Goal: Task Accomplishment & Management: Complete application form

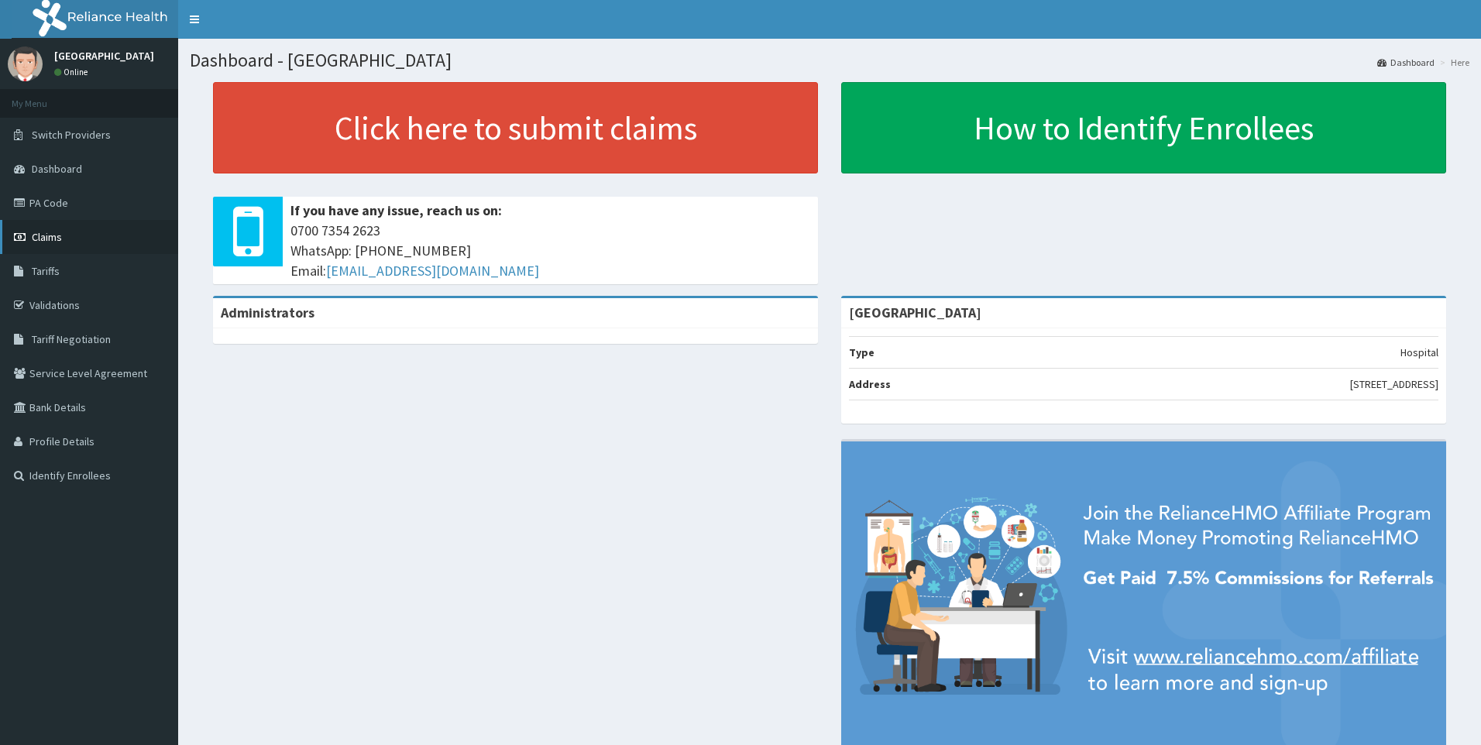
click at [45, 235] on span "Claims" at bounding box center [47, 237] width 30 height 14
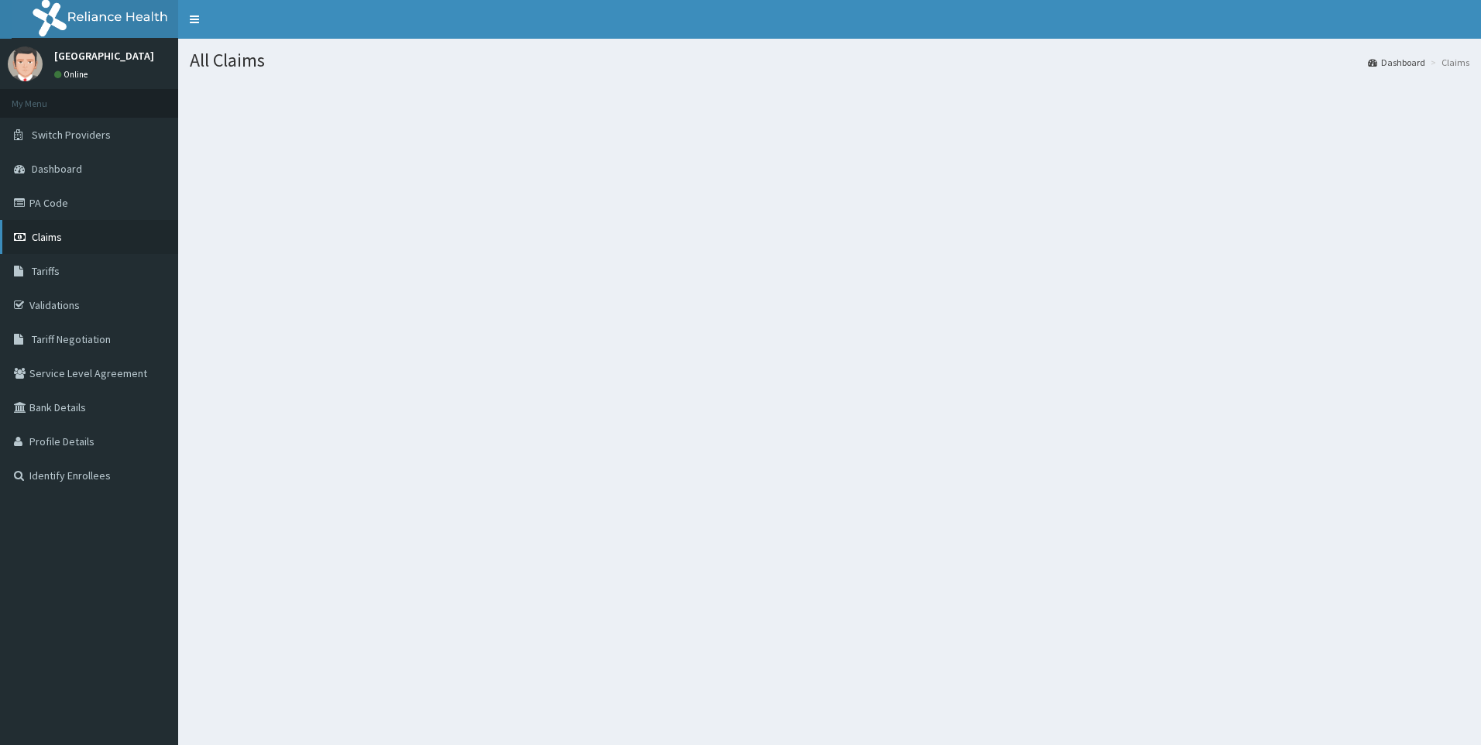
click at [68, 235] on link "Claims" at bounding box center [89, 237] width 178 height 34
click at [57, 235] on span "Claims" at bounding box center [47, 237] width 30 height 14
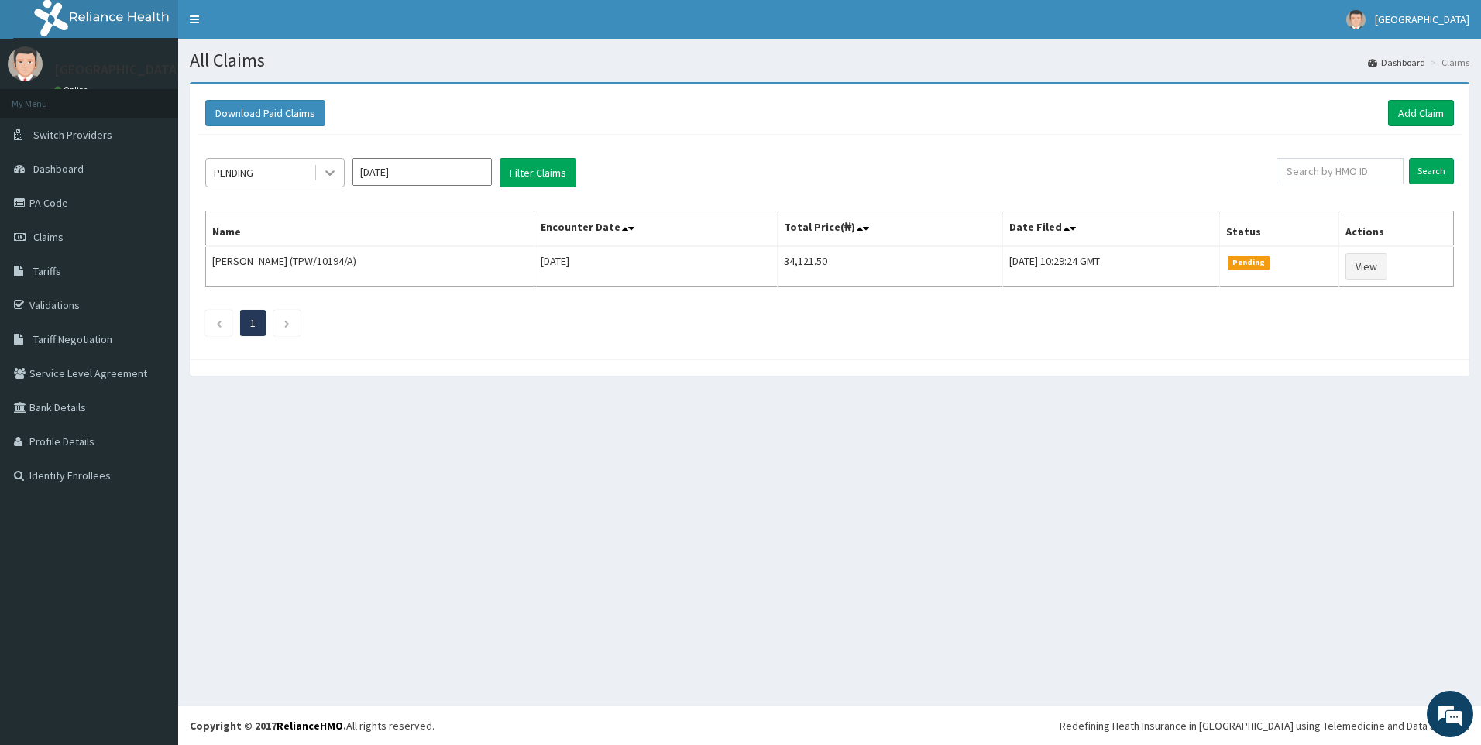
click at [324, 172] on icon at bounding box center [329, 172] width 15 height 15
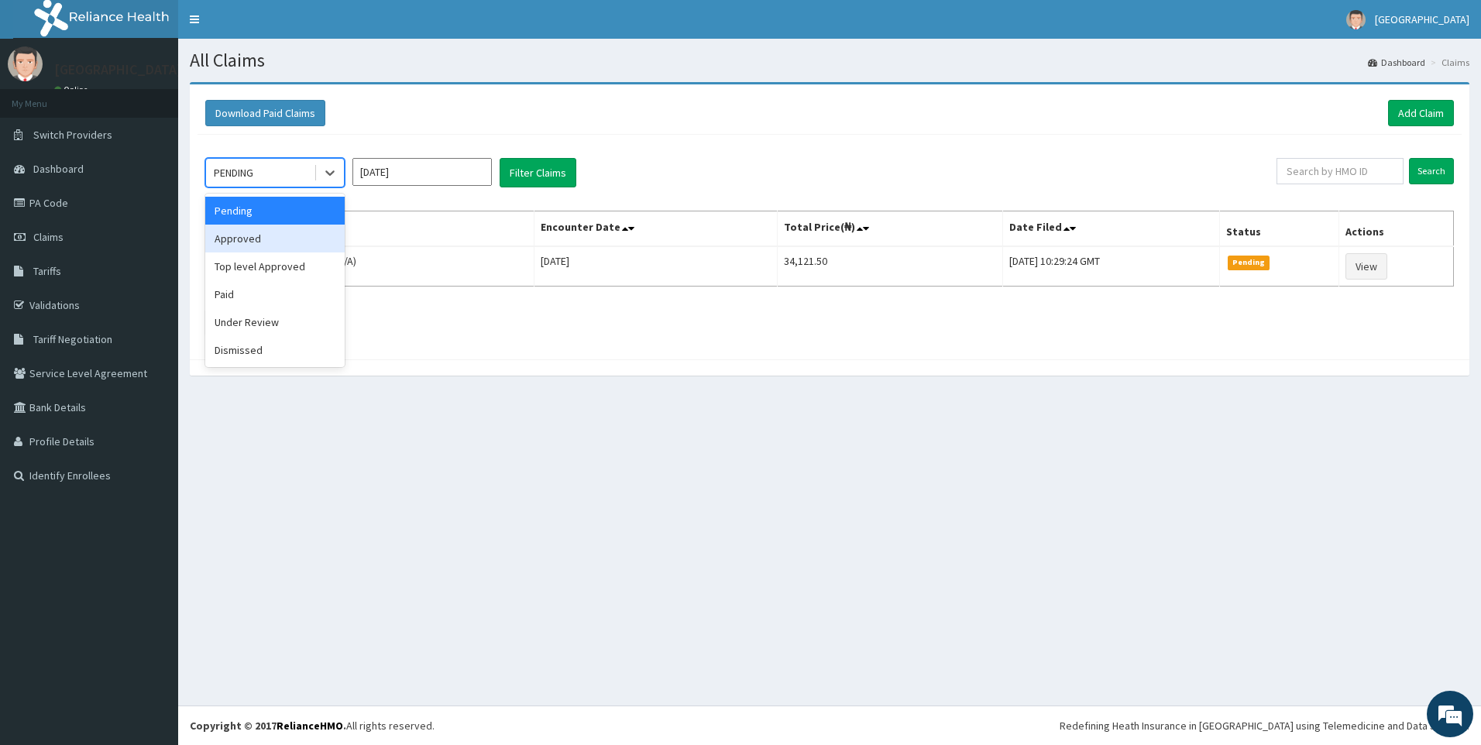
drag, startPoint x: 264, startPoint y: 236, endPoint x: 262, endPoint y: 216, distance: 20.3
click at [262, 216] on div "Pending Approved Top level Approved Paid Under Review Dismissed" at bounding box center [274, 281] width 139 height 174
click at [255, 244] on div "Approved" at bounding box center [274, 239] width 139 height 28
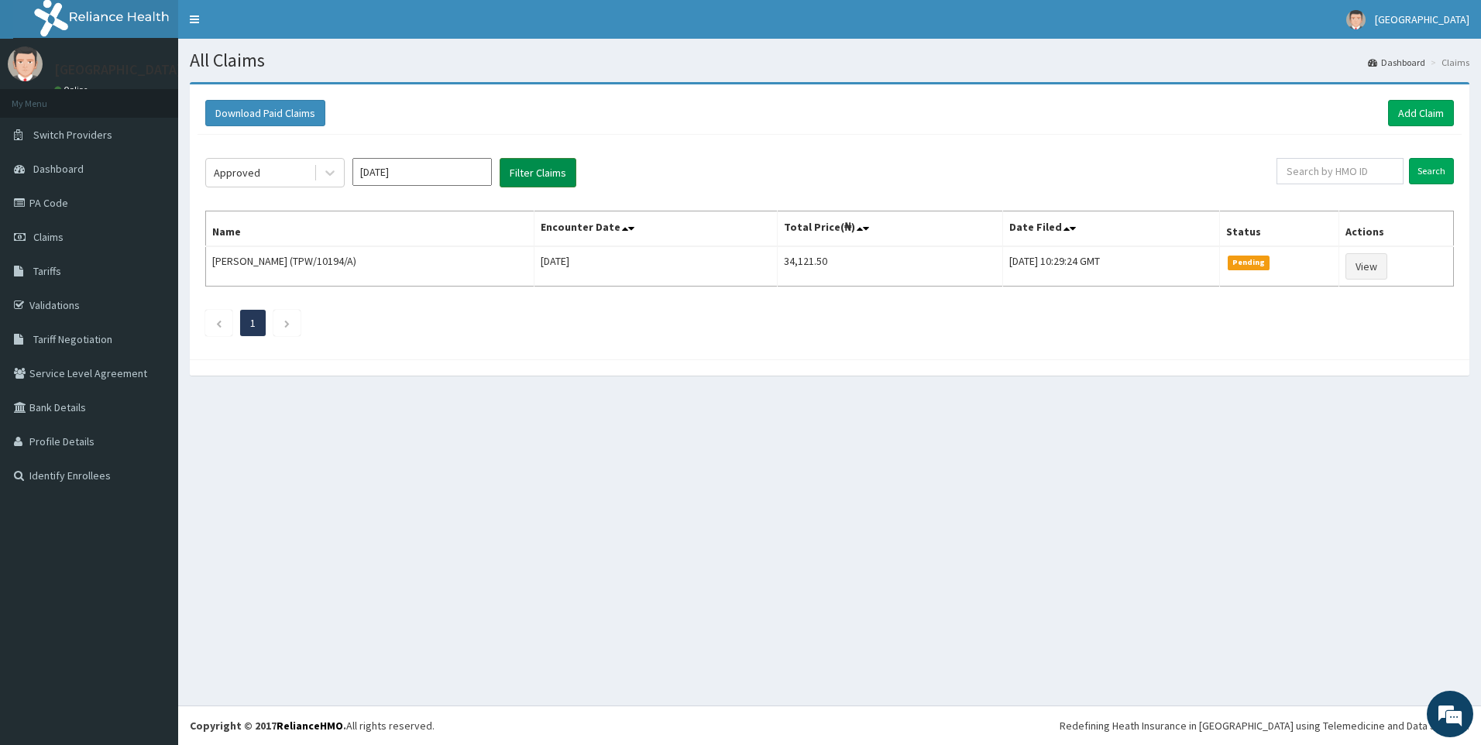
click at [524, 178] on button "Filter Claims" at bounding box center [538, 172] width 77 height 29
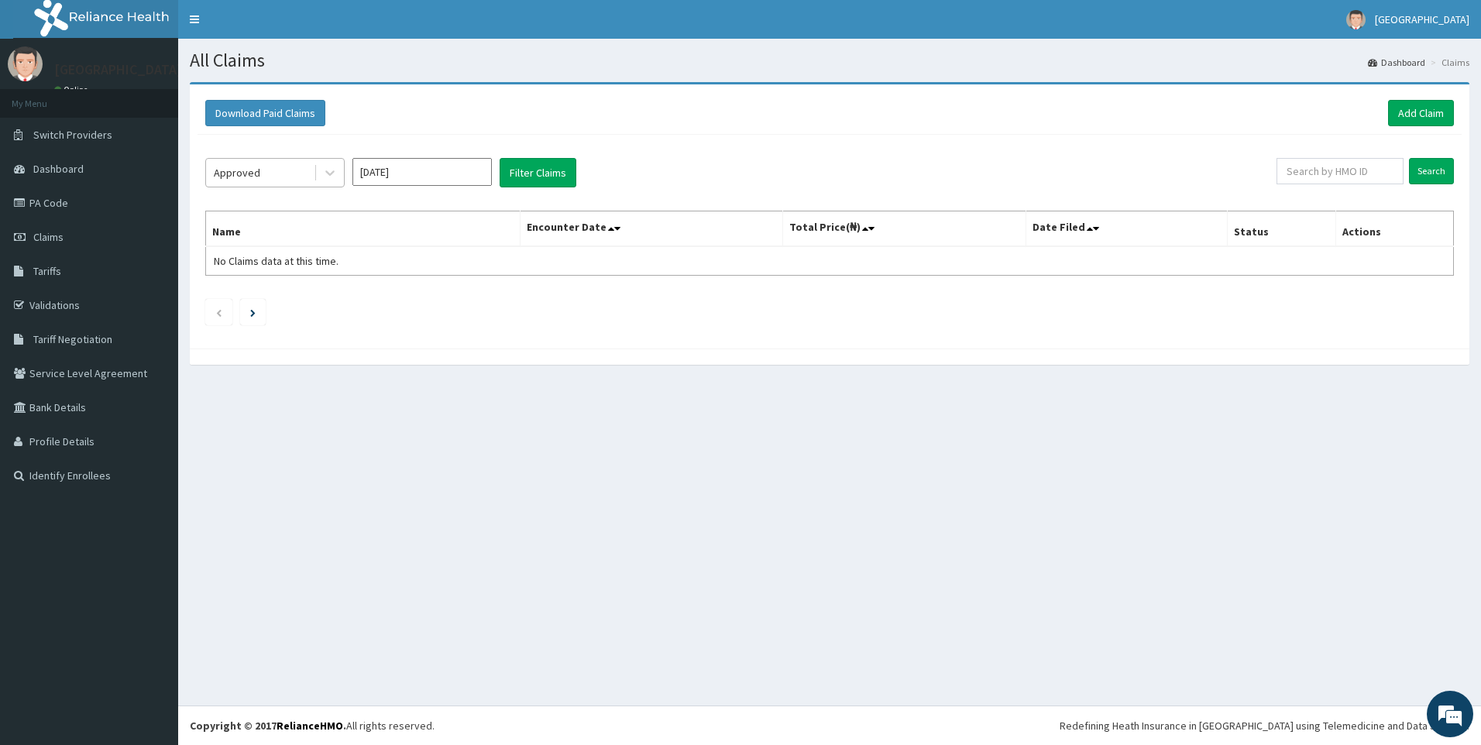
click at [294, 170] on div "Approved" at bounding box center [260, 172] width 108 height 25
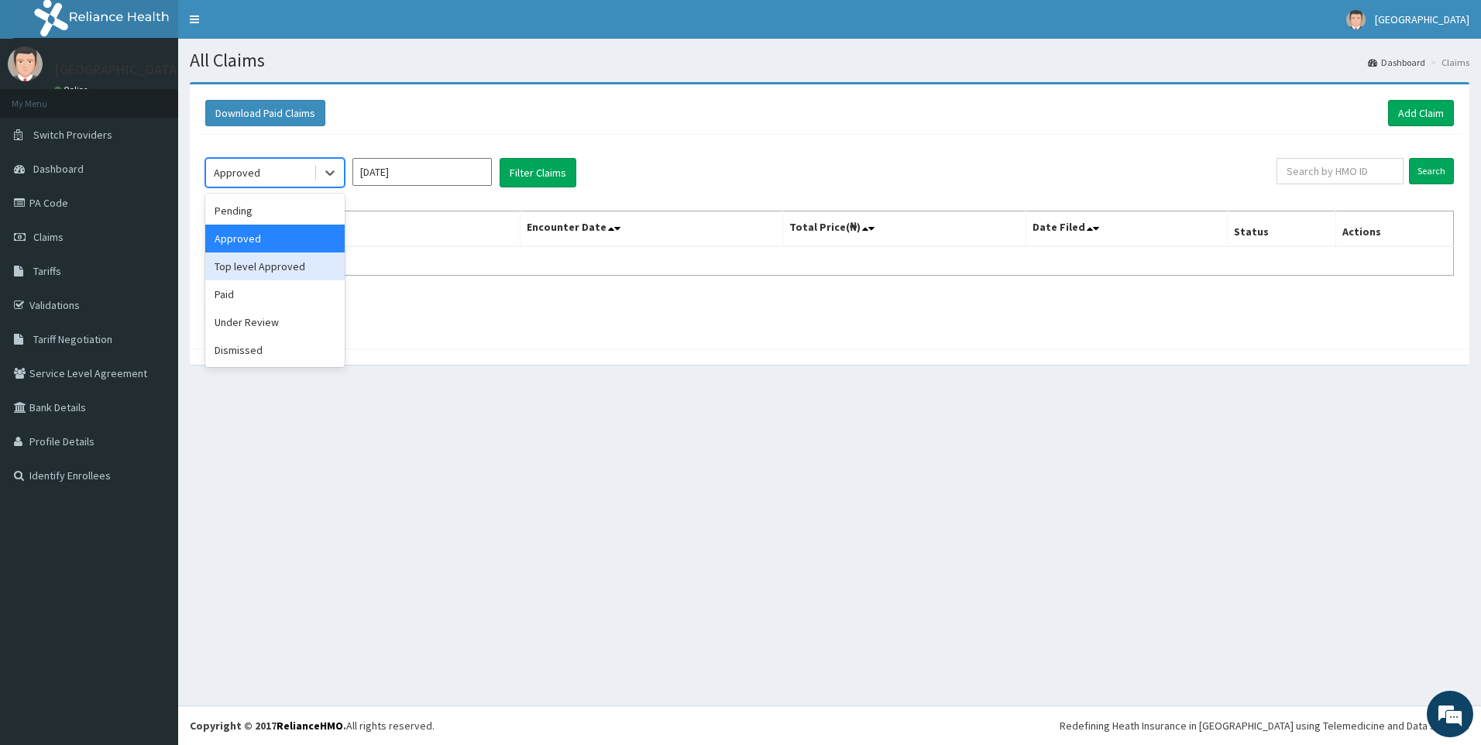
drag, startPoint x: 269, startPoint y: 270, endPoint x: 404, endPoint y: 191, distance: 155.8
click at [269, 270] on div "Top level Approved" at bounding box center [274, 267] width 139 height 28
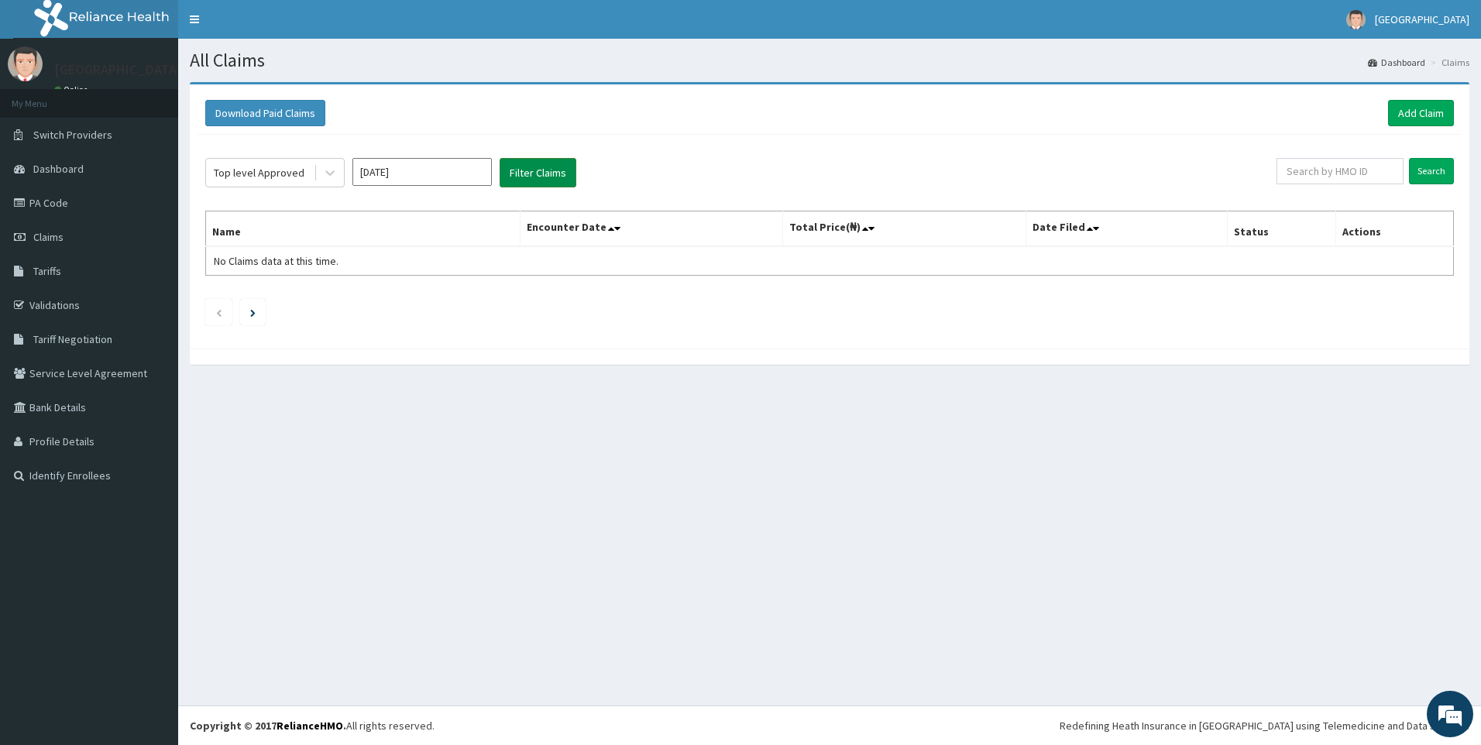
click at [515, 166] on button "Filter Claims" at bounding box center [538, 172] width 77 height 29
click at [525, 172] on button "Filter Claims" at bounding box center [538, 172] width 77 height 29
click at [321, 180] on div at bounding box center [330, 173] width 28 height 28
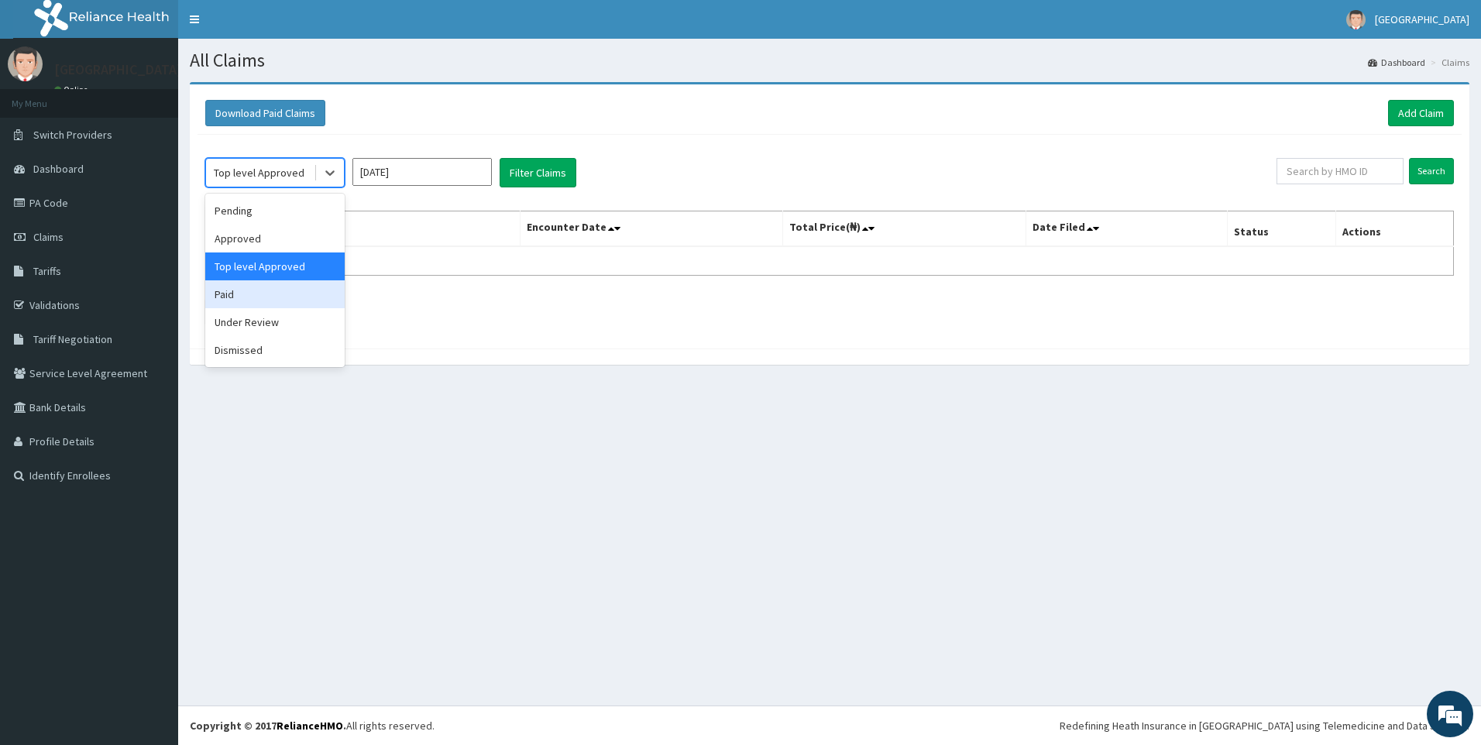
click at [259, 296] on div "Paid" at bounding box center [274, 294] width 139 height 28
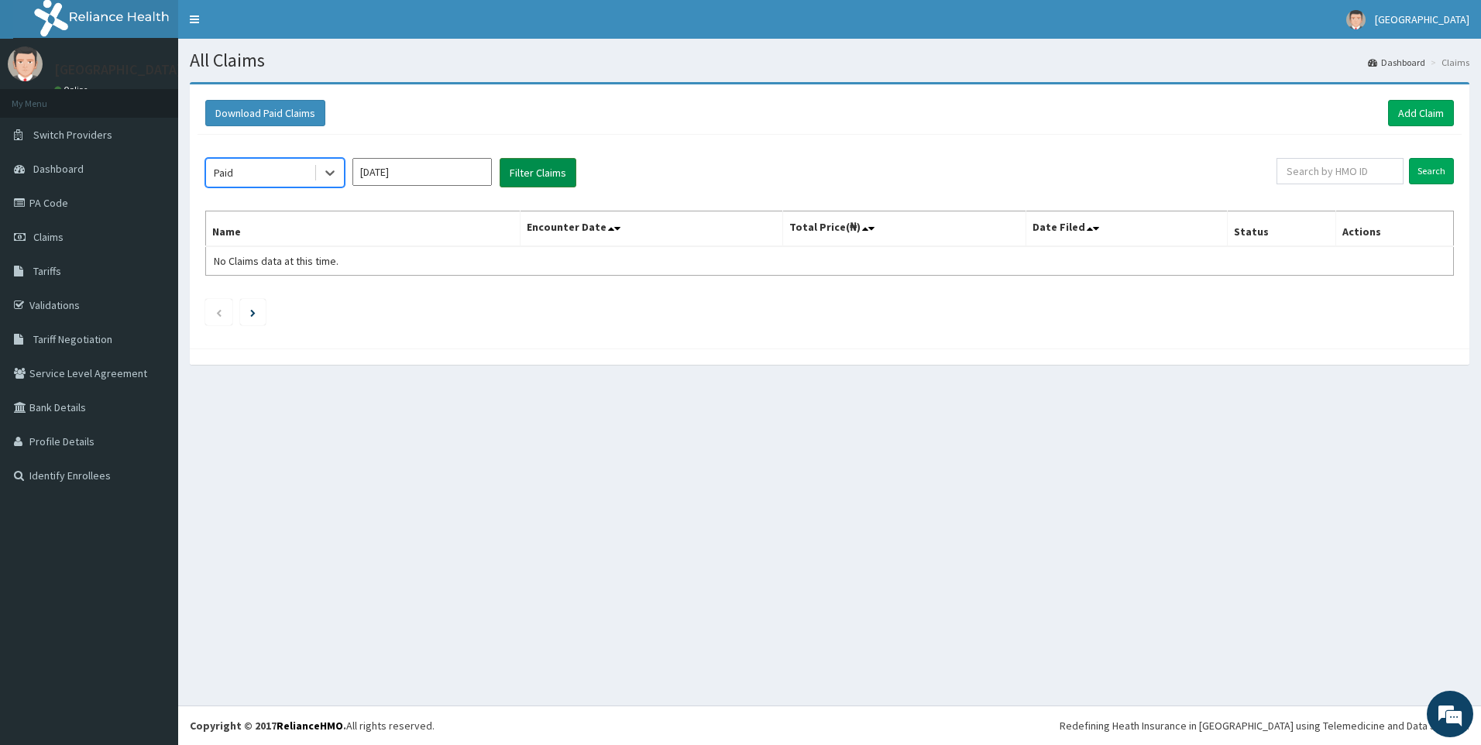
click at [544, 165] on button "Filter Claims" at bounding box center [538, 172] width 77 height 29
click at [549, 169] on button "Filter Claims" at bounding box center [538, 172] width 77 height 29
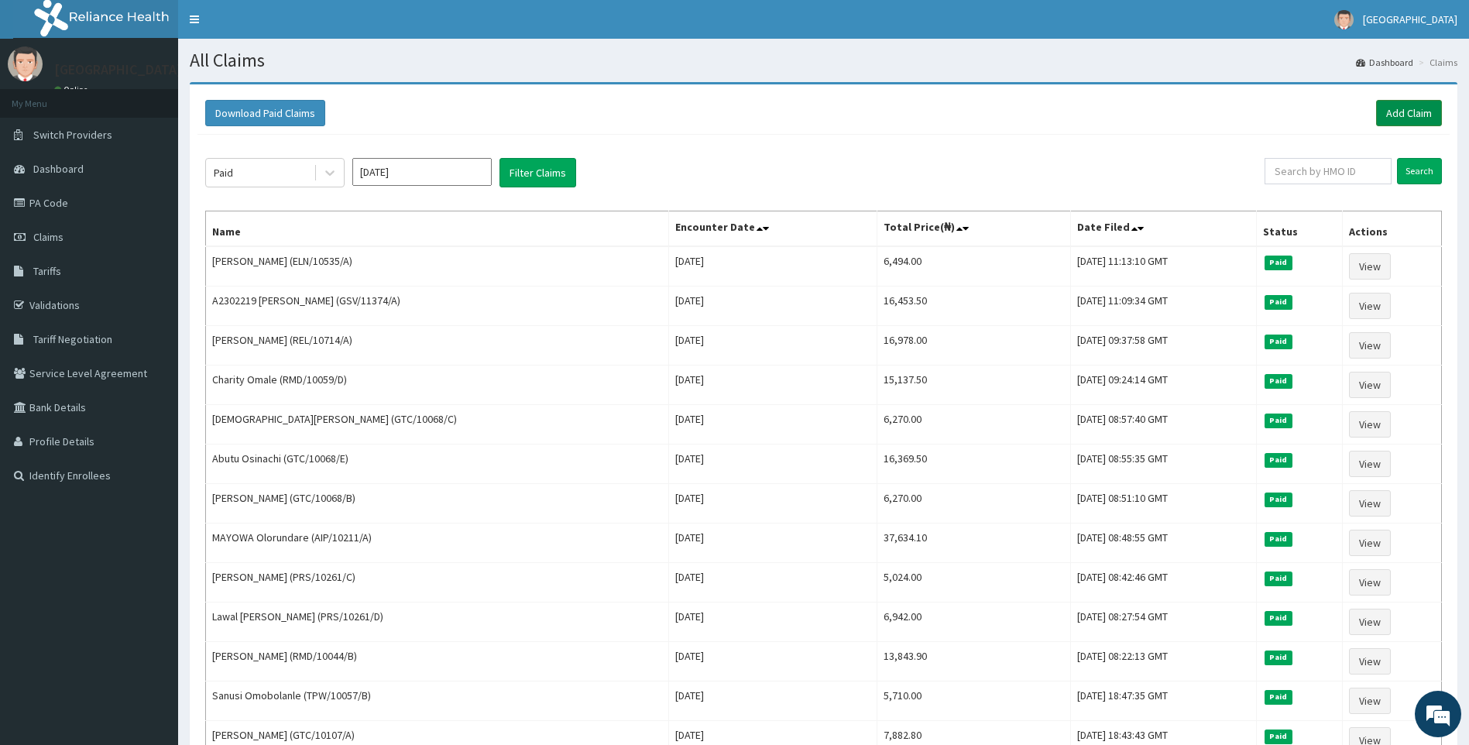
click at [1419, 112] on link "Add Claim" at bounding box center [1409, 113] width 66 height 26
click at [1411, 111] on link "Add Claim" at bounding box center [1409, 113] width 66 height 26
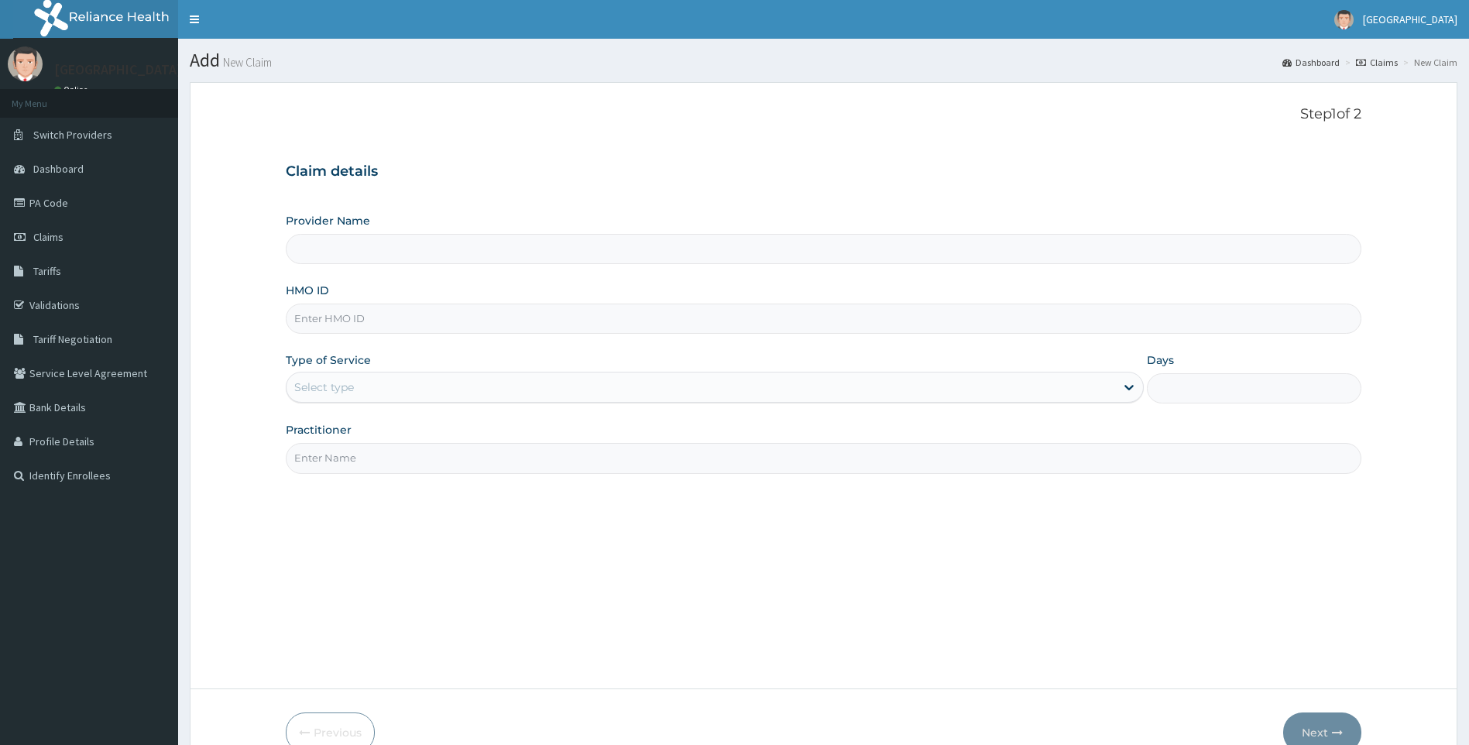
type input "[GEOGRAPHIC_DATA]"
paste input "WTC/10170/E"
type input "WTC/10170/E"
click at [357, 386] on div "Select type" at bounding box center [702, 387] width 830 height 25
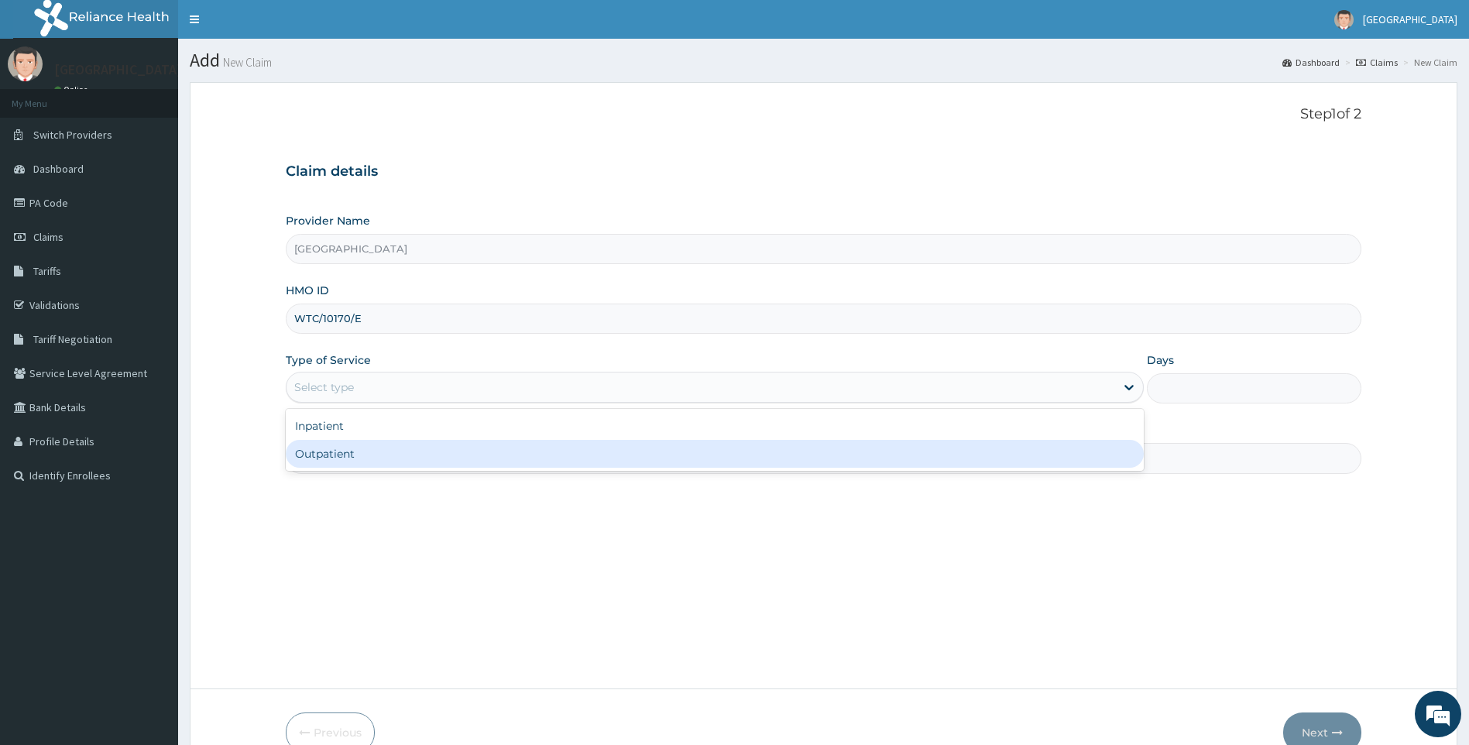
click at [344, 453] on div "Outpatient" at bounding box center [715, 454] width 859 height 28
type input "1"
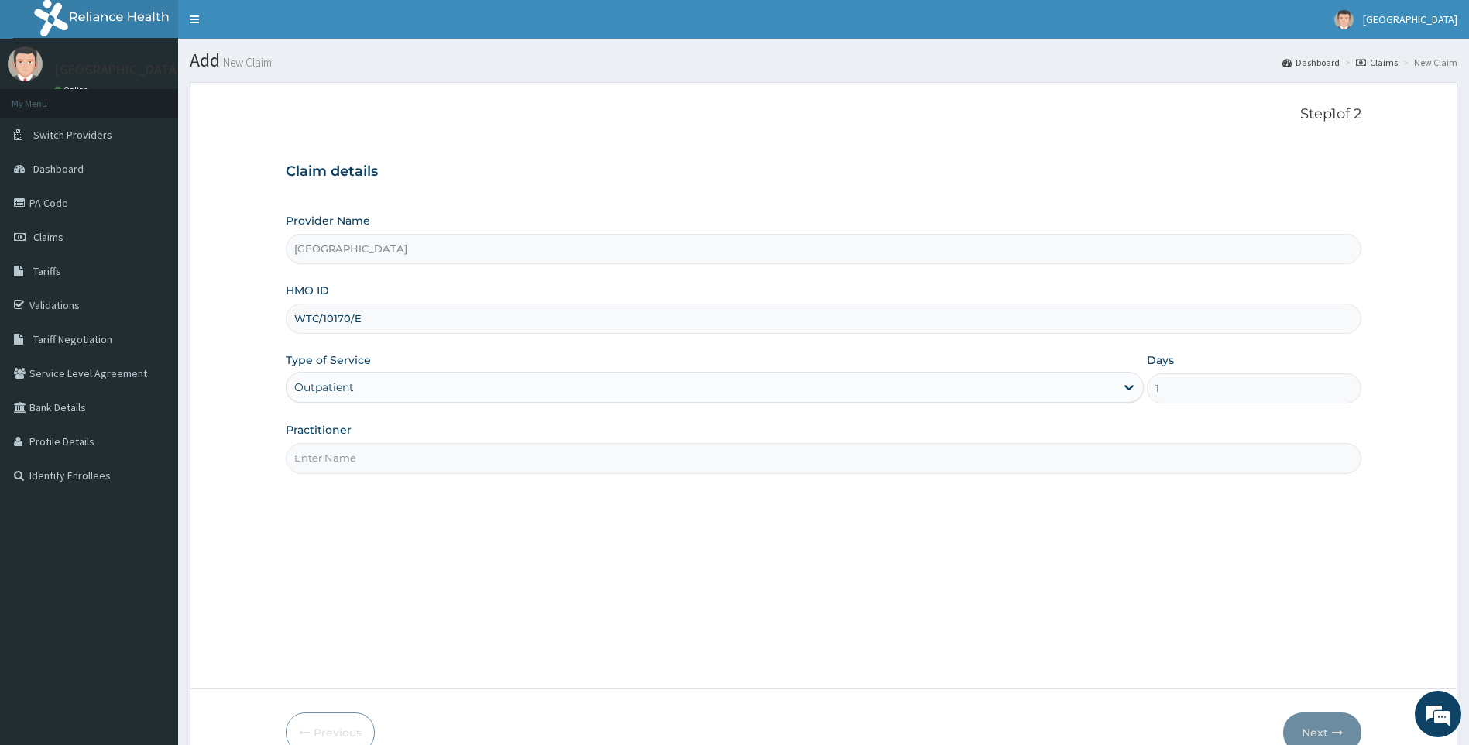
click at [349, 452] on input "Practitioner" at bounding box center [824, 458] width 1077 height 30
click at [431, 470] on input "Practitioner" at bounding box center [824, 458] width 1077 height 30
click at [344, 471] on input "Practitioner" at bounding box center [824, 458] width 1077 height 30
type input "DR ONASELU"
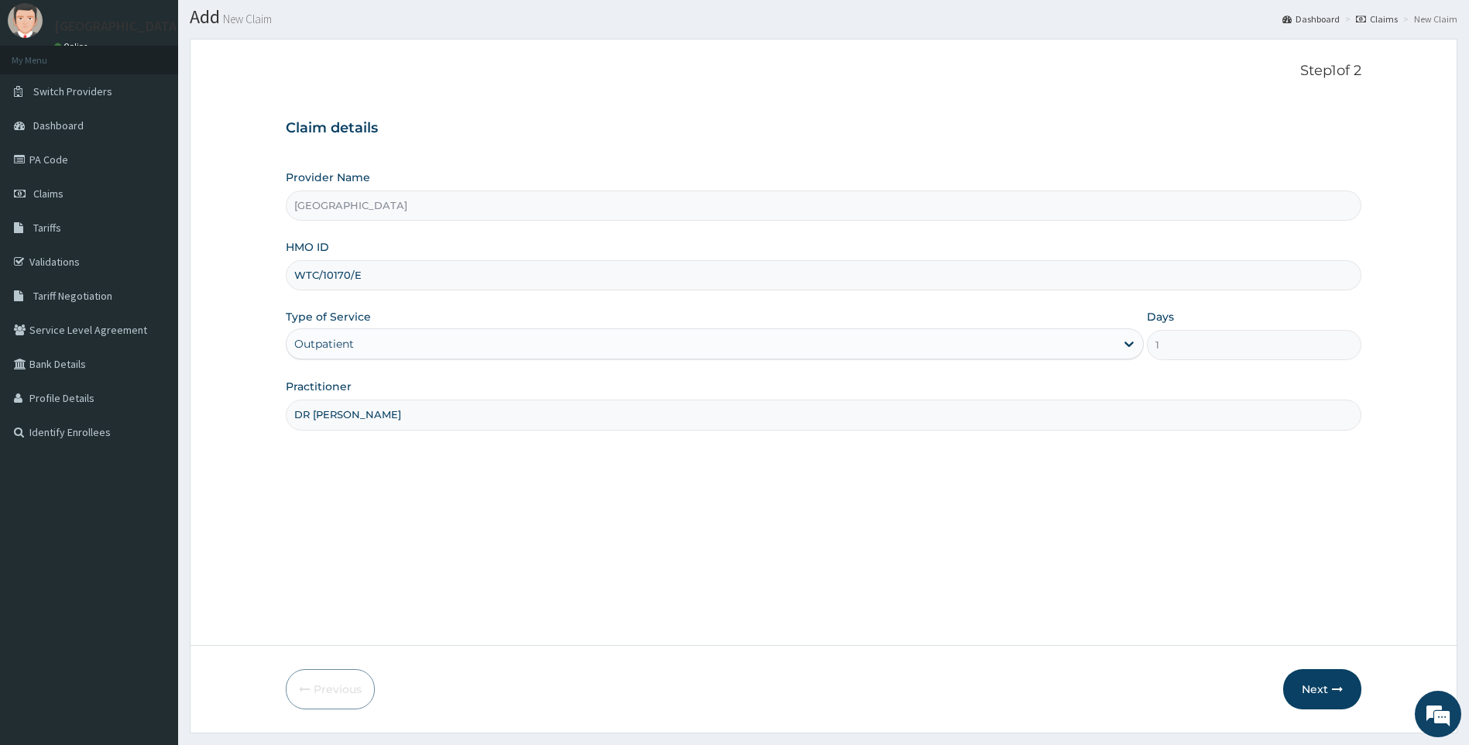
scroll to position [83, 0]
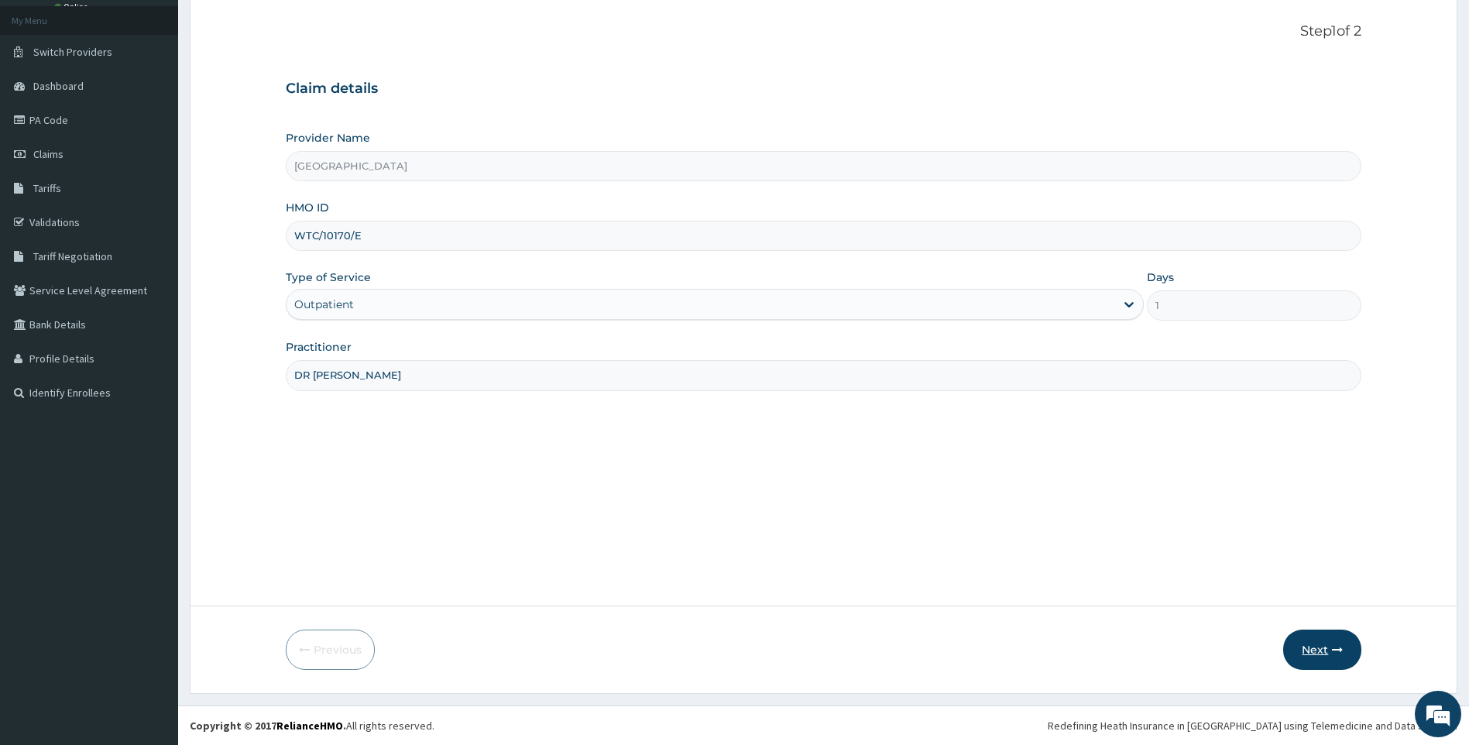
click at [1312, 655] on button "Next" at bounding box center [1322, 650] width 78 height 40
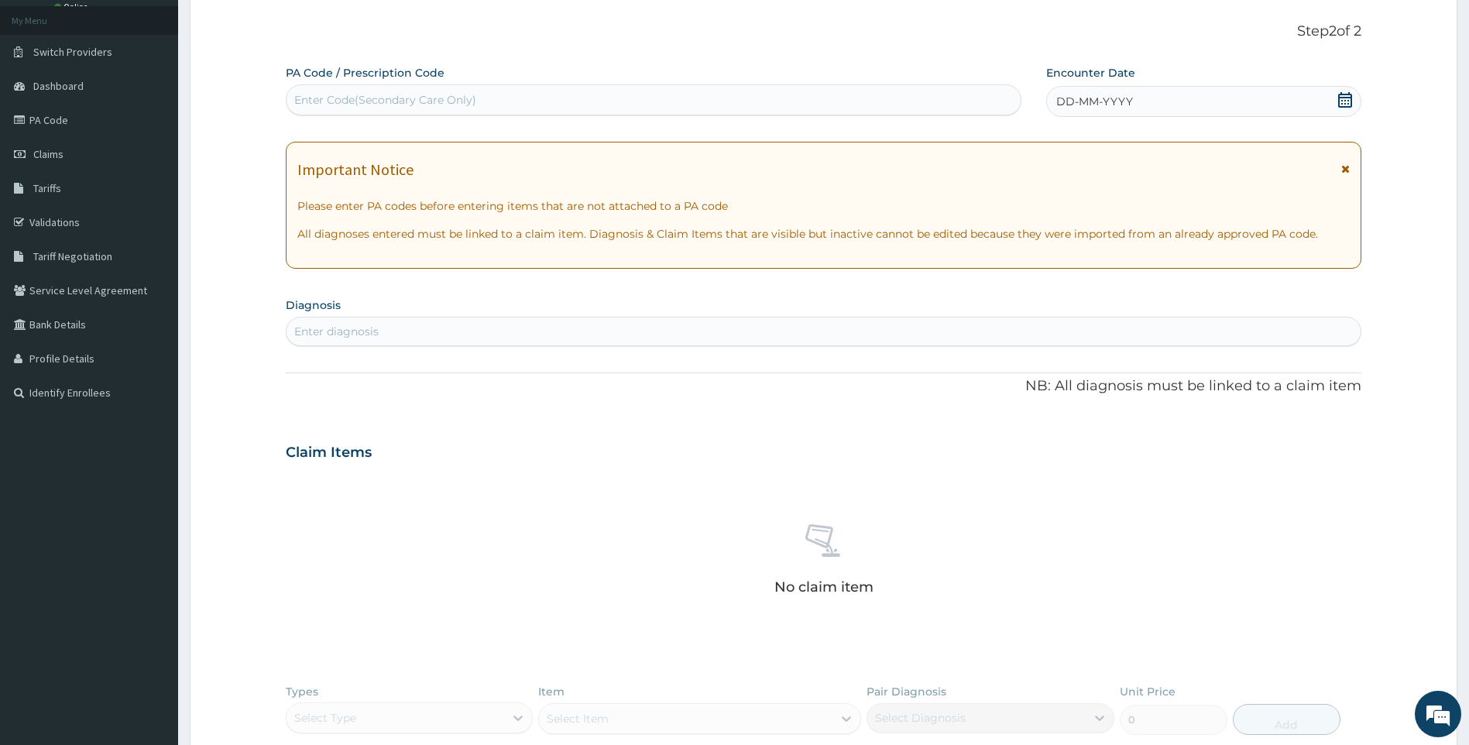
click at [1352, 99] on icon at bounding box center [1345, 99] width 14 height 15
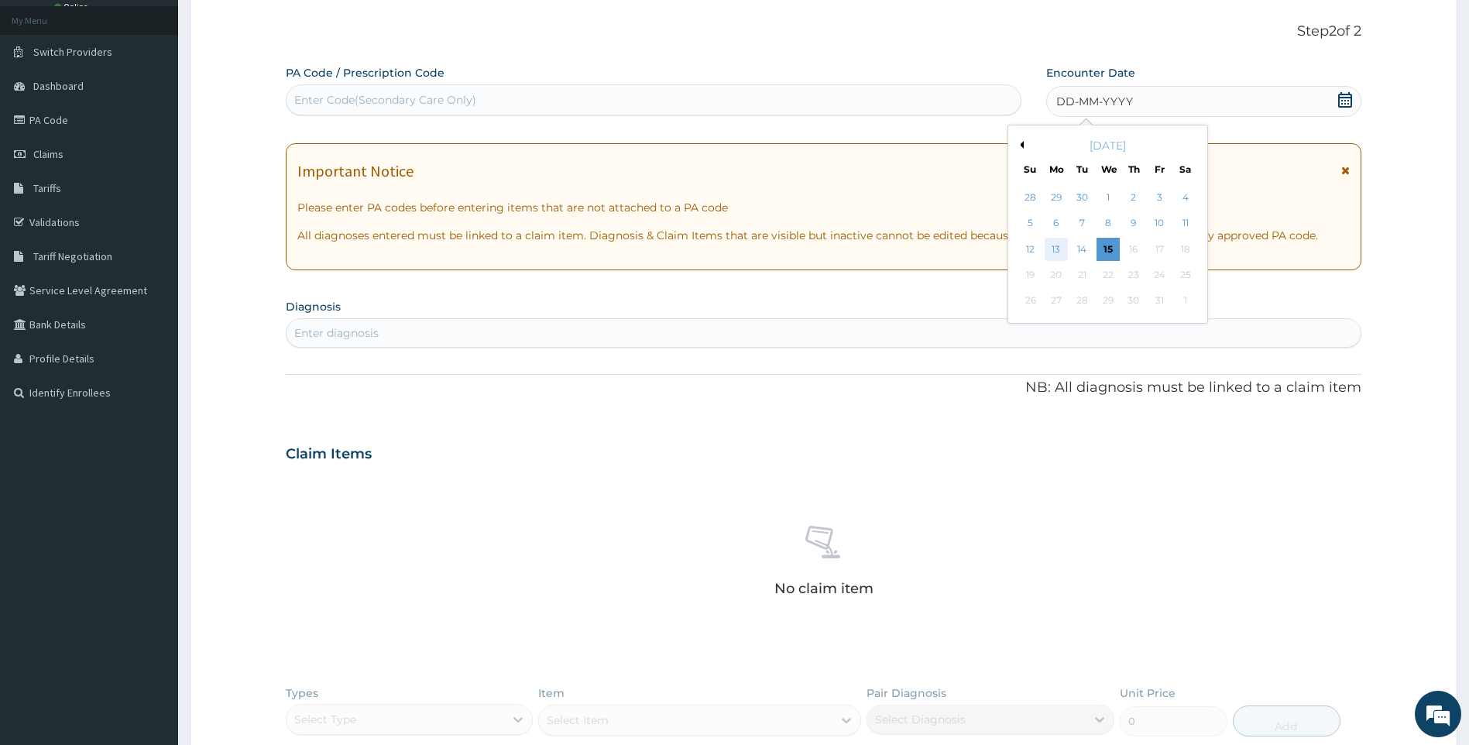
click at [1055, 247] on div "13" at bounding box center [1056, 249] width 23 height 23
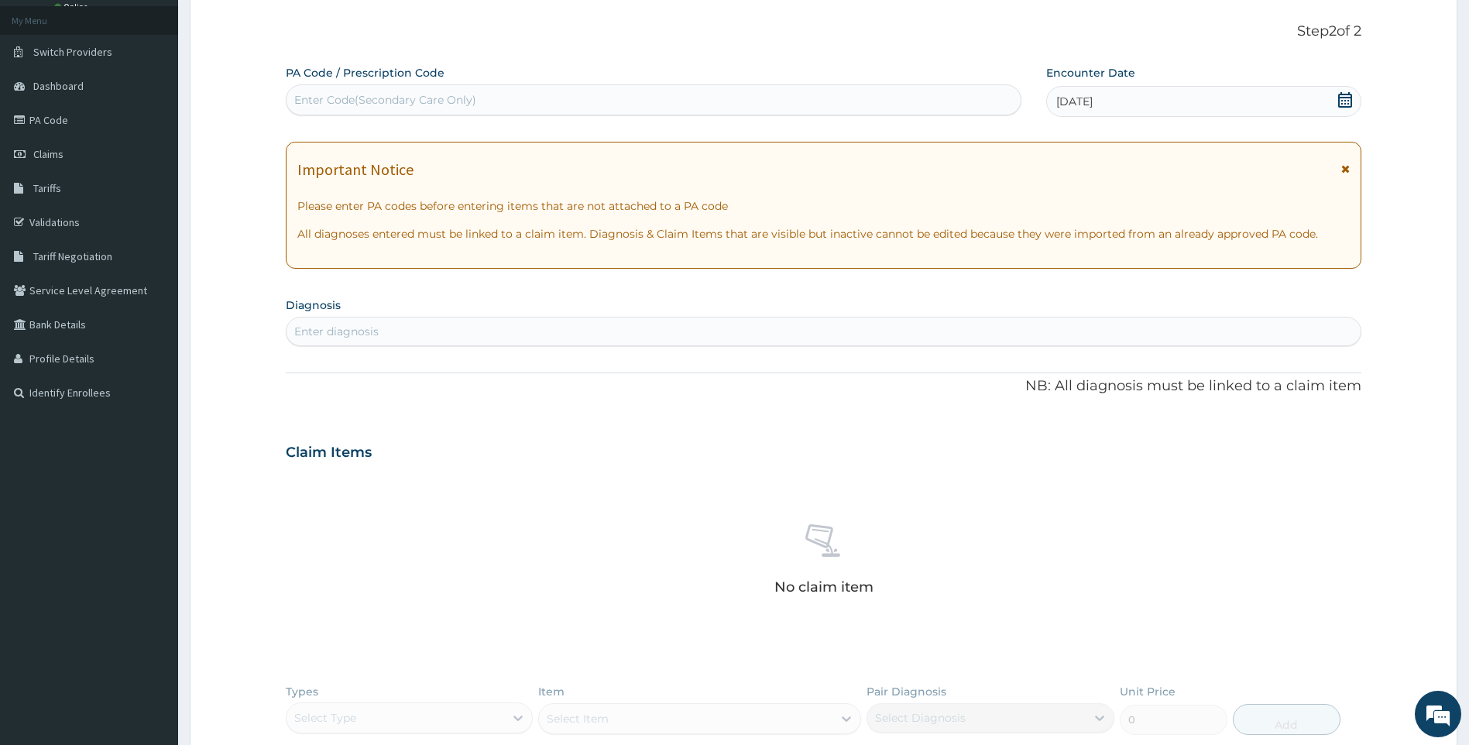
click at [750, 337] on div "Enter diagnosis" at bounding box center [824, 331] width 1075 height 25
type input "U"
type input "UPPER"
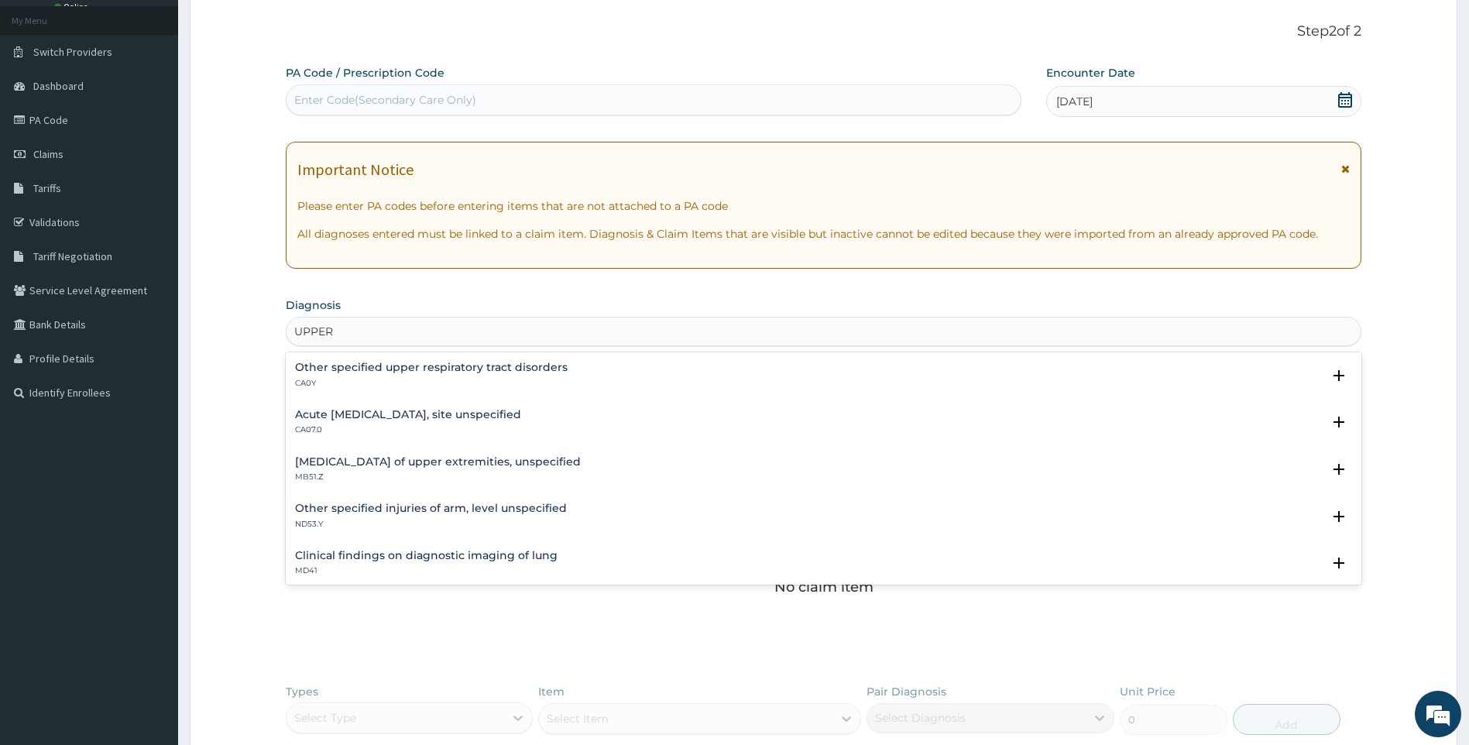
click at [486, 418] on h4 "Acute upper respiratory infection, site unspecified" at bounding box center [408, 415] width 226 height 12
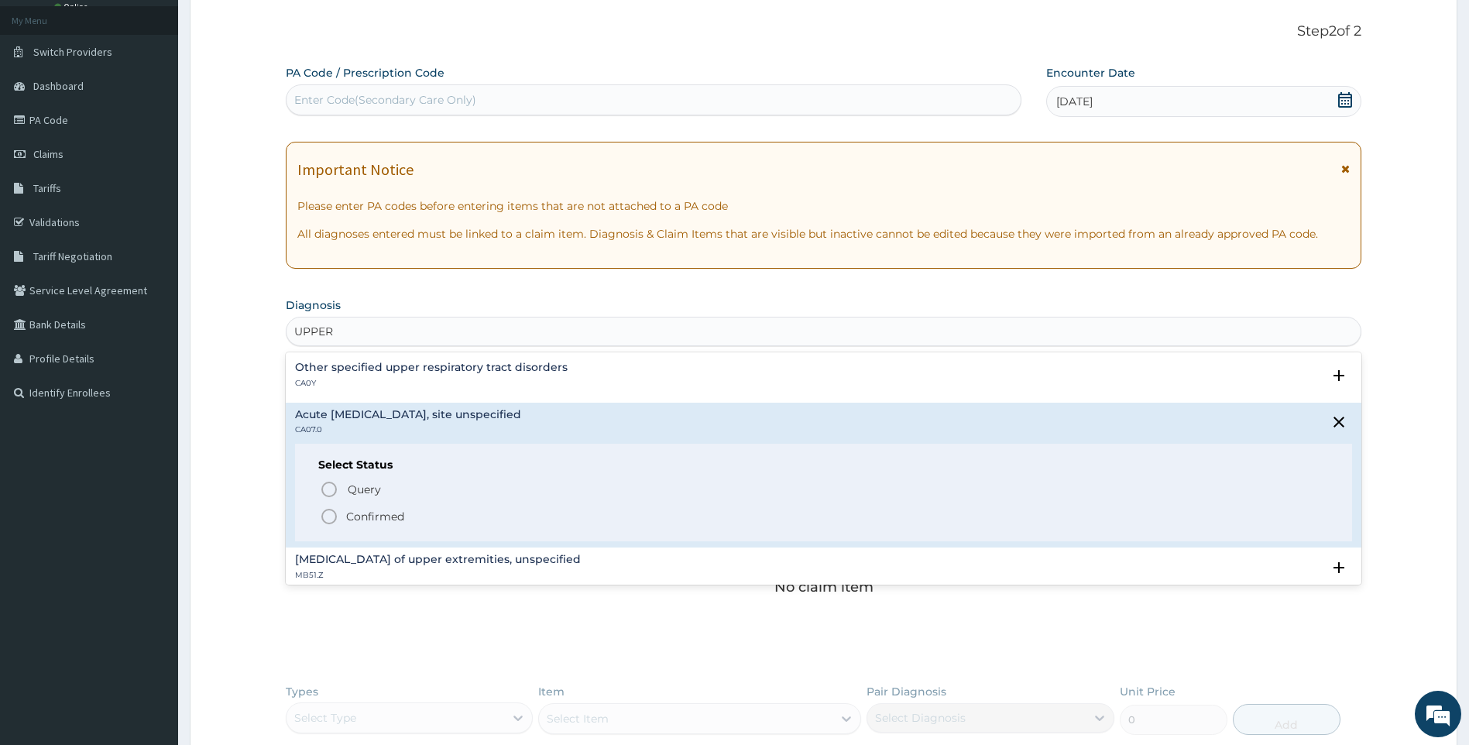
click at [339, 514] on span "Confirmed" at bounding box center [825, 516] width 1010 height 19
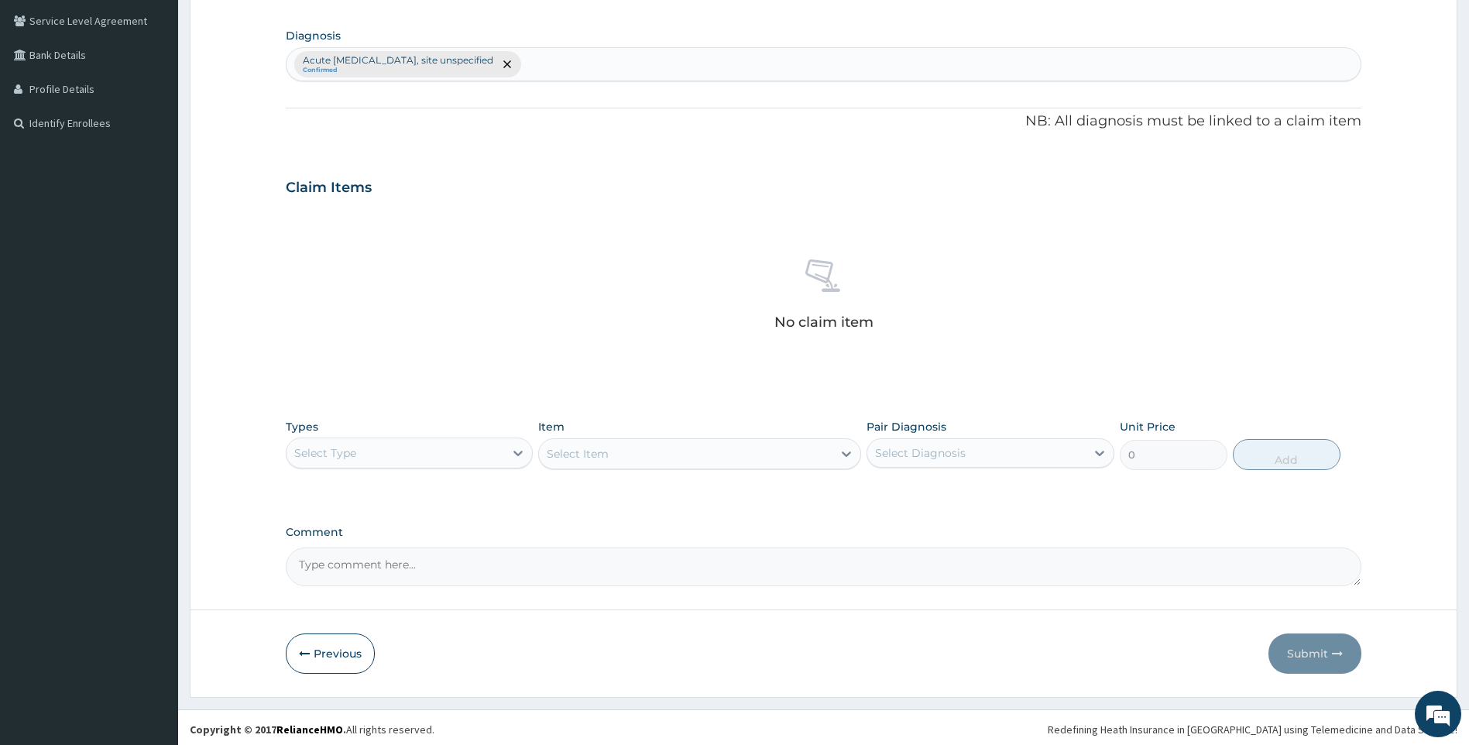
scroll to position [356, 0]
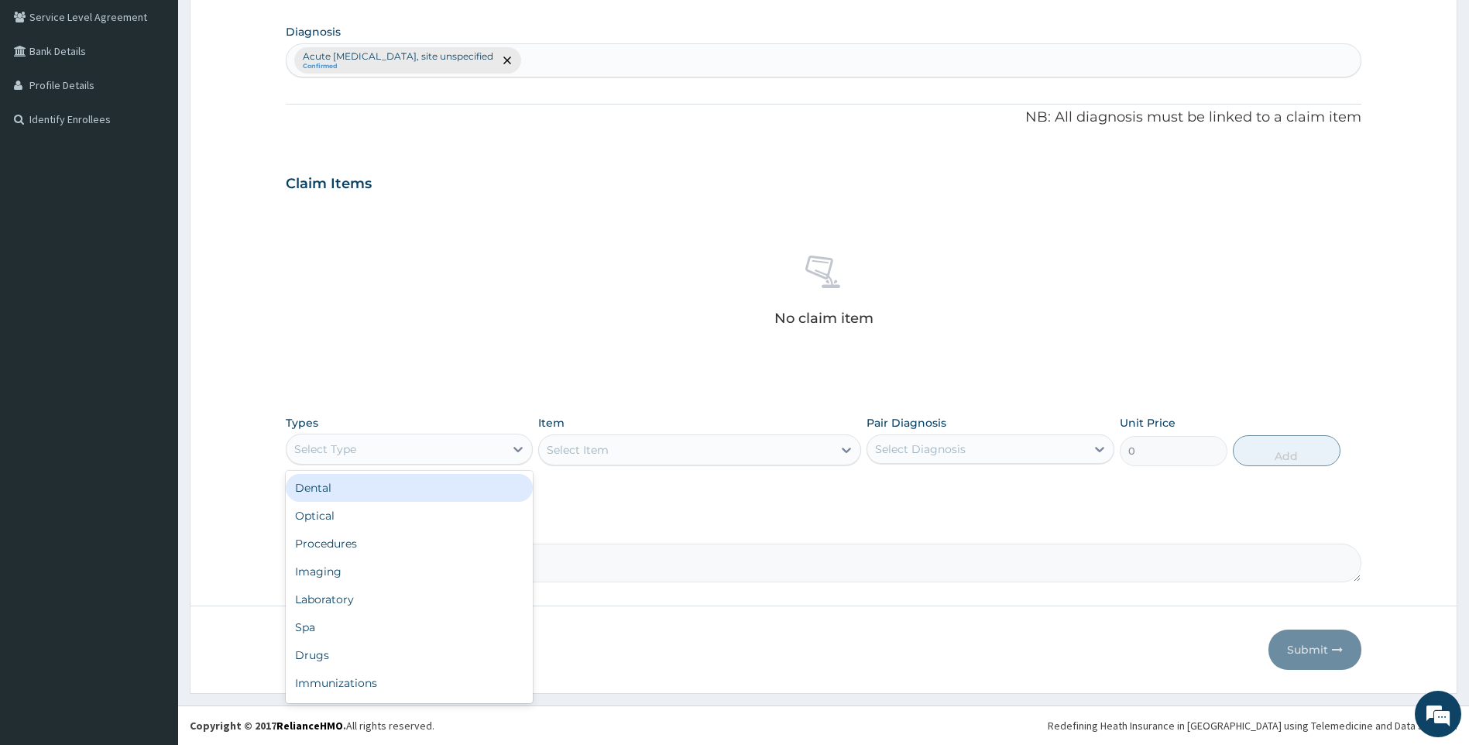
click at [488, 460] on div "Select Type" at bounding box center [396, 449] width 218 height 25
click at [336, 653] on div "Drugs" at bounding box center [410, 655] width 248 height 28
click at [627, 457] on div "Select Item" at bounding box center [699, 450] width 323 height 31
click at [743, 438] on div "Select Item" at bounding box center [699, 450] width 323 height 31
click at [744, 448] on div "Select Item" at bounding box center [699, 450] width 323 height 31
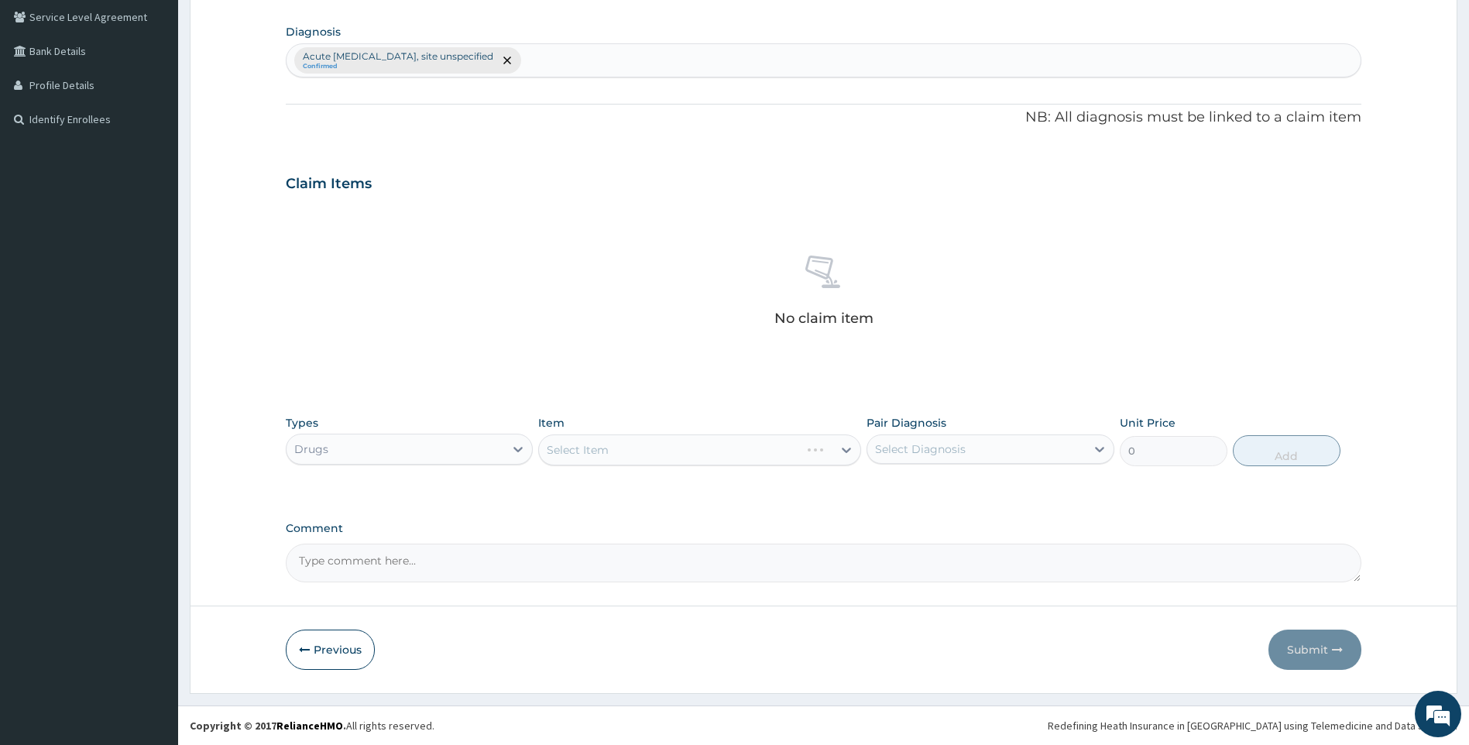
click at [738, 455] on div "Select Item" at bounding box center [699, 450] width 323 height 31
click at [768, 445] on div "Select Item" at bounding box center [699, 450] width 323 height 31
click at [765, 451] on div "Select Item" at bounding box center [699, 450] width 323 height 31
click at [670, 451] on div "Select Item" at bounding box center [699, 450] width 323 height 31
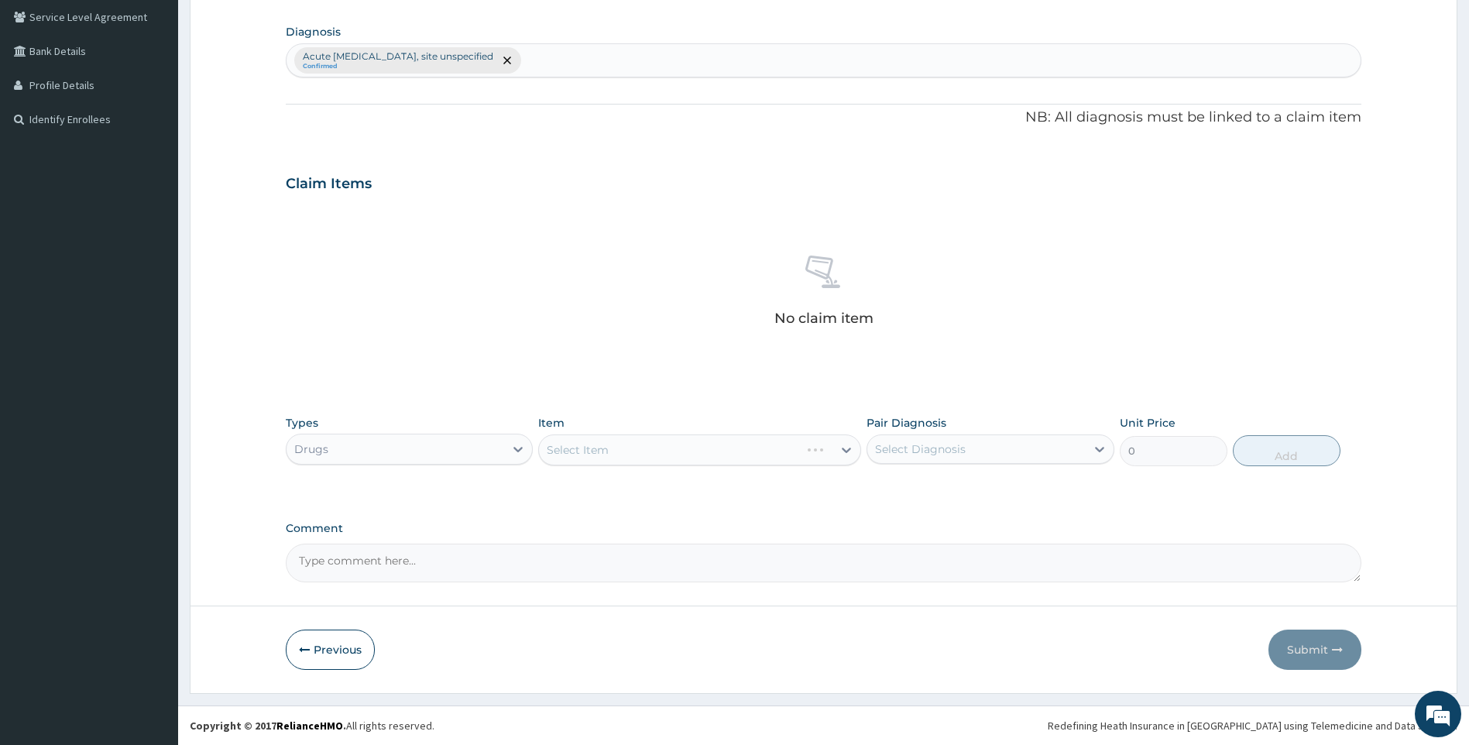
click at [840, 451] on div "Select Item" at bounding box center [699, 450] width 323 height 31
click at [830, 449] on div "Select Item" at bounding box center [699, 450] width 323 height 31
click at [778, 447] on div "Select Item" at bounding box center [699, 450] width 323 height 31
click at [756, 459] on div "Select Item" at bounding box center [699, 450] width 323 height 31
click at [795, 438] on div "Select Item" at bounding box center [699, 450] width 323 height 31
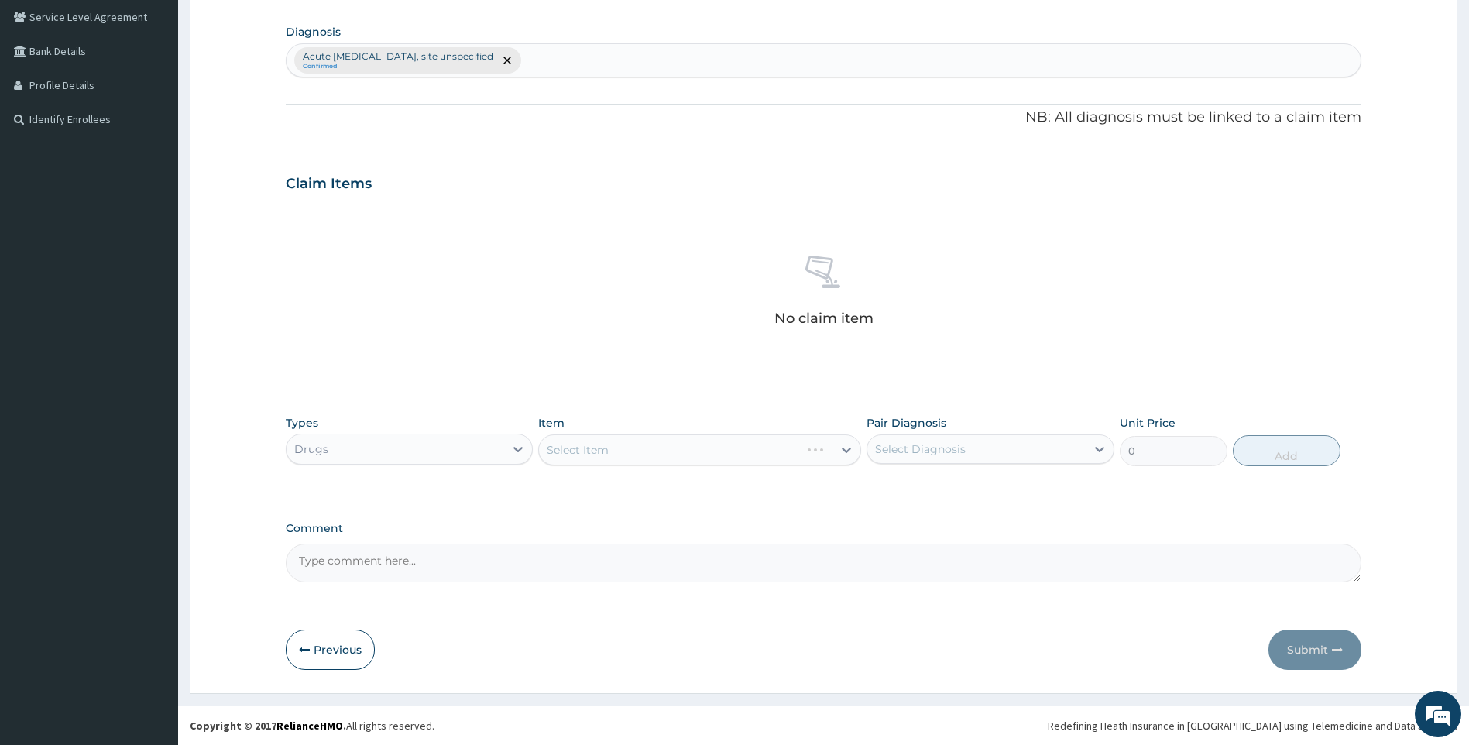
click at [798, 448] on div "Select Item" at bounding box center [699, 450] width 323 height 31
click at [829, 447] on div "Select Item" at bounding box center [699, 450] width 323 height 31
click at [861, 447] on div "Select Item" at bounding box center [699, 450] width 323 height 31
click at [853, 448] on div "Select Item" at bounding box center [699, 450] width 323 height 31
click at [587, 448] on div "Select Item" at bounding box center [699, 450] width 323 height 31
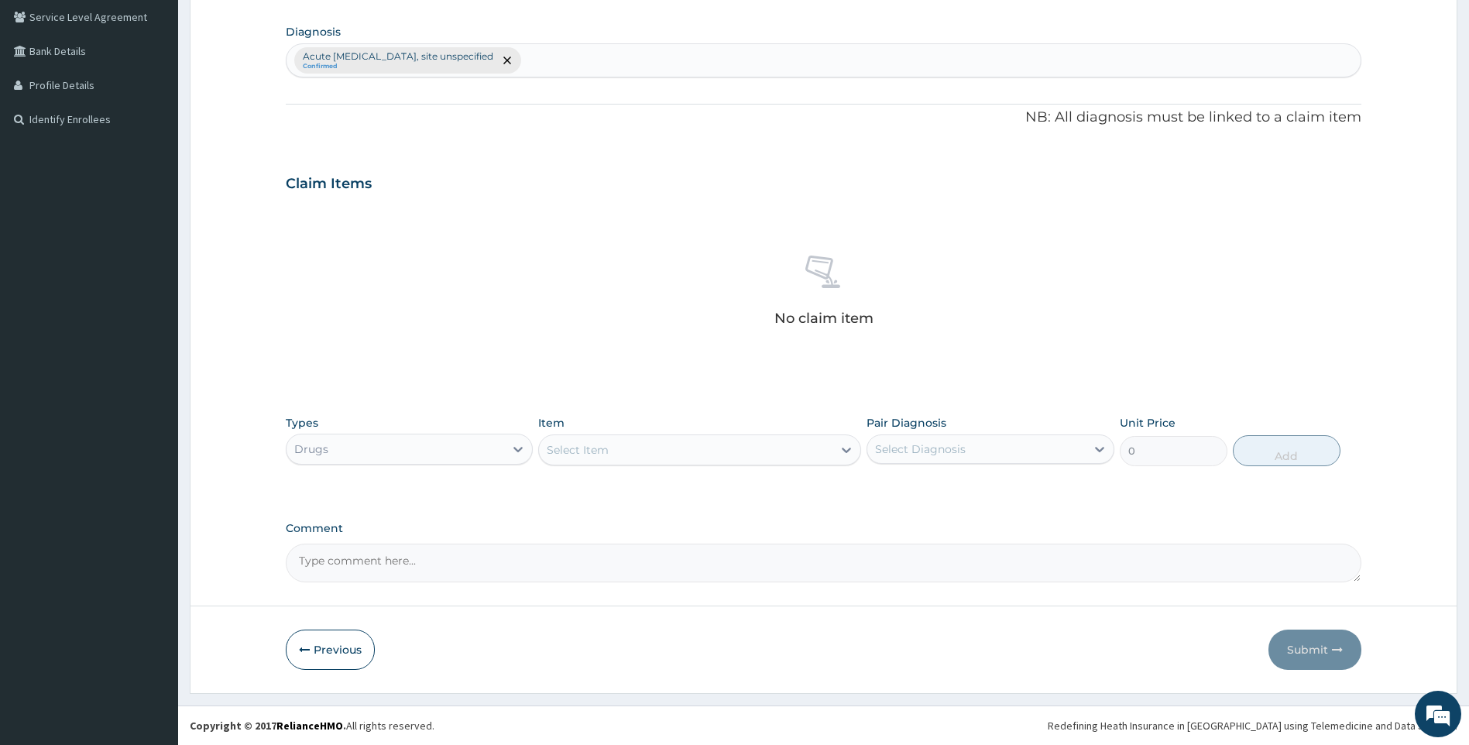
click at [618, 444] on div "Select Item" at bounding box center [686, 450] width 294 height 25
click at [667, 453] on div "Select Item" at bounding box center [686, 450] width 294 height 25
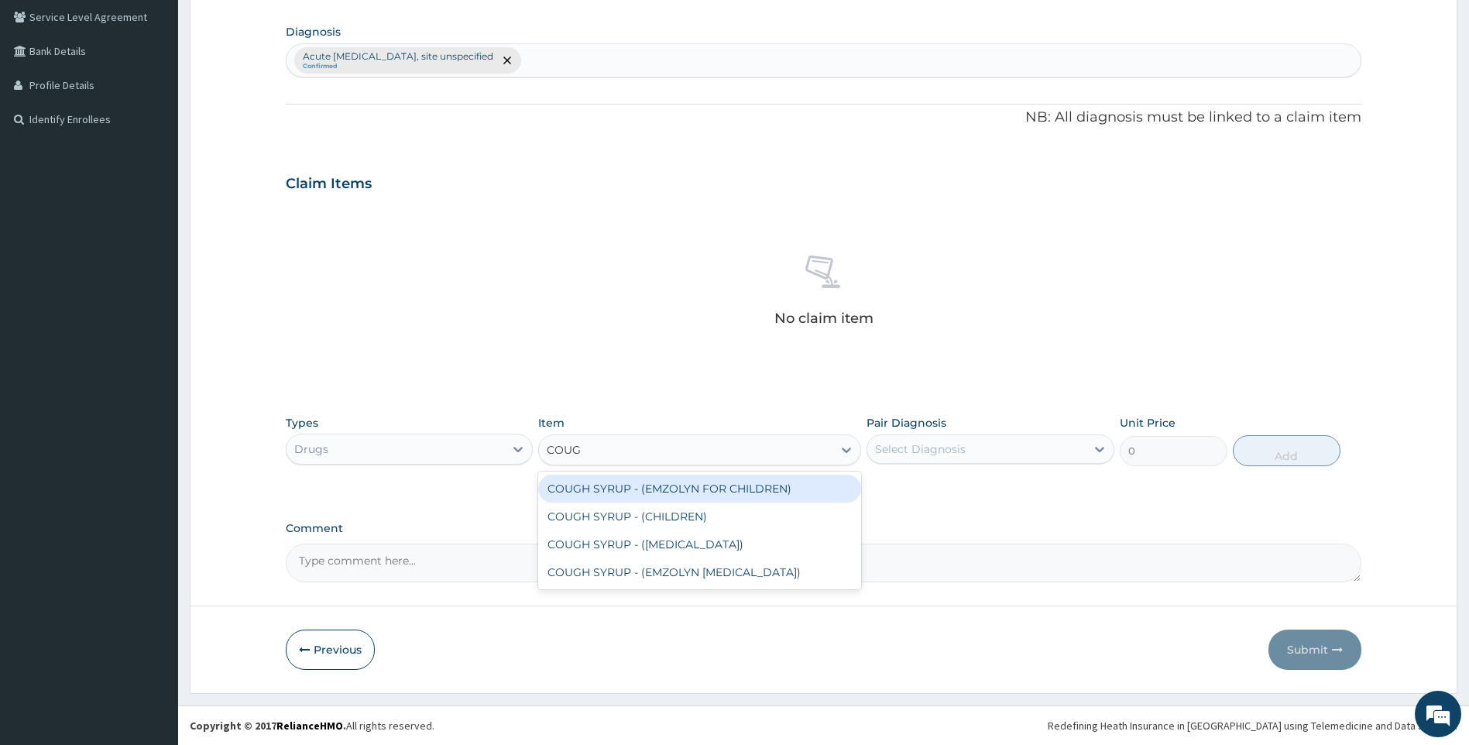
type input "COUGH"
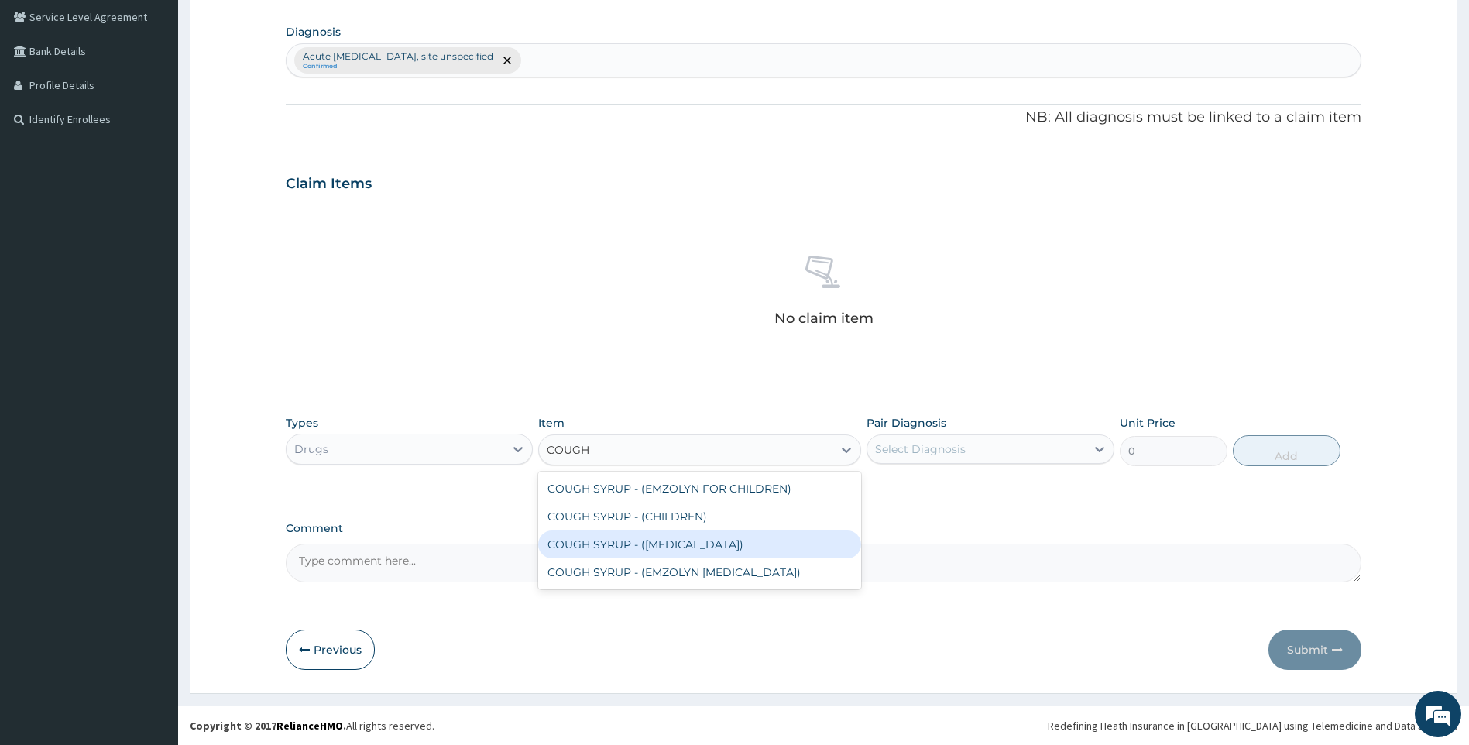
click at [641, 540] on div "COUGH SYRUP - ([MEDICAL_DATA])" at bounding box center [699, 545] width 323 height 28
type input "1120"
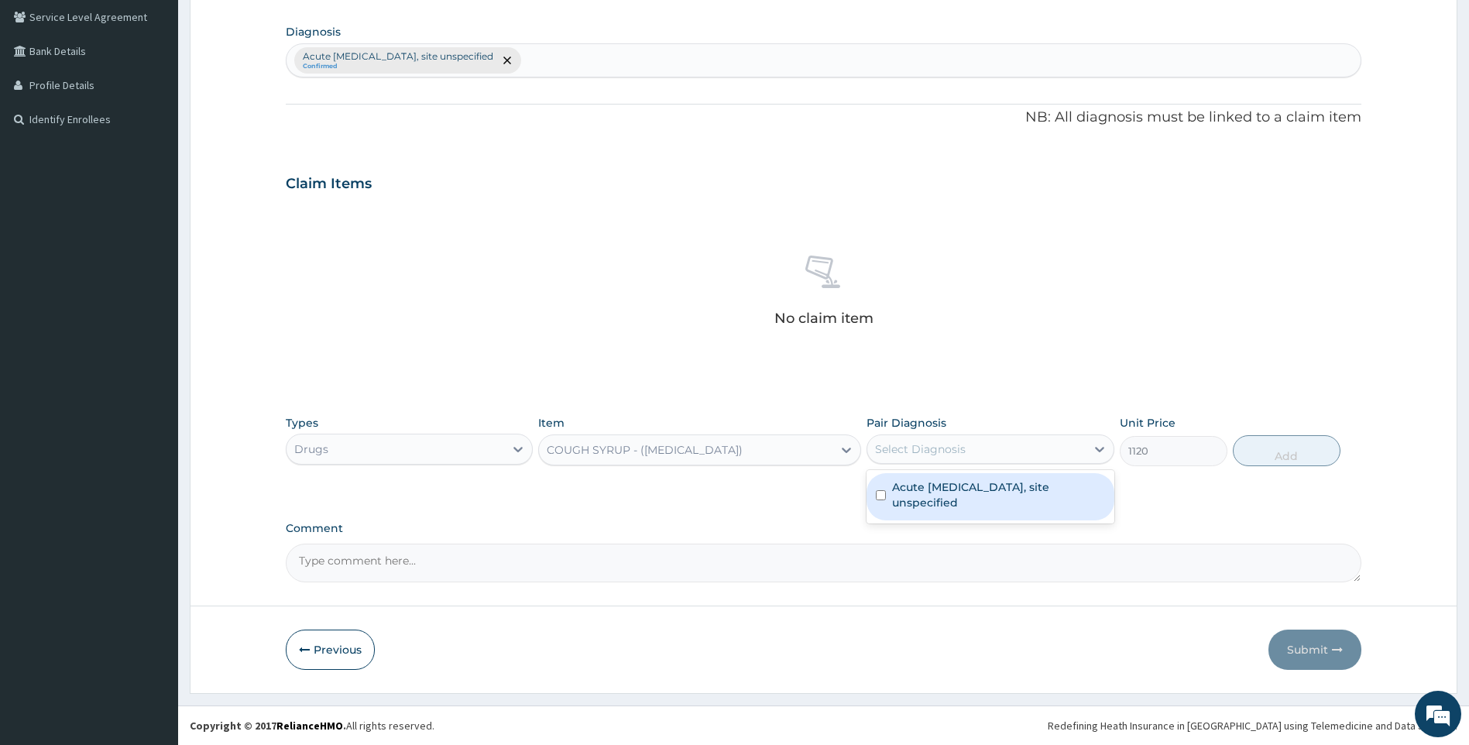
click at [1016, 451] on div "Select Diagnosis" at bounding box center [977, 449] width 218 height 25
click at [999, 499] on label "Acute [MEDICAL_DATA], site unspecified" at bounding box center [998, 494] width 213 height 31
checkbox input "true"
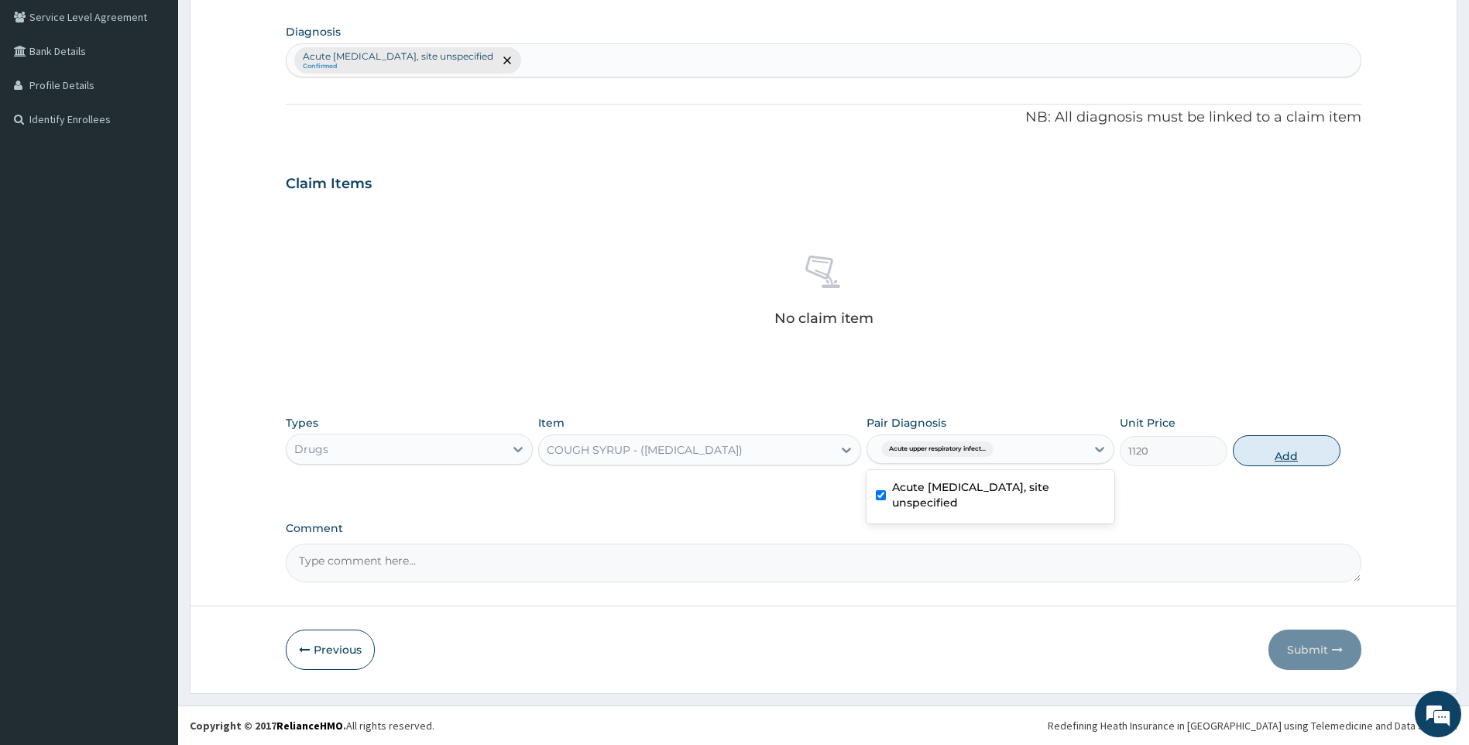
click at [1283, 460] on button "Add" at bounding box center [1287, 450] width 108 height 31
type input "0"
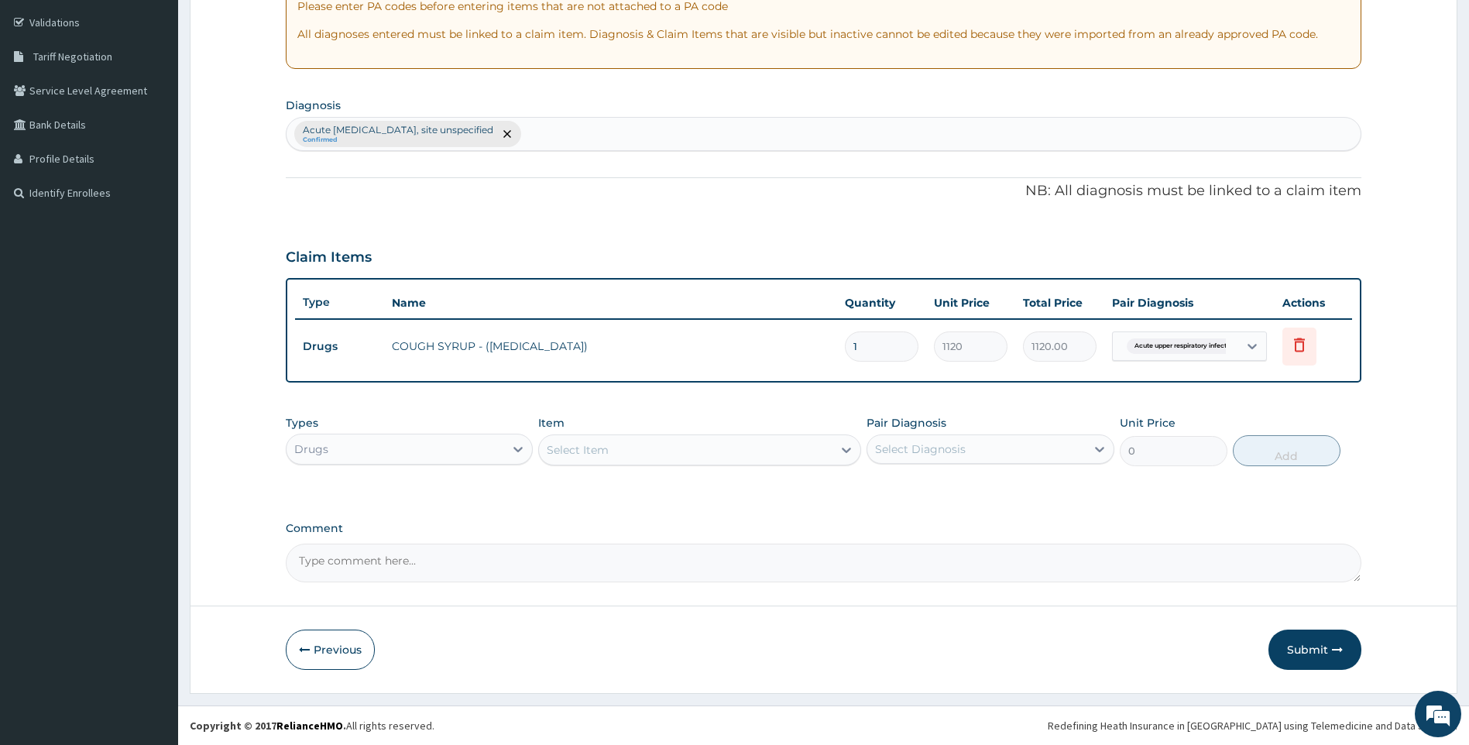
scroll to position [283, 0]
click at [581, 142] on div "Acute upper respiratory infection, site unspecified Confirmed" at bounding box center [824, 134] width 1075 height 33
type input "MALARIA"
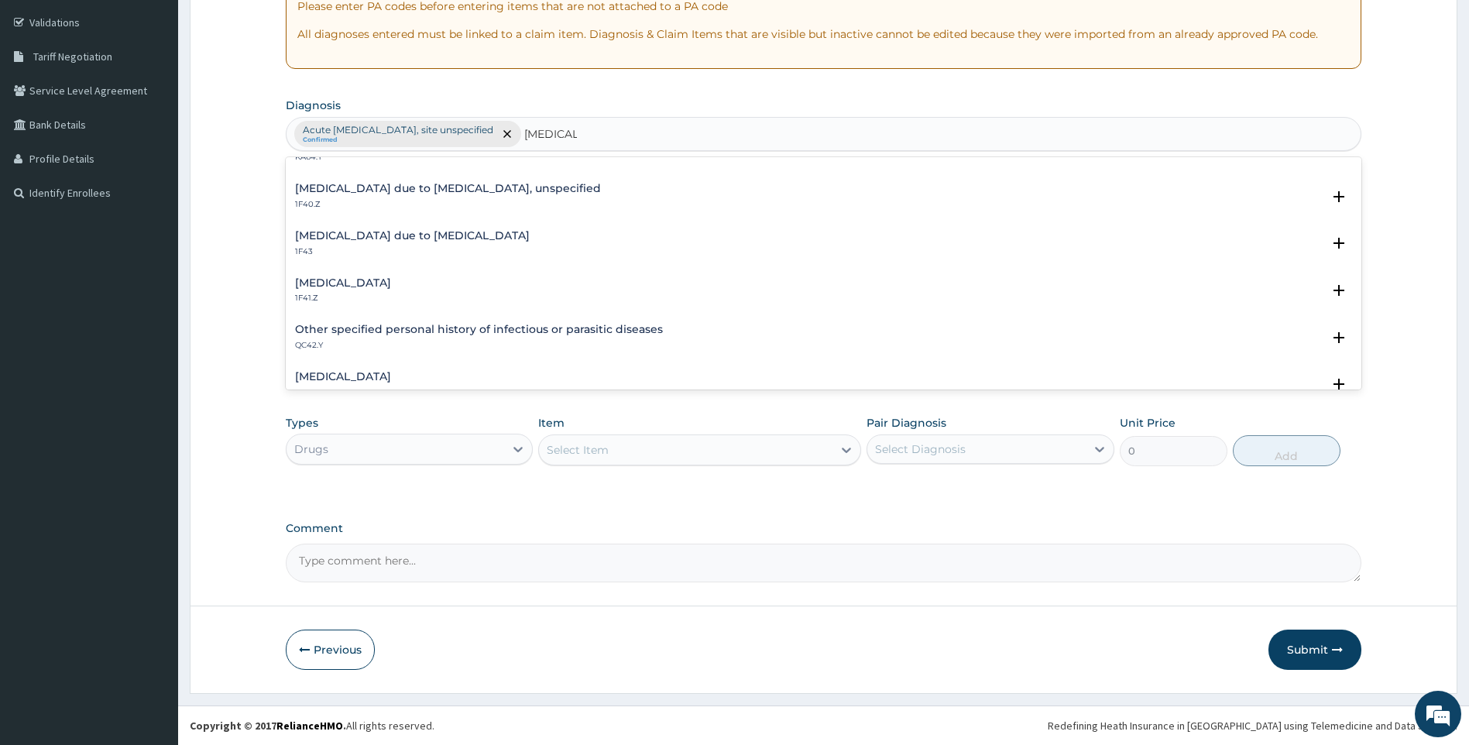
scroll to position [232, 0]
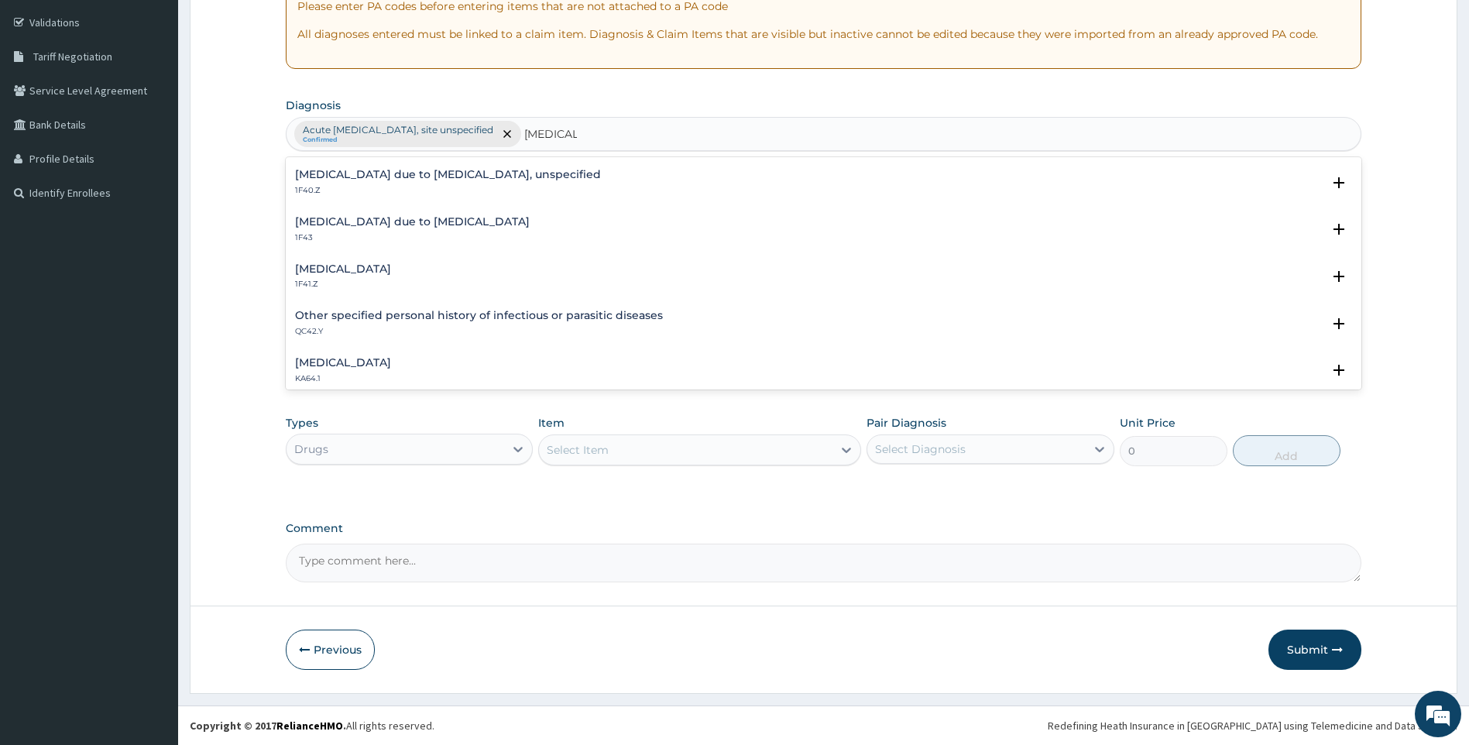
click at [446, 171] on h4 "Malaria due to Plasmodium falciparum, unspecified" at bounding box center [448, 175] width 306 height 12
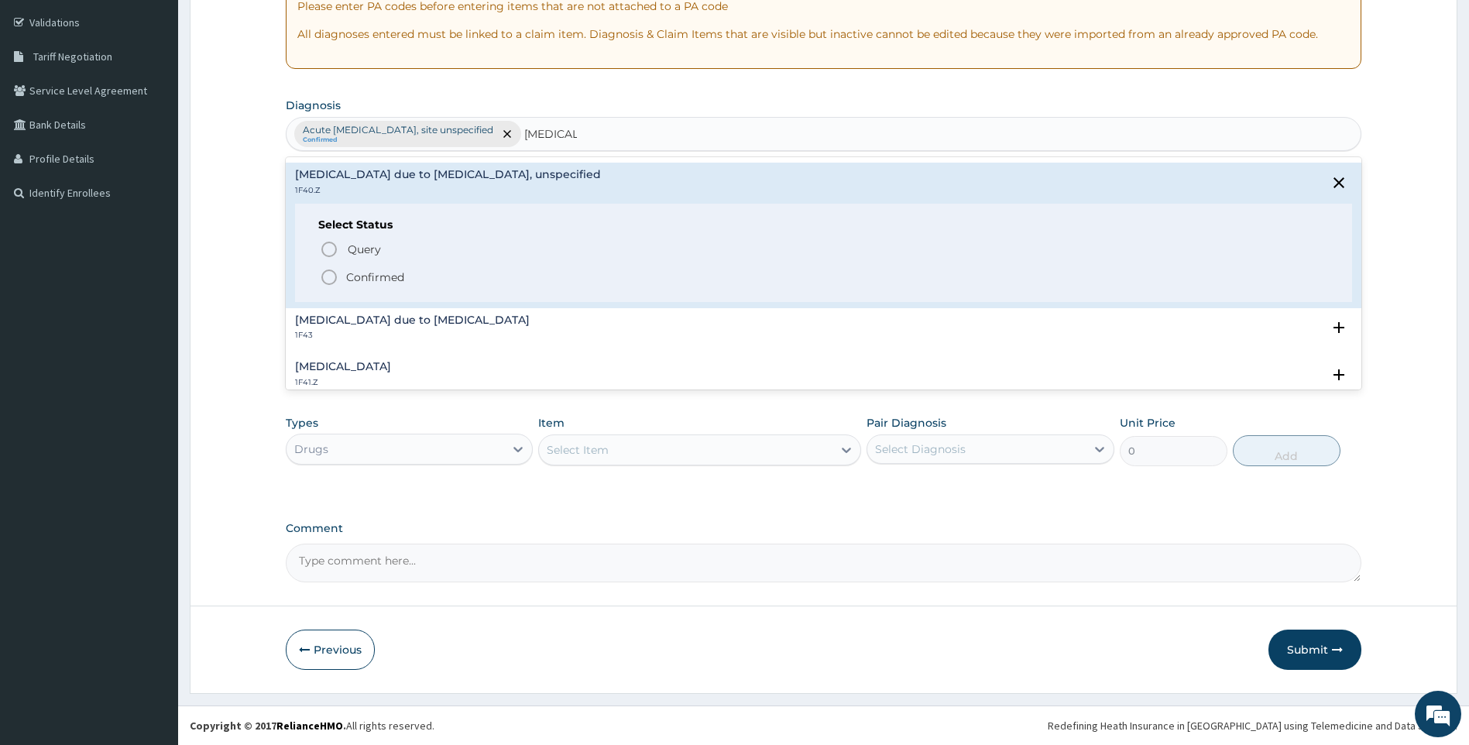
click at [376, 271] on p "Confirmed" at bounding box center [375, 277] width 58 height 15
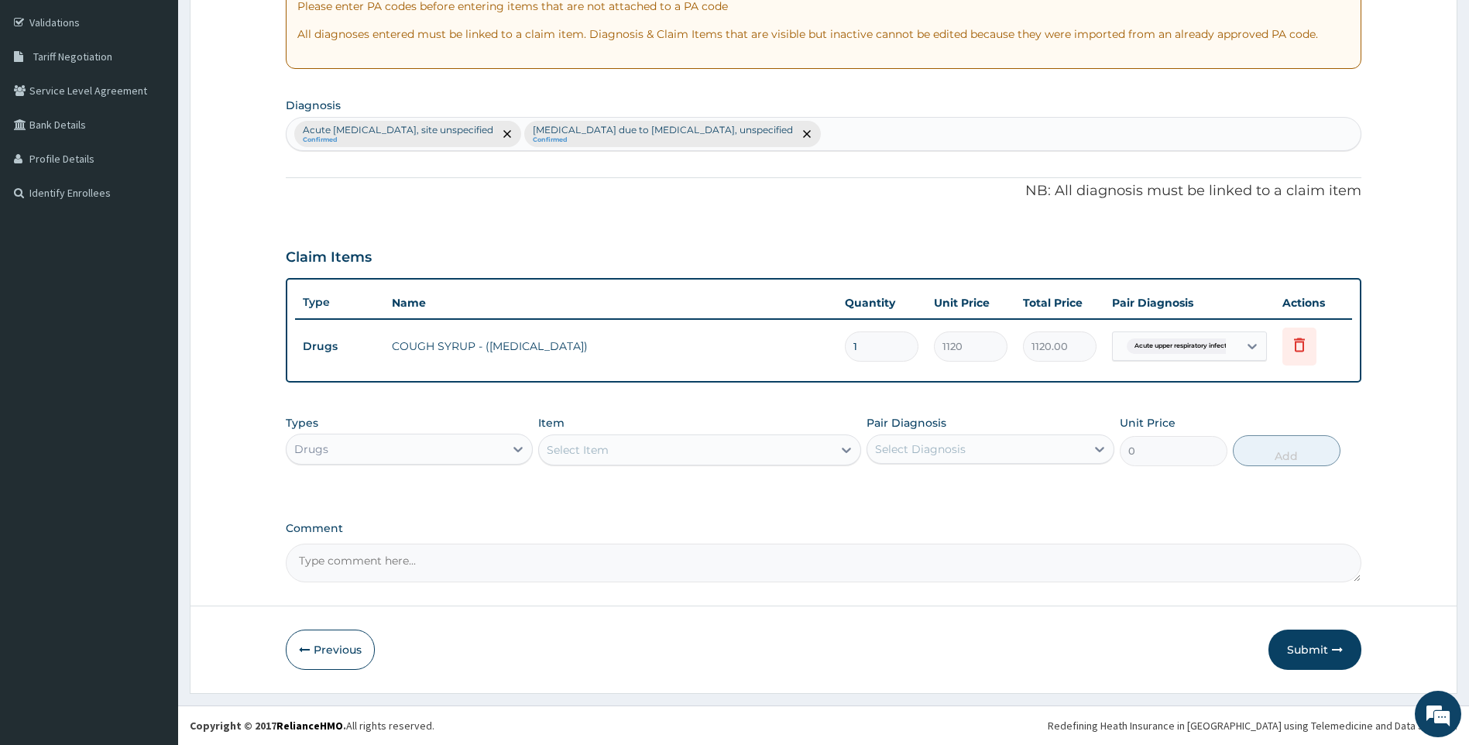
click at [678, 453] on div "Select Item" at bounding box center [686, 450] width 294 height 25
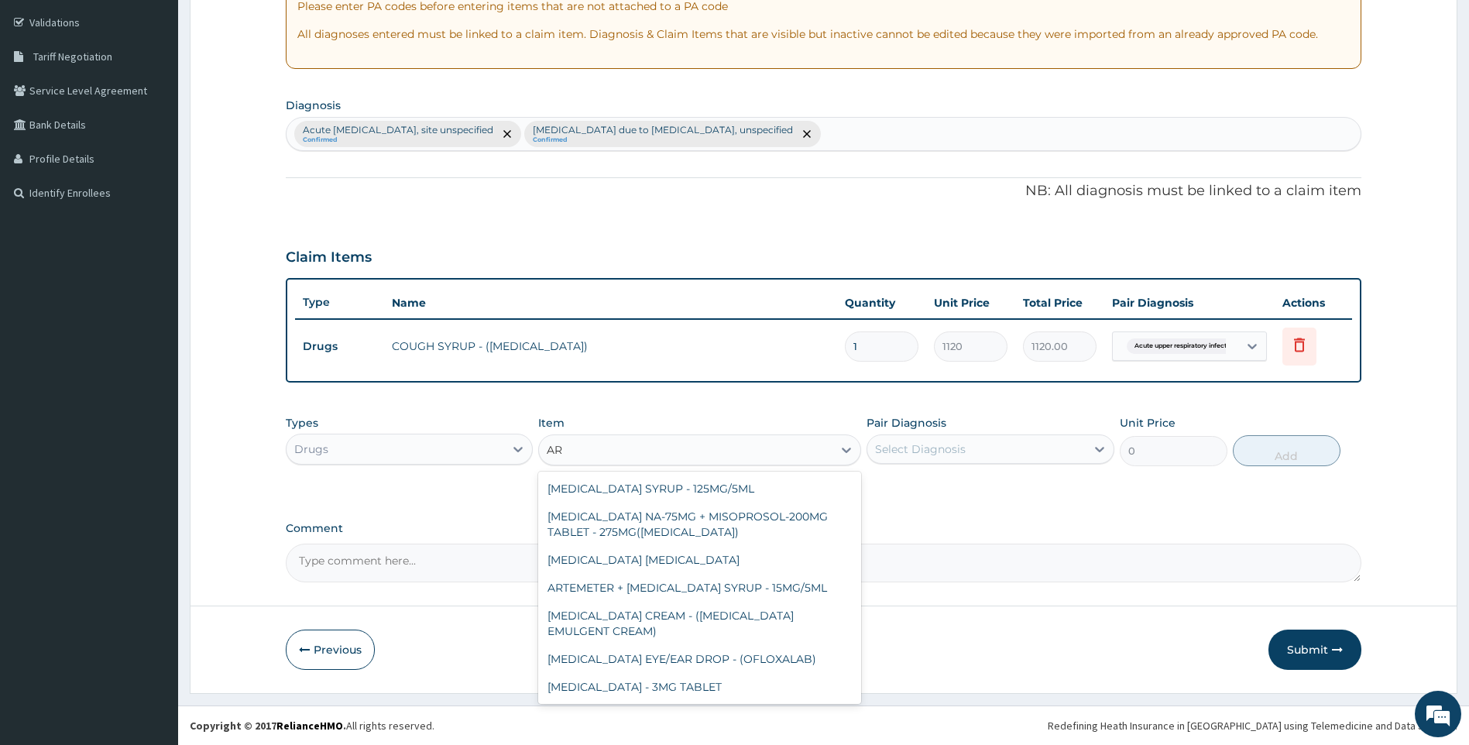
type input "A"
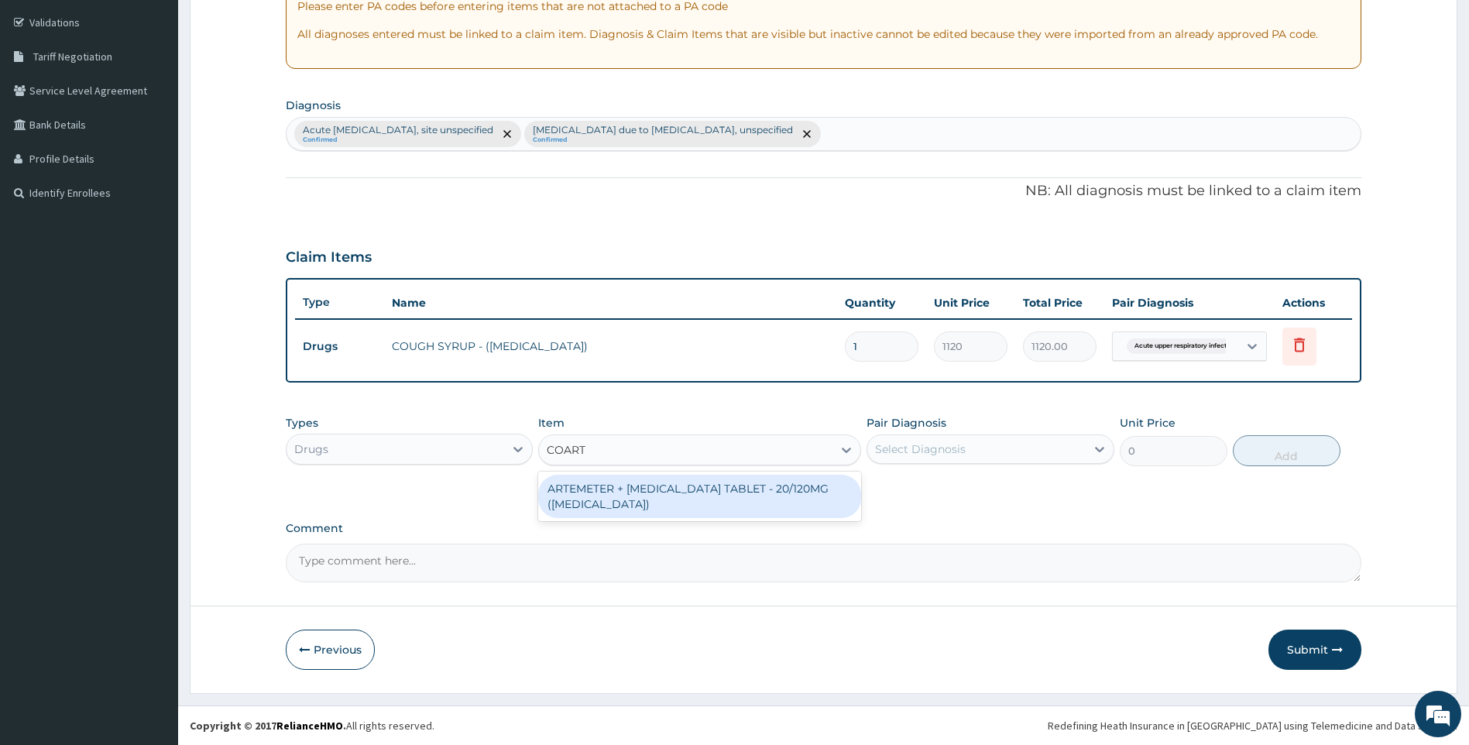
type input "COARTE"
click at [713, 491] on div "ARTEMETER + [MEDICAL_DATA] TABLET - 20/120MG ([MEDICAL_DATA])" at bounding box center [699, 496] width 323 height 43
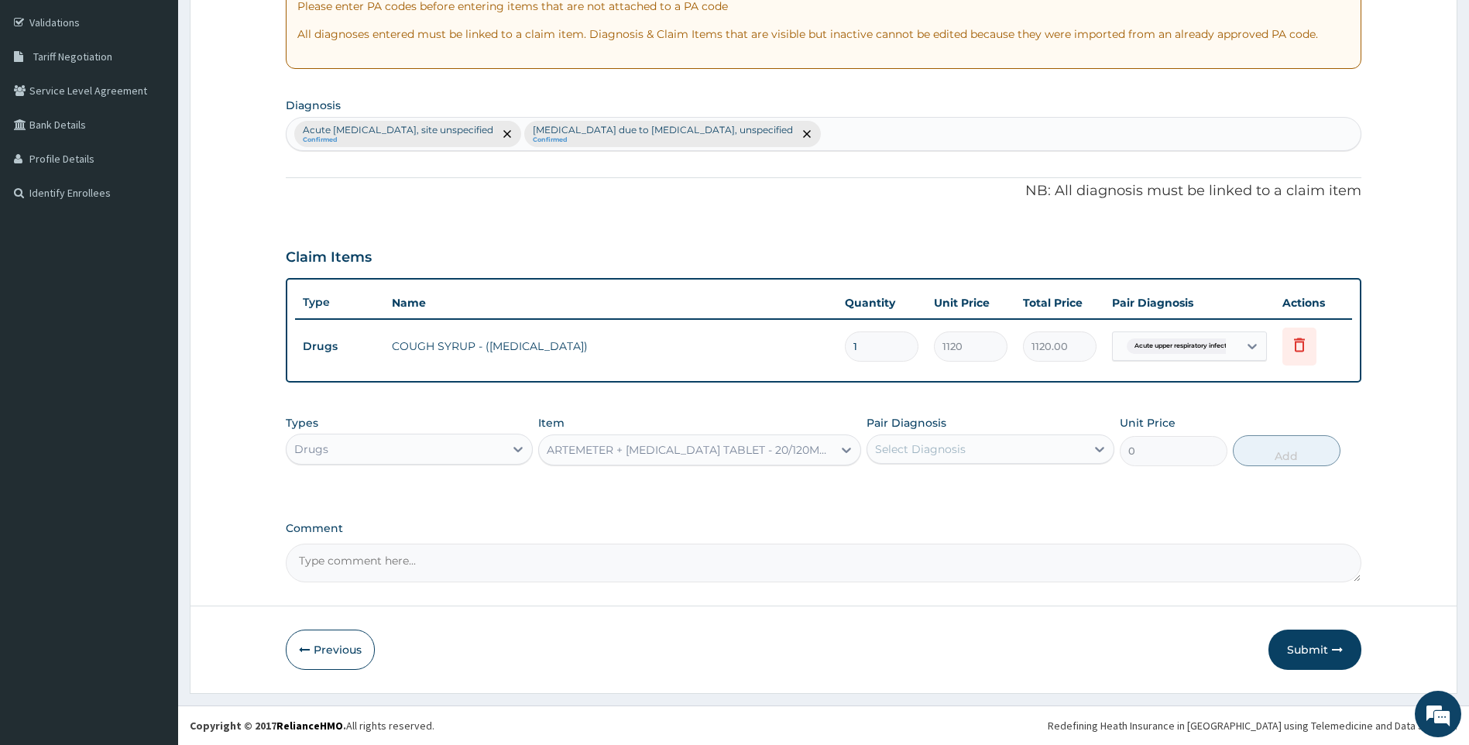
type input "210"
click at [975, 458] on div "Select Diagnosis" at bounding box center [977, 449] width 218 height 25
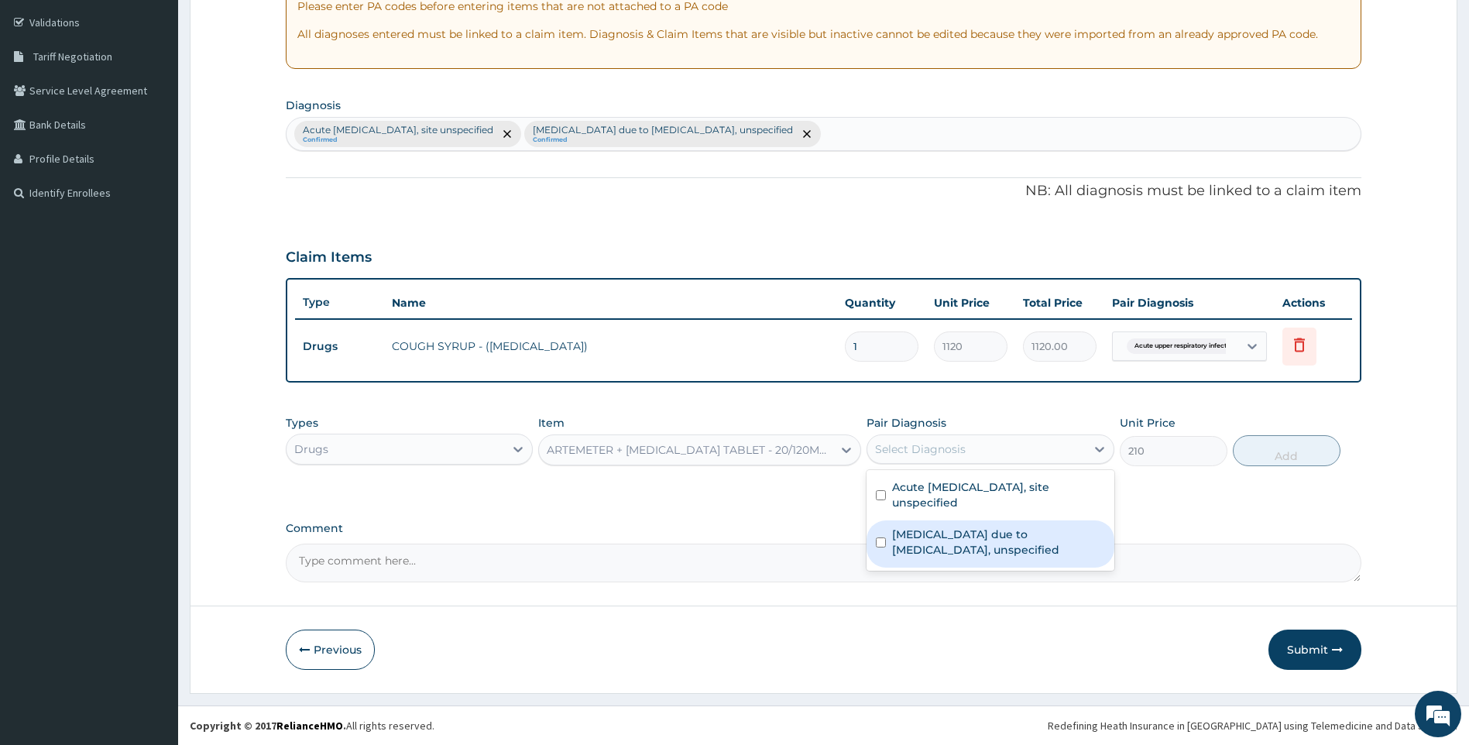
drag, startPoint x: 956, startPoint y: 545, endPoint x: 1344, endPoint y: 485, distance: 392.6
click at [956, 545] on label "Malaria due to Plasmodium falciparum, unspecified" at bounding box center [998, 542] width 213 height 31
checkbox input "true"
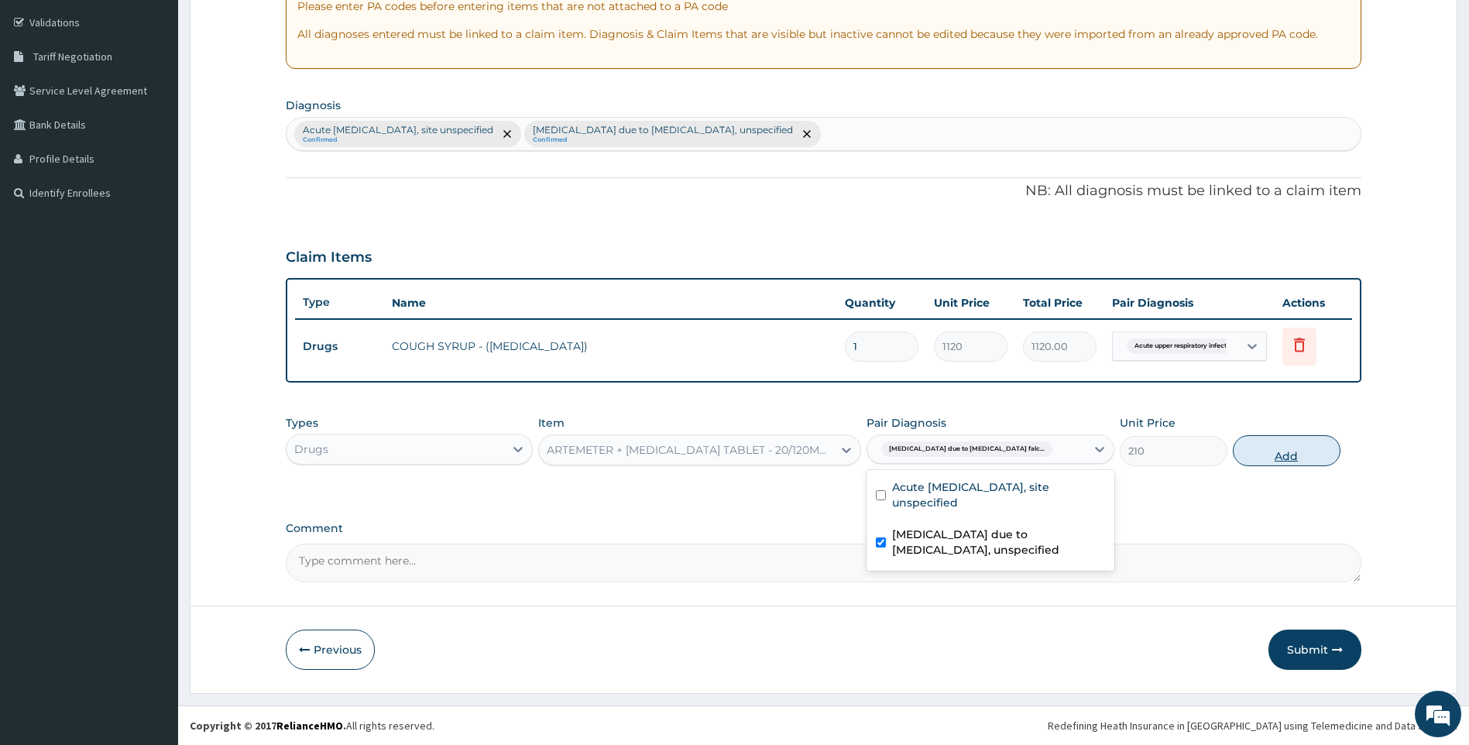
click at [1272, 454] on button "Add" at bounding box center [1287, 450] width 108 height 31
type input "0"
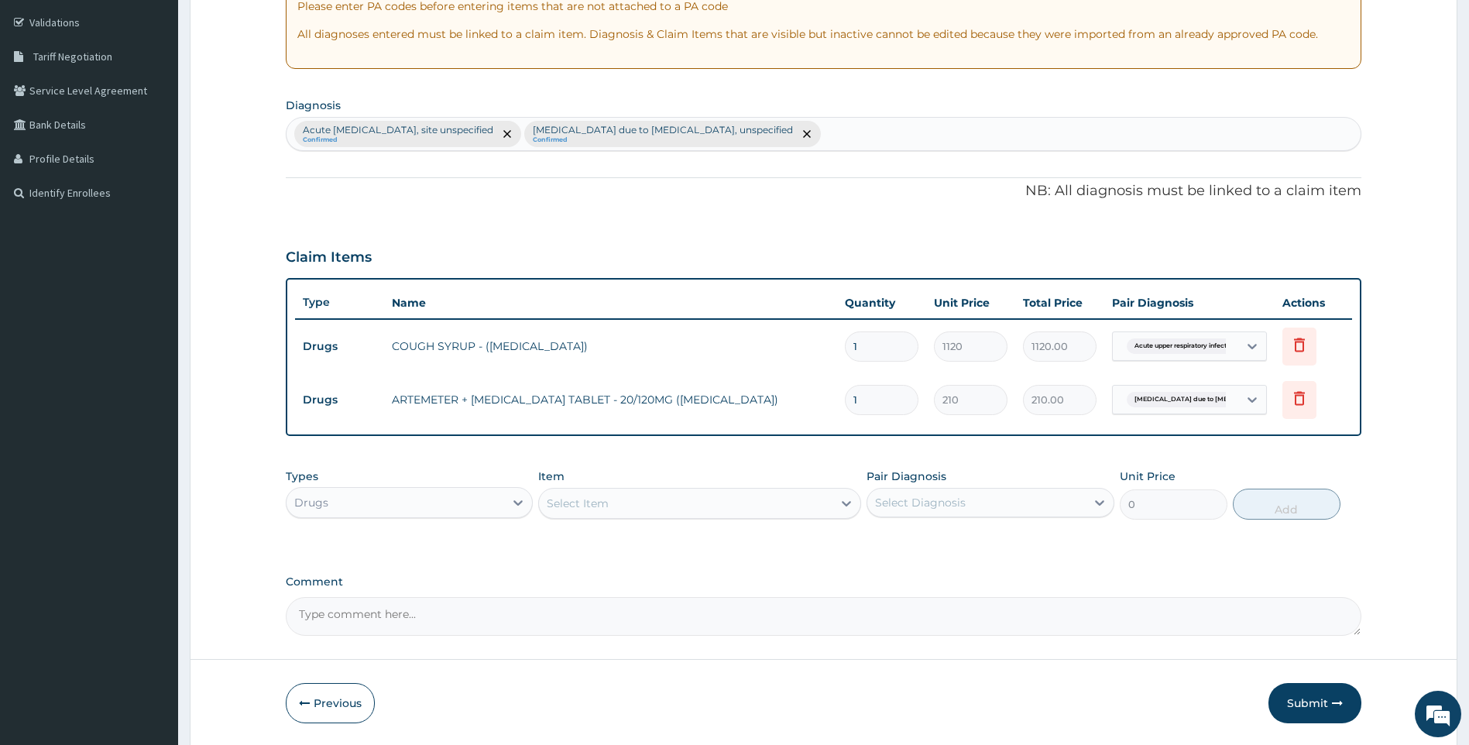
drag, startPoint x: 886, startPoint y: 401, endPoint x: 661, endPoint y: 388, distance: 225.0
click at [665, 390] on tr "Drugs ARTEMETER + LUMEFANTRINE TABLET - 20/120MG (COARTEM) 1 210 210.00 Malaria…" at bounding box center [824, 399] width 1058 height 53
type input "6"
type input "1260.00"
type input "6"
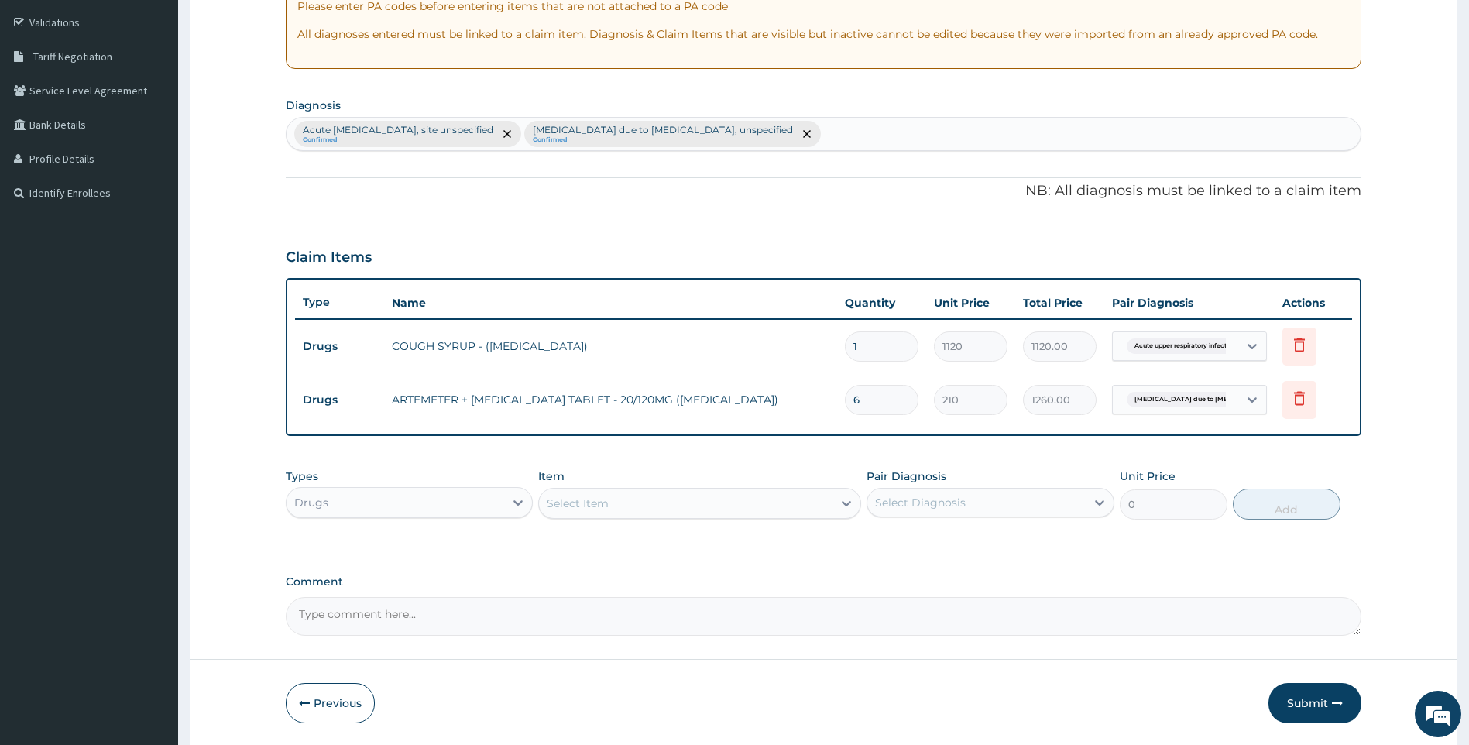
click at [896, 138] on div "Acute upper respiratory infection, site unspecified Confirmed Malaria due to Pl…" at bounding box center [824, 134] width 1075 height 33
type input "SEPSIS"
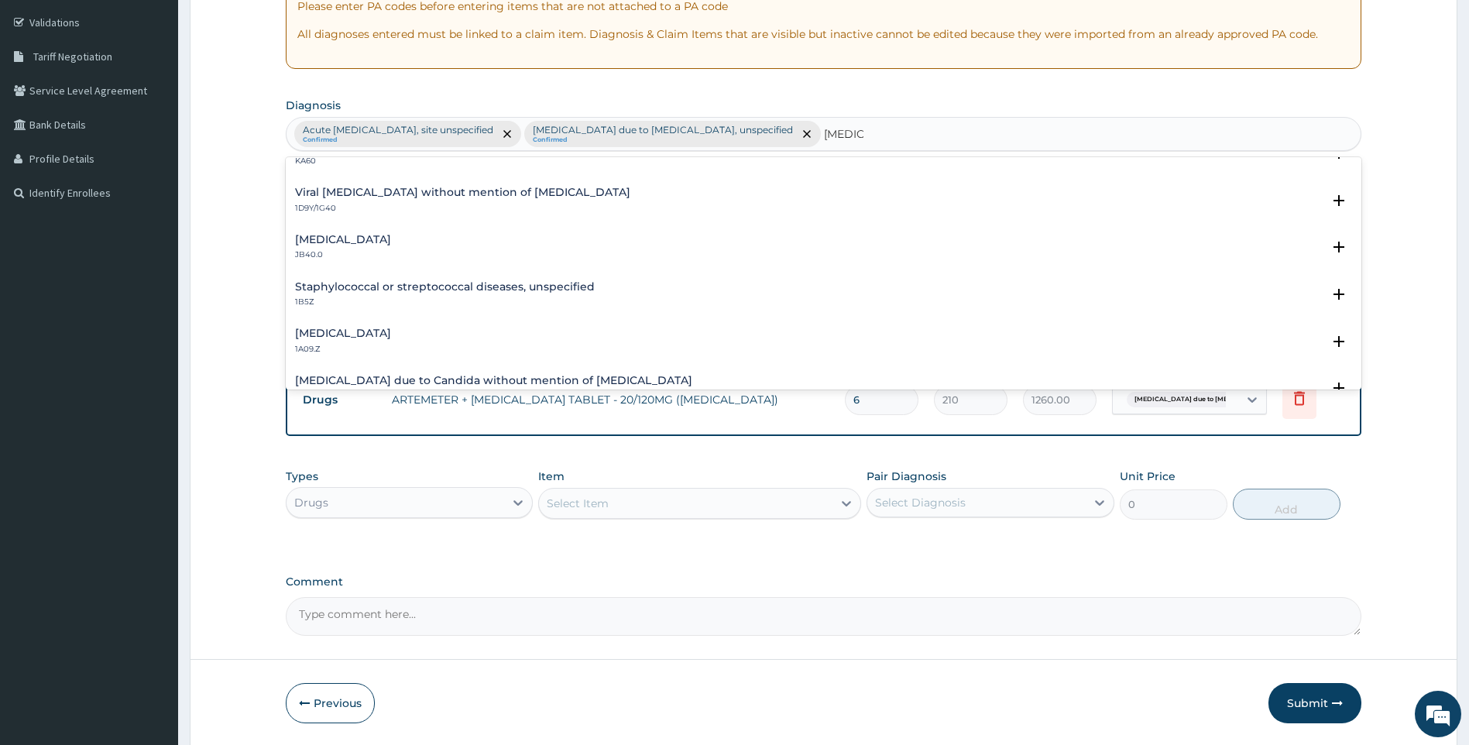
scroll to position [155, 0]
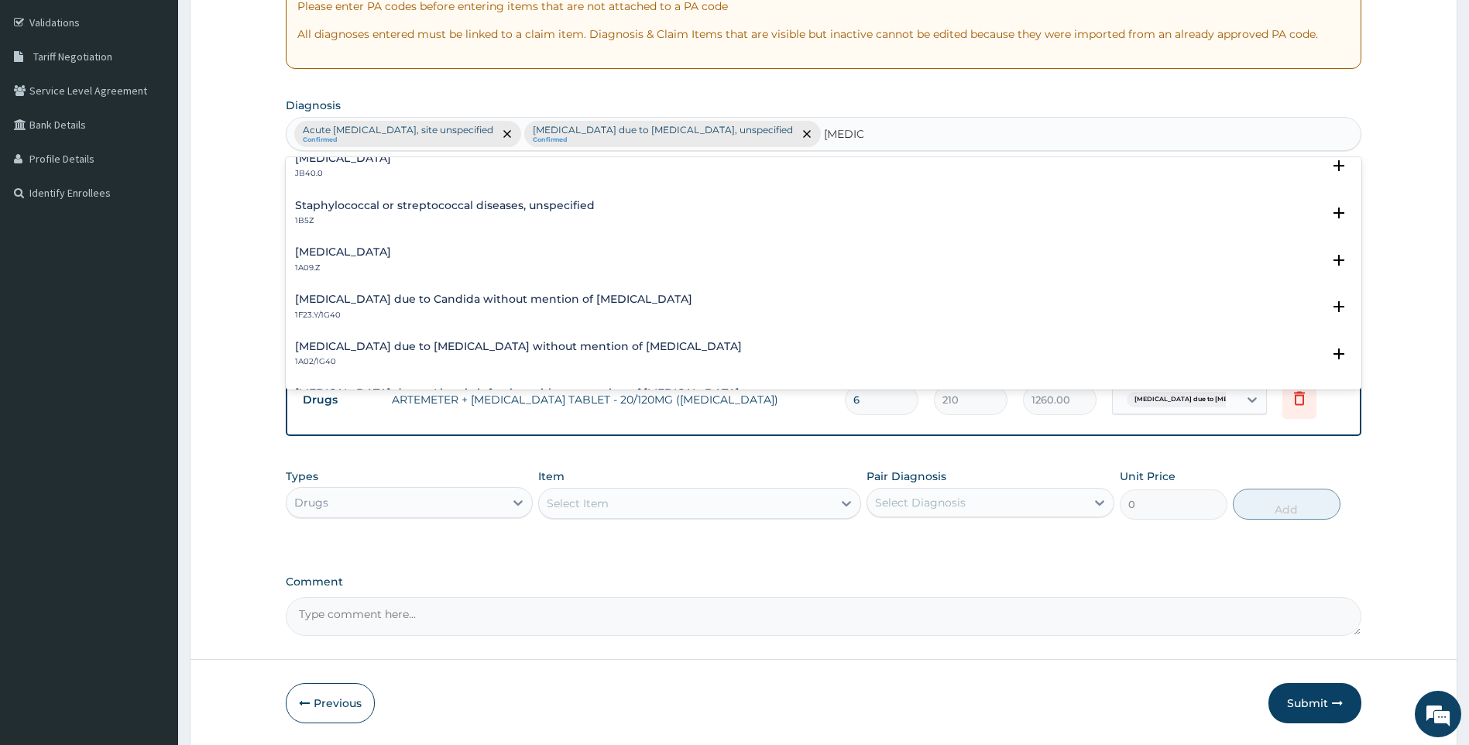
click at [391, 257] on h4 "Salmonella infection, unspecified" at bounding box center [343, 252] width 96 height 12
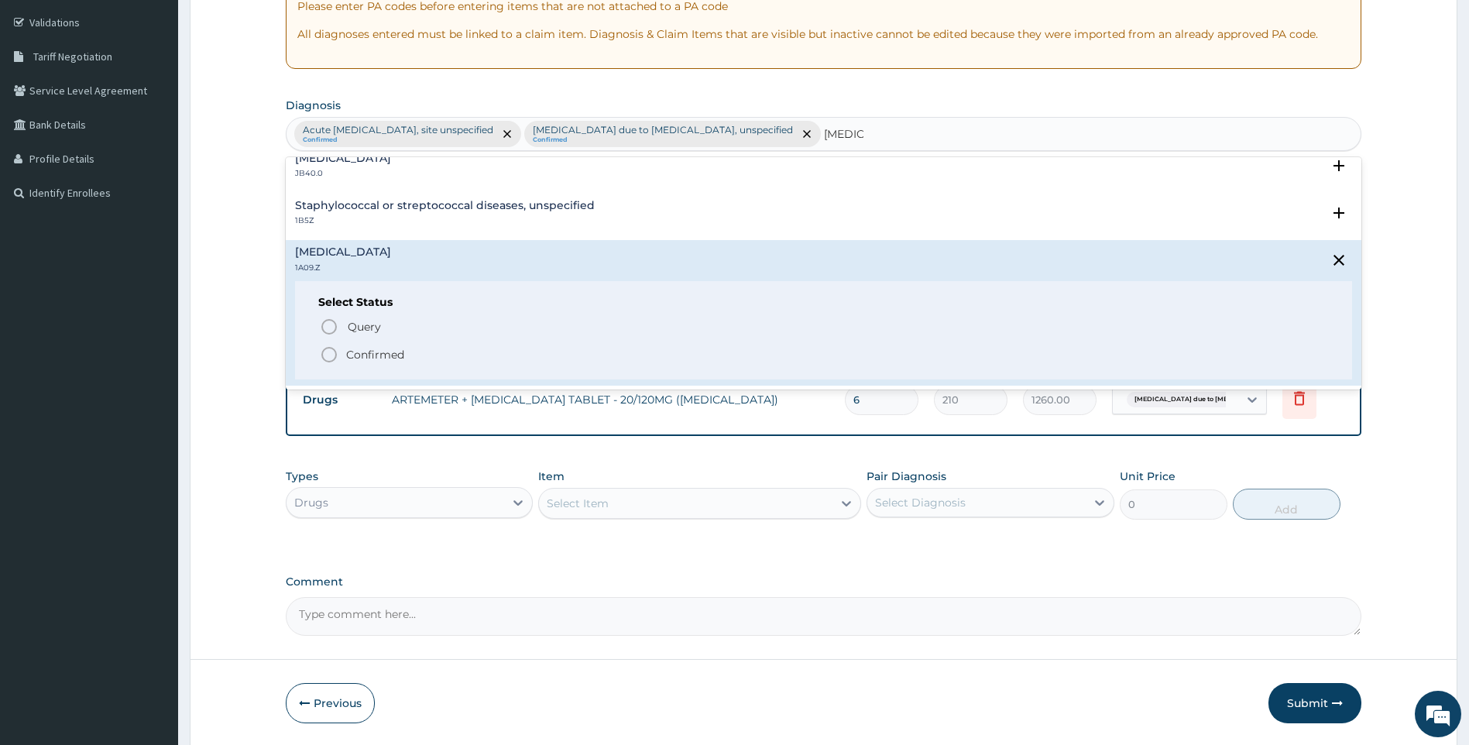
click at [356, 352] on p "Confirmed" at bounding box center [375, 354] width 58 height 15
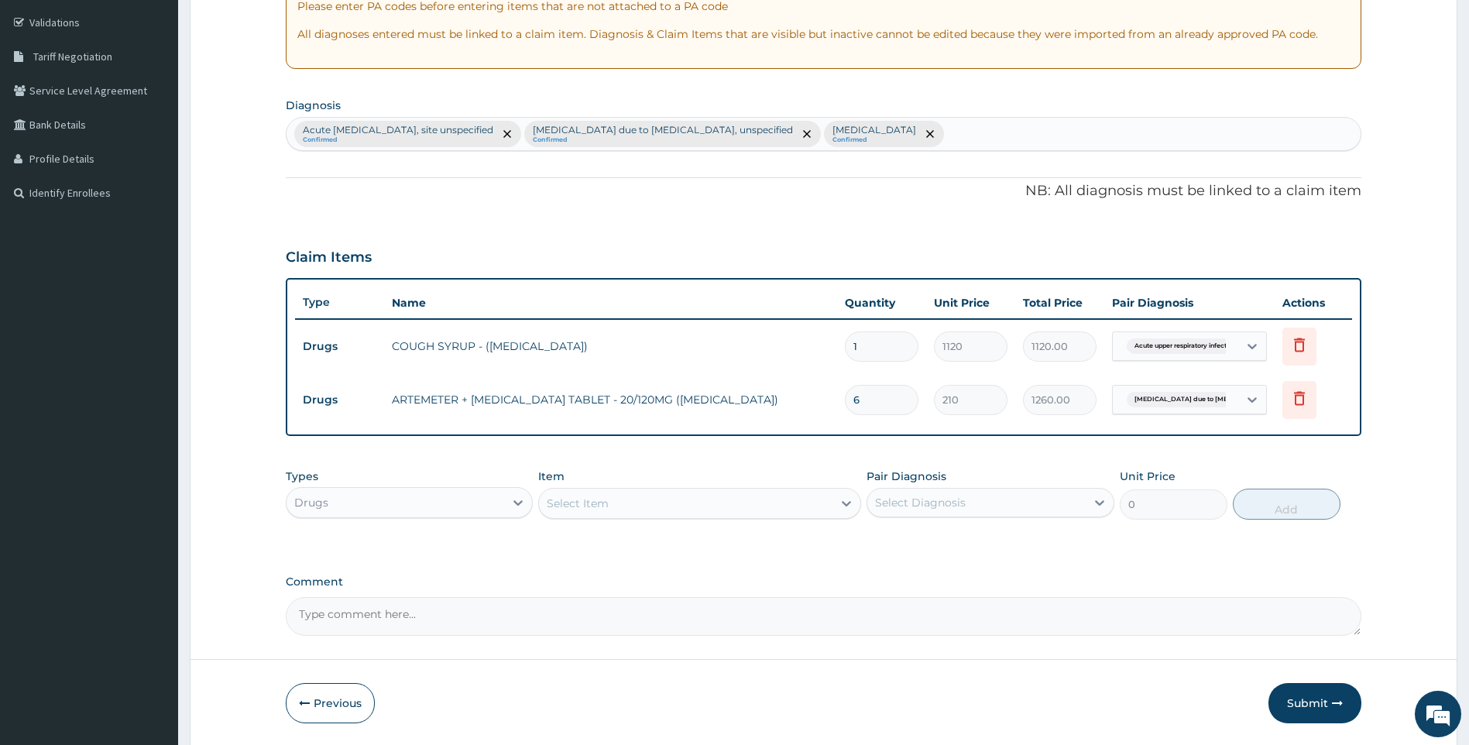
click at [972, 509] on div "Select Diagnosis" at bounding box center [977, 502] width 218 height 25
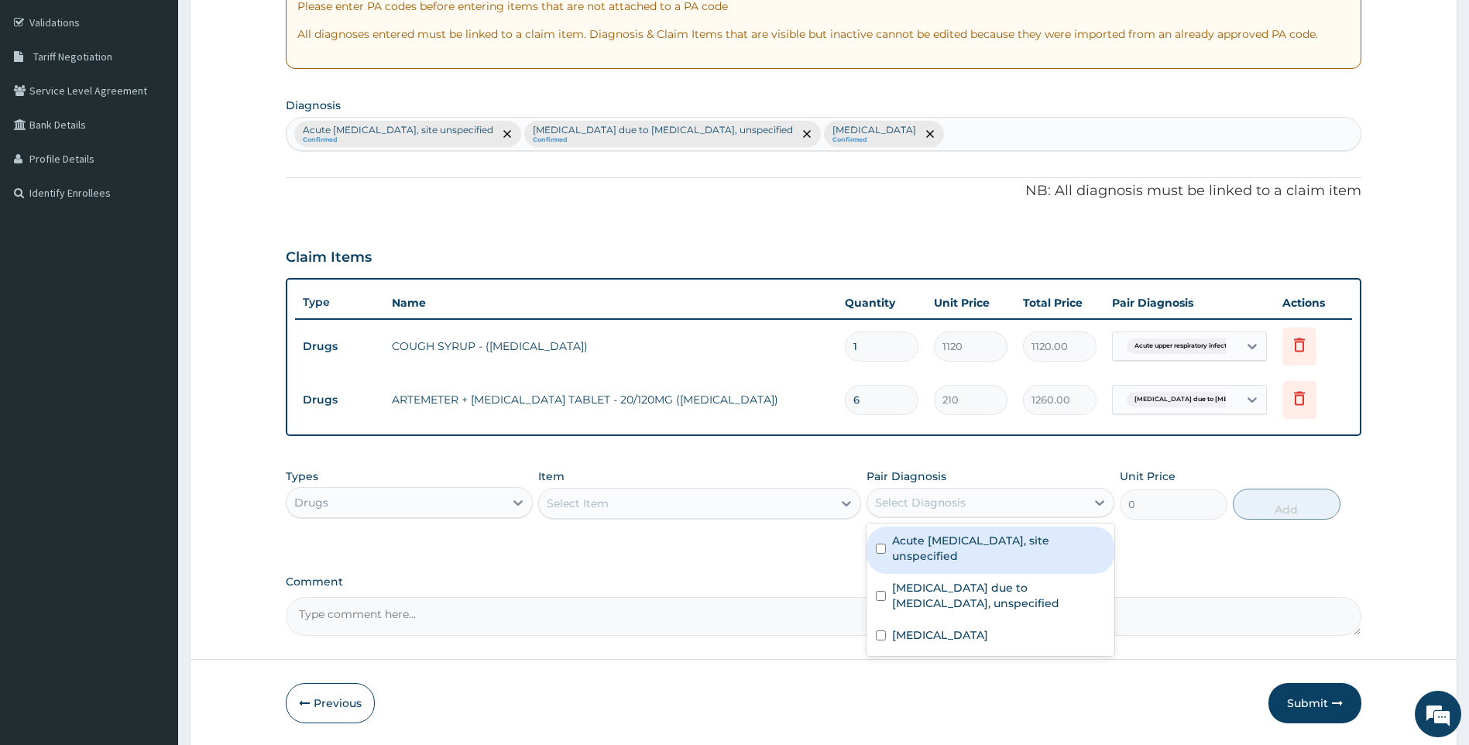
click at [760, 491] on div "Select Item" at bounding box center [686, 503] width 294 height 25
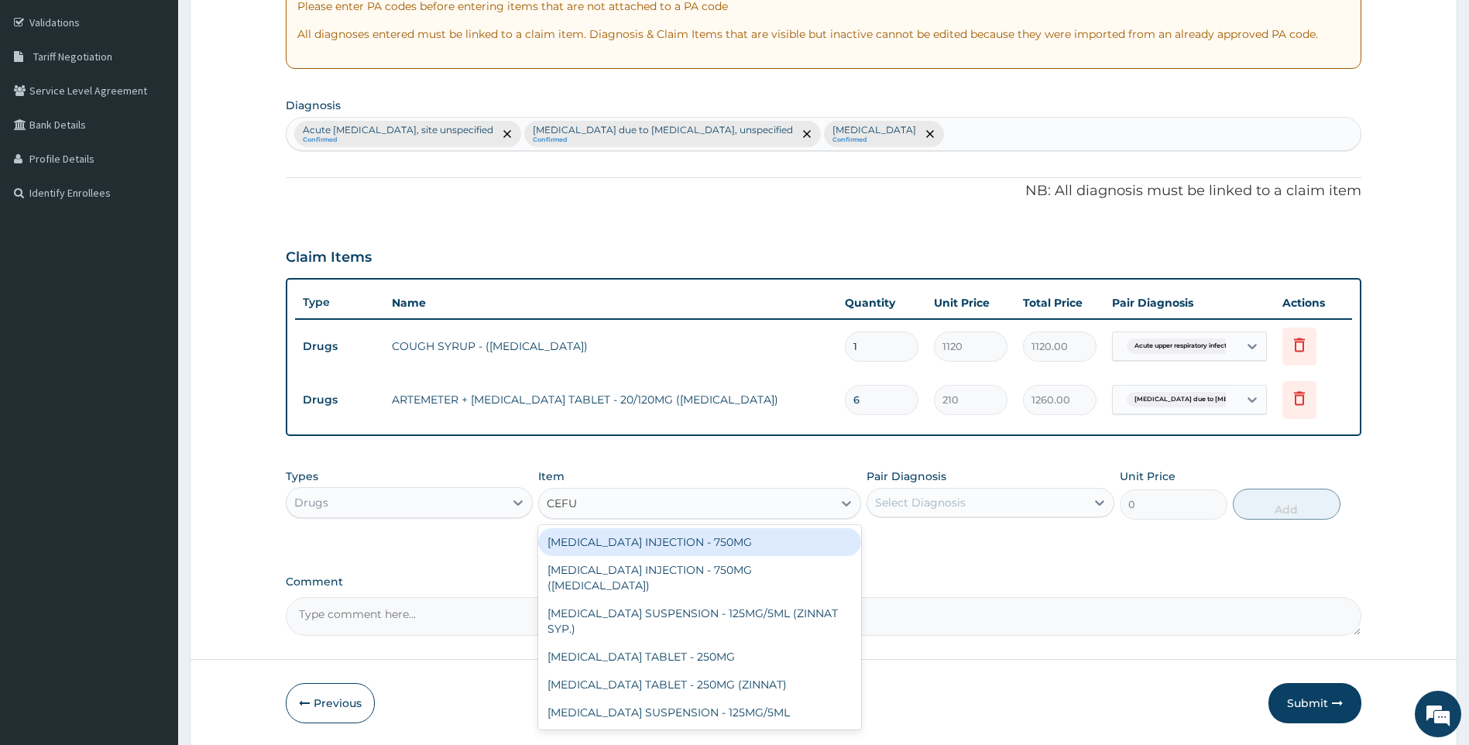
type input "CEFUR"
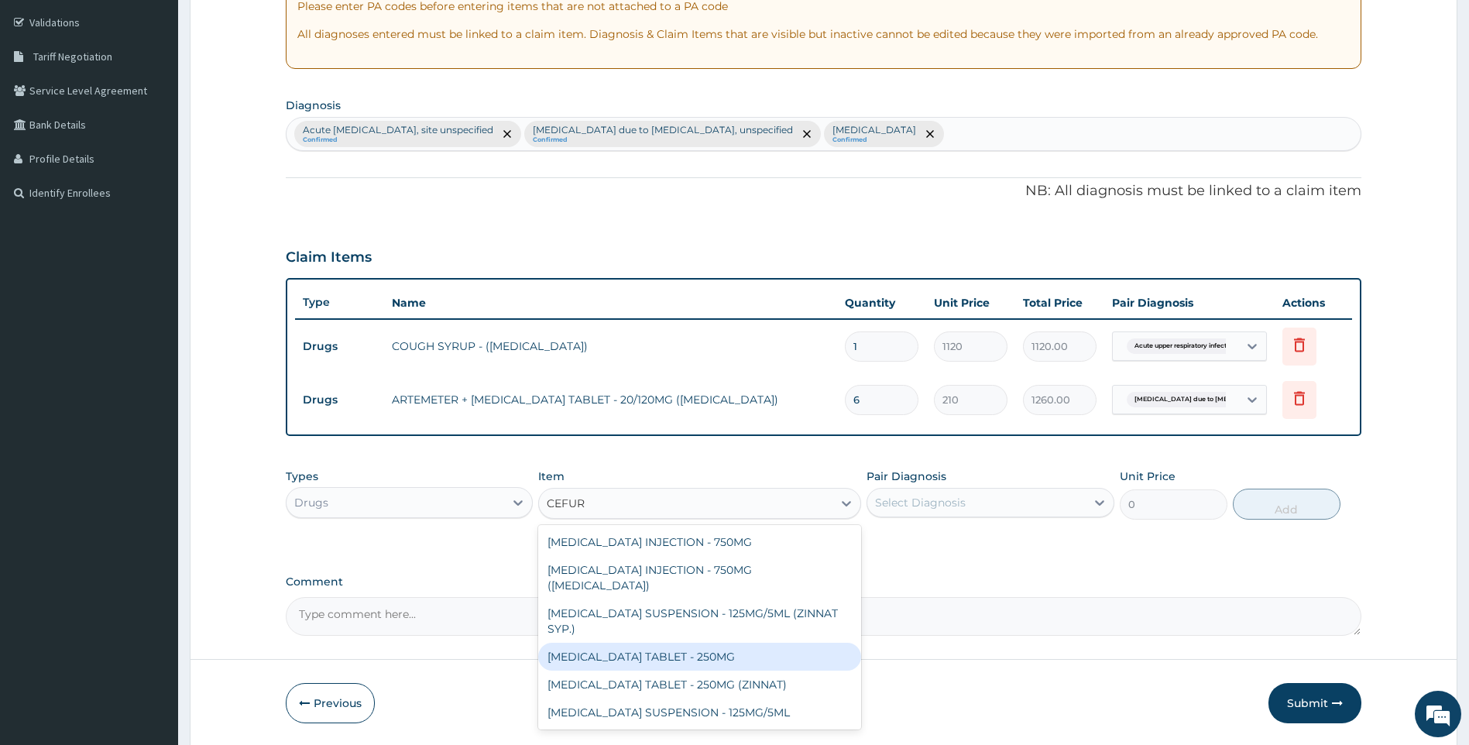
click at [661, 643] on div "[MEDICAL_DATA] TABLET - 250MG" at bounding box center [699, 657] width 323 height 28
type input "420"
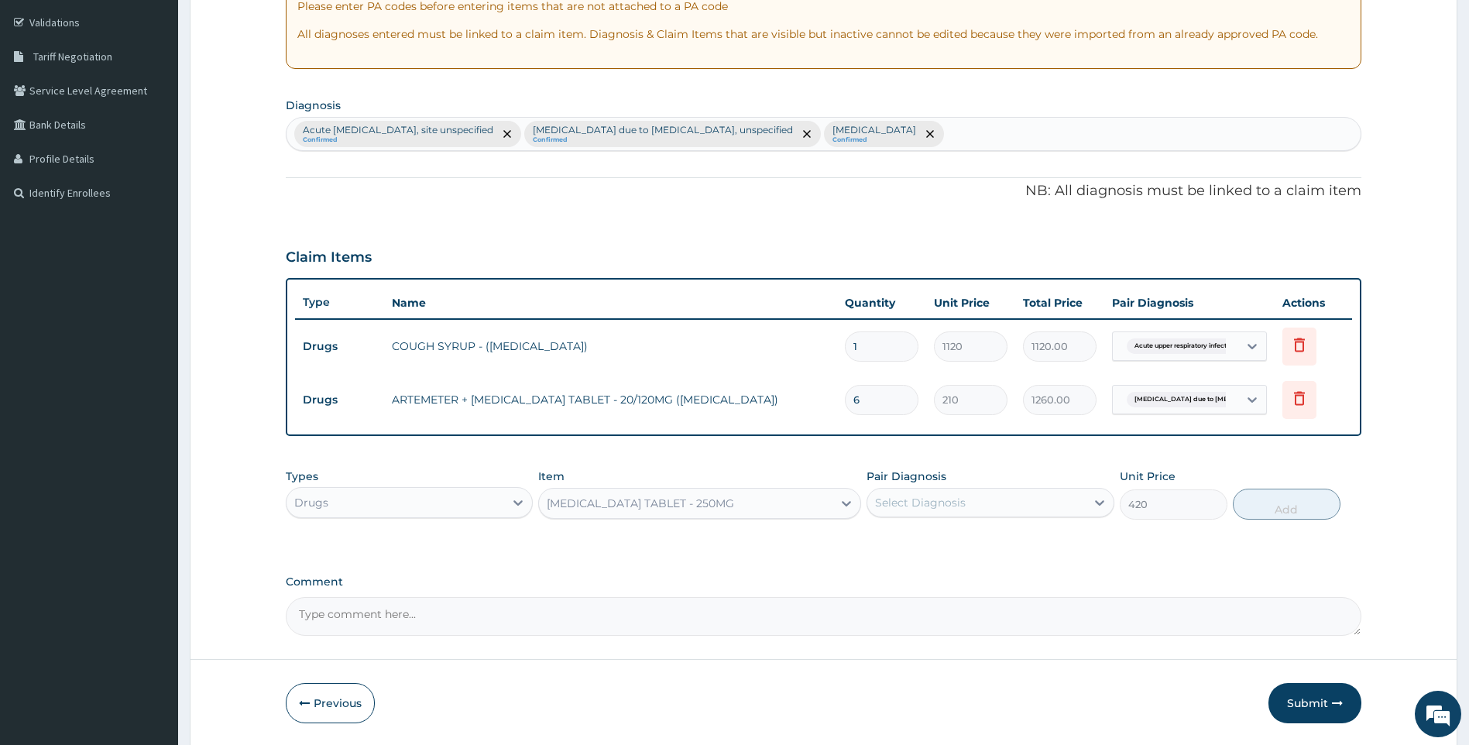
click at [973, 503] on div "Select Diagnosis" at bounding box center [977, 502] width 218 height 25
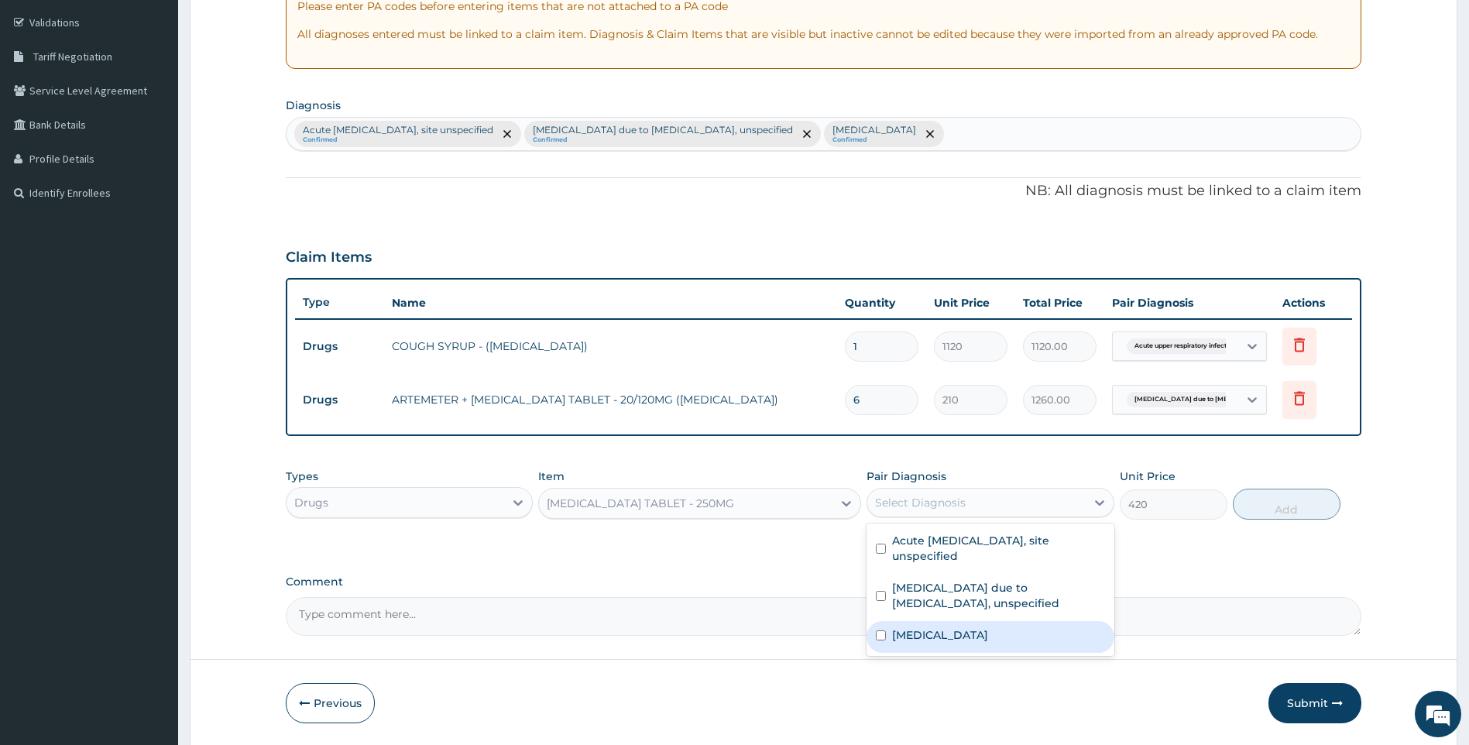
drag, startPoint x: 983, startPoint y: 645, endPoint x: 987, endPoint y: 632, distance: 13.7
click at [984, 641] on div "Salmonella infection, unspecified" at bounding box center [991, 637] width 248 height 32
checkbox input "true"
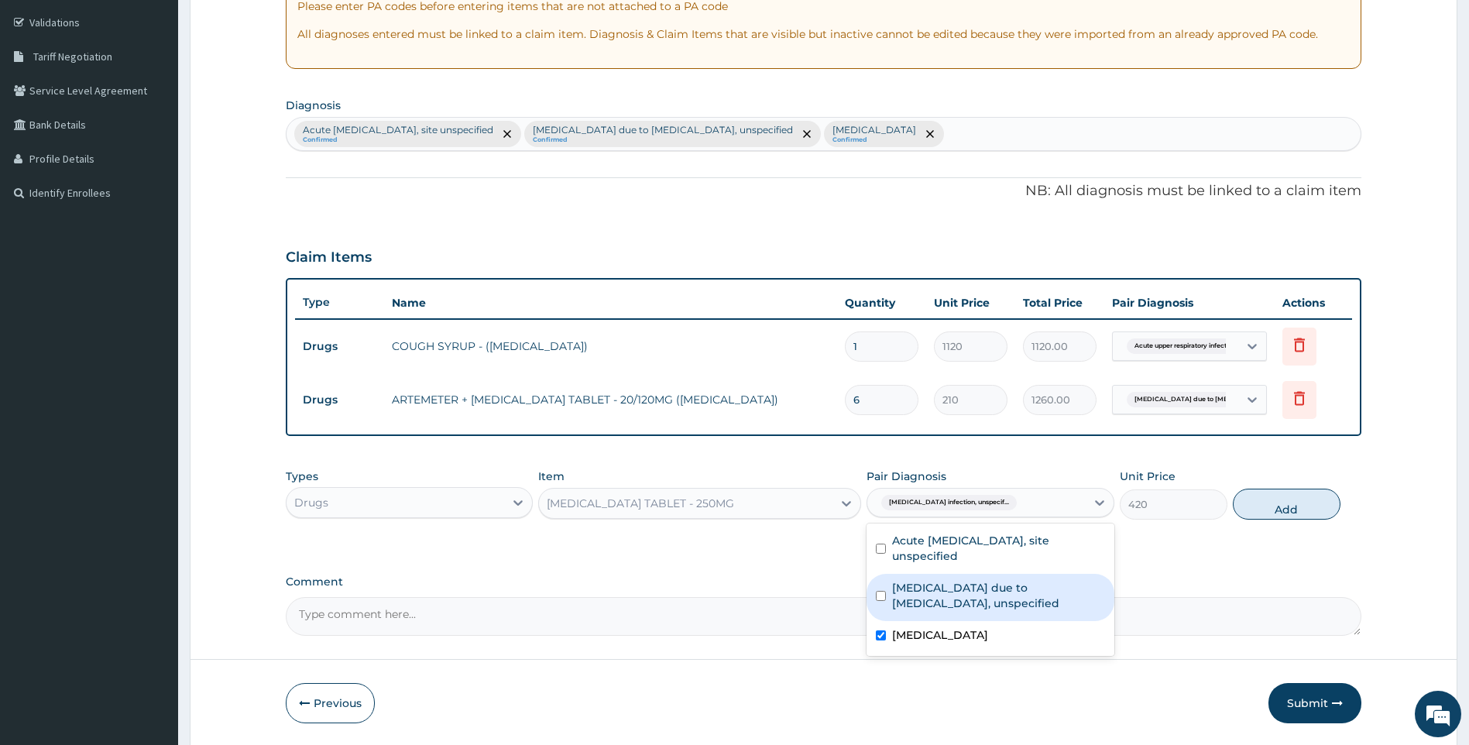
drag, startPoint x: 1308, startPoint y: 506, endPoint x: 996, endPoint y: 480, distance: 313.2
click at [1308, 507] on button "Add" at bounding box center [1287, 504] width 108 height 31
type input "0"
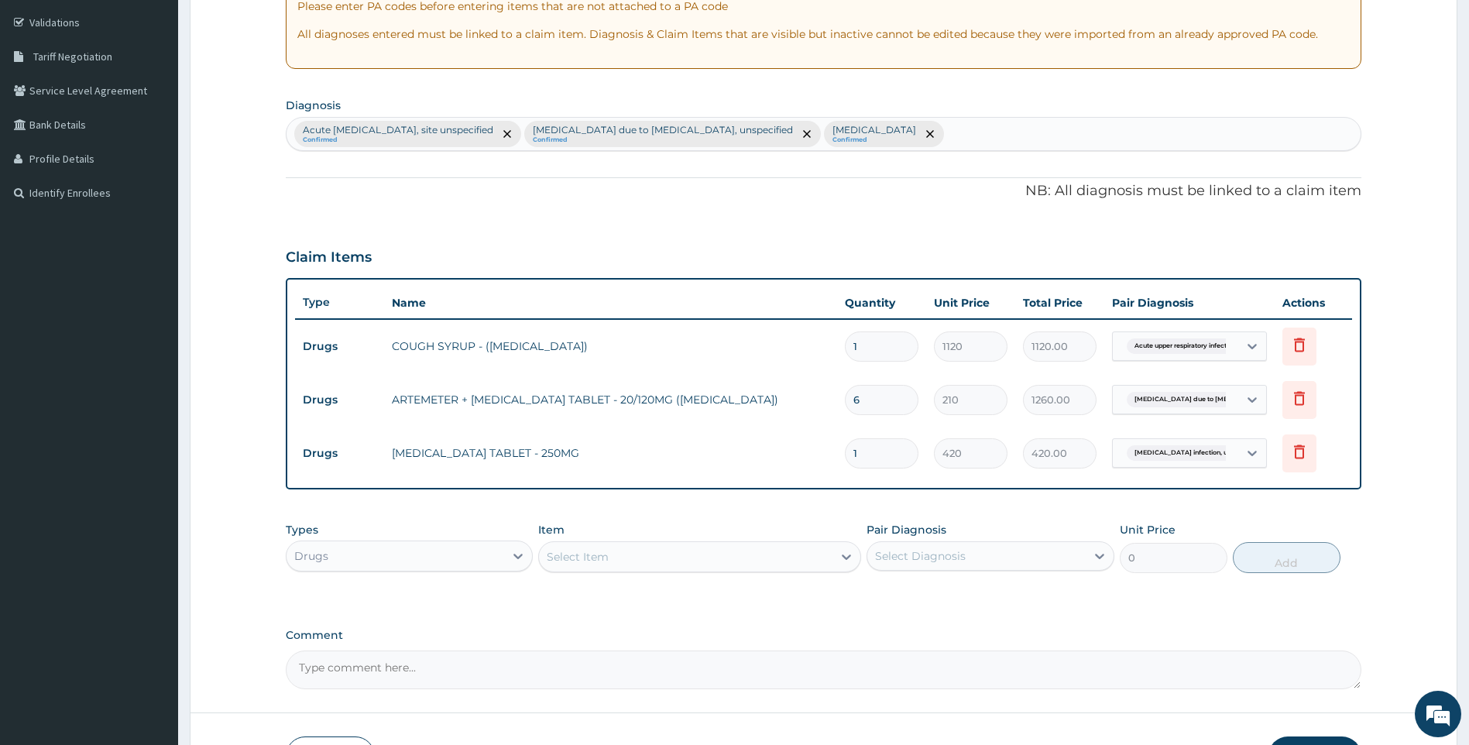
type input "10"
type input "4200.00"
type input "10"
drag, startPoint x: 709, startPoint y: 552, endPoint x: 707, endPoint y: 542, distance: 9.4
click at [708, 552] on div "Select Item" at bounding box center [686, 557] width 294 height 25
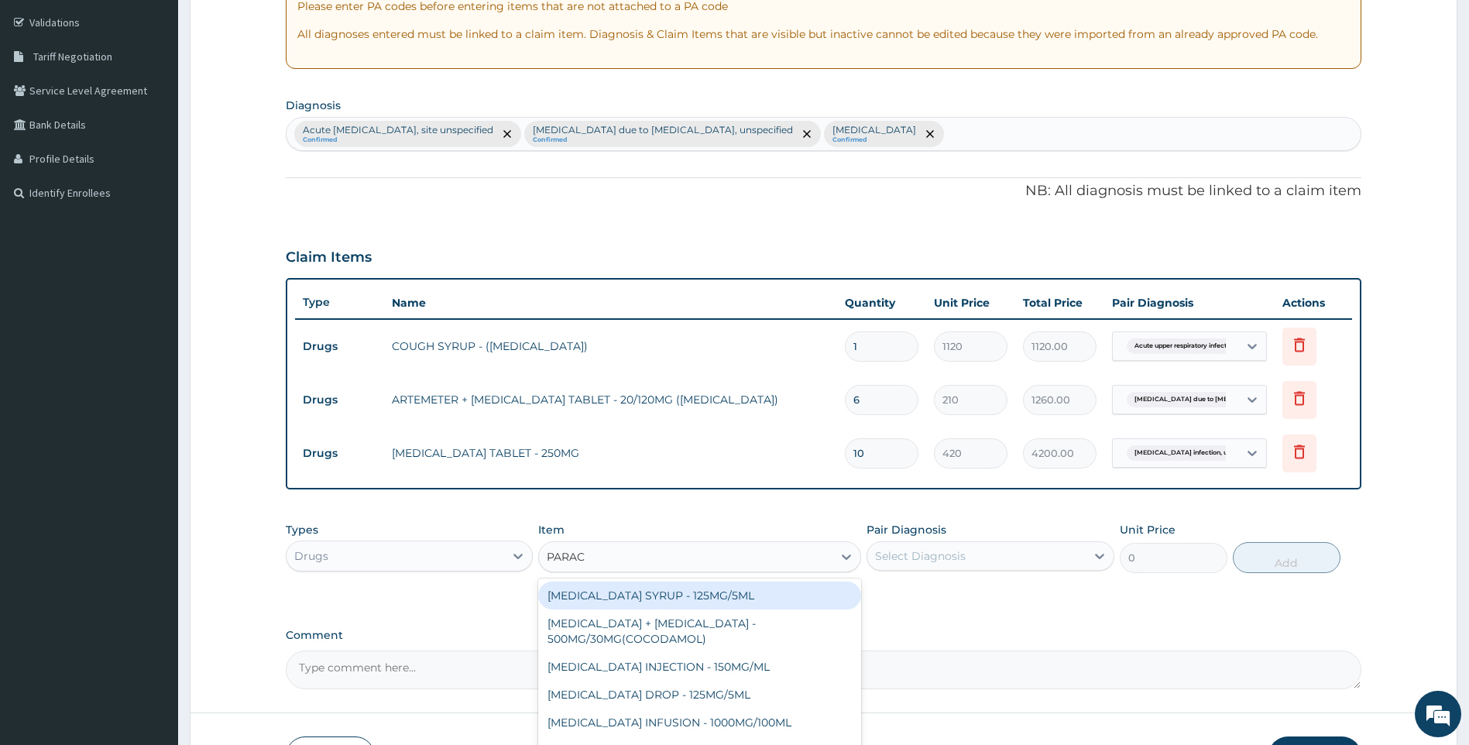
type input "PARACE"
click at [705, 588] on div "[MEDICAL_DATA] SYRUP - 125MG/5ML" at bounding box center [699, 596] width 323 height 28
type input "840"
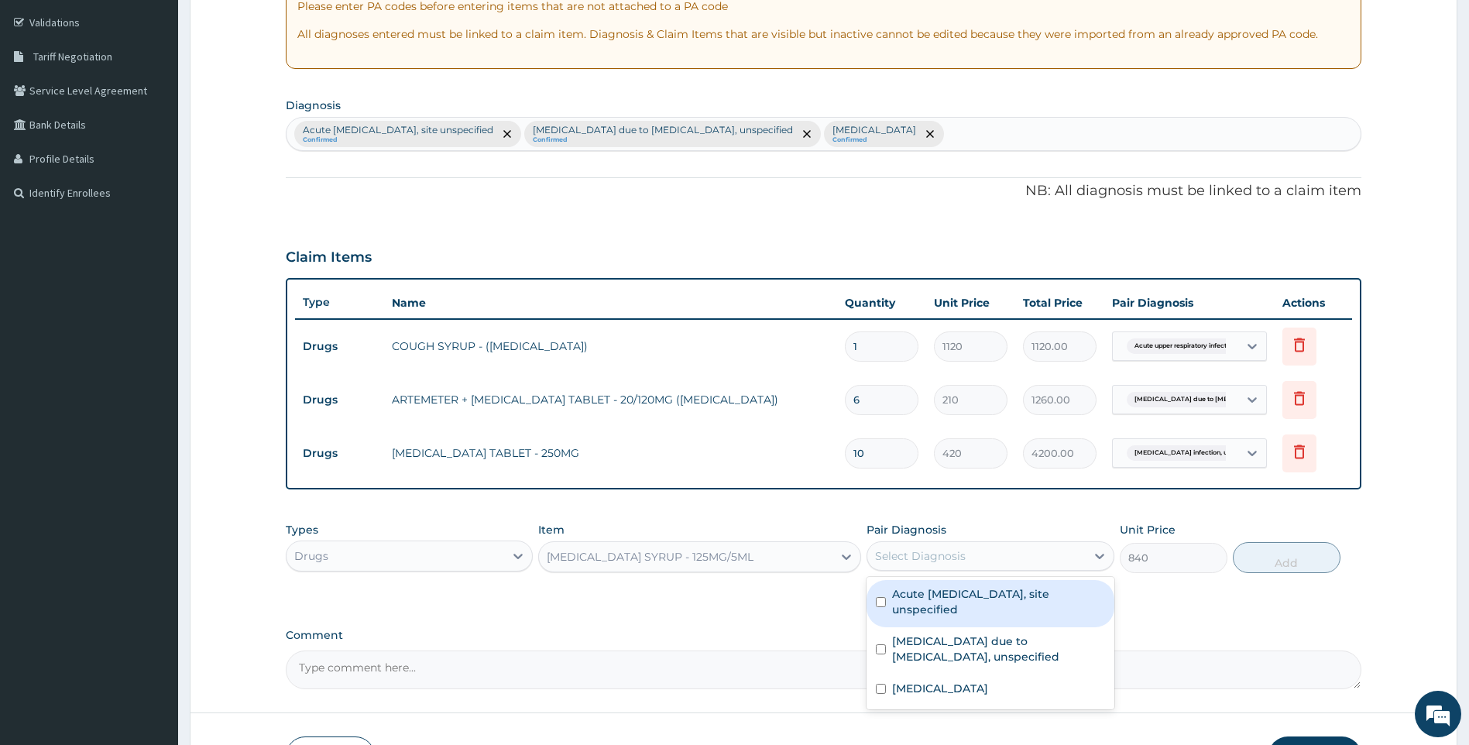
click at [957, 562] on div "Select Diagnosis" at bounding box center [920, 555] width 91 height 15
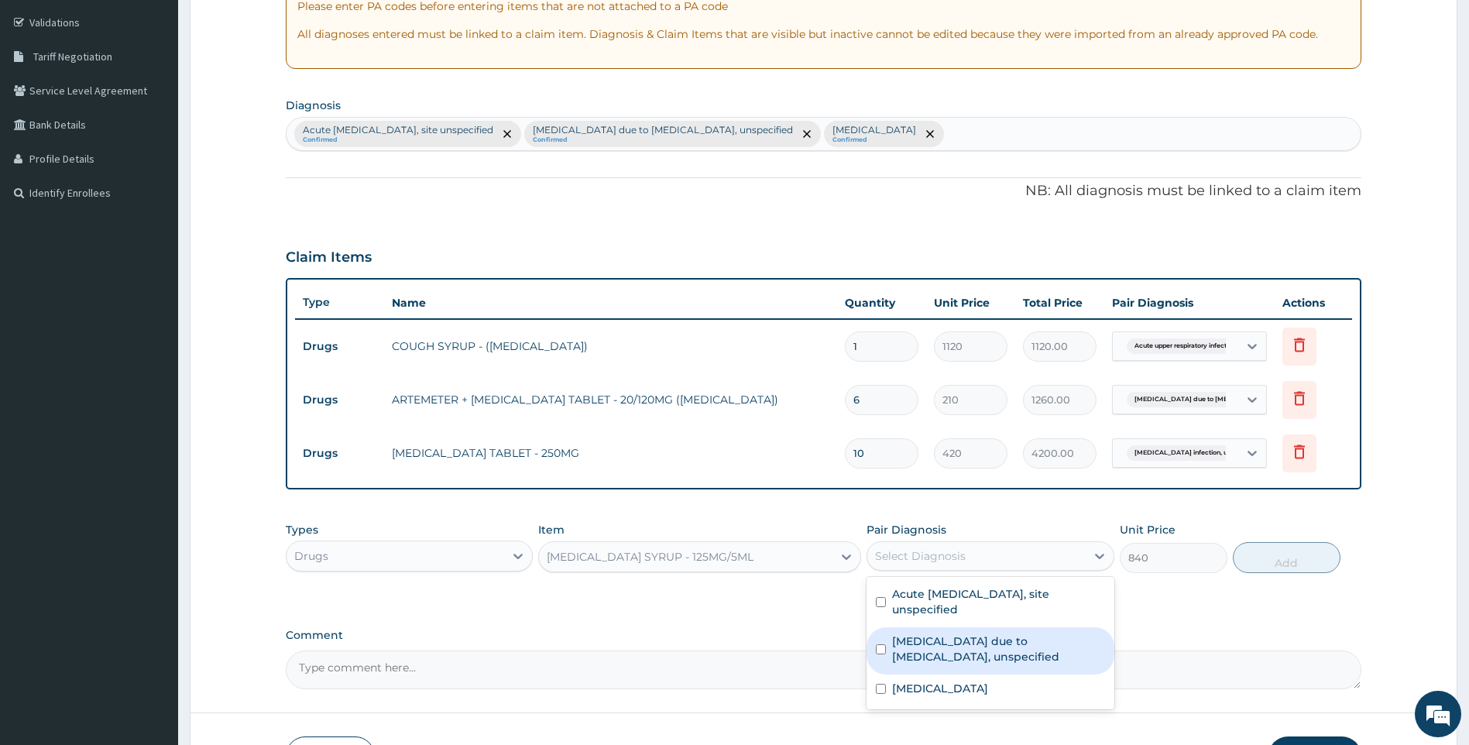
click at [938, 648] on label "Malaria due to Plasmodium falciparum, unspecified" at bounding box center [998, 649] width 213 height 31
checkbox input "true"
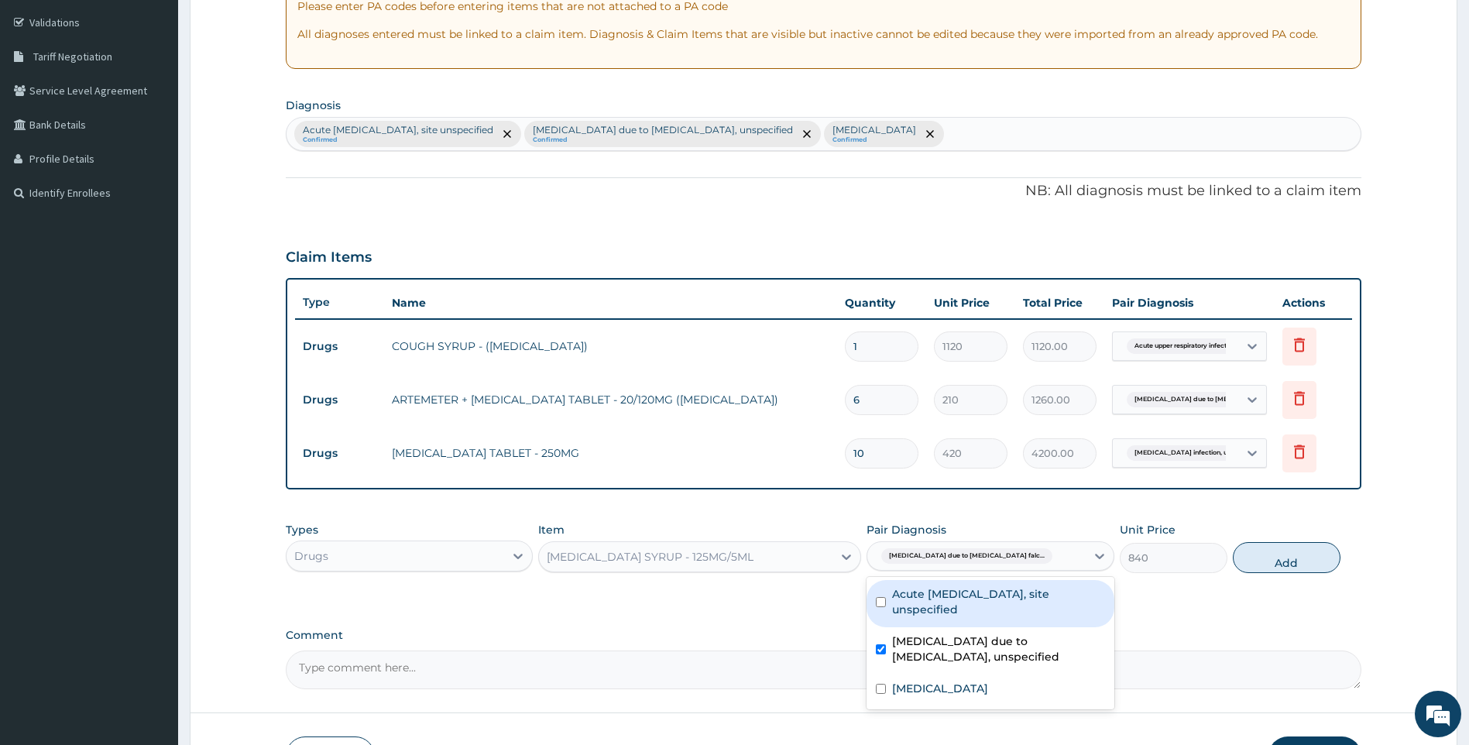
click at [1289, 558] on button "Add" at bounding box center [1287, 557] width 108 height 31
type input "0"
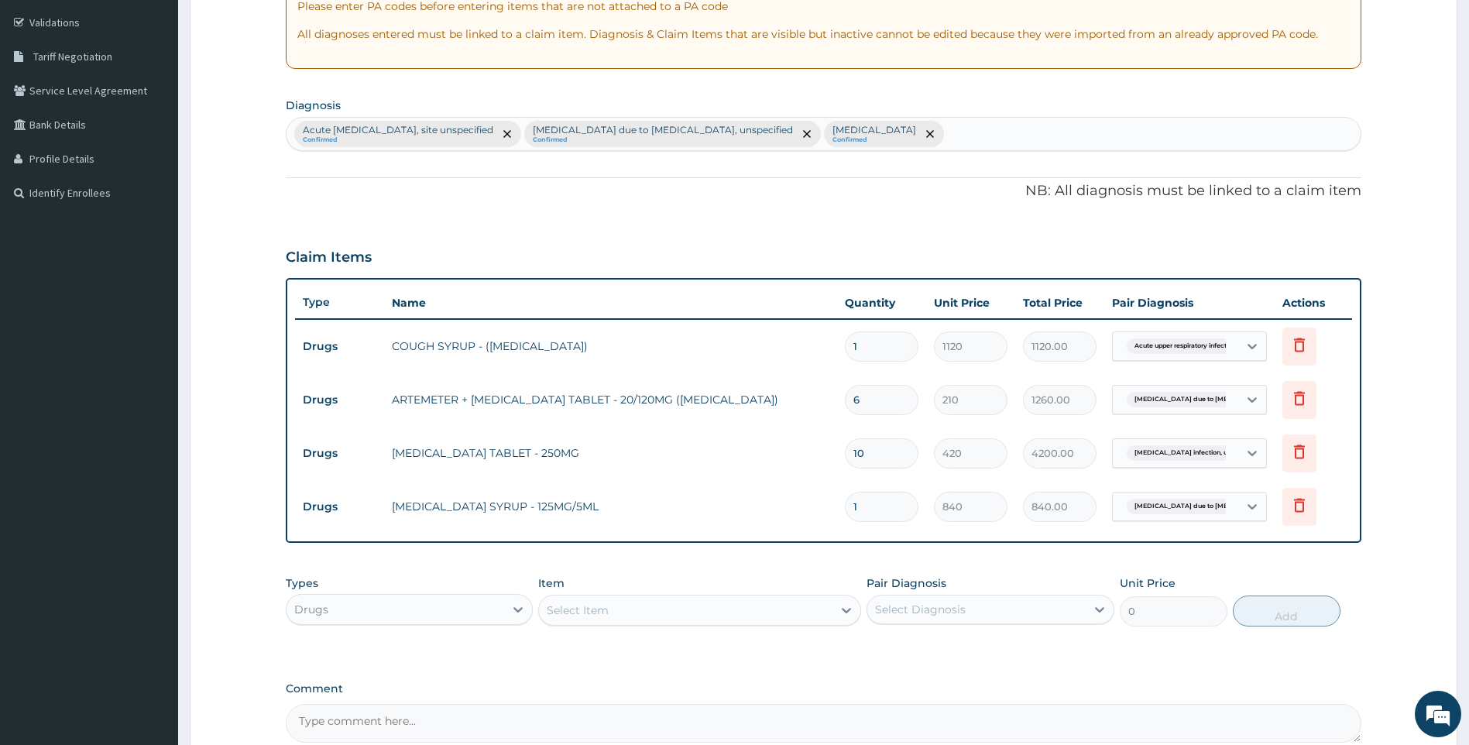
click at [452, 611] on div "Drugs" at bounding box center [396, 609] width 218 height 25
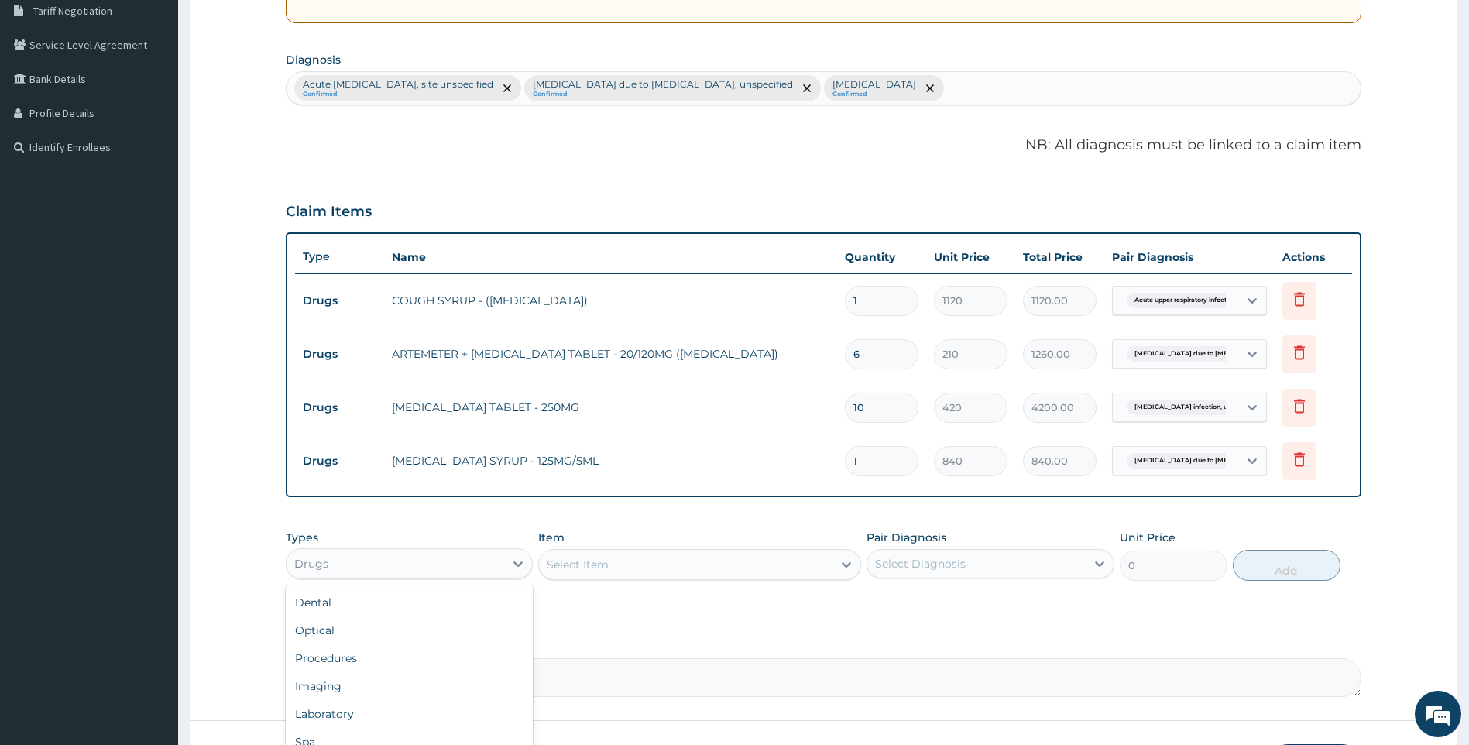
scroll to position [360, 0]
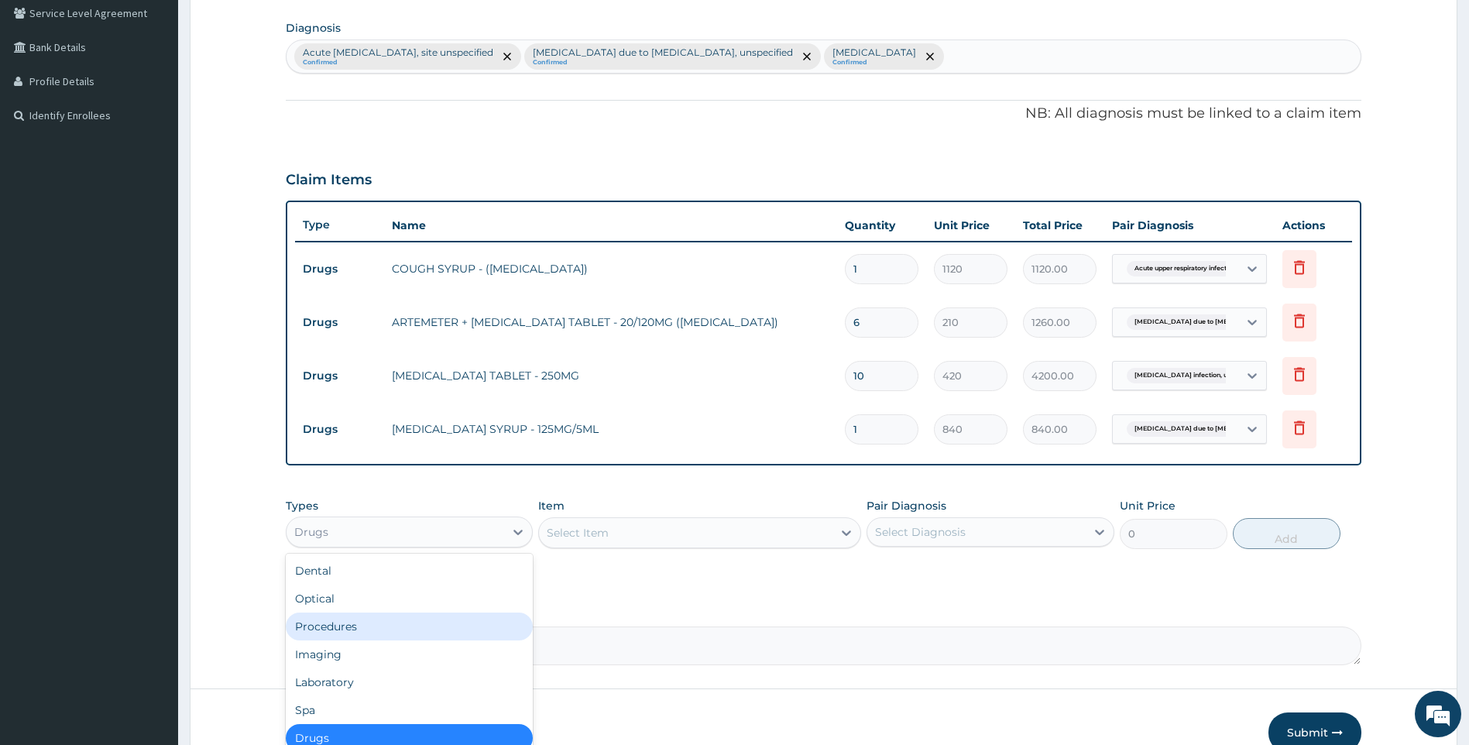
click at [422, 625] on div "Procedures" at bounding box center [410, 627] width 248 height 28
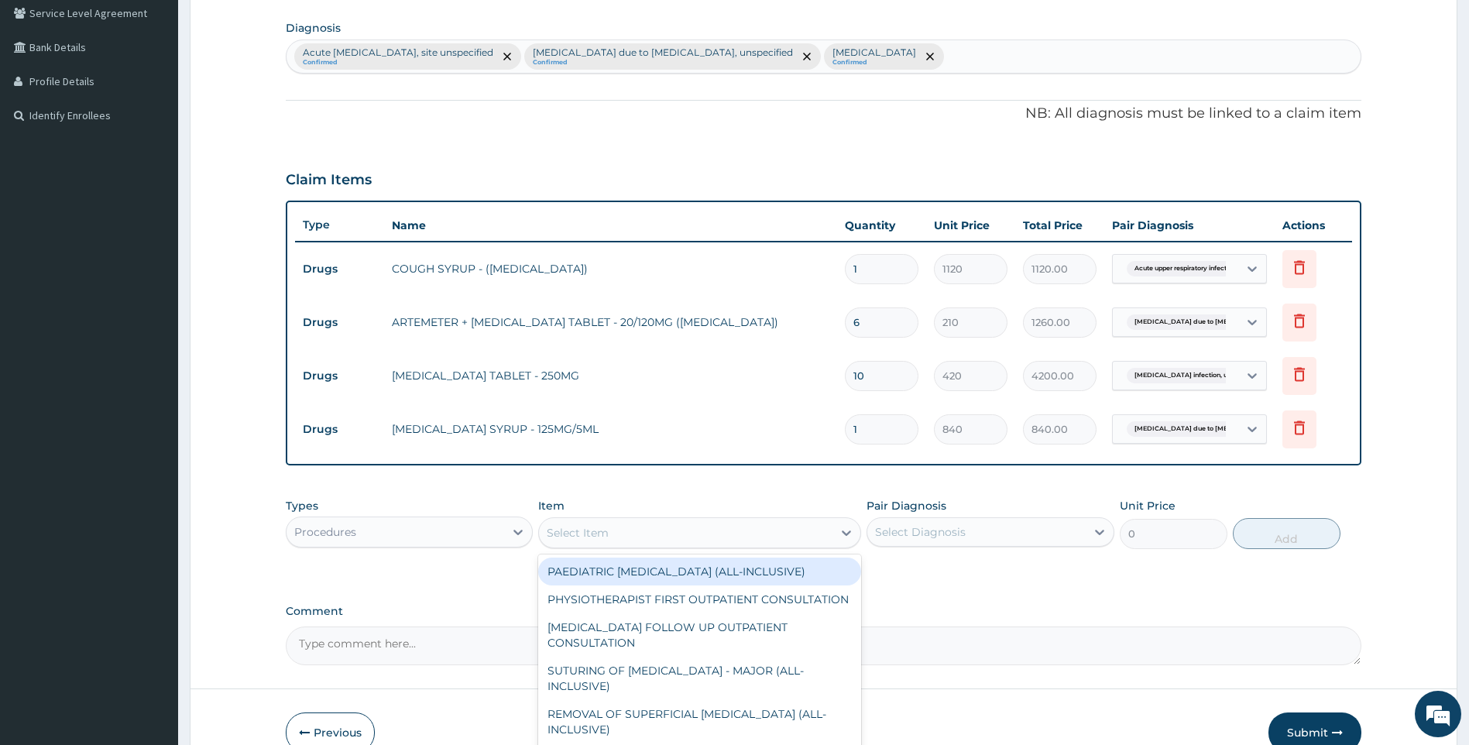
click at [807, 541] on div "Select Item" at bounding box center [686, 533] width 294 height 25
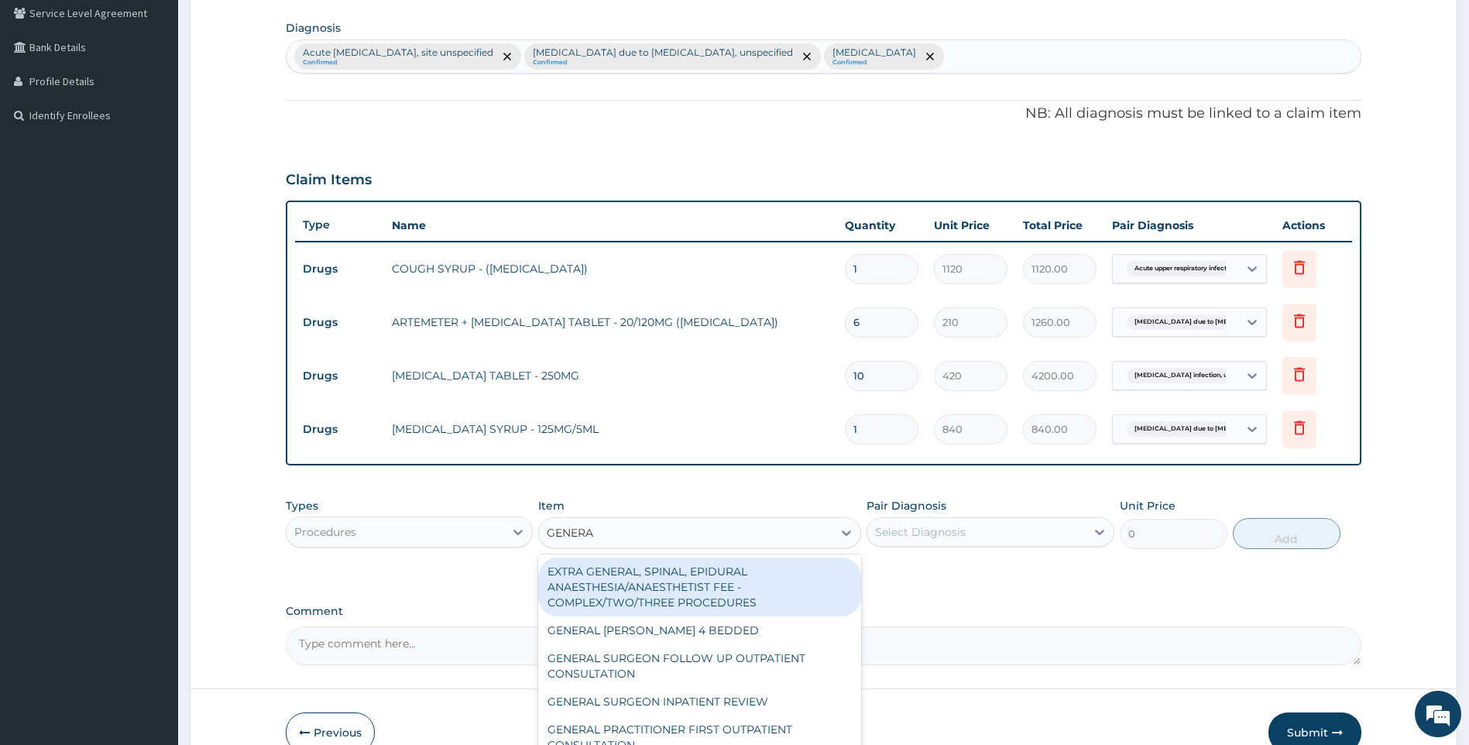
type input "GENERAL"
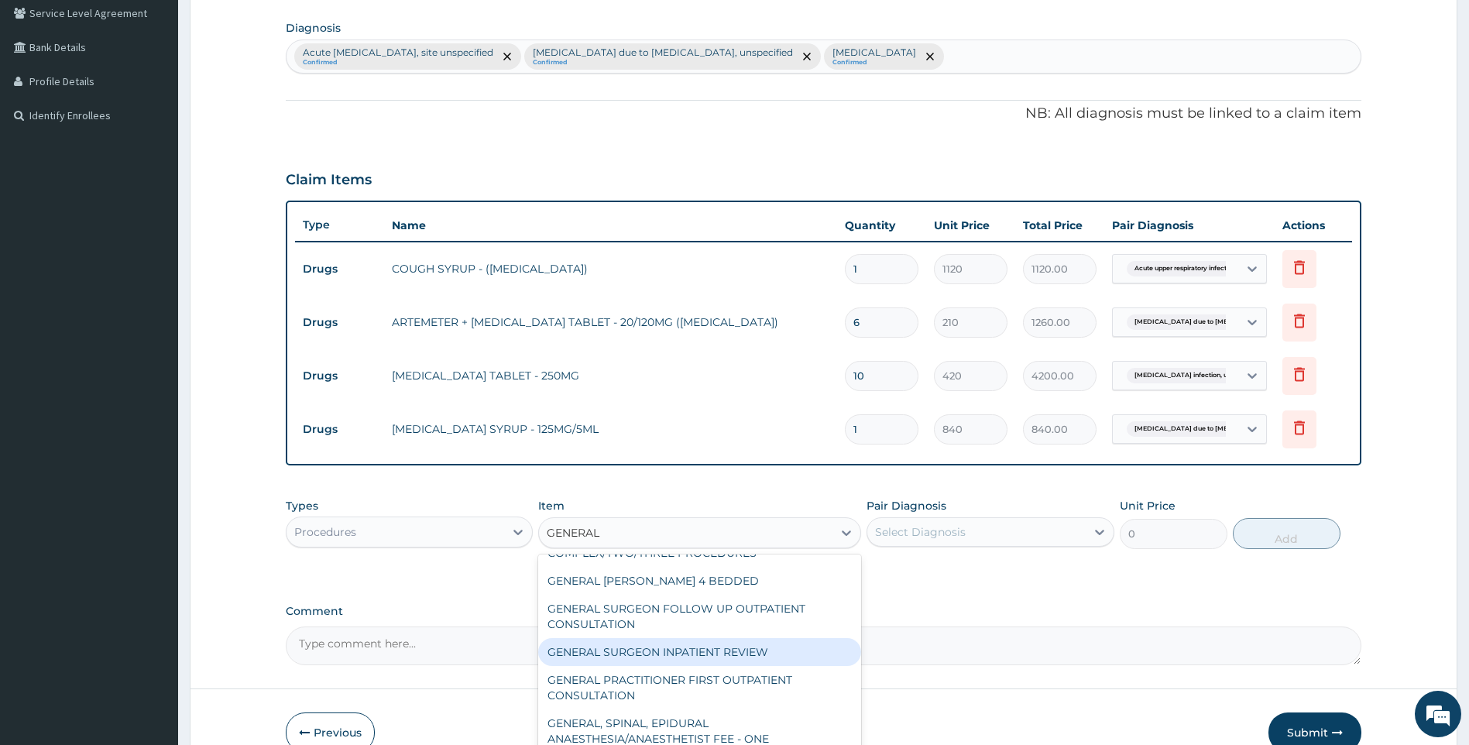
scroll to position [77, 0]
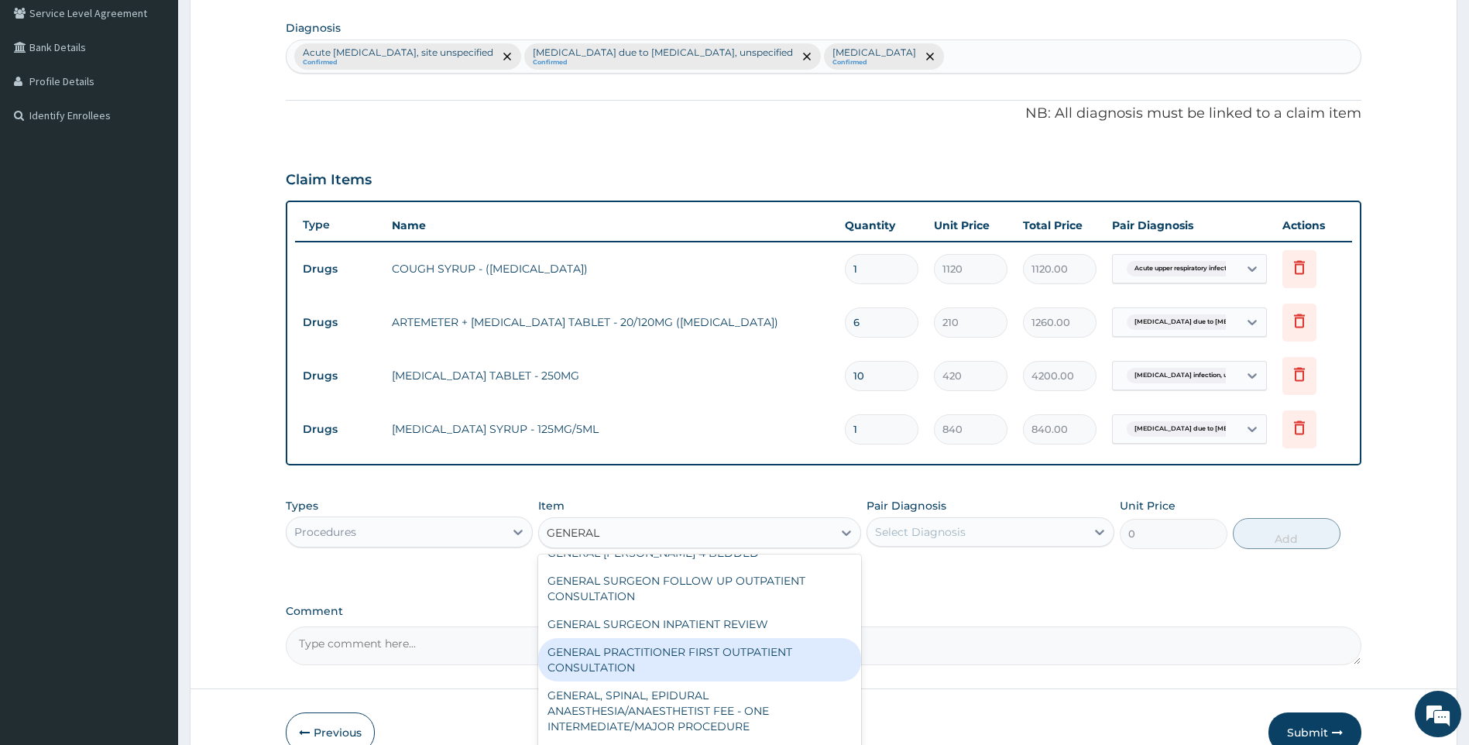
click at [761, 647] on div "GENERAL PRACTITIONER FIRST OUTPATIENT CONSULTATION" at bounding box center [699, 659] width 323 height 43
type input "3750"
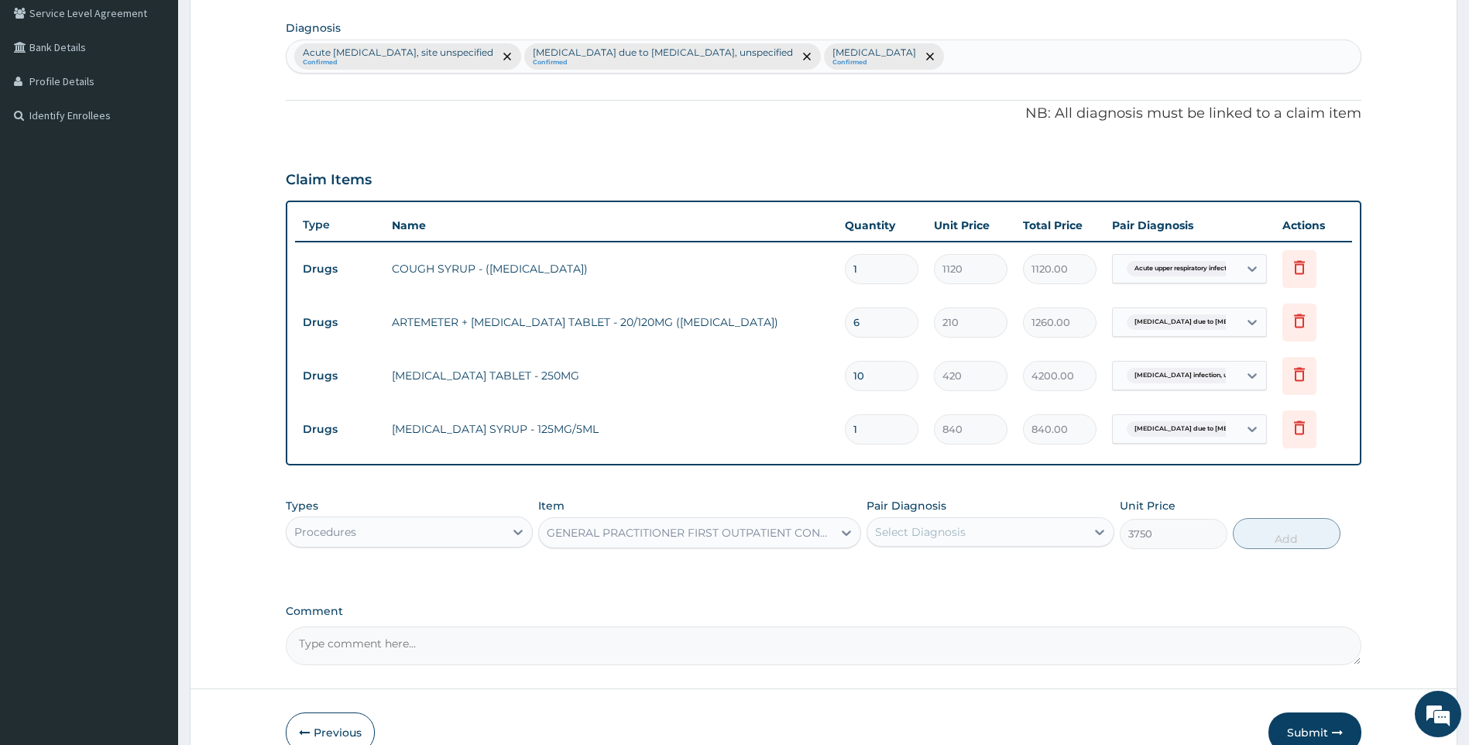
click at [1043, 521] on div "Select Diagnosis" at bounding box center [977, 532] width 218 height 25
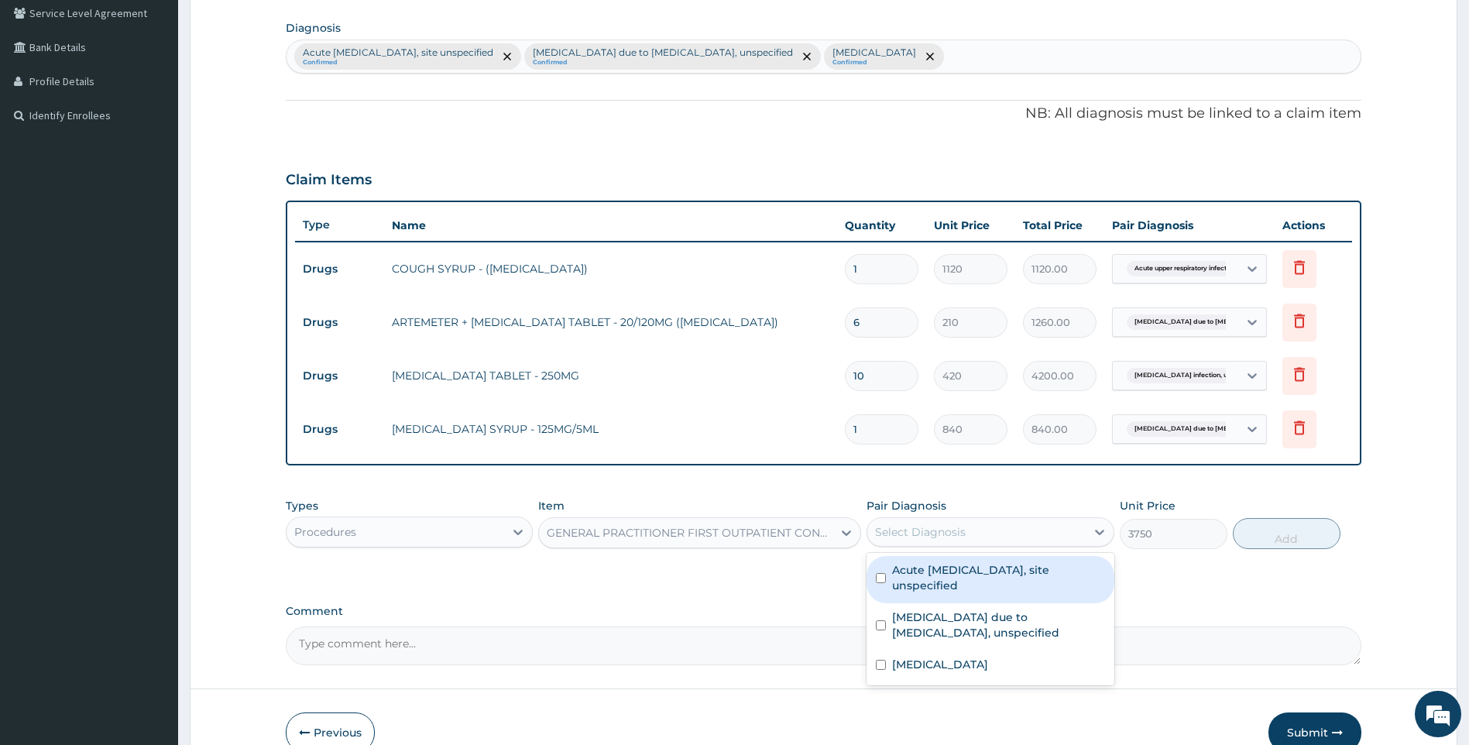
click at [998, 569] on label "Acute upper respiratory infection, site unspecified" at bounding box center [998, 577] width 213 height 31
checkbox input "true"
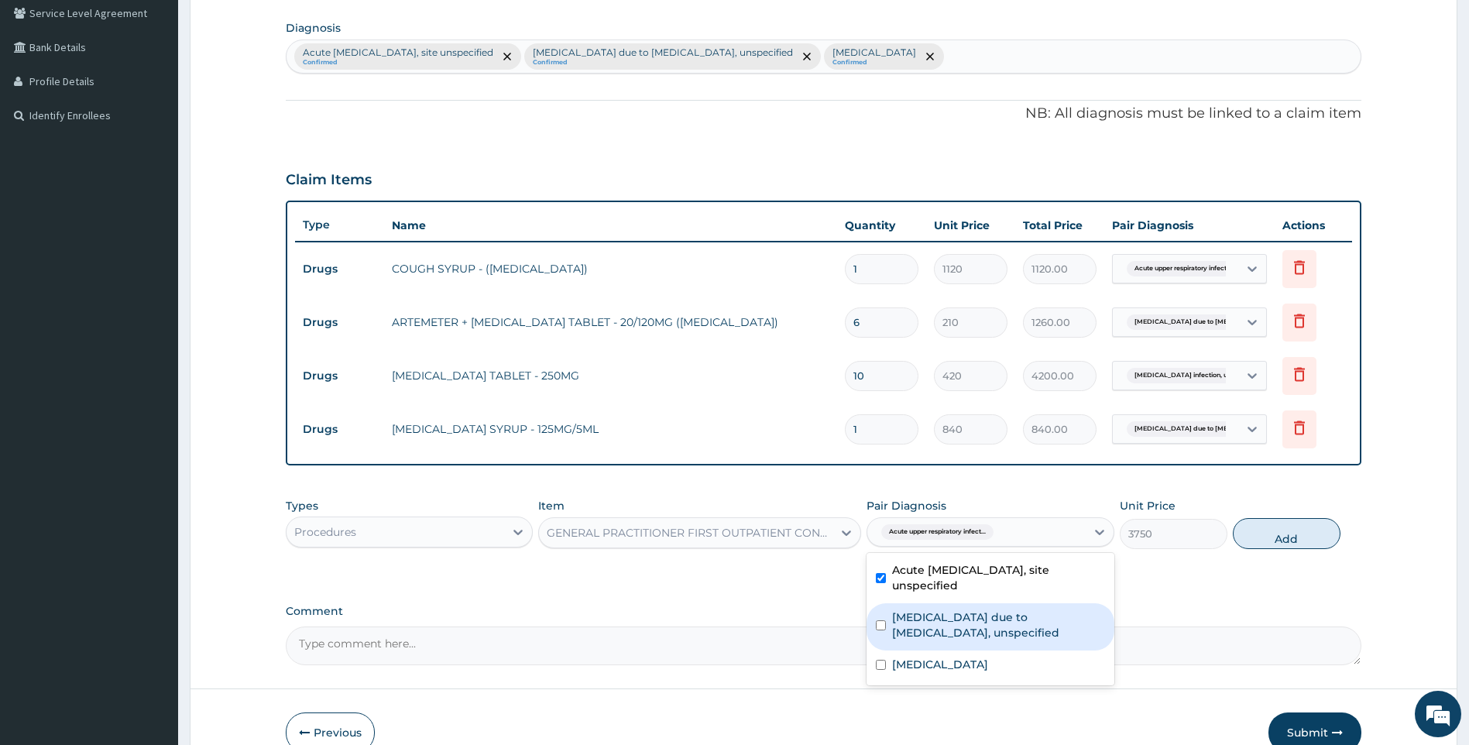
click at [980, 630] on label "Malaria due to Plasmodium falciparum, unspecified" at bounding box center [998, 625] width 213 height 31
checkbox input "true"
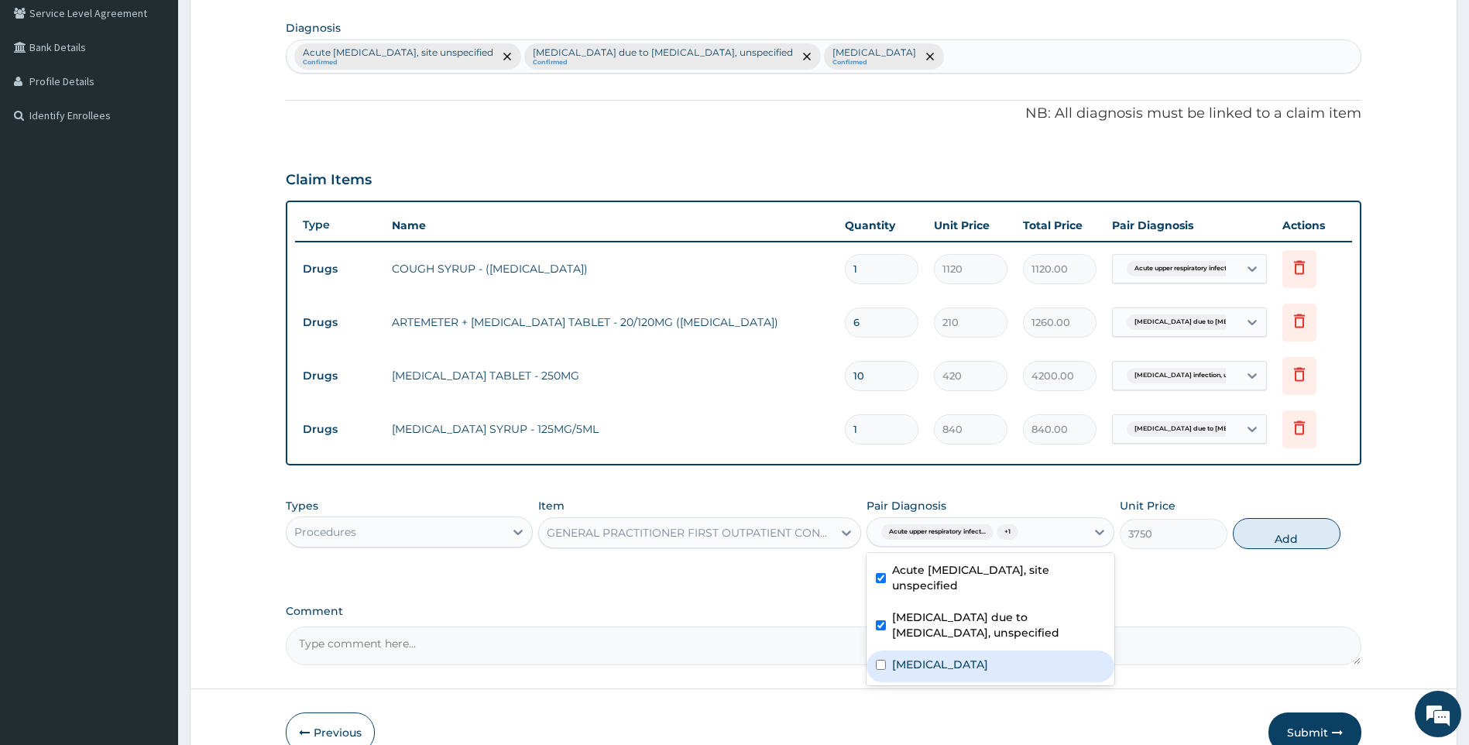
click at [954, 668] on label "Salmonella infection, unspecified" at bounding box center [940, 664] width 96 height 15
checkbox input "true"
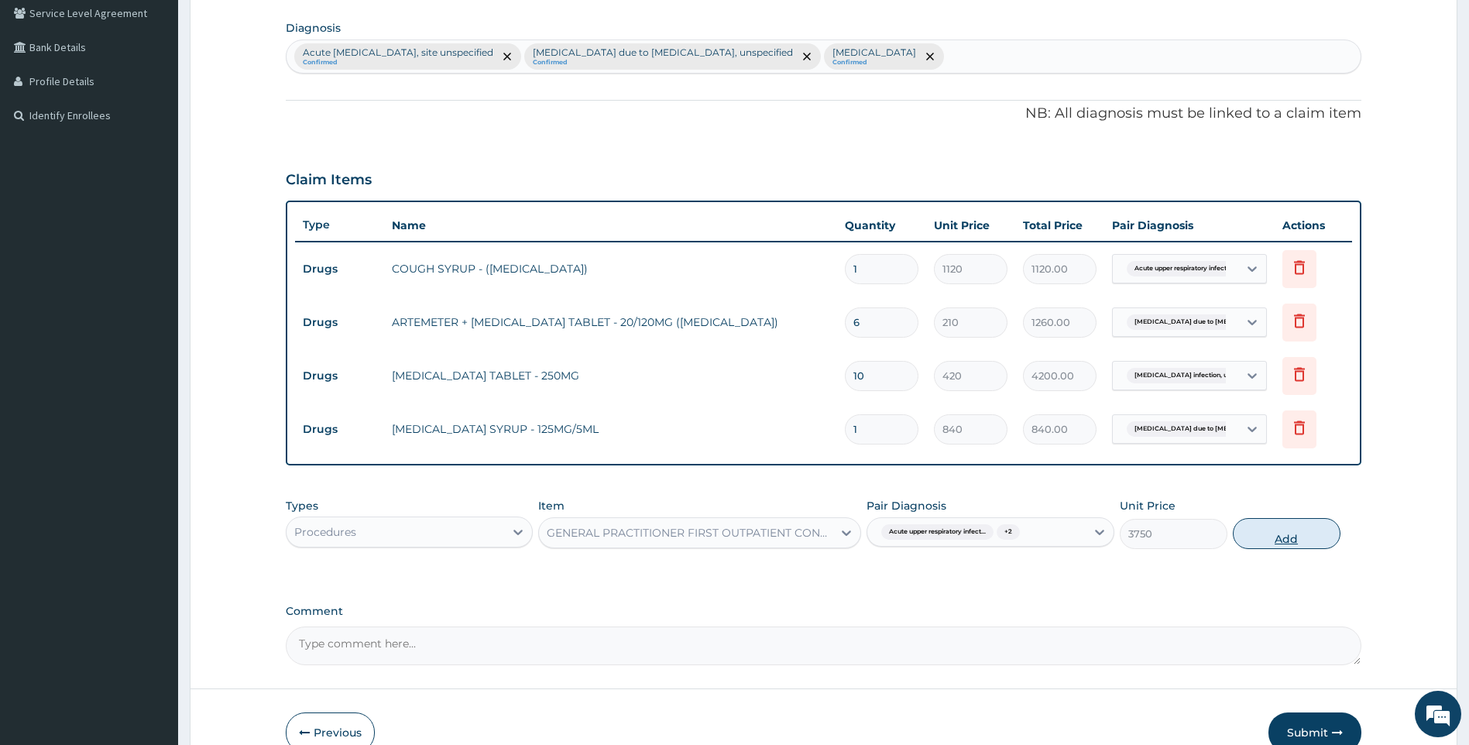
click at [1323, 532] on button "Add" at bounding box center [1287, 533] width 108 height 31
type input "0"
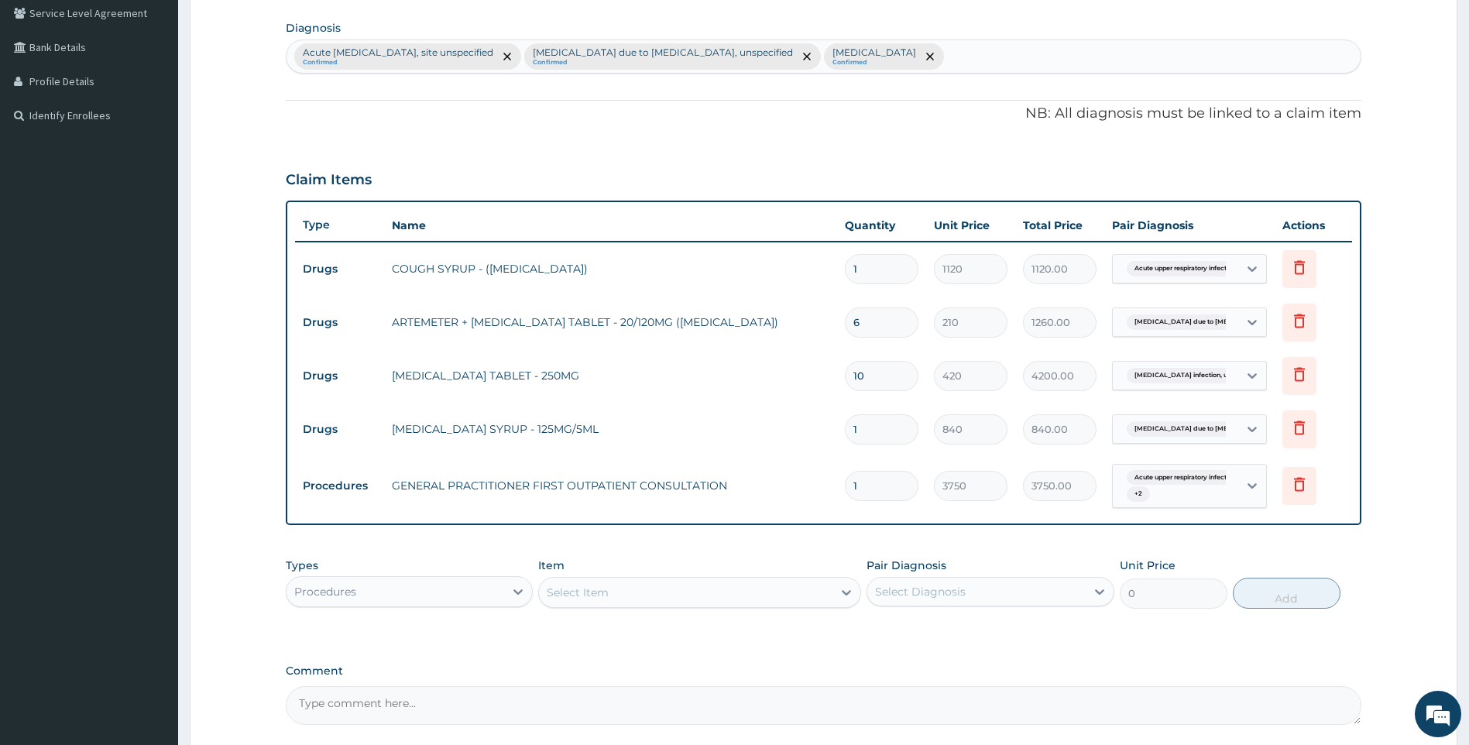
scroll to position [503, 0]
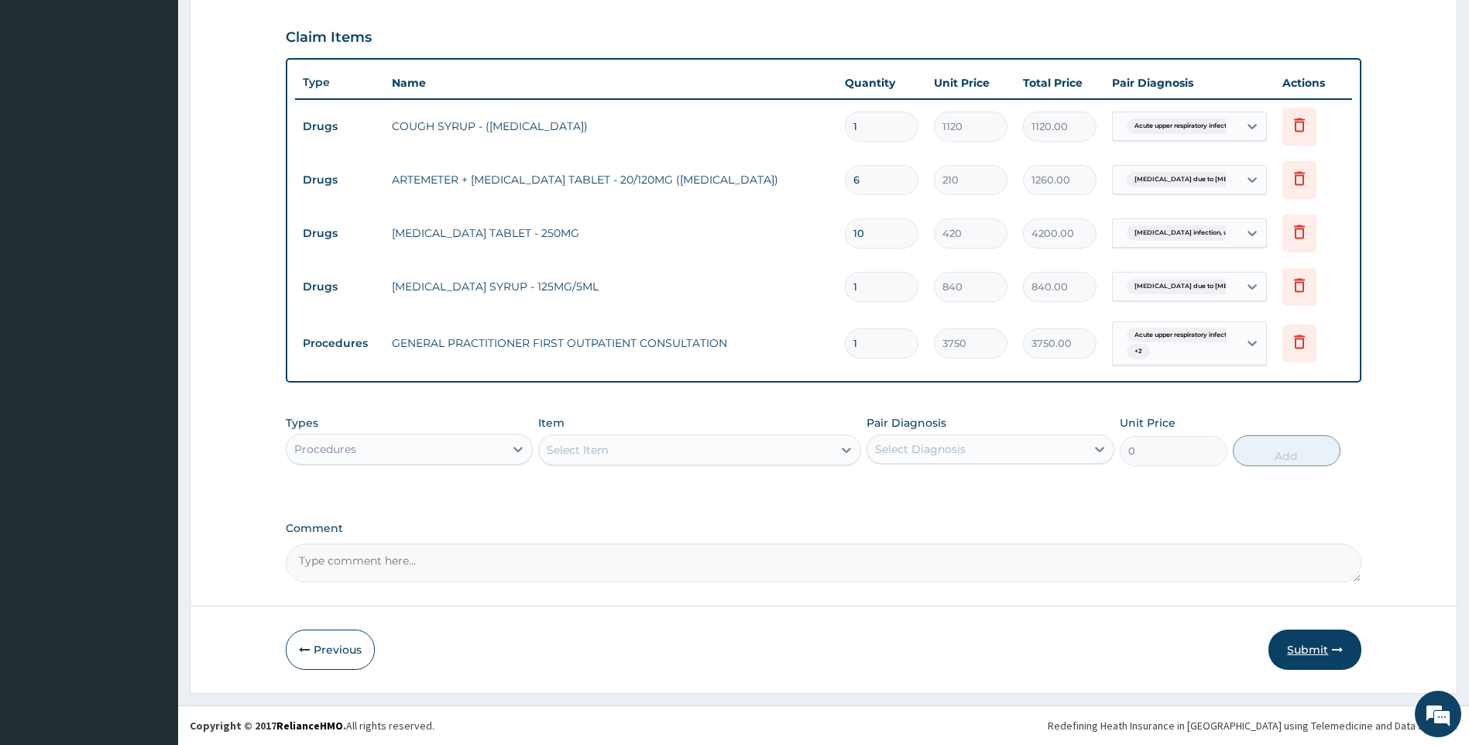
click at [1316, 646] on button "Submit" at bounding box center [1315, 650] width 93 height 40
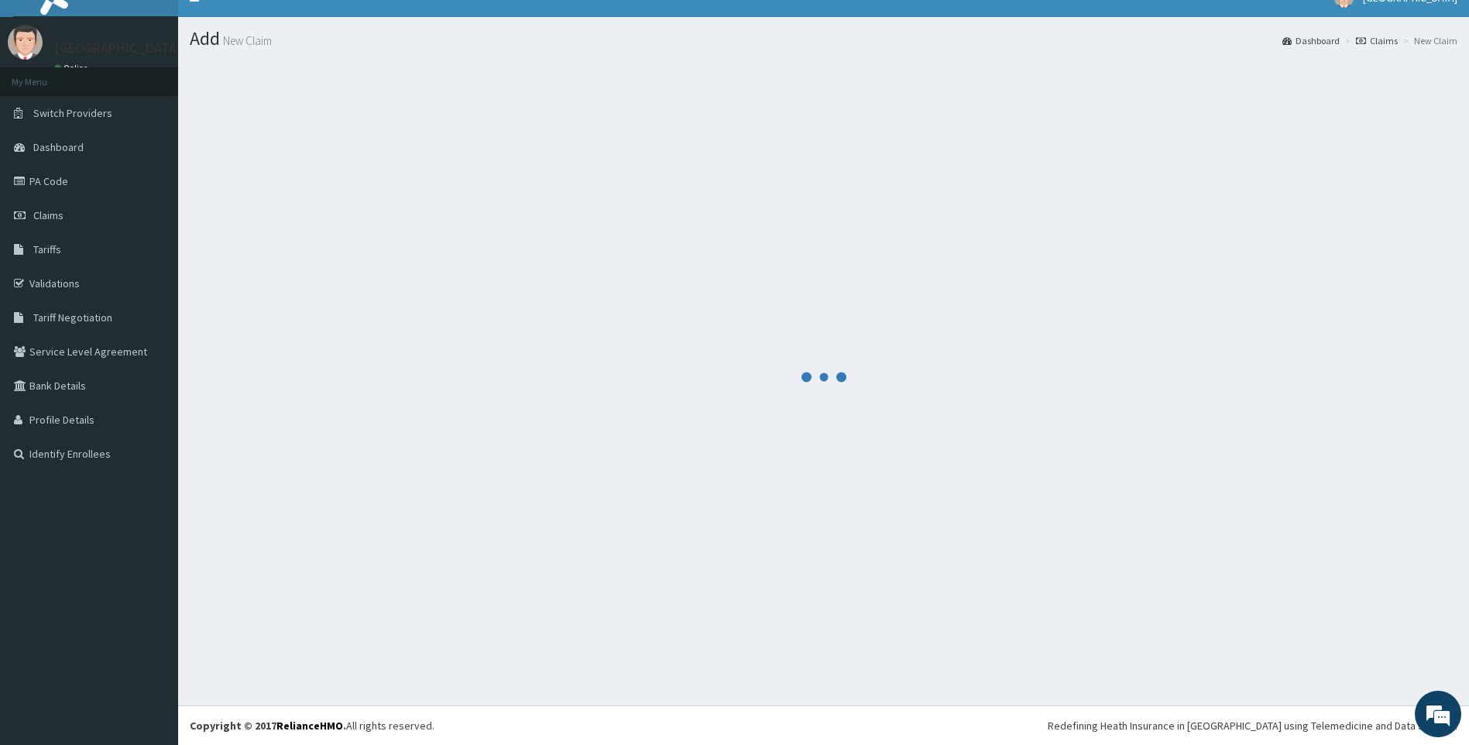
scroll to position [22, 0]
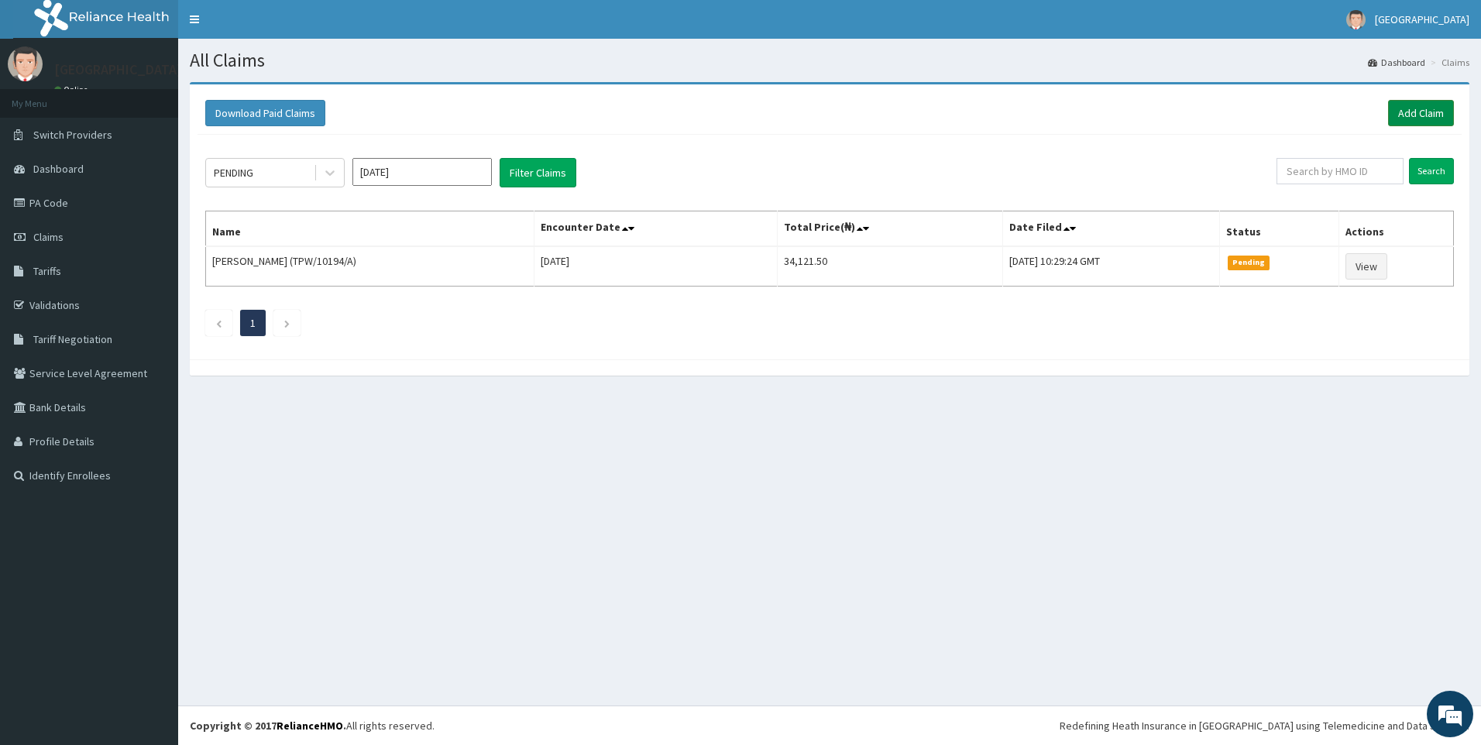
click at [1417, 109] on link "Add Claim" at bounding box center [1421, 113] width 66 height 26
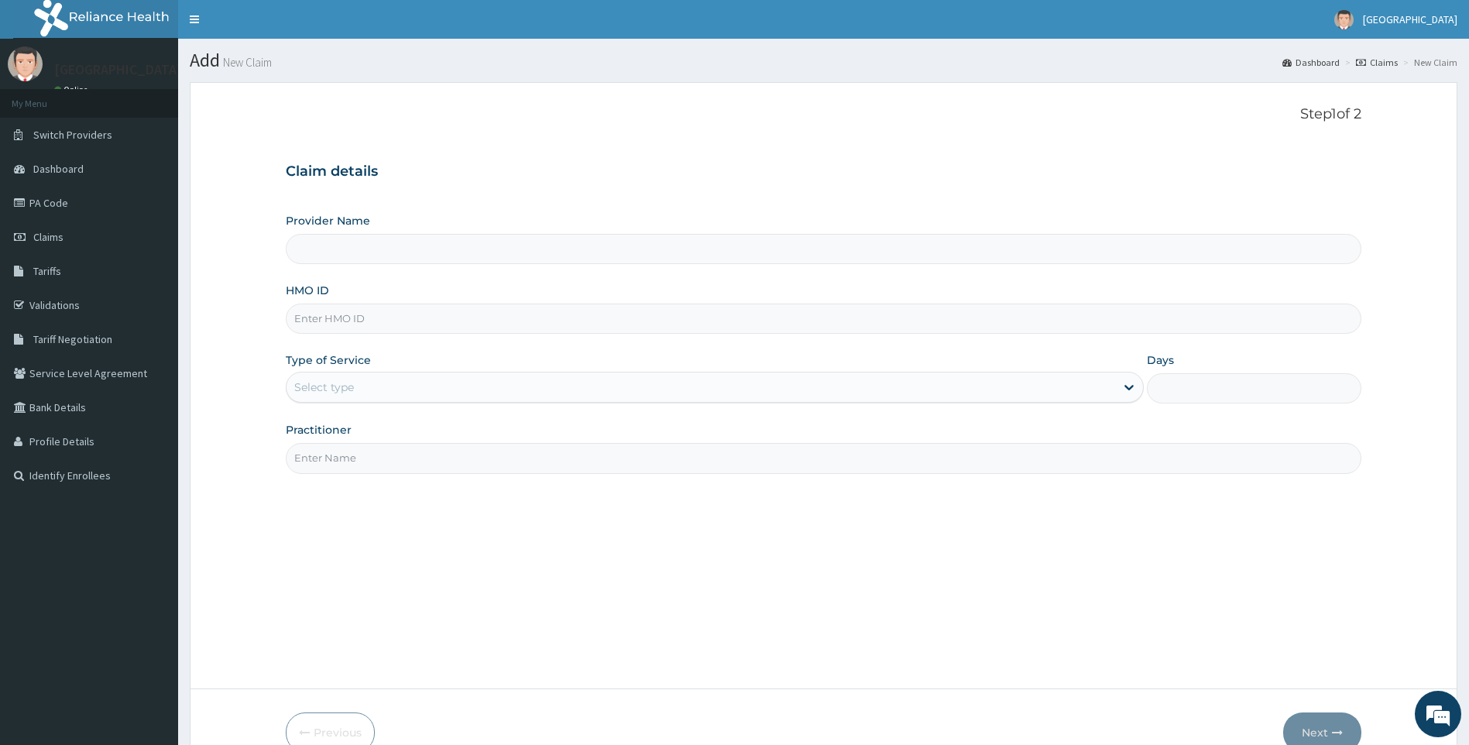
click at [481, 326] on input "HMO ID" at bounding box center [824, 319] width 1077 height 30
paste input "ELN/10357/A"
type input "ELN/10357/A"
type input "[GEOGRAPHIC_DATA]"
type input "ELN/10357/A"
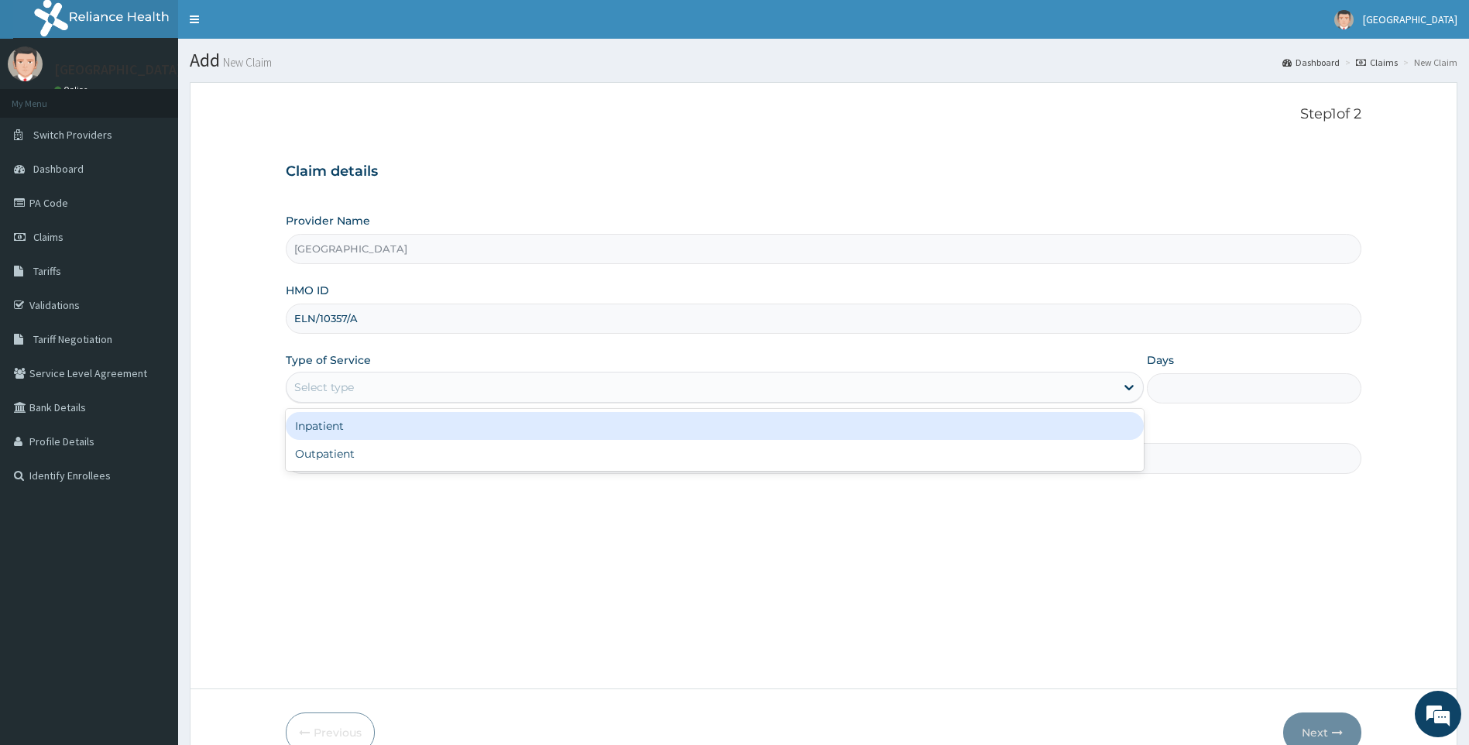
drag, startPoint x: 382, startPoint y: 390, endPoint x: 373, endPoint y: 442, distance: 52.6
click at [381, 391] on div "Select type" at bounding box center [702, 387] width 830 height 25
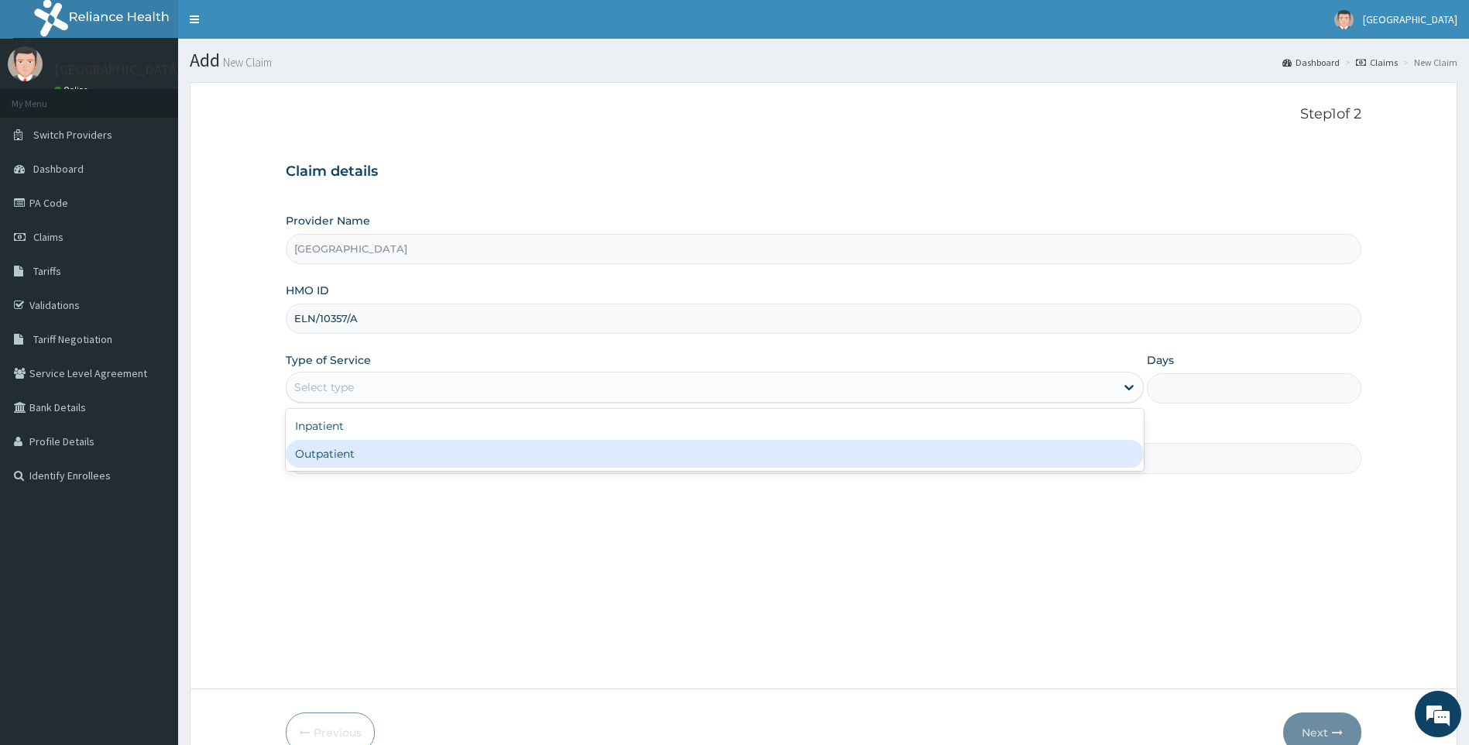
click at [363, 458] on div "Outpatient" at bounding box center [715, 454] width 859 height 28
type input "1"
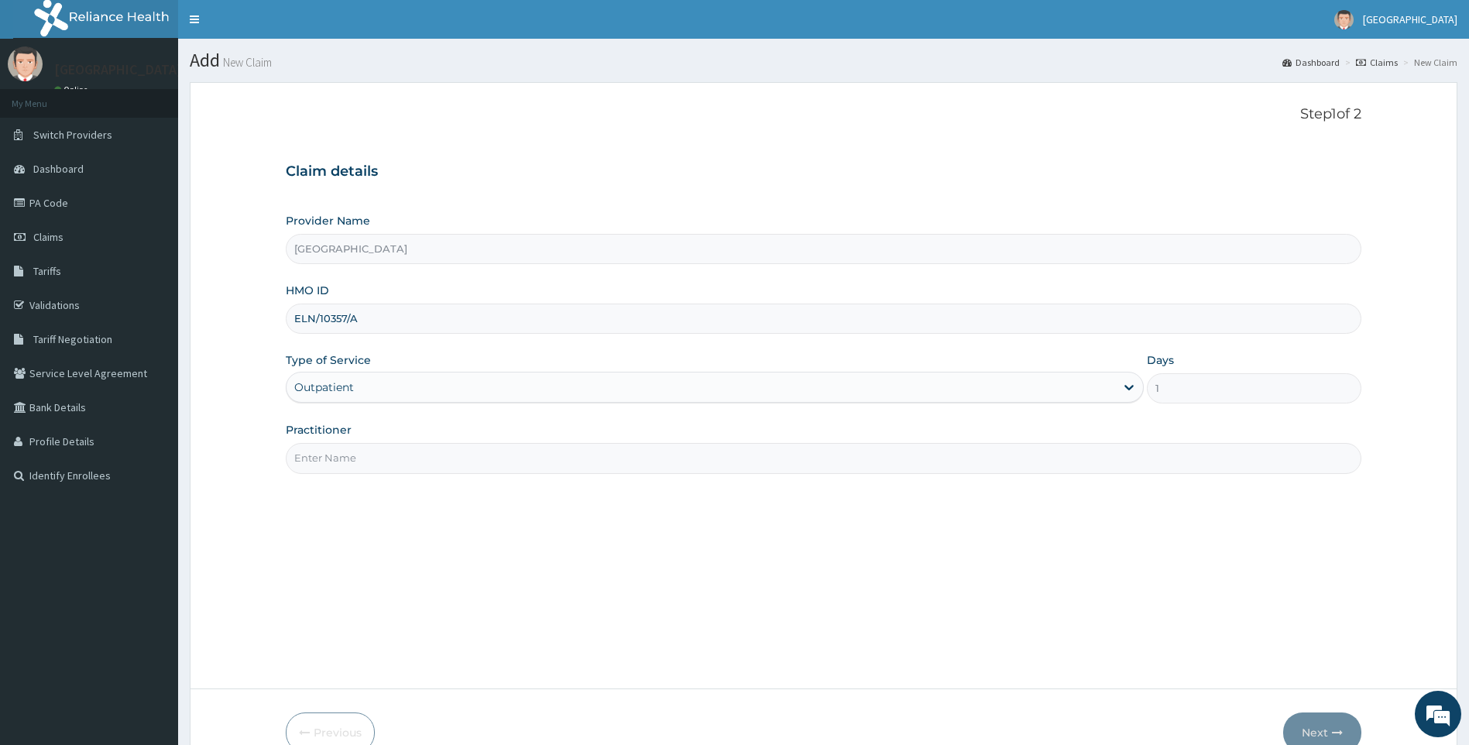
click at [368, 453] on input "Practitioner" at bounding box center [824, 458] width 1077 height 30
type input "DR ONASELU"
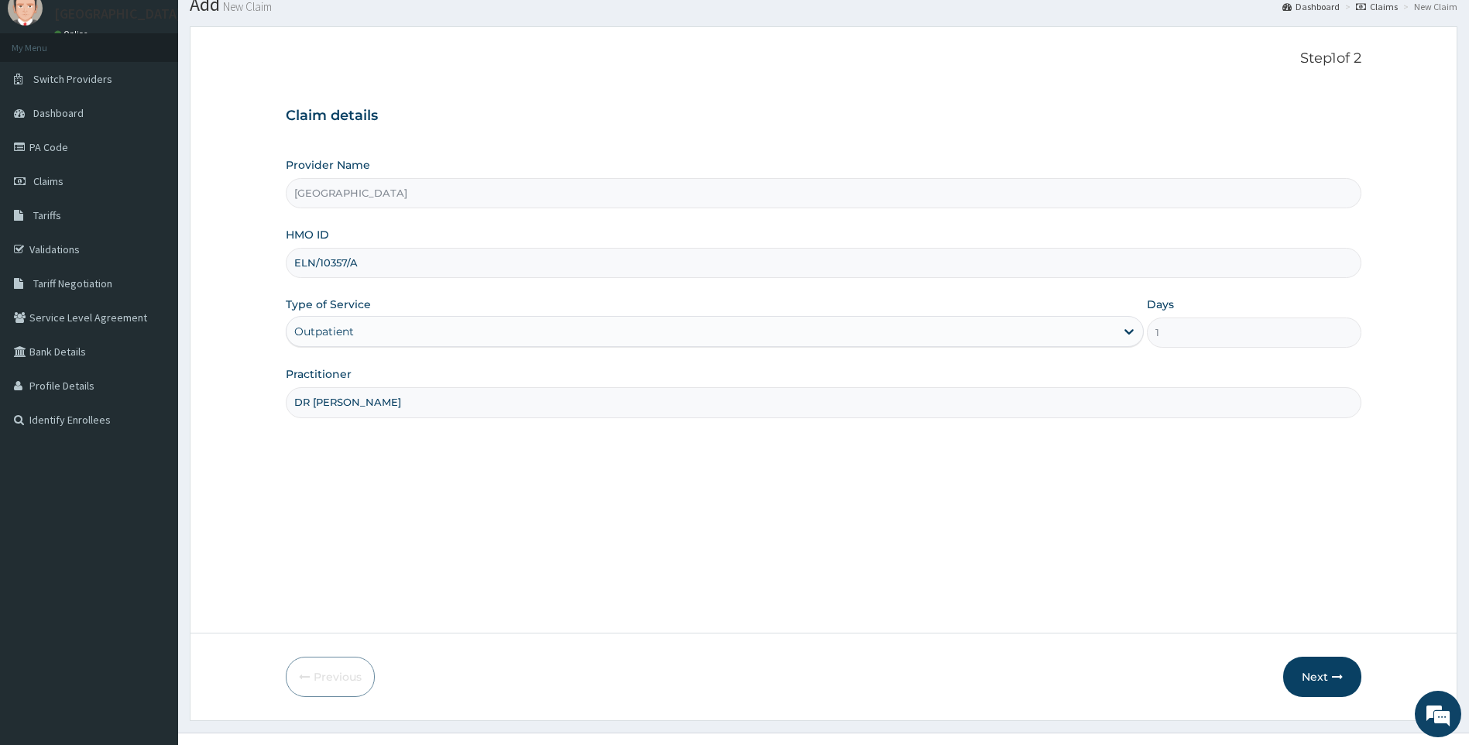
scroll to position [83, 0]
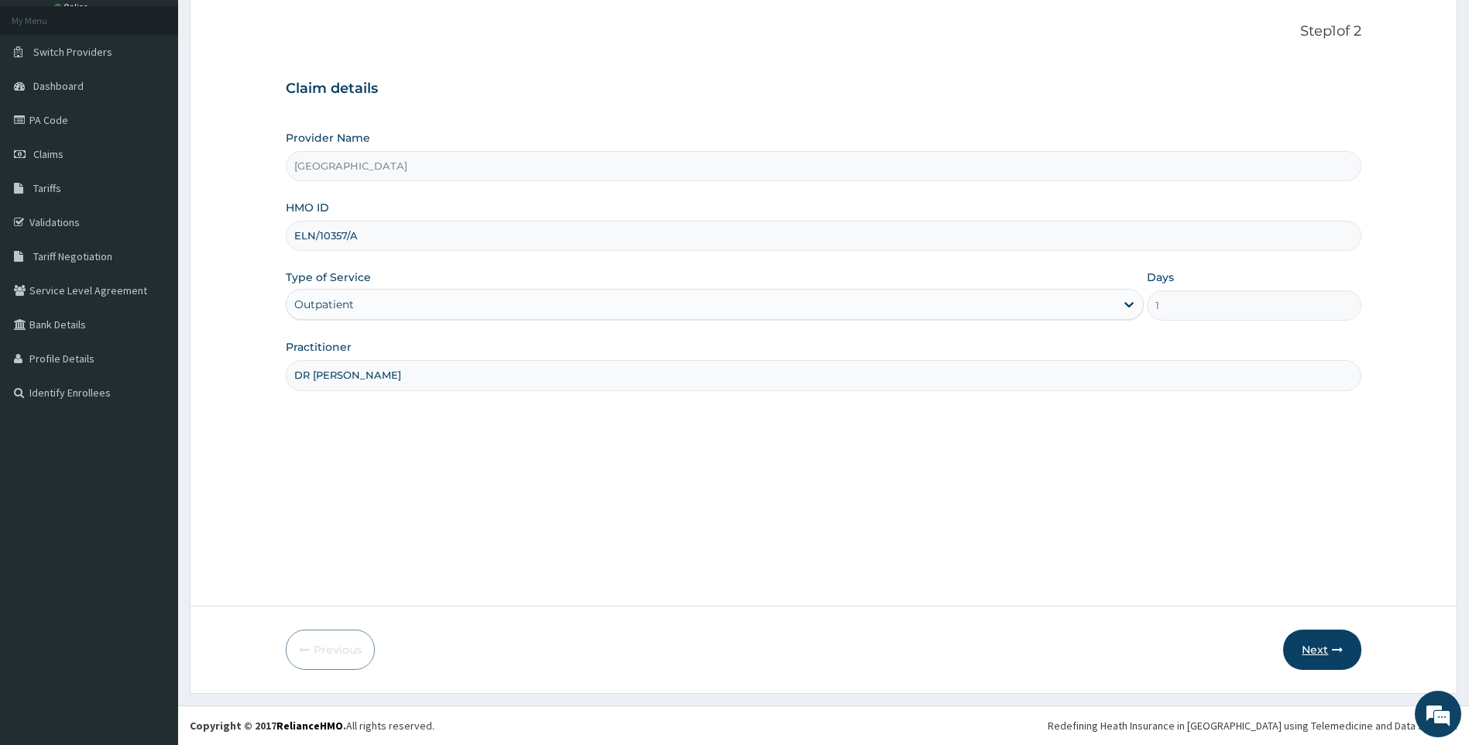
click at [1318, 650] on button "Next" at bounding box center [1322, 650] width 78 height 40
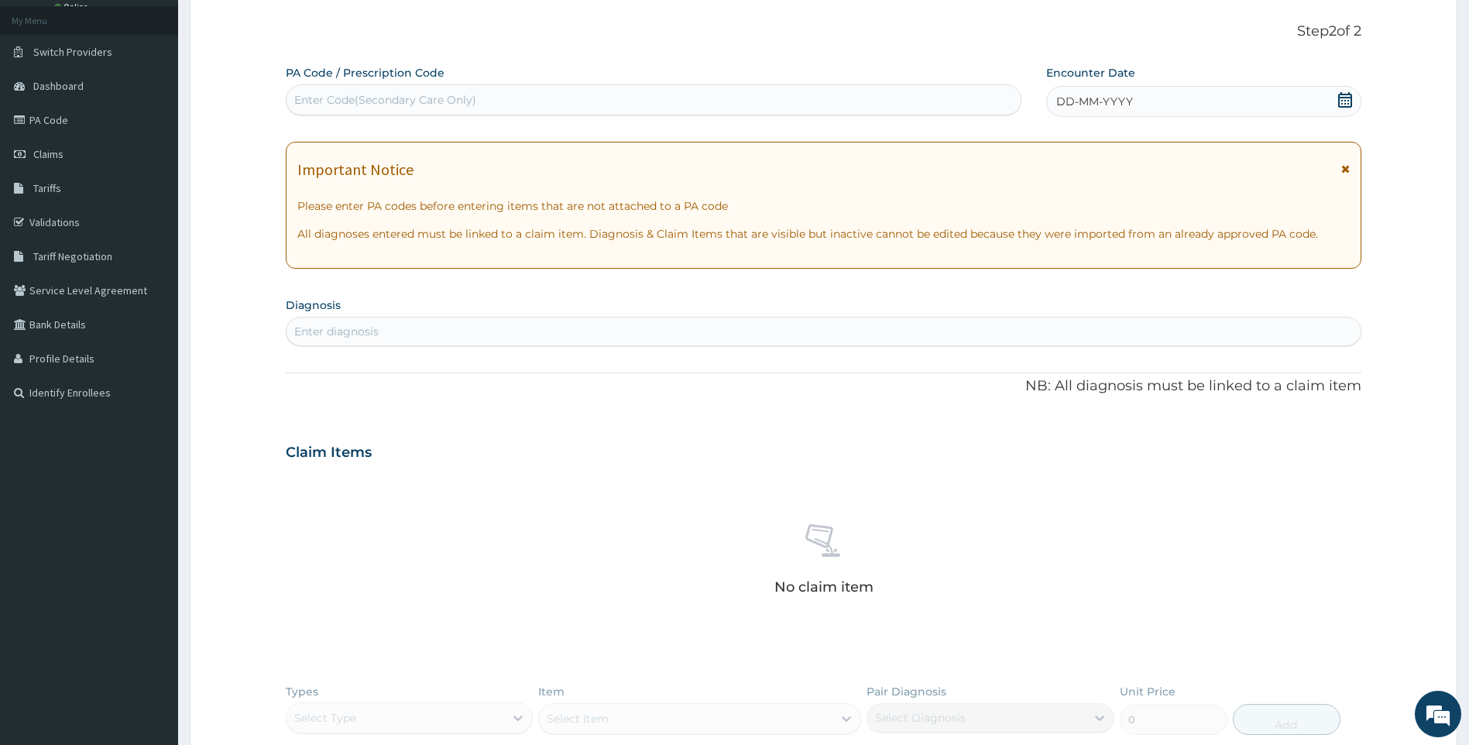
click at [1349, 97] on icon at bounding box center [1345, 99] width 14 height 15
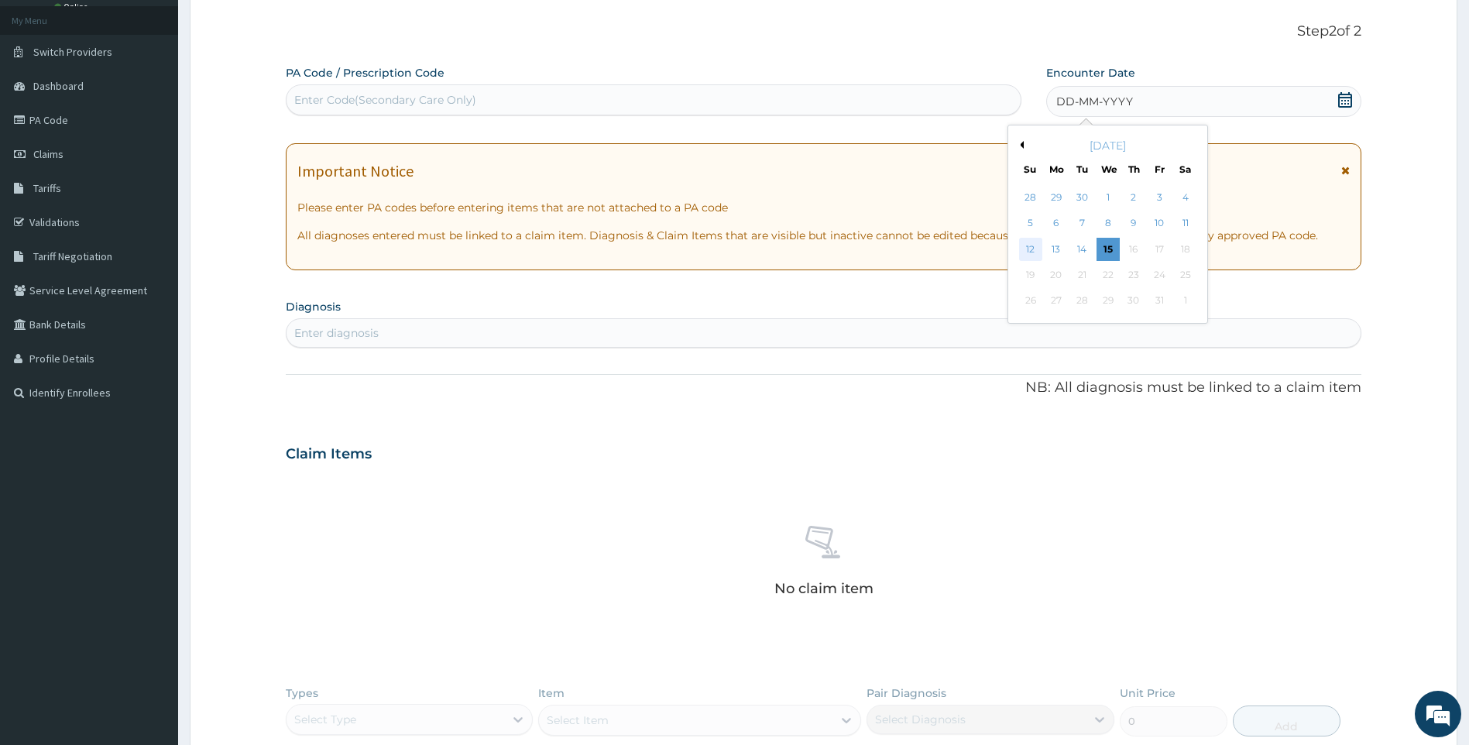
click at [1036, 249] on div "12" at bounding box center [1030, 249] width 23 height 23
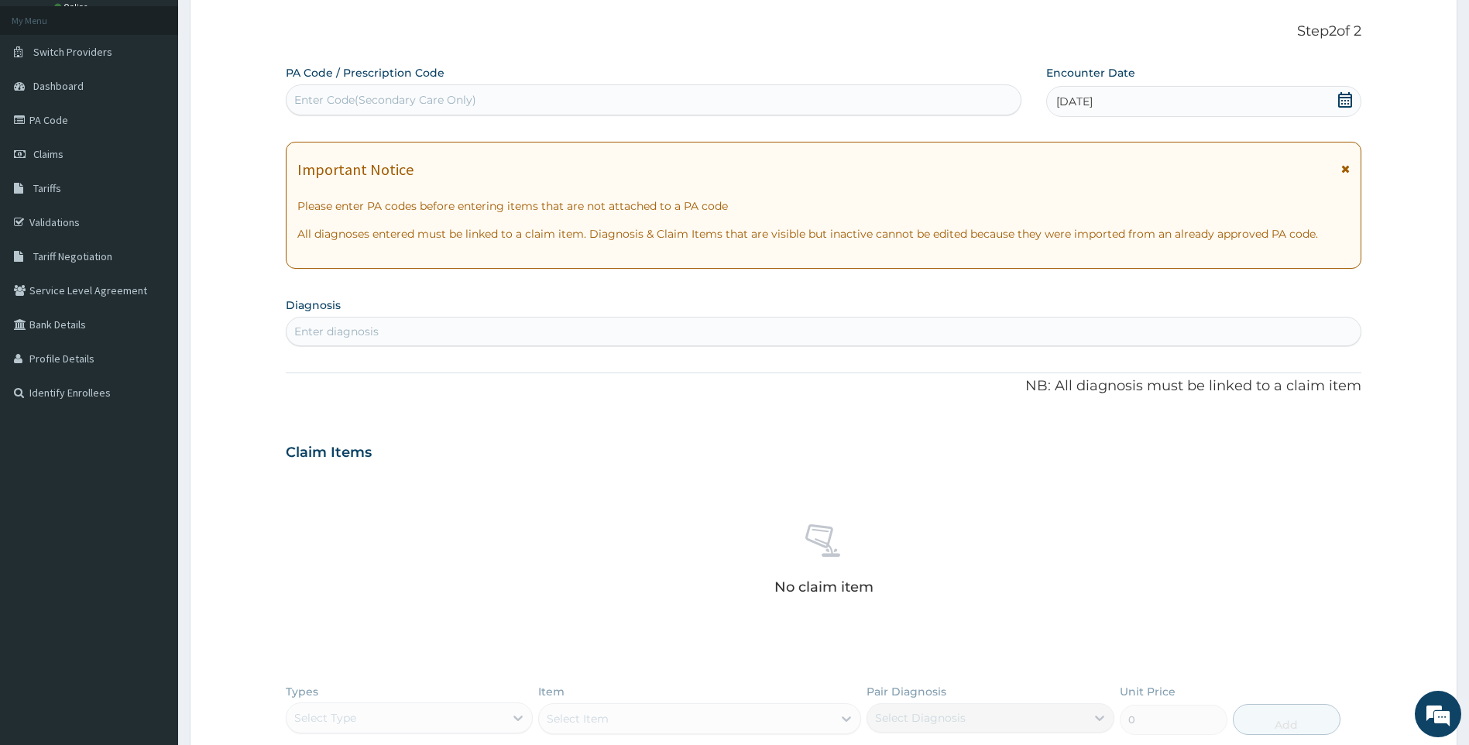
click at [1346, 99] on icon at bounding box center [1345, 99] width 15 height 15
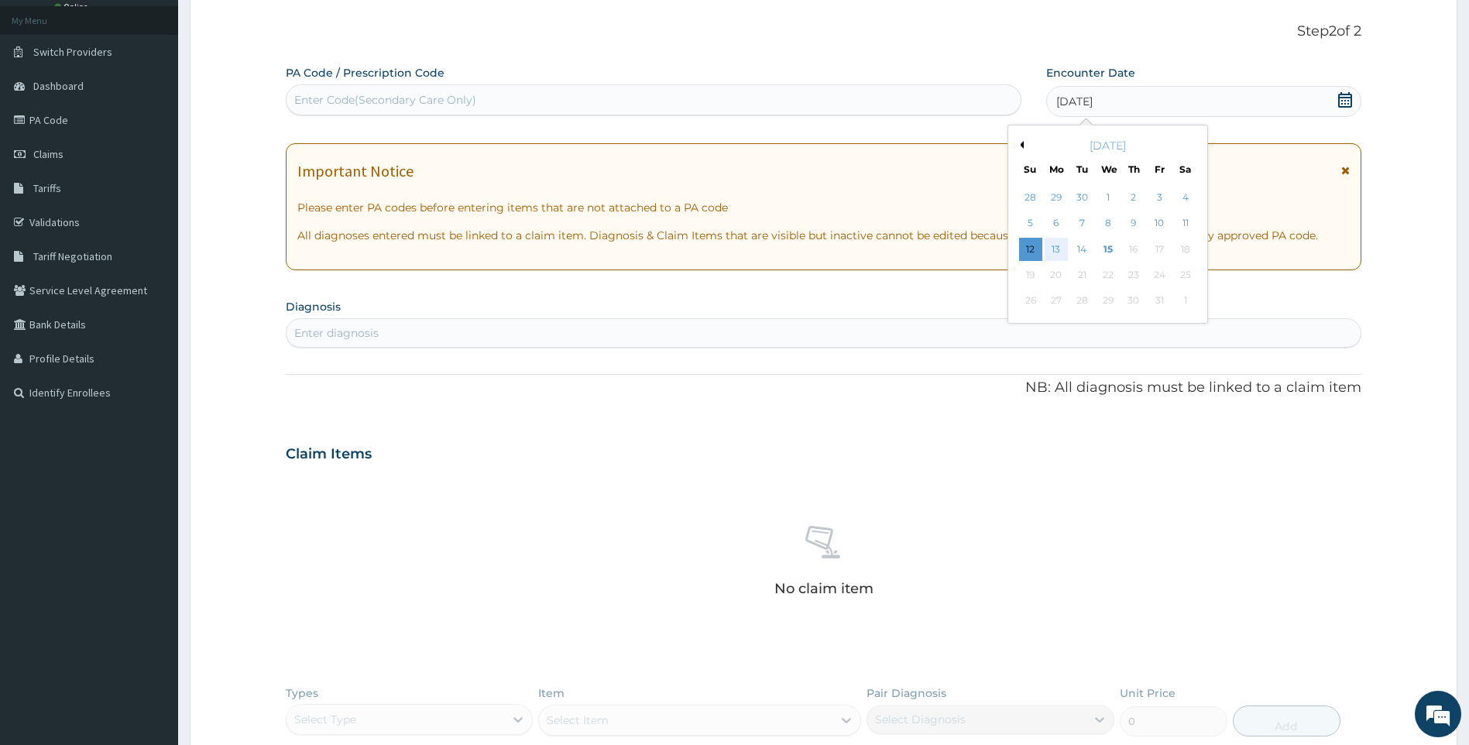
click at [1057, 249] on div "13" at bounding box center [1056, 249] width 23 height 23
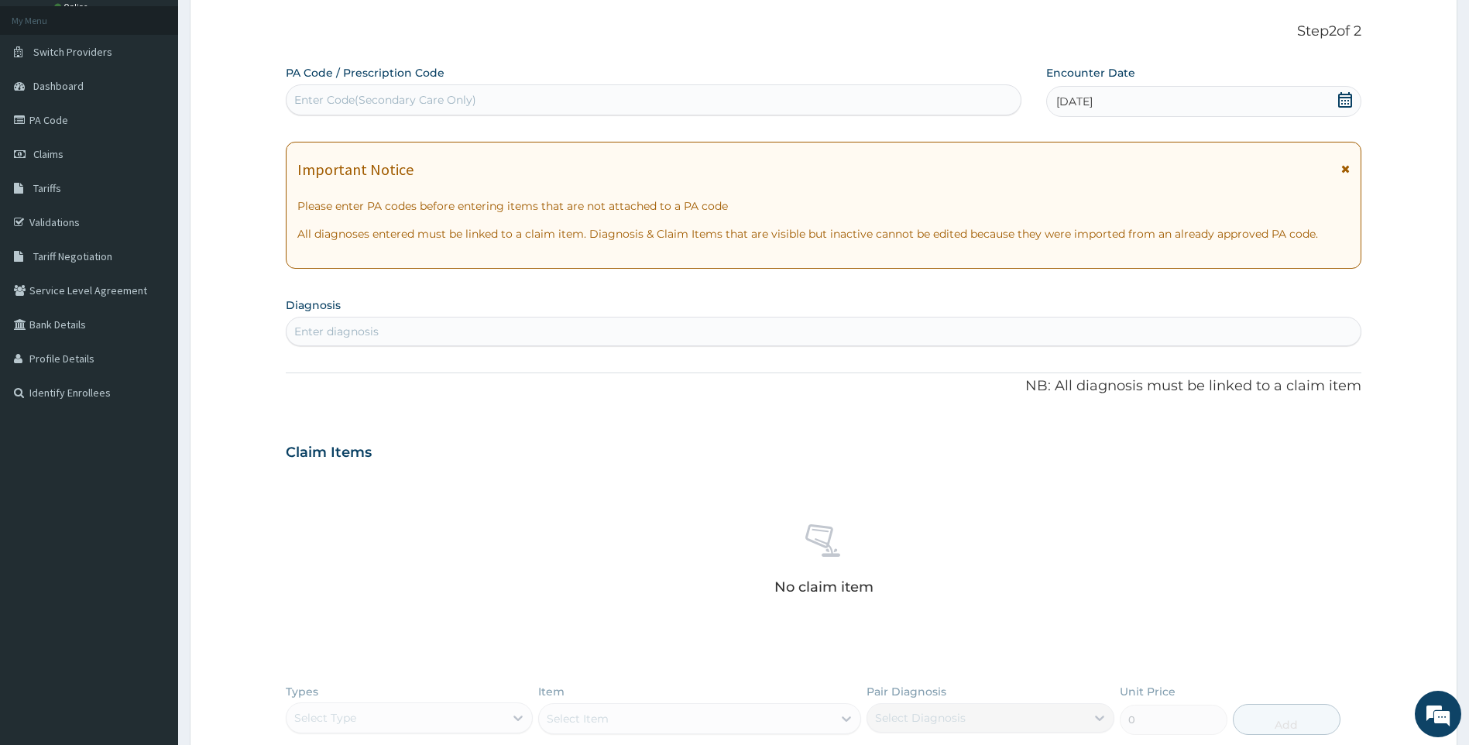
click at [426, 321] on div "Enter diagnosis" at bounding box center [824, 331] width 1075 height 25
click at [544, 338] on div "Enter diagnosis" at bounding box center [824, 331] width 1075 height 25
drag, startPoint x: 454, startPoint y: 154, endPoint x: 390, endPoint y: 340, distance: 196.5
click at [390, 340] on div "Enter diagnosis" at bounding box center [824, 331] width 1075 height 25
click at [510, 325] on div "Enter diagnosis" at bounding box center [824, 331] width 1075 height 25
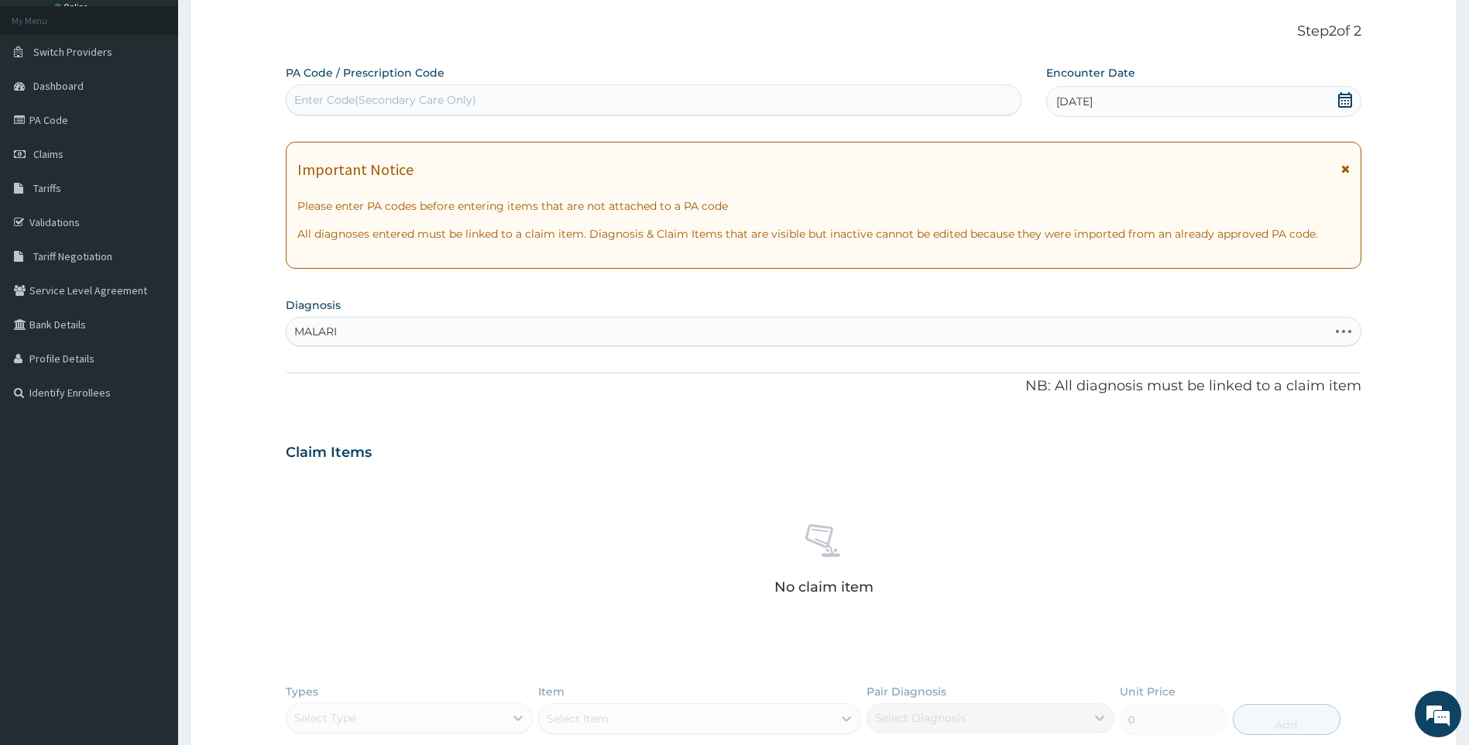
type input "MALARIA"
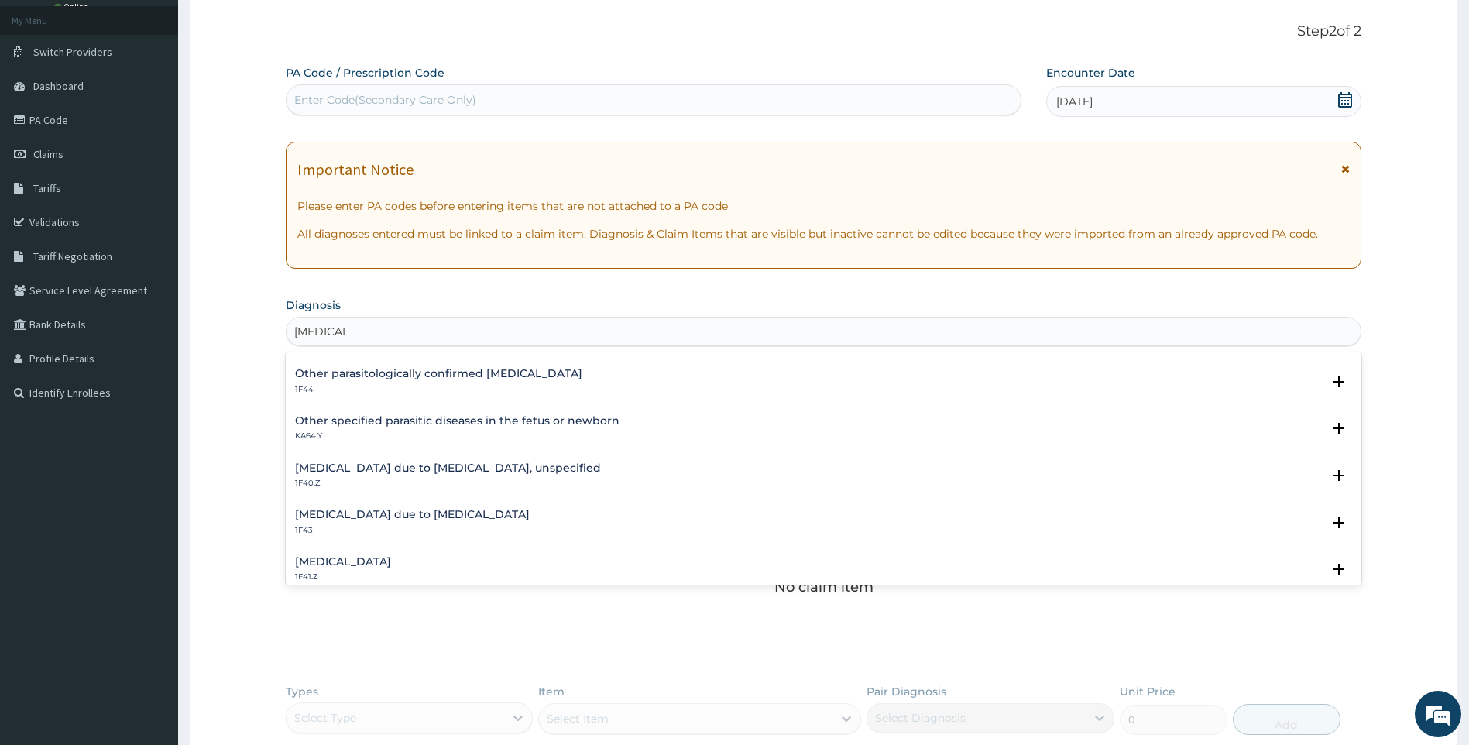
scroll to position [155, 0]
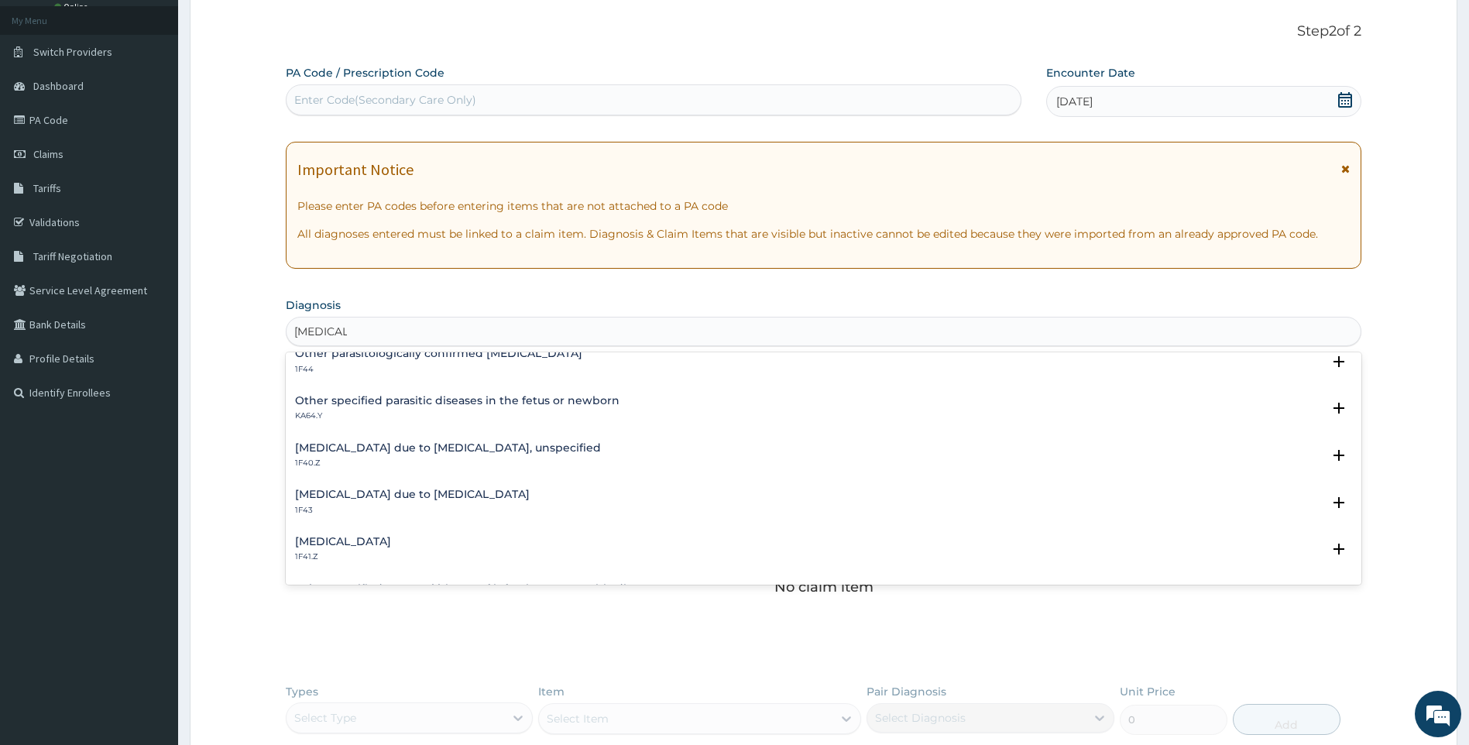
click at [506, 452] on h4 "Malaria due to Plasmodium falciparum, unspecified" at bounding box center [448, 448] width 306 height 12
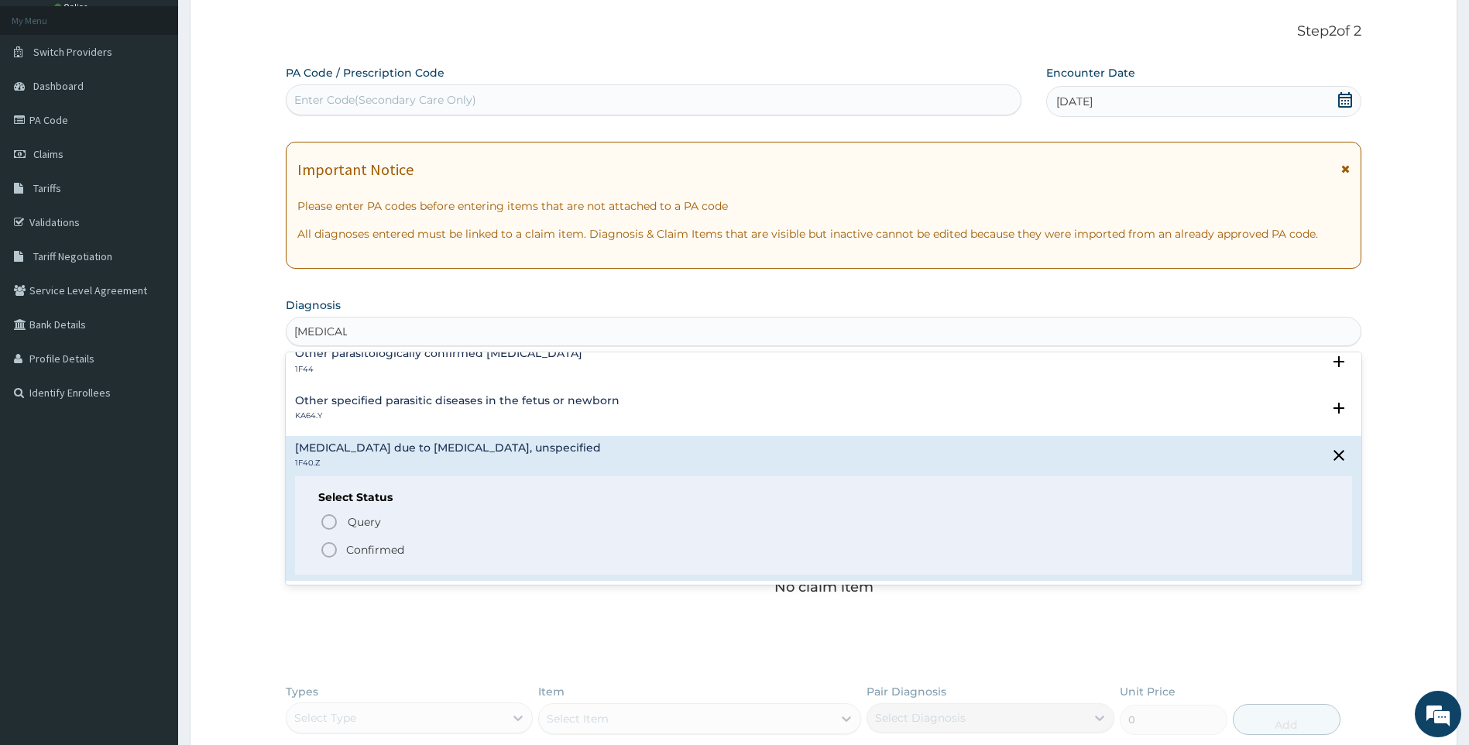
click at [378, 551] on p "Confirmed" at bounding box center [375, 549] width 58 height 15
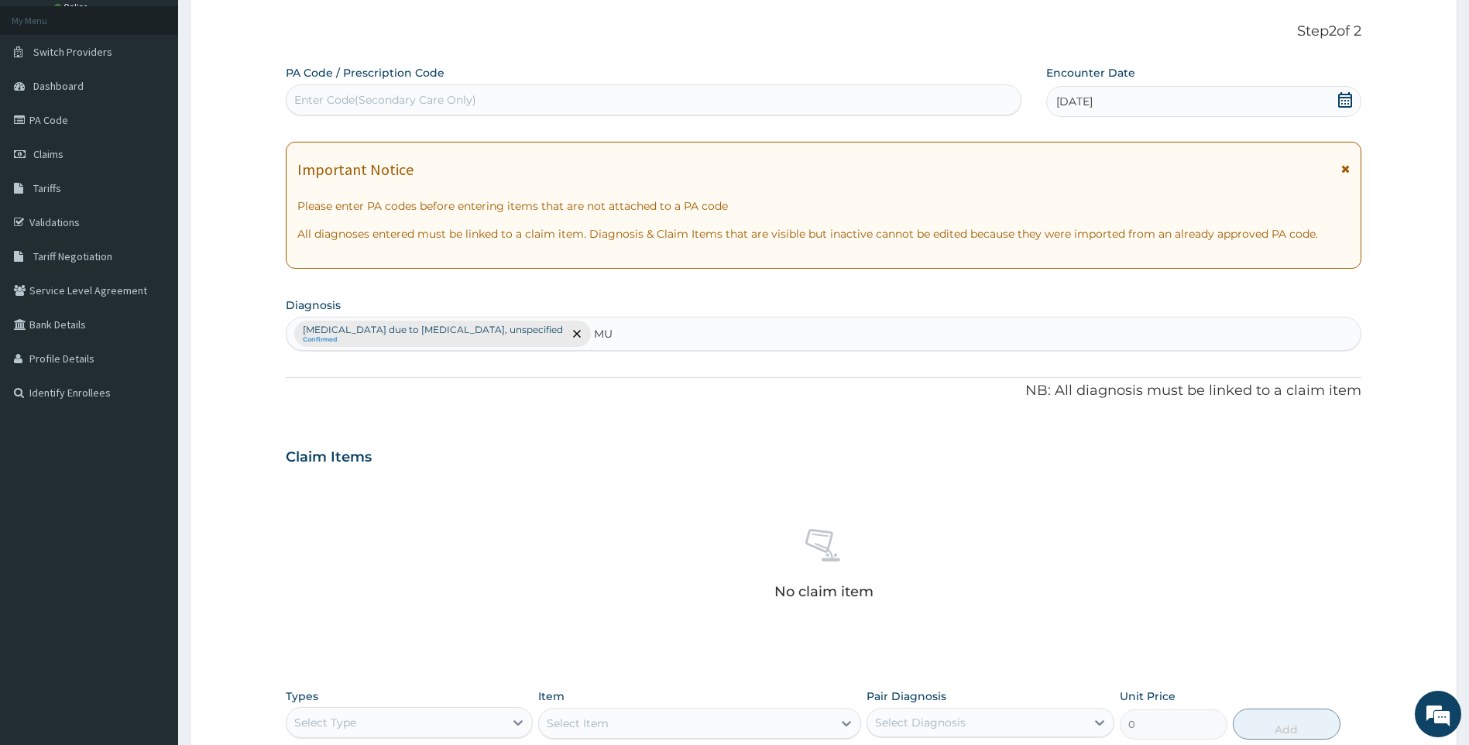
type input "M"
type input "MUSCULO"
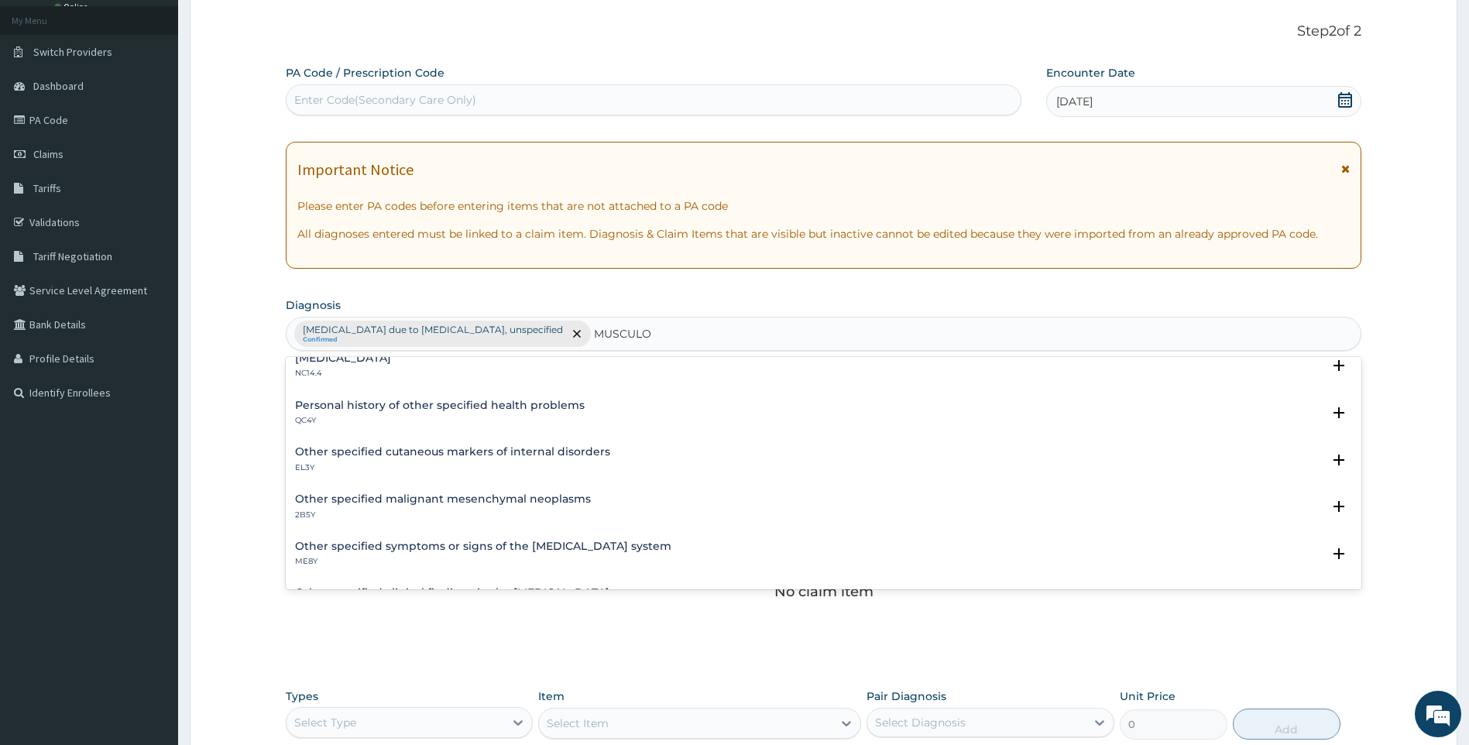
click at [524, 546] on h4 "Other specified symptoms or signs of the musculoskeletal system" at bounding box center [483, 547] width 376 height 12
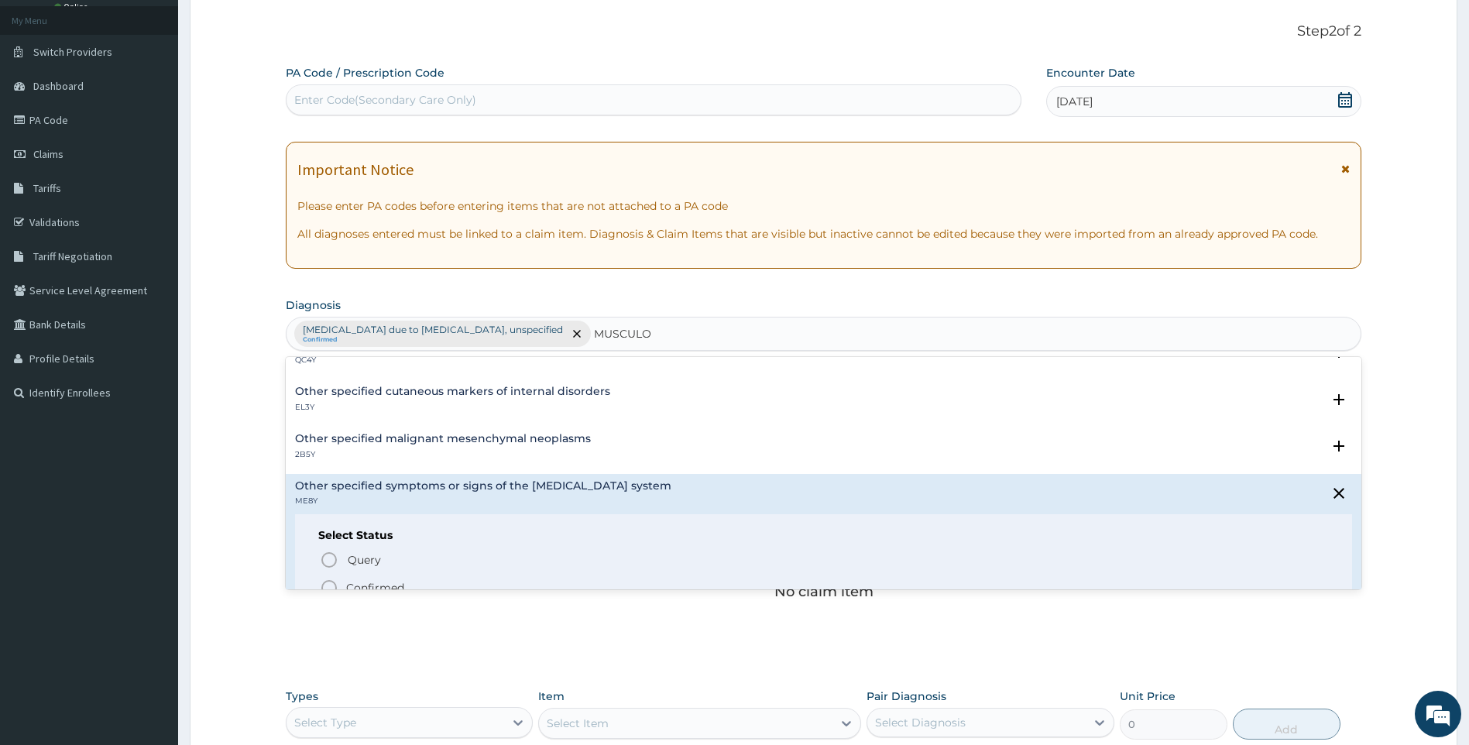
scroll to position [232, 0]
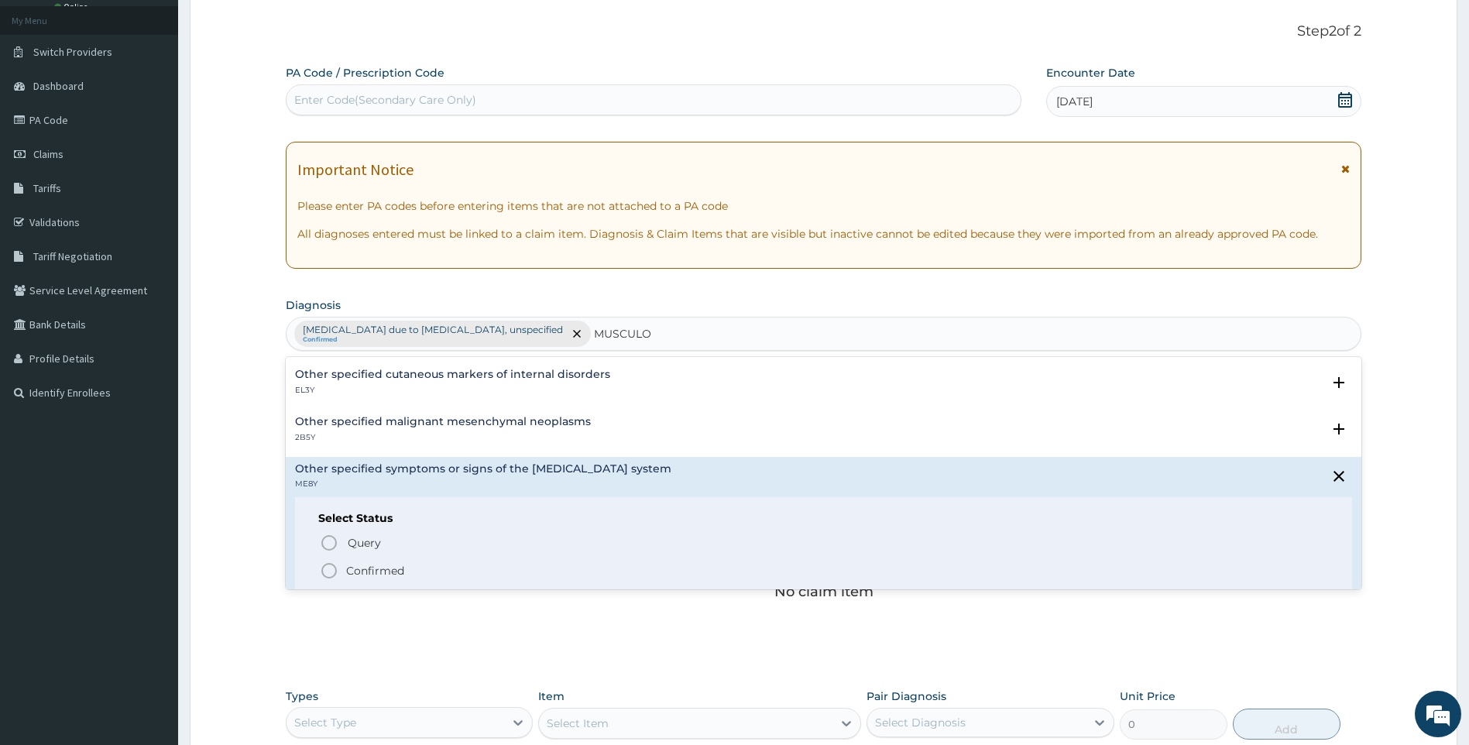
click at [382, 568] on p "Confirmed" at bounding box center [375, 570] width 58 height 15
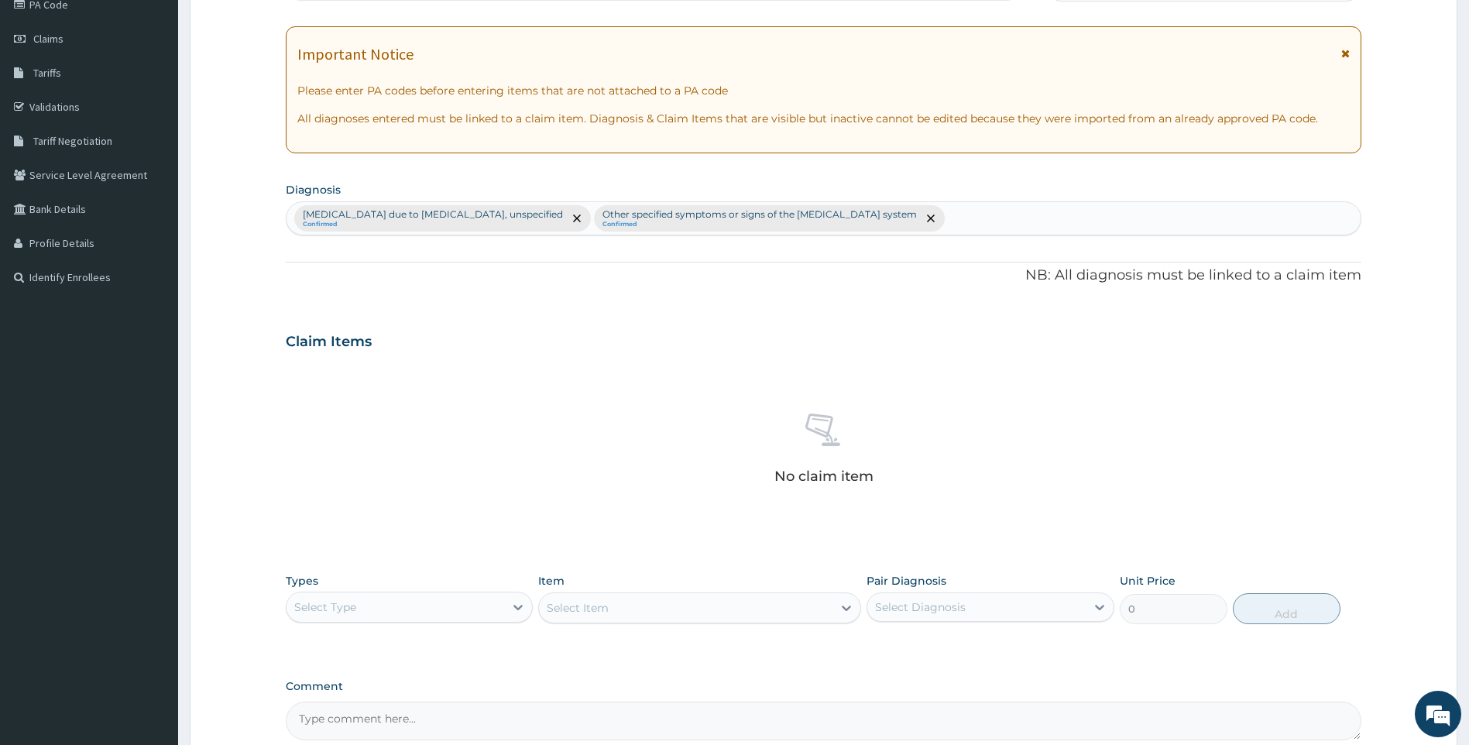
scroll to position [356, 0]
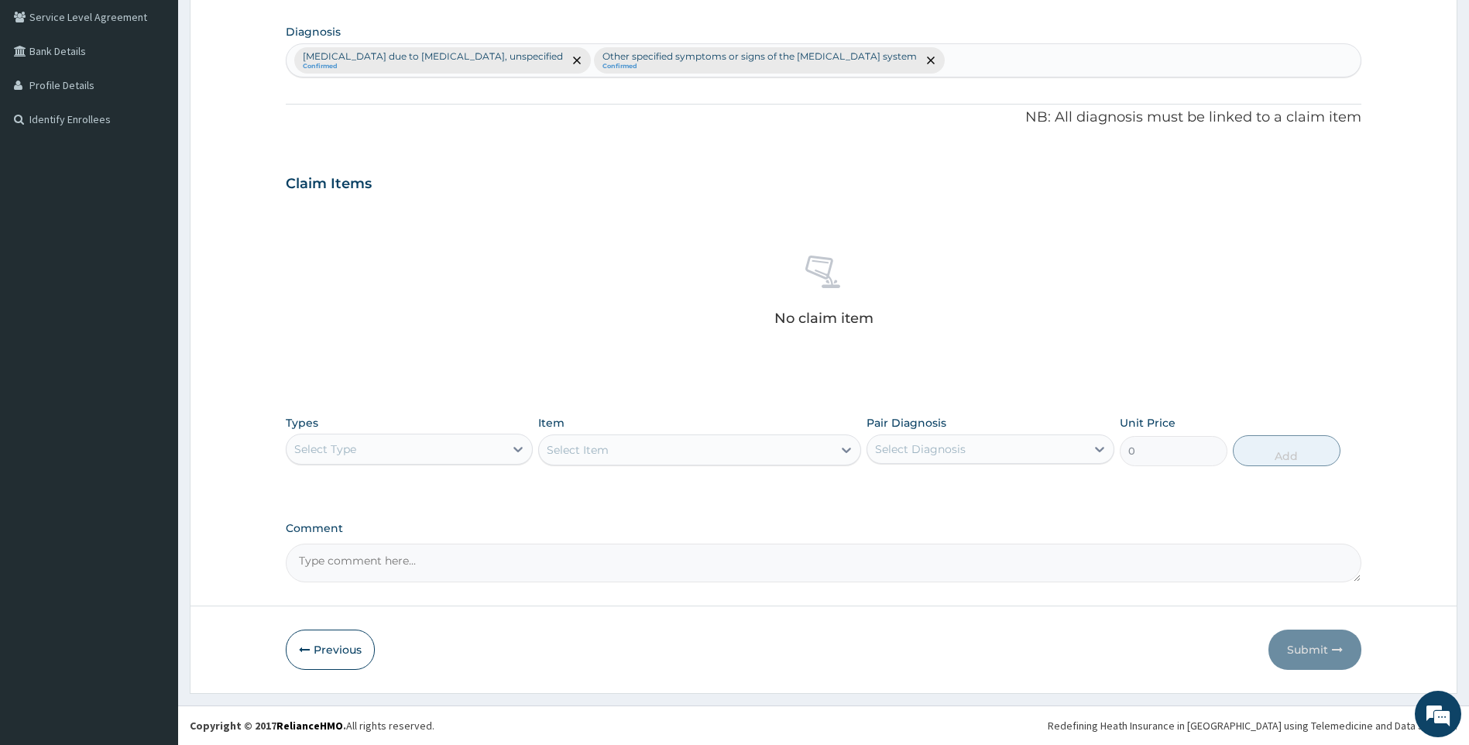
click at [419, 463] on div "Select Type" at bounding box center [410, 449] width 248 height 31
drag, startPoint x: 369, startPoint y: 661, endPoint x: 351, endPoint y: 638, distance: 29.3
click at [369, 657] on div "Drugs" at bounding box center [410, 655] width 248 height 28
click at [672, 444] on div "Select Item" at bounding box center [699, 450] width 323 height 31
click at [669, 452] on div "Select Item" at bounding box center [699, 450] width 323 height 31
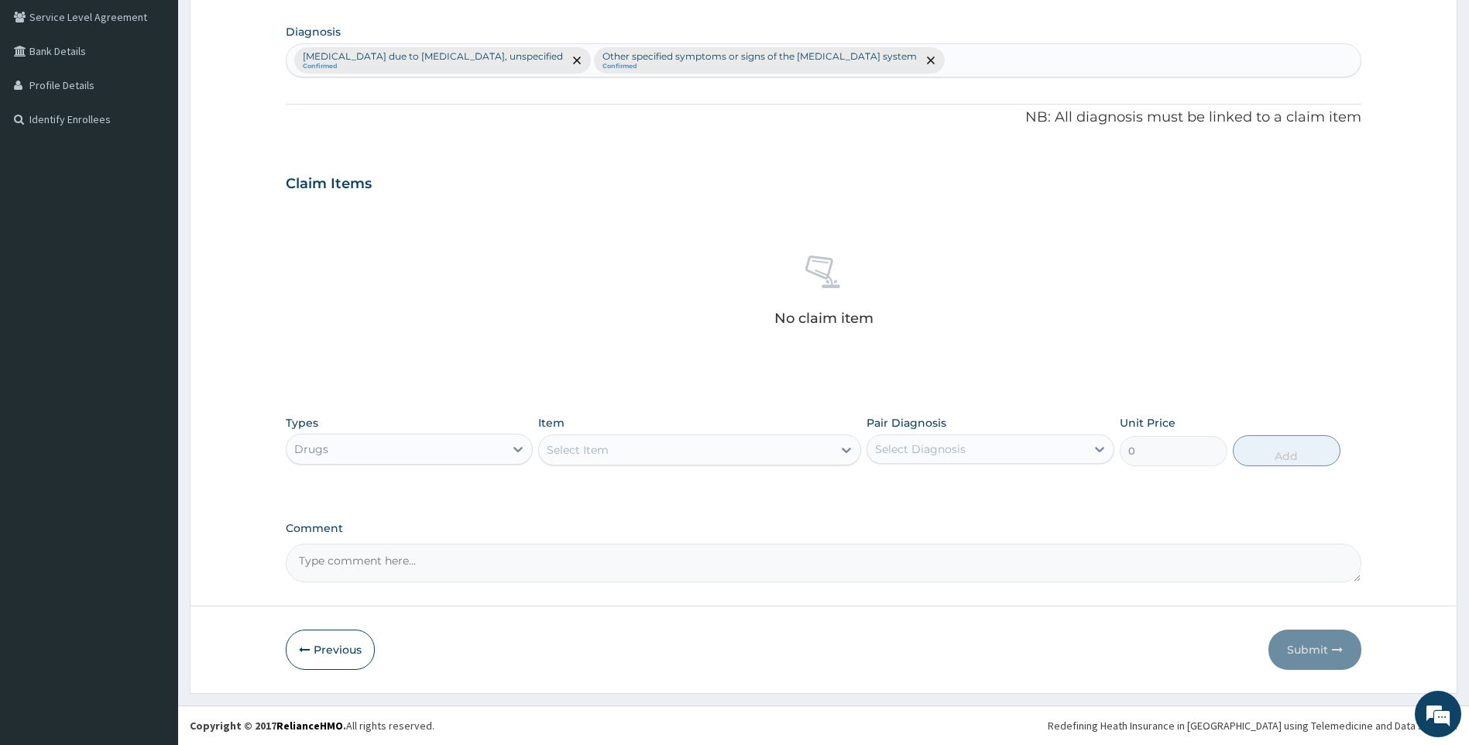
click at [723, 431] on div "Item Select Item" at bounding box center [699, 440] width 323 height 51
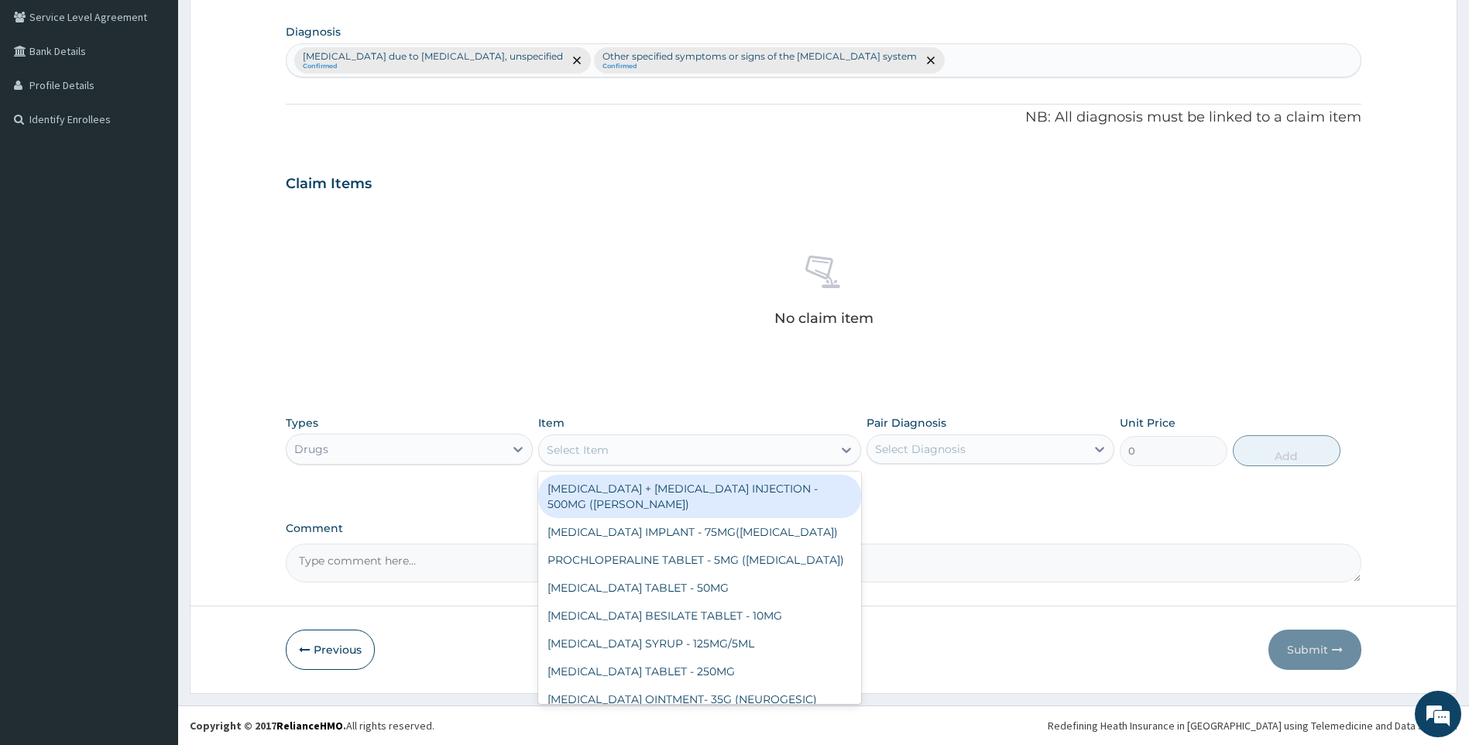
click at [718, 448] on div "Select Item" at bounding box center [686, 450] width 294 height 25
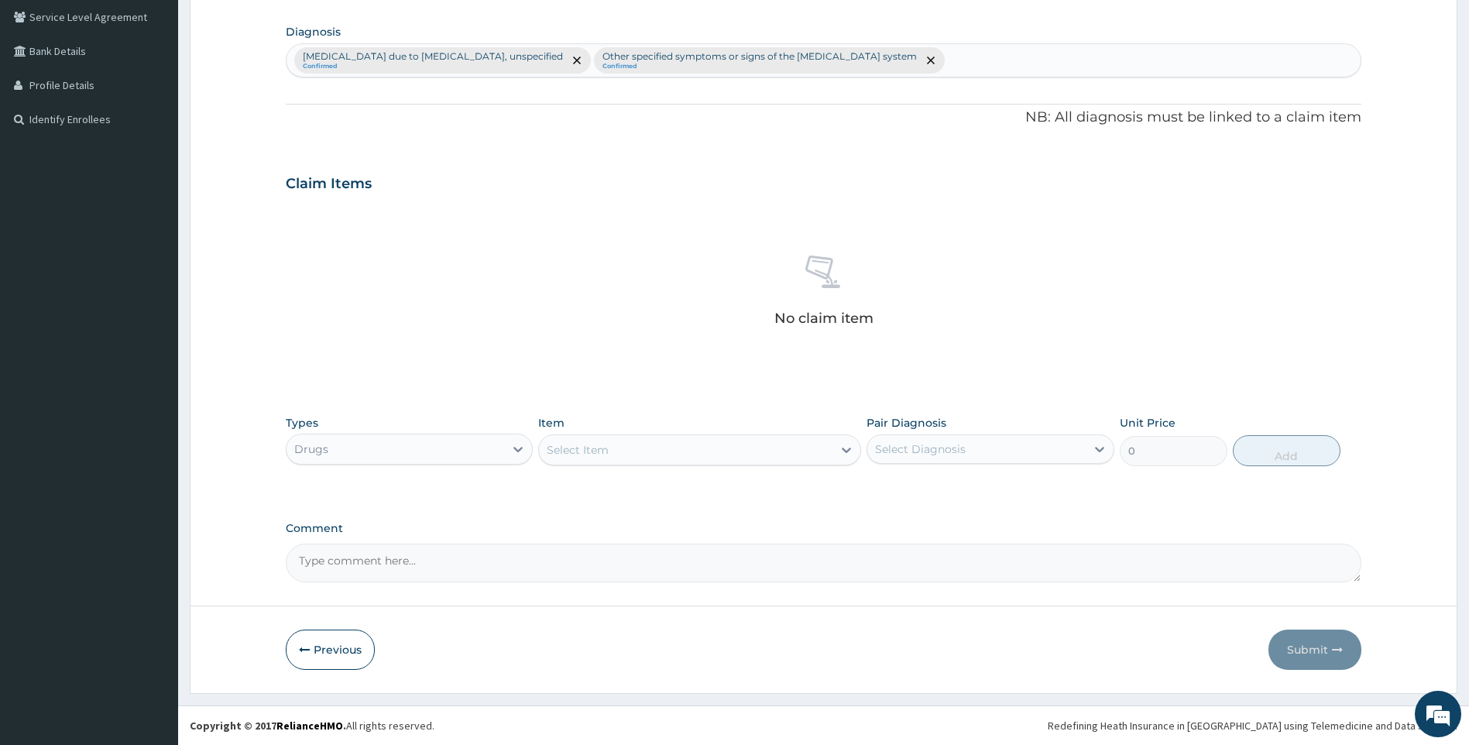
click at [597, 444] on div "Select Item" at bounding box center [578, 449] width 62 height 15
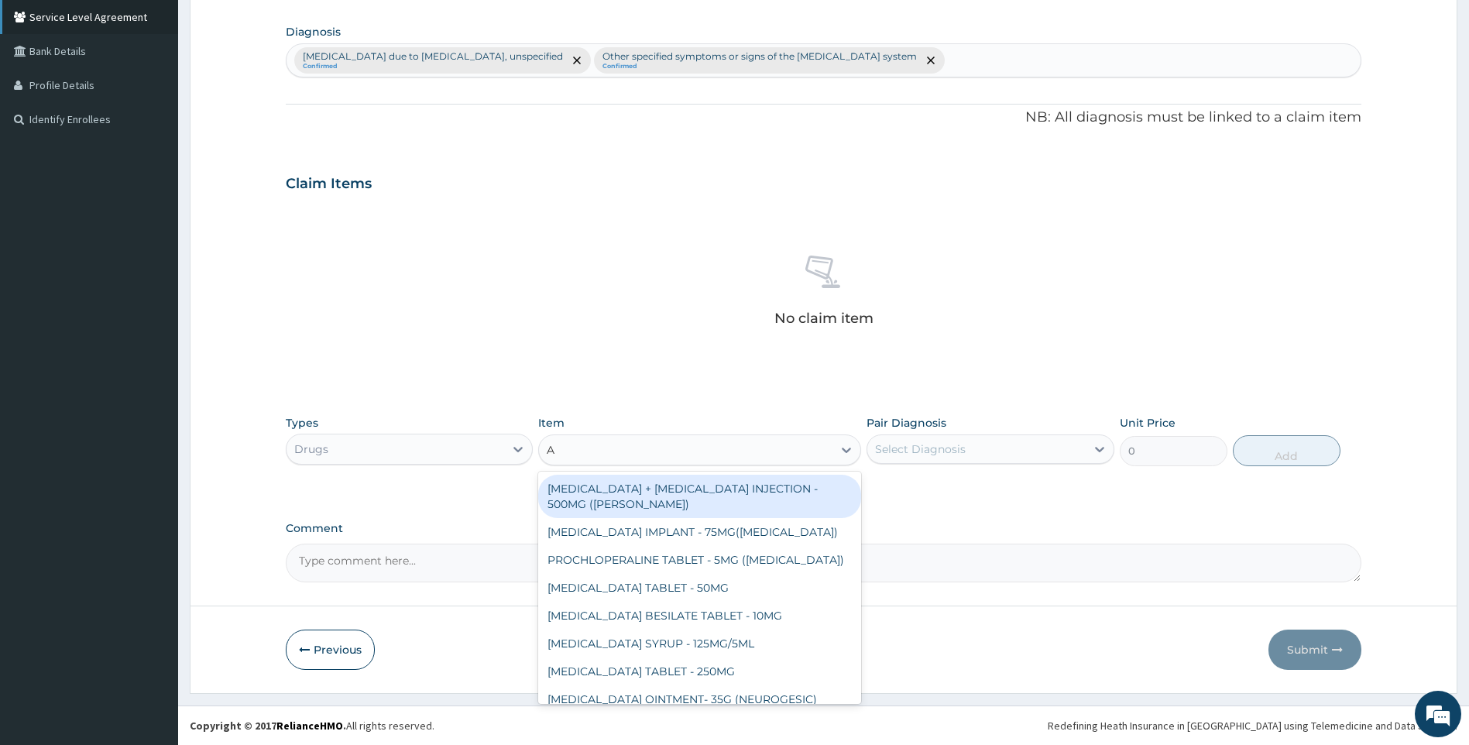
type input "A"
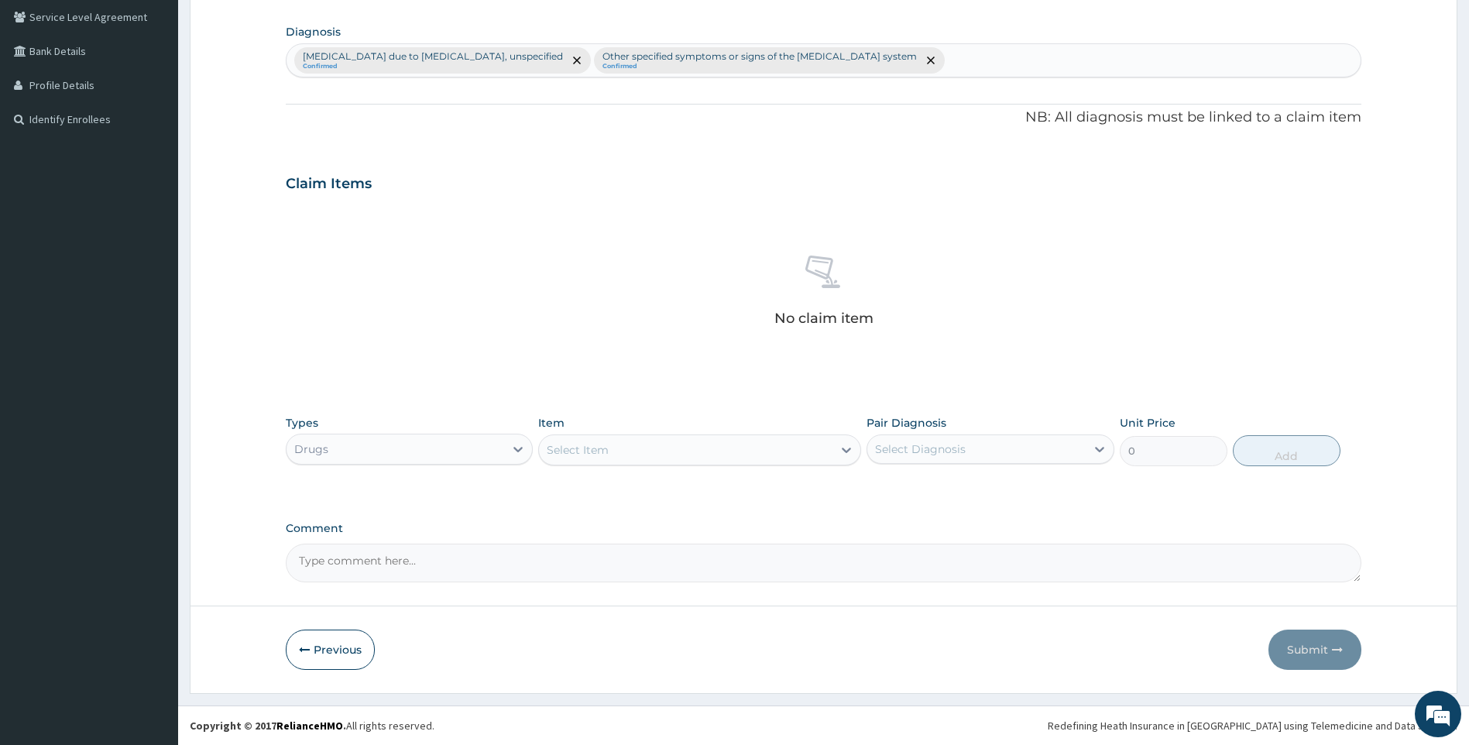
click at [651, 447] on div "Select Item" at bounding box center [686, 450] width 294 height 25
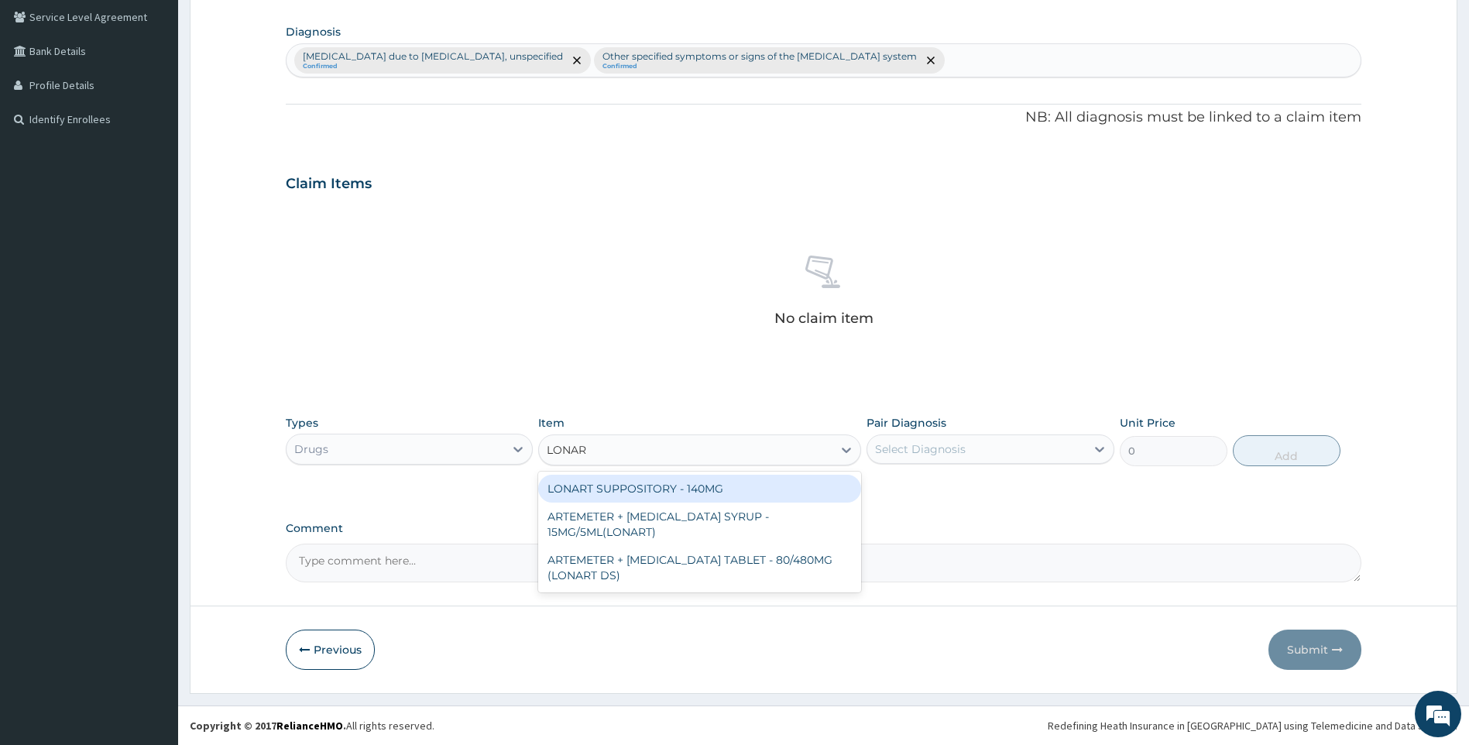
type input "LONART"
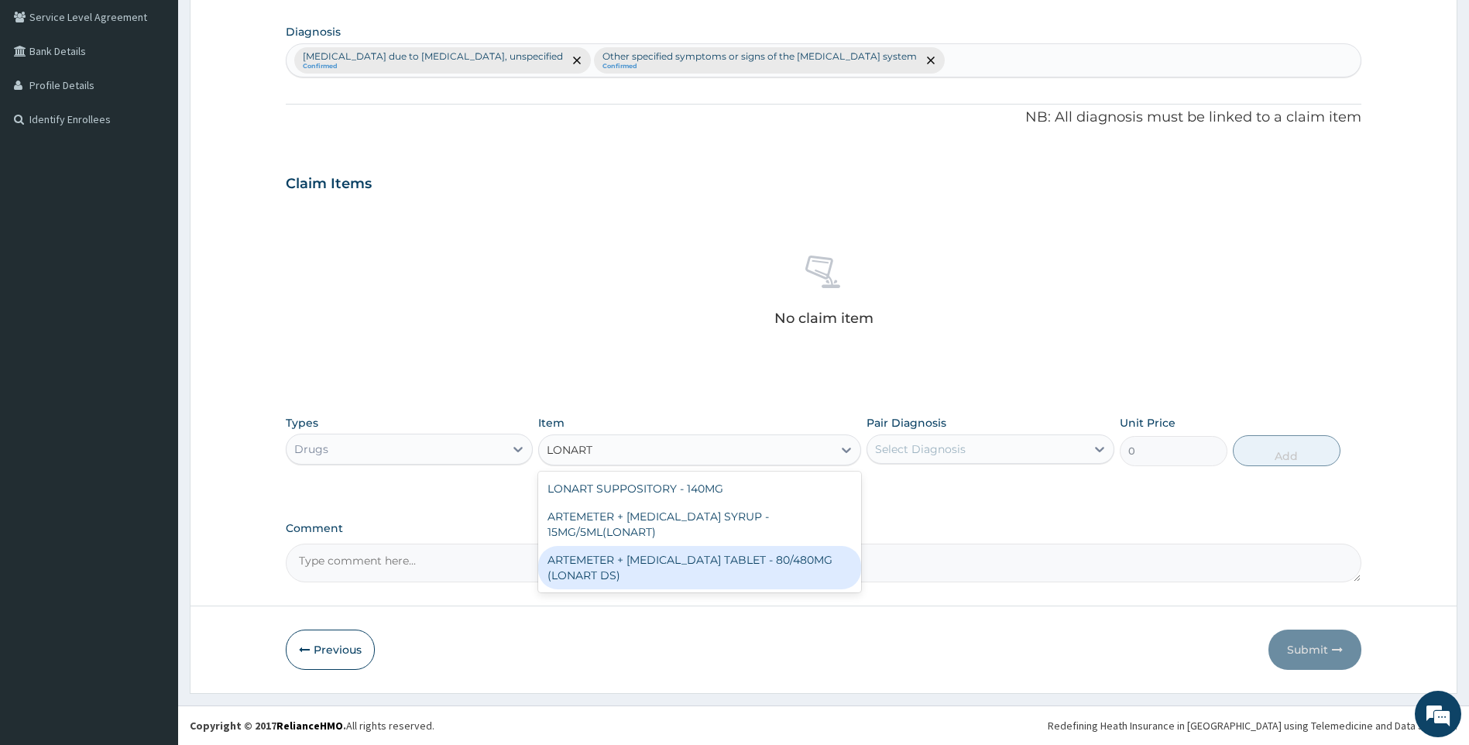
click at [634, 570] on div "ARTEMETER + [MEDICAL_DATA] TABLET - 80/480MG (LONART DS)" at bounding box center [699, 567] width 323 height 43
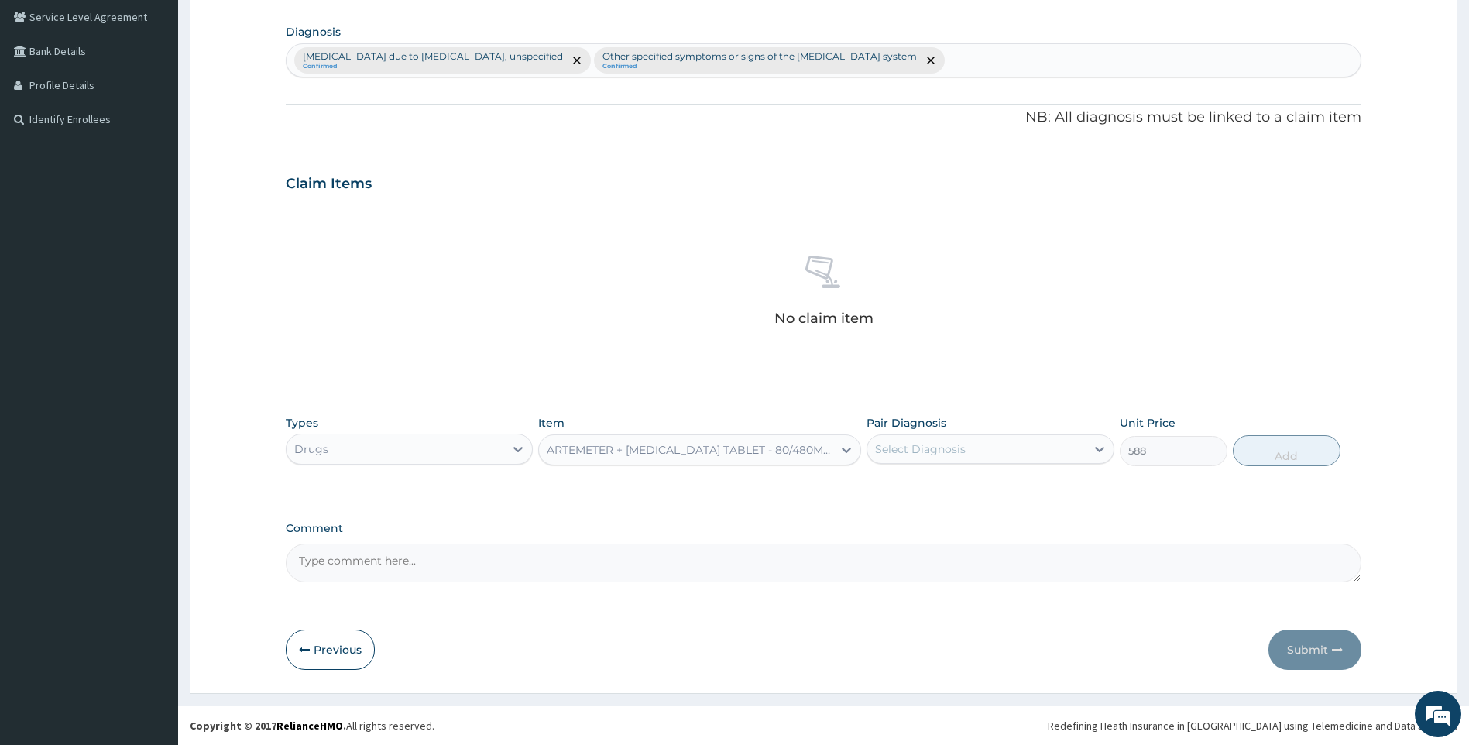
type input "588"
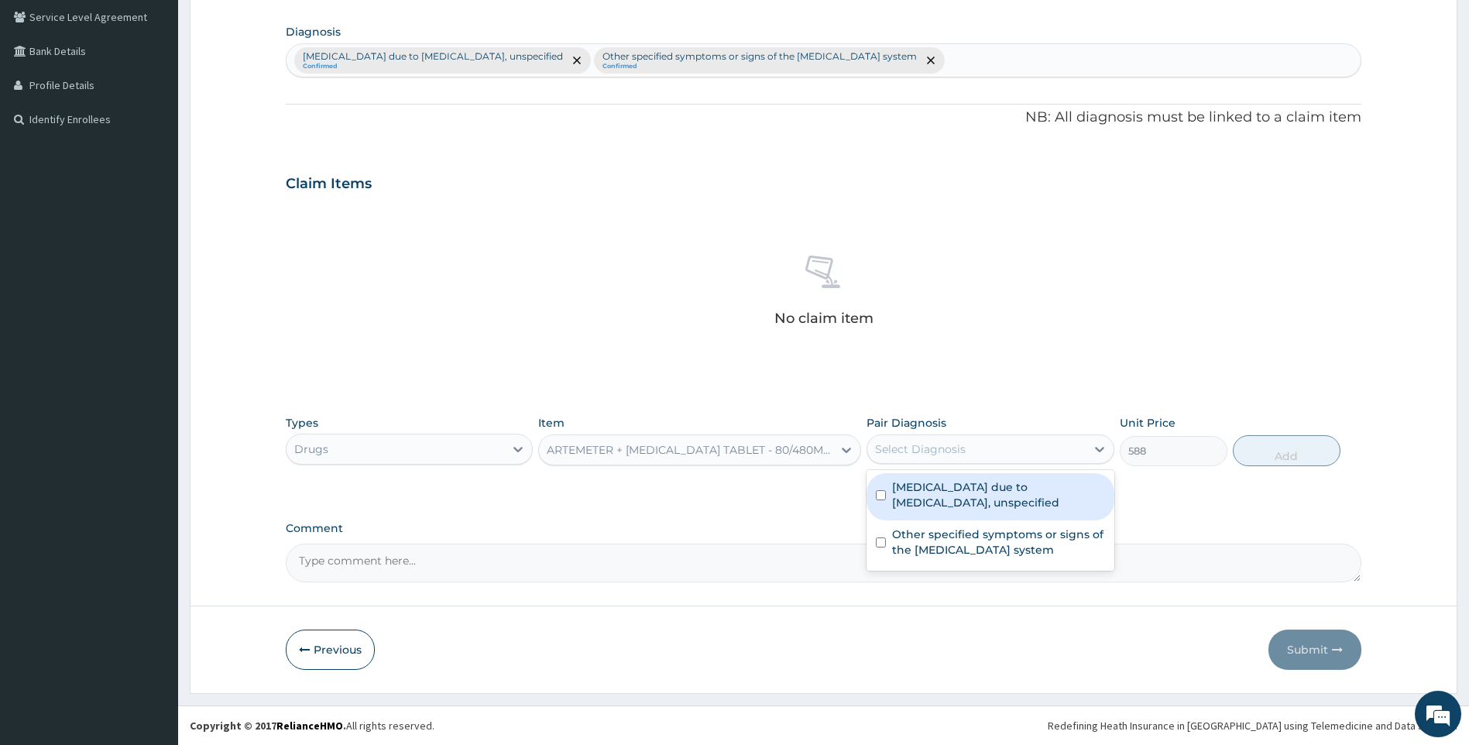
drag, startPoint x: 960, startPoint y: 447, endPoint x: 963, endPoint y: 465, distance: 18.0
click at [961, 448] on div "Select Diagnosis" at bounding box center [920, 449] width 91 height 15
drag, startPoint x: 958, startPoint y: 495, endPoint x: 1122, endPoint y: 476, distance: 165.3
click at [964, 495] on label "Malaria due to Plasmodium falciparum, unspecified" at bounding box center [998, 494] width 213 height 31
checkbox input "true"
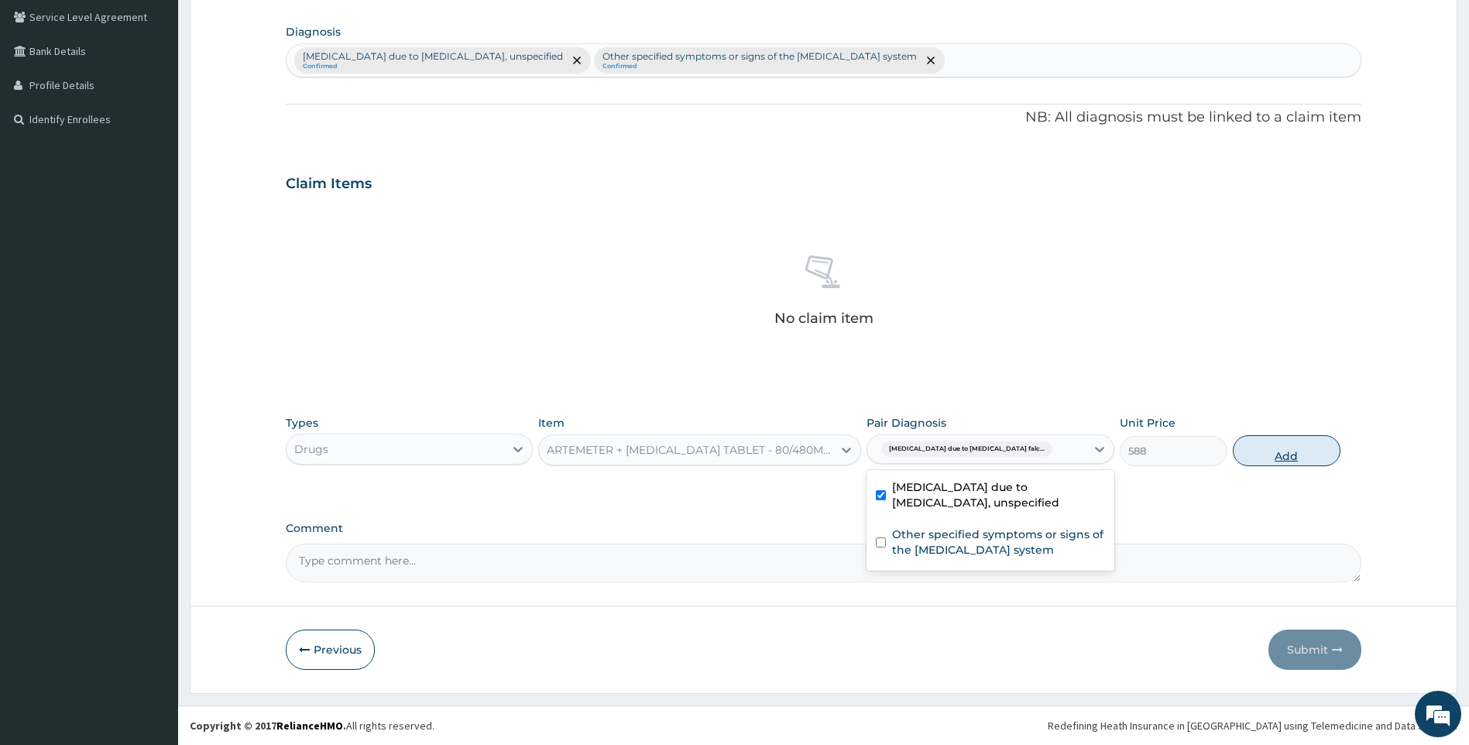
click at [1287, 450] on button "Add" at bounding box center [1287, 450] width 108 height 31
type input "0"
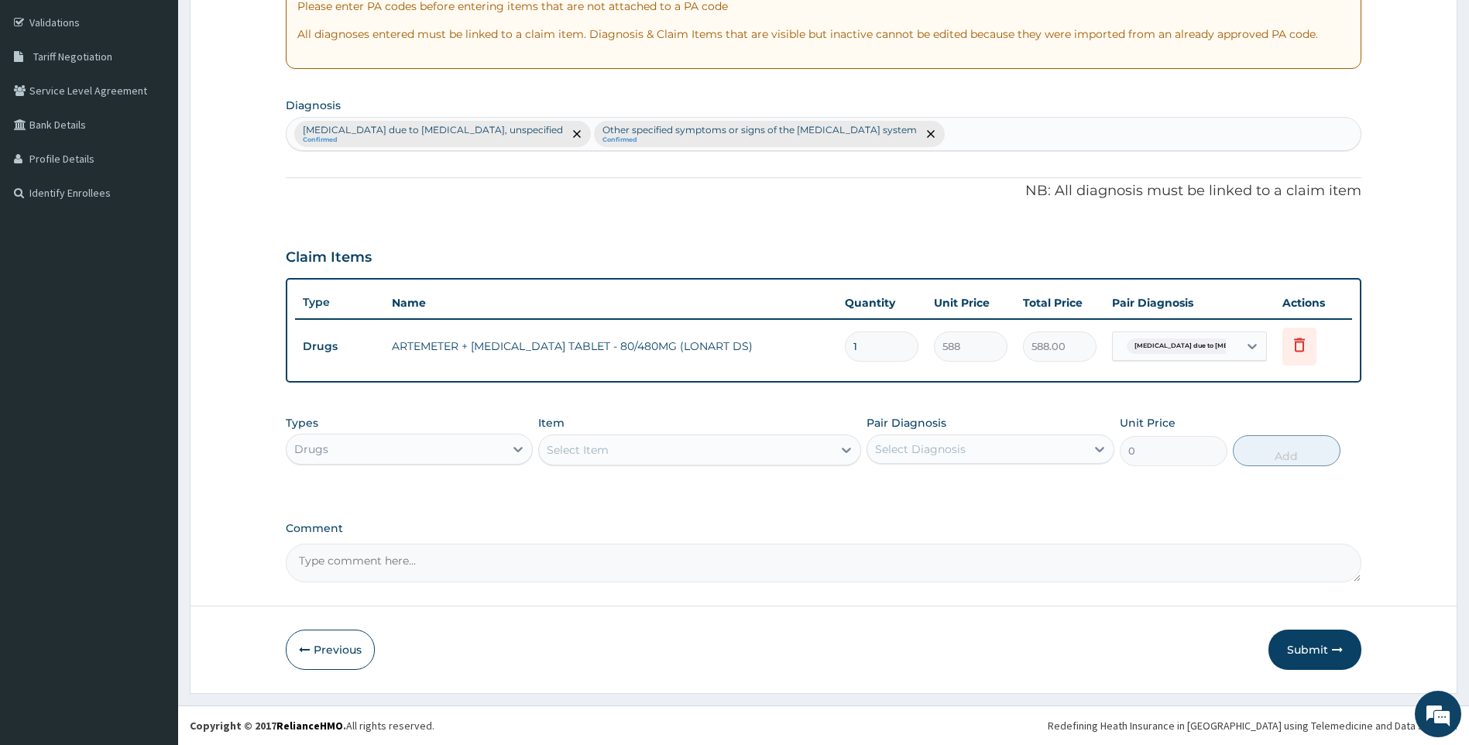
scroll to position [283, 0]
drag, startPoint x: 868, startPoint y: 337, endPoint x: 747, endPoint y: 363, distance: 122.8
click at [747, 363] on tr "Drugs ARTEMETER + LUMEFANTRINE TABLET - 80/480MG (LONART DS) 1 588 588.00 Malar…" at bounding box center [824, 346] width 1058 height 53
type input "6"
type input "3528.00"
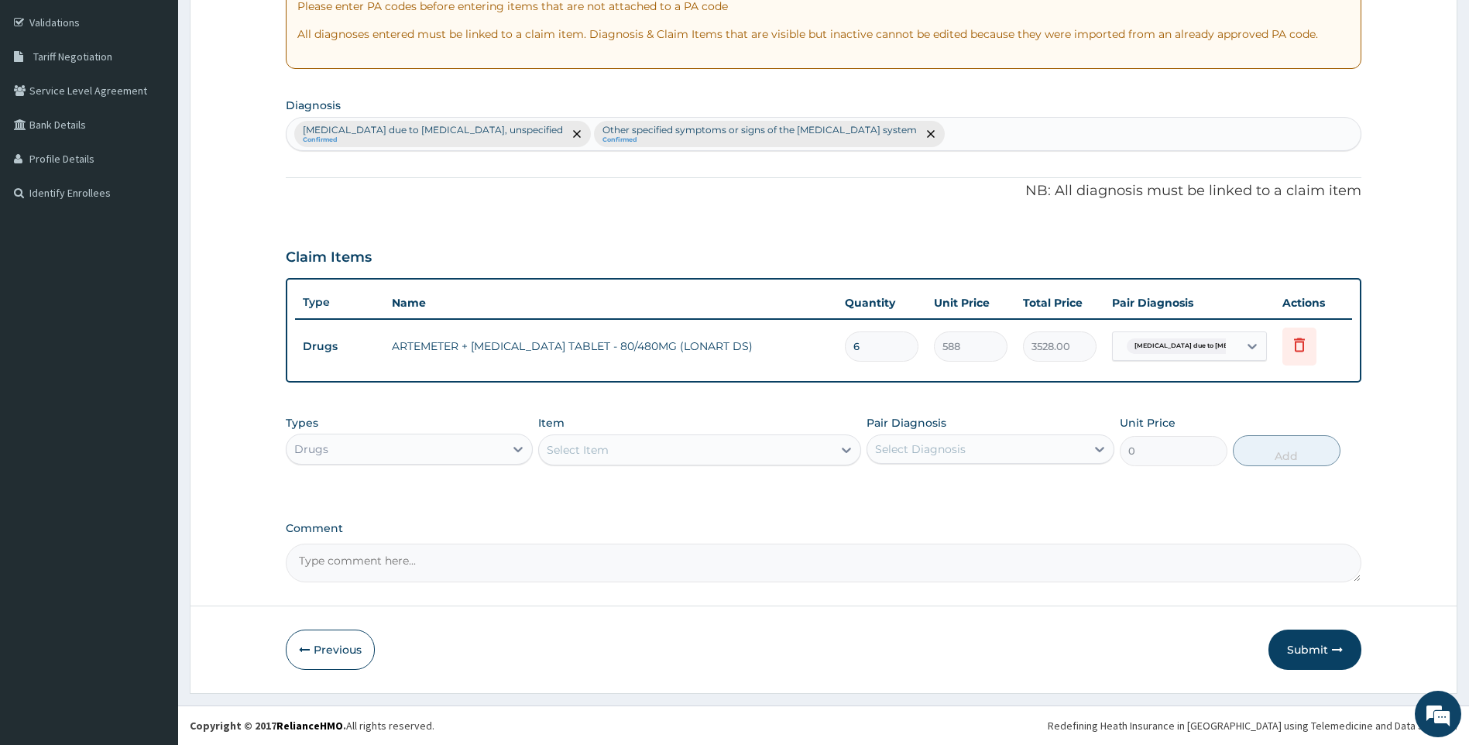
type input "6"
click at [623, 453] on div "Select Item" at bounding box center [686, 450] width 294 height 25
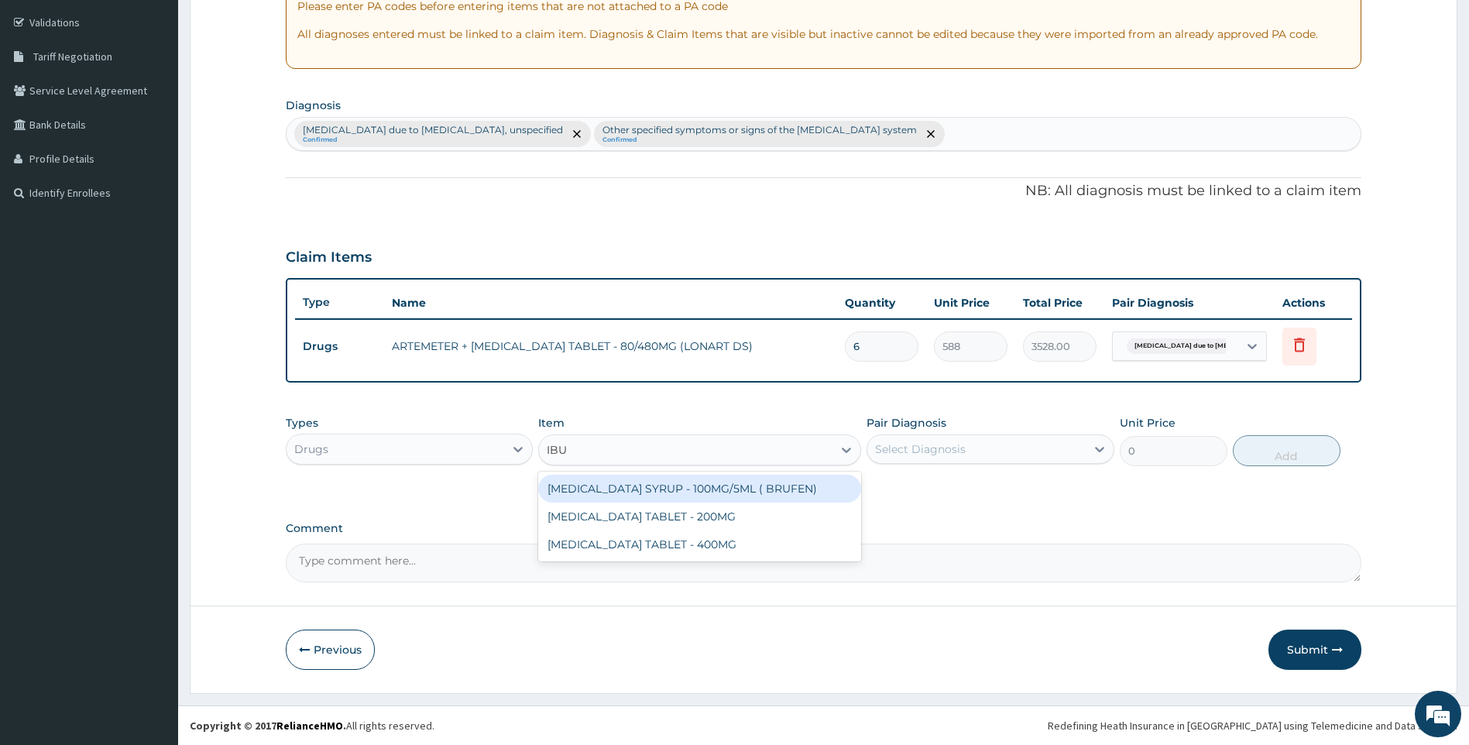
type input "IBUP"
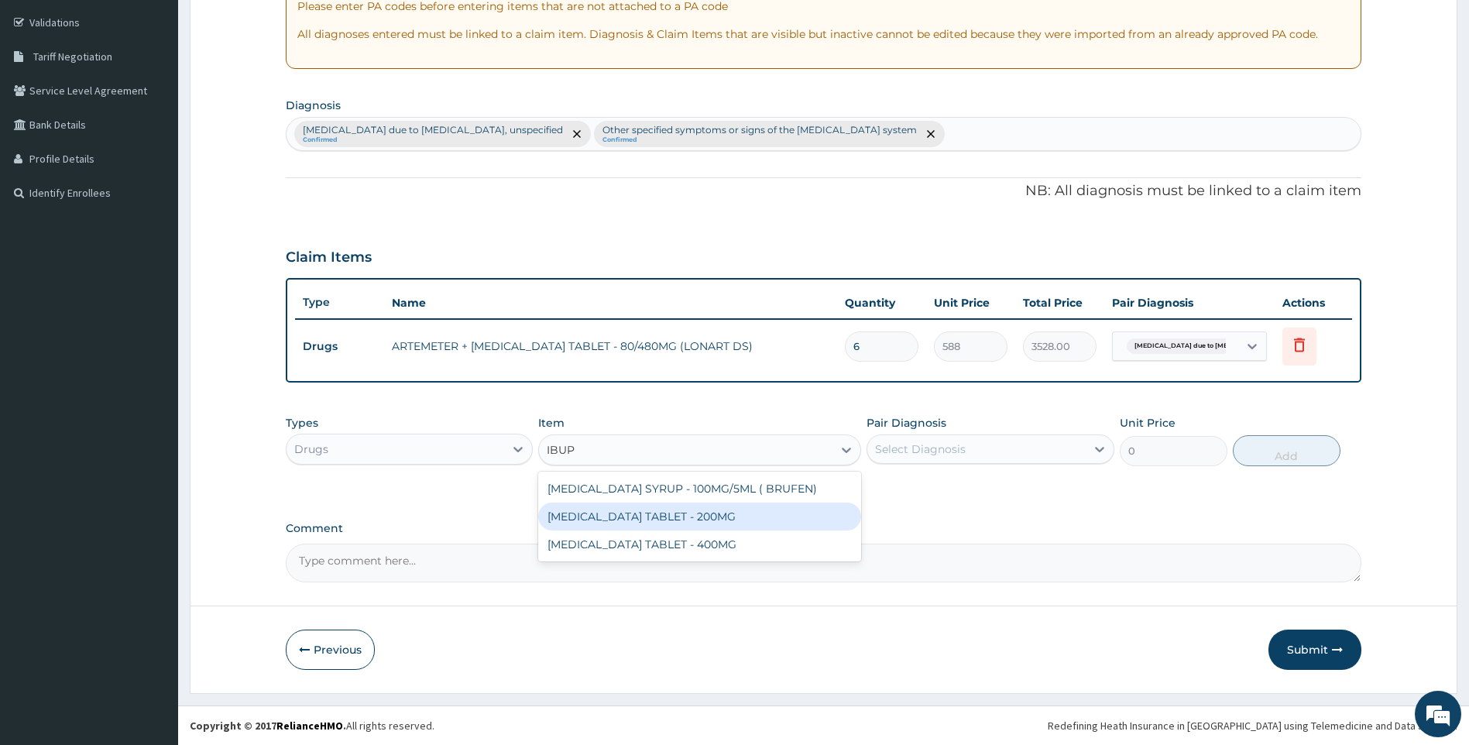
drag, startPoint x: 662, startPoint y: 521, endPoint x: 776, endPoint y: 469, distance: 124.8
click at [667, 521] on div "[MEDICAL_DATA] TABLET - 200MG" at bounding box center [699, 517] width 323 height 28
type input "672"
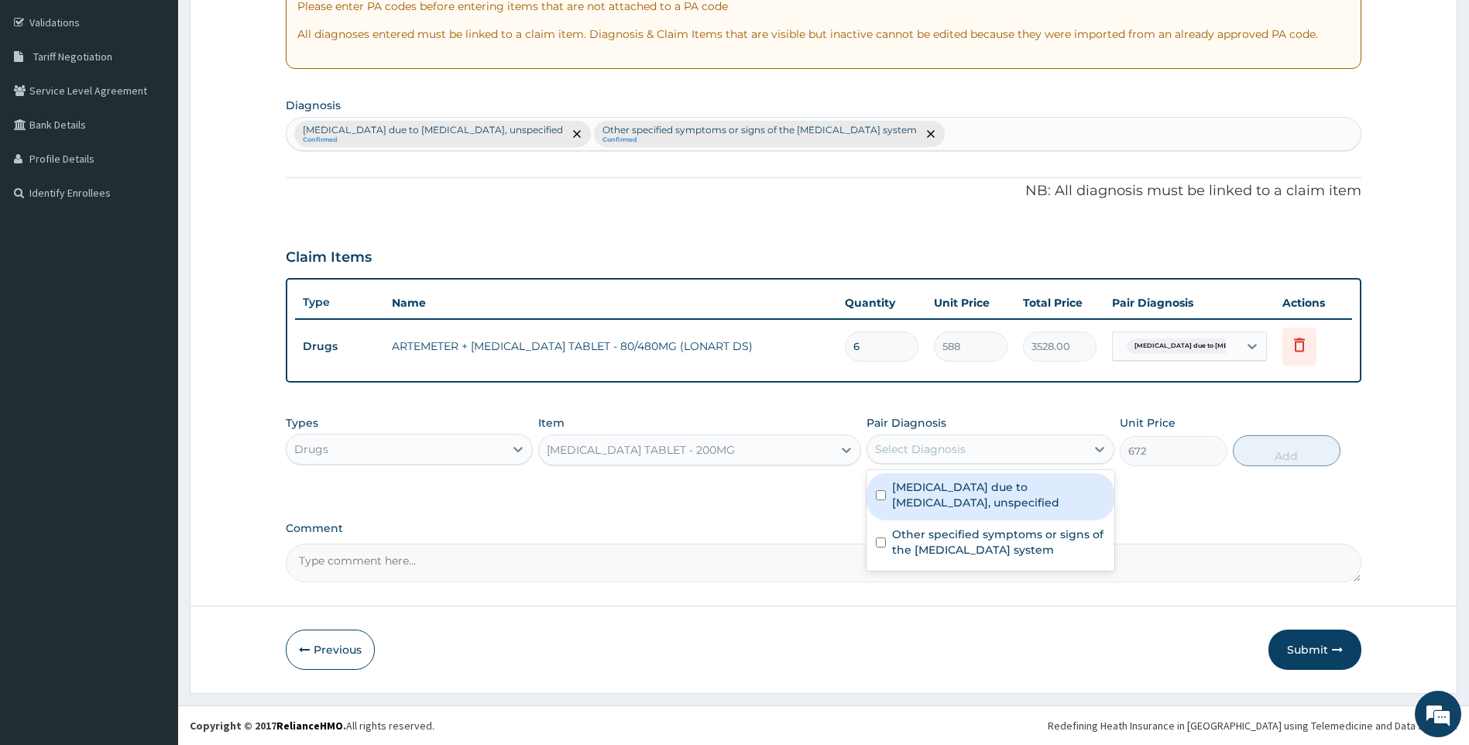
click at [929, 448] on div "Select Diagnosis" at bounding box center [920, 449] width 91 height 15
click at [965, 128] on div "Malaria due to Plasmodium falciparum, unspecified Confirmed Other specified sym…" at bounding box center [824, 134] width 1075 height 33
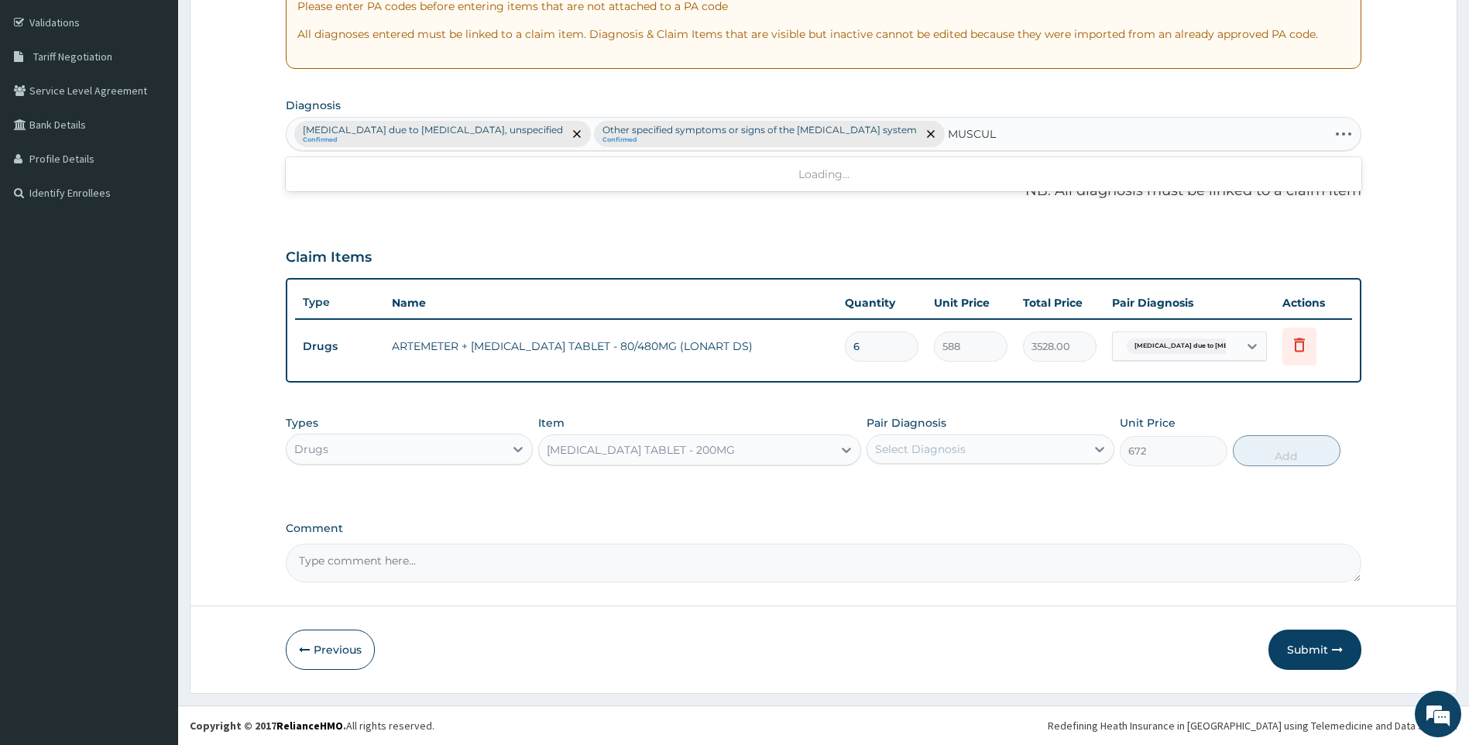
type input "MUSCULO"
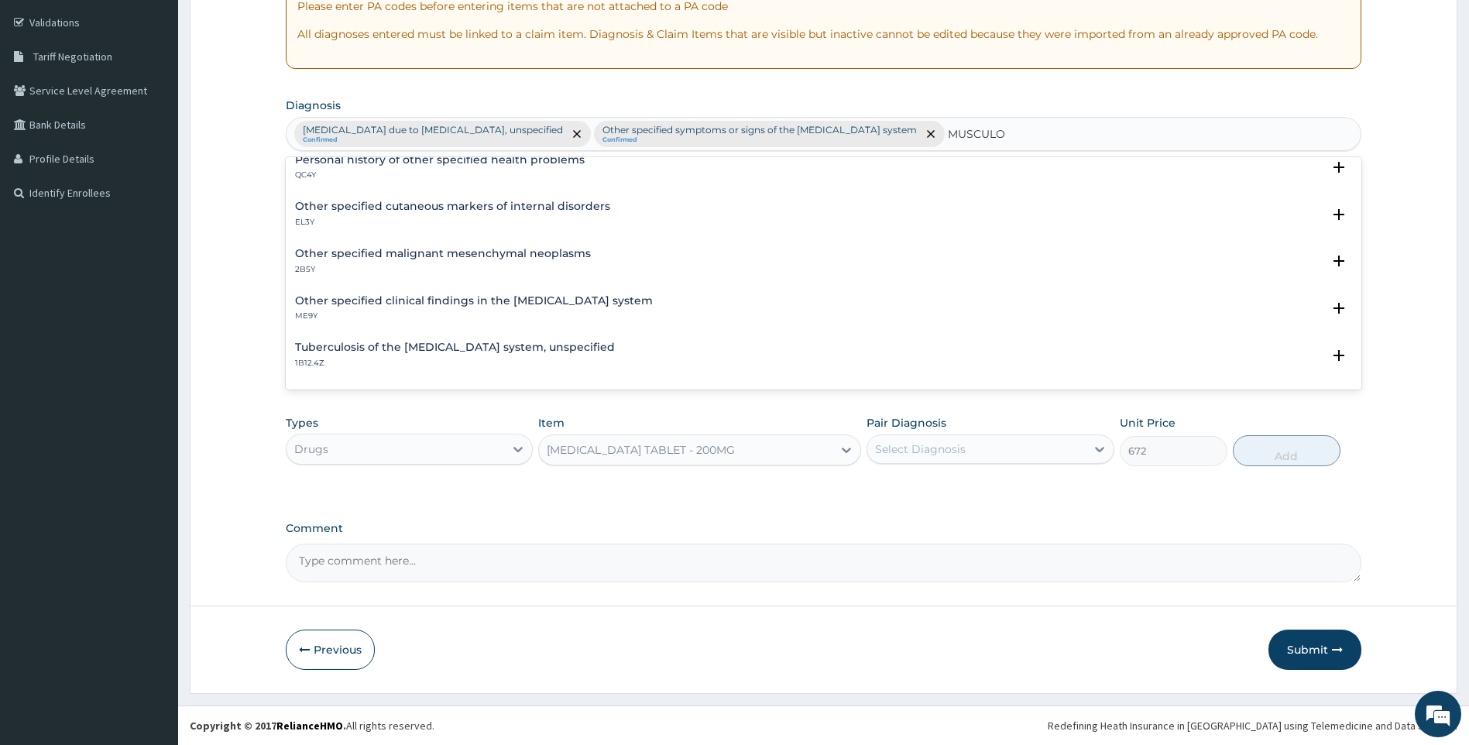
scroll to position [232, 0]
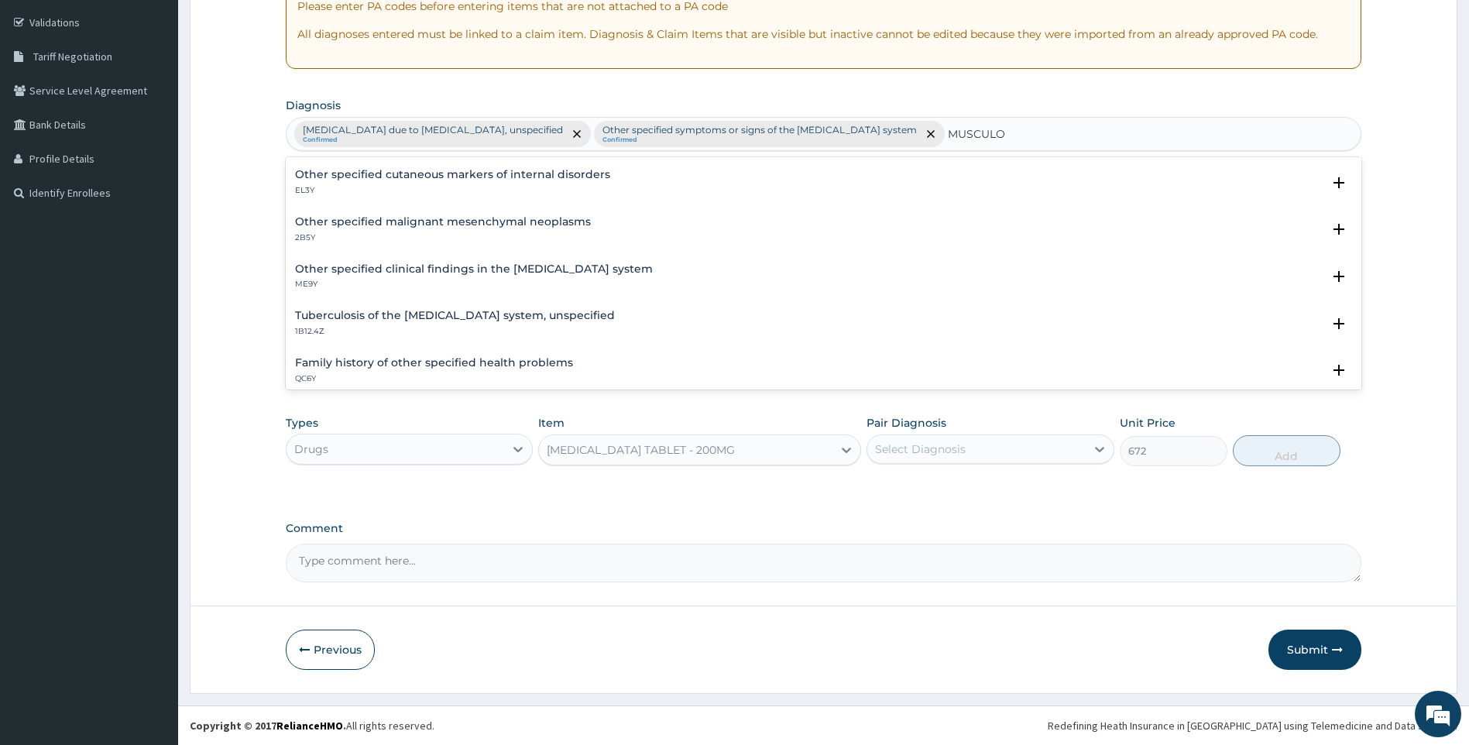
click at [479, 271] on h4 "Other specified clinical findings in the [MEDICAL_DATA] system" at bounding box center [474, 269] width 358 height 12
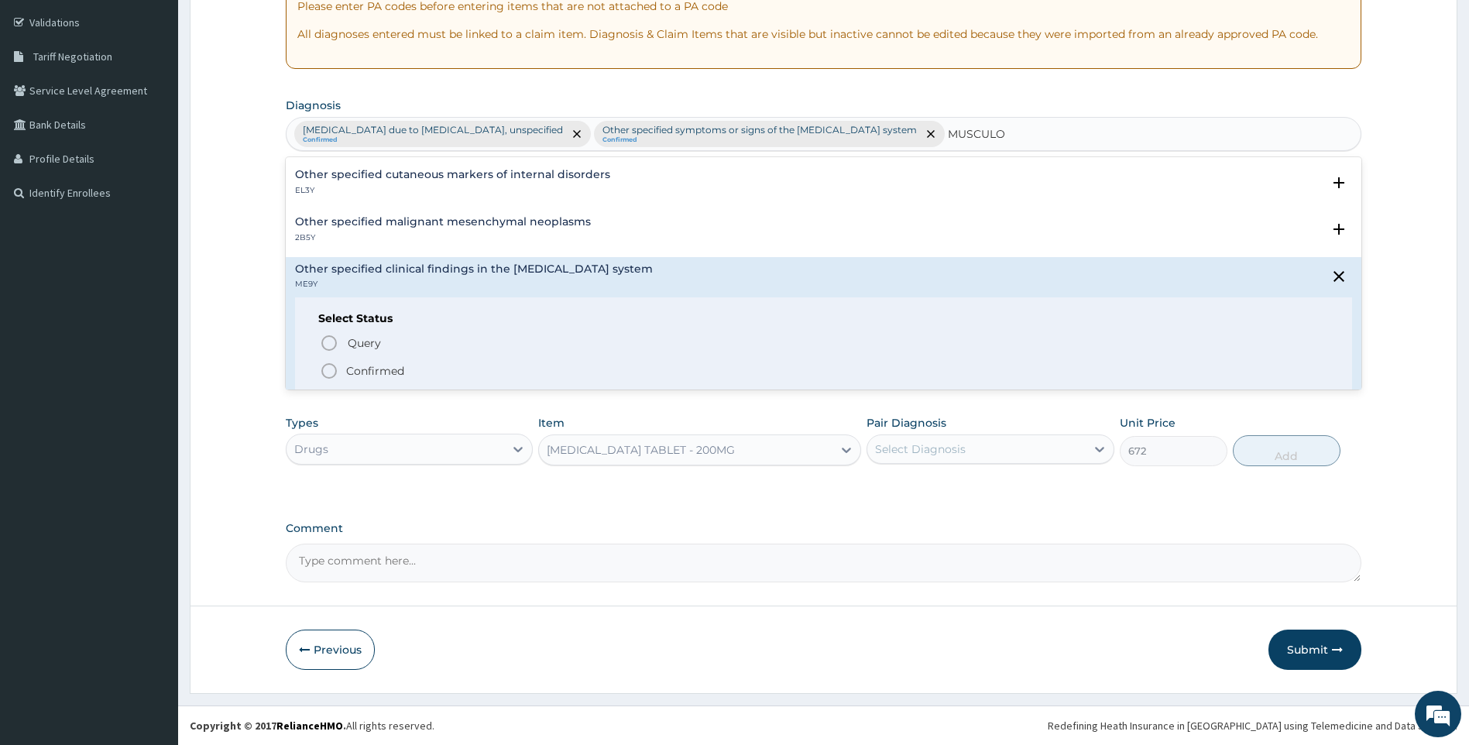
click at [362, 370] on p "Confirmed" at bounding box center [375, 370] width 58 height 15
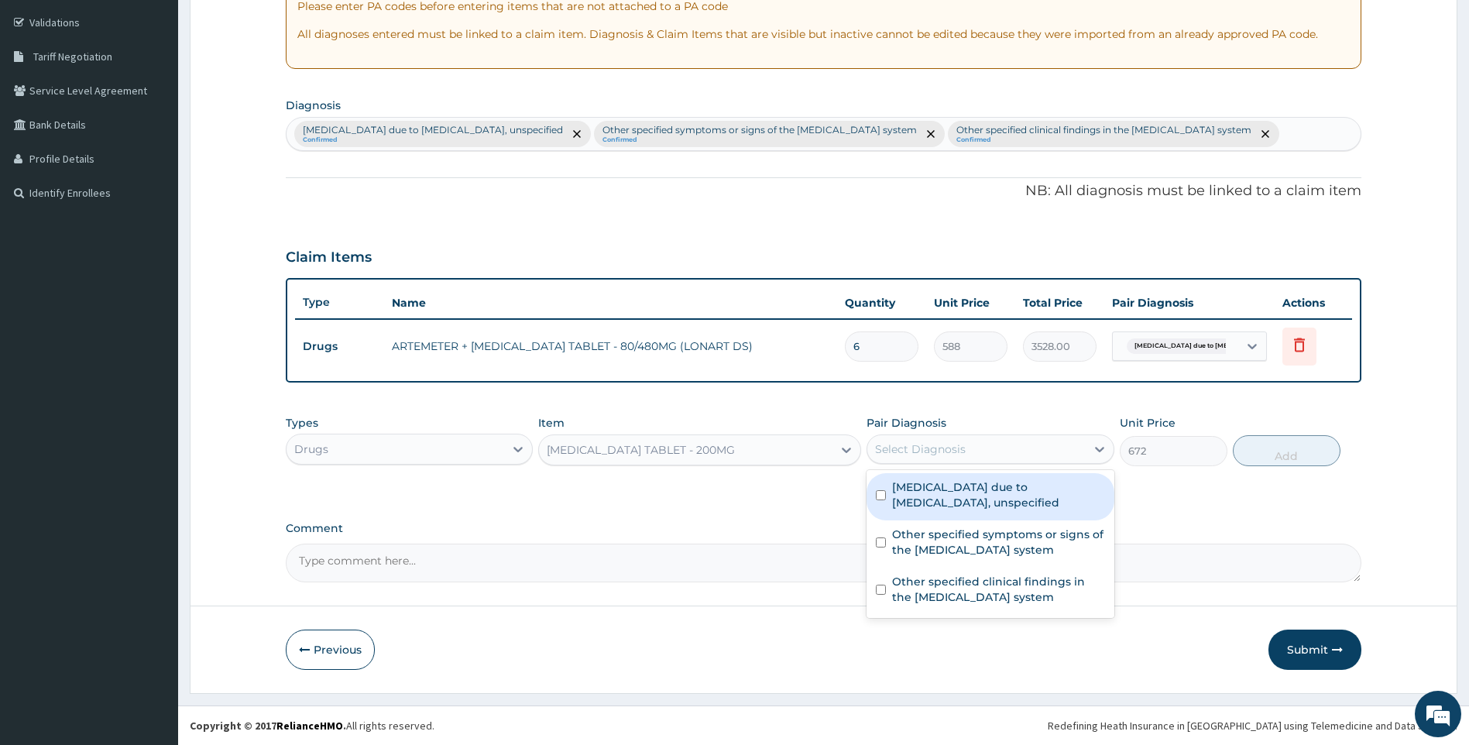
drag, startPoint x: 923, startPoint y: 447, endPoint x: 925, endPoint y: 469, distance: 22.6
click at [923, 447] on div "Select Diagnosis" at bounding box center [920, 449] width 91 height 15
click at [1053, 125] on p "Other specified clinical findings in the [MEDICAL_DATA] system" at bounding box center [1104, 130] width 295 height 12
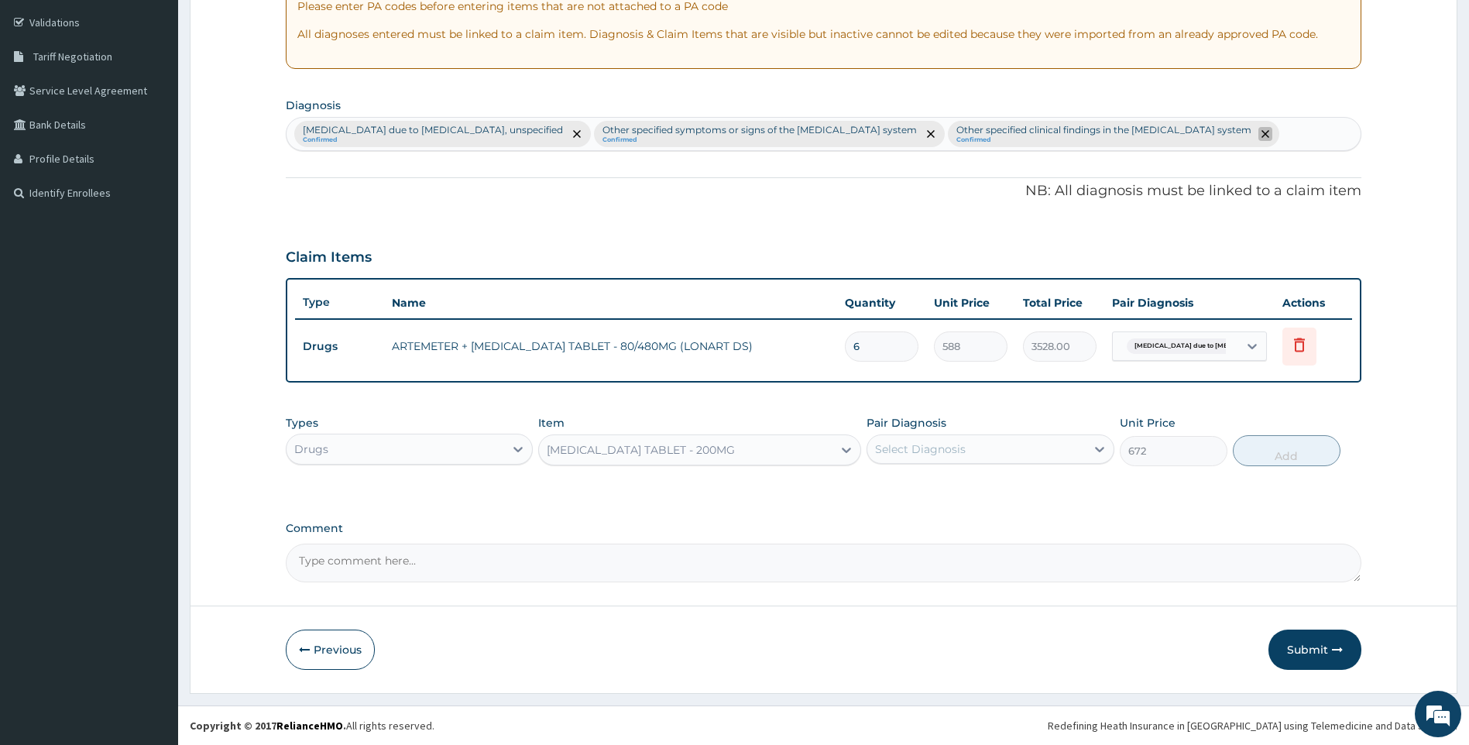
click at [1259, 129] on span "remove selection option" at bounding box center [1266, 134] width 14 height 14
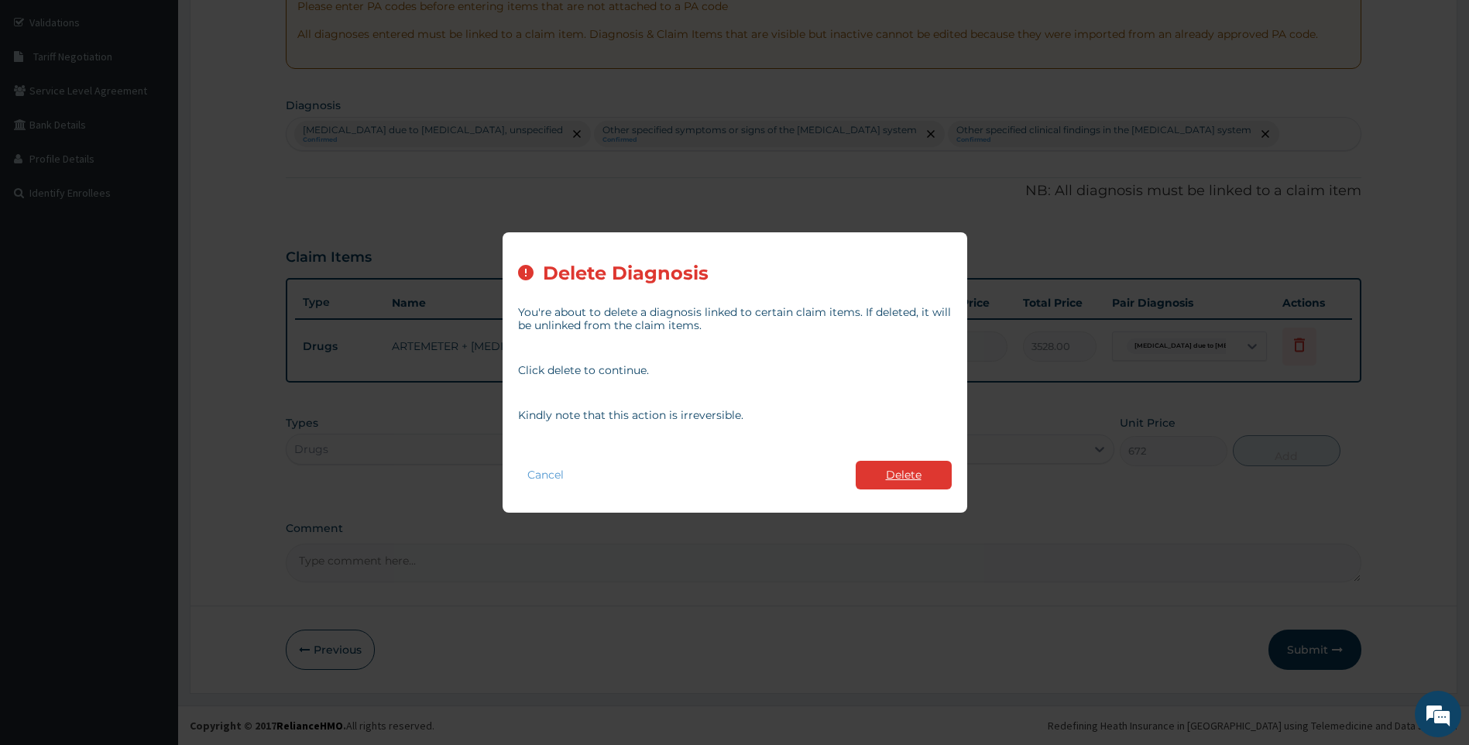
click at [916, 475] on button "Delete" at bounding box center [904, 475] width 96 height 29
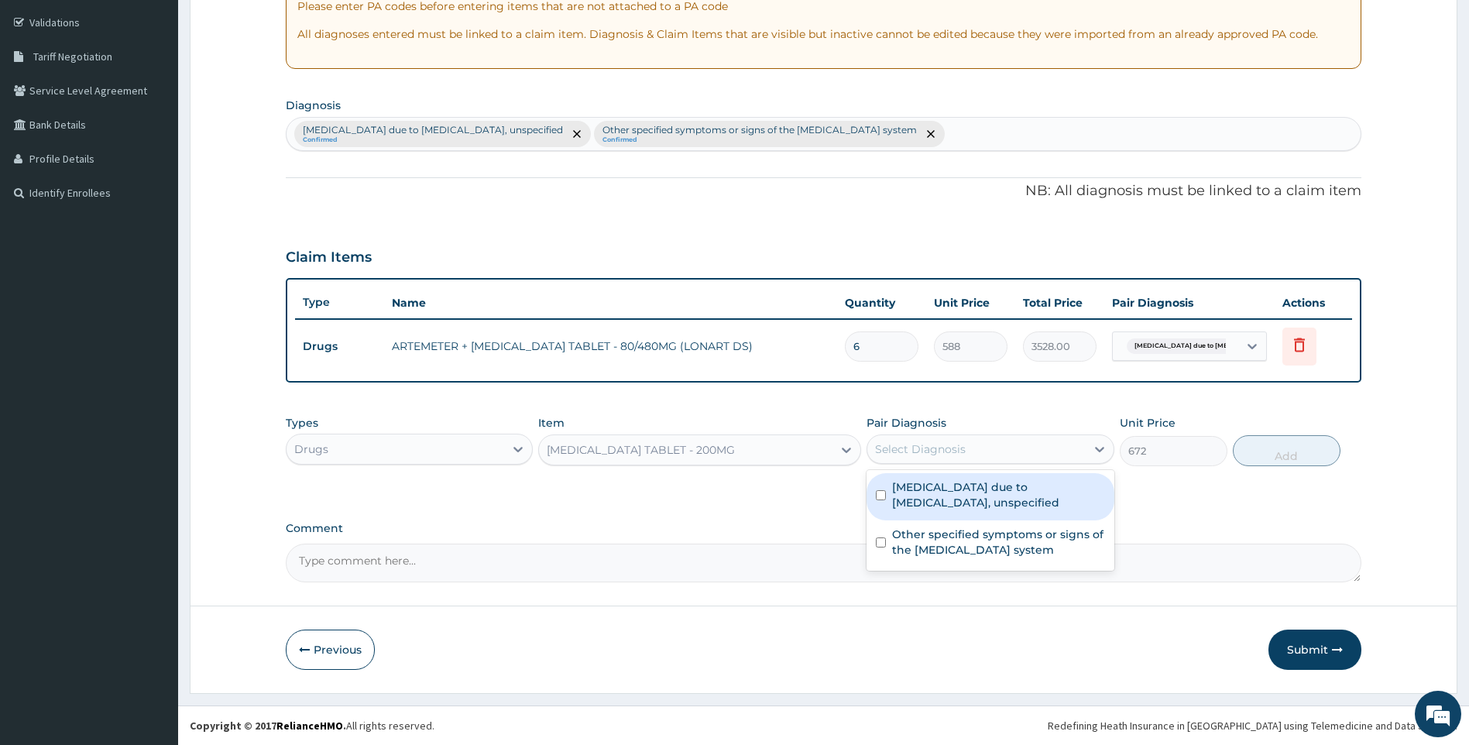
click at [964, 444] on div "Select Diagnosis" at bounding box center [920, 449] width 91 height 15
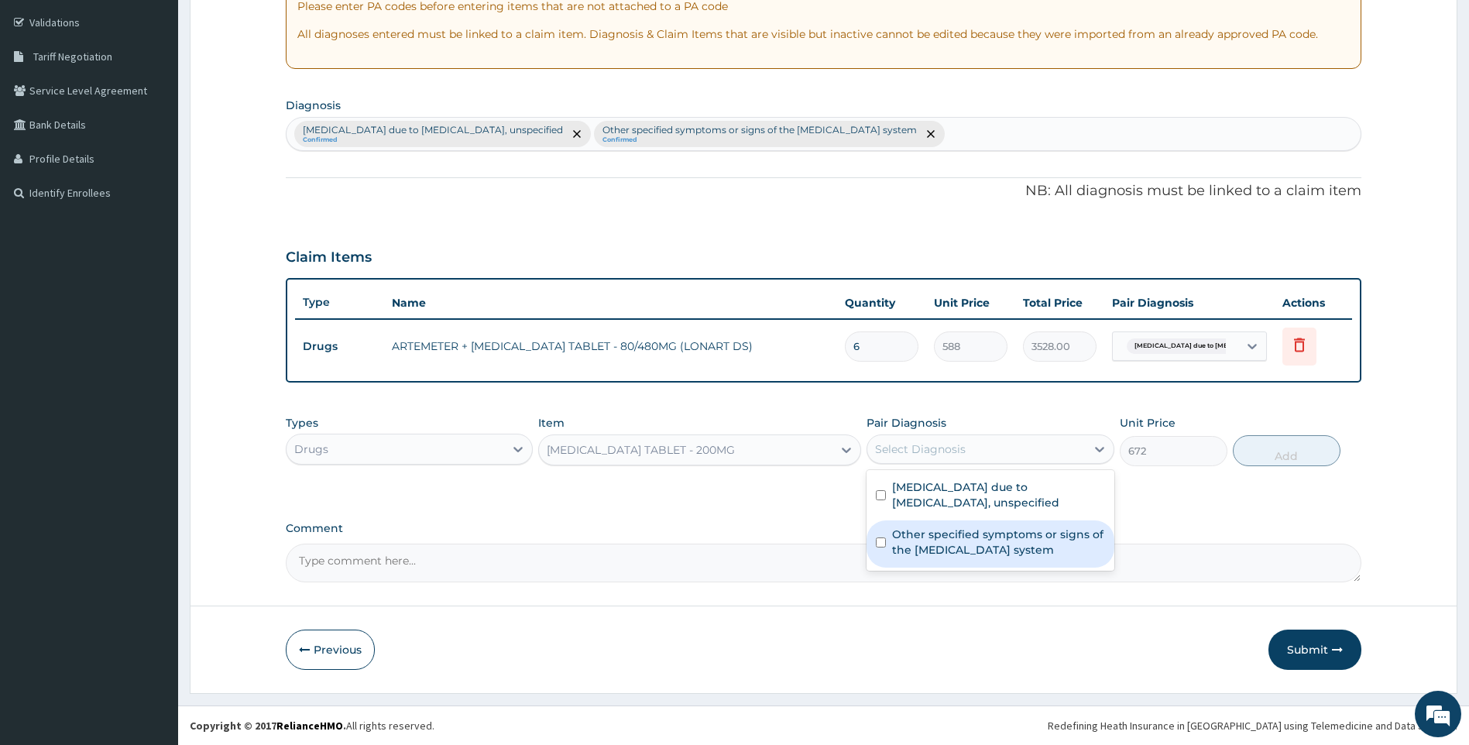
click at [959, 552] on label "Other specified symptoms or signs of the [MEDICAL_DATA] system" at bounding box center [998, 542] width 213 height 31
checkbox input "true"
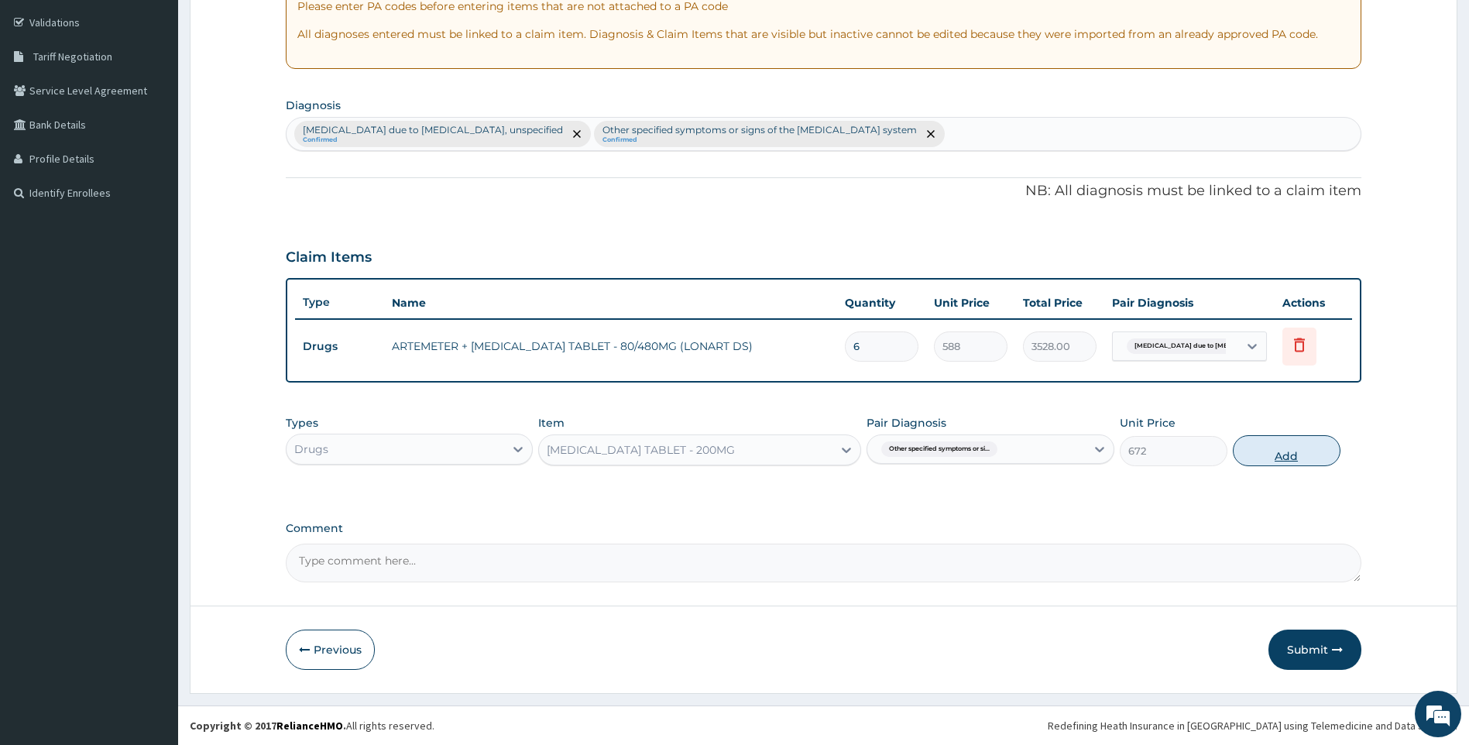
click at [1259, 453] on button "Add" at bounding box center [1287, 450] width 108 height 31
type input "0"
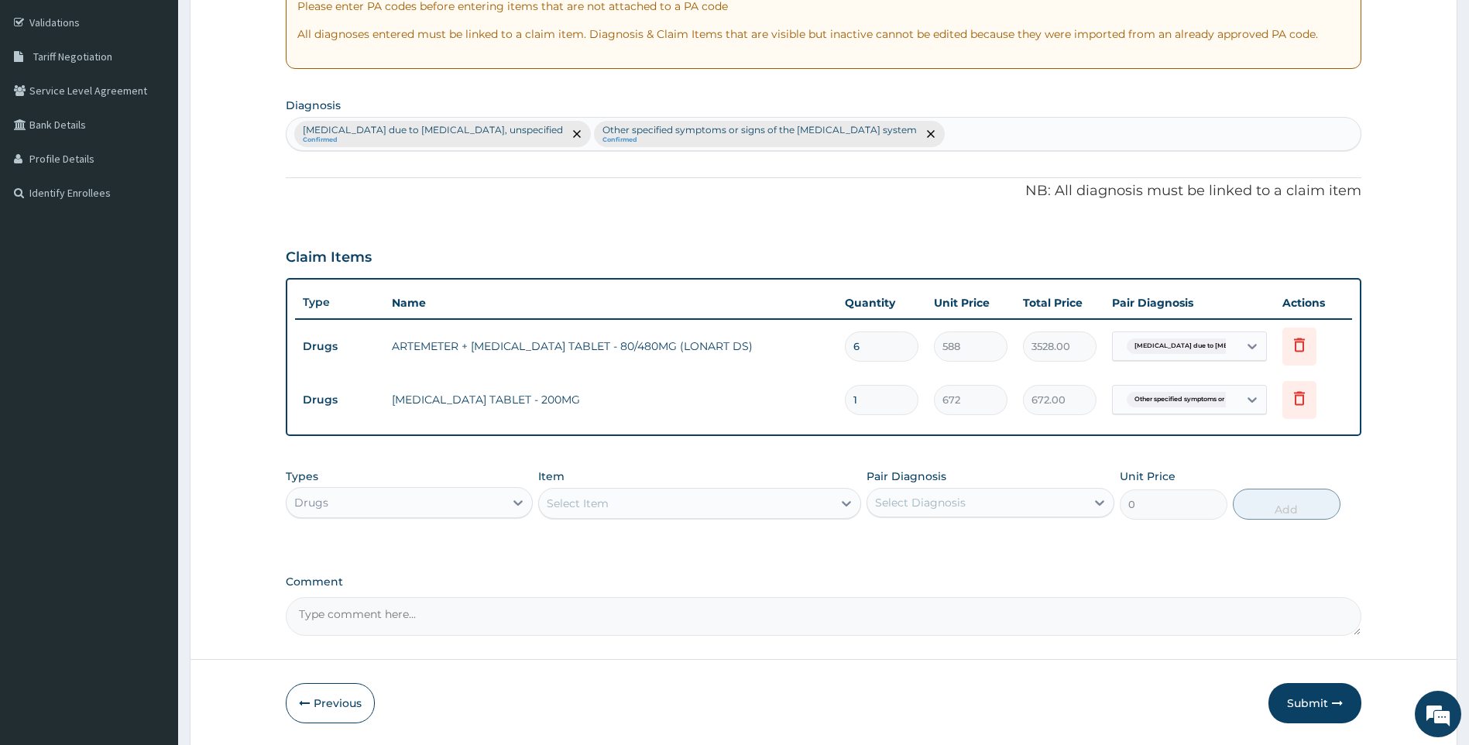
click at [649, 510] on div "Select Item" at bounding box center [686, 503] width 294 height 25
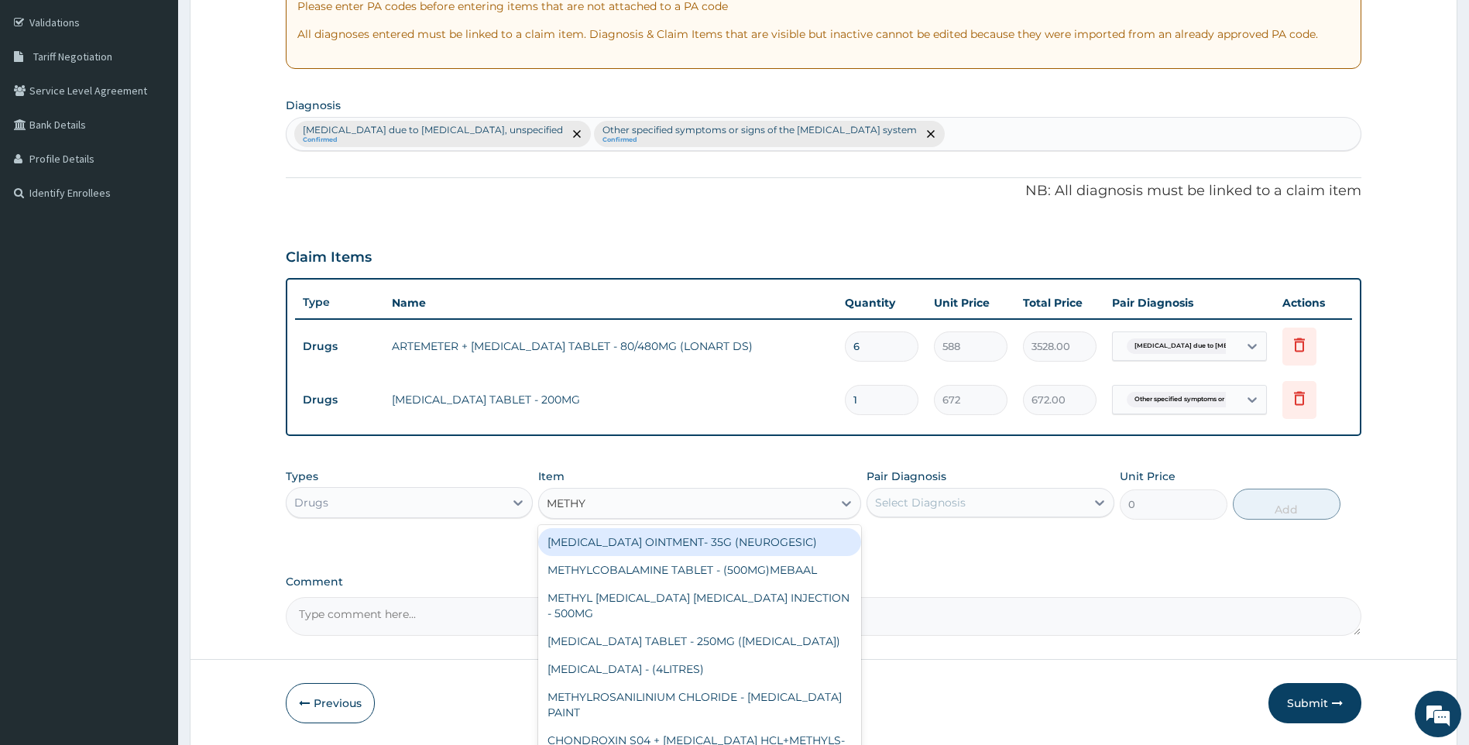
type input "METHYL"
drag, startPoint x: 732, startPoint y: 544, endPoint x: 871, endPoint y: 503, distance: 145.3
click at [732, 545] on div "[MEDICAL_DATA] OINTMENT- 35G (NEUROGESIC)" at bounding box center [699, 542] width 323 height 28
type input "1400"
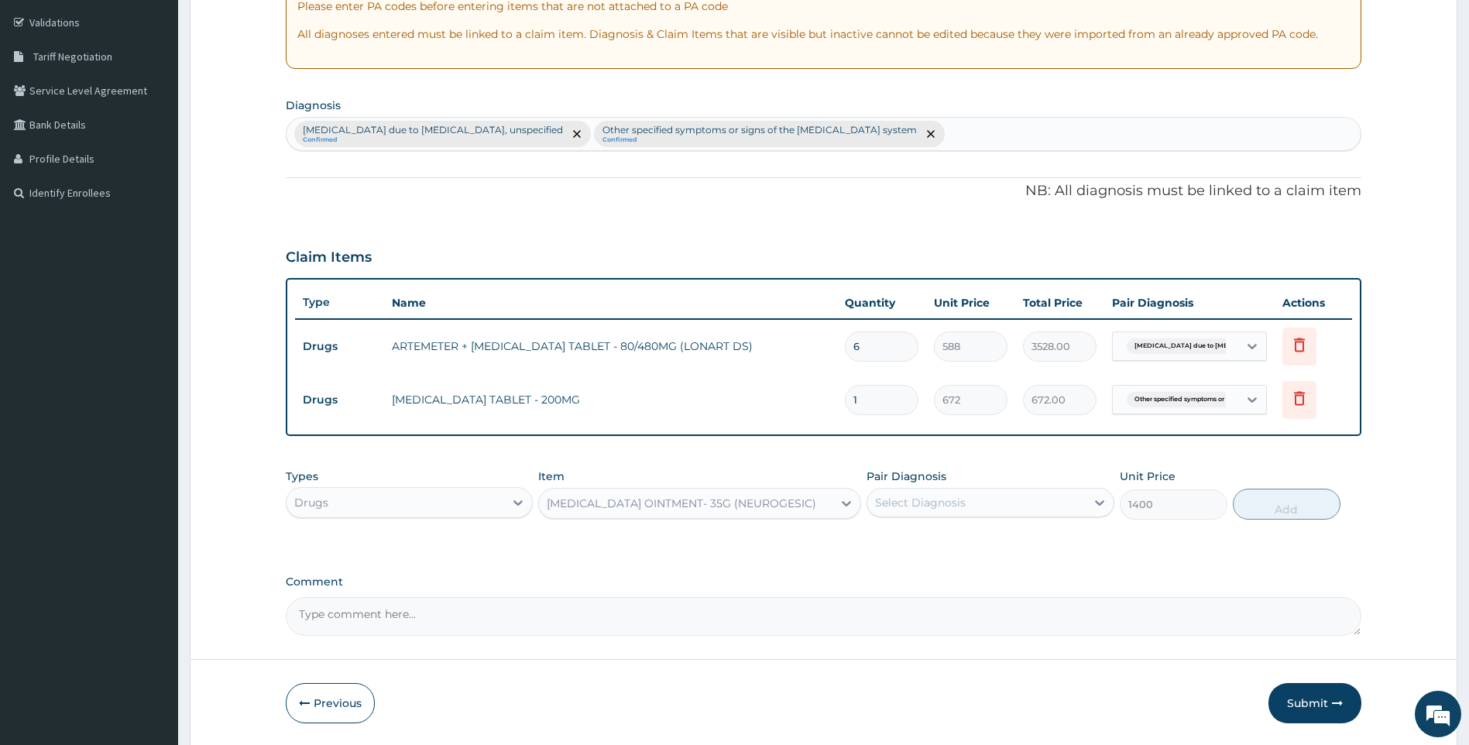
drag, startPoint x: 946, startPoint y: 482, endPoint x: 952, endPoint y: 490, distance: 10.5
click at [952, 488] on div "Pair Diagnosis Select Diagnosis" at bounding box center [991, 494] width 248 height 51
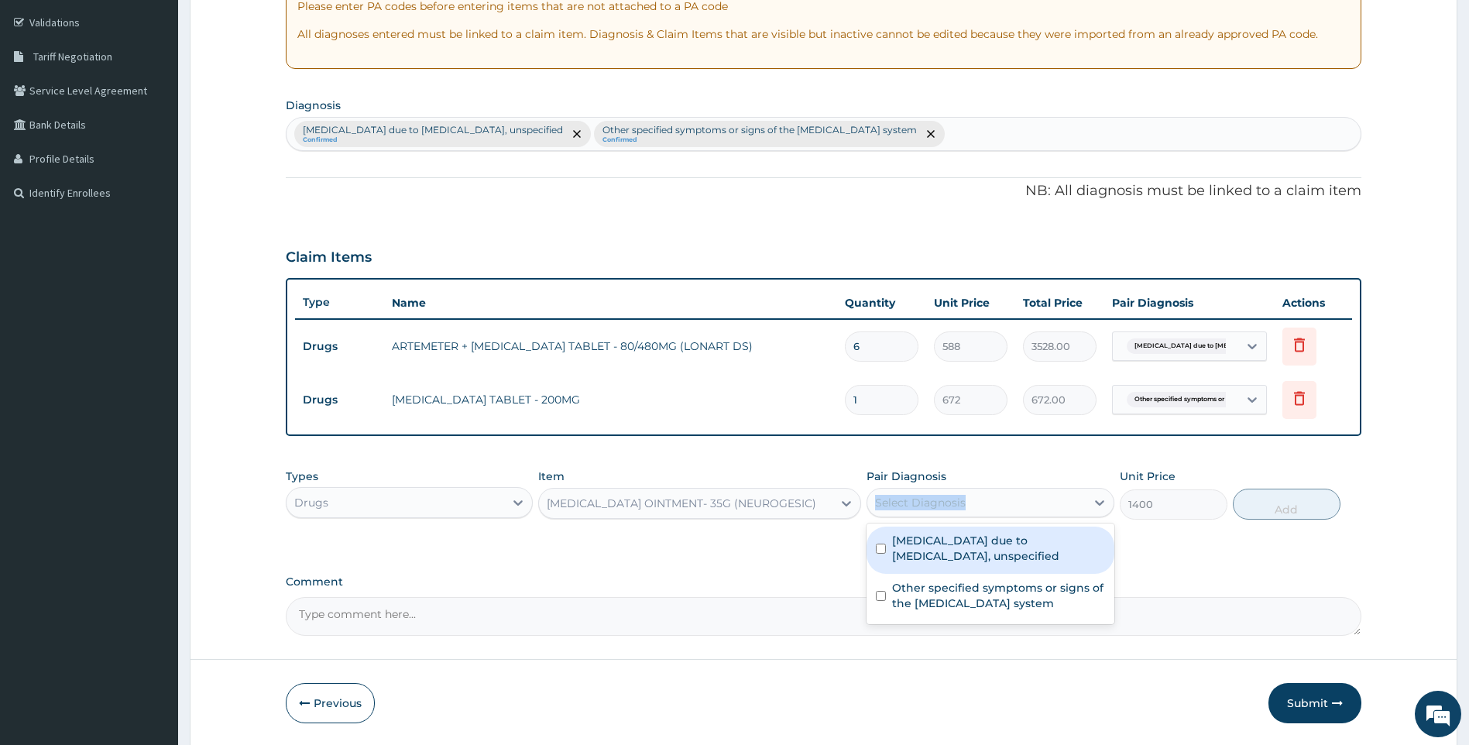
drag, startPoint x: 952, startPoint y: 490, endPoint x: 957, endPoint y: 504, distance: 14.7
click at [957, 504] on div "Select Diagnosis" at bounding box center [920, 502] width 91 height 15
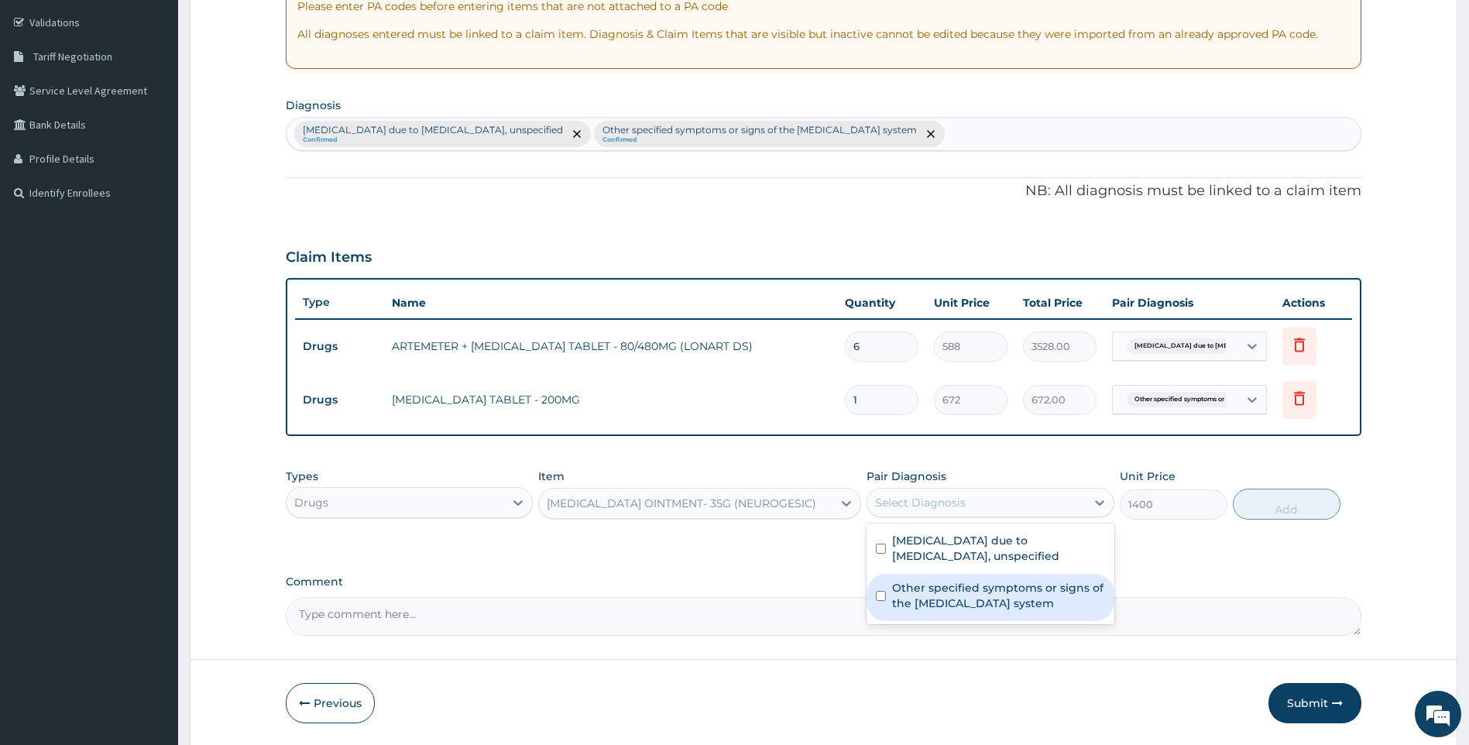
click at [963, 602] on label "Other specified symptoms or signs of the [MEDICAL_DATA] system" at bounding box center [998, 595] width 213 height 31
checkbox input "true"
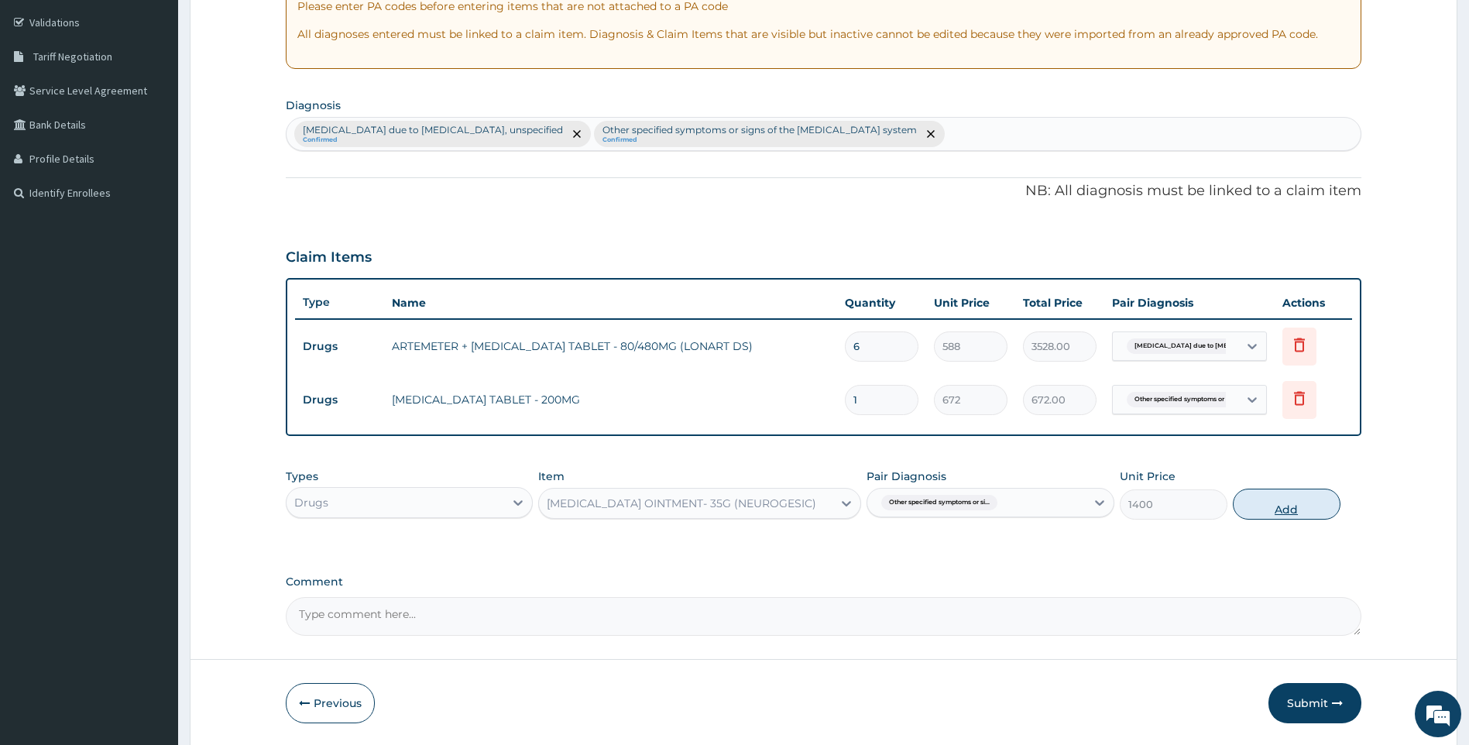
drag, startPoint x: 1274, startPoint y: 506, endPoint x: 1076, endPoint y: 484, distance: 199.5
click at [1263, 508] on button "Add" at bounding box center [1287, 504] width 108 height 31
type input "0"
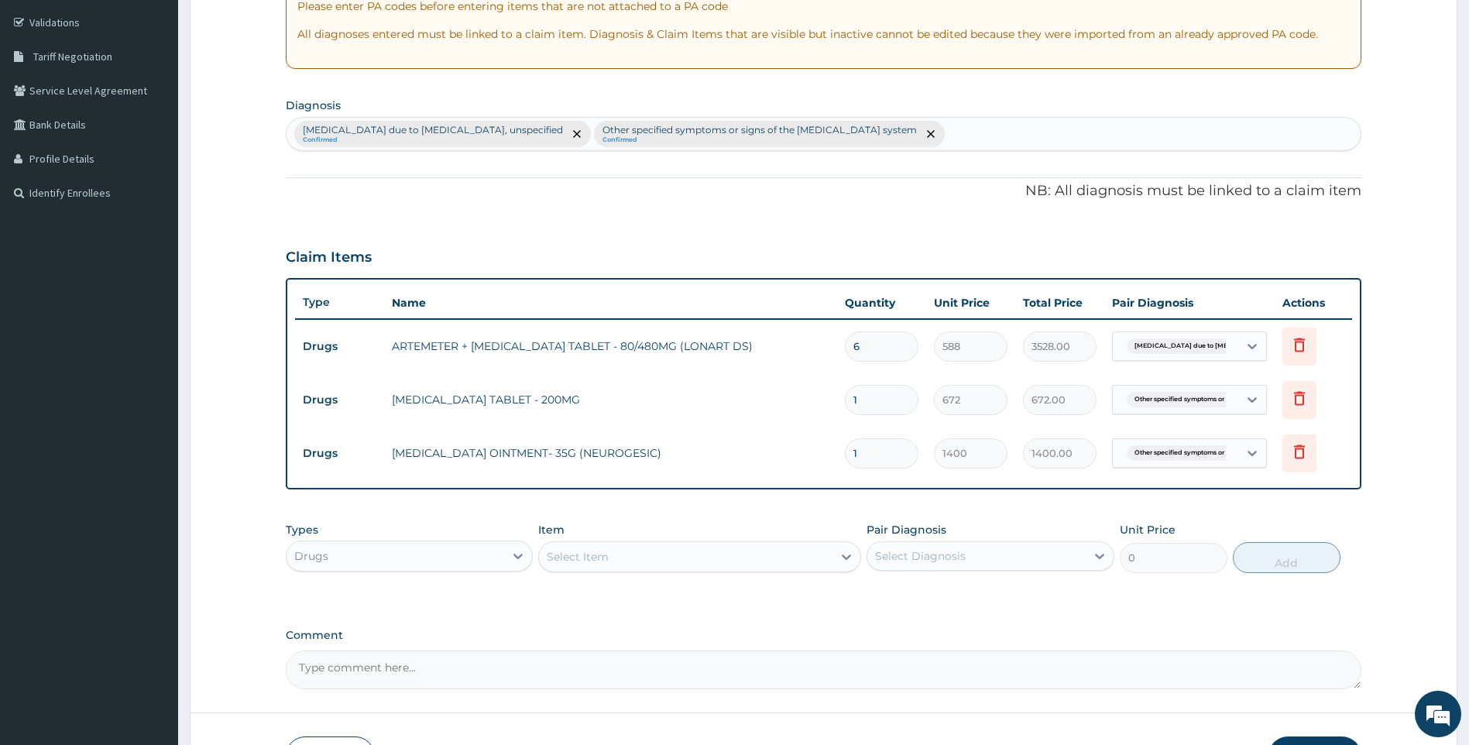
click at [946, 137] on div "Malaria due to Plasmodium falciparum, unspecified Confirmed Other specified sym…" at bounding box center [824, 134] width 1075 height 33
type input "INSOMNIA"
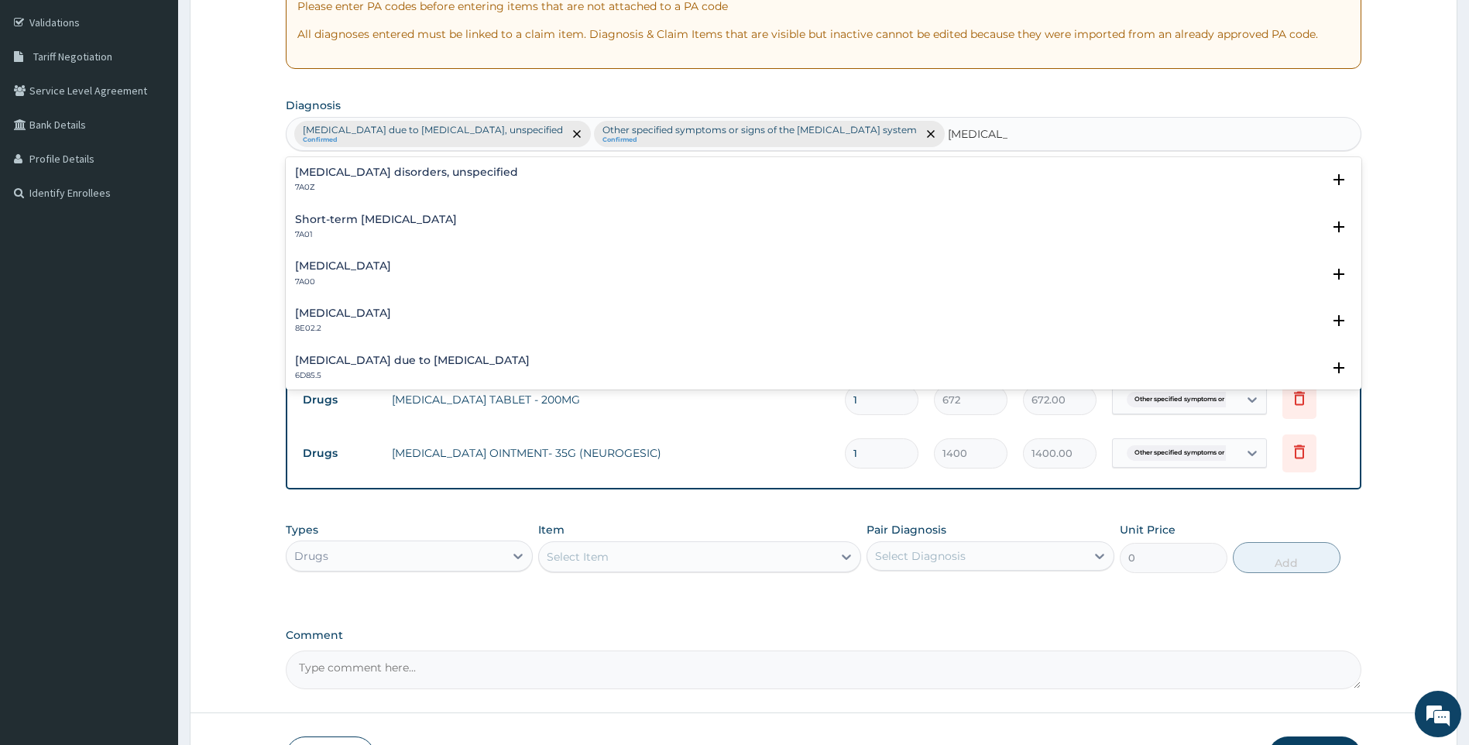
click at [422, 174] on h4 "Insomnia disorders, unspecified" at bounding box center [406, 173] width 223 height 12
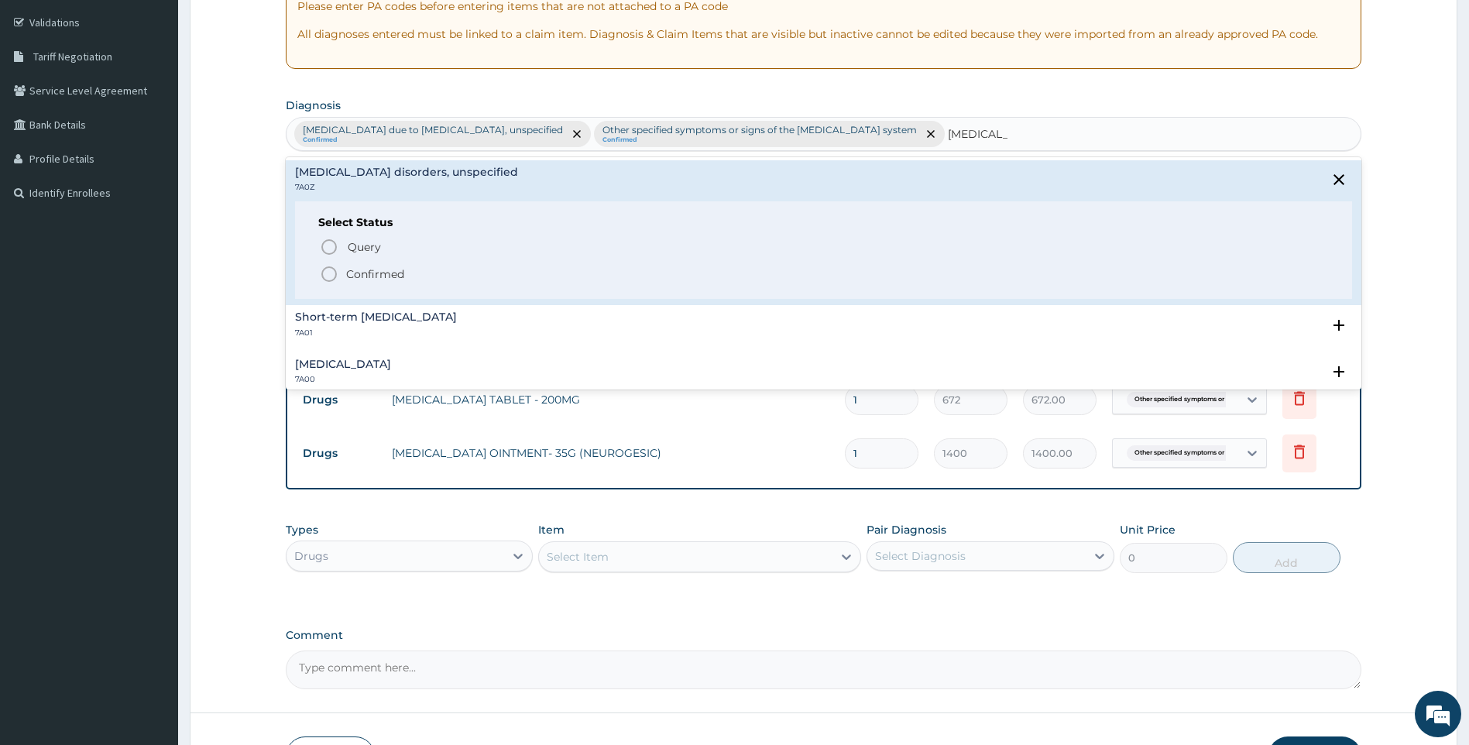
click at [371, 267] on p "Confirmed" at bounding box center [375, 273] width 58 height 15
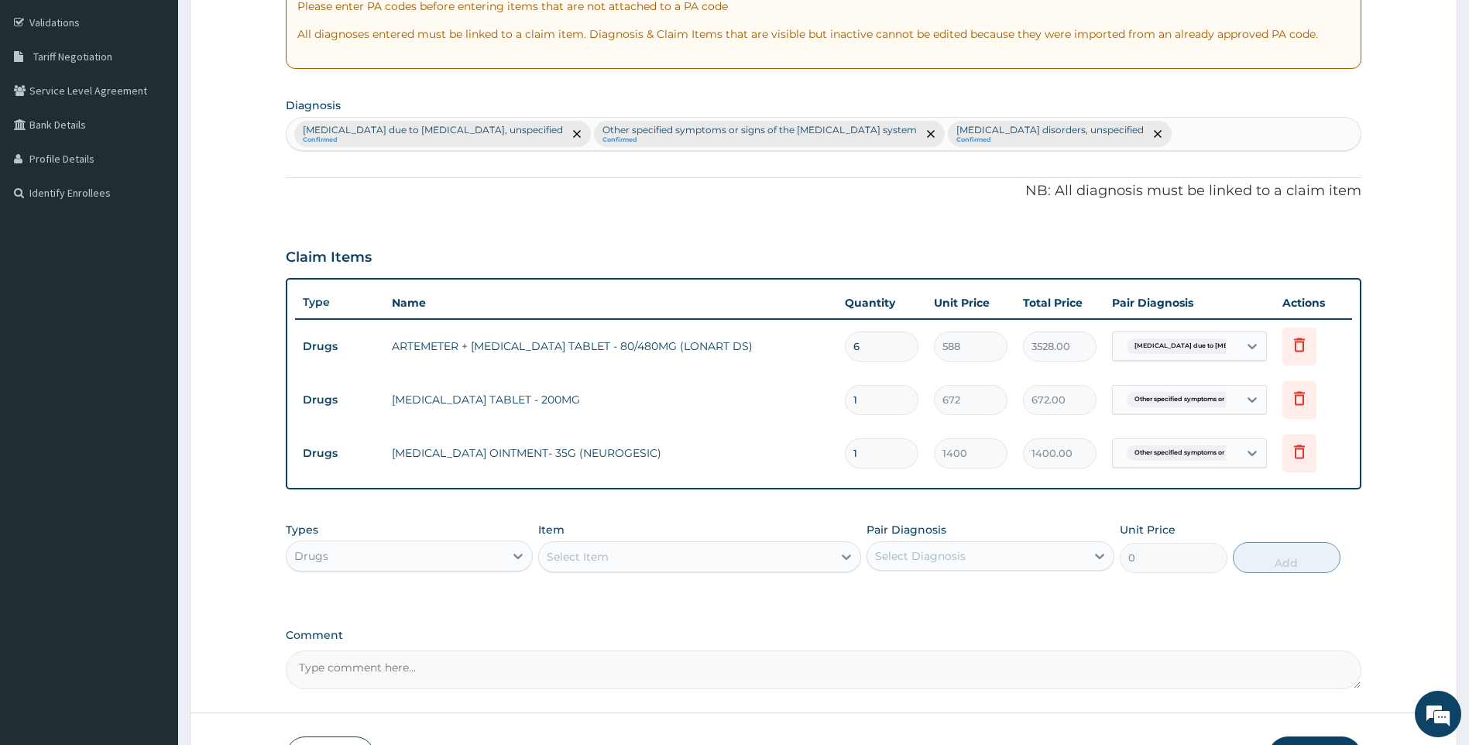
click at [607, 565] on div "Select Item" at bounding box center [686, 557] width 294 height 25
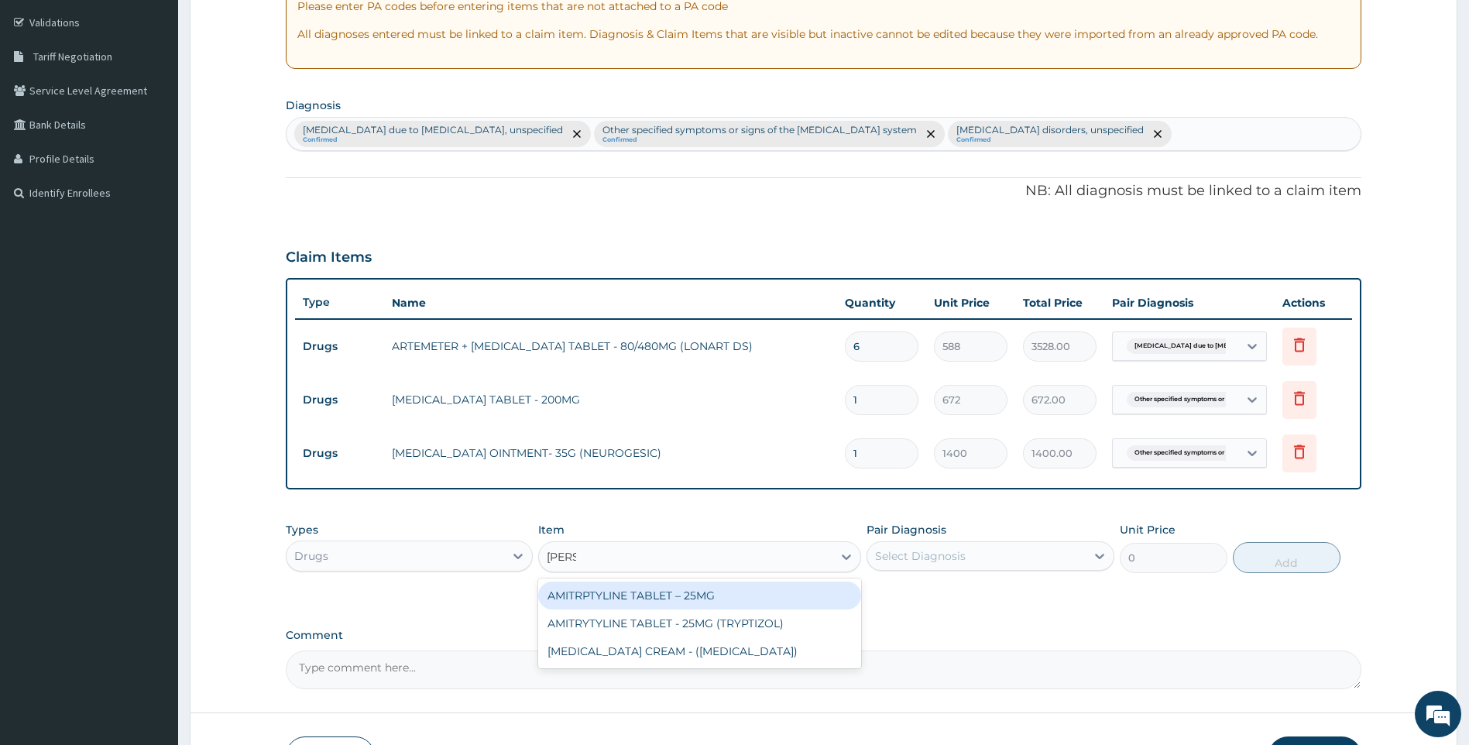
type input "AMITR"
click at [636, 605] on div "AMITRPTYLINE TABLET – 25MG" at bounding box center [699, 596] width 323 height 28
type input "67.19999999999999"
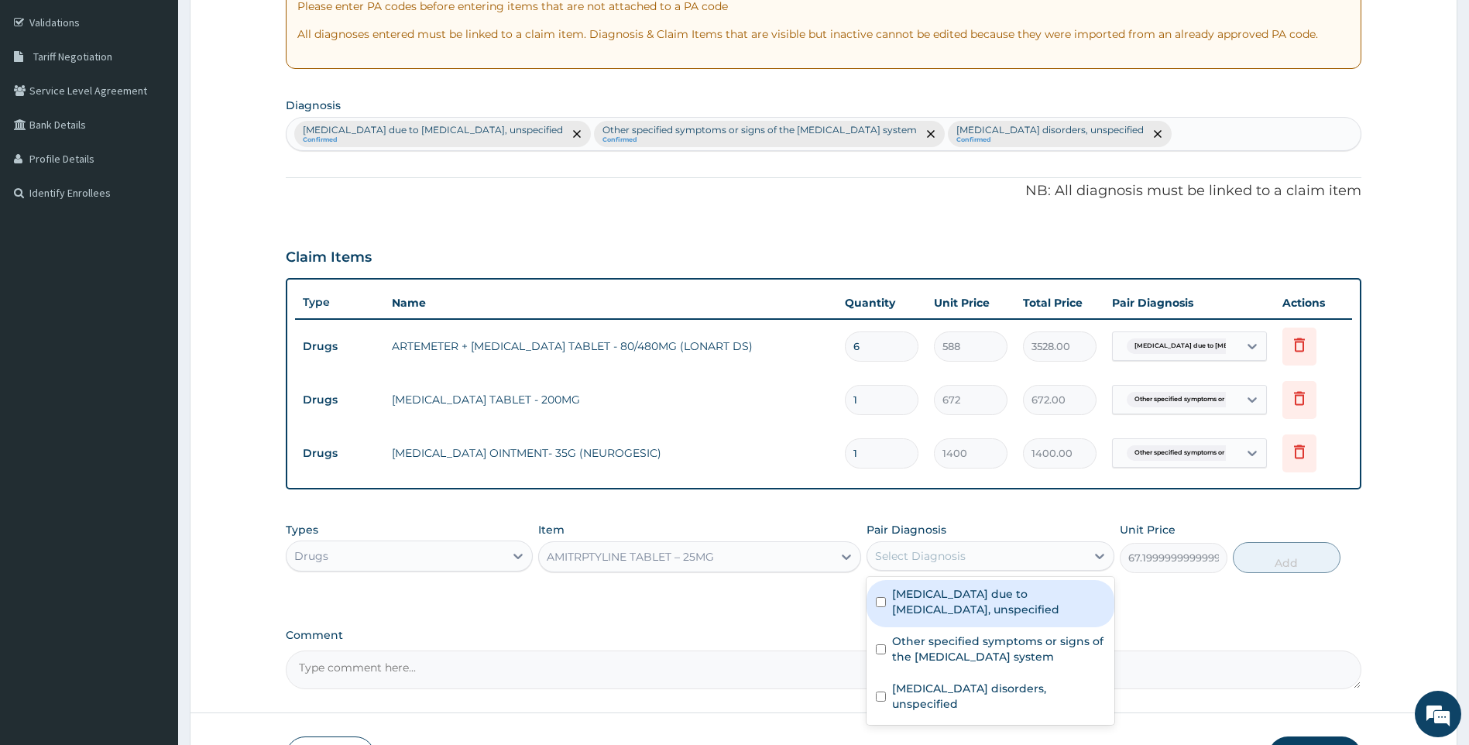
click at [1015, 549] on div "Select Diagnosis" at bounding box center [991, 555] width 248 height 29
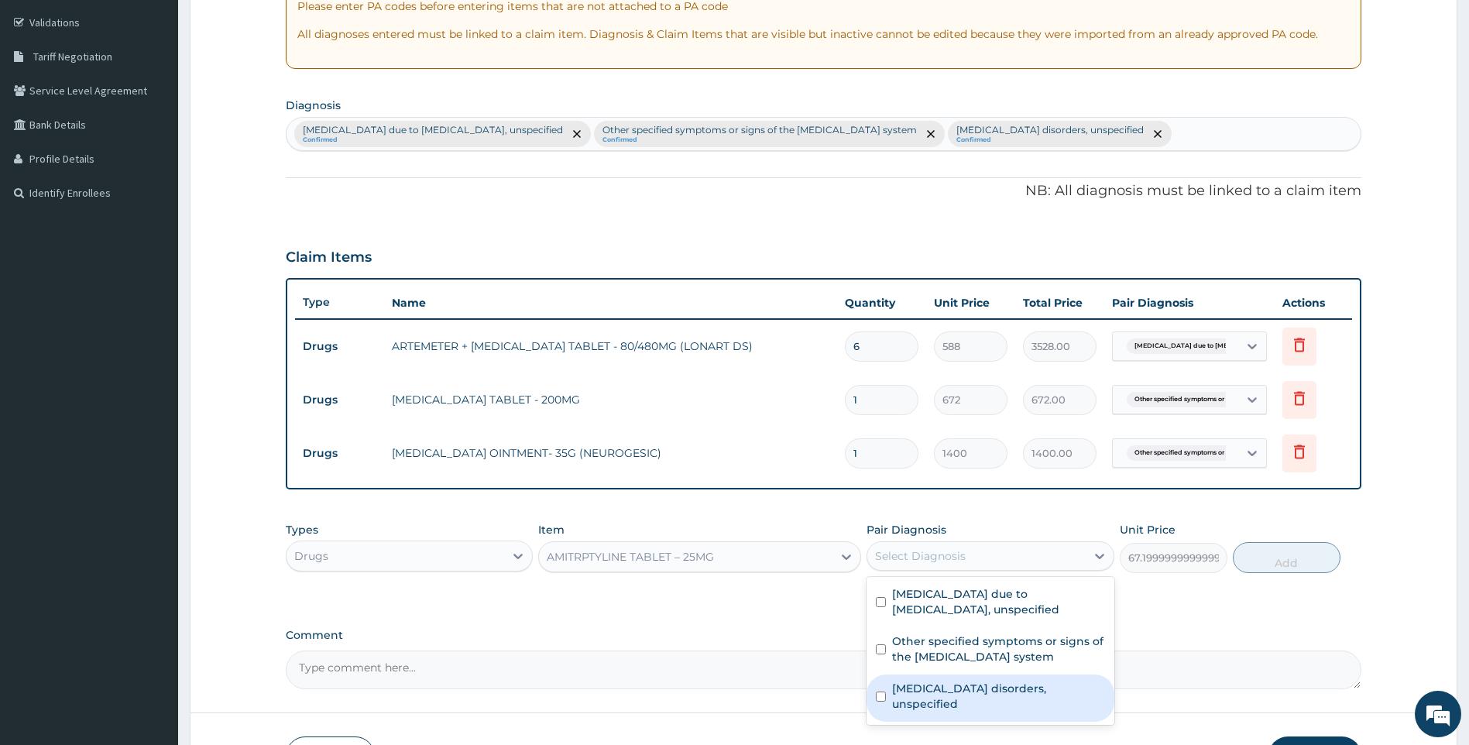
click at [1029, 688] on label "Insomnia disorders, unspecified" at bounding box center [998, 696] width 213 height 31
checkbox input "true"
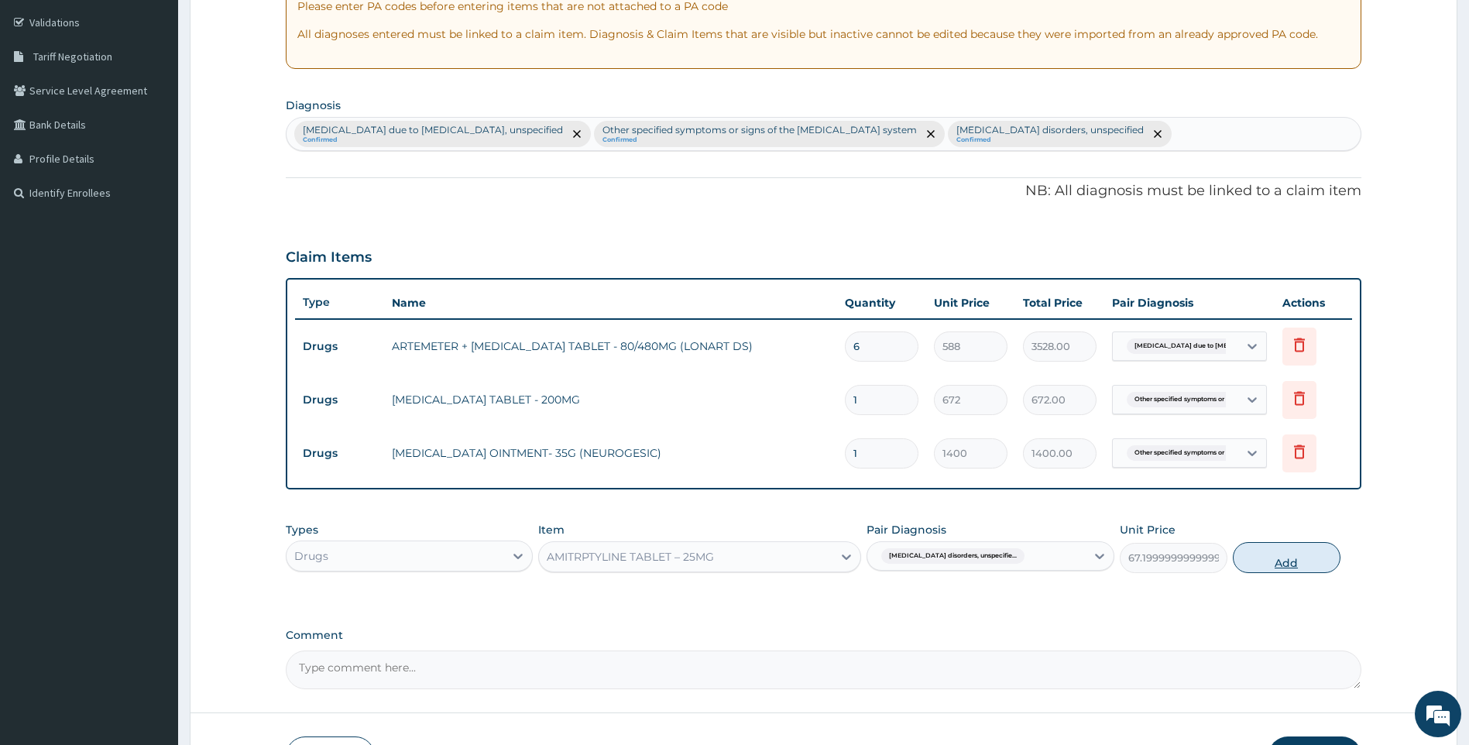
click at [1301, 558] on button "Add" at bounding box center [1287, 557] width 108 height 31
type input "0"
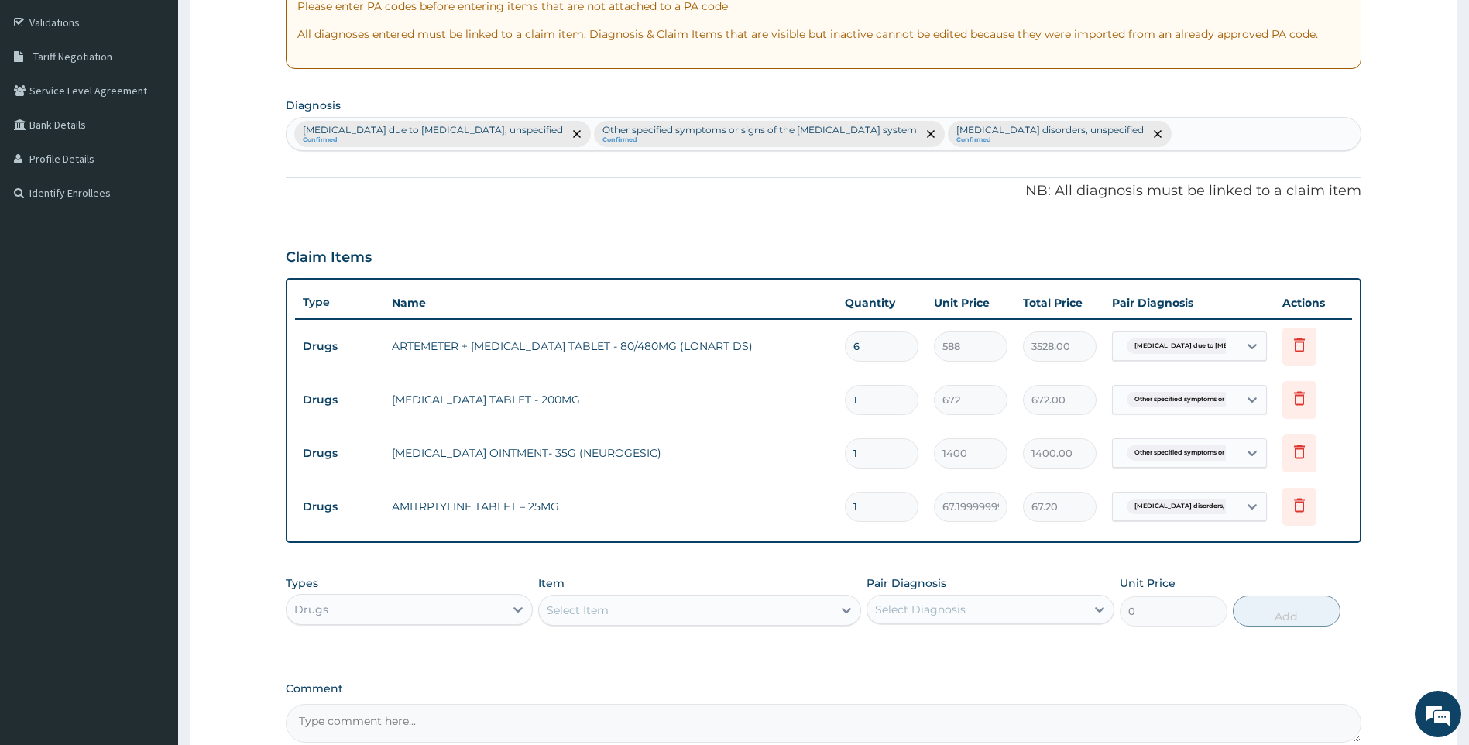
drag, startPoint x: 883, startPoint y: 513, endPoint x: 588, endPoint y: 457, distance: 300.3
click at [631, 508] on tr "Drugs AMITRPTYLINE TABLET – 25MG 1 67.19999999999999 67.20 Insomnia disorders, …" at bounding box center [824, 506] width 1058 height 53
type input "5"
type input "336.00"
type input "5"
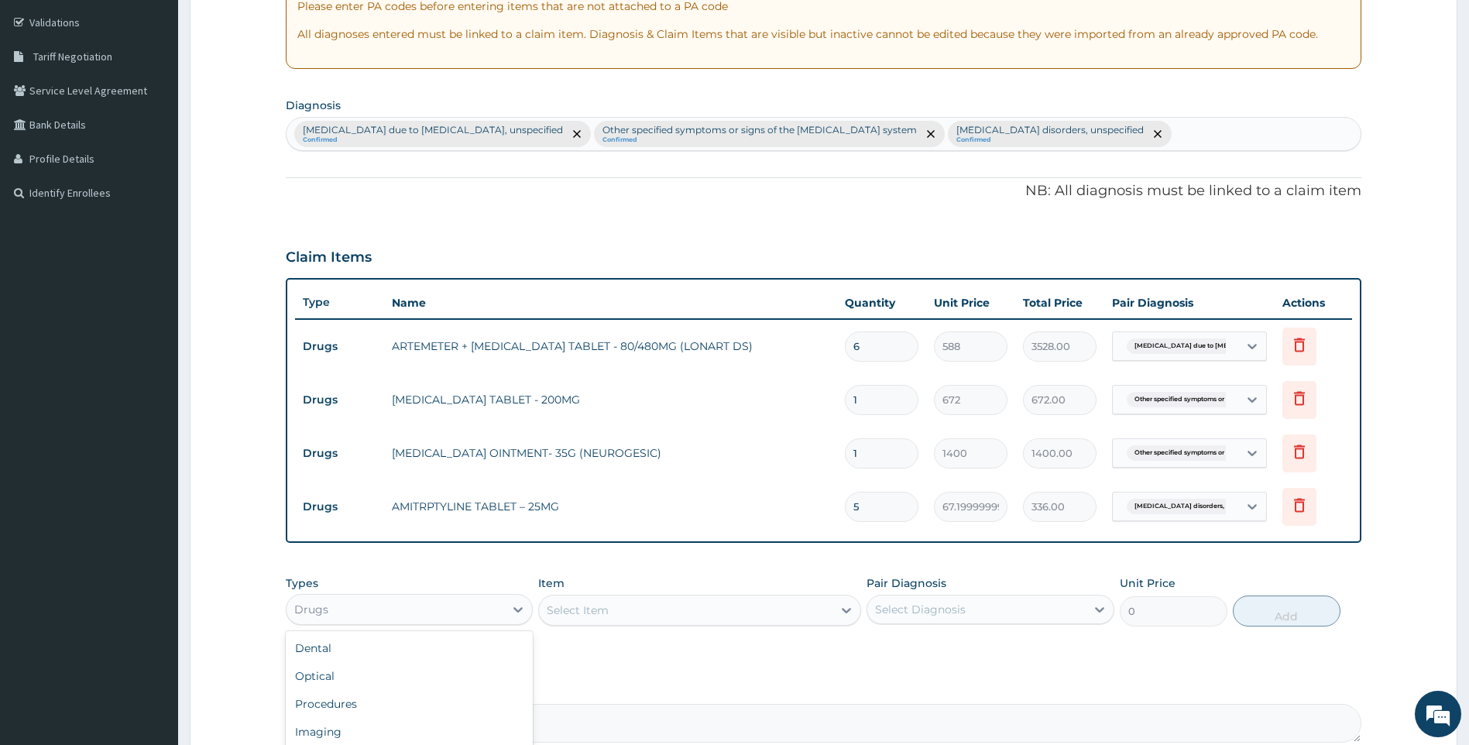
click at [472, 600] on div "Drugs" at bounding box center [396, 609] width 218 height 25
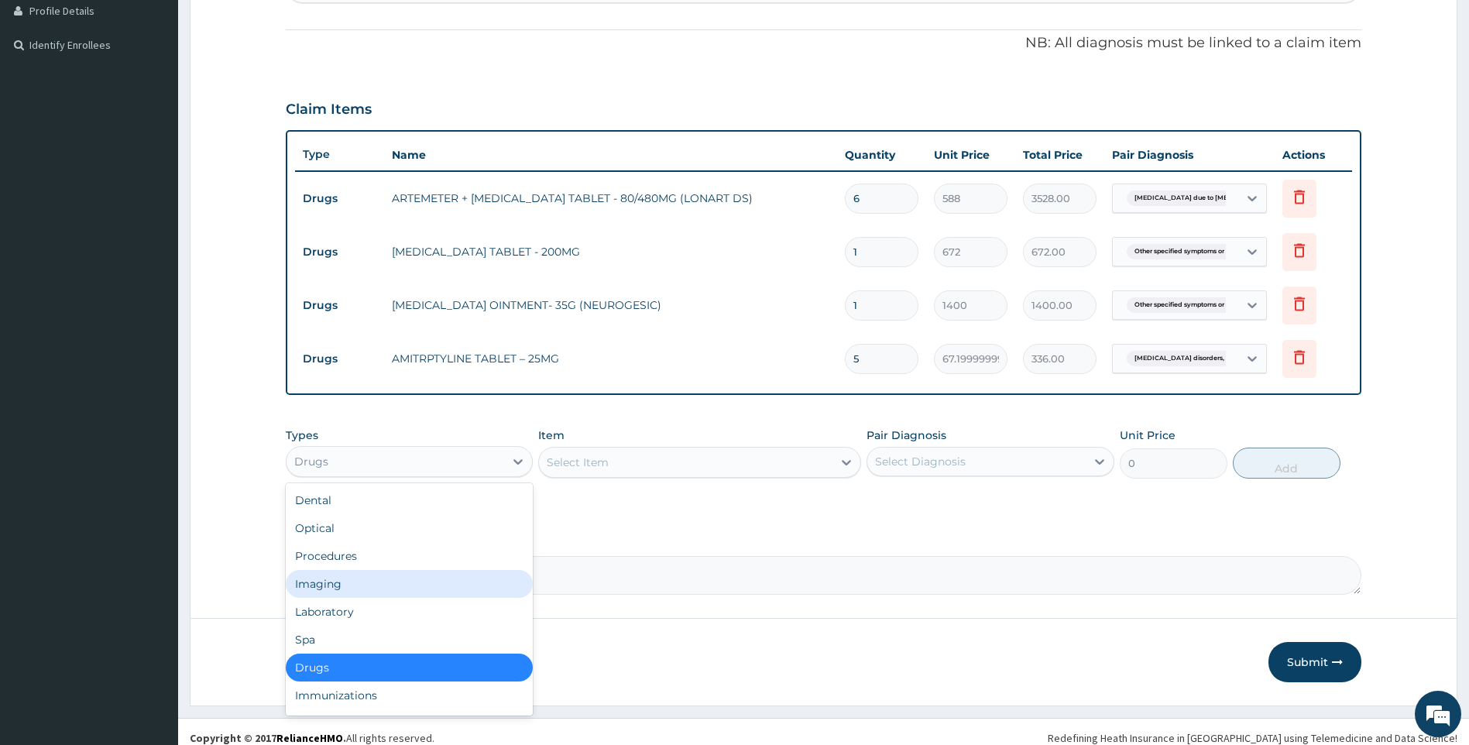
scroll to position [443, 0]
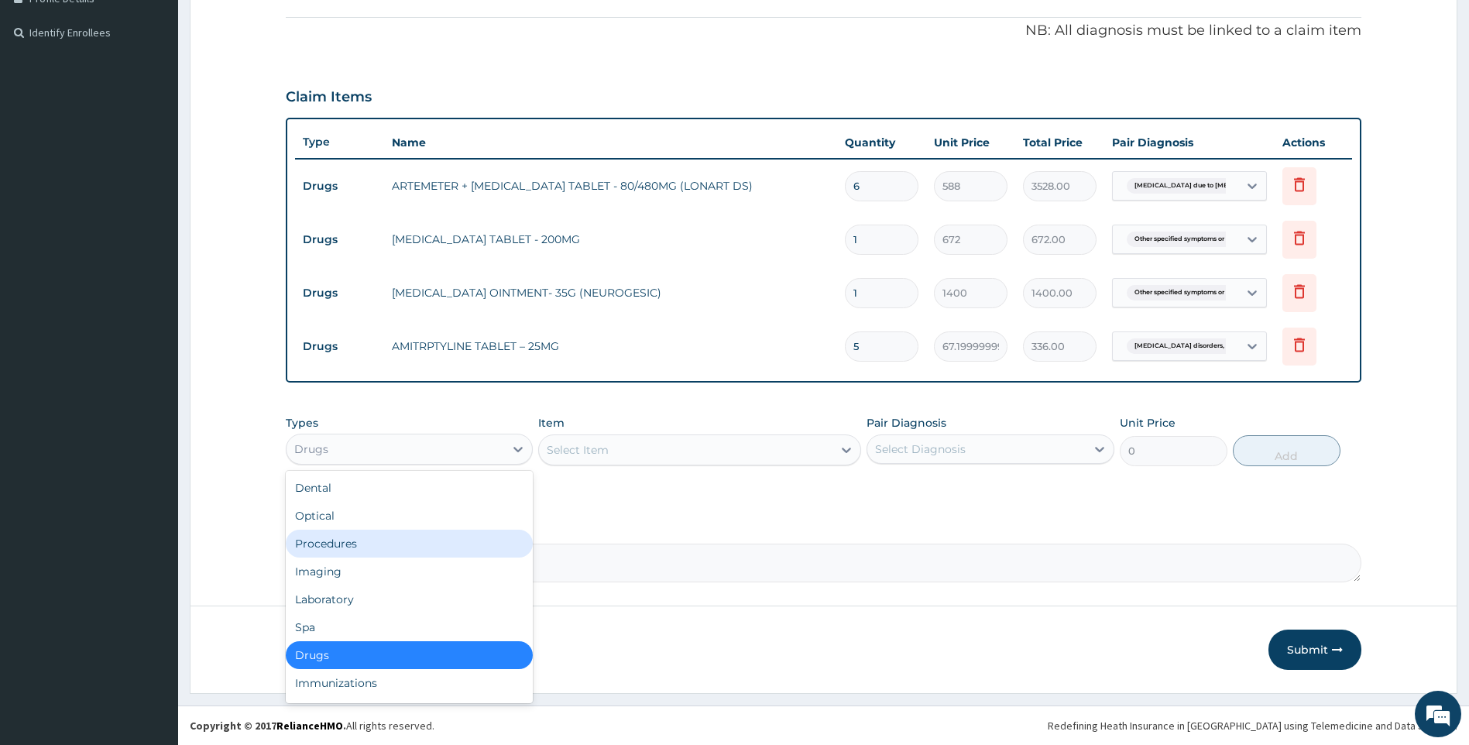
click at [367, 541] on div "Procedures" at bounding box center [410, 544] width 248 height 28
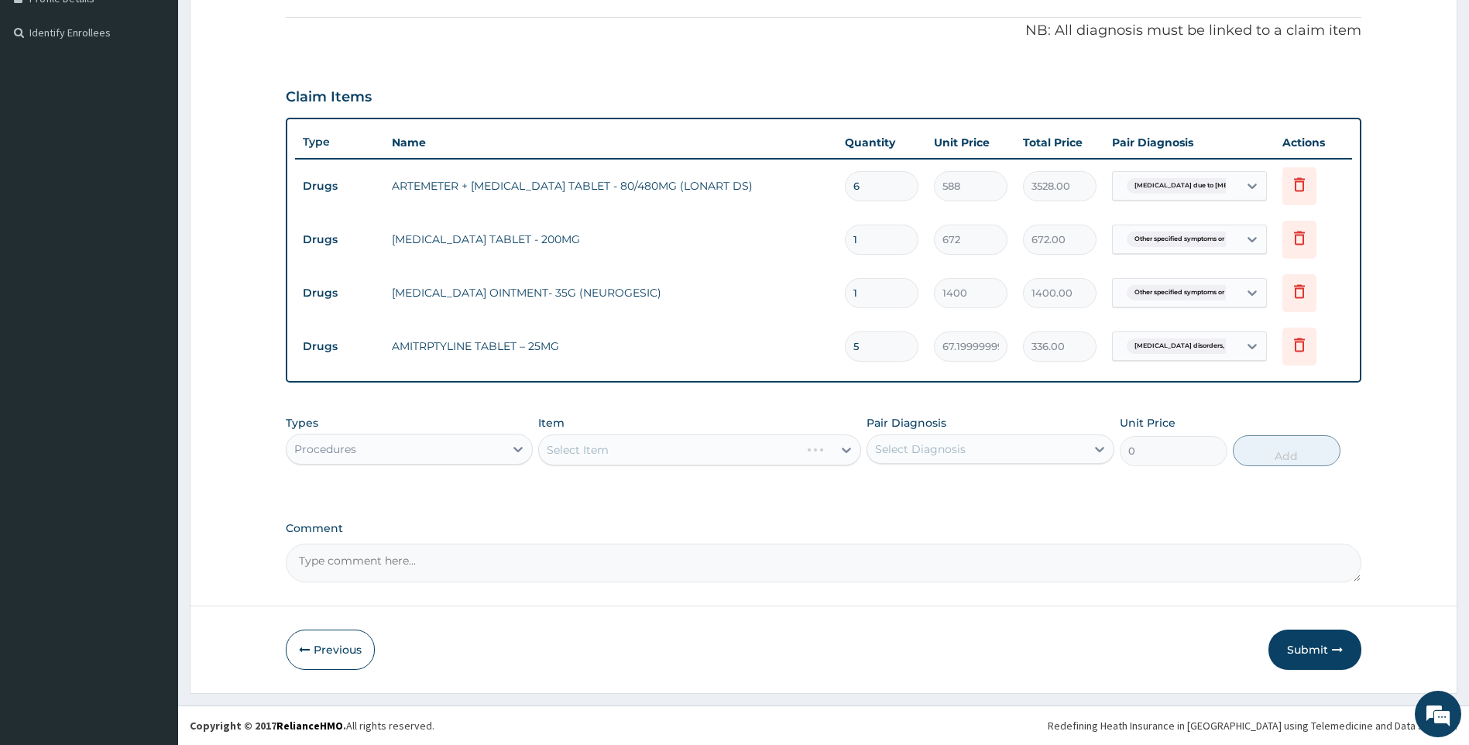
click at [595, 449] on div "Select Item" at bounding box center [699, 450] width 323 height 31
click at [622, 452] on div "Select Item" at bounding box center [699, 450] width 323 height 31
click at [623, 452] on div "Select Item" at bounding box center [699, 450] width 323 height 31
click at [623, 451] on div "Select Item" at bounding box center [699, 450] width 323 height 31
drag, startPoint x: 777, startPoint y: 442, endPoint x: 683, endPoint y: 452, distance: 94.3
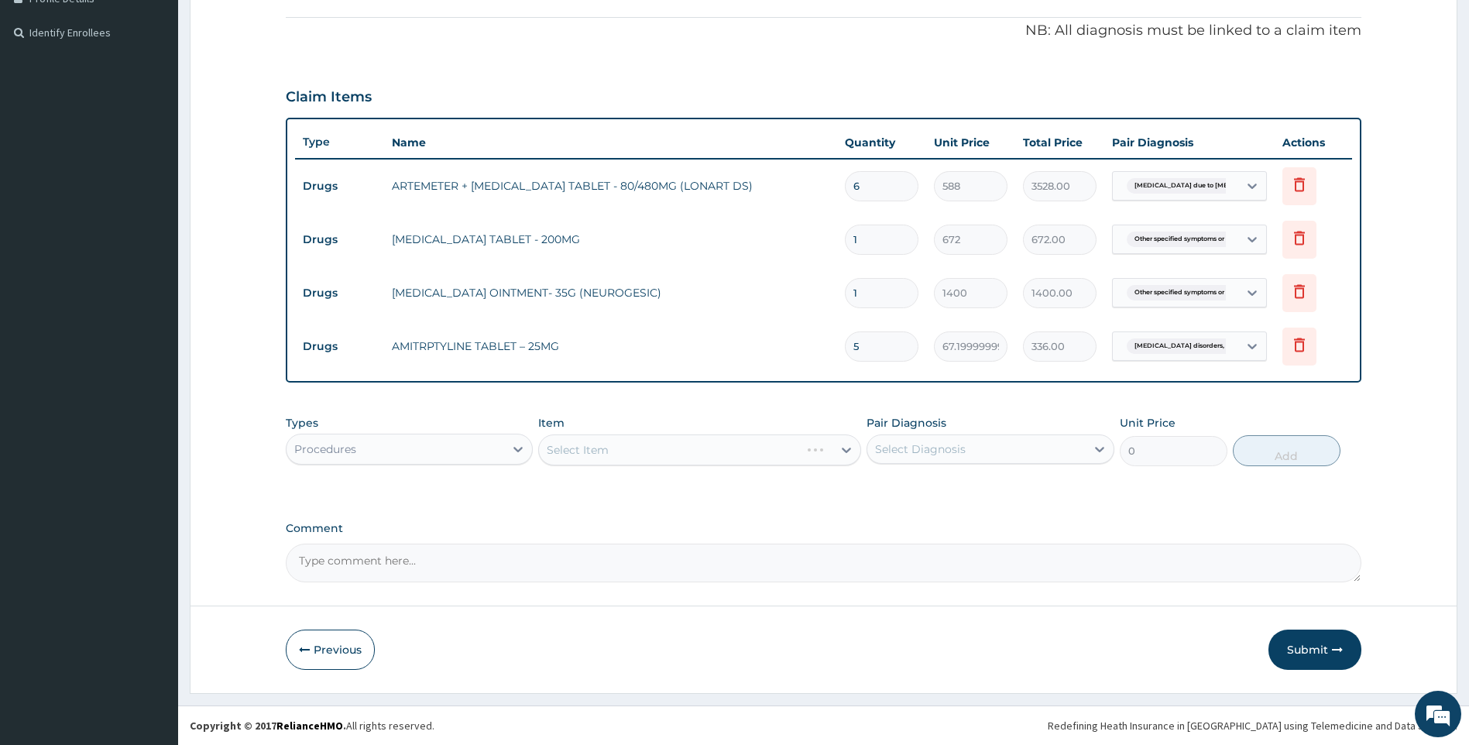
click at [778, 443] on div "Select Item" at bounding box center [699, 450] width 323 height 31
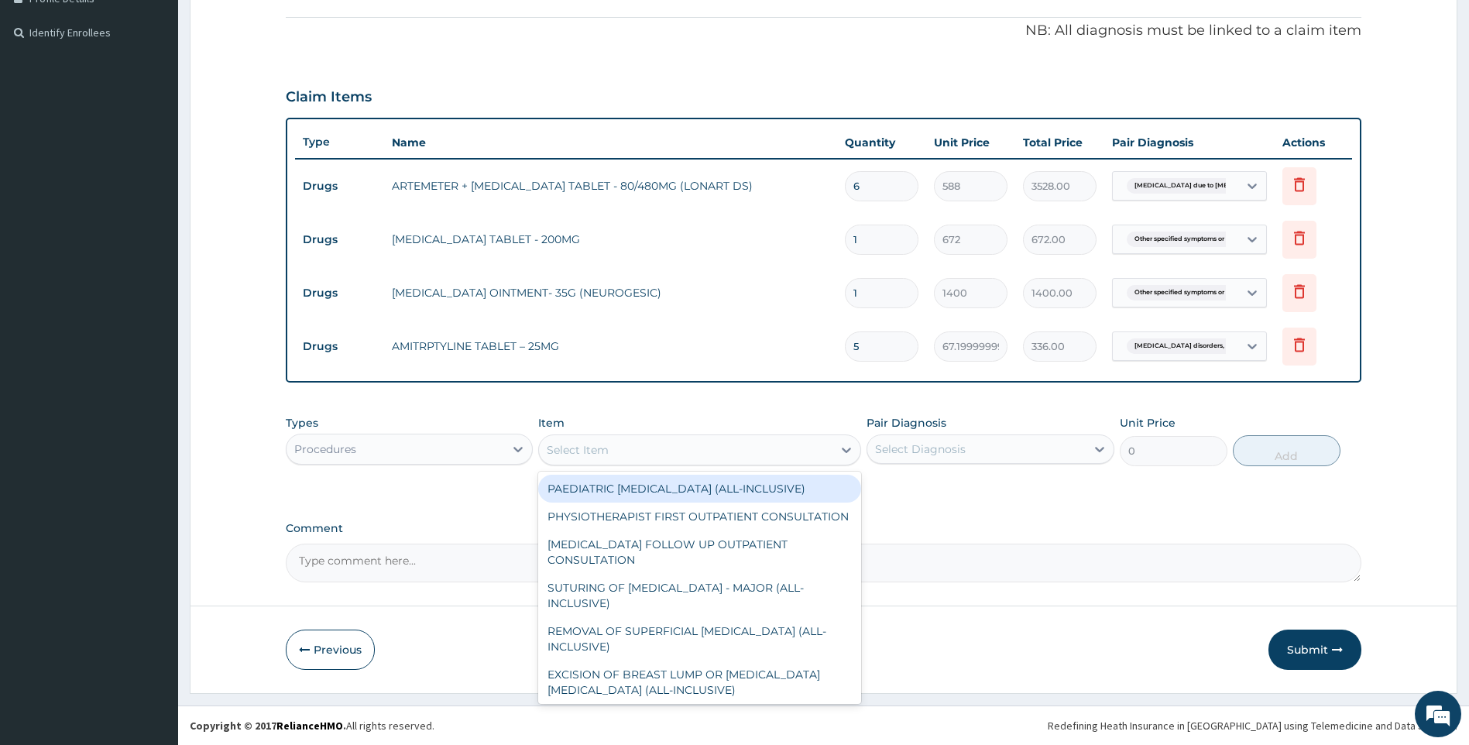
click at [611, 455] on div "Select Item" at bounding box center [686, 450] width 294 height 25
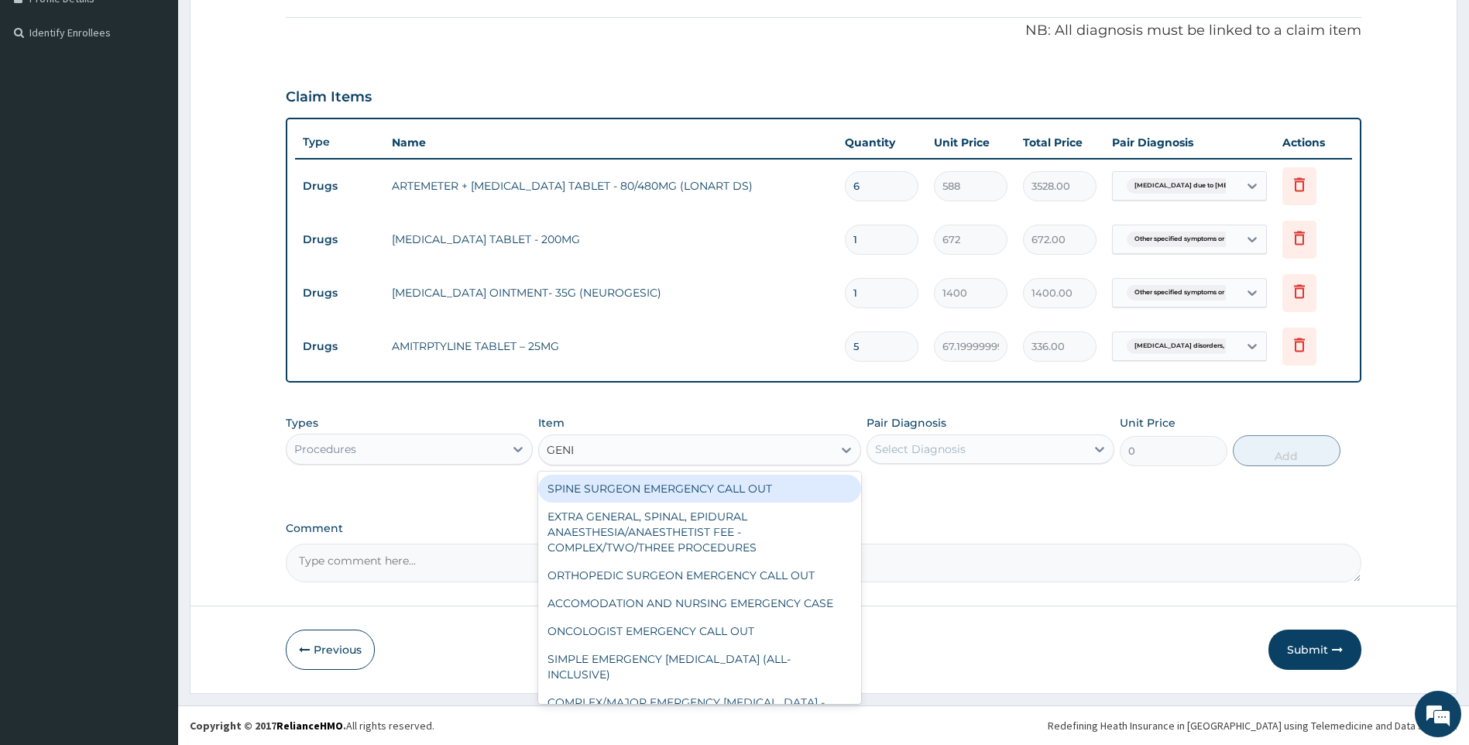
type input "GENER"
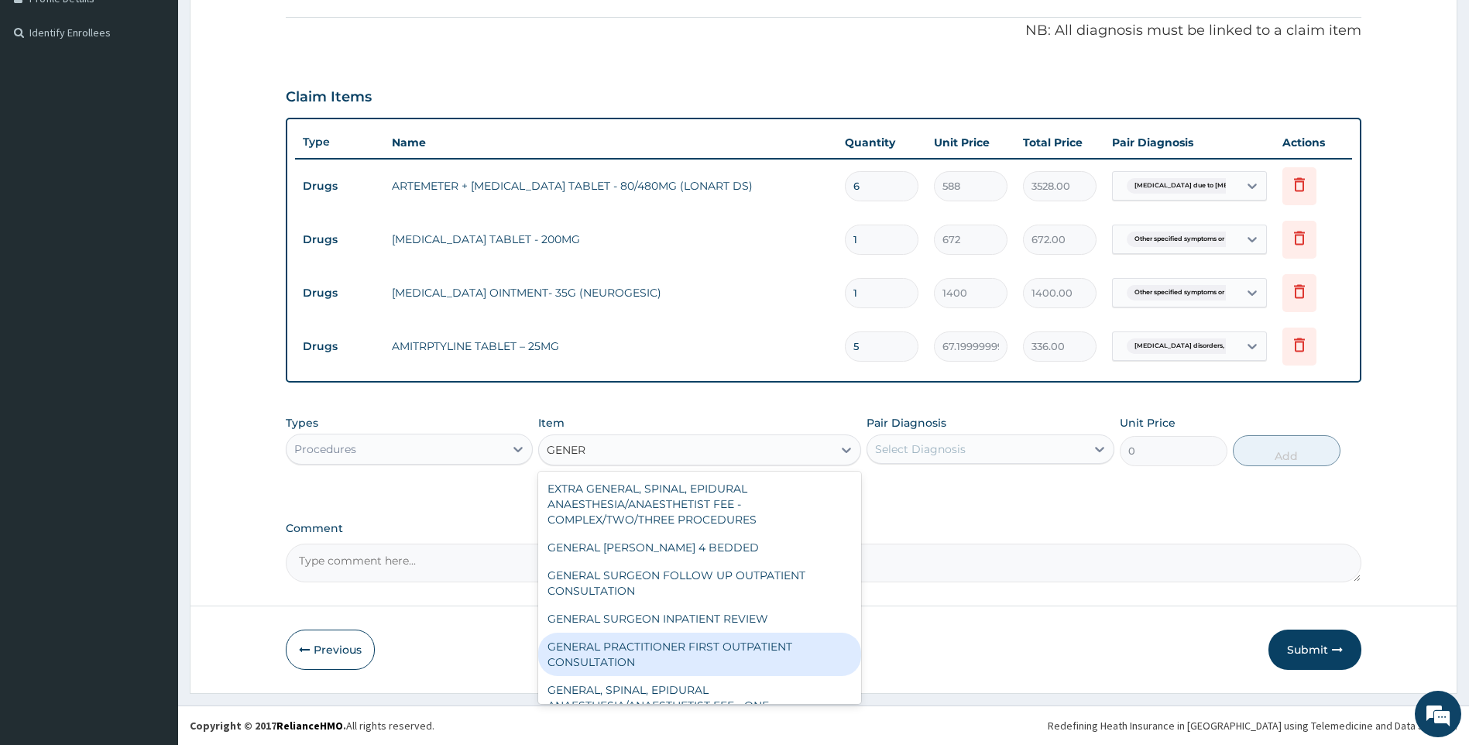
drag, startPoint x: 663, startPoint y: 641, endPoint x: 682, endPoint y: 635, distance: 20.3
click at [663, 645] on div "GENERAL PRACTITIONER FIRST OUTPATIENT CONSULTATION" at bounding box center [699, 654] width 323 height 43
type input "3750"
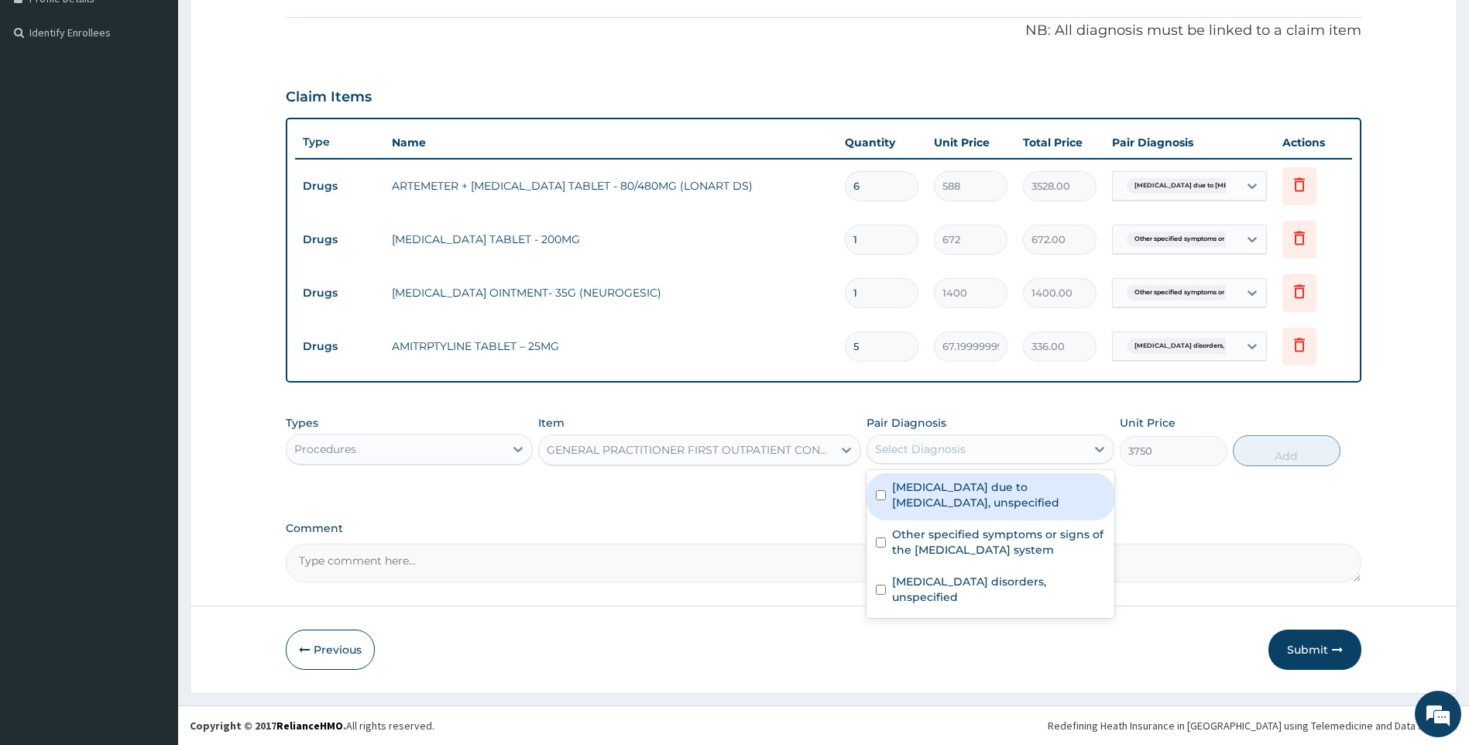
click at [1002, 453] on div "Select Diagnosis" at bounding box center [977, 449] width 218 height 25
click at [997, 491] on label "Malaria due to Plasmodium falciparum, unspecified" at bounding box center [998, 494] width 213 height 31
checkbox input "true"
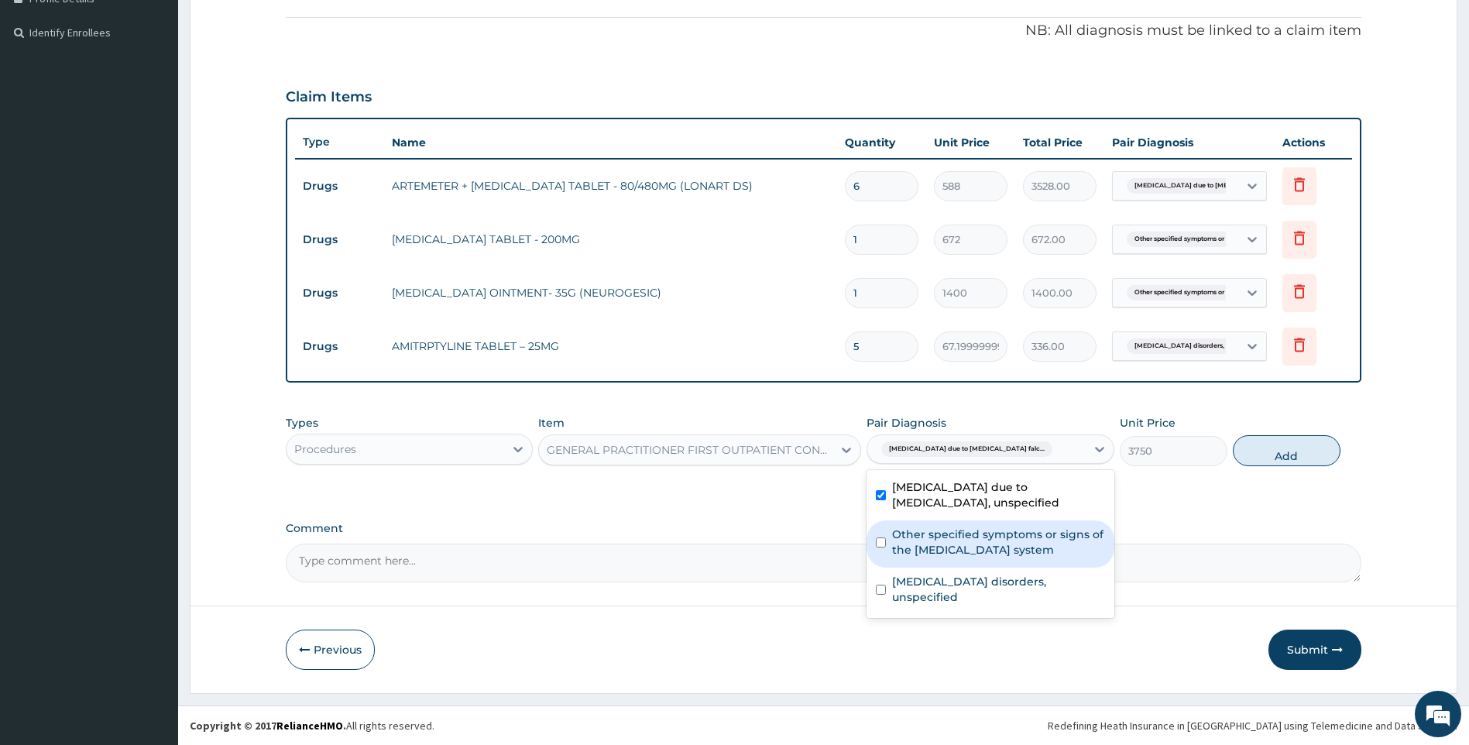
click at [1012, 548] on label "Other specified symptoms or signs of the [MEDICAL_DATA] system" at bounding box center [998, 542] width 213 height 31
checkbox input "true"
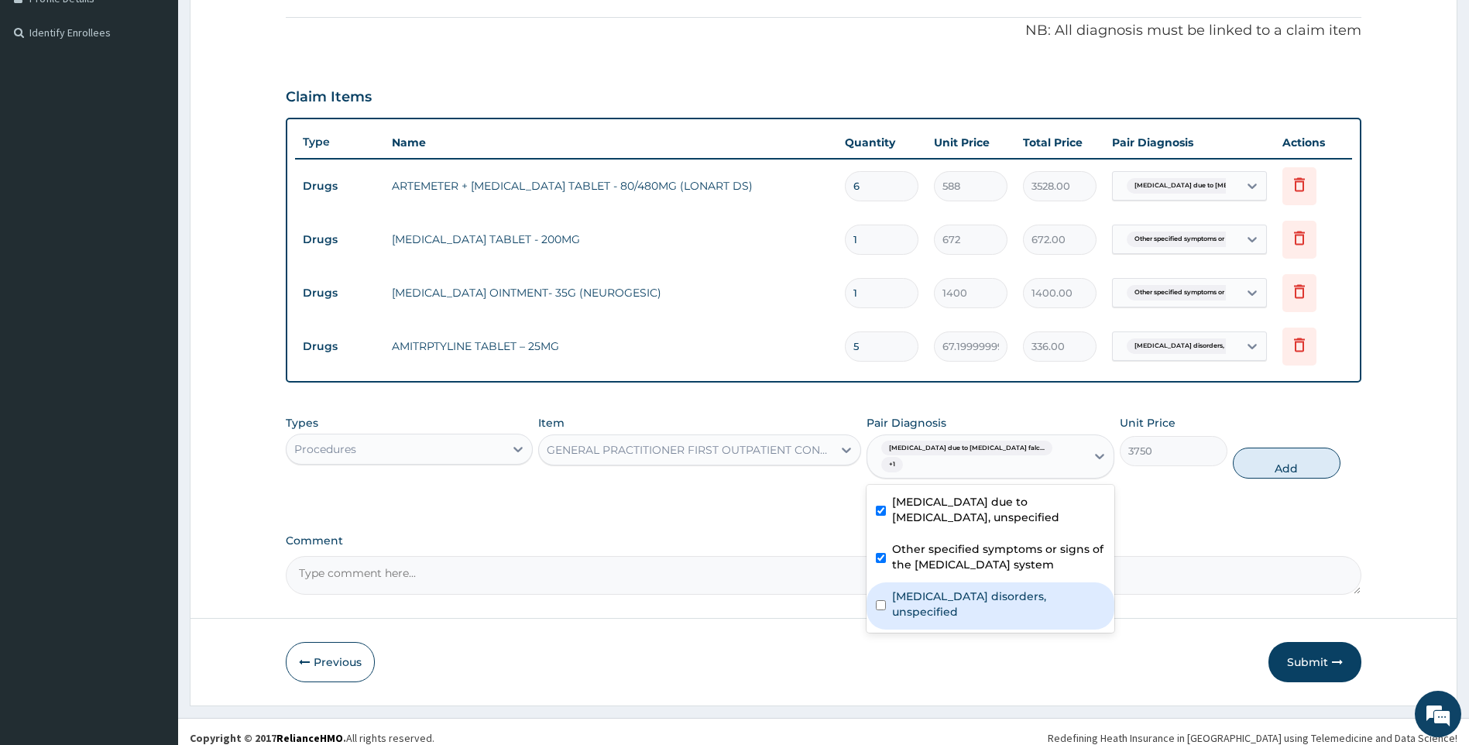
click at [1017, 589] on label "Insomnia disorders, unspecified" at bounding box center [998, 604] width 213 height 31
checkbox input "true"
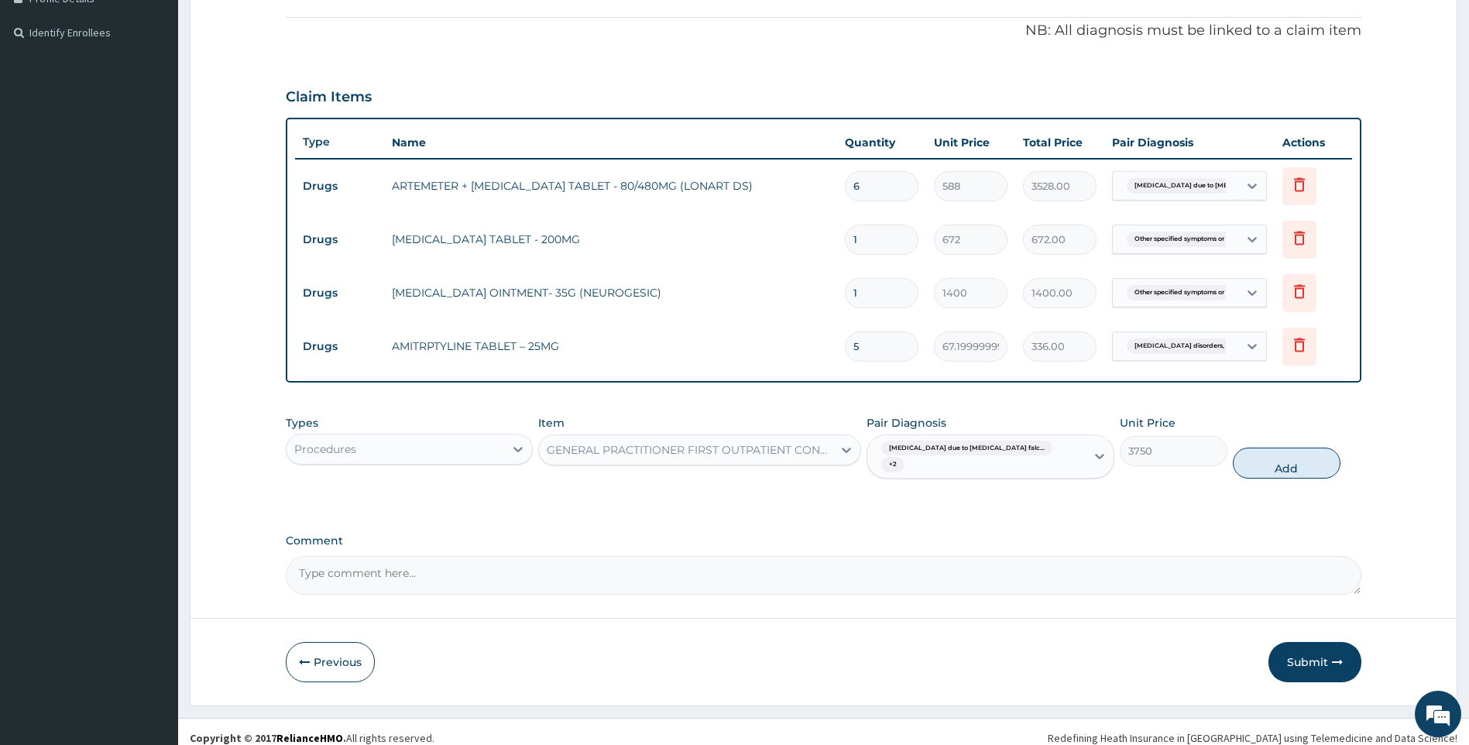
drag, startPoint x: 1301, startPoint y: 447, endPoint x: 1353, endPoint y: 610, distance: 171.0
click at [1301, 452] on button "Add" at bounding box center [1287, 463] width 108 height 31
type input "0"
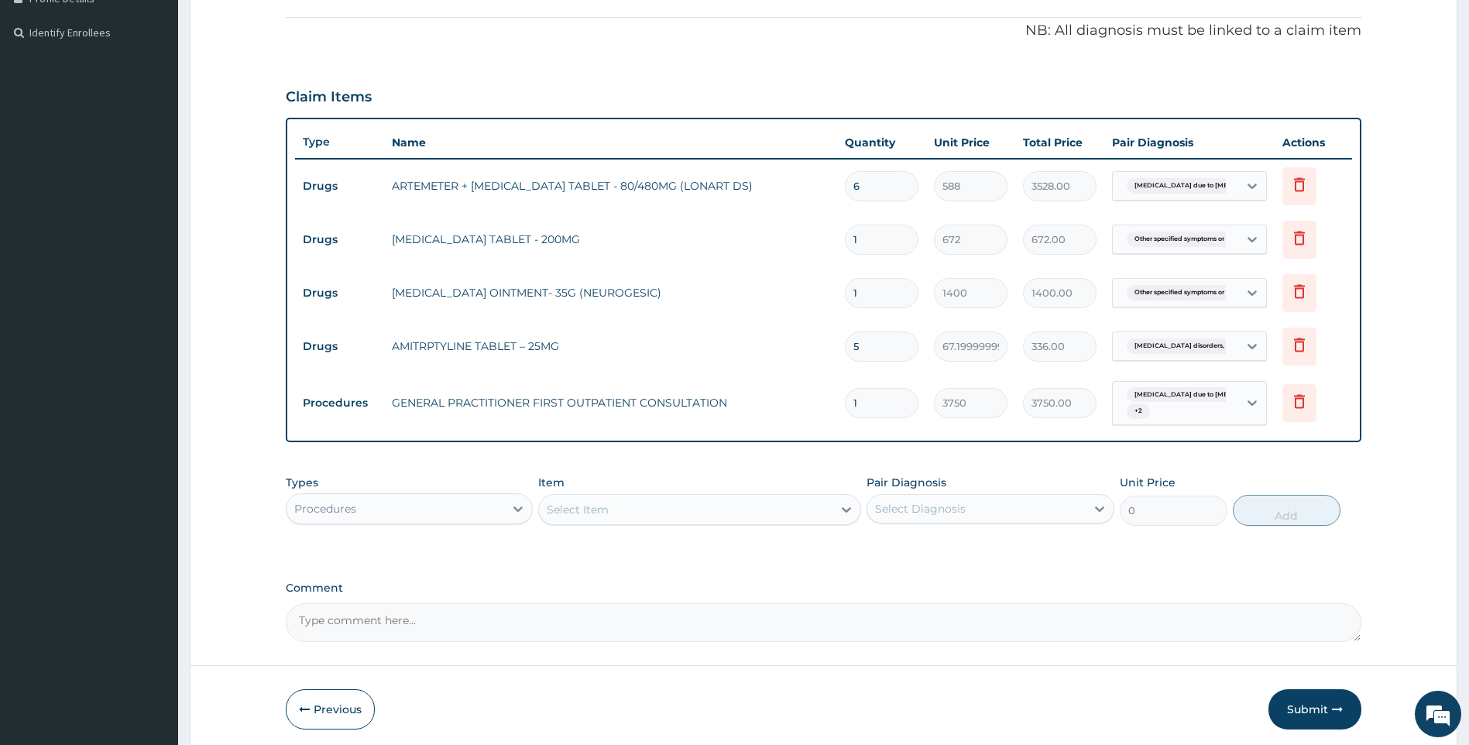
drag, startPoint x: 1330, startPoint y: 703, endPoint x: 1173, endPoint y: 669, distance: 160.1
click at [1330, 706] on button "Submit" at bounding box center [1315, 709] width 93 height 40
click at [1310, 706] on button "Submit" at bounding box center [1315, 709] width 93 height 40
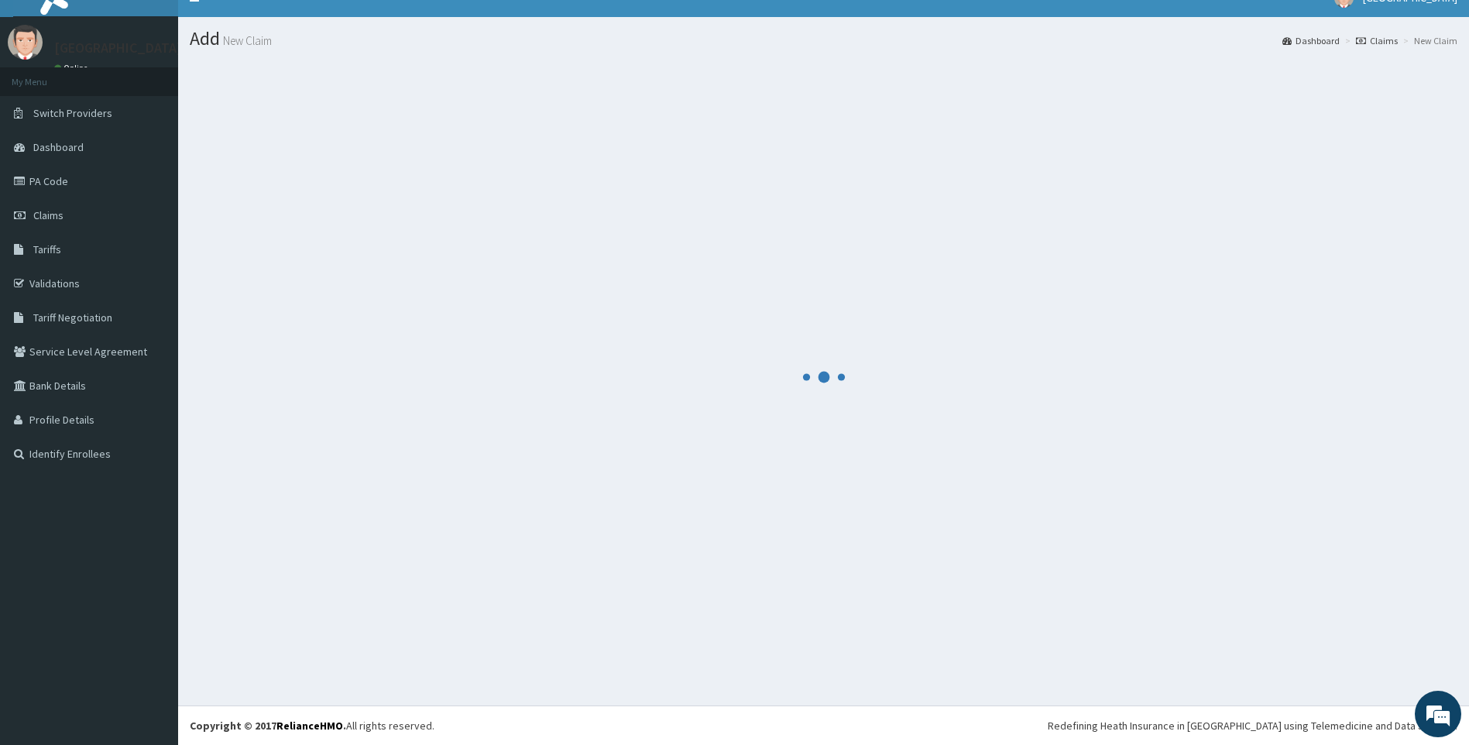
scroll to position [22, 0]
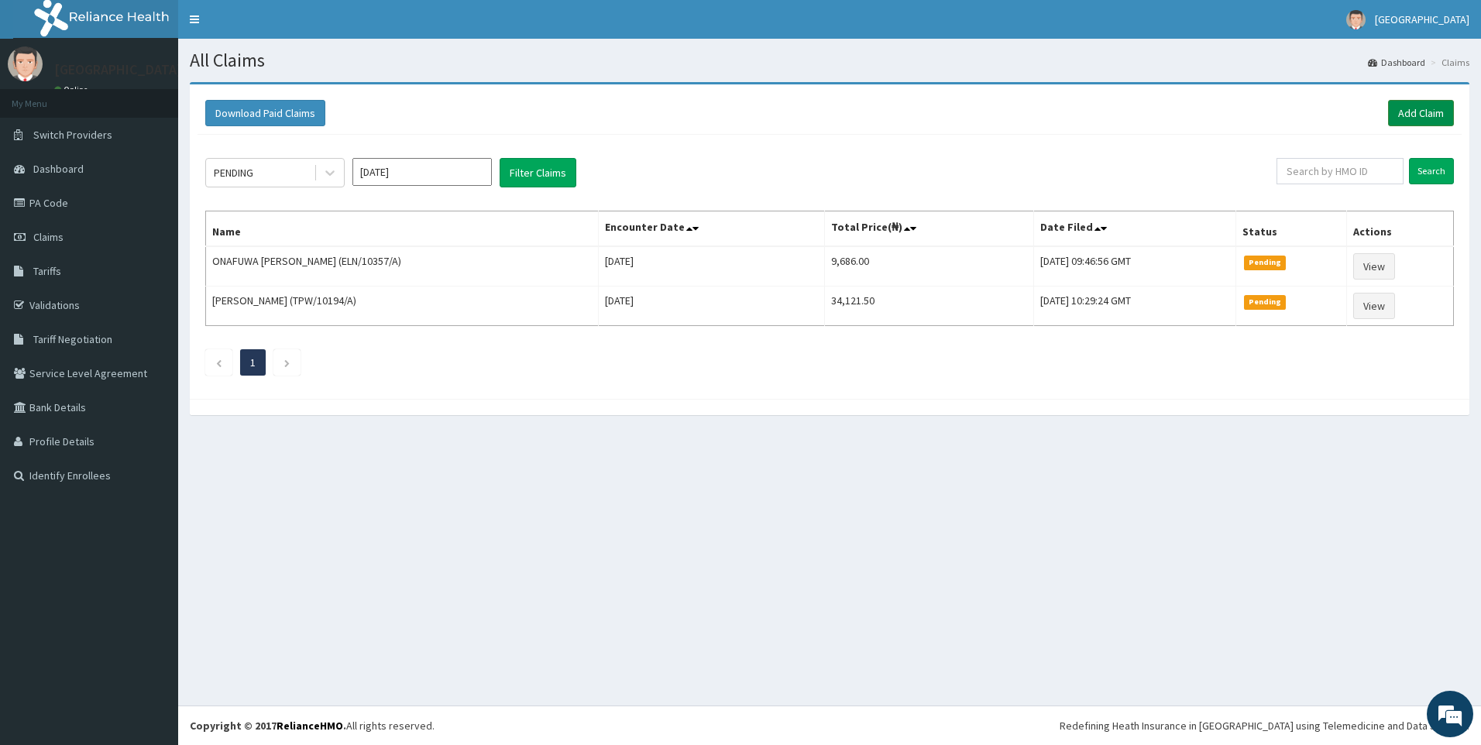
click at [1425, 118] on link "Add Claim" at bounding box center [1421, 113] width 66 height 26
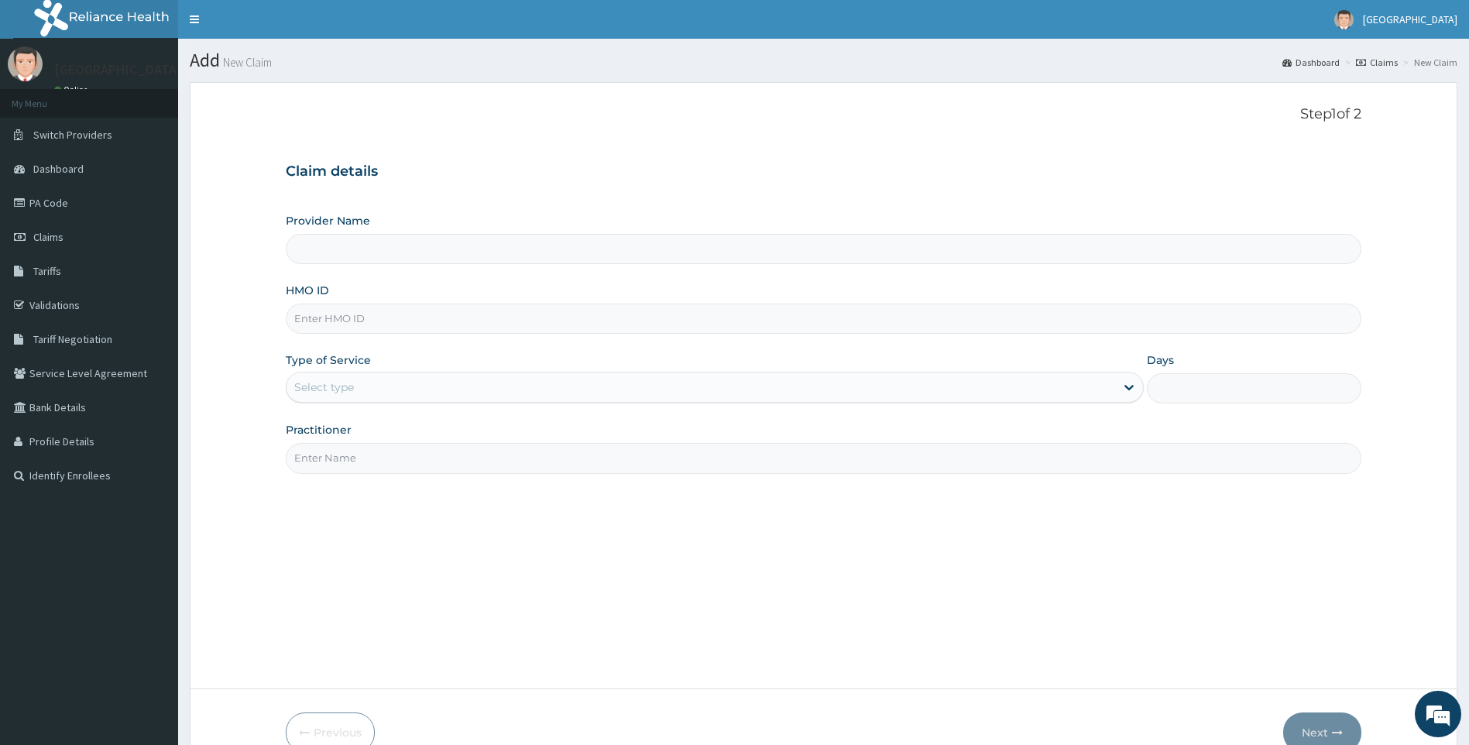
paste input "OSP/10004/A"
type input "OSP/10004/A"
click at [382, 373] on div "Type of Service Select type" at bounding box center [715, 377] width 859 height 51
drag, startPoint x: 382, startPoint y: 376, endPoint x: 390, endPoint y: 405, distance: 30.6
click at [397, 389] on div "Select type" at bounding box center [702, 387] width 830 height 25
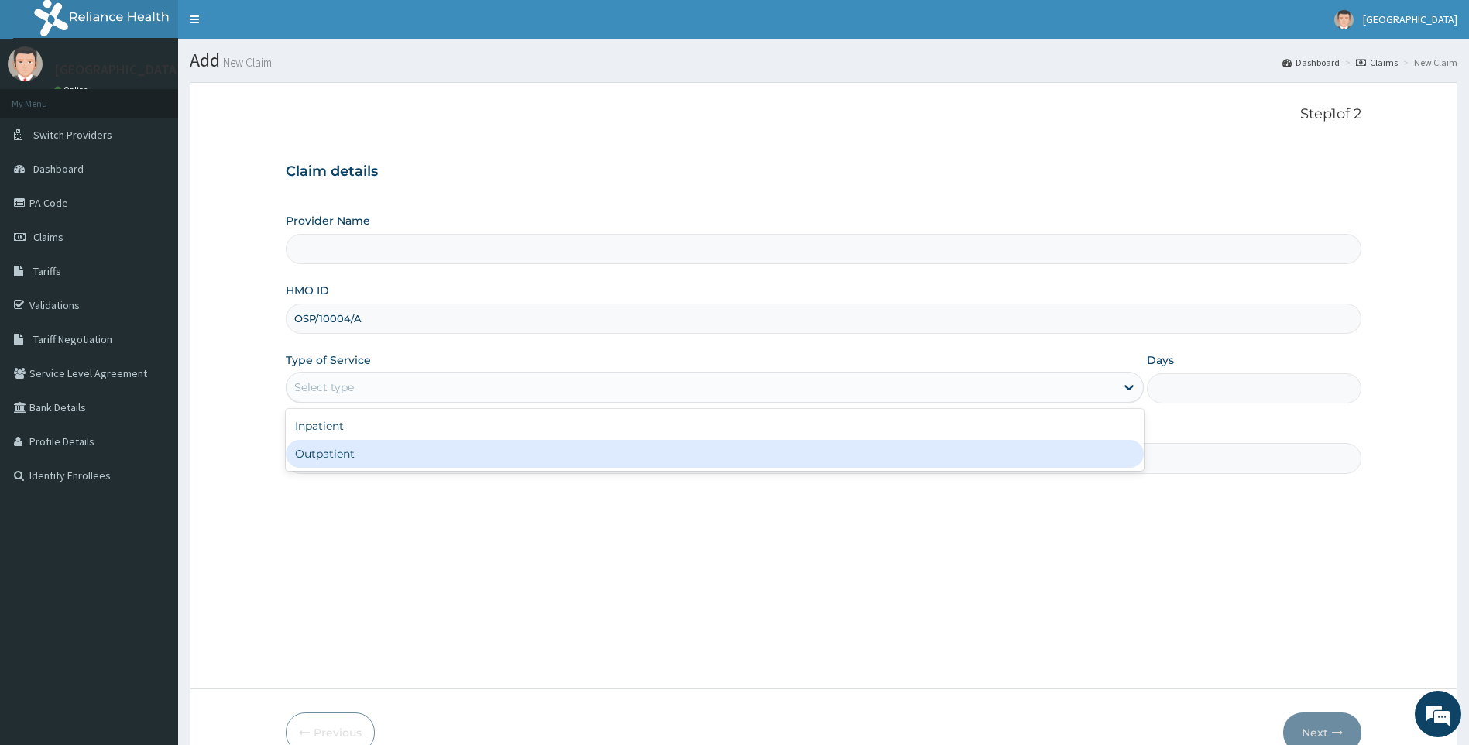
click at [380, 458] on div "Outpatient" at bounding box center [715, 454] width 859 height 28
type input "1"
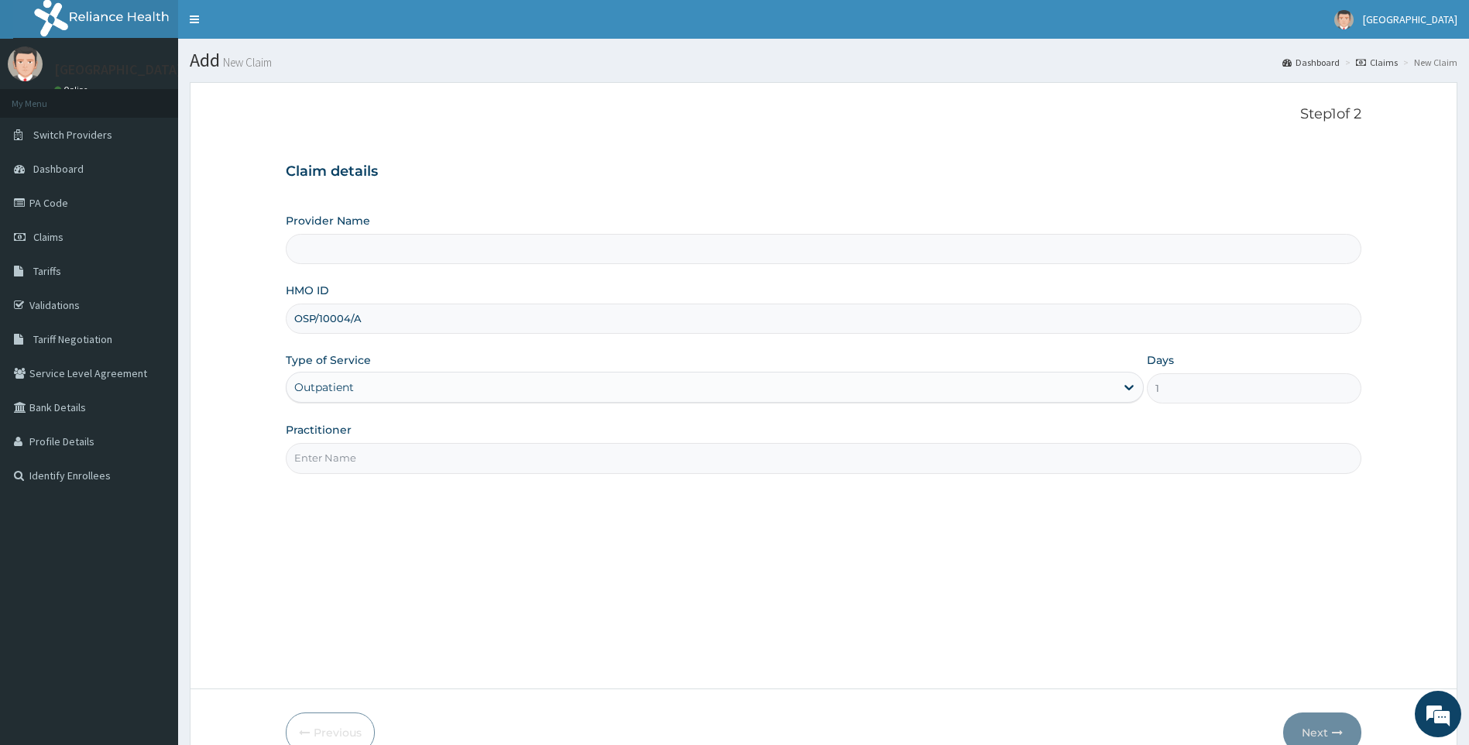
click at [374, 478] on div "Step 1 of 2 Claim details Provider Name HMO ID OSP/10004/A Type of Service opti…" at bounding box center [824, 385] width 1077 height 559
click at [373, 462] on input "Practitioner" at bounding box center [824, 458] width 1077 height 30
type input "[GEOGRAPHIC_DATA]"
type input "DR [PERSON_NAME]"
click at [1328, 729] on button "Next" at bounding box center [1322, 733] width 78 height 40
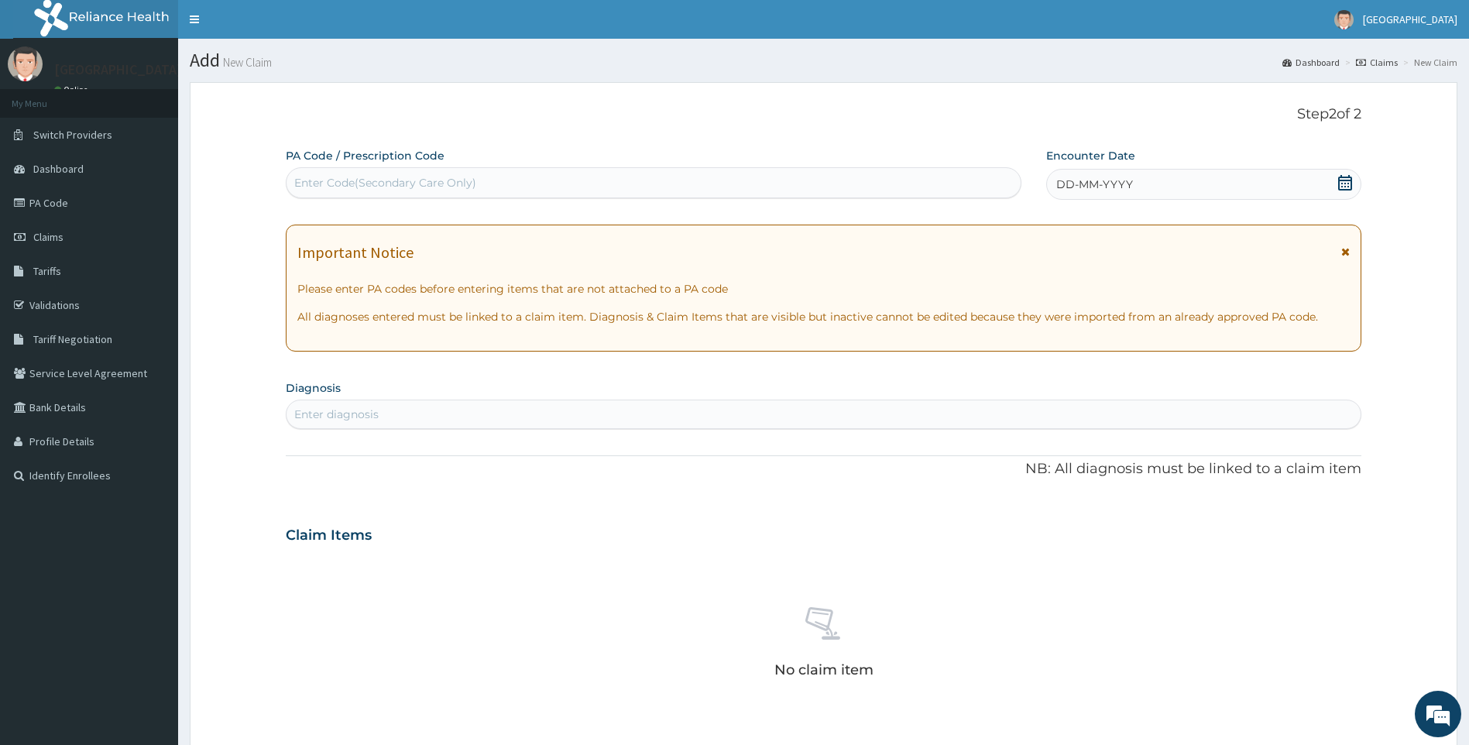
drag, startPoint x: 1352, startPoint y: 180, endPoint x: 1300, endPoint y: 205, distance: 57.5
click at [1351, 181] on icon at bounding box center [1345, 182] width 15 height 15
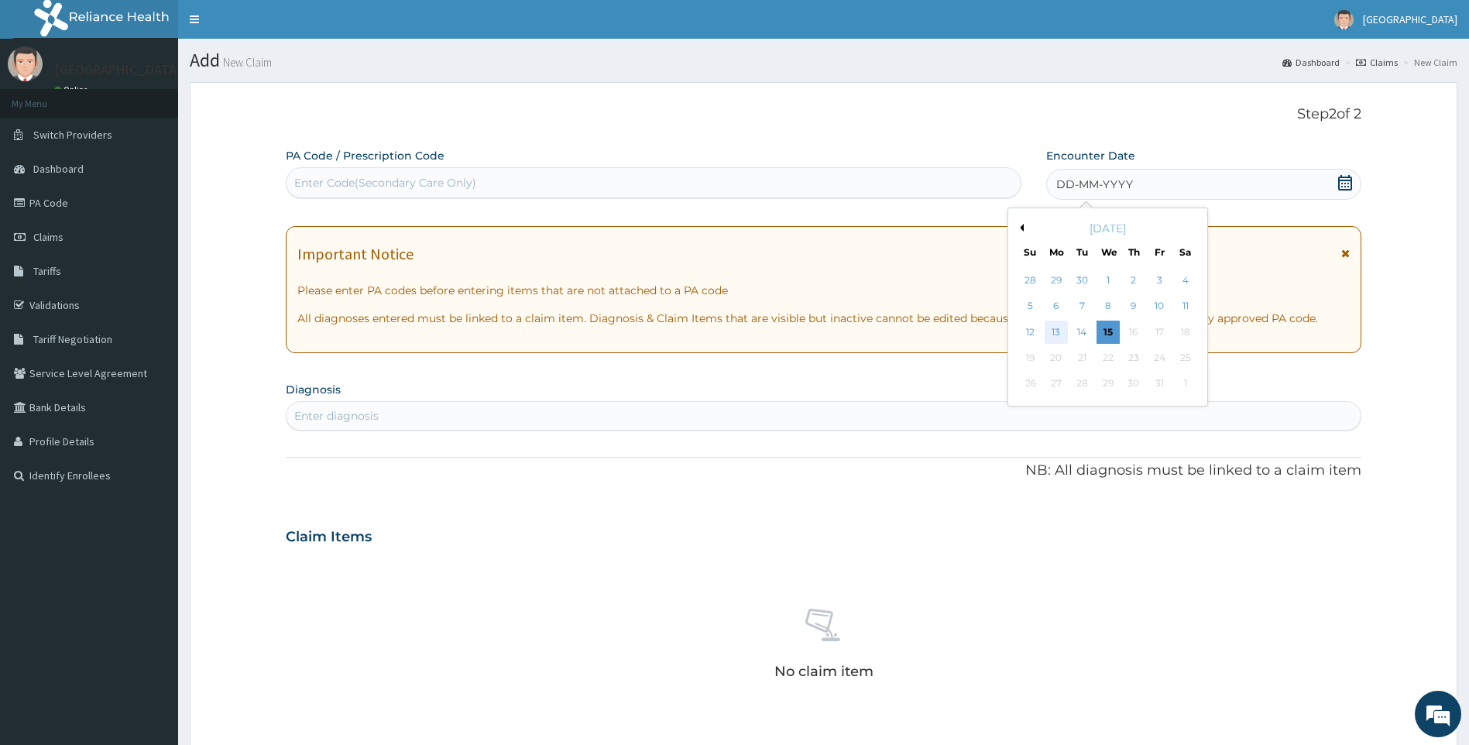
click at [1059, 332] on div "13" at bounding box center [1056, 332] width 23 height 23
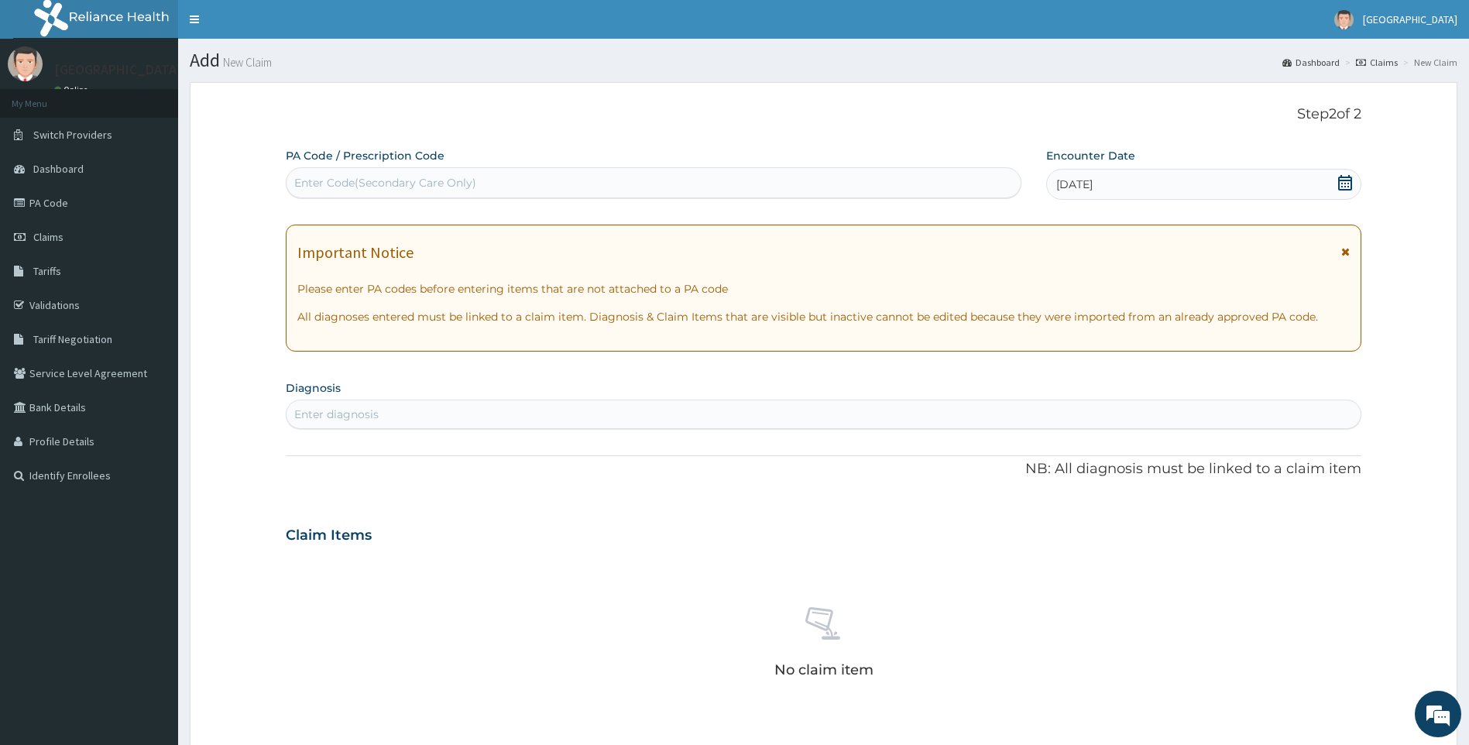
click at [493, 418] on div "Enter diagnosis" at bounding box center [824, 414] width 1075 height 25
type input "[MEDICAL_DATA]"
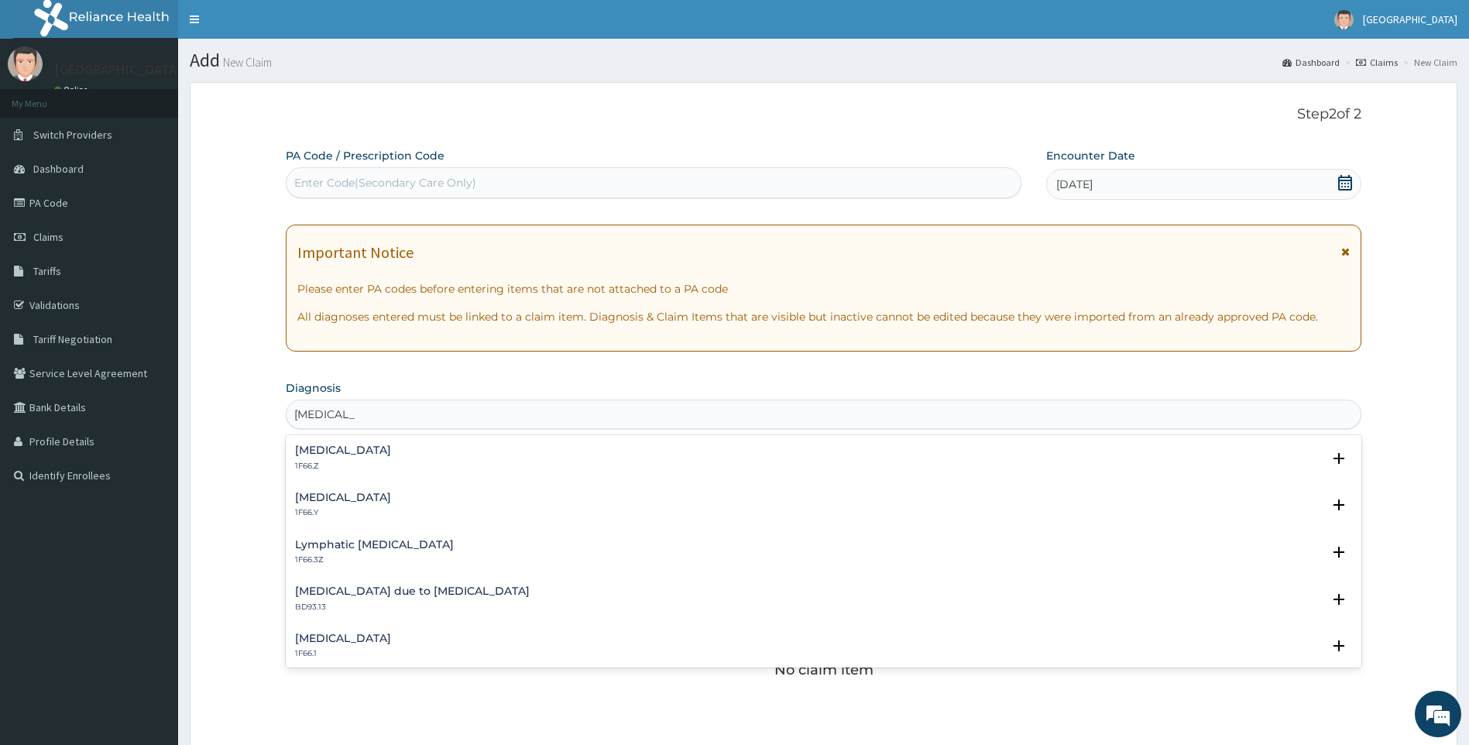
click at [373, 453] on h4 "[MEDICAL_DATA]" at bounding box center [343, 451] width 96 height 12
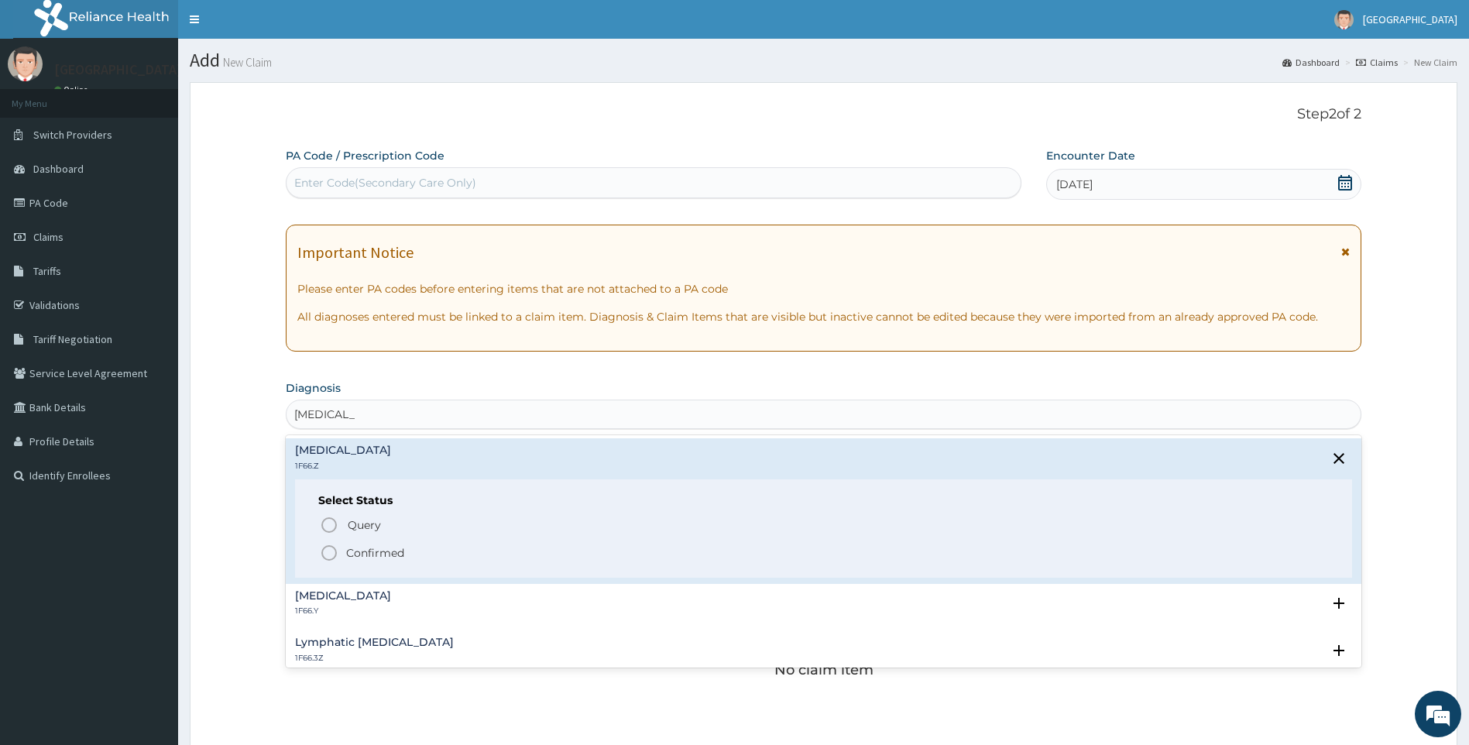
click at [328, 548] on icon "status option filled" at bounding box center [329, 553] width 19 height 19
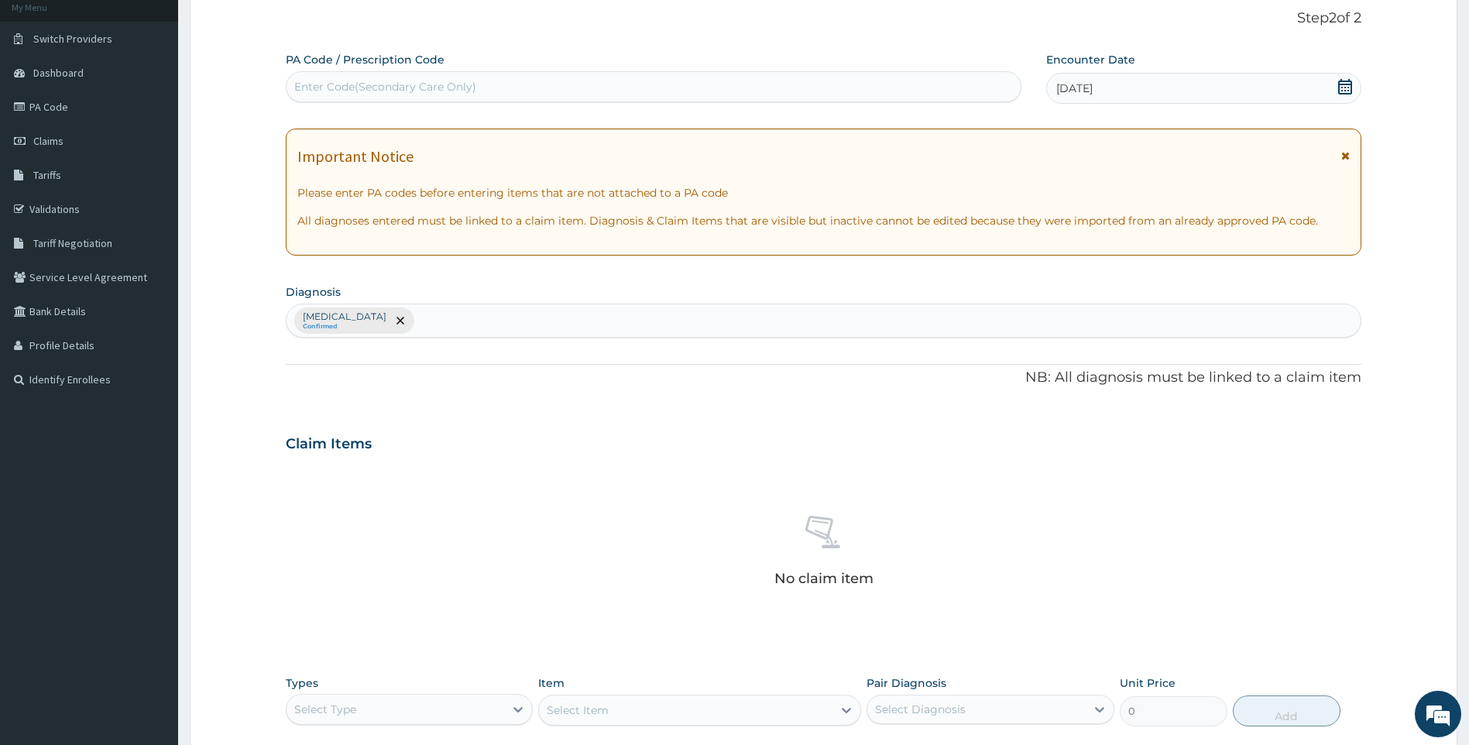
scroll to position [310, 0]
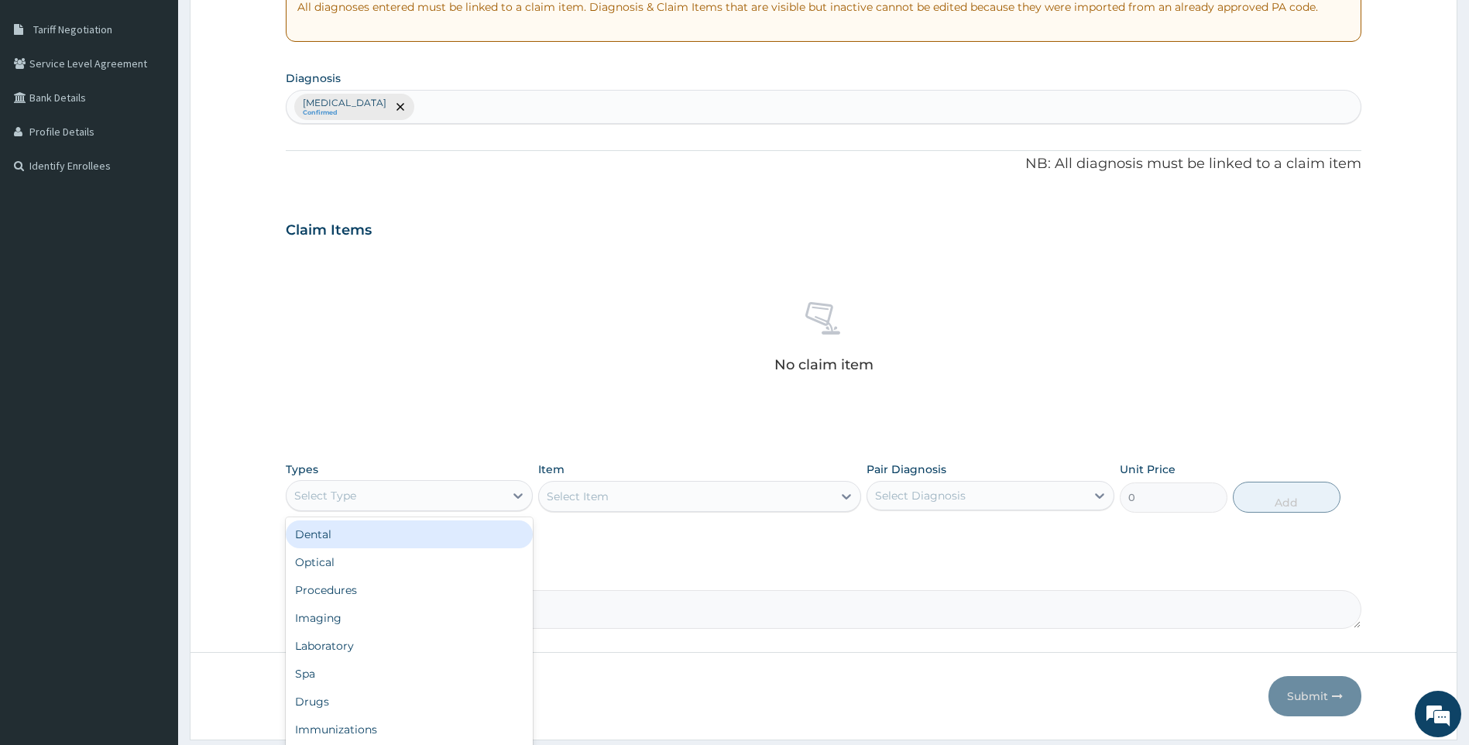
drag, startPoint x: 426, startPoint y: 496, endPoint x: 418, endPoint y: 517, distance: 22.3
click at [424, 504] on div "Select Type" at bounding box center [396, 495] width 218 height 25
click at [329, 704] on div "Drugs" at bounding box center [410, 702] width 248 height 28
click at [478, 95] on div "Filariasis, unspecified Confirmed" at bounding box center [824, 107] width 1075 height 33
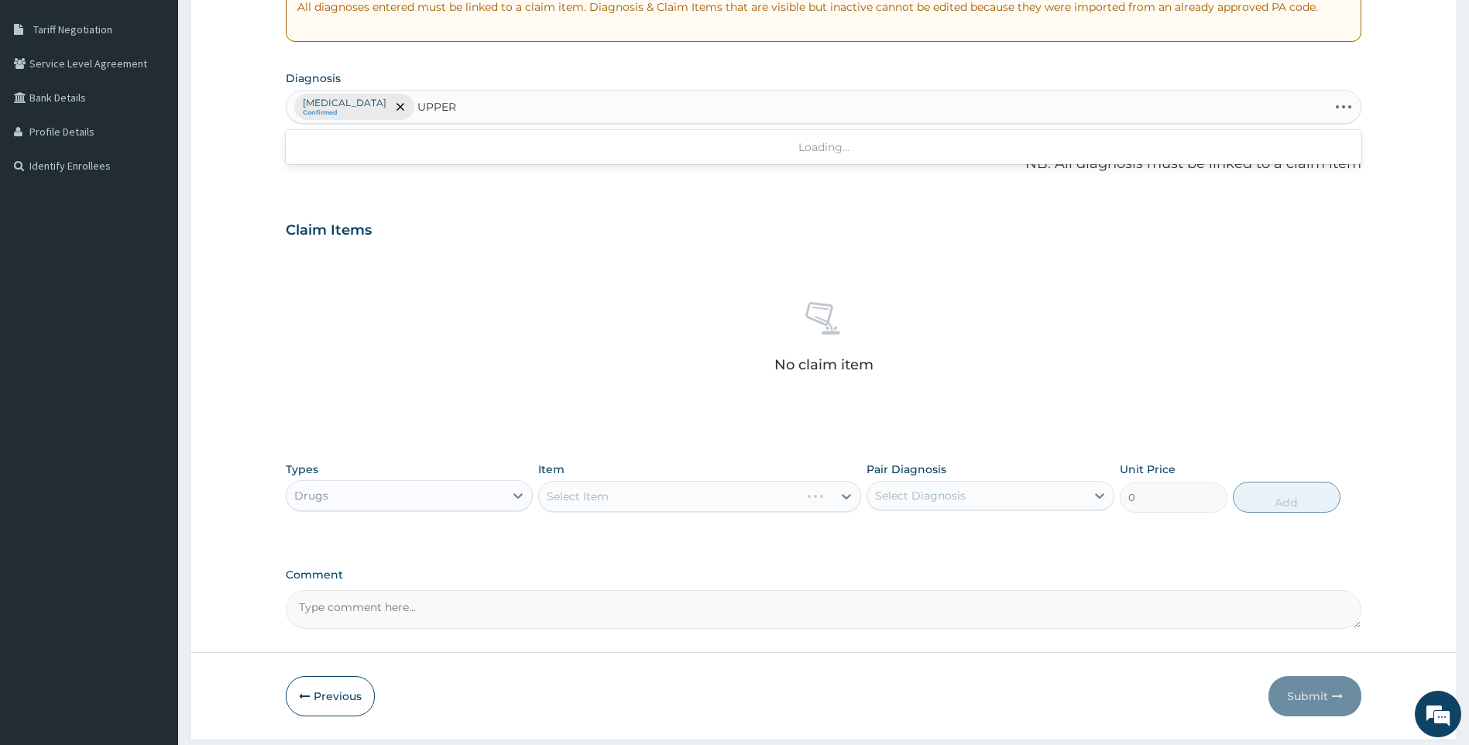
type input "UPPER"
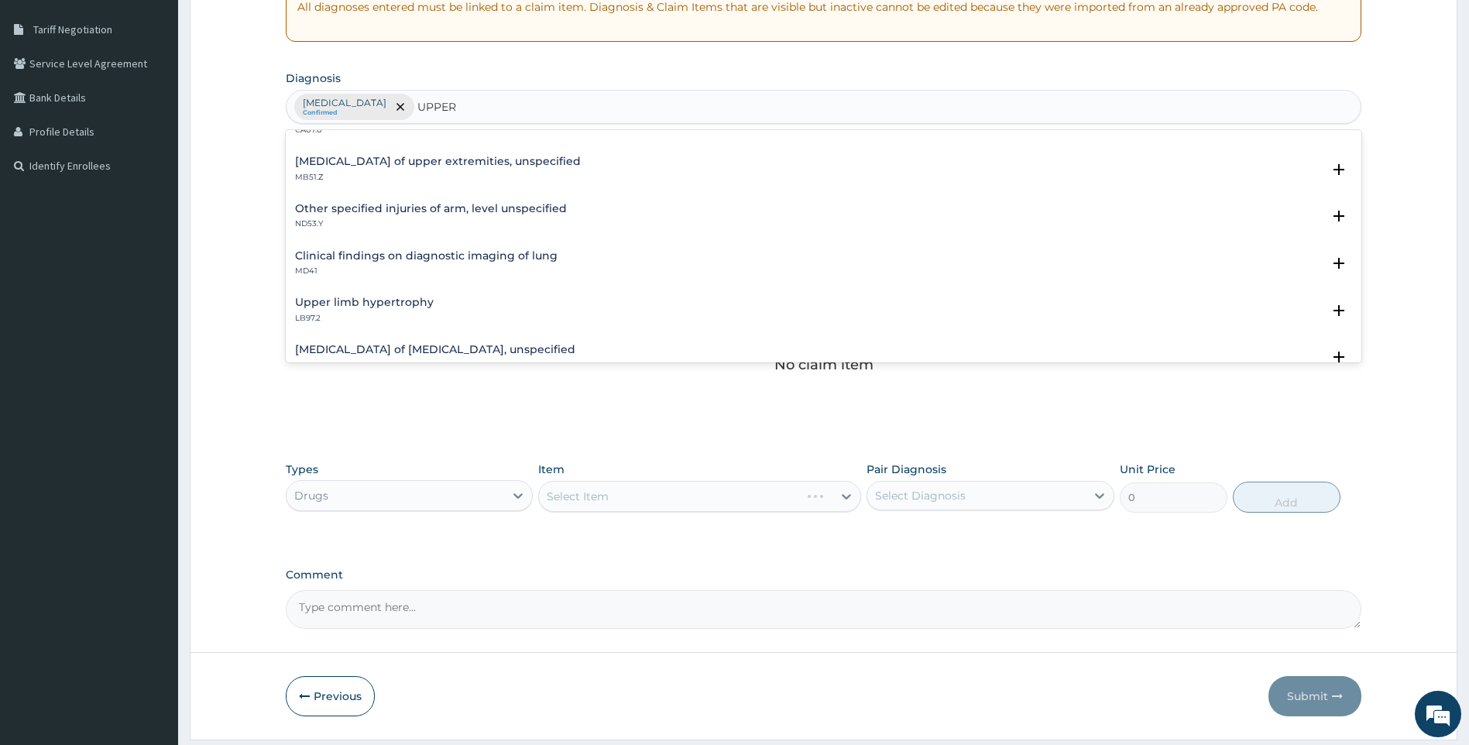
scroll to position [0, 0]
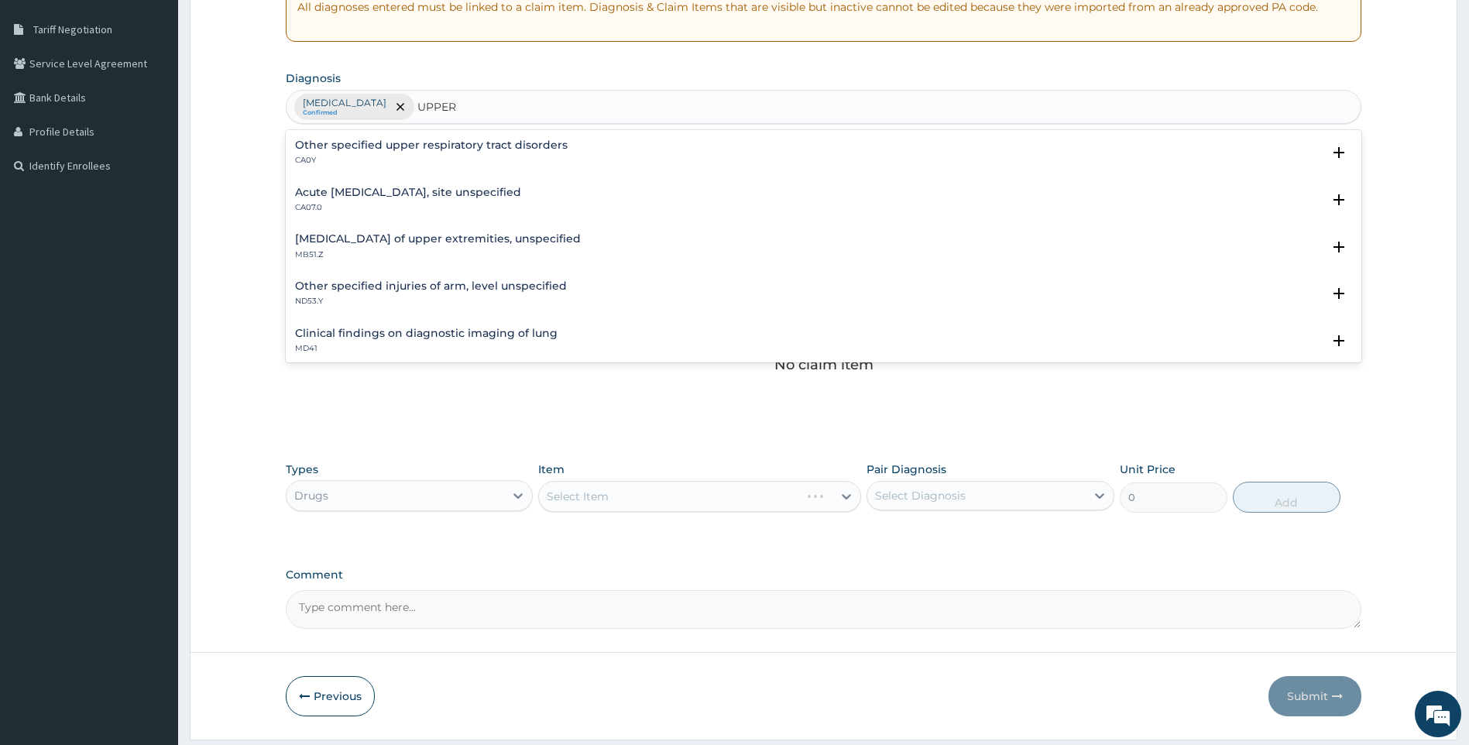
click at [463, 187] on h4 "Acute [MEDICAL_DATA], site unspecified" at bounding box center [408, 193] width 226 height 12
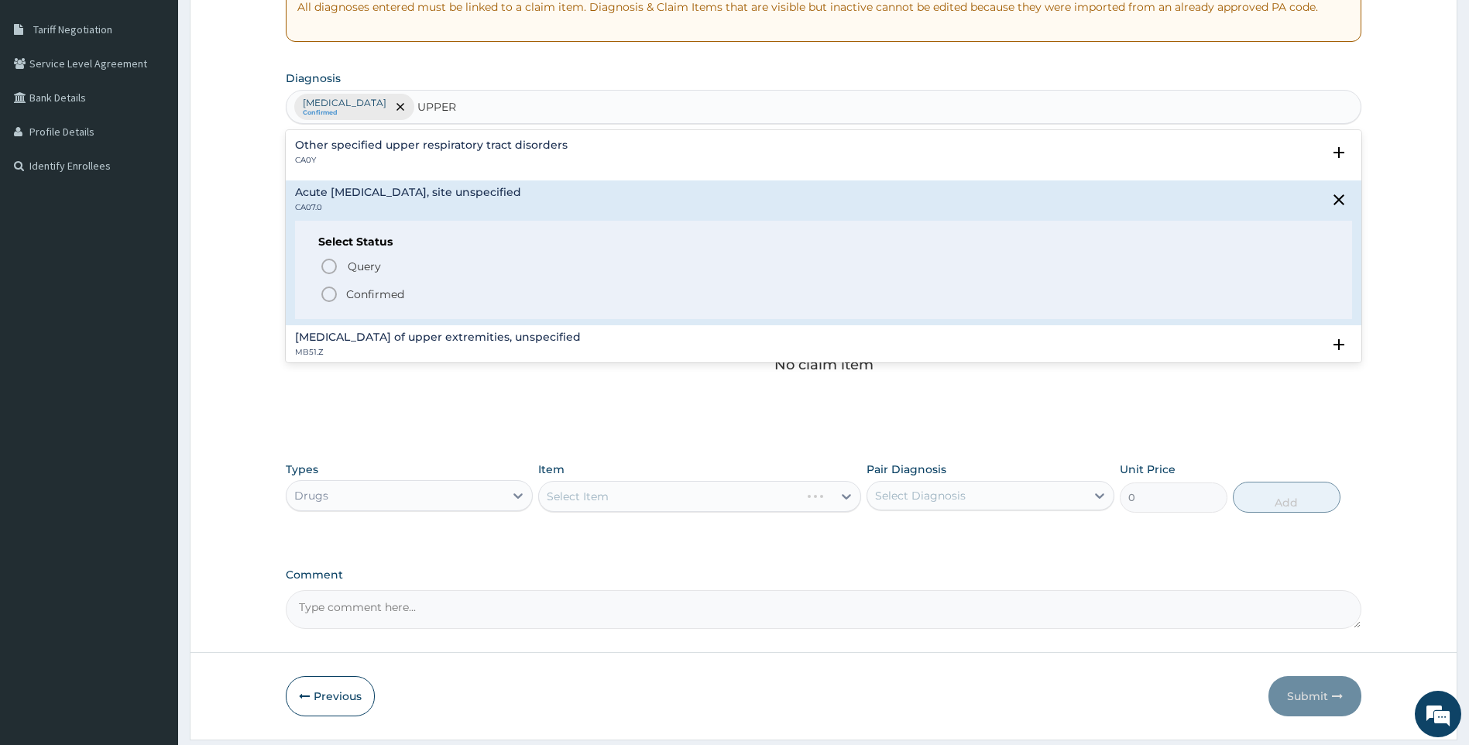
click at [361, 301] on p "Confirmed" at bounding box center [375, 294] width 58 height 15
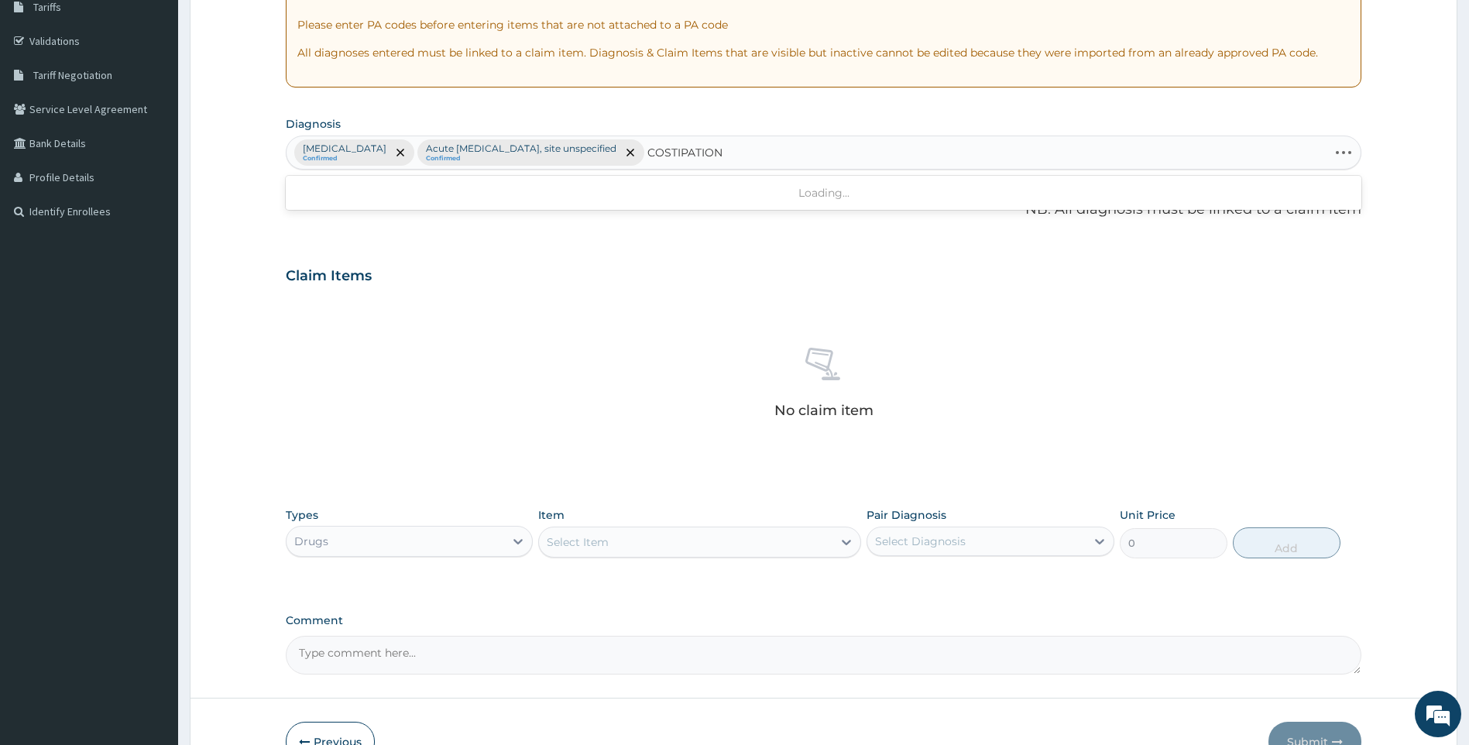
scroll to position [232, 0]
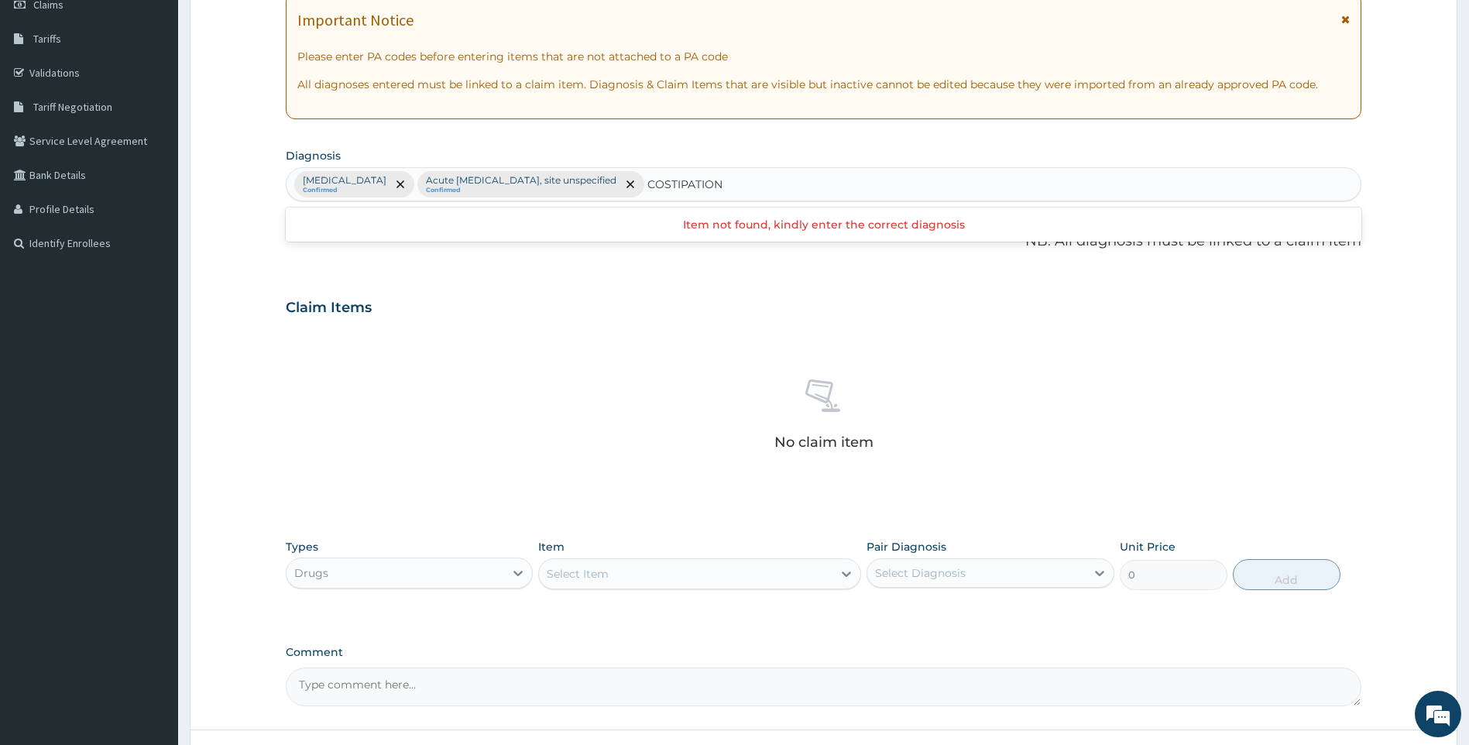
click at [717, 184] on input "COSTIPATION" at bounding box center [686, 184] width 76 height 15
type input "CONSTIPATION"
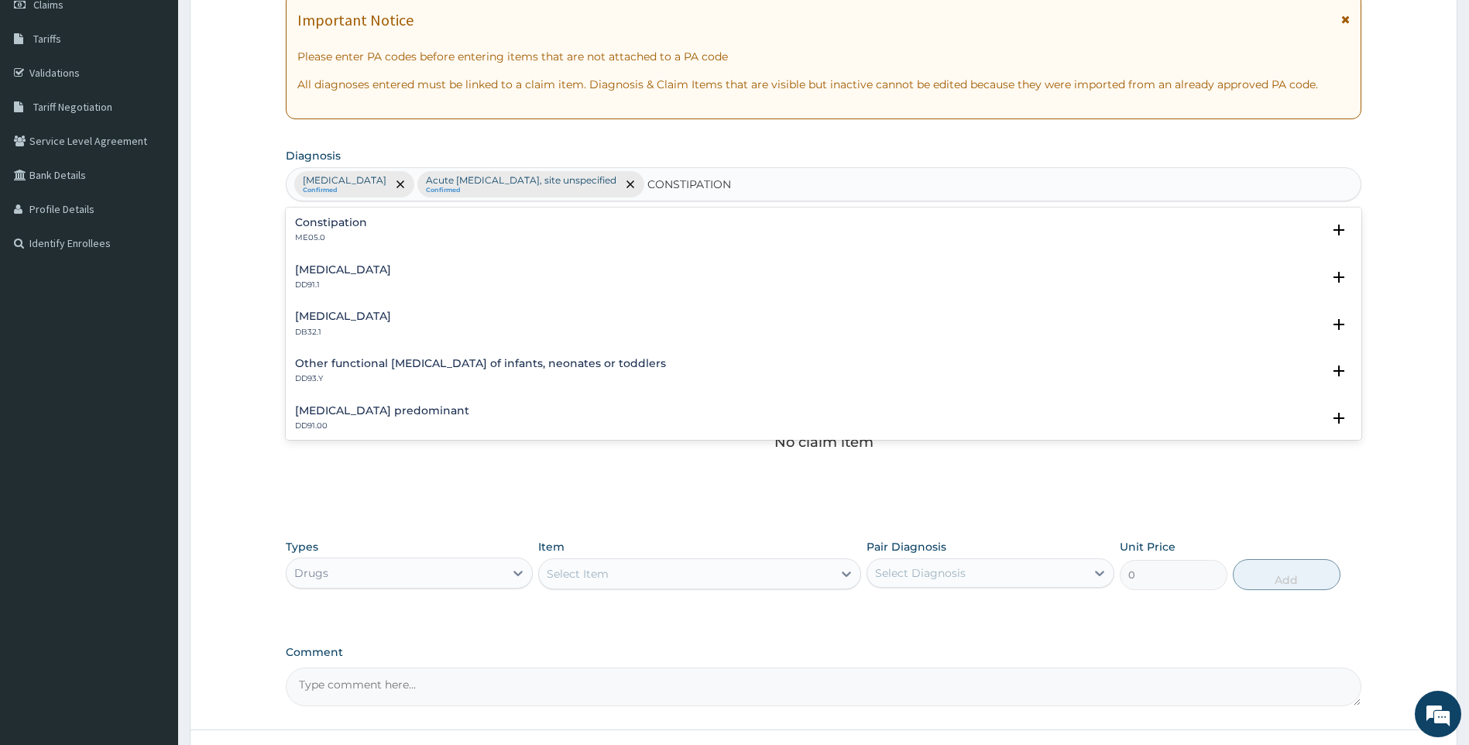
click at [366, 237] on div "Constipation ME05.0" at bounding box center [824, 230] width 1058 height 27
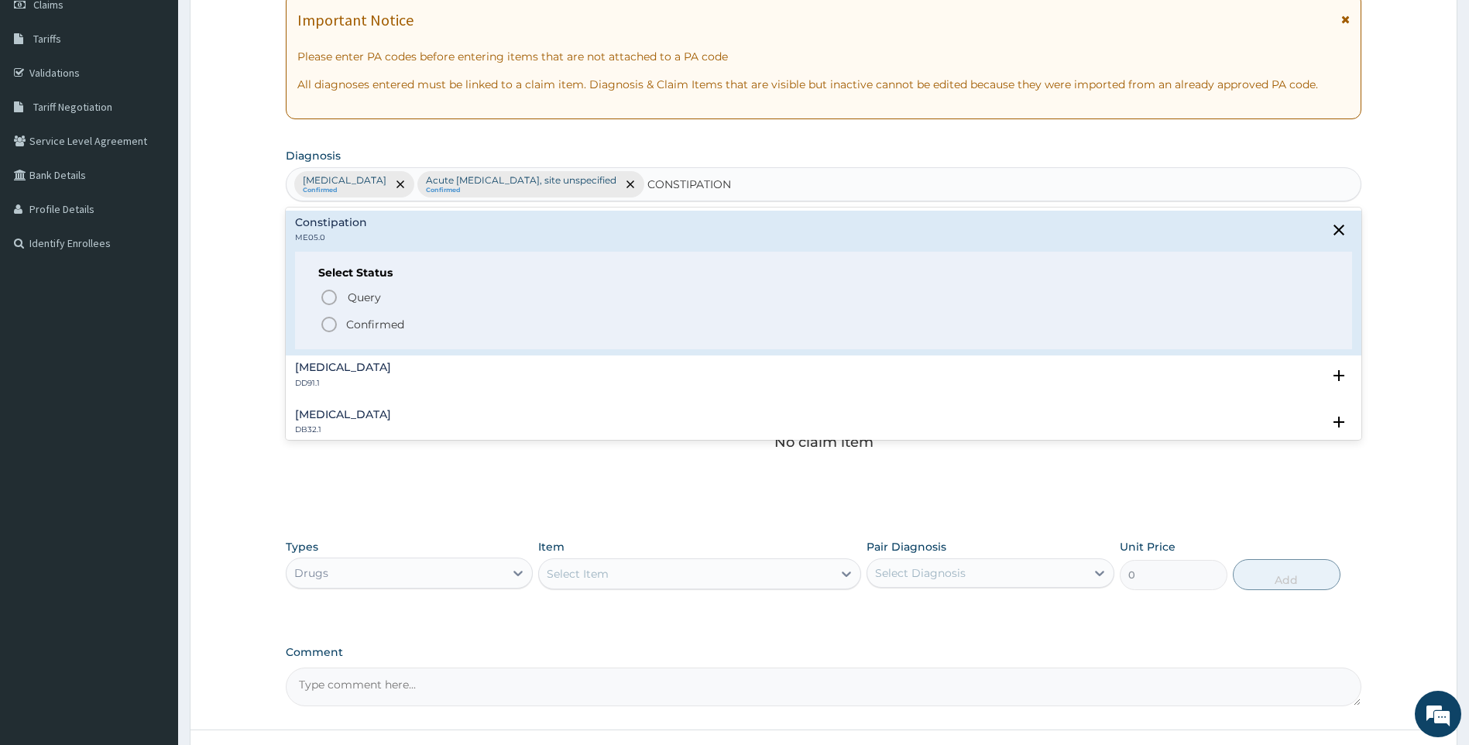
click at [361, 325] on p "Confirmed" at bounding box center [375, 324] width 58 height 15
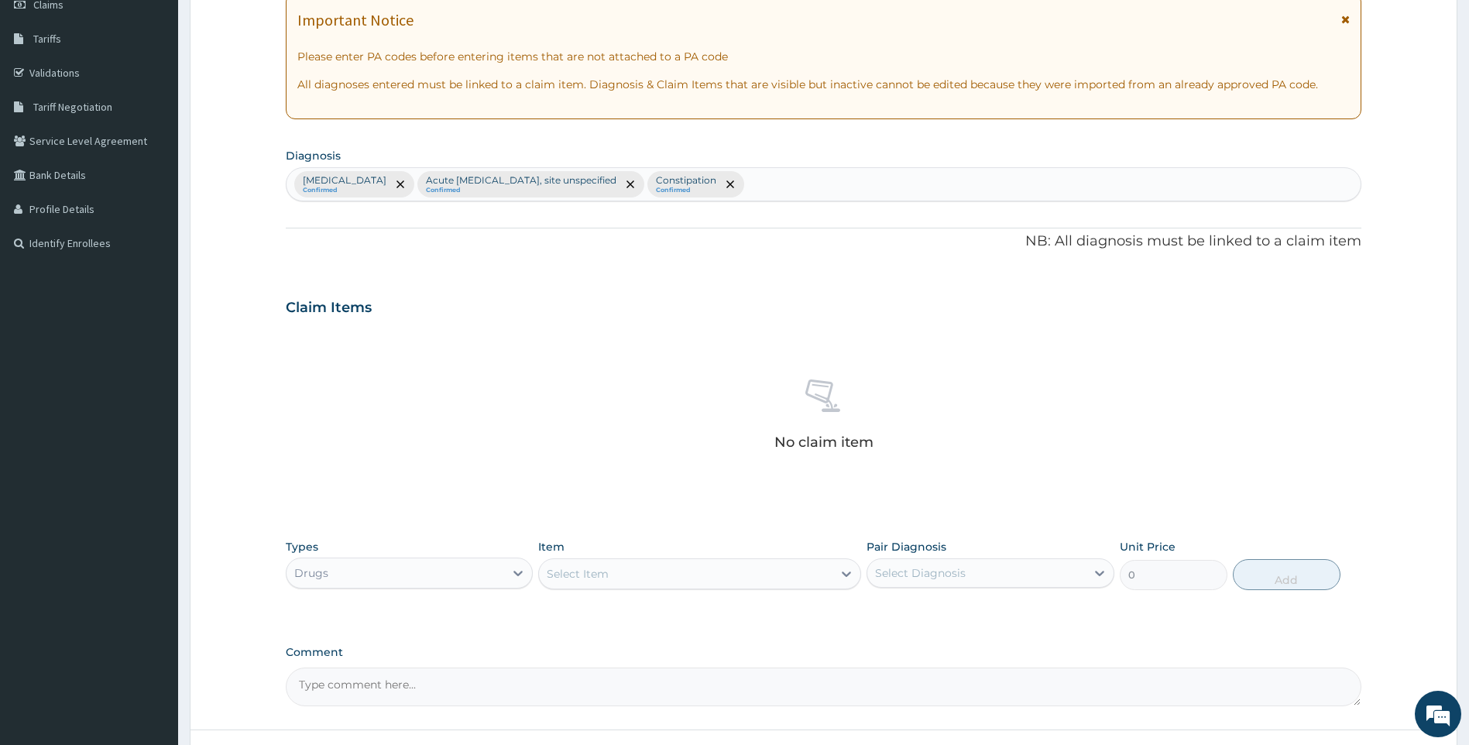
scroll to position [356, 0]
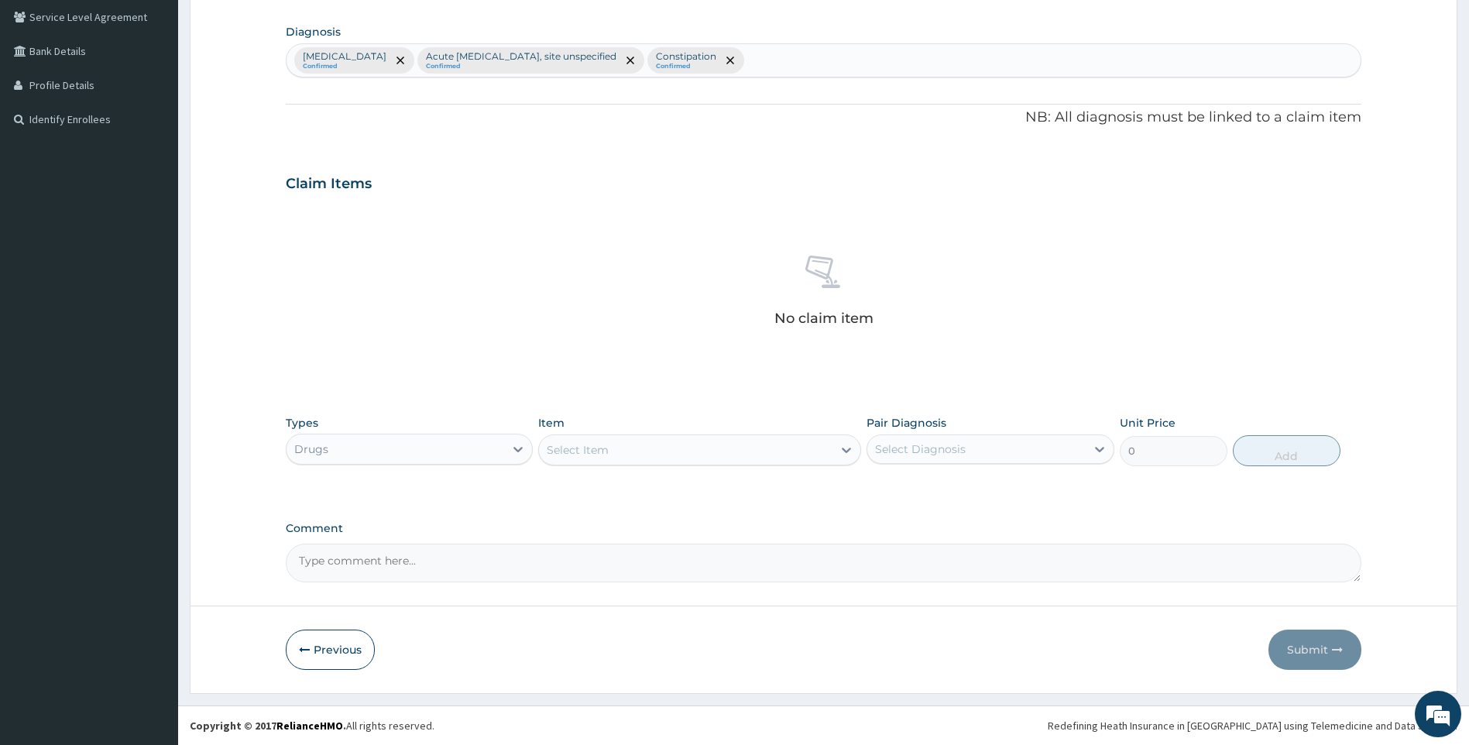
click at [633, 449] on div "Select Item" at bounding box center [686, 450] width 294 height 25
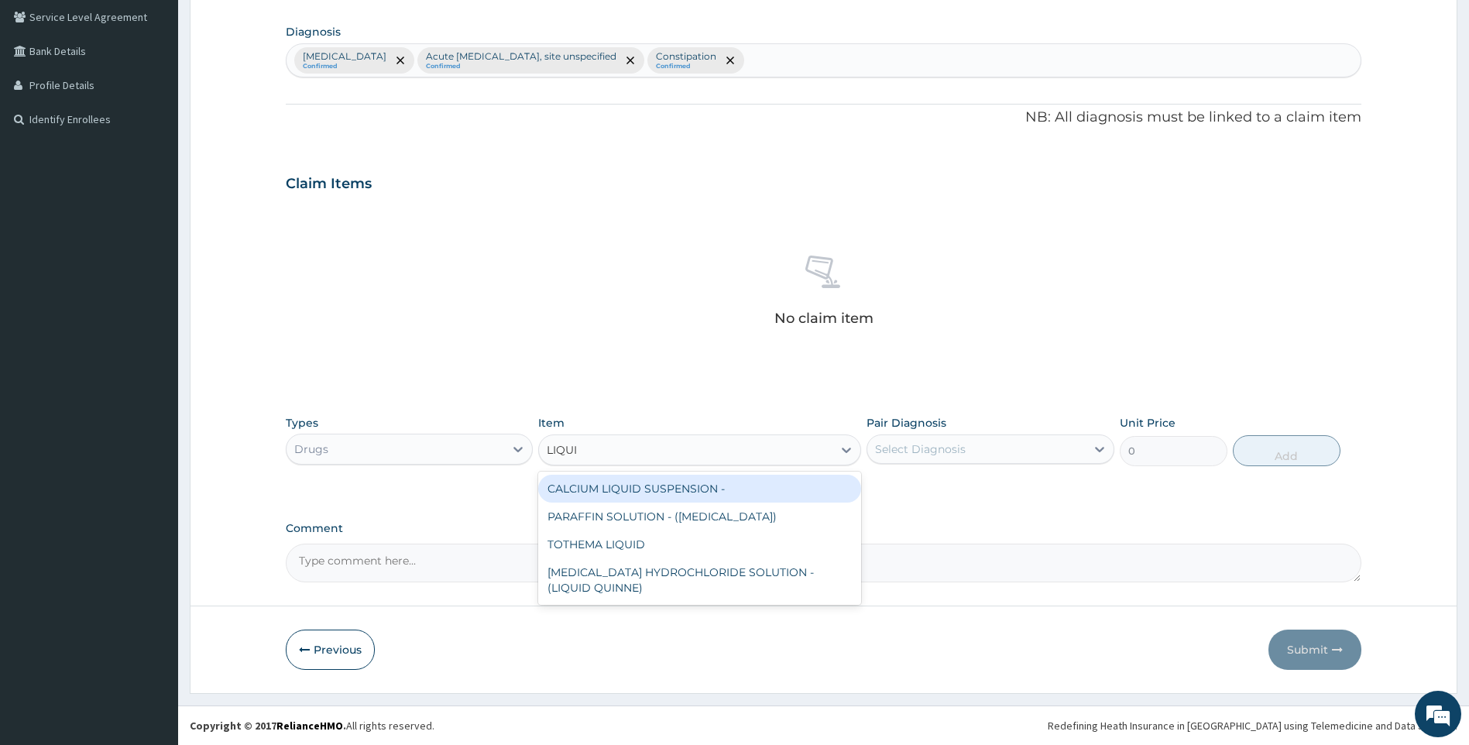
type input "LIQUID"
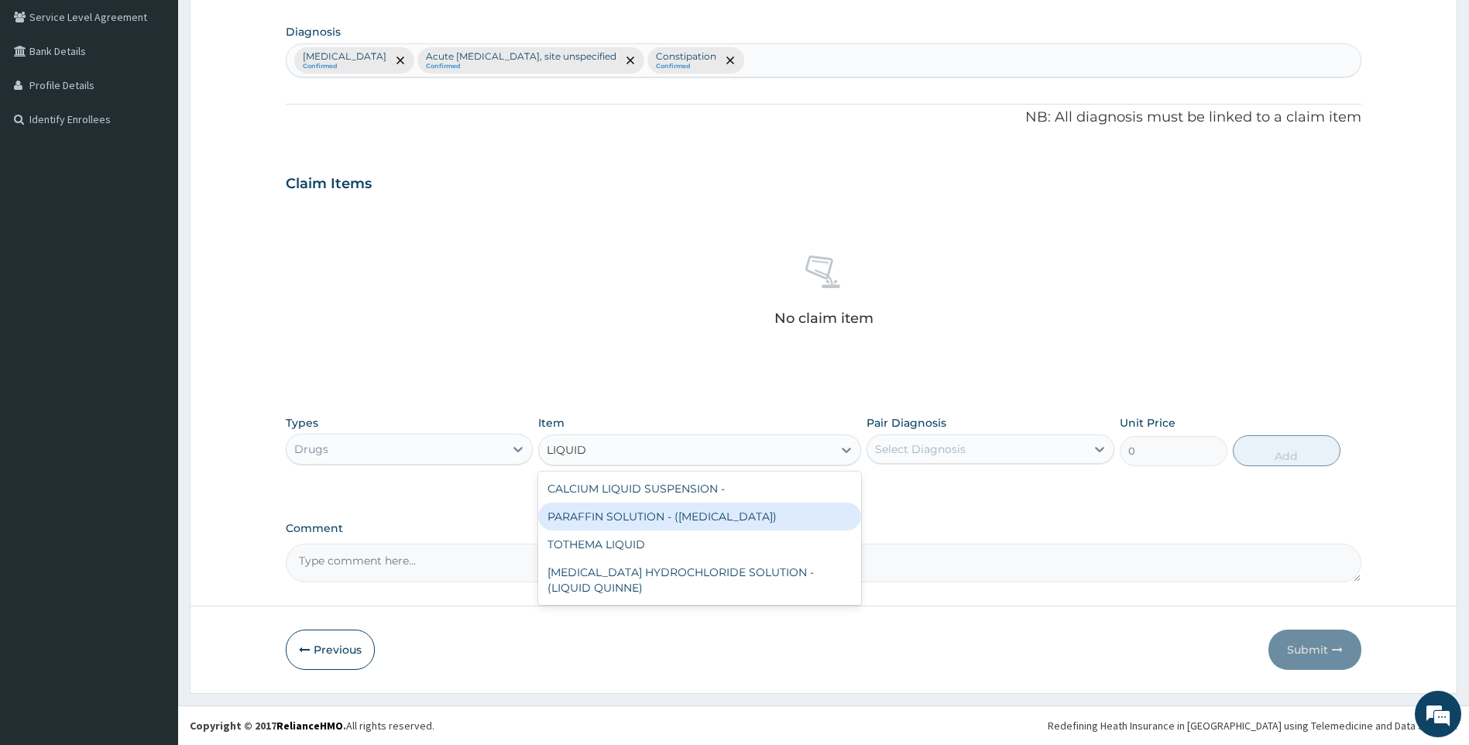
click at [737, 511] on div "PARAFFIN SOLUTION - ([MEDICAL_DATA])" at bounding box center [699, 517] width 323 height 28
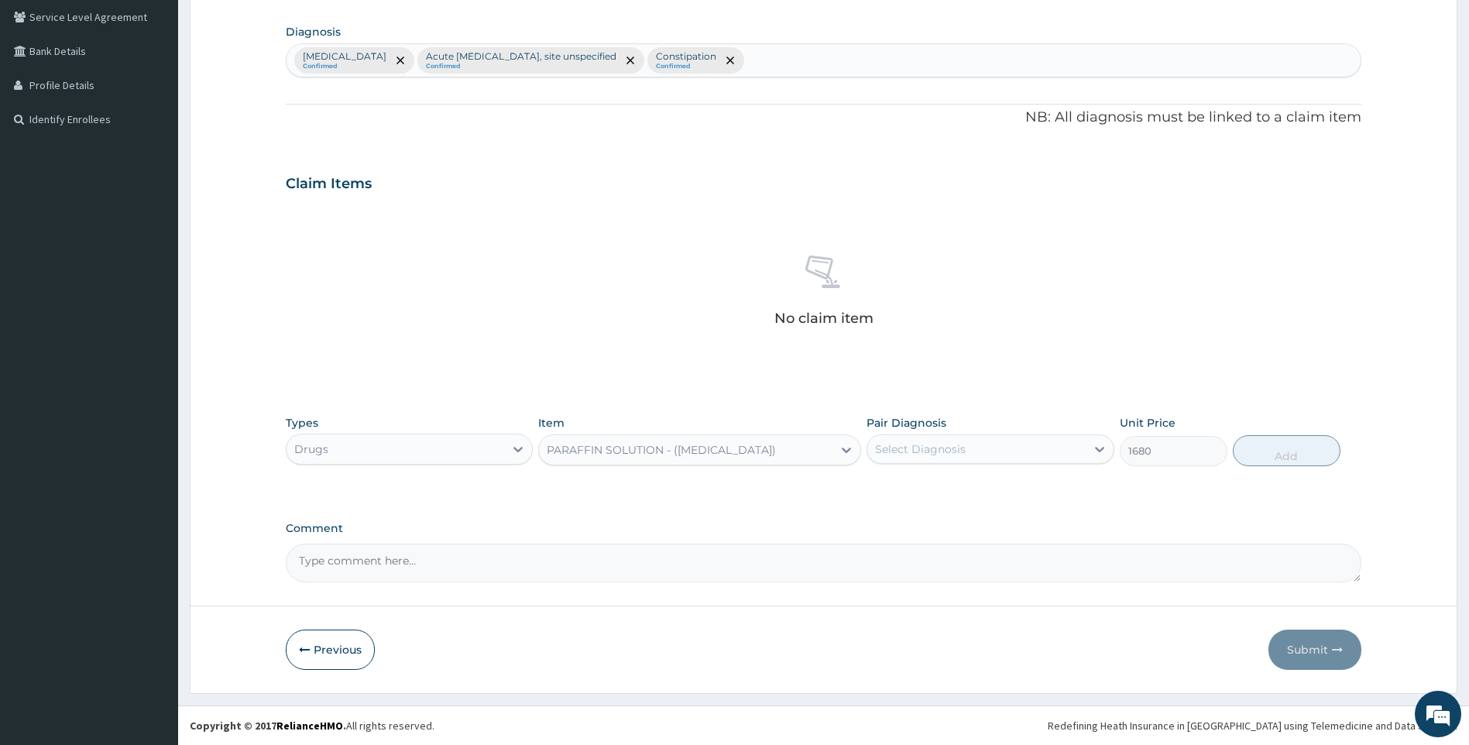
type input "1680"
click at [973, 446] on div "Select Diagnosis" at bounding box center [977, 449] width 218 height 25
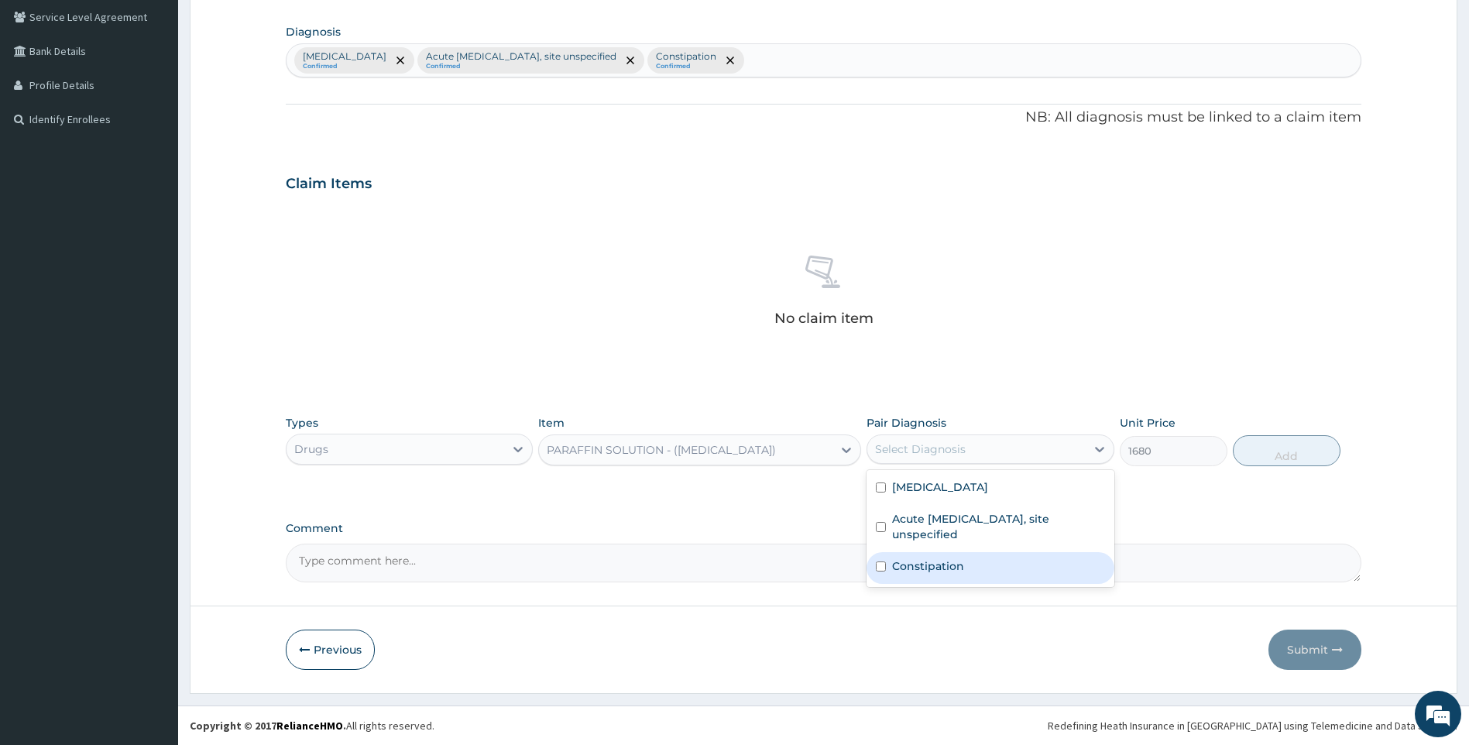
drag, startPoint x: 956, startPoint y: 567, endPoint x: 1009, endPoint y: 546, distance: 56.7
click at [956, 568] on label "Constipation" at bounding box center [928, 565] width 72 height 15
checkbox input "true"
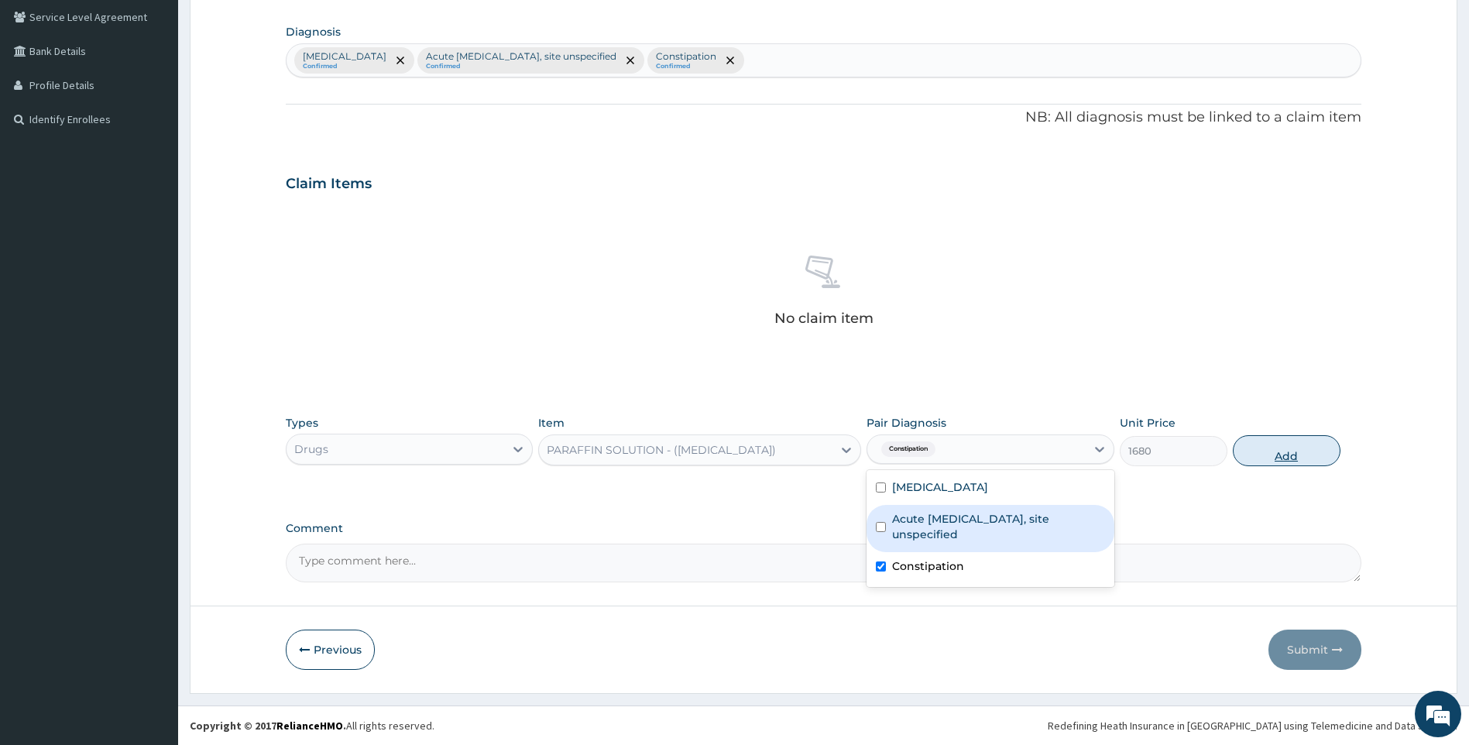
click at [1283, 458] on button "Add" at bounding box center [1287, 450] width 108 height 31
type input "0"
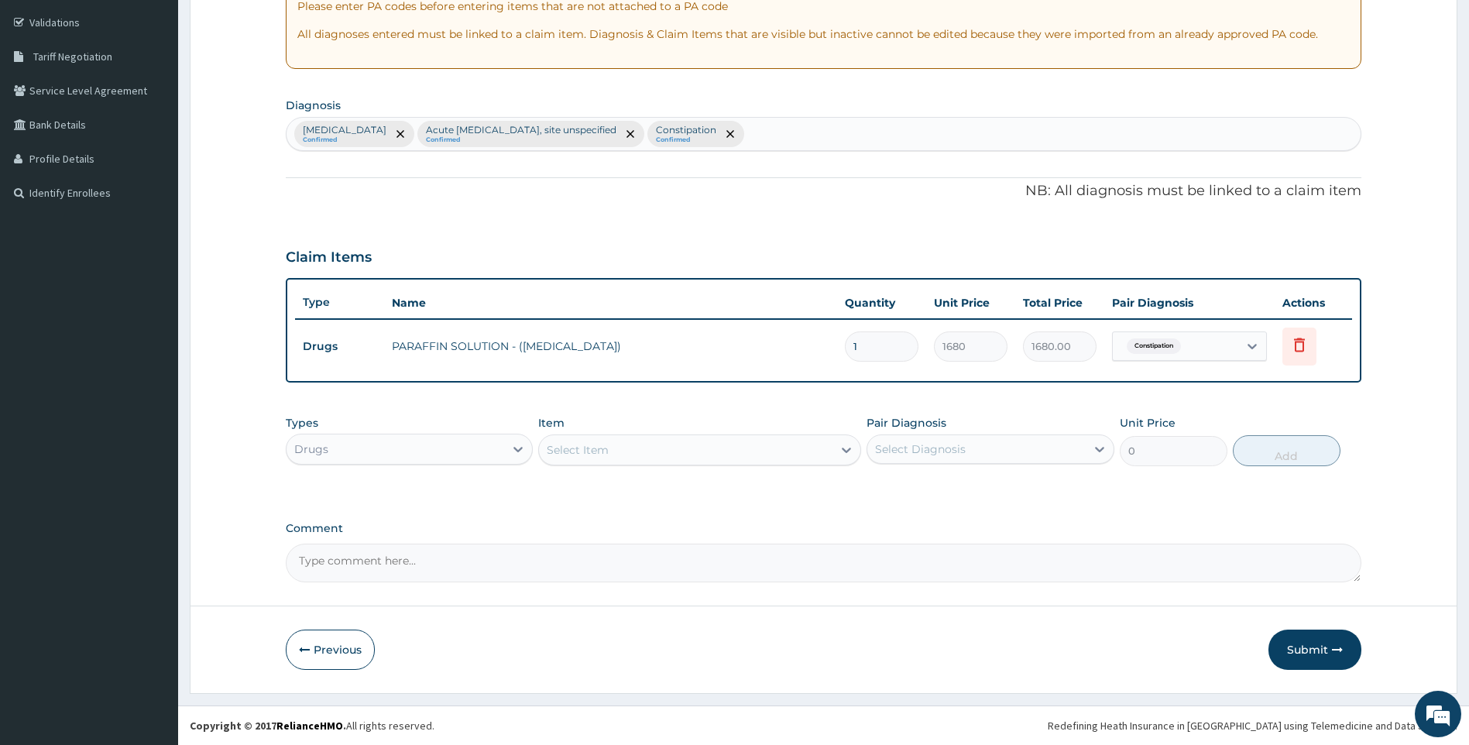
scroll to position [283, 0]
click at [682, 448] on div "Select Item" at bounding box center [686, 450] width 294 height 25
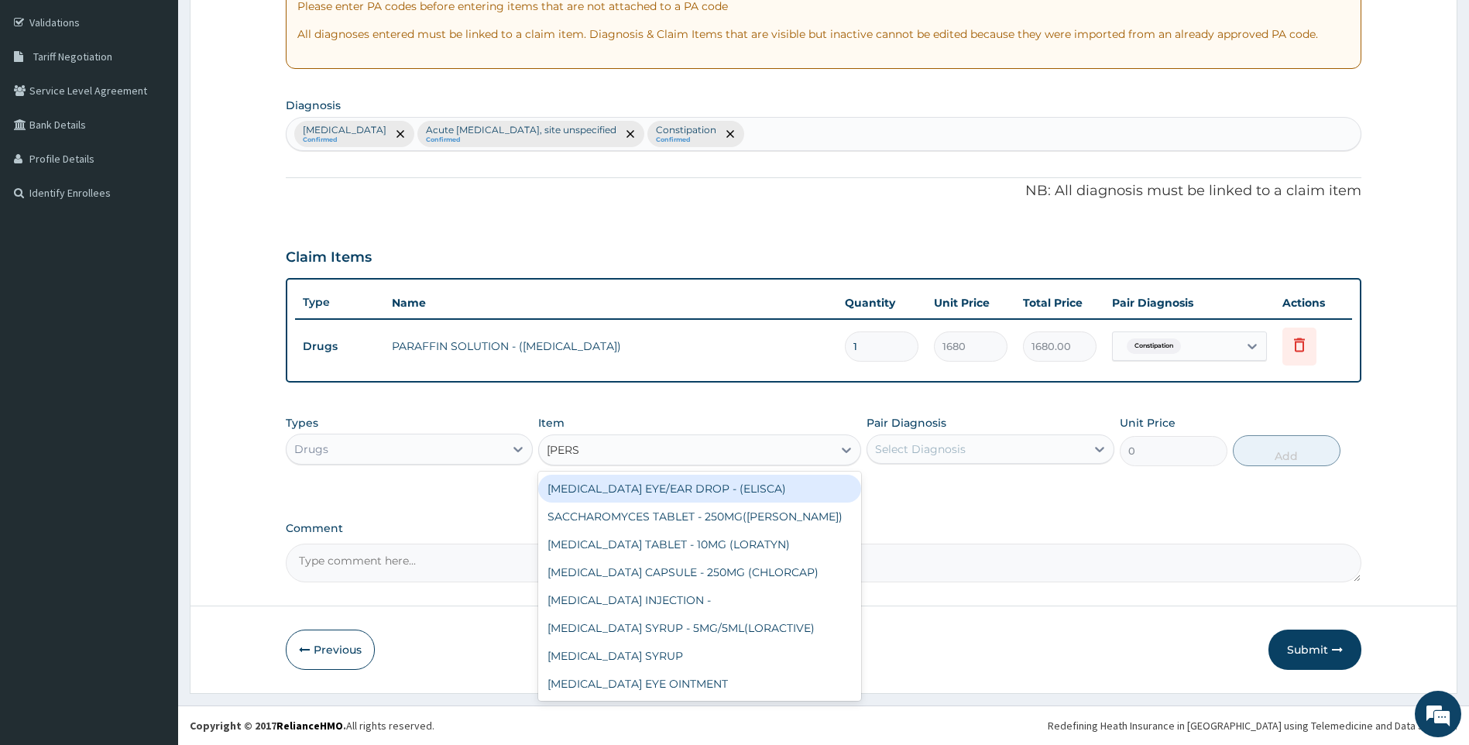
type input "LORAT"
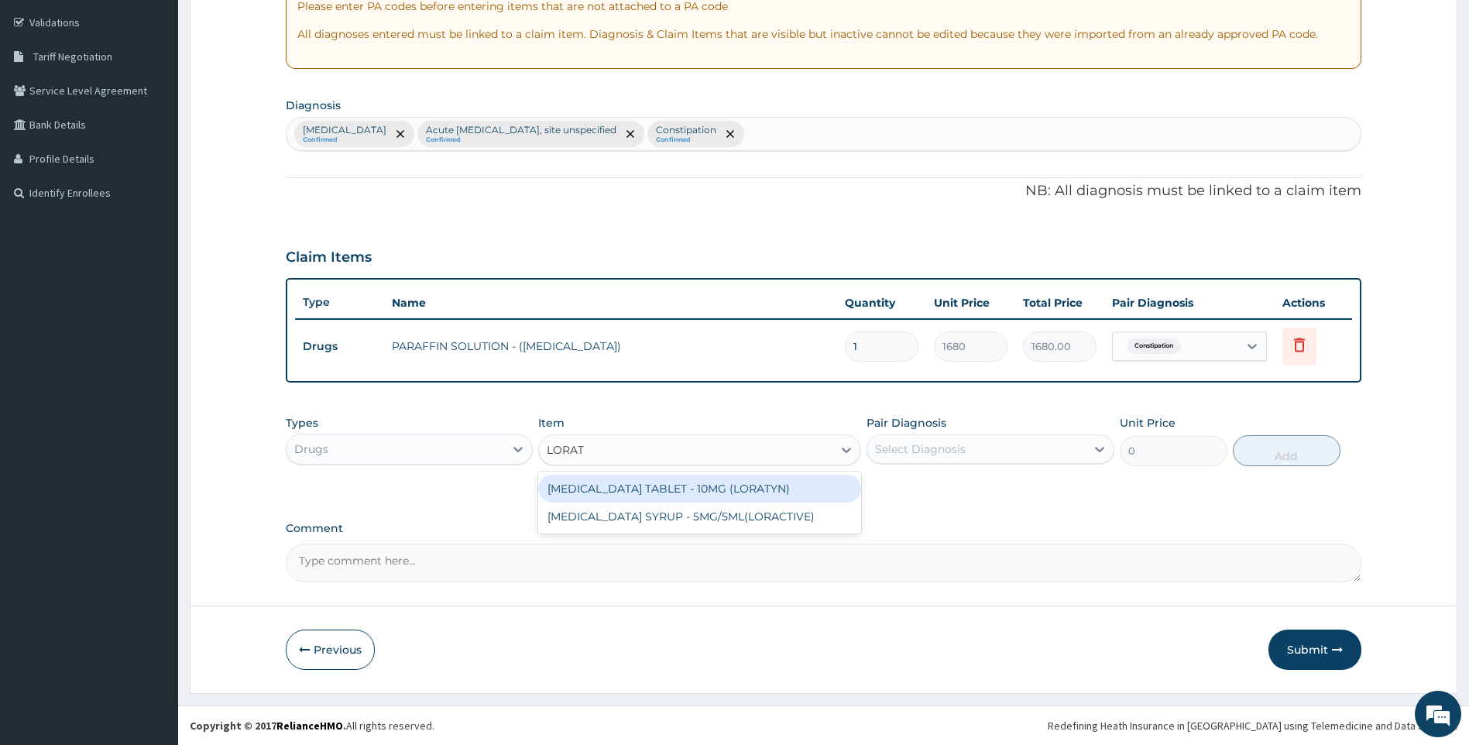
click at [610, 486] on div "[MEDICAL_DATA] TABLET - 10MG (LORATYN)" at bounding box center [699, 489] width 323 height 28
type input "98"
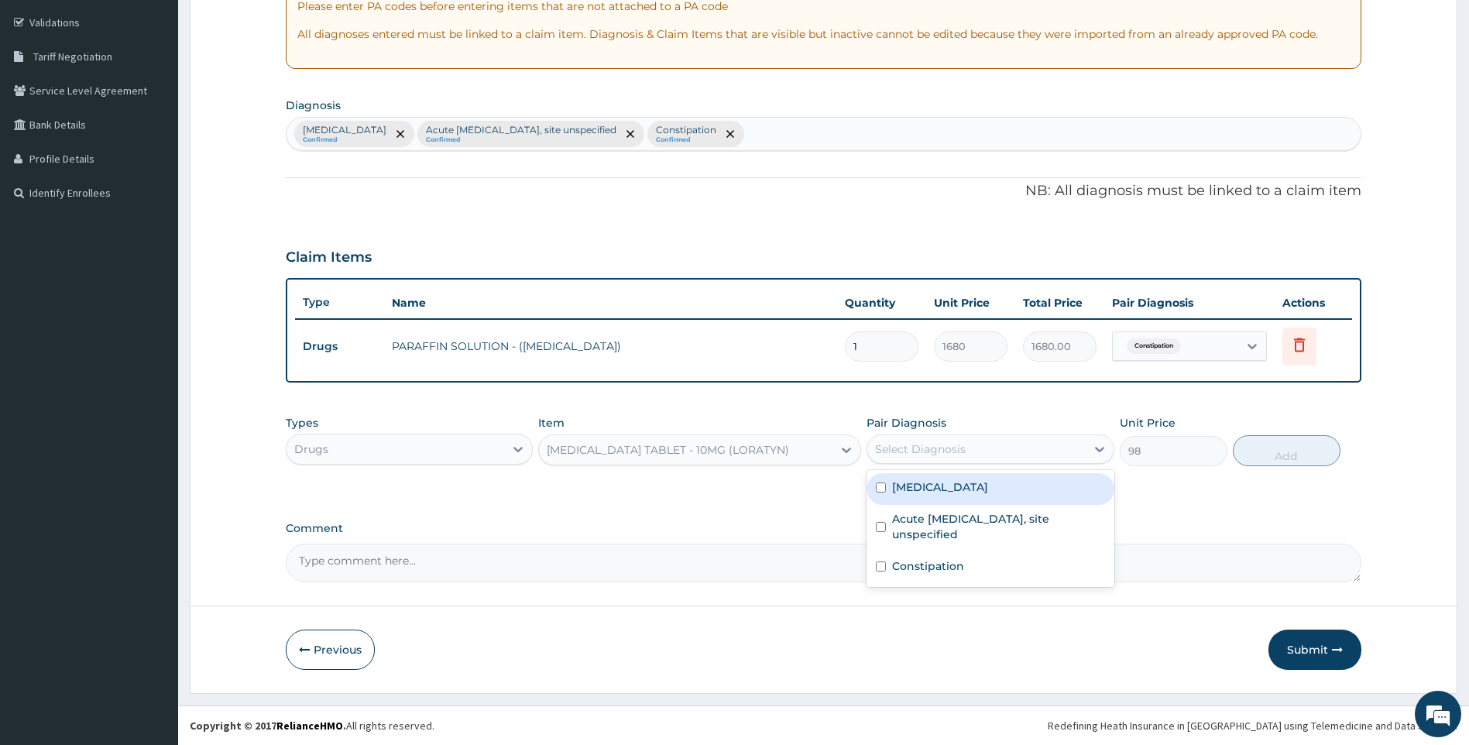
click at [990, 459] on div "Select Diagnosis" at bounding box center [977, 449] width 218 height 25
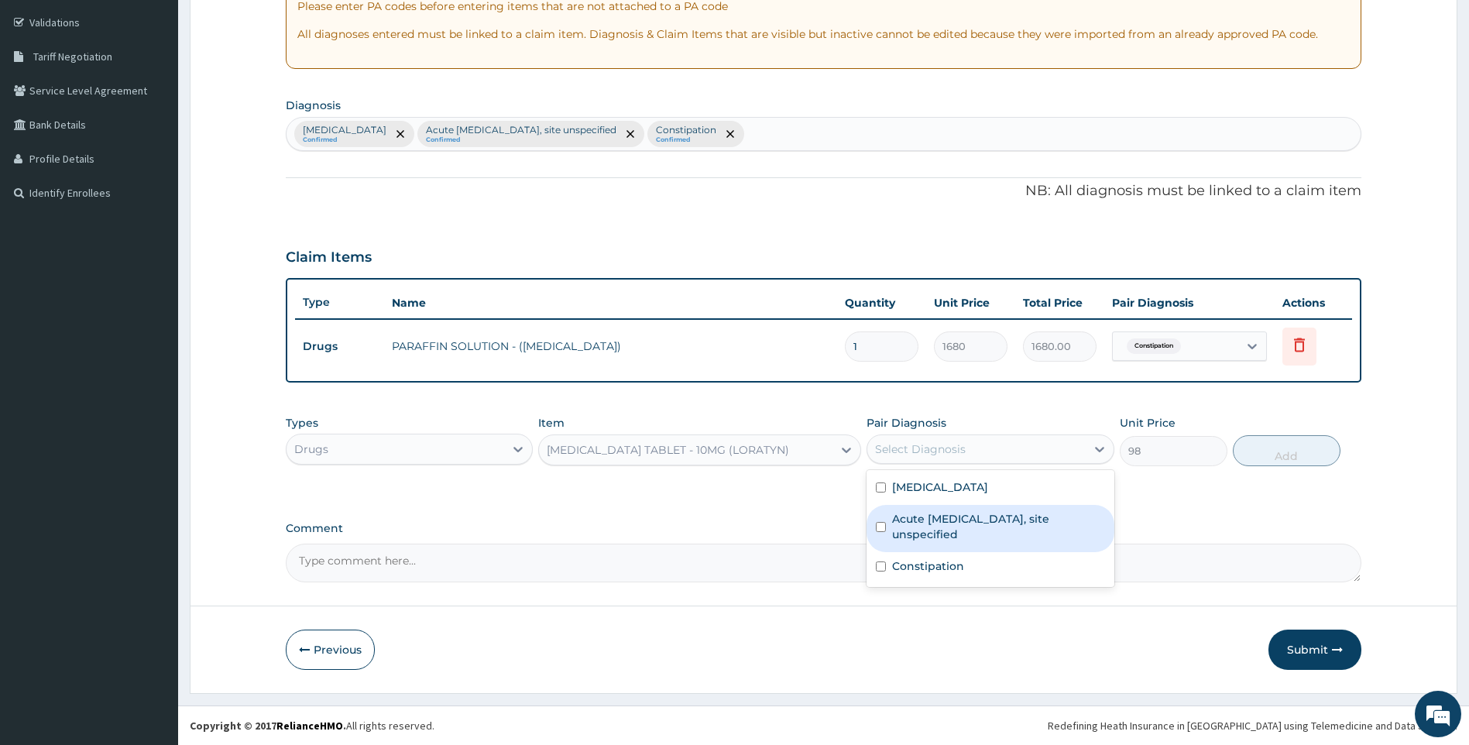
drag, startPoint x: 985, startPoint y: 518, endPoint x: 1142, endPoint y: 482, distance: 160.6
click at [990, 519] on label "Acute [MEDICAL_DATA], site unspecified" at bounding box center [998, 526] width 213 height 31
checkbox input "true"
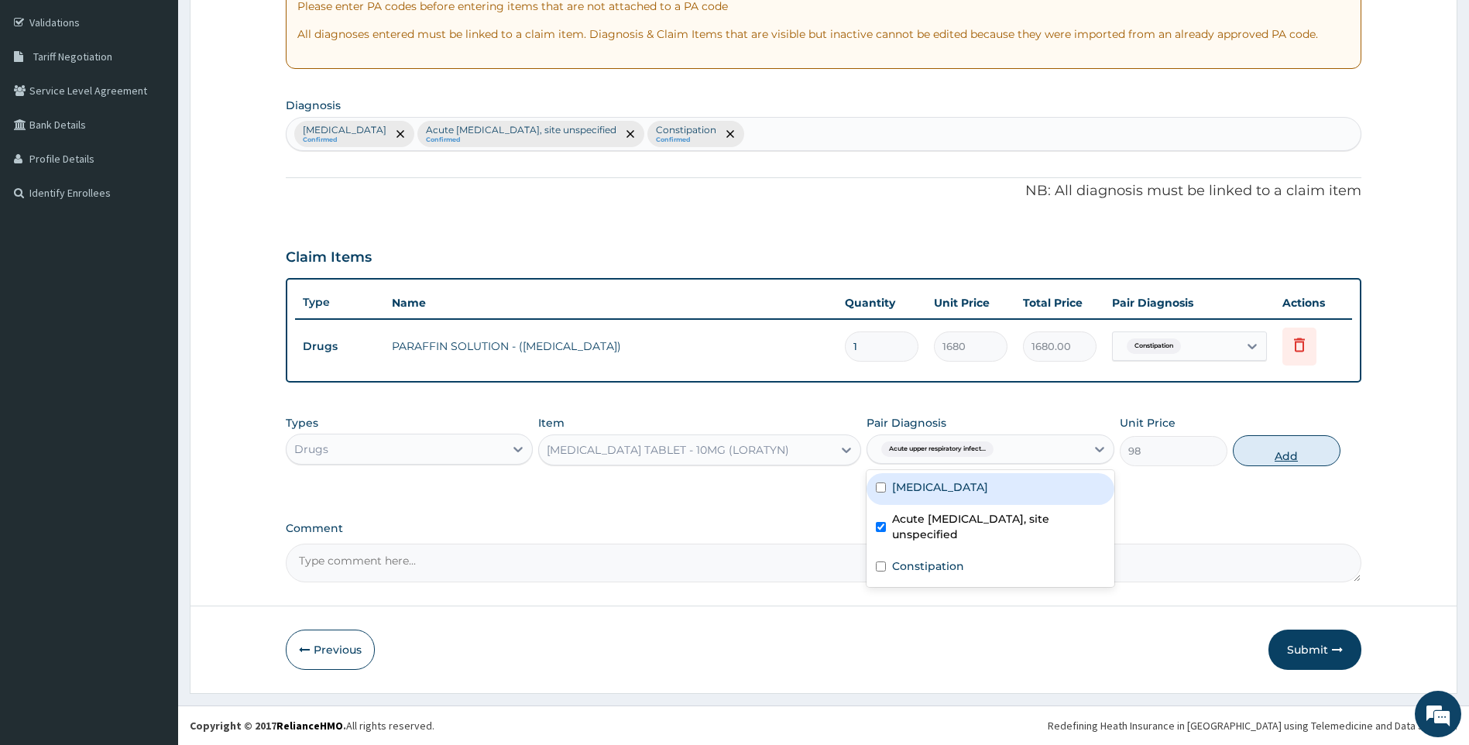
click at [1243, 453] on button "Add" at bounding box center [1287, 450] width 108 height 31
type input "0"
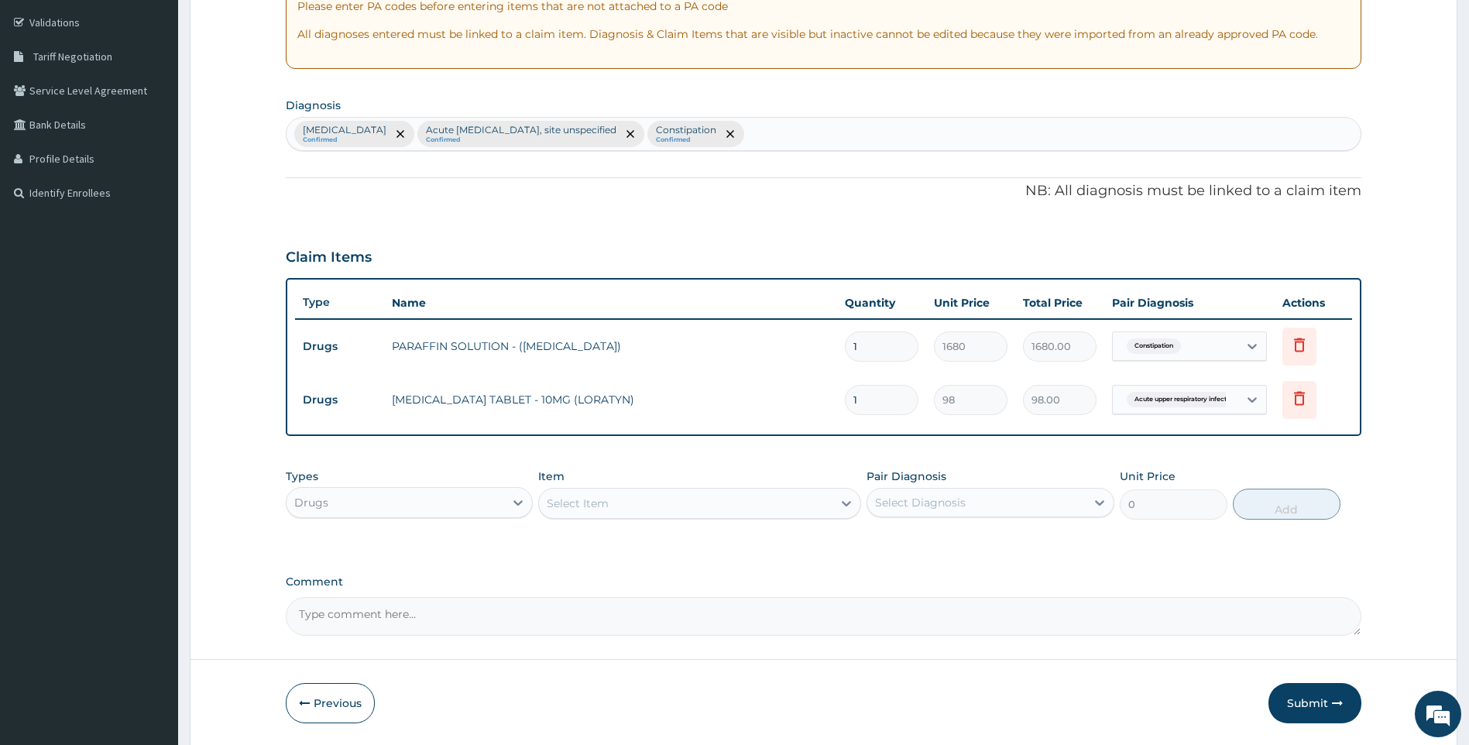
click at [684, 495] on div "Select Item" at bounding box center [686, 503] width 294 height 25
type input "MECT"
click at [718, 539] on div "[MEDICAL_DATA] TABLET - 3MG(MECTIZAN)" at bounding box center [699, 542] width 323 height 28
type input "168"
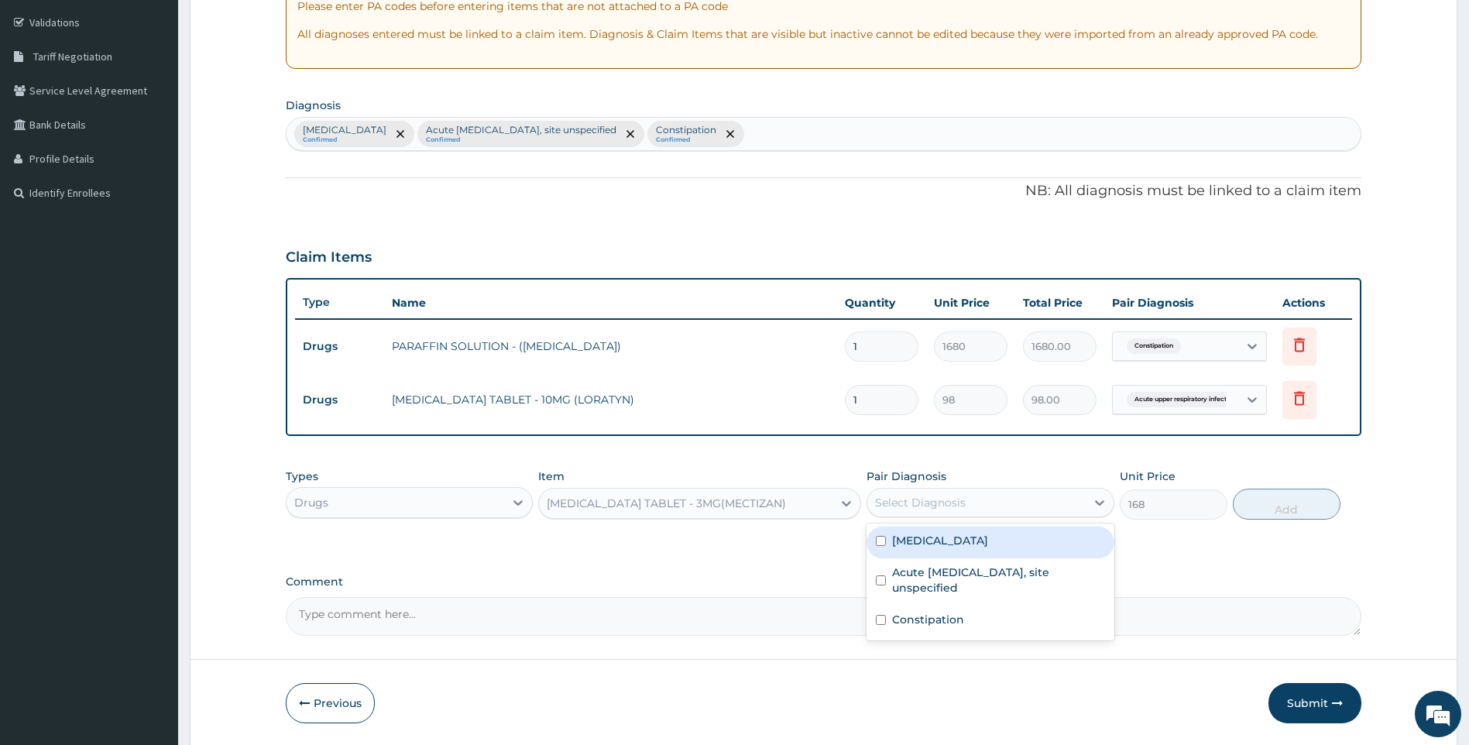
drag, startPoint x: 1007, startPoint y: 506, endPoint x: 991, endPoint y: 537, distance: 35.0
click at [1005, 507] on div "Select Diagnosis" at bounding box center [977, 502] width 218 height 25
click at [971, 545] on label "Filariasis, unspecified" at bounding box center [940, 540] width 96 height 15
checkbox input "true"
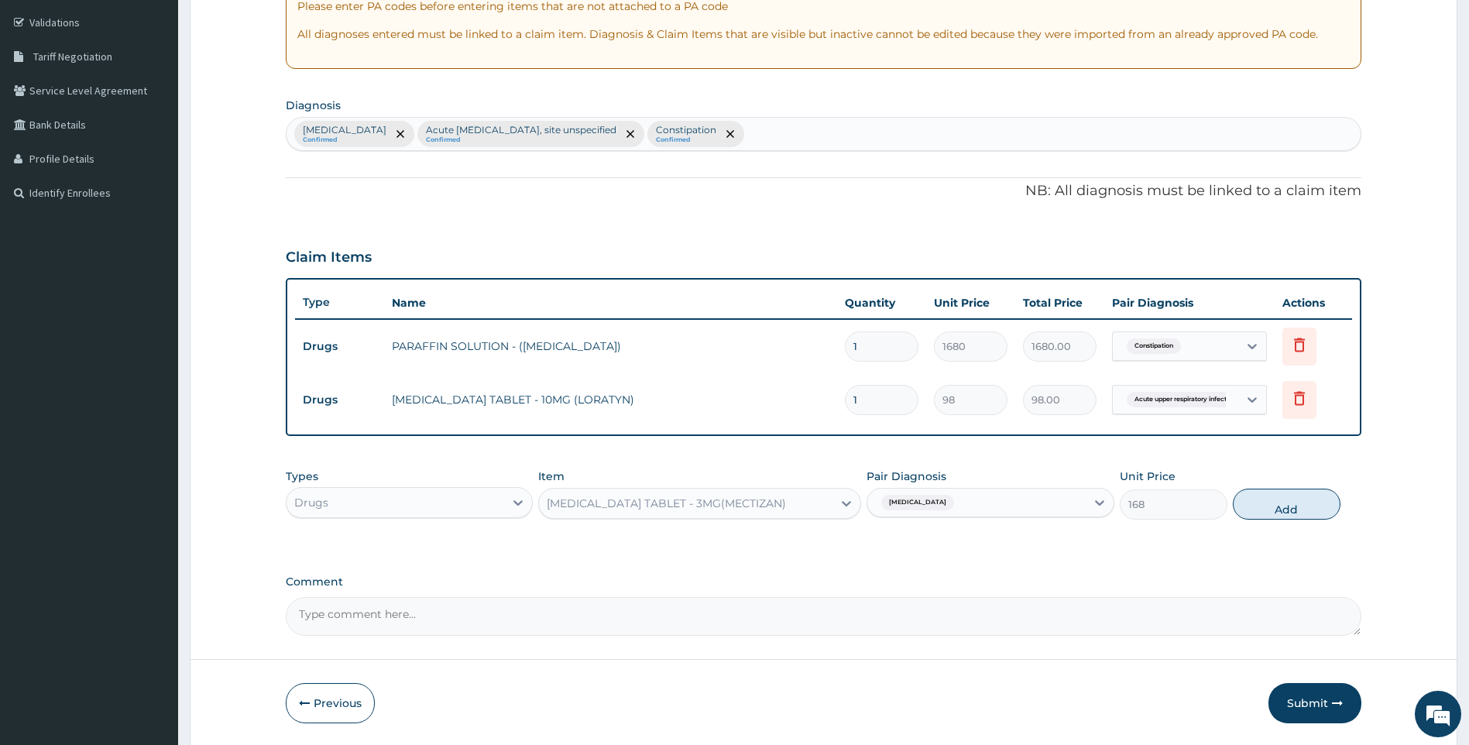
drag, startPoint x: 1280, startPoint y: 500, endPoint x: 714, endPoint y: 401, distance: 573.9
click at [1280, 499] on button "Add" at bounding box center [1287, 504] width 108 height 31
type input "0"
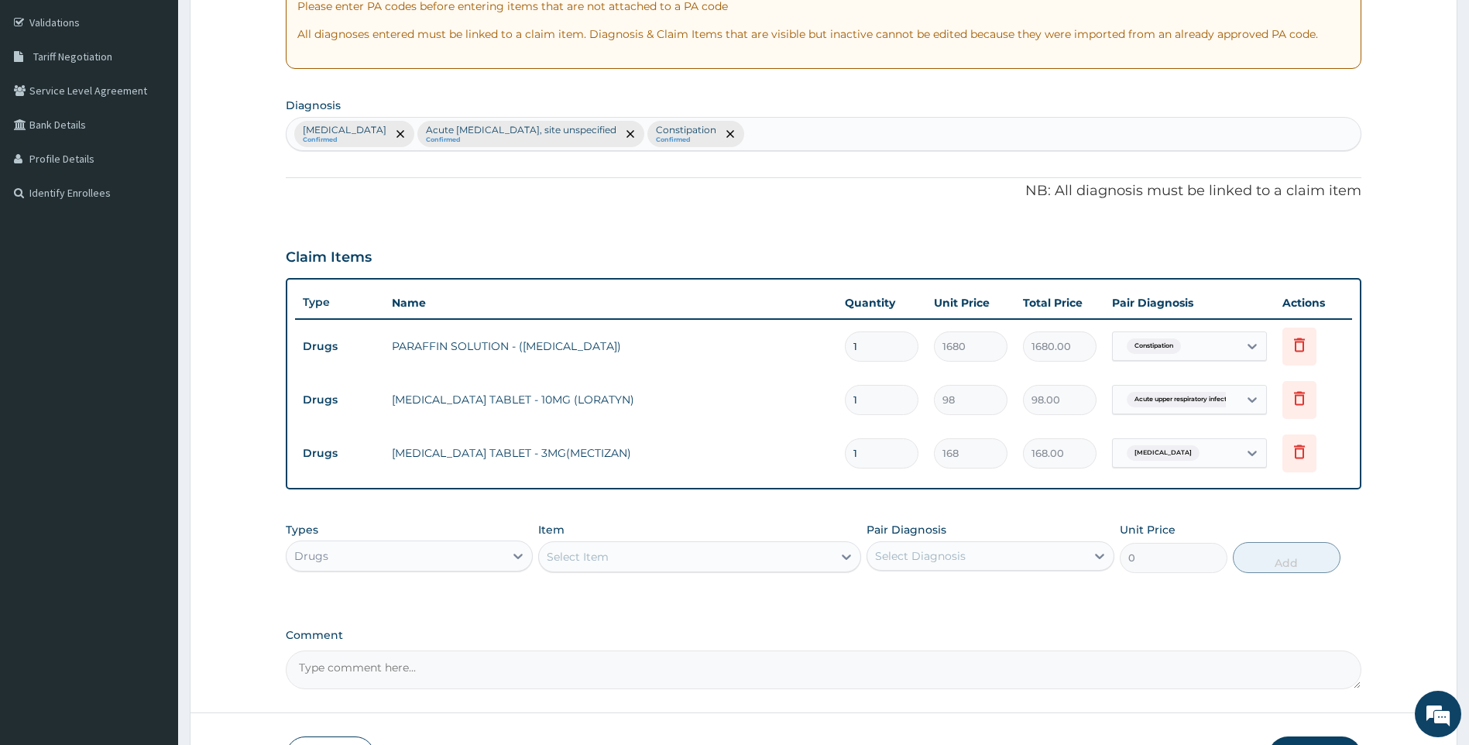
drag, startPoint x: 872, startPoint y: 452, endPoint x: 773, endPoint y: 447, distance: 99.3
click at [775, 447] on tr "Drugs IVERMECTIN TABLET - 3MG(MECTIZAN) 1 168 168.00 Filariasis, unspecified De…" at bounding box center [824, 453] width 1058 height 53
type input "4"
type input "672.00"
type input "4"
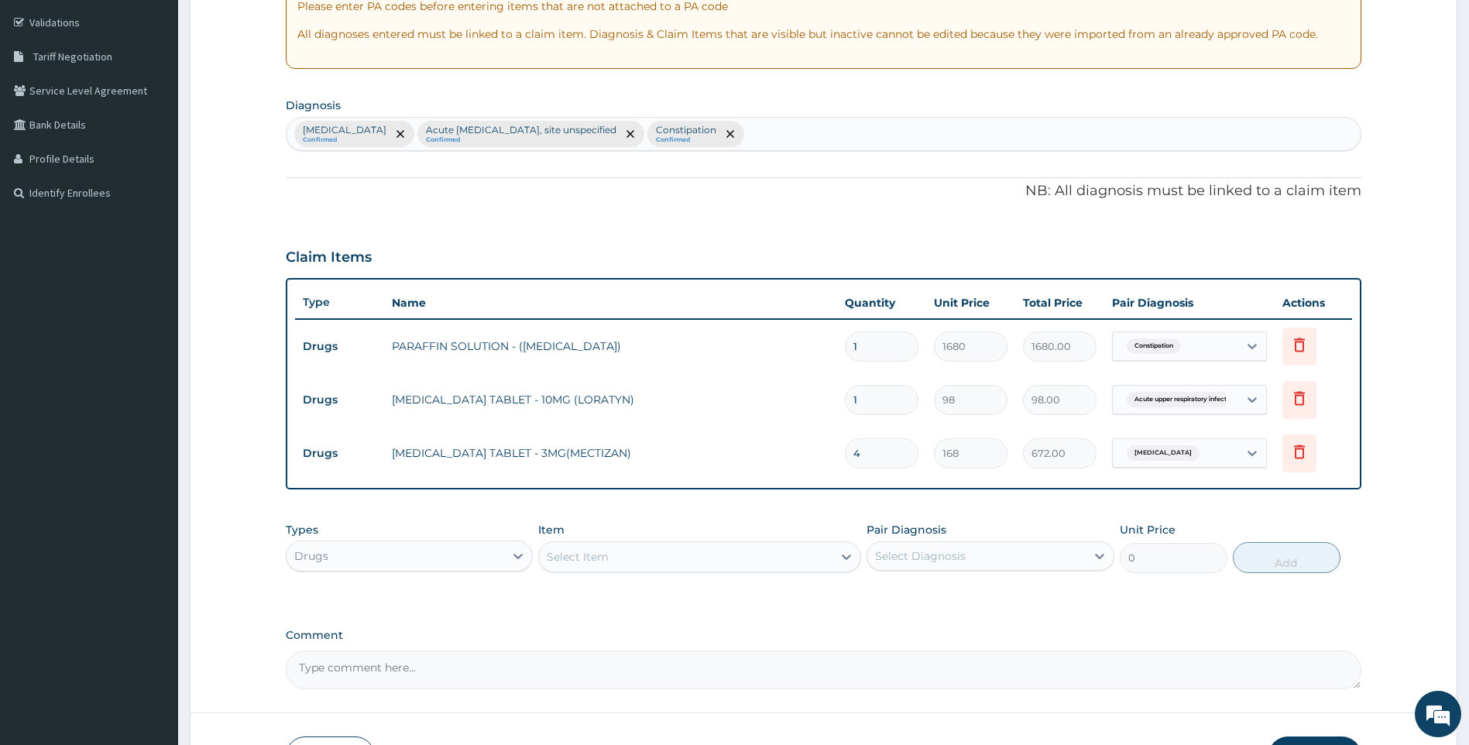
click at [716, 552] on div "Select Item" at bounding box center [686, 557] width 294 height 25
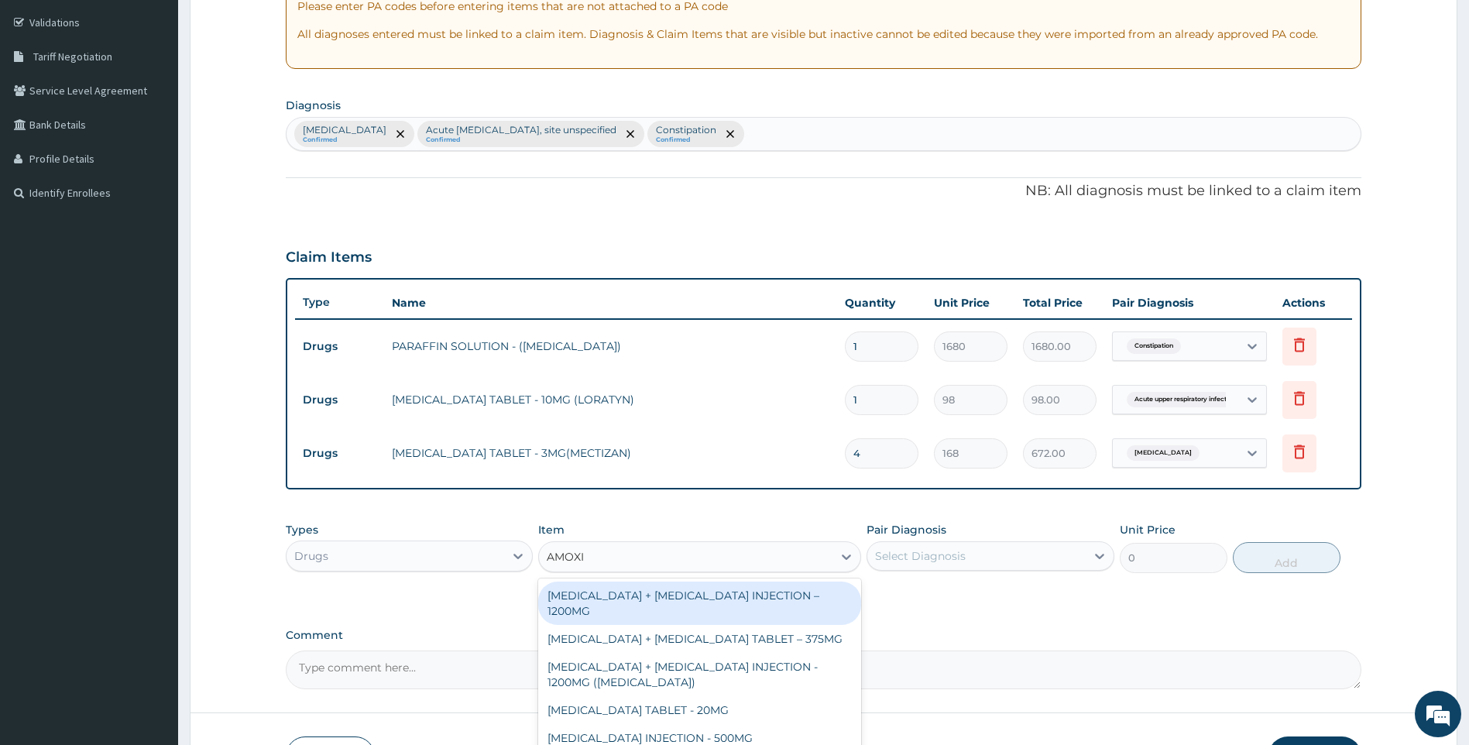
type input "AMOXIC"
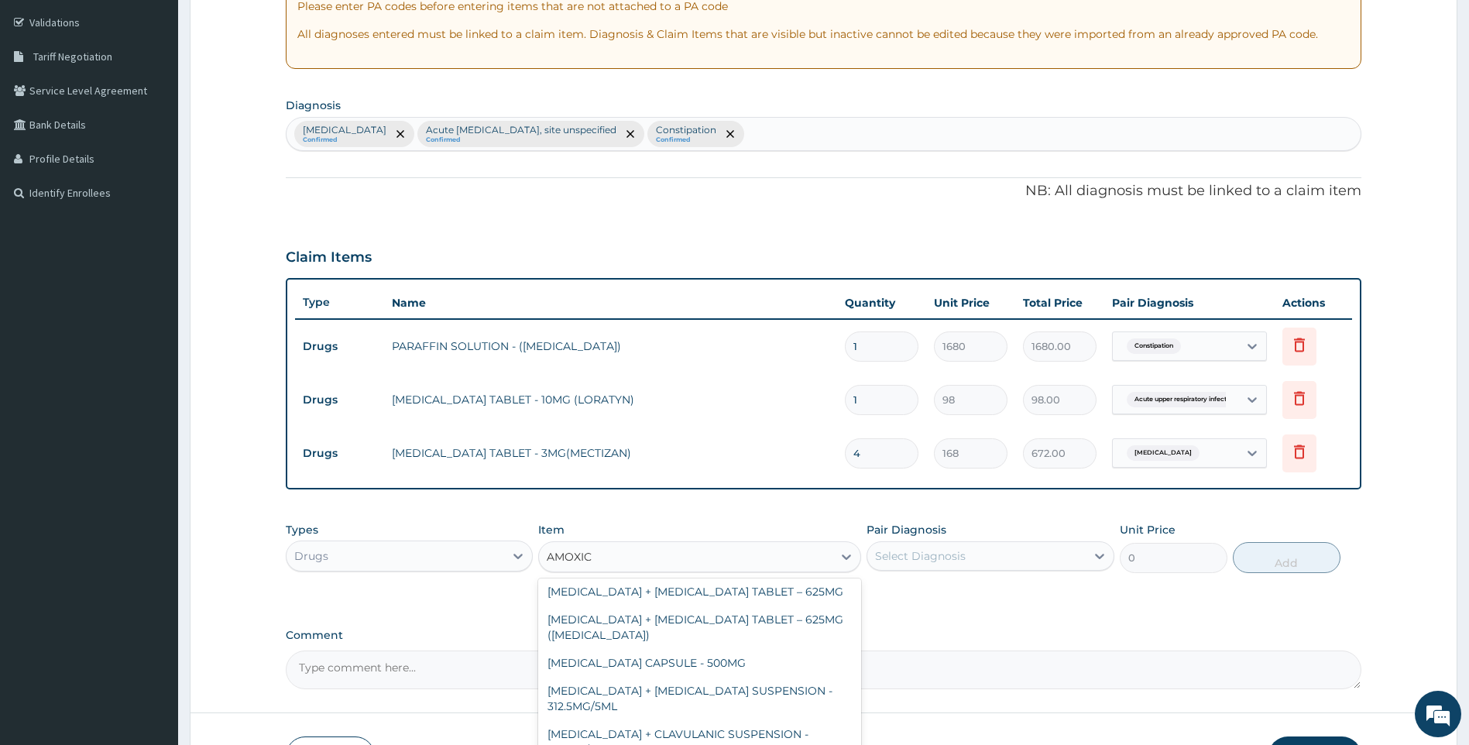
scroll to position [155, 0]
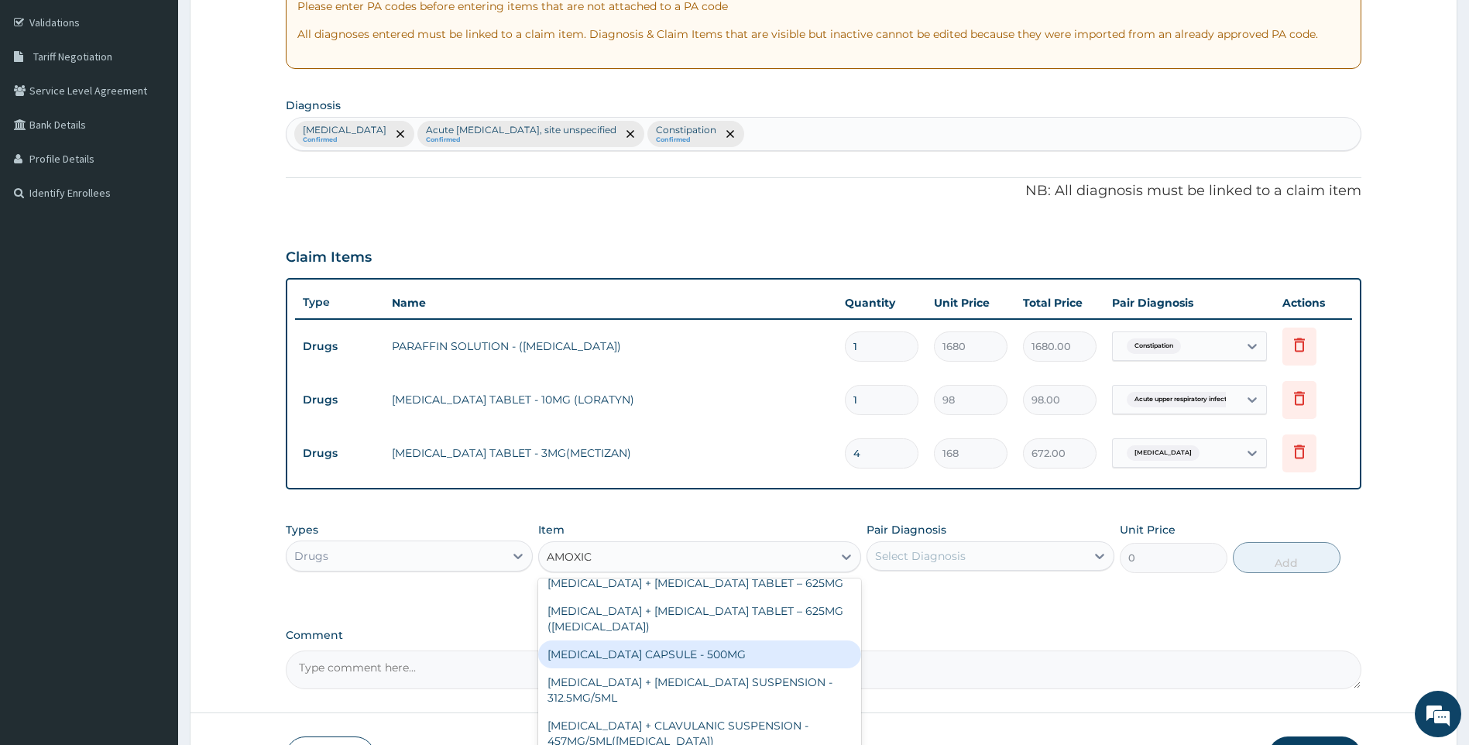
click at [736, 659] on div "AMOXICILLIN CAPSULE - 500MG" at bounding box center [699, 655] width 323 height 28
type input "112"
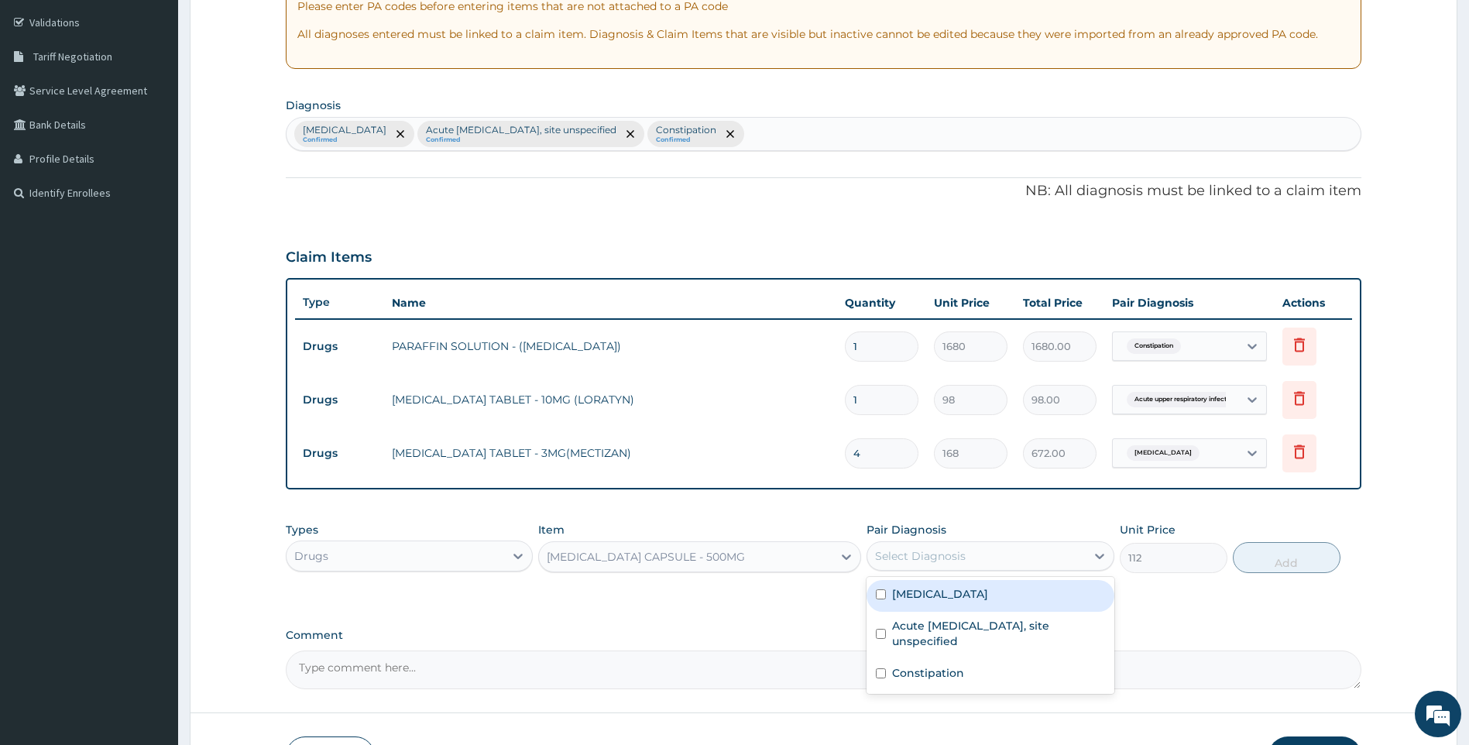
click at [1002, 562] on div "Select Diagnosis" at bounding box center [977, 556] width 218 height 25
click at [833, 134] on div "Filariasis, unspecified Confirmed Acute upper respiratory infection, site unspe…" at bounding box center [824, 134] width 1075 height 33
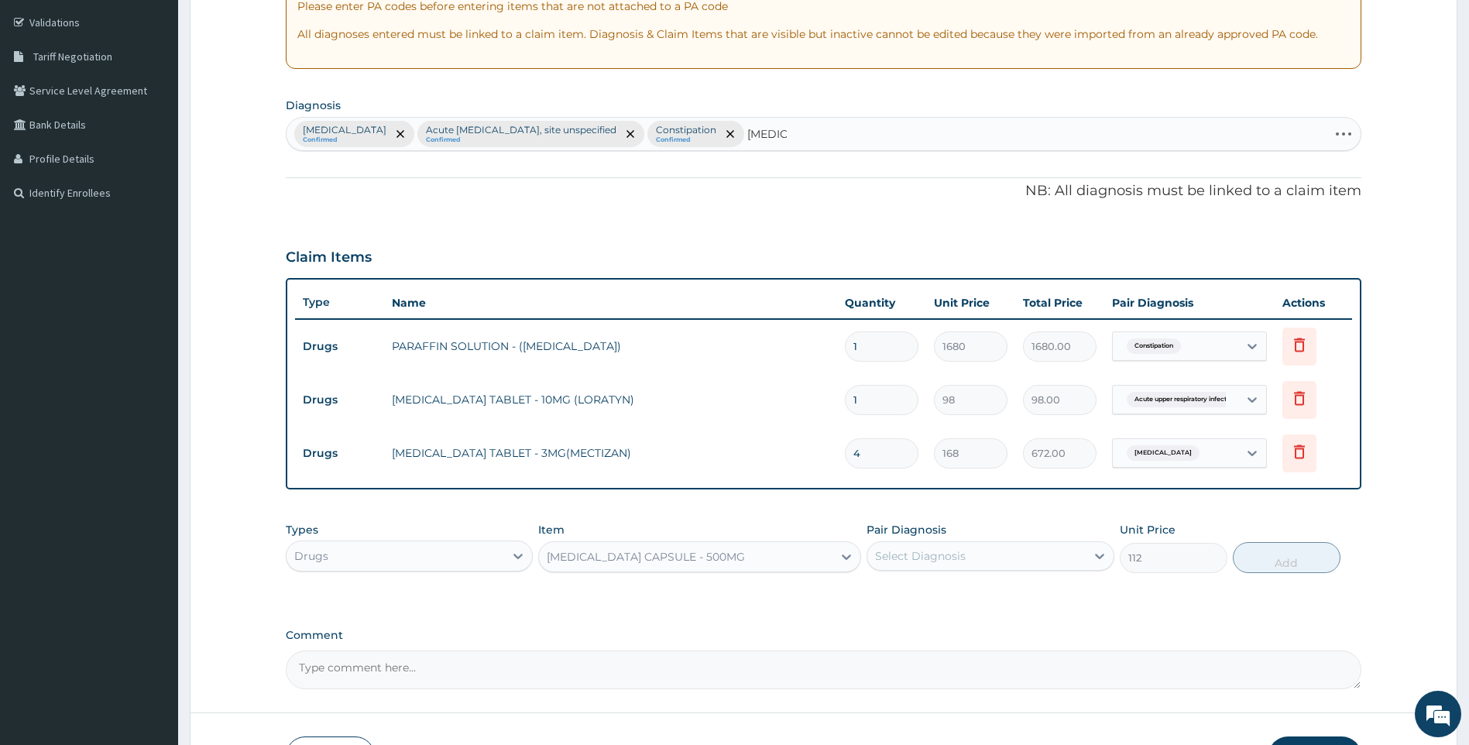
type input "SEPSIS"
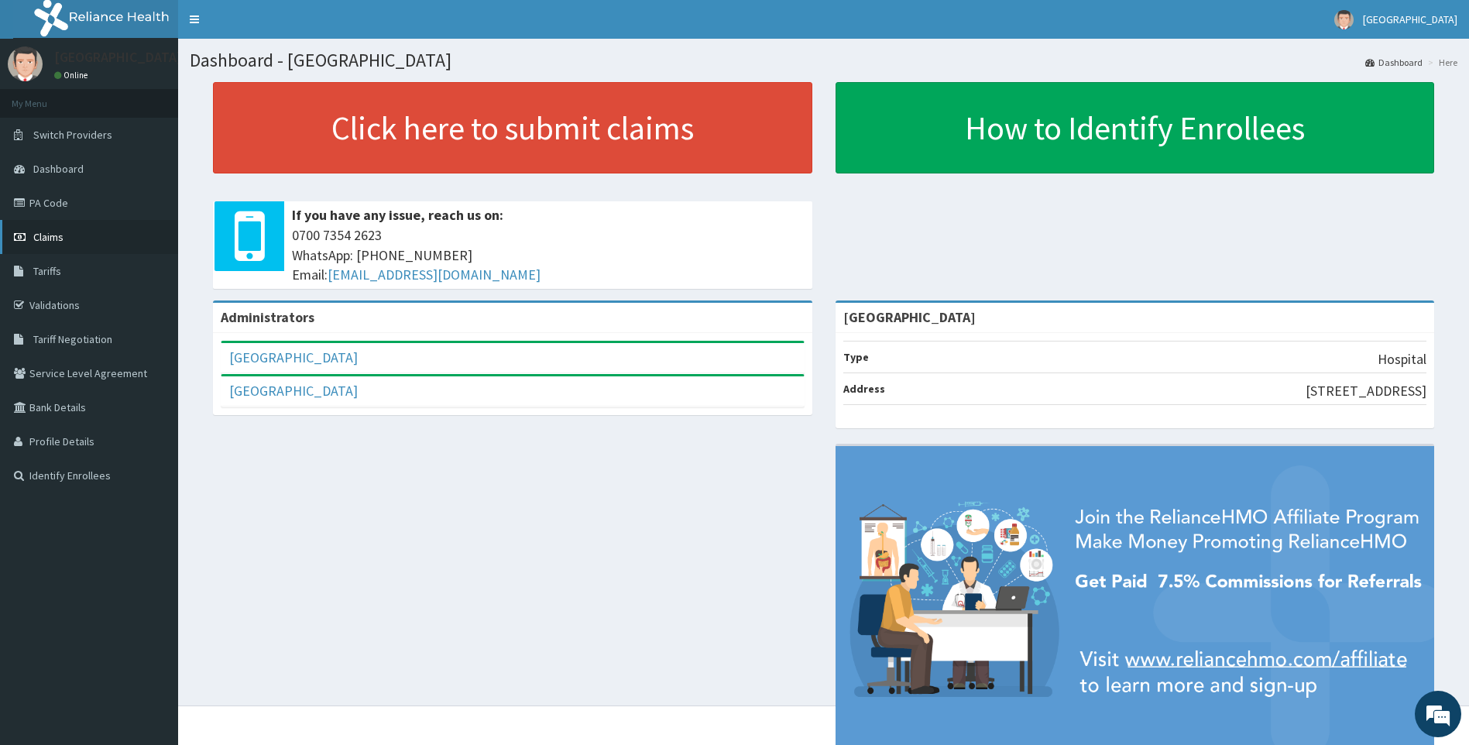
click at [54, 240] on span "Claims" at bounding box center [48, 237] width 30 height 14
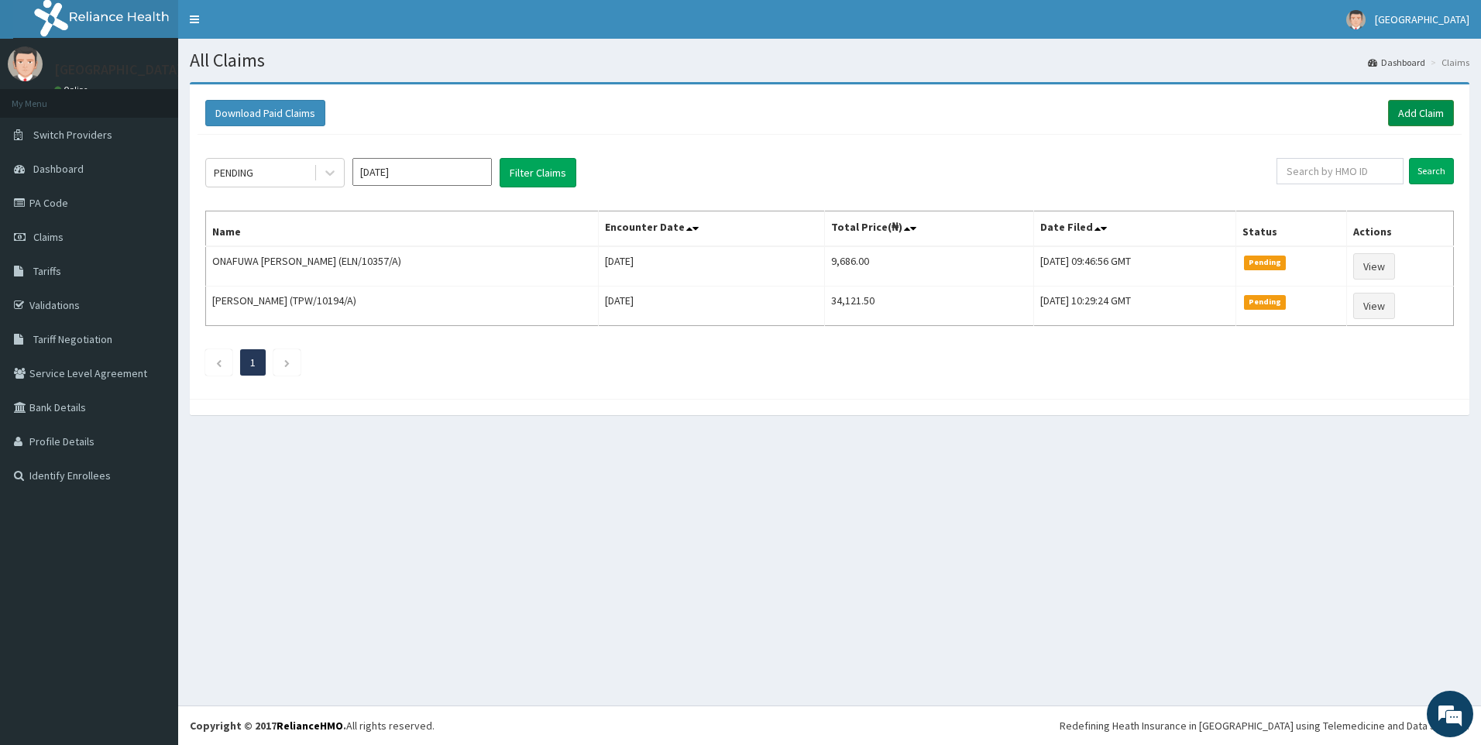
click at [1419, 113] on link "Add Claim" at bounding box center [1421, 113] width 66 height 26
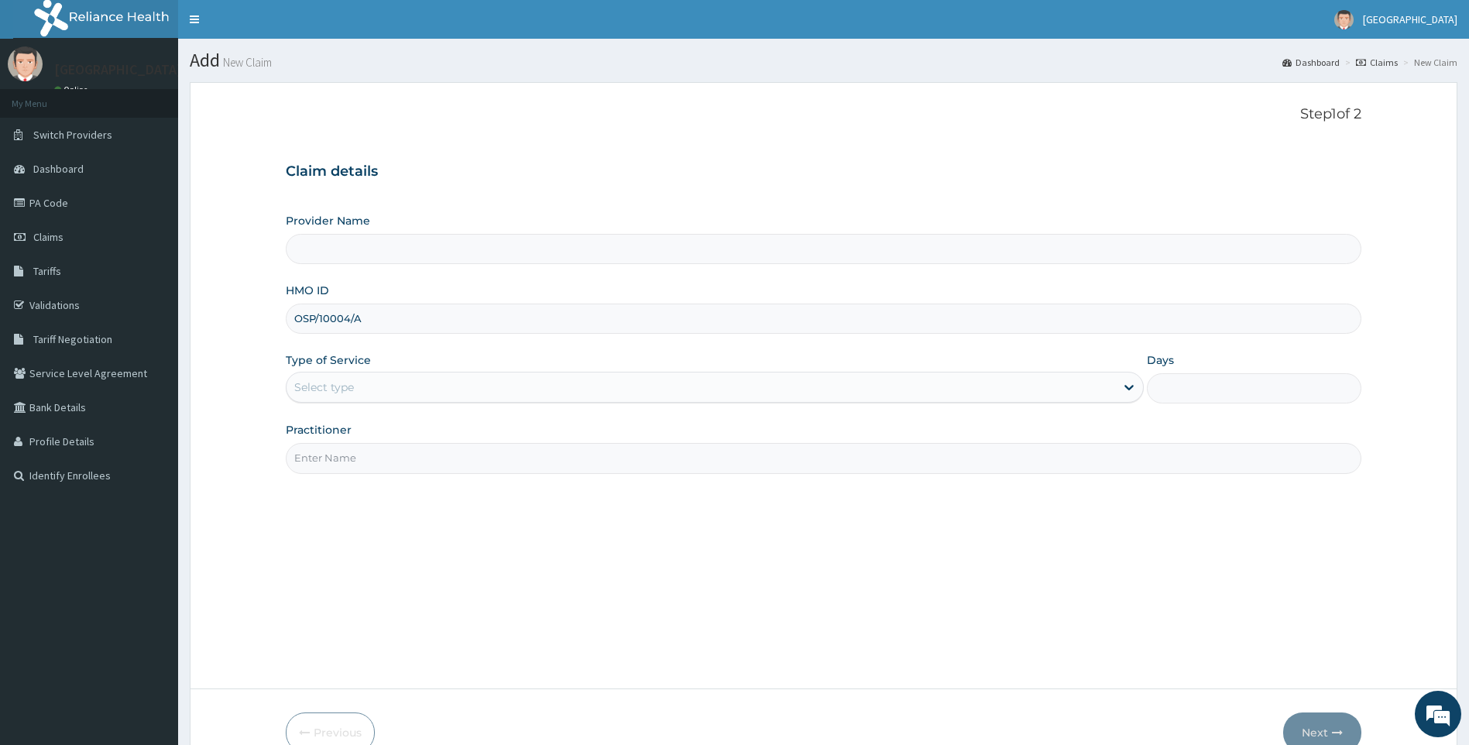
type input "OSP/10004/A"
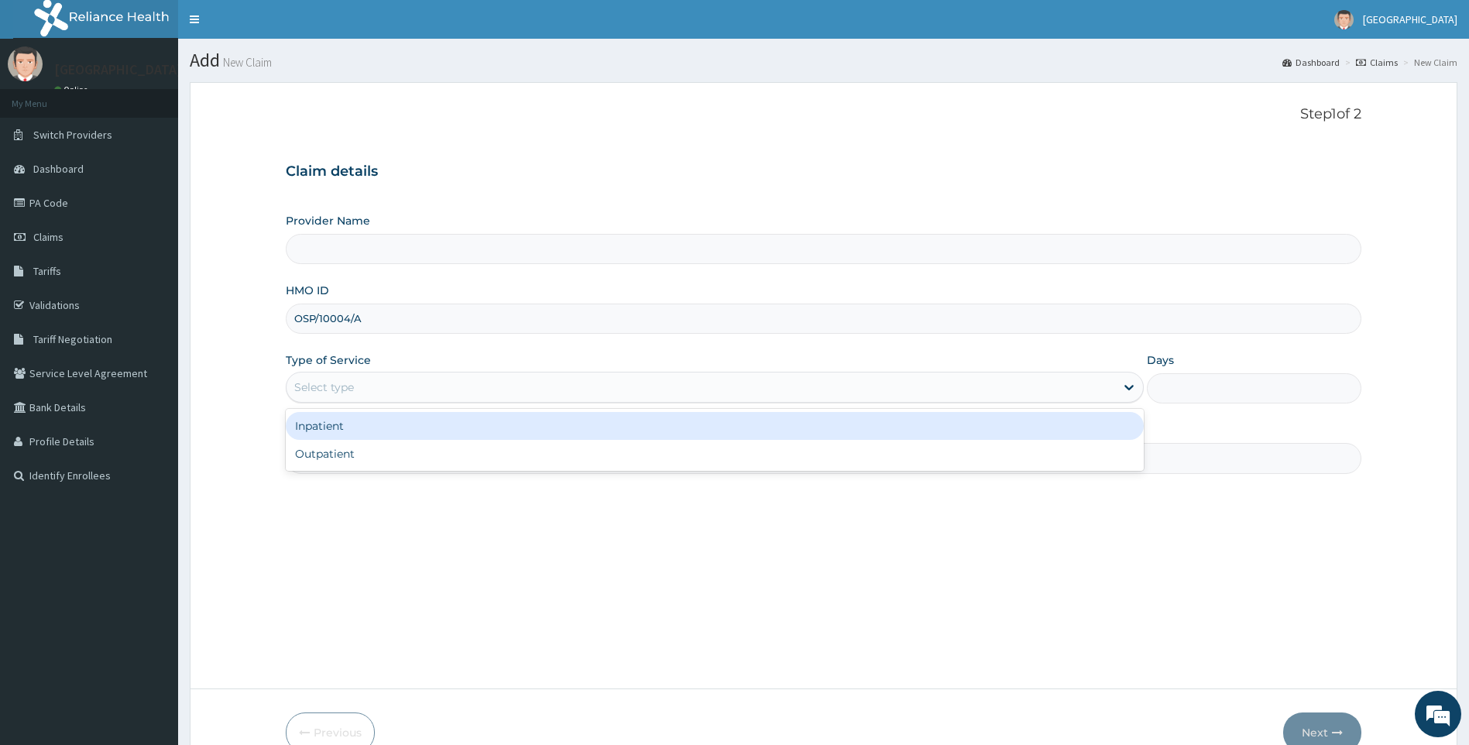
click at [372, 390] on div "Select type" at bounding box center [702, 387] width 830 height 25
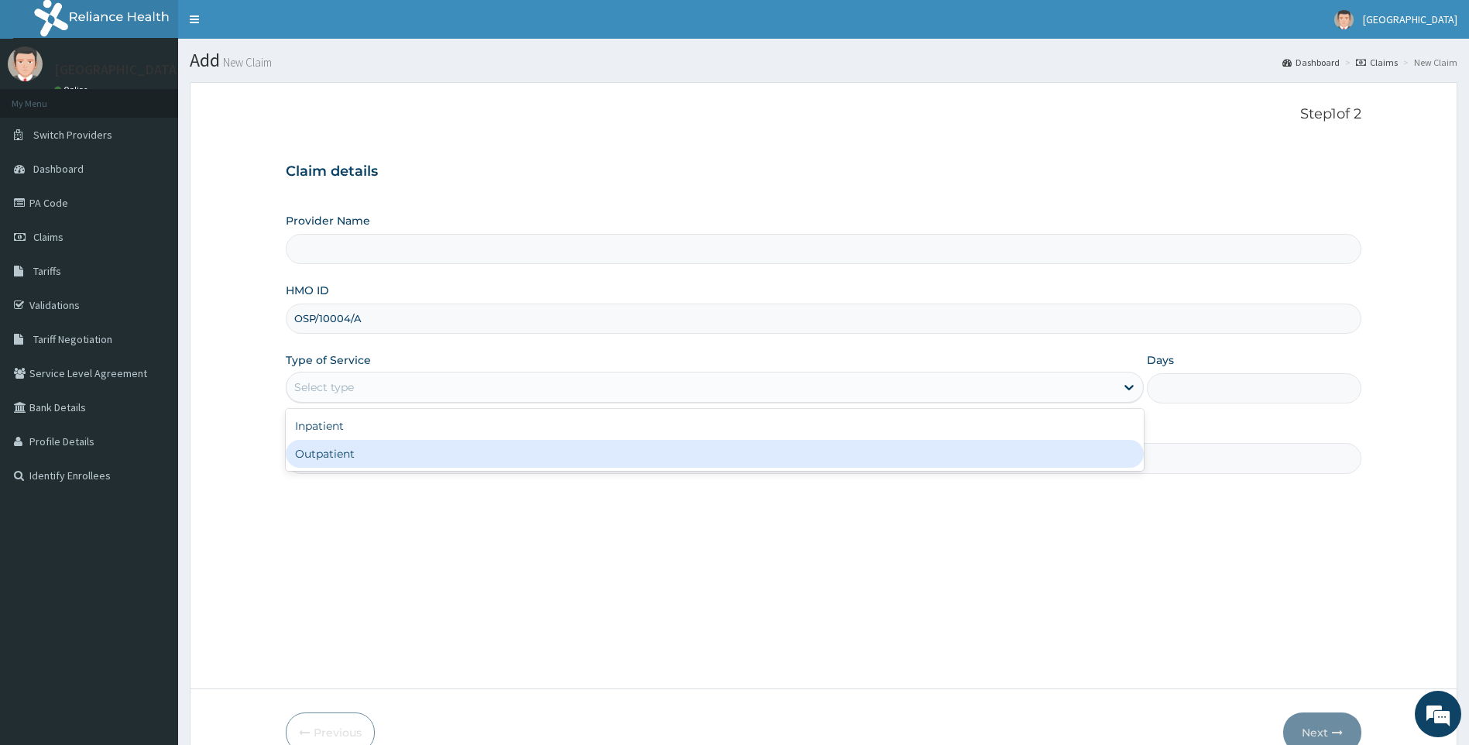
click at [344, 450] on div "Outpatient" at bounding box center [715, 454] width 859 height 28
type input "1"
type input "[GEOGRAPHIC_DATA]"
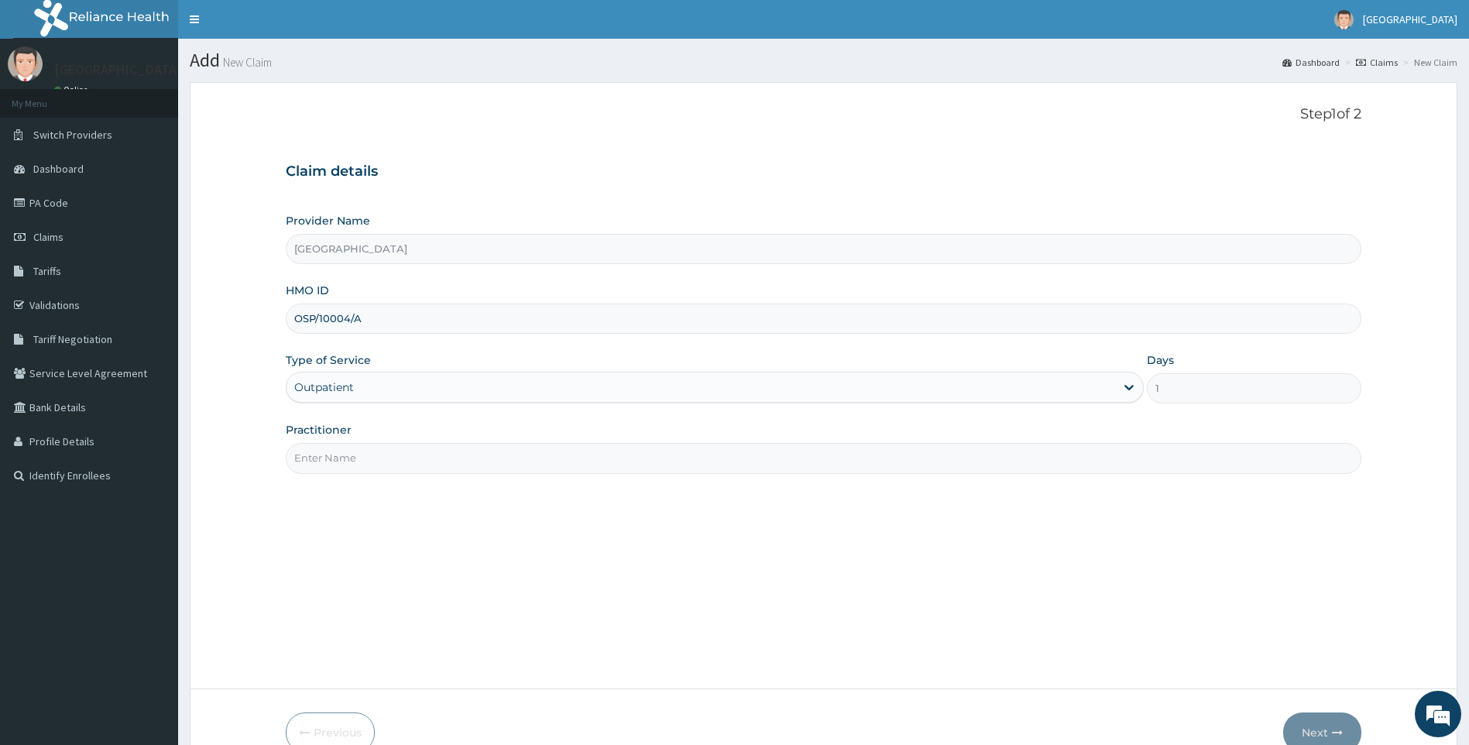
click at [344, 450] on input "Practitioner" at bounding box center [824, 458] width 1077 height 30
click at [338, 449] on input "Practitioner" at bounding box center [824, 458] width 1077 height 30
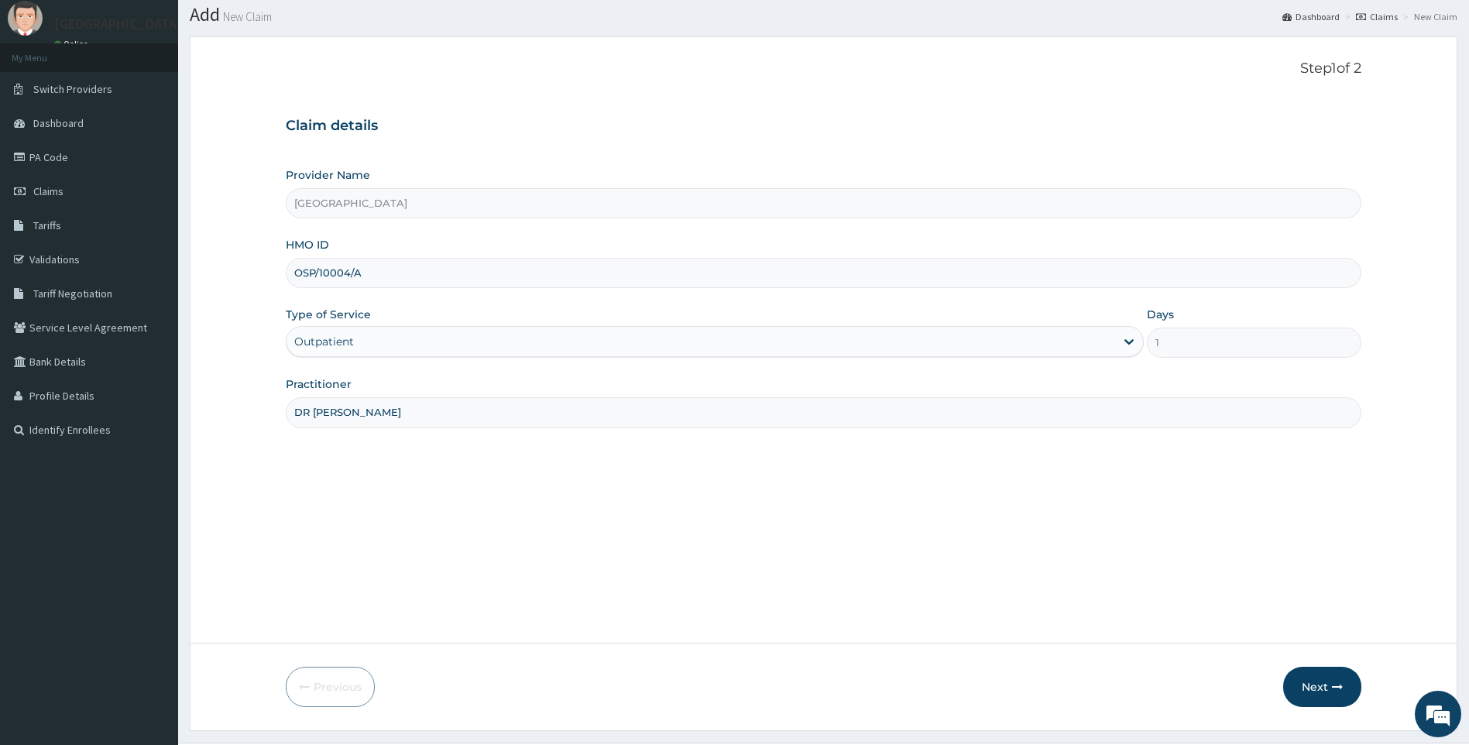
scroll to position [77, 0]
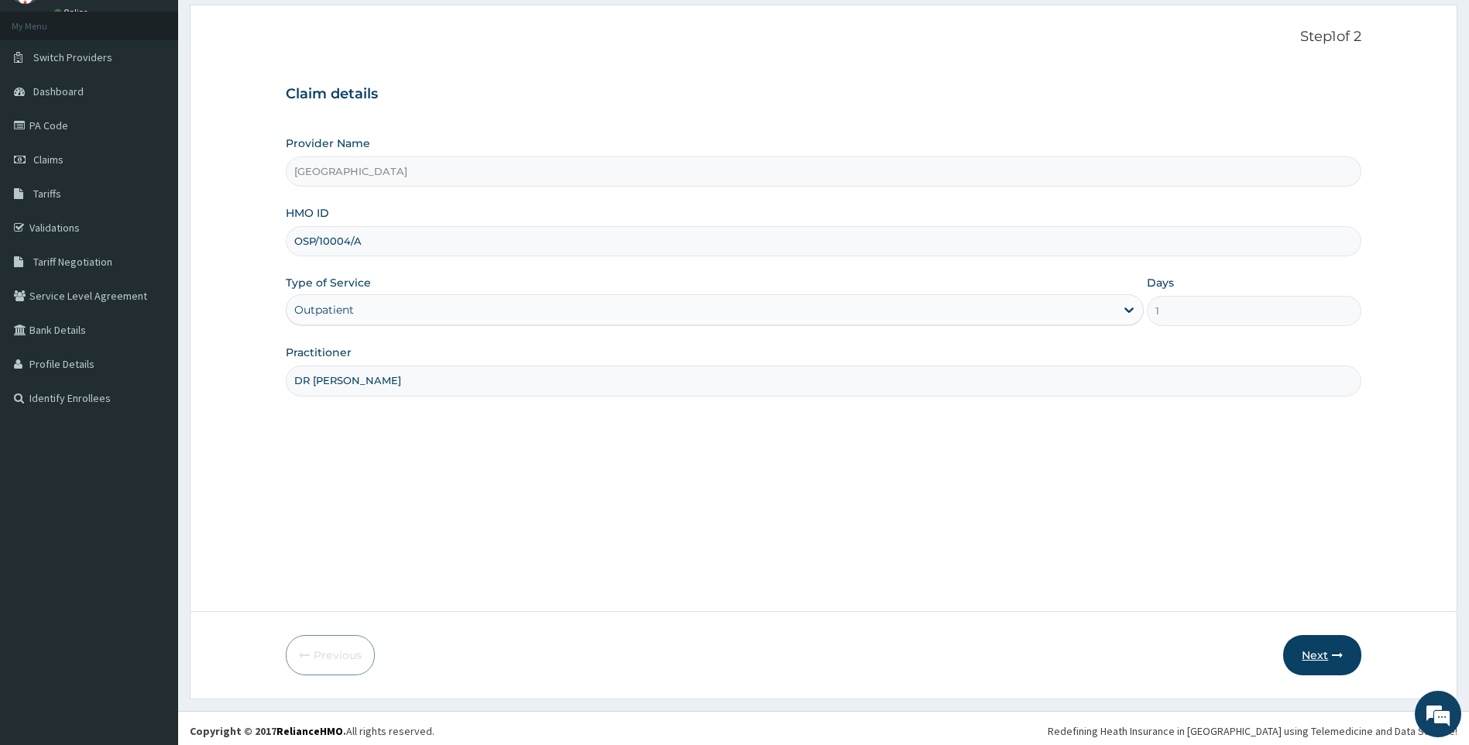
type input "DR [PERSON_NAME]"
click at [1314, 658] on button "Next" at bounding box center [1322, 655] width 78 height 40
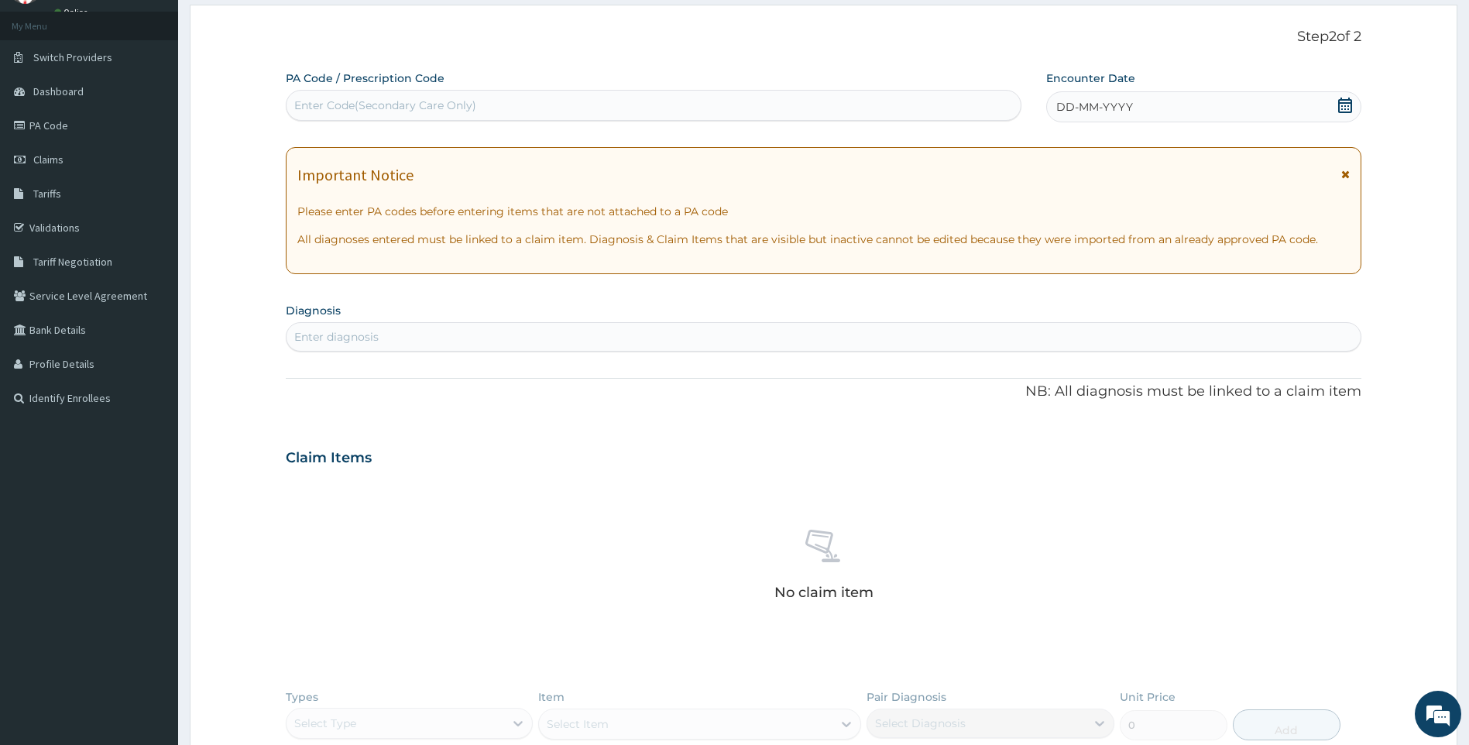
click at [1345, 103] on icon at bounding box center [1345, 105] width 14 height 15
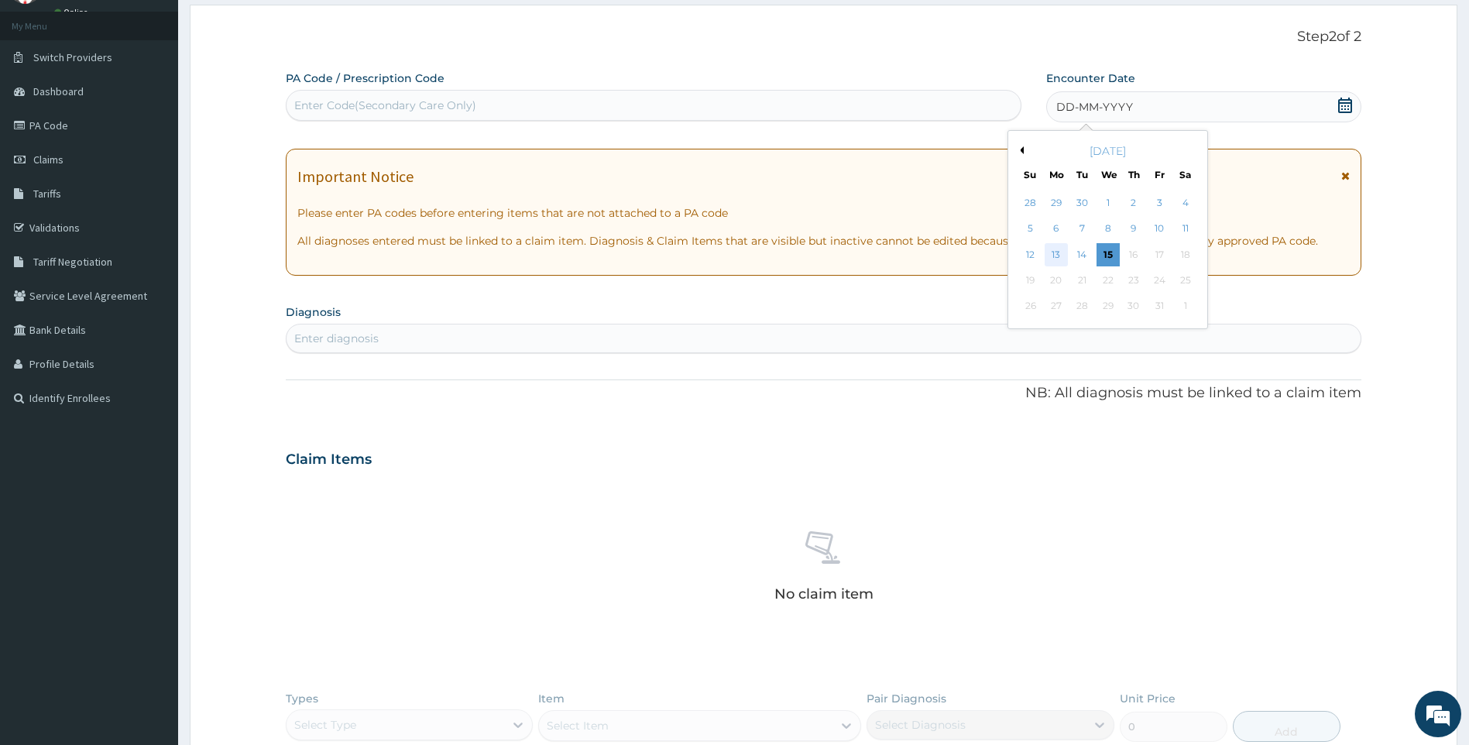
click at [1058, 256] on div "13" at bounding box center [1056, 254] width 23 height 23
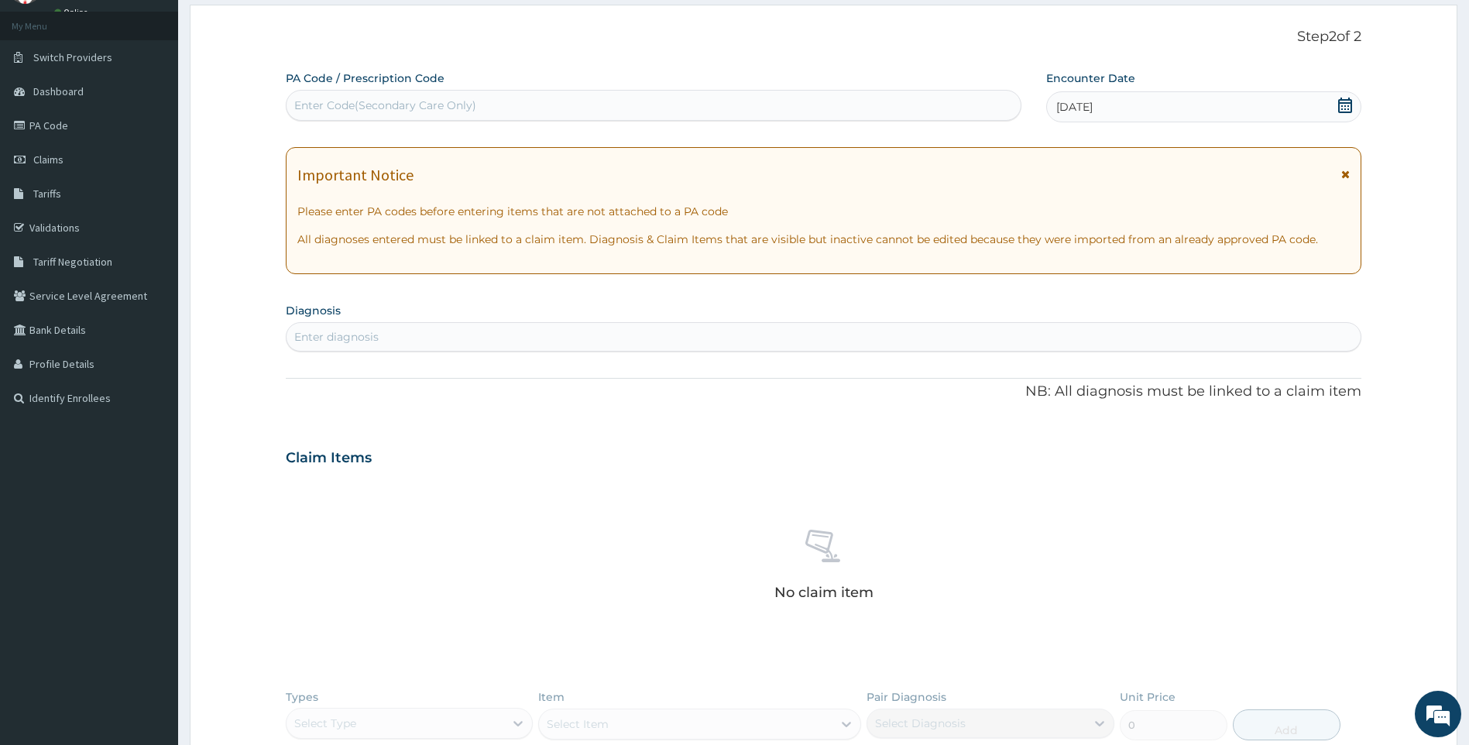
click at [610, 323] on div "Enter diagnosis" at bounding box center [824, 336] width 1077 height 29
click at [603, 328] on div "Enter diagnosis" at bounding box center [824, 337] width 1075 height 25
click at [606, 328] on div "Enter diagnosis" at bounding box center [824, 337] width 1075 height 25
type input "UPPER"
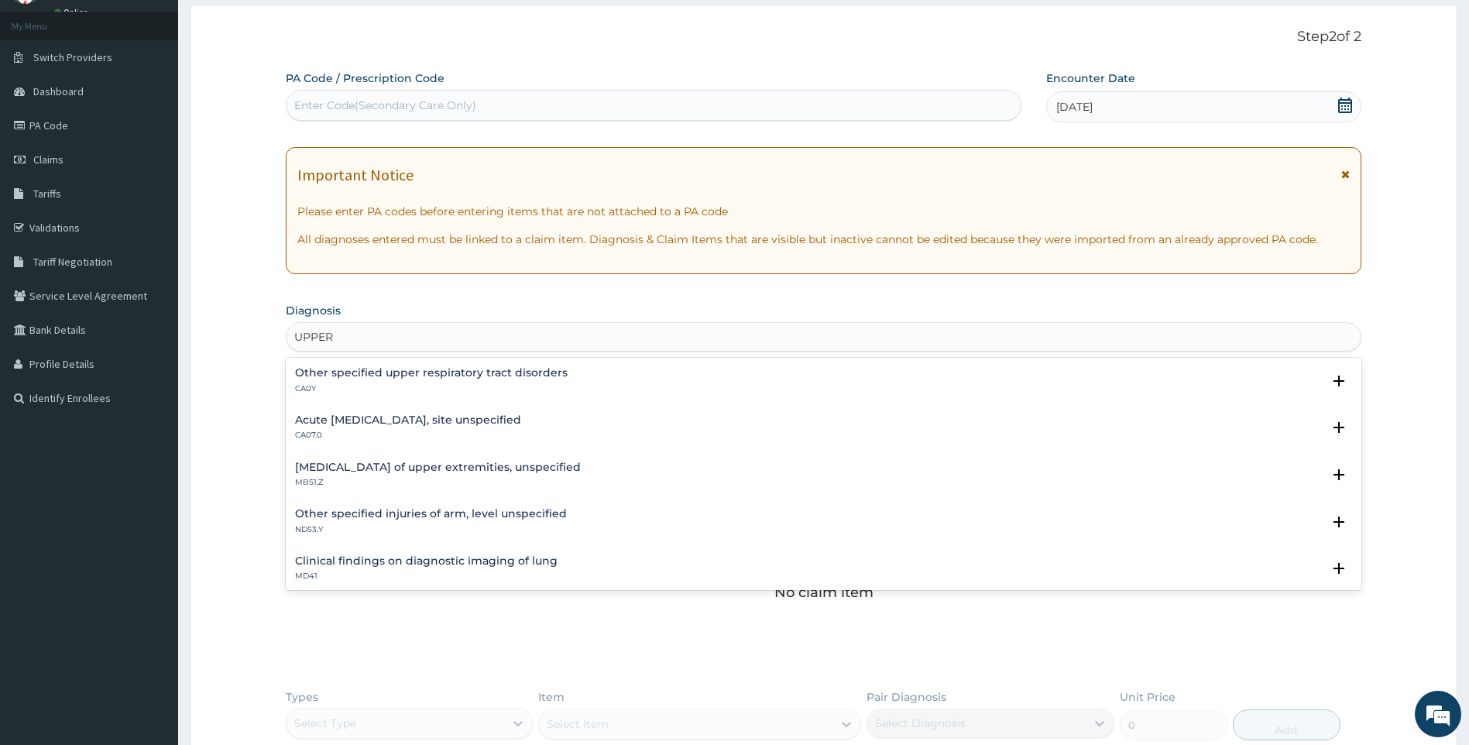
click at [407, 416] on h4 "Acute [MEDICAL_DATA], site unspecified" at bounding box center [408, 420] width 226 height 12
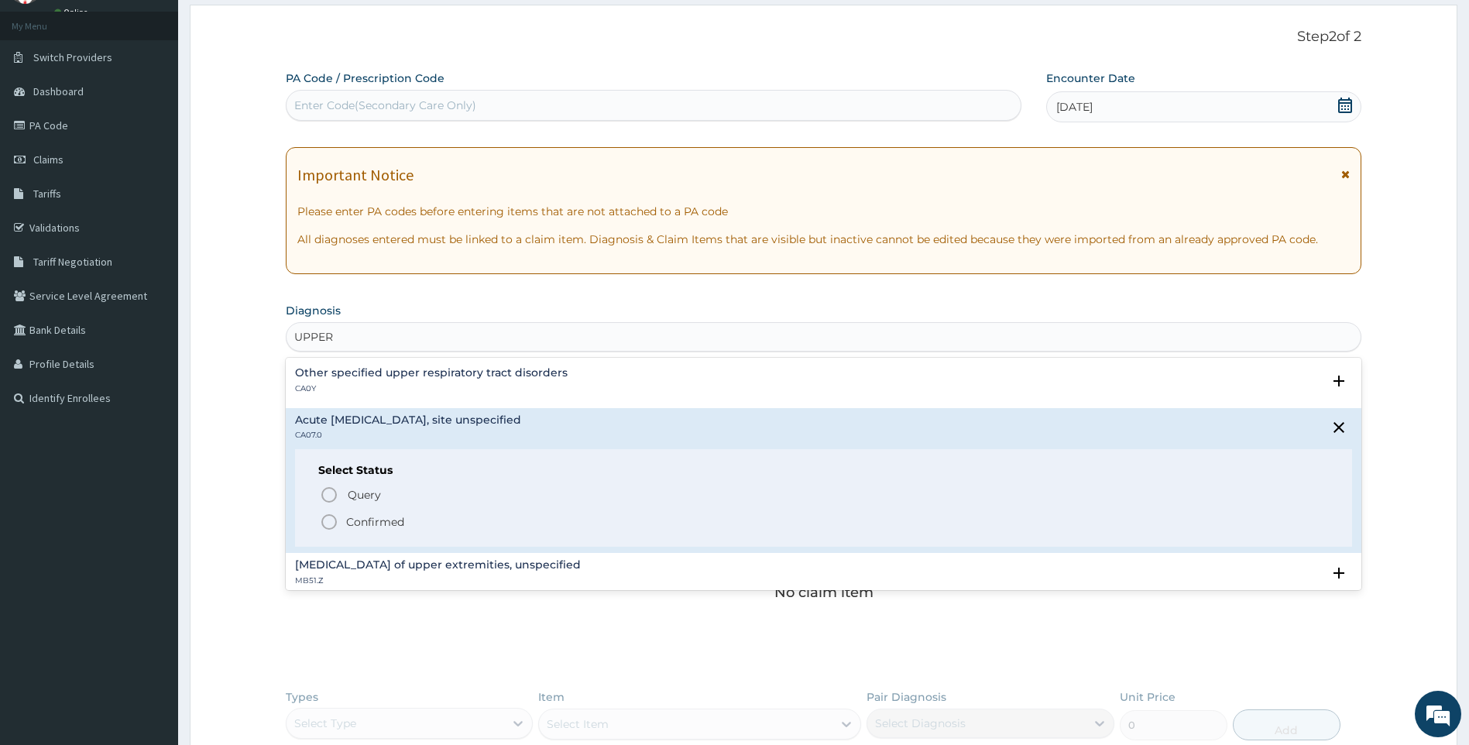
click at [369, 524] on p "Confirmed" at bounding box center [375, 521] width 58 height 15
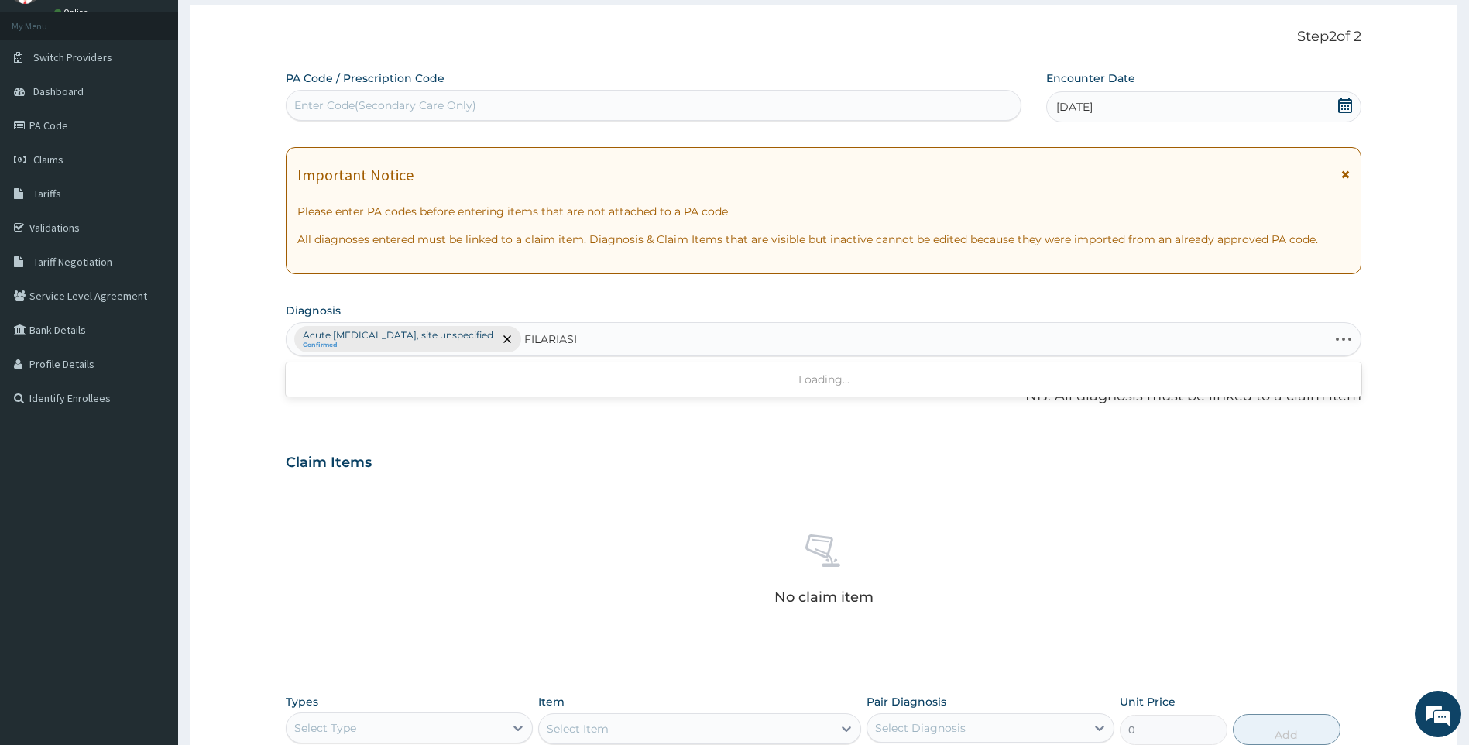
type input "[MEDICAL_DATA]"
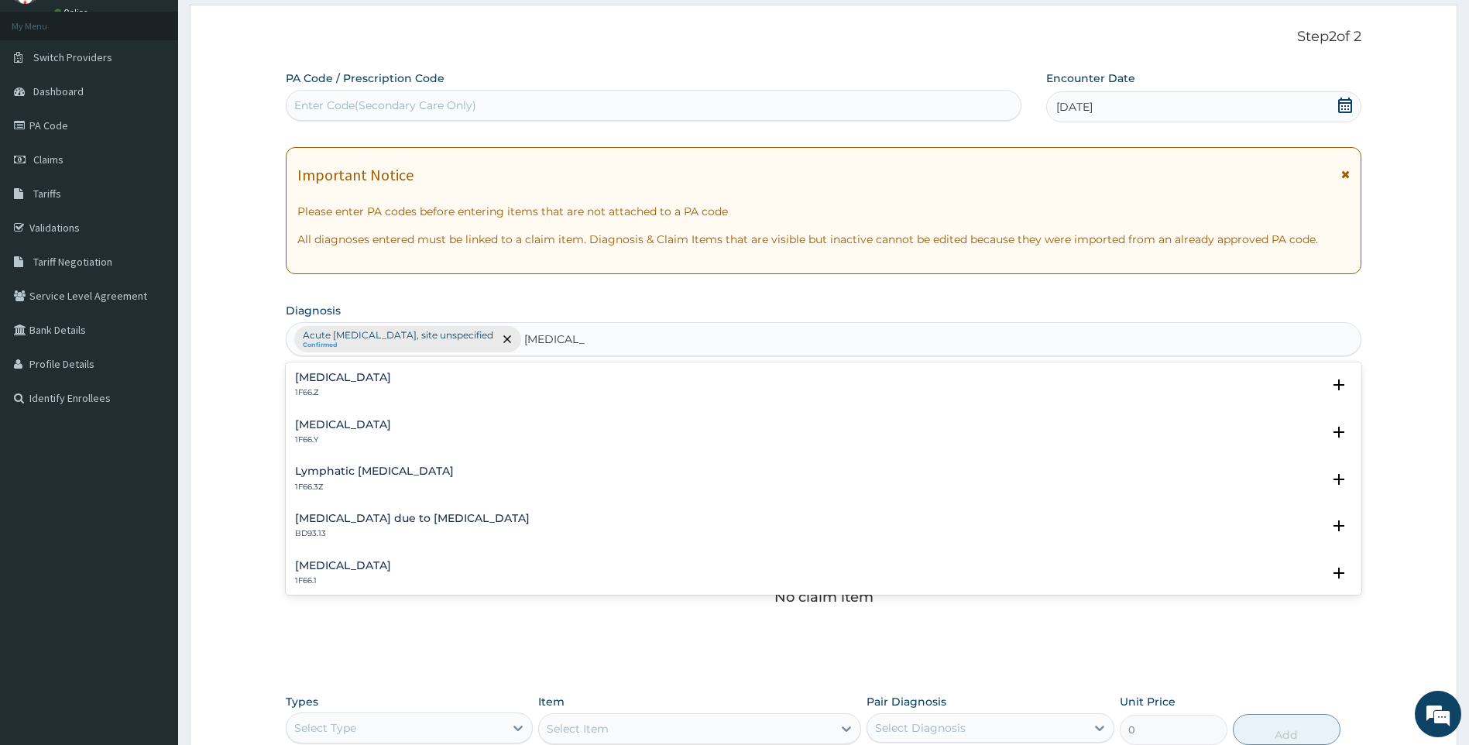
click at [391, 381] on h4 "[MEDICAL_DATA]" at bounding box center [343, 378] width 96 height 12
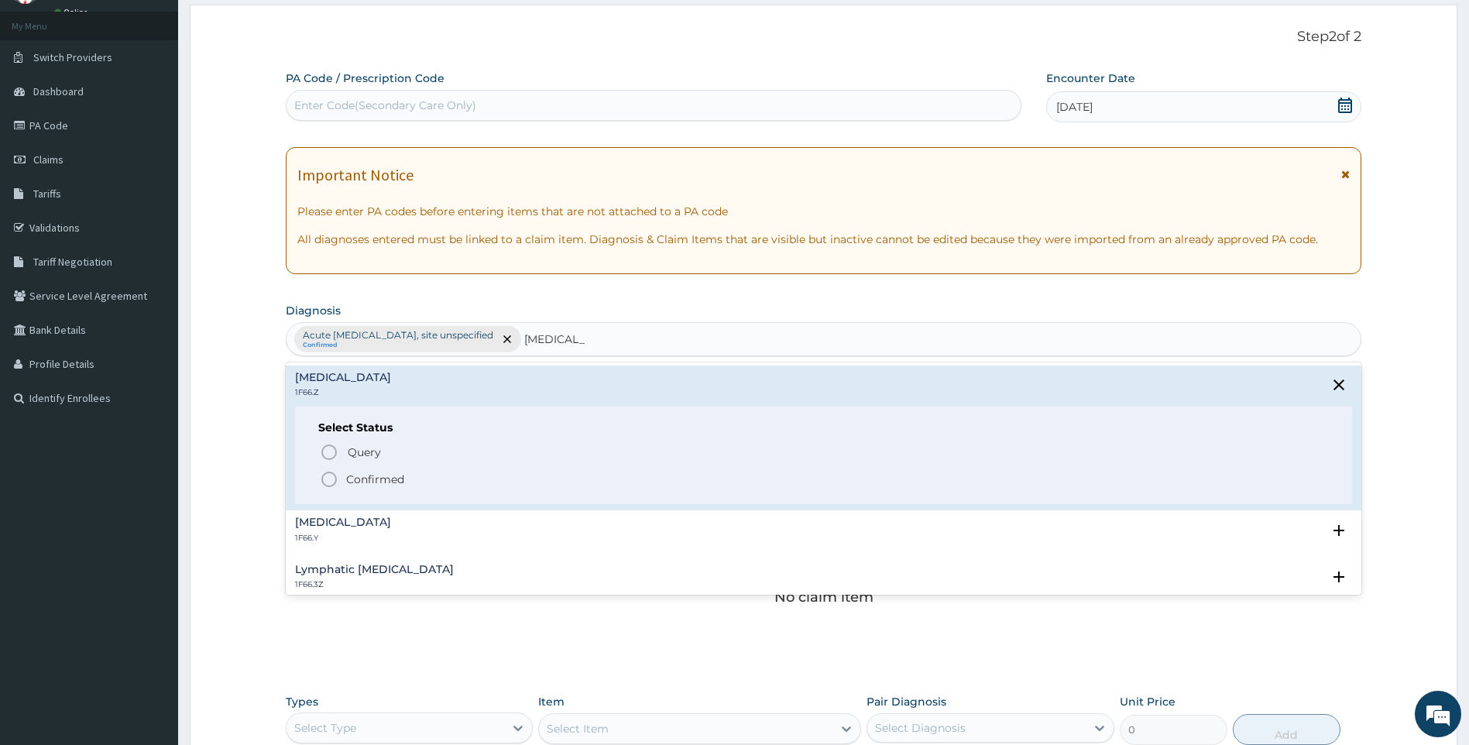
click at [341, 477] on span "Confirmed" at bounding box center [825, 479] width 1010 height 19
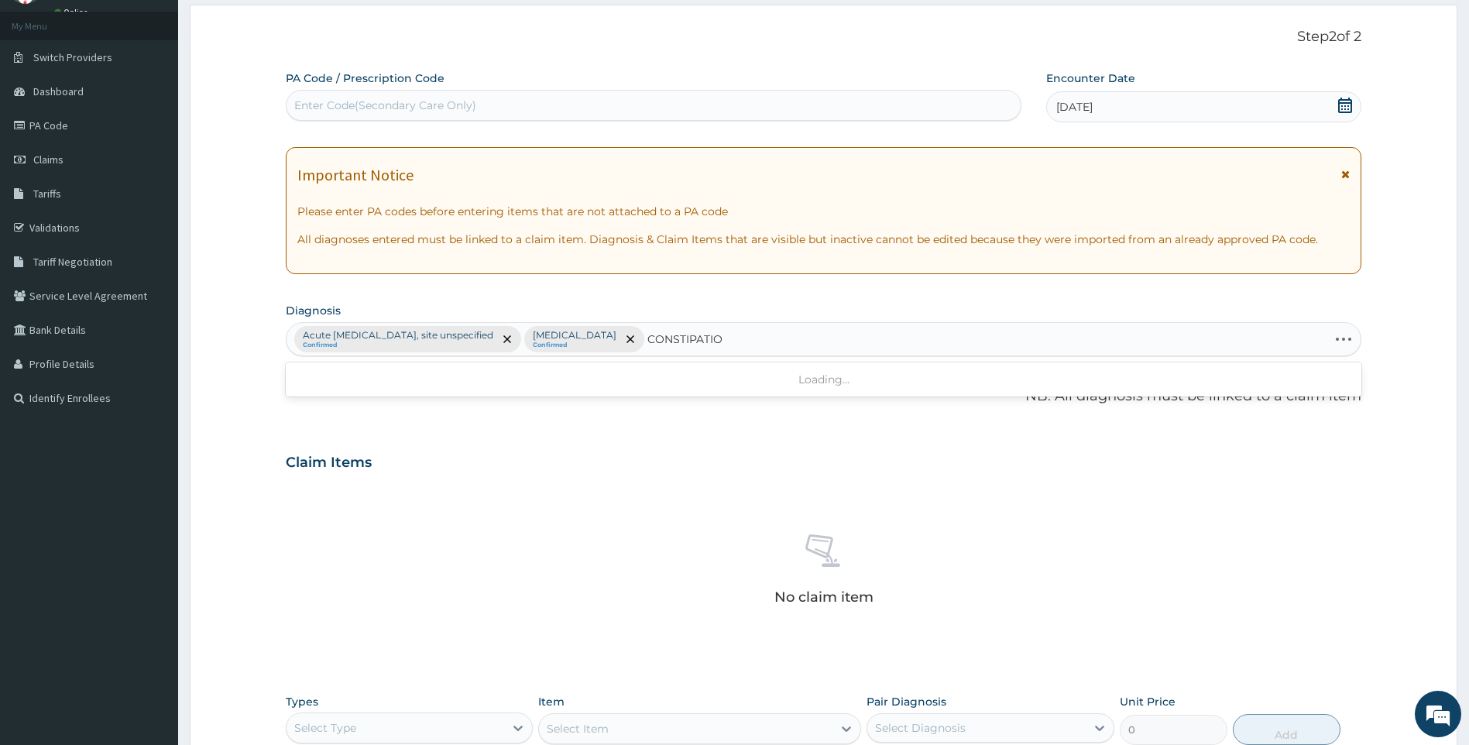
type input "CONSTIPATION"
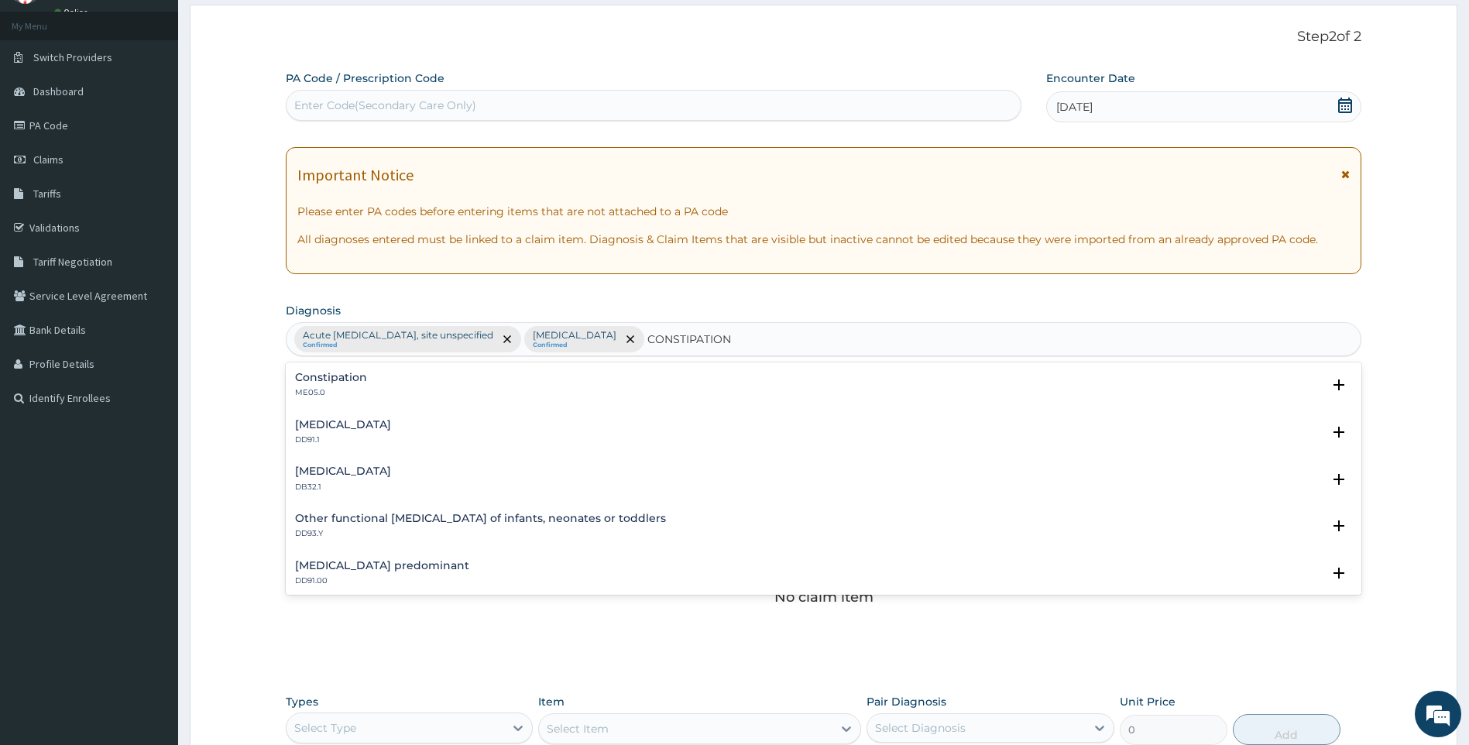
click at [345, 377] on h4 "Constipation" at bounding box center [331, 378] width 72 height 12
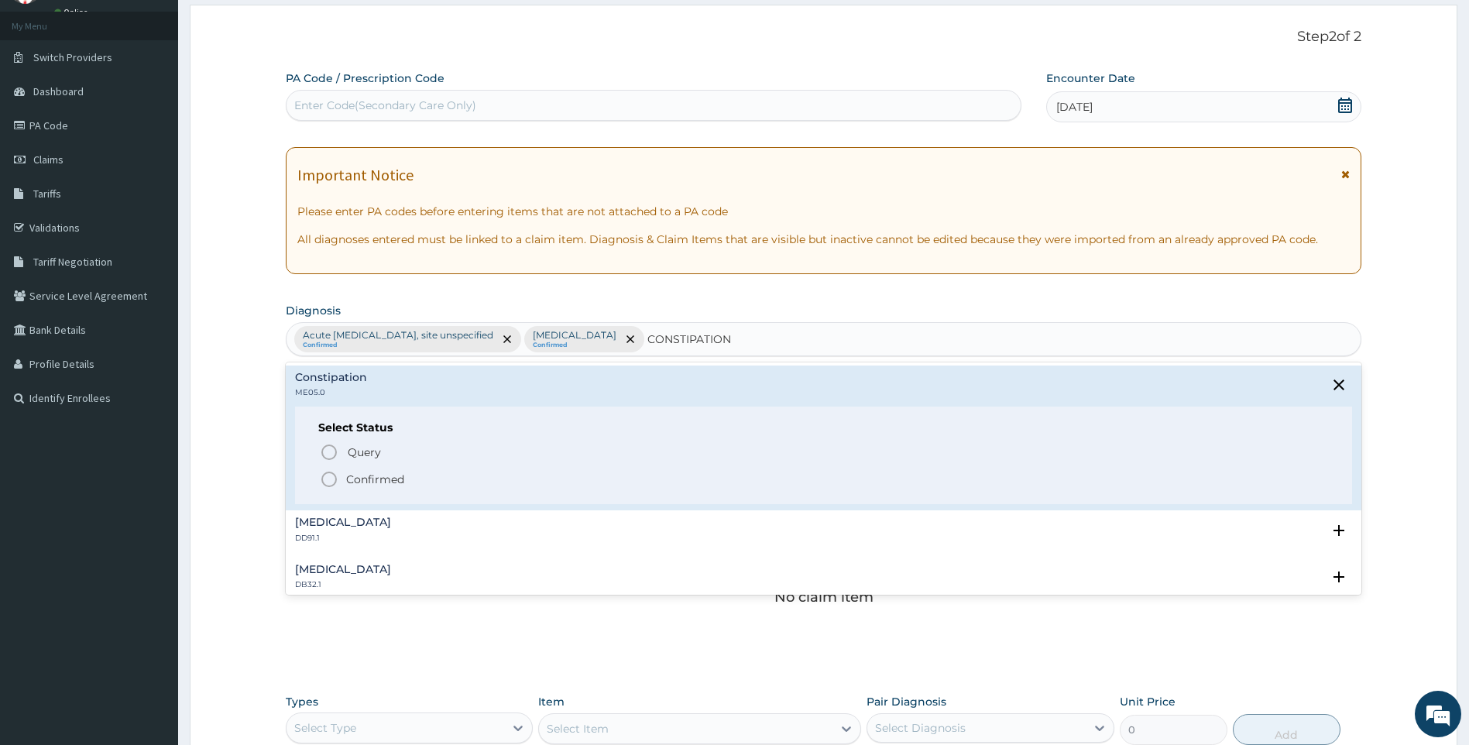
drag, startPoint x: 344, startPoint y: 486, endPoint x: 382, endPoint y: 479, distance: 38.5
click at [344, 485] on span "Confirmed" at bounding box center [825, 479] width 1010 height 19
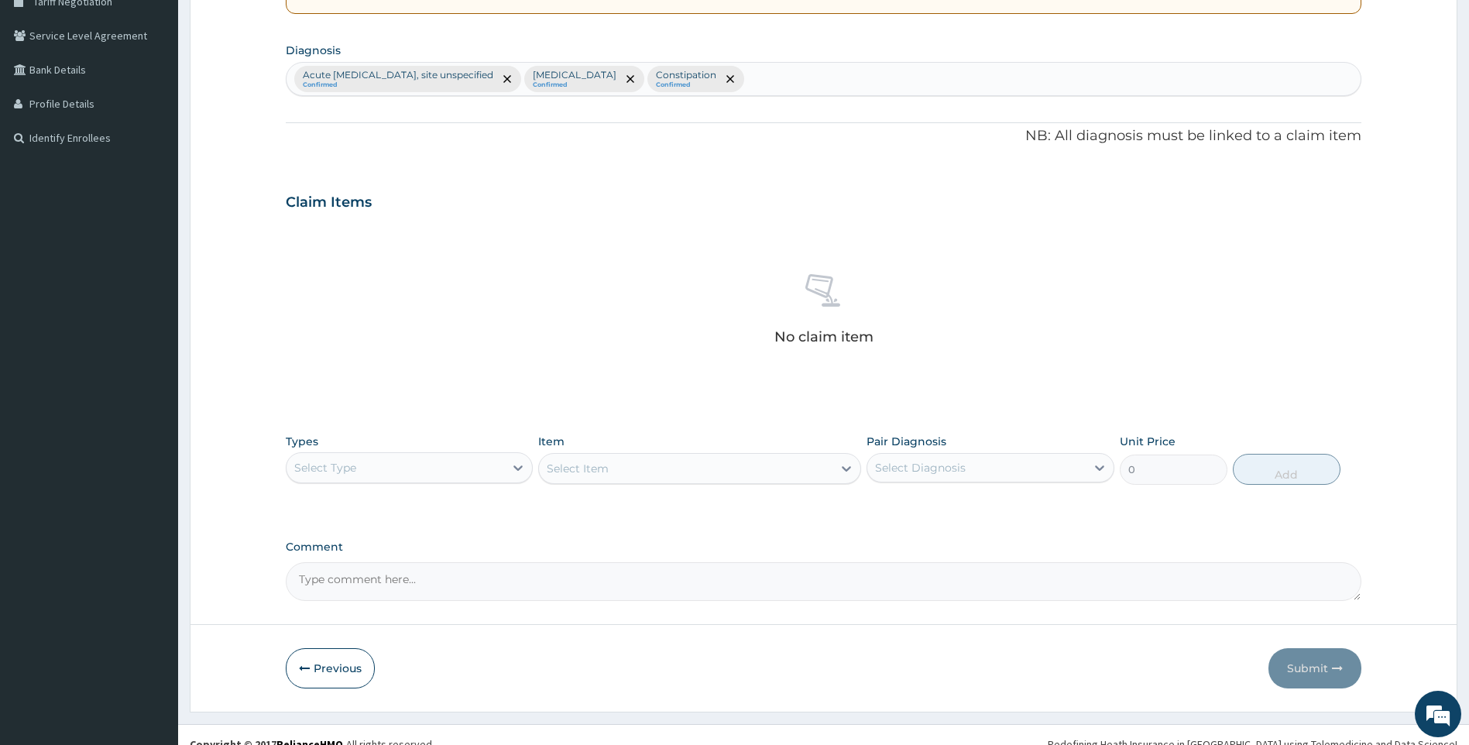
scroll to position [356, 0]
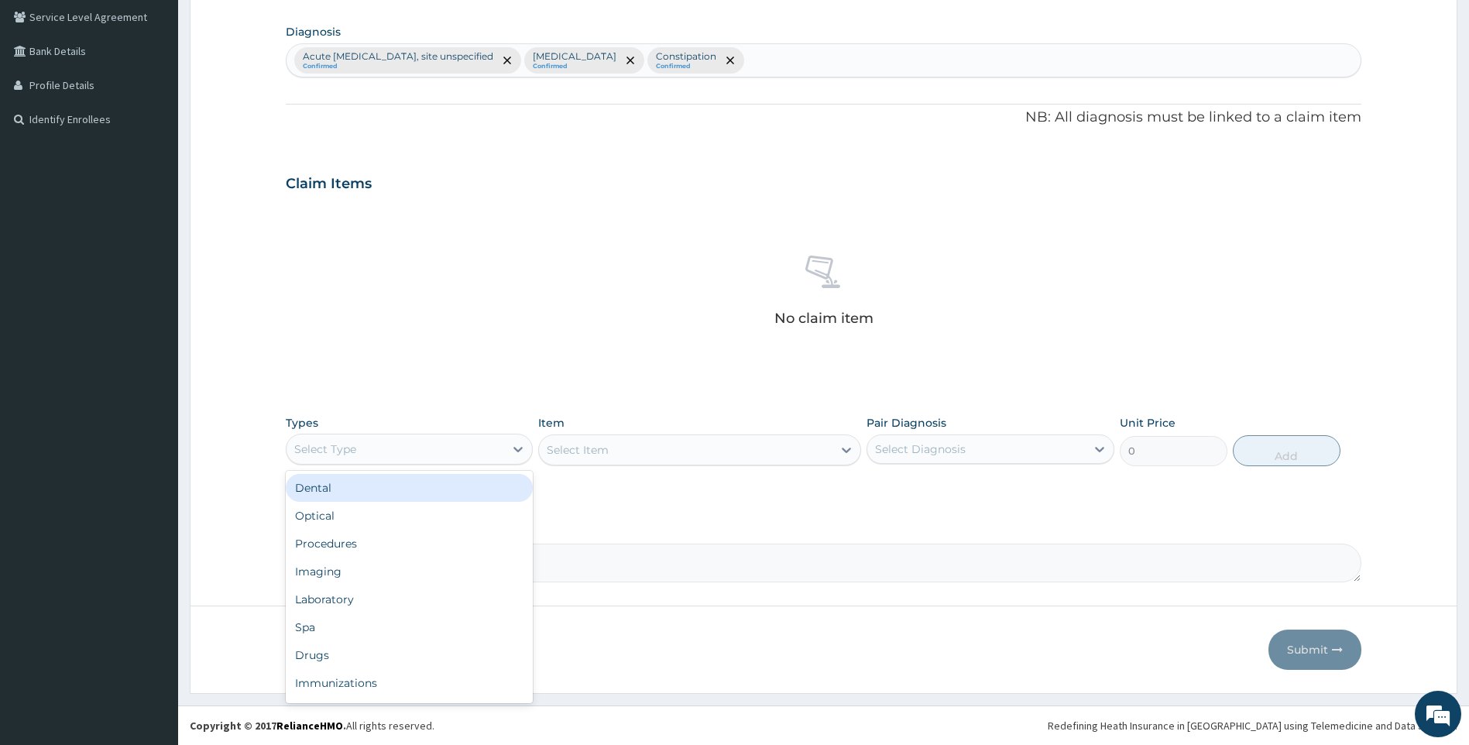
click at [485, 441] on div "Select Type" at bounding box center [396, 449] width 218 height 25
drag, startPoint x: 369, startPoint y: 654, endPoint x: 355, endPoint y: 647, distance: 15.6
click at [368, 654] on div "Drugs" at bounding box center [410, 655] width 248 height 28
click at [652, 455] on div "Select Item" at bounding box center [699, 450] width 323 height 31
click at [930, 38] on section "Diagnosis Acute [MEDICAL_DATA], site unspecified Confirmed [MEDICAL_DATA] Confi…" at bounding box center [824, 48] width 1077 height 57
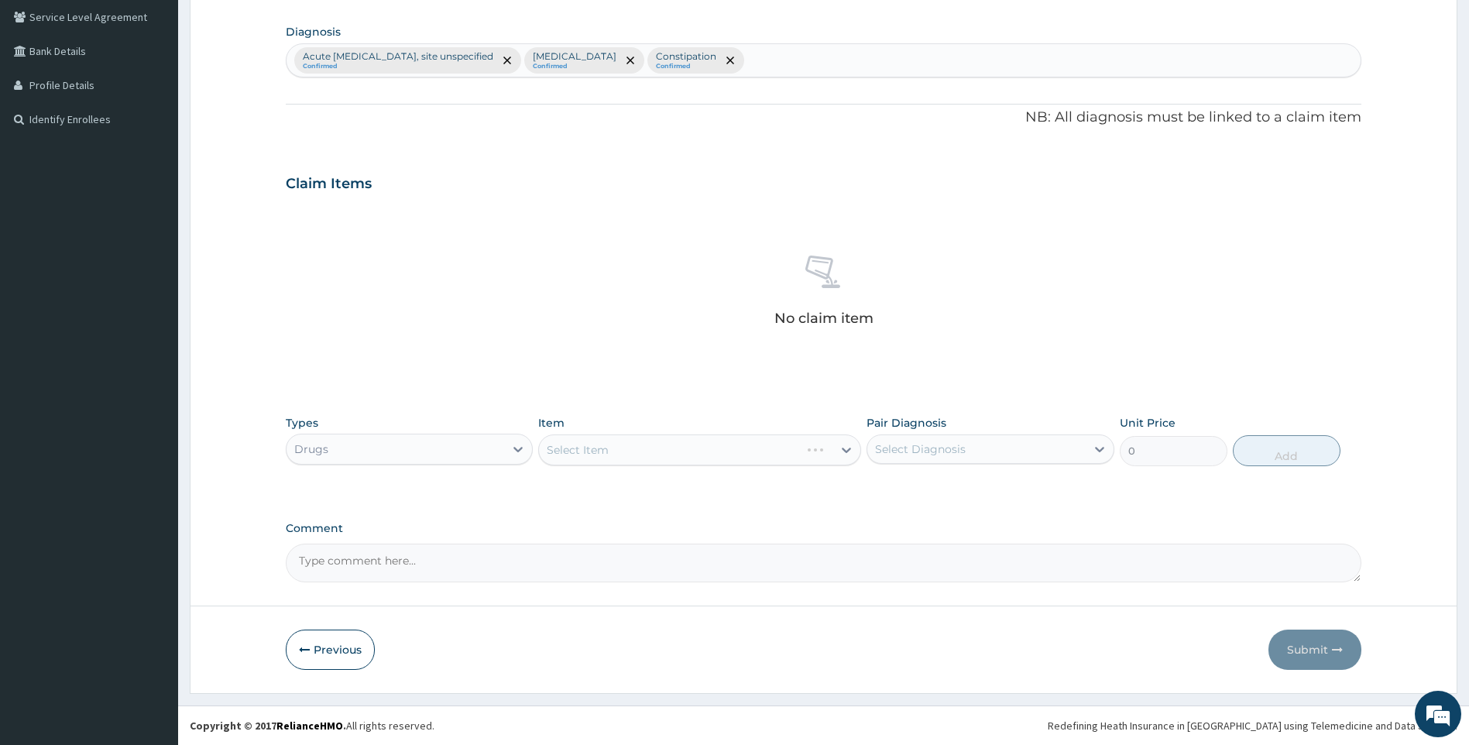
click at [895, 53] on div "Acute [MEDICAL_DATA], site unspecified Confirmed [MEDICAL_DATA] Confirmed Const…" at bounding box center [824, 60] width 1075 height 33
type input "ITCHING"
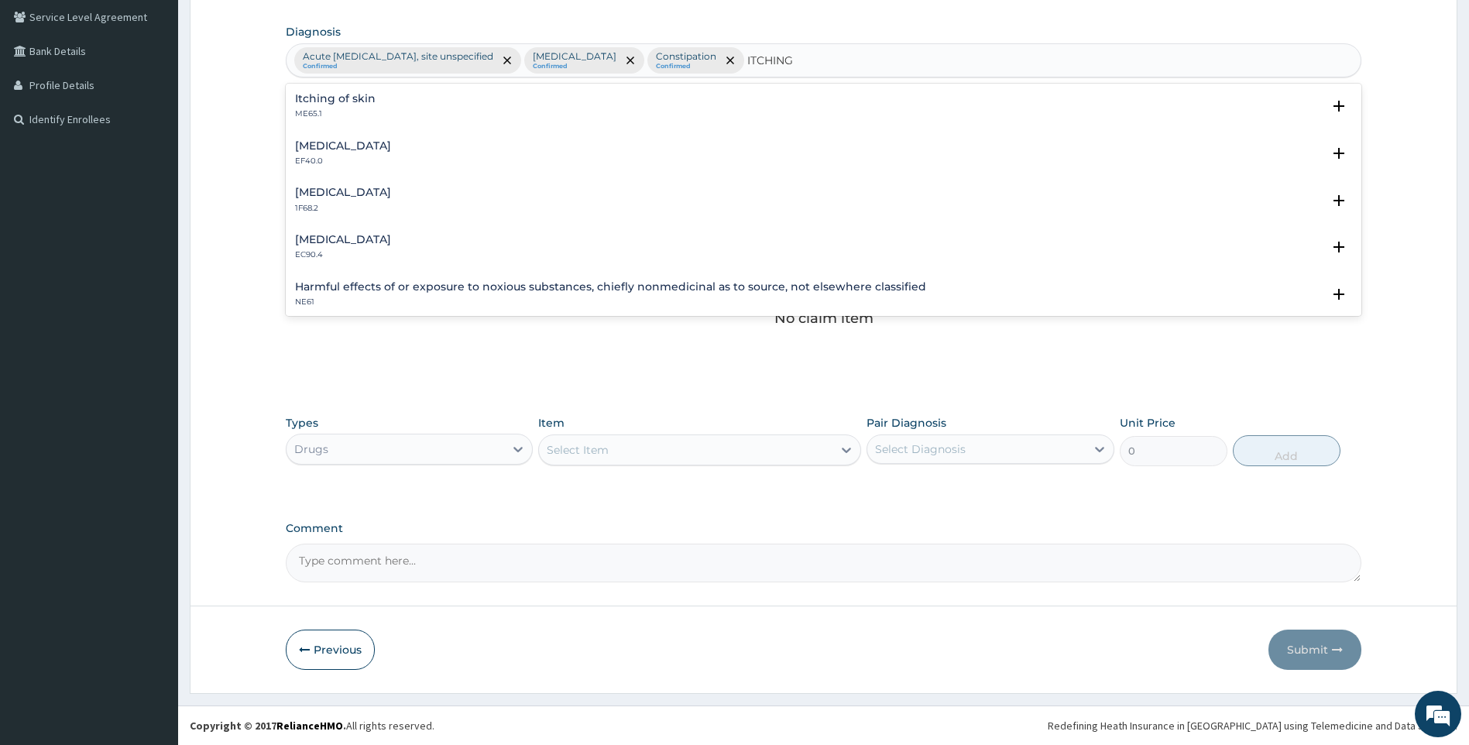
click at [379, 102] on div "Itching of skin ME65.1" at bounding box center [824, 106] width 1058 height 27
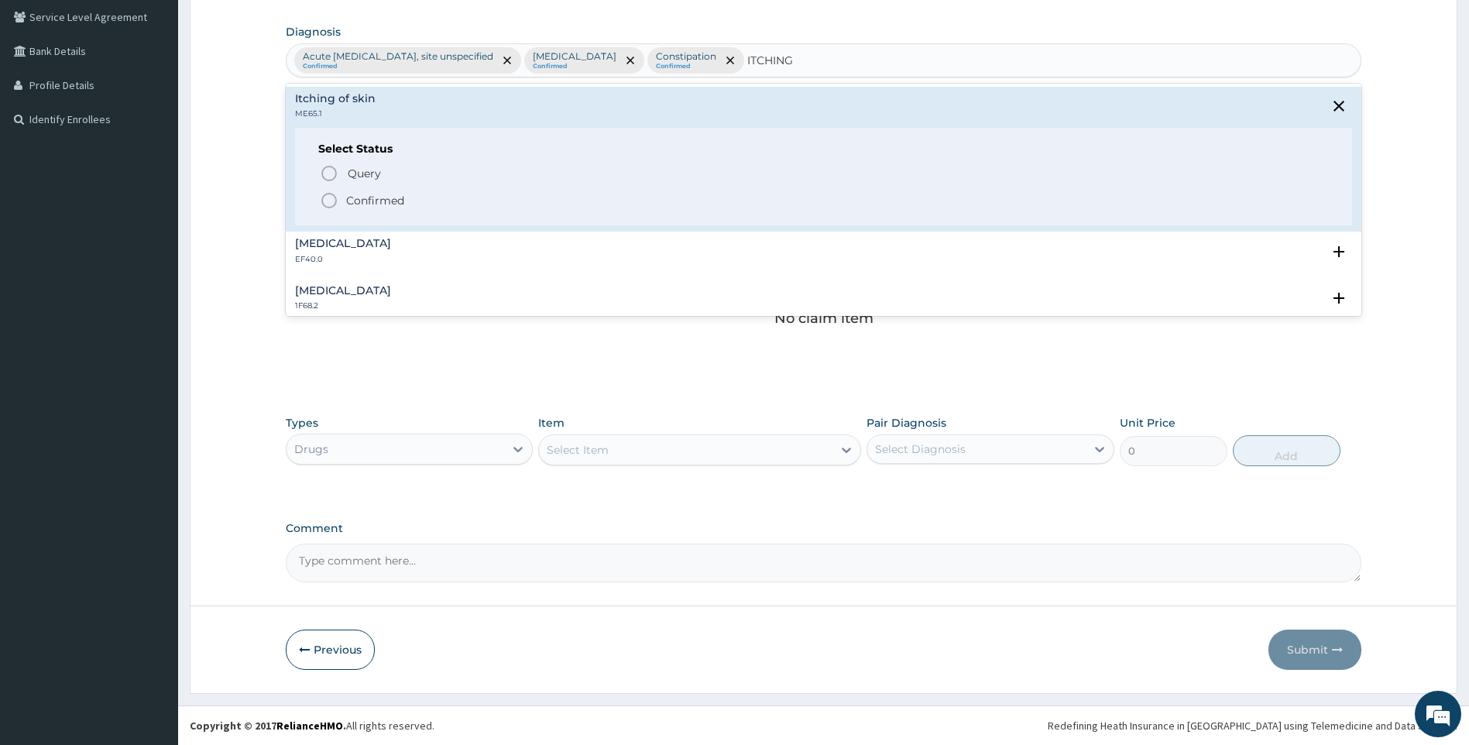
click at [384, 203] on p "Confirmed" at bounding box center [375, 200] width 58 height 15
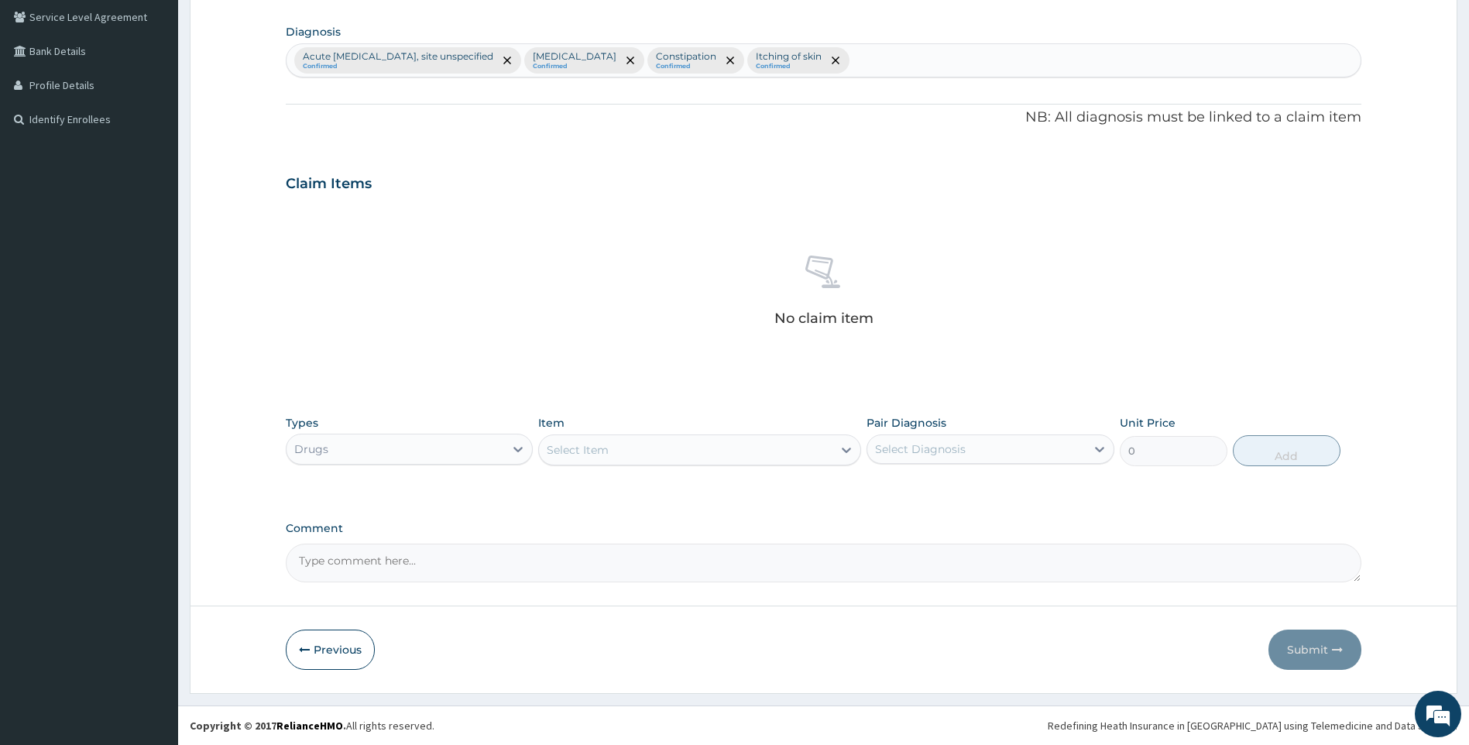
click at [774, 454] on div "Select Item" at bounding box center [686, 450] width 294 height 25
click at [750, 460] on div "Select Item" at bounding box center [686, 450] width 294 height 25
type input "MECT"
drag, startPoint x: 703, startPoint y: 483, endPoint x: 871, endPoint y: 442, distance: 174.0
click at [707, 483] on div "[MEDICAL_DATA] TABLET - 3MG(MECTIZAN)" at bounding box center [699, 489] width 323 height 28
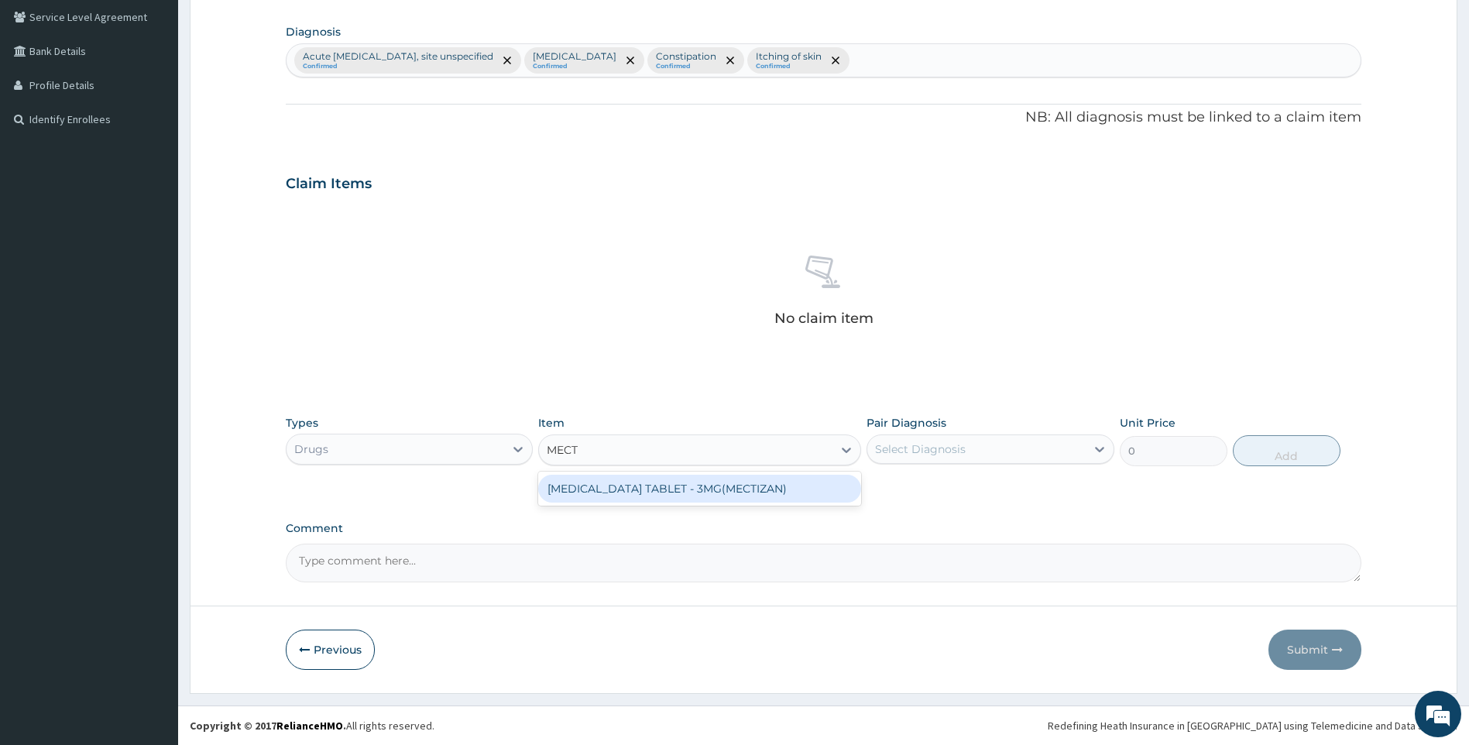
type input "168"
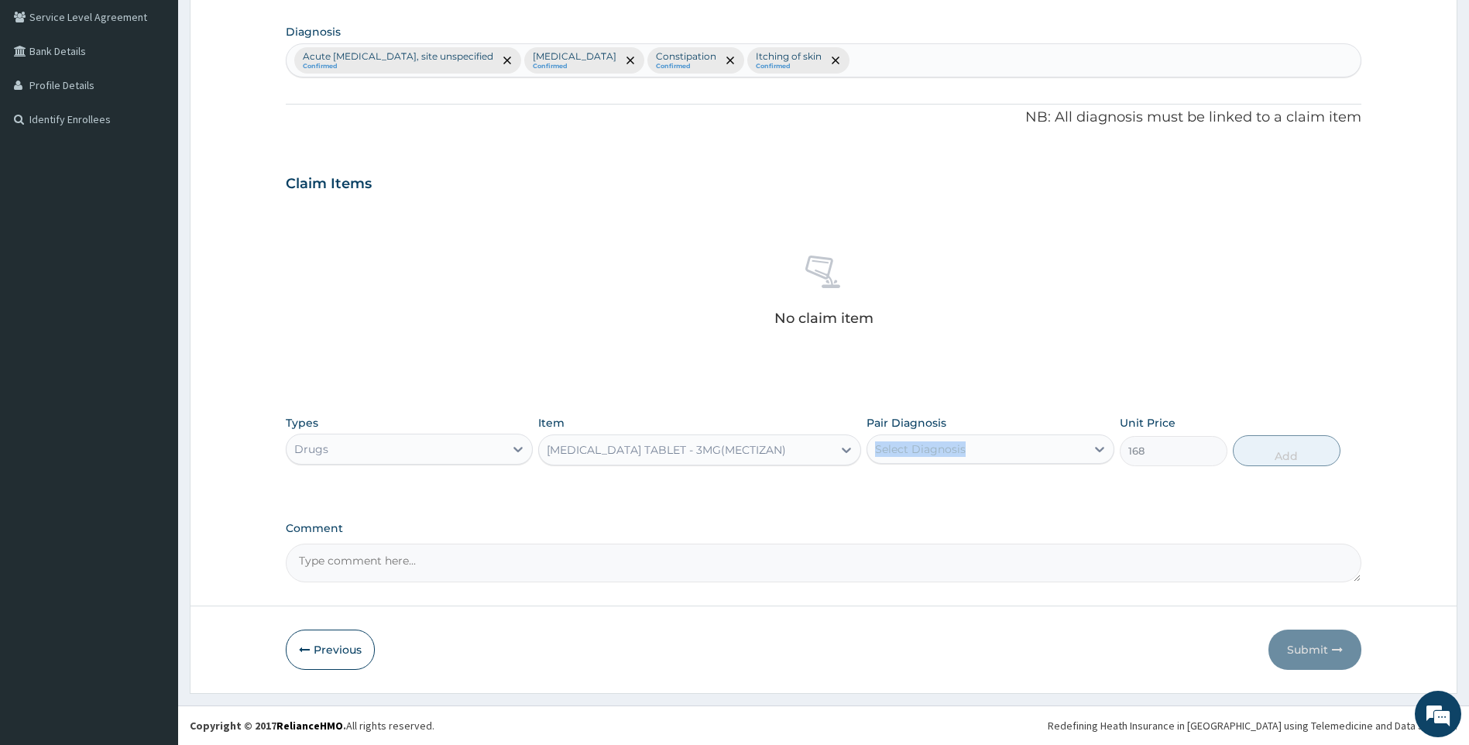
drag, startPoint x: 910, startPoint y: 434, endPoint x: 913, endPoint y: 442, distance: 9.1
click at [913, 442] on div "Pair Diagnosis Select Diagnosis" at bounding box center [991, 440] width 248 height 51
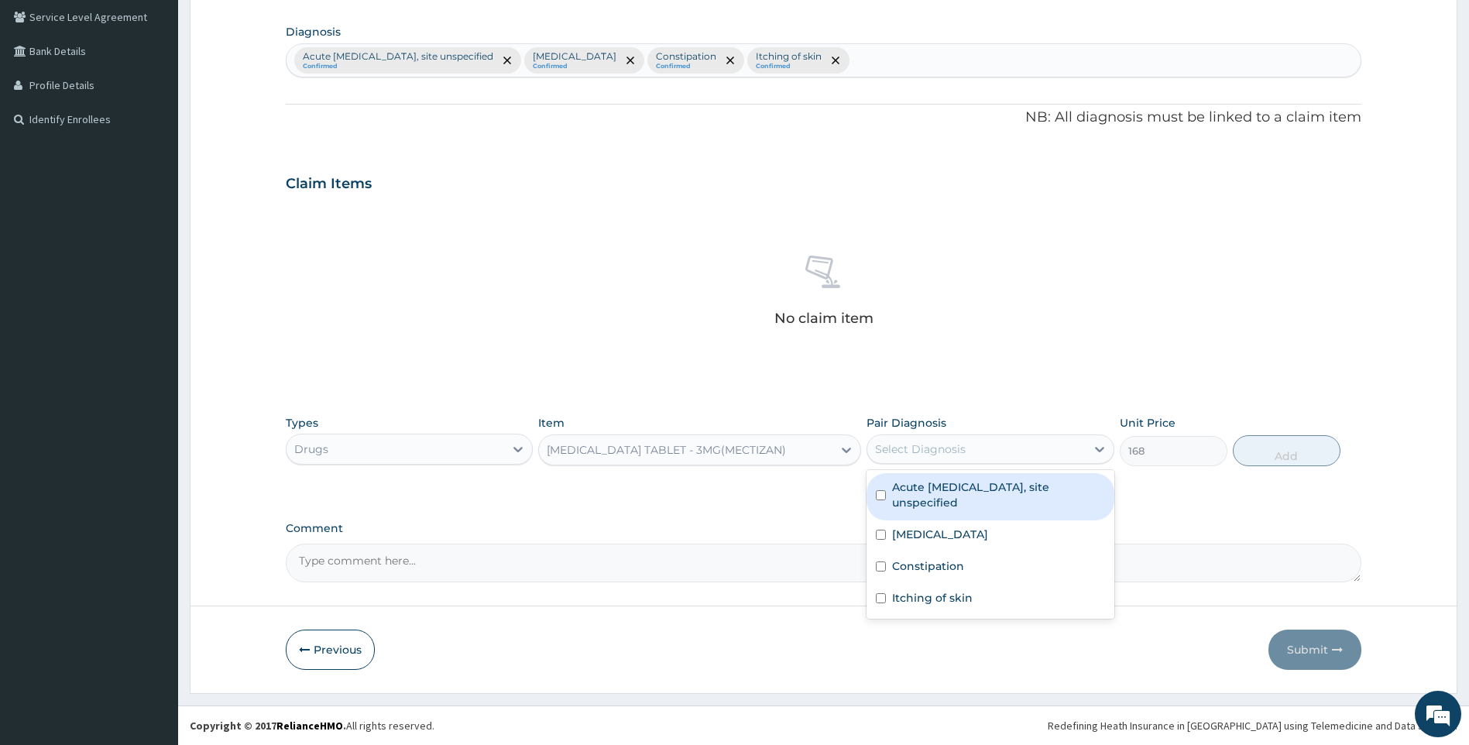
drag, startPoint x: 913, startPoint y: 442, endPoint x: 954, endPoint y: 448, distance: 40.6
click at [954, 448] on div "Select Diagnosis" at bounding box center [920, 449] width 91 height 15
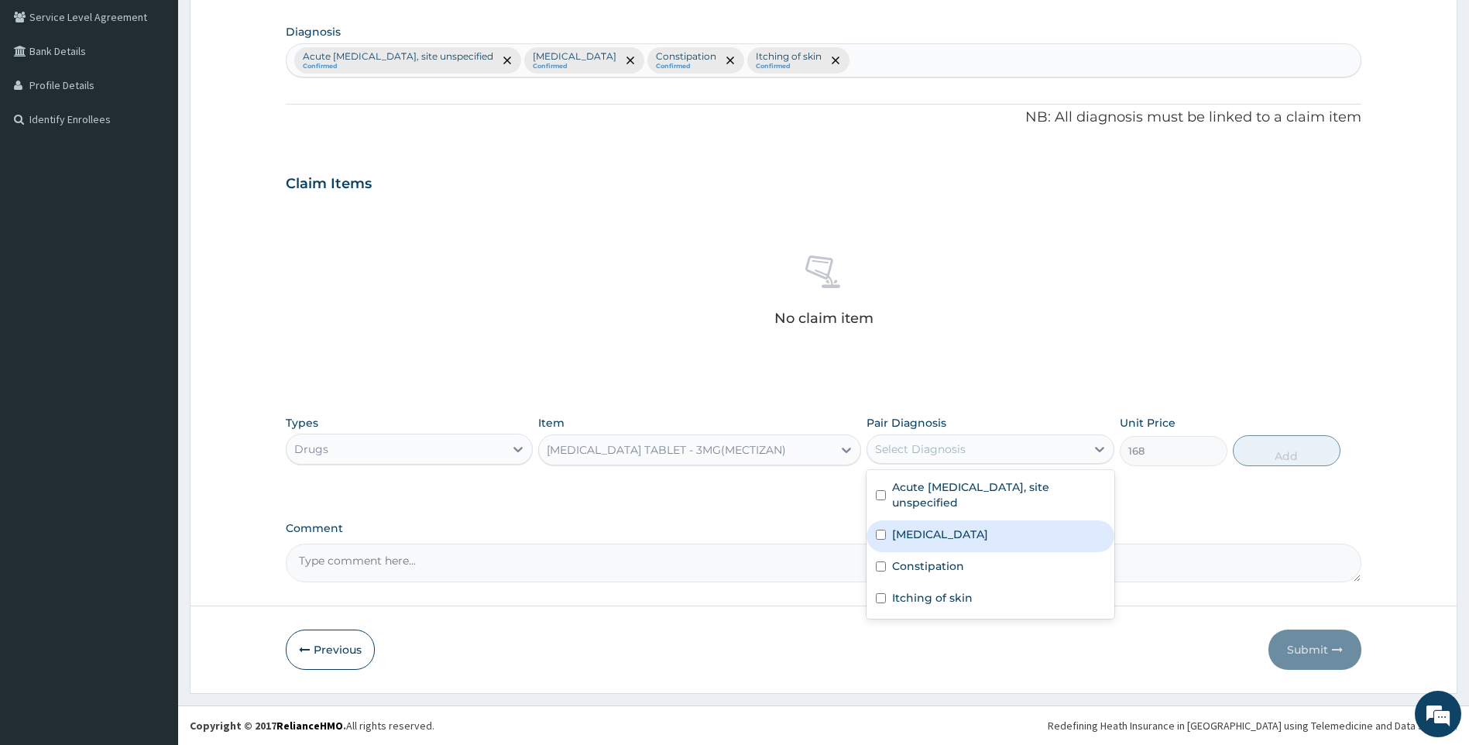
click at [977, 539] on label "[MEDICAL_DATA]" at bounding box center [940, 534] width 96 height 15
checkbox input "true"
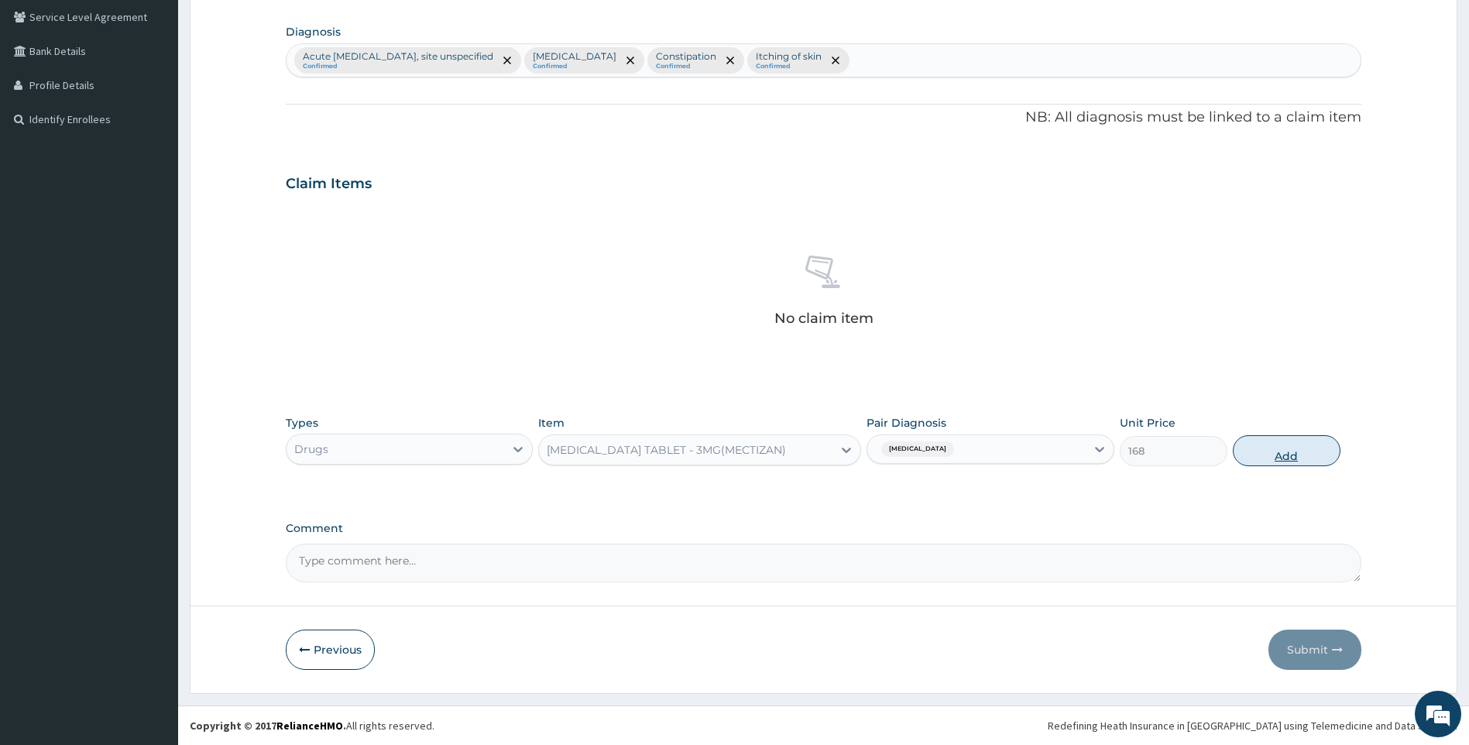
click at [1266, 449] on button "Add" at bounding box center [1287, 450] width 108 height 31
type input "0"
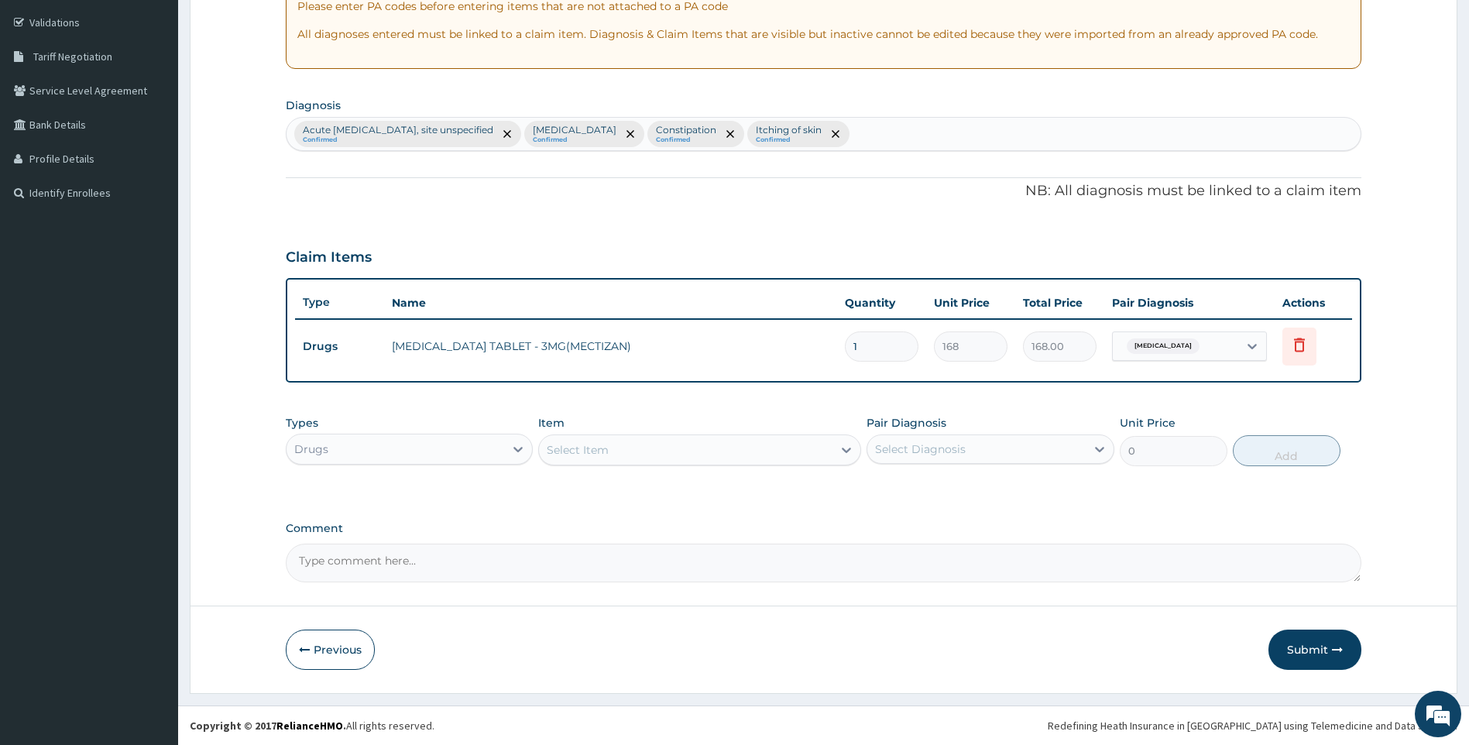
drag, startPoint x: 880, startPoint y: 338, endPoint x: 844, endPoint y: 350, distance: 37.7
click at [844, 350] on td "1" at bounding box center [881, 347] width 89 height 46
type input "4"
type input "672.00"
type input "4"
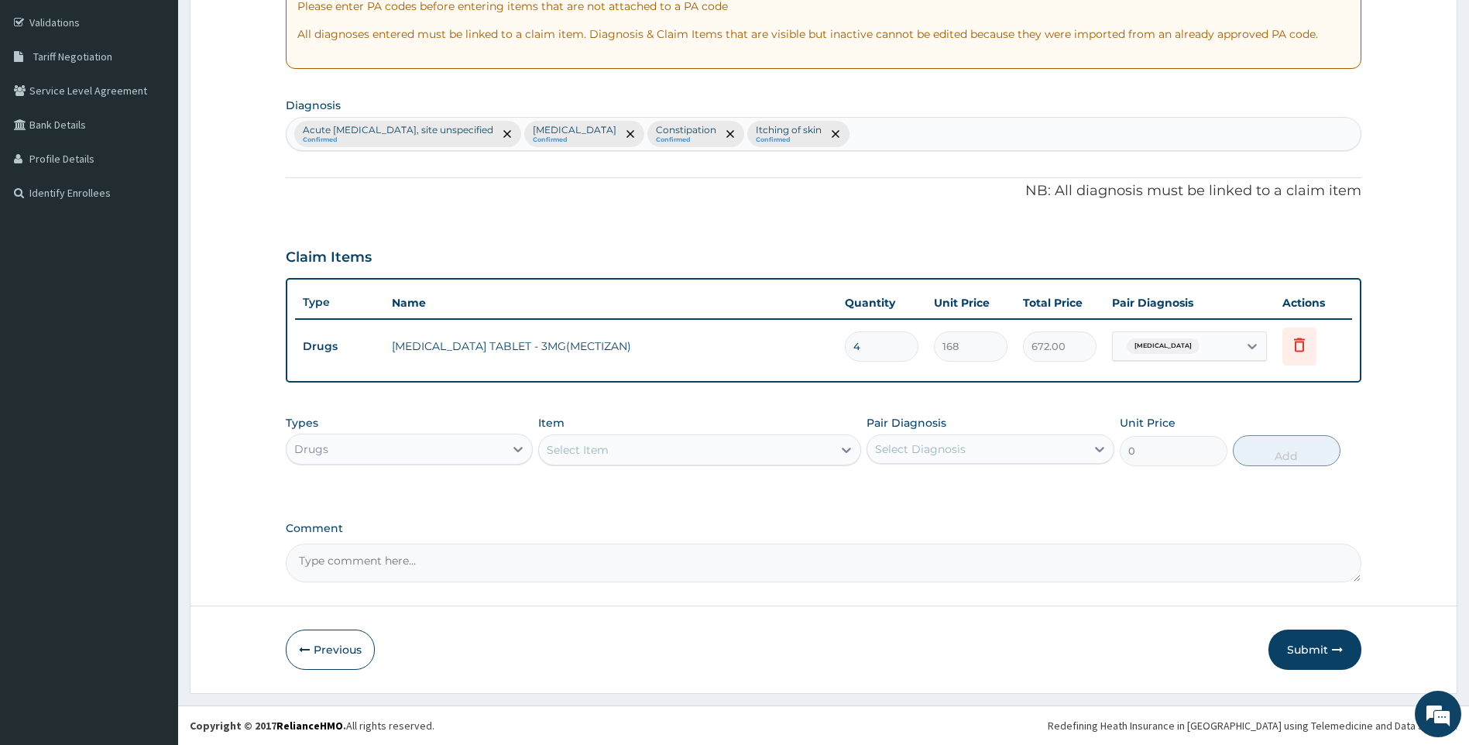
click at [749, 449] on div "Select Item" at bounding box center [686, 450] width 294 height 25
click at [751, 462] on div "Select Item" at bounding box center [686, 450] width 294 height 25
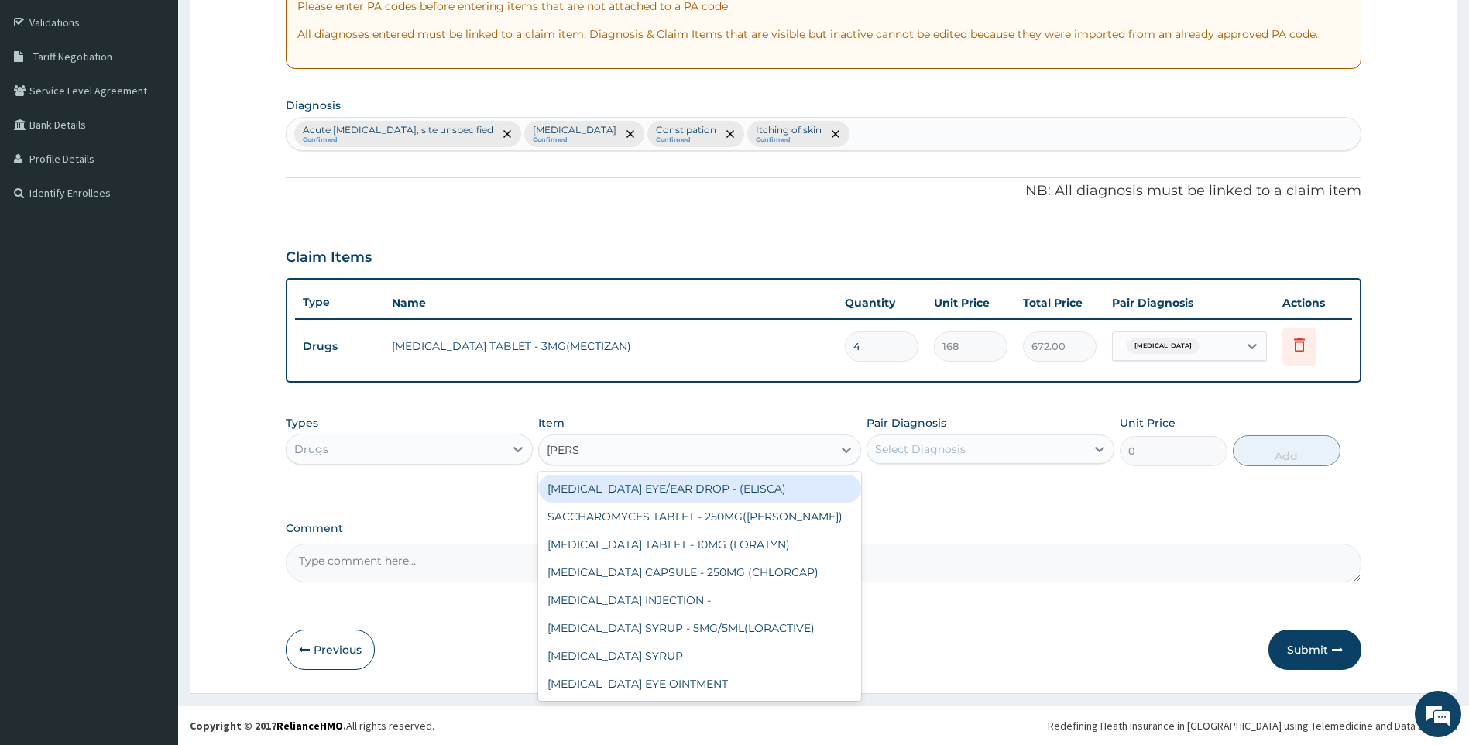
type input "LORAT"
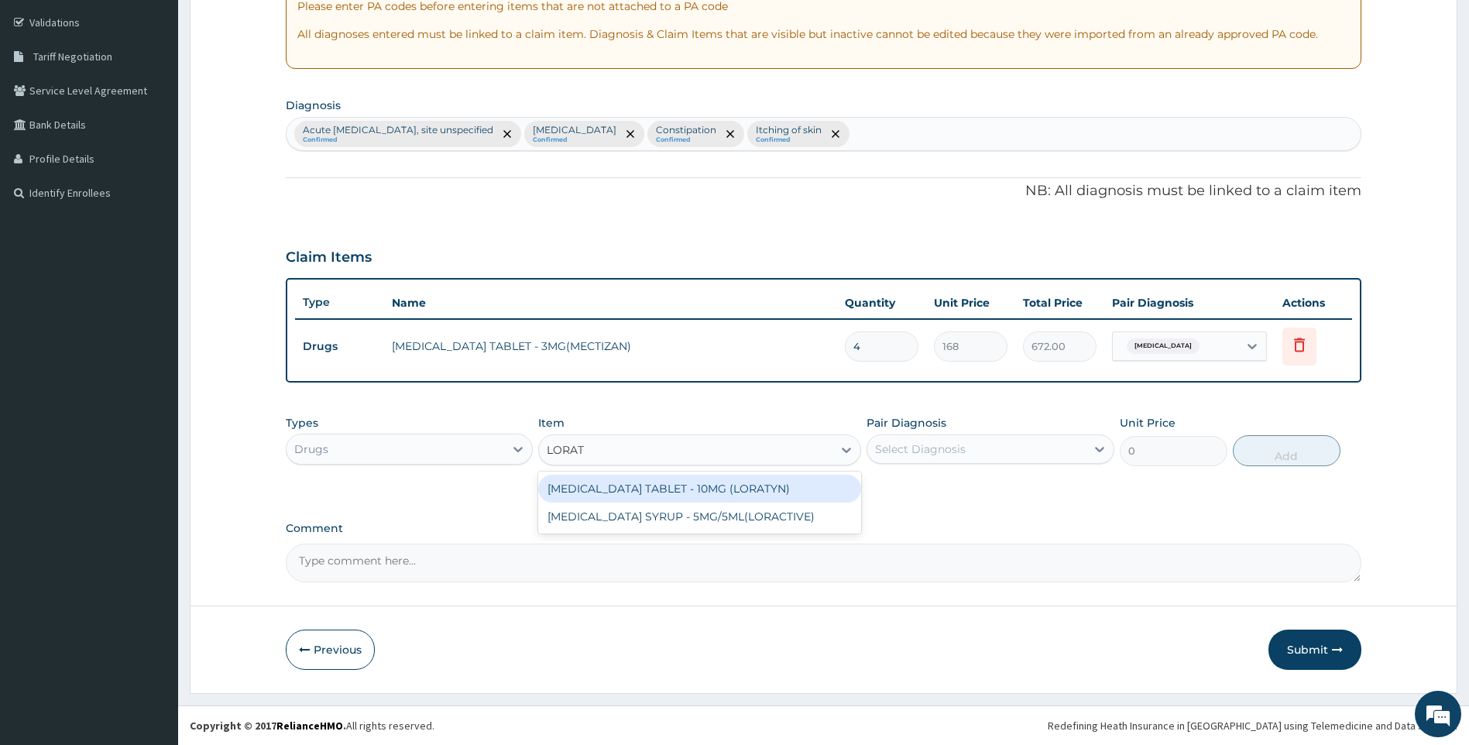
click at [736, 488] on div "[MEDICAL_DATA] TABLET - 10MG (LORATYN)" at bounding box center [699, 489] width 323 height 28
type input "98"
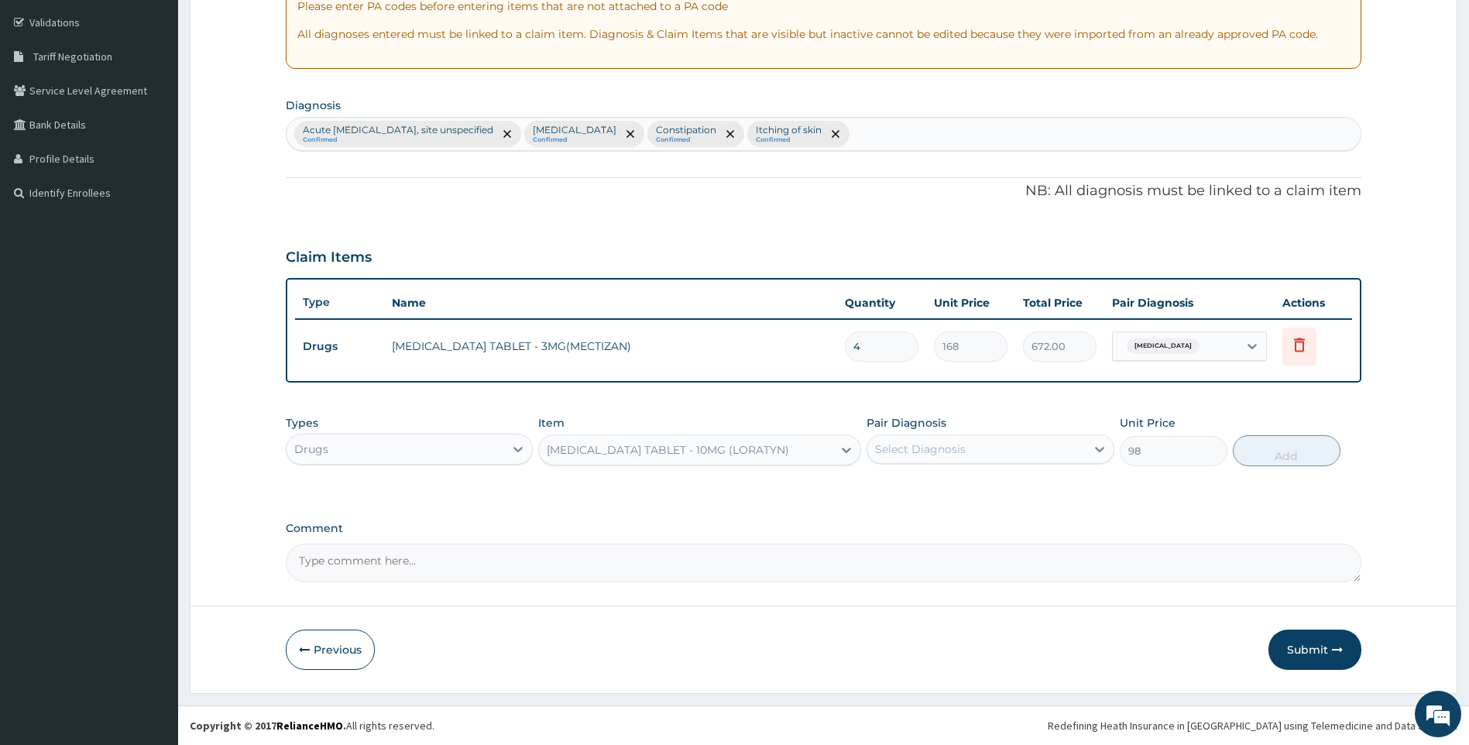
click at [887, 448] on div "Select Diagnosis" at bounding box center [920, 449] width 91 height 15
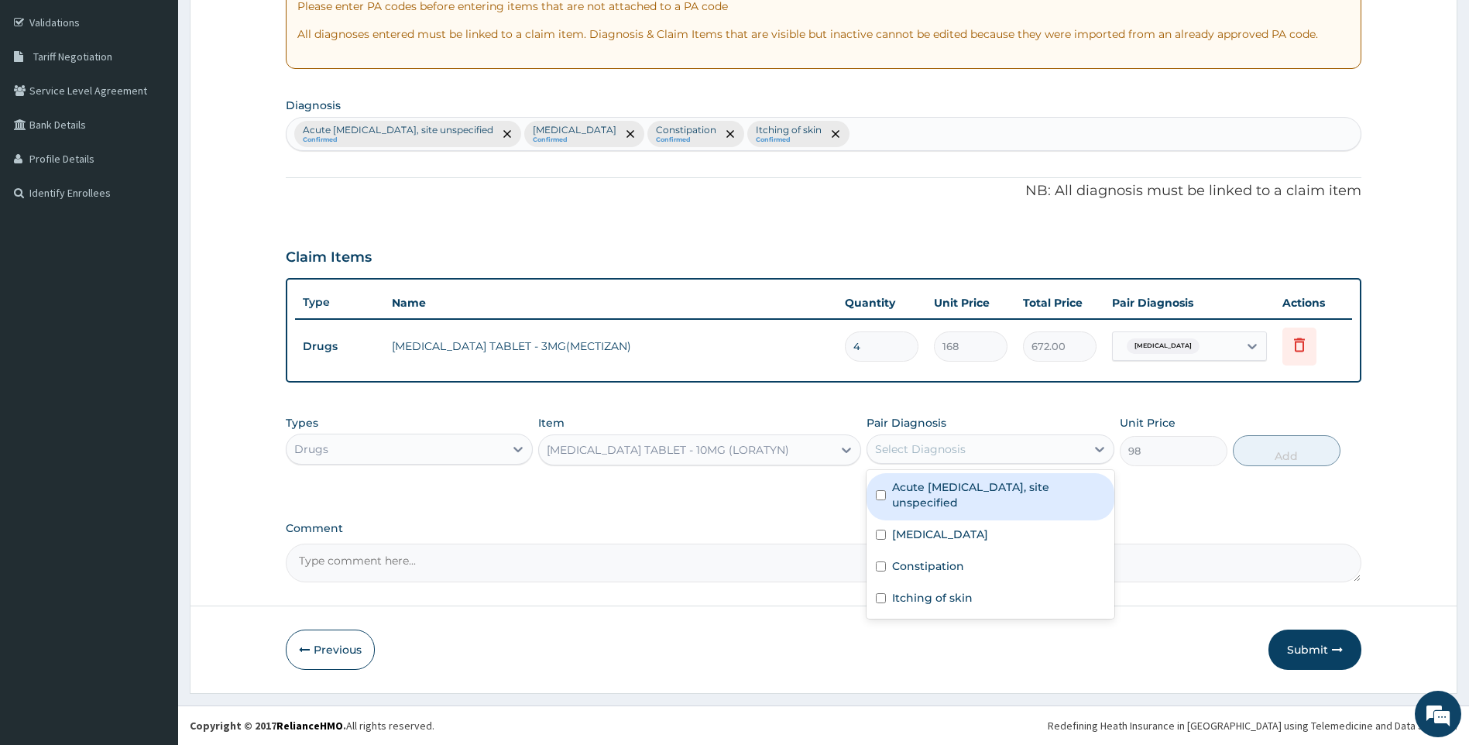
click at [965, 506] on label "Acute [MEDICAL_DATA], site unspecified" at bounding box center [998, 494] width 213 height 31
checkbox input "true"
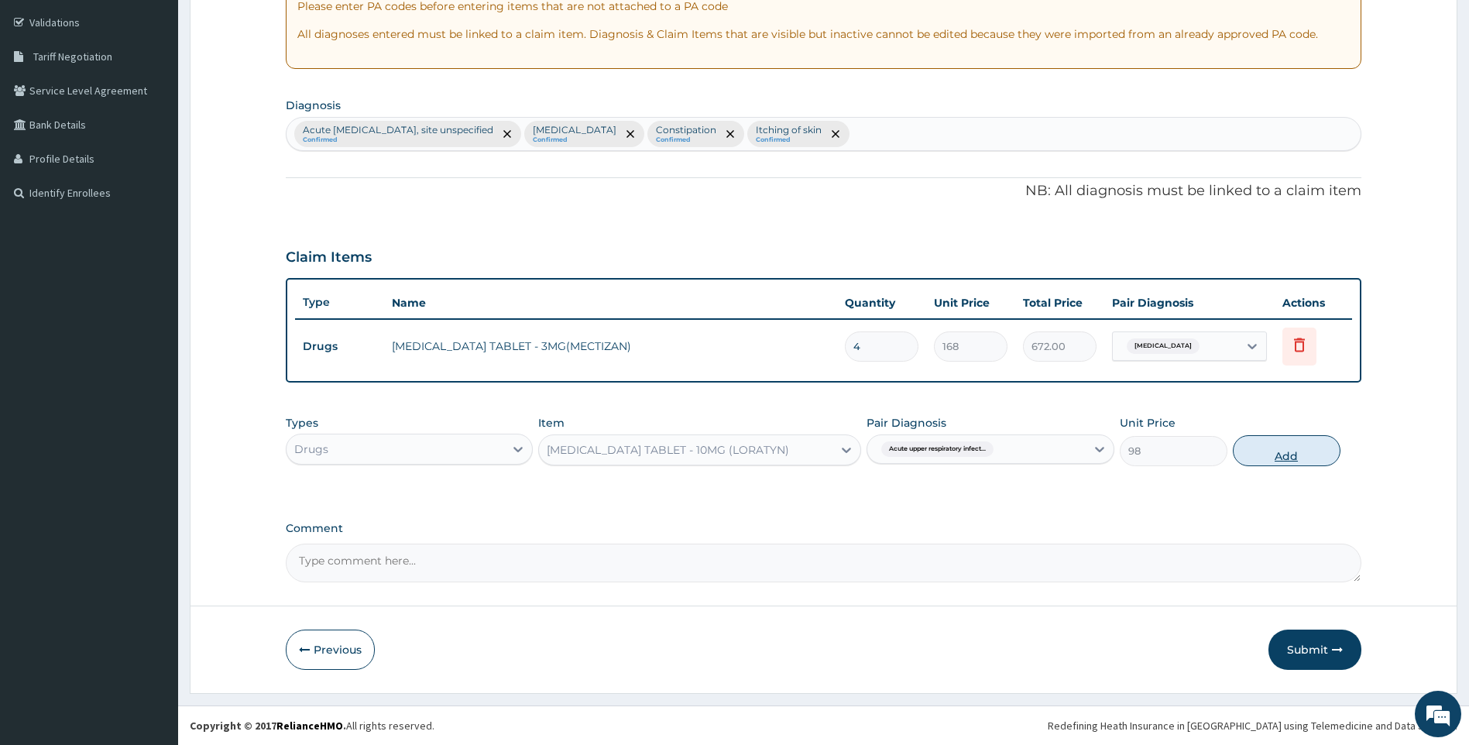
click at [1295, 438] on button "Add" at bounding box center [1287, 450] width 108 height 31
type input "0"
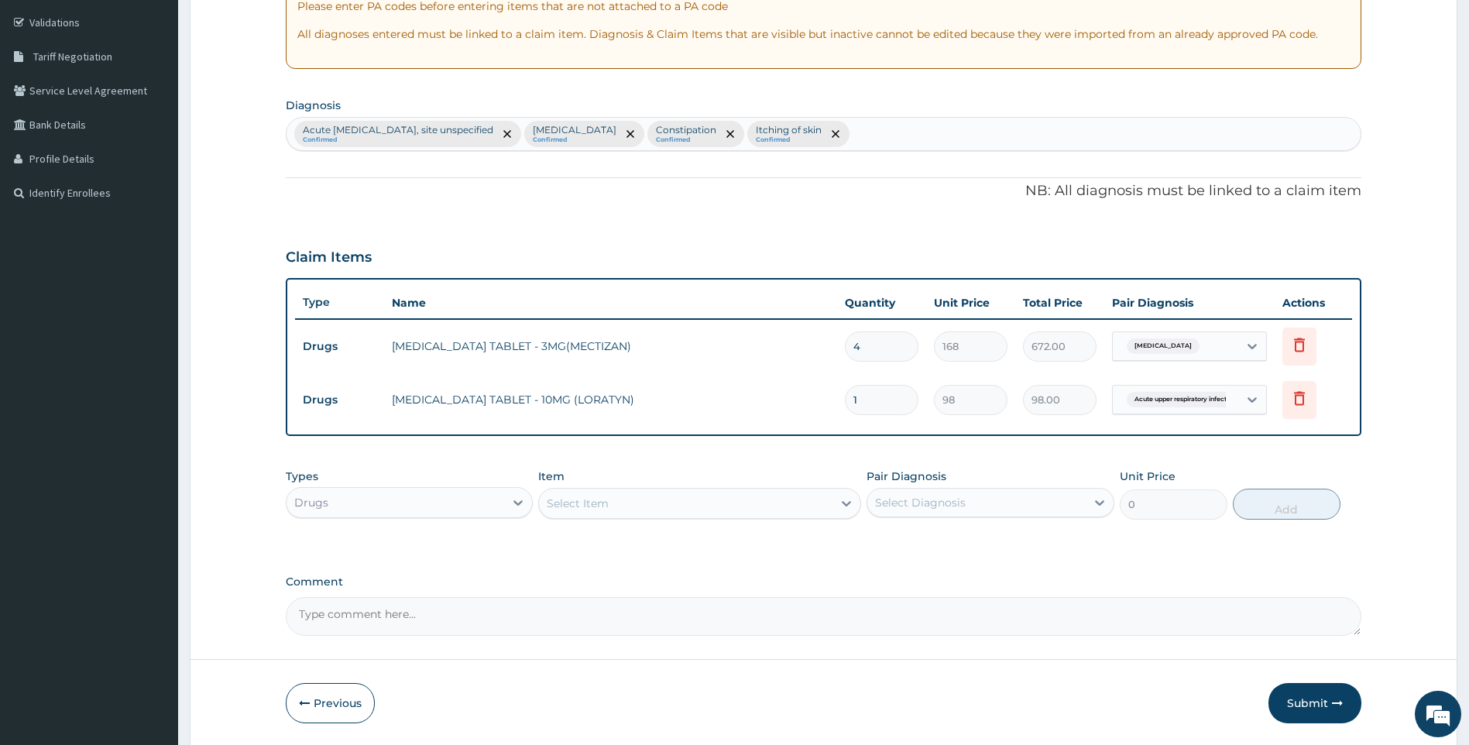
drag, startPoint x: 887, startPoint y: 405, endPoint x: 660, endPoint y: 407, distance: 227.0
click at [660, 407] on tr "Drugs [MEDICAL_DATA] TABLET - 10MG (LORATYN) 1 98 98.00 Acute upper respiratory…" at bounding box center [824, 399] width 1058 height 53
type input "7"
type input "686.00"
type input "7"
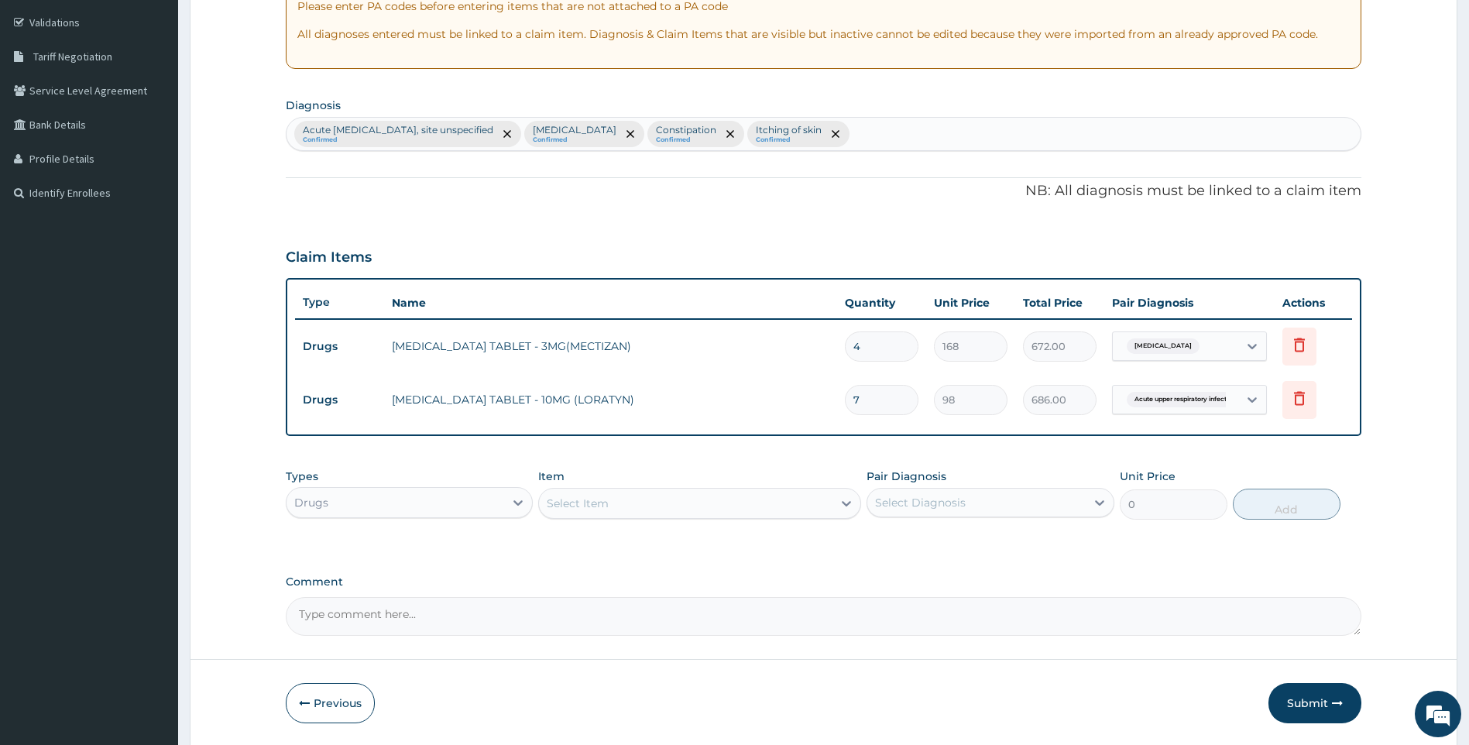
click at [692, 500] on div "Select Item" at bounding box center [686, 503] width 294 height 25
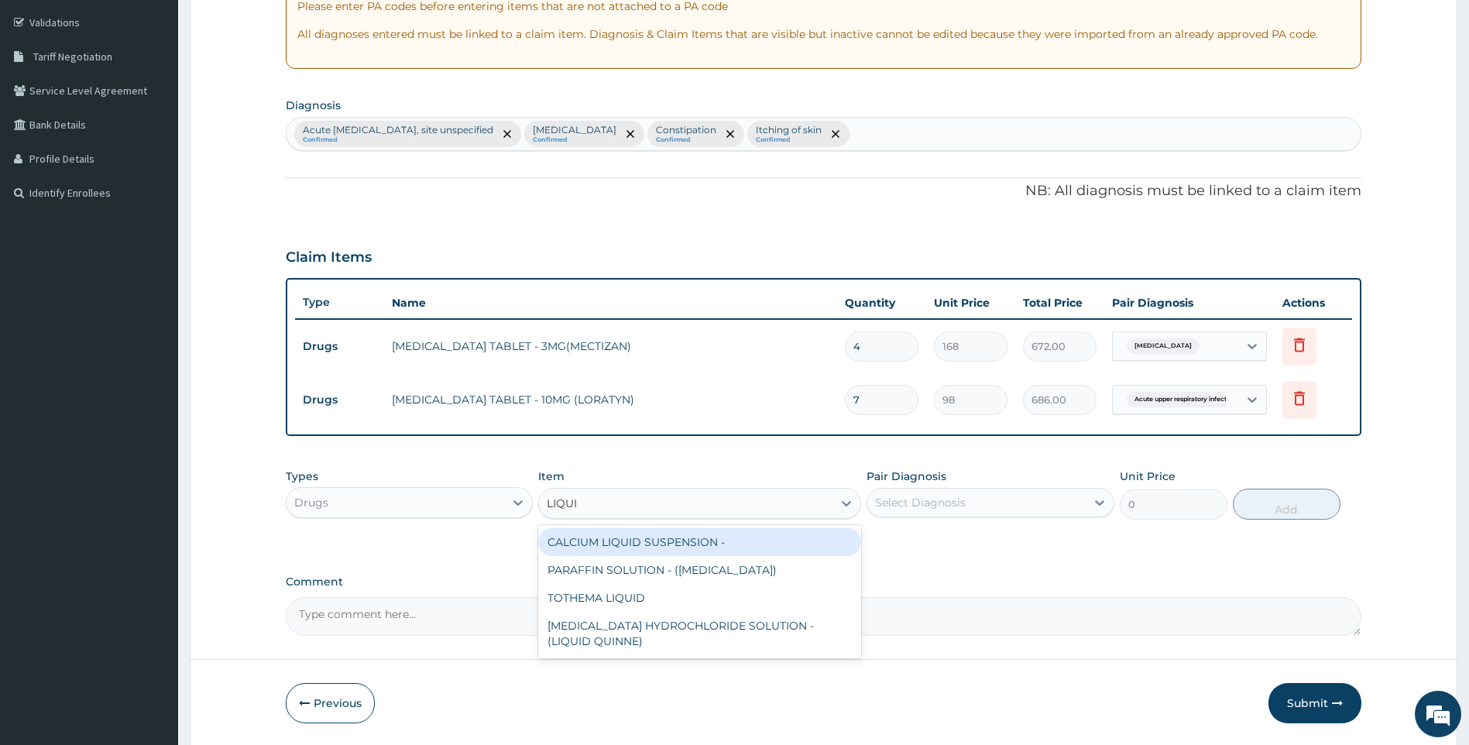
type input "LIQUID"
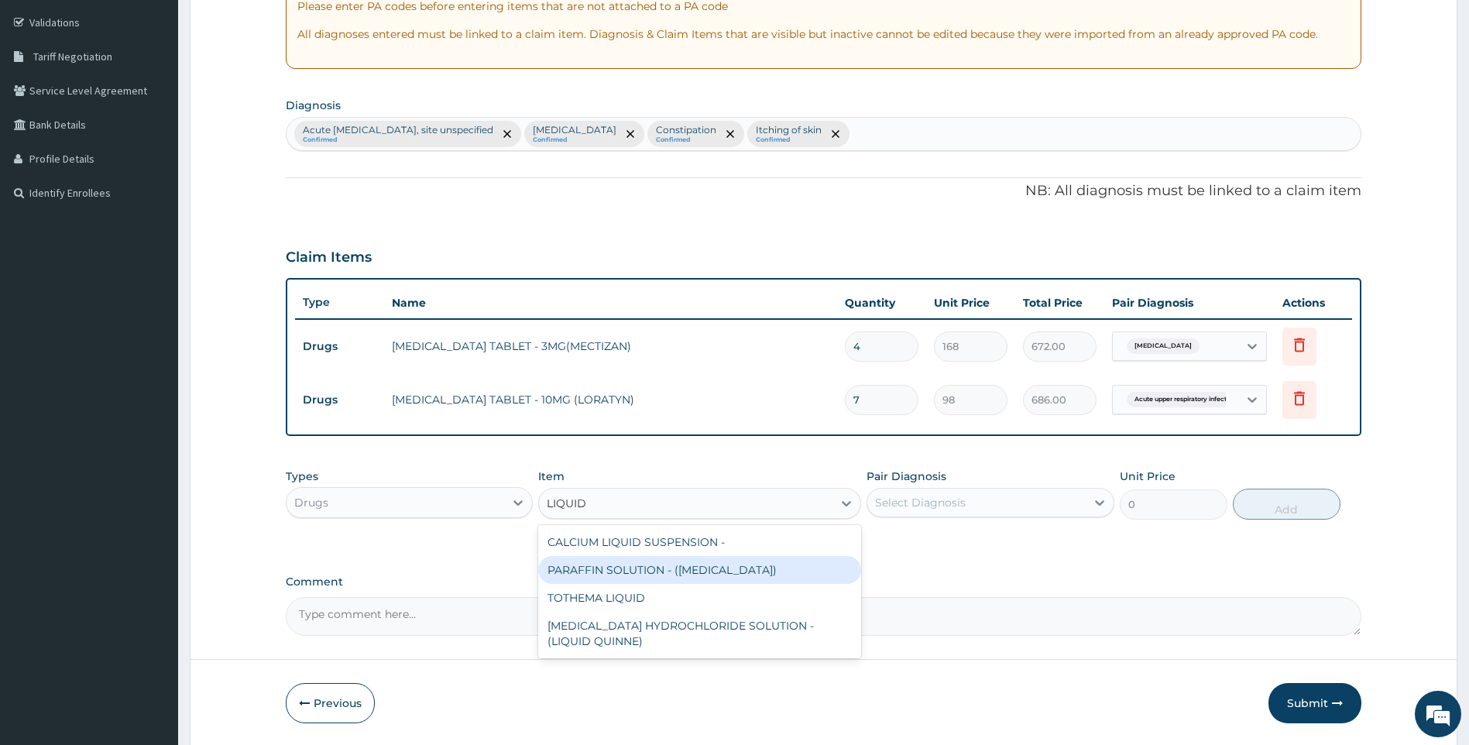
drag, startPoint x: 709, startPoint y: 571, endPoint x: 974, endPoint y: 518, distance: 270.9
click at [713, 571] on div "PARAFFIN SOLUTION - ([MEDICAL_DATA])" at bounding box center [699, 570] width 323 height 28
type input "1680"
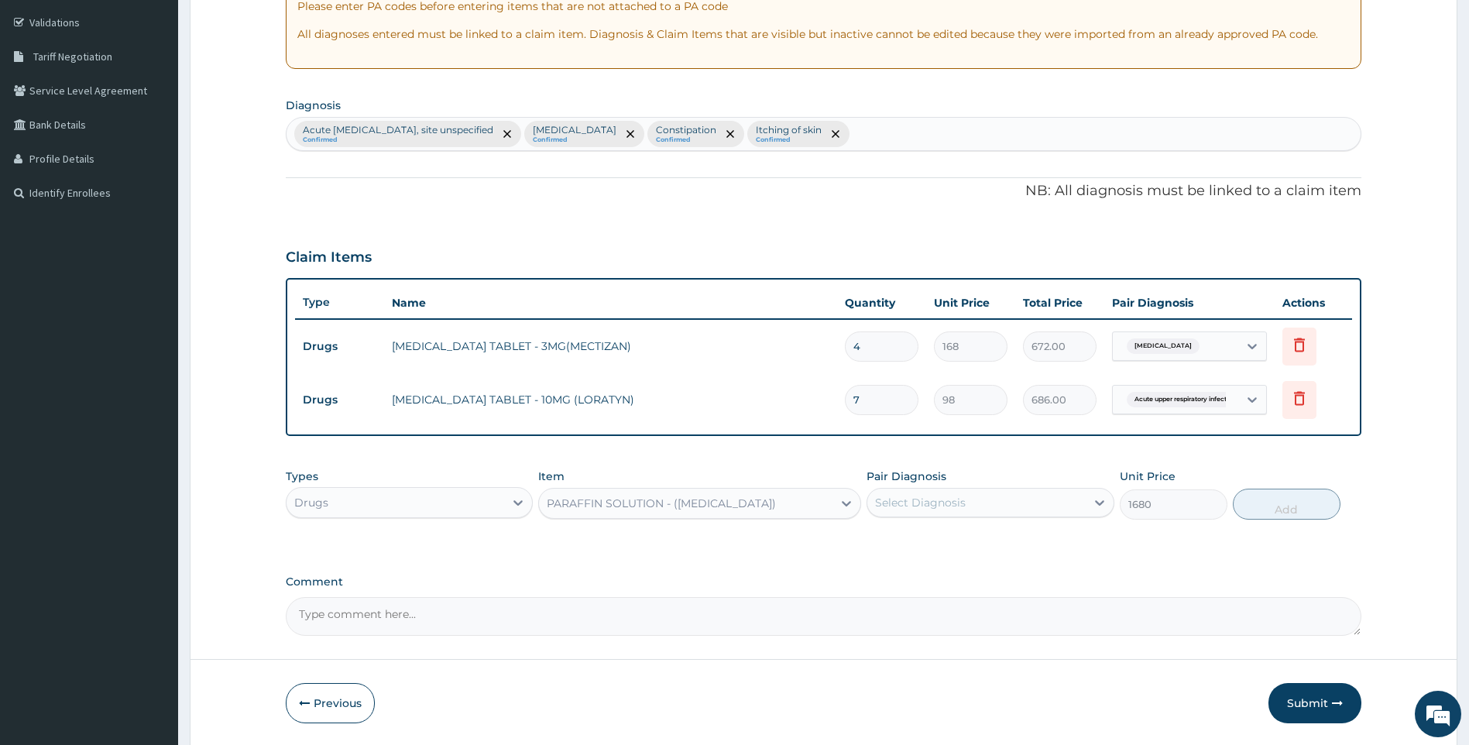
click at [986, 505] on div "Select Diagnosis" at bounding box center [977, 502] width 218 height 25
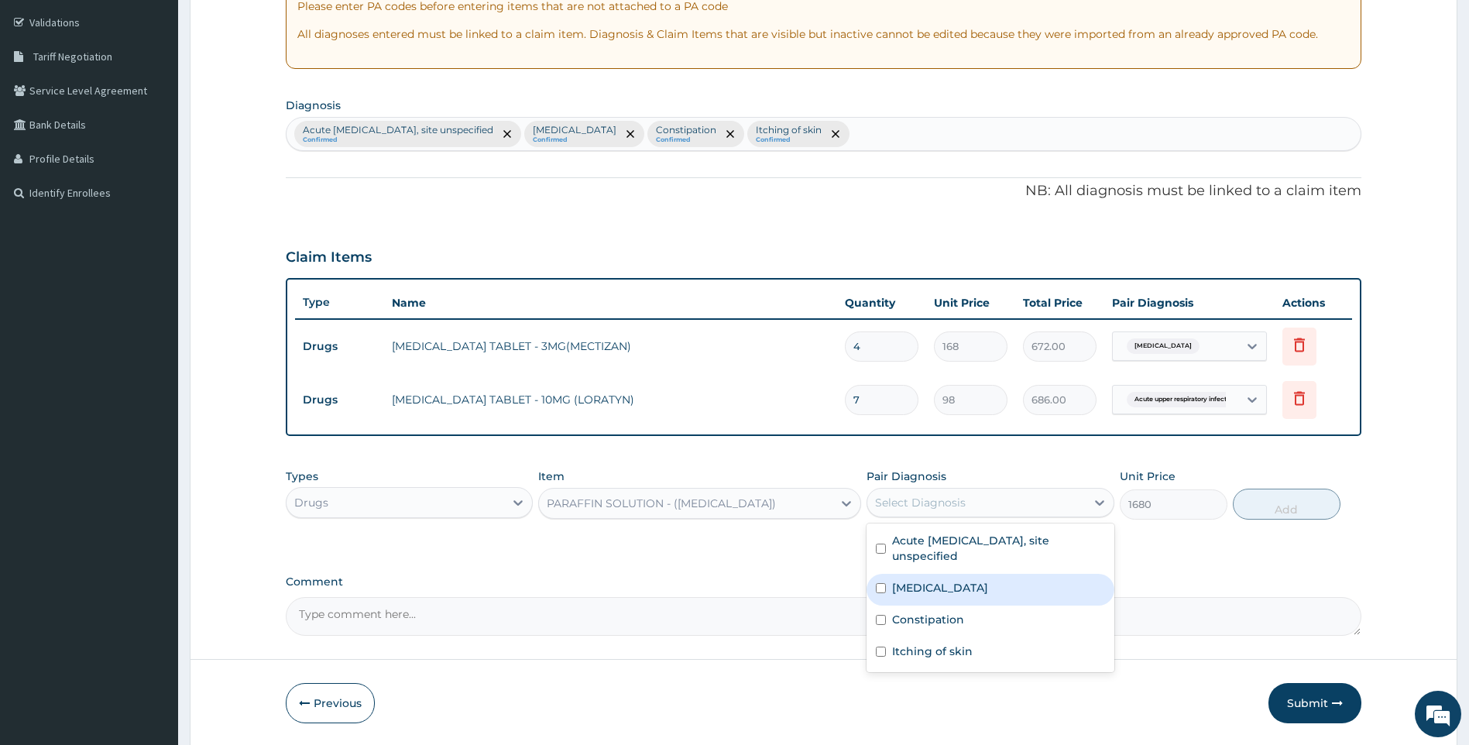
click at [967, 590] on label "[MEDICAL_DATA]" at bounding box center [940, 587] width 96 height 15
checkbox input "true"
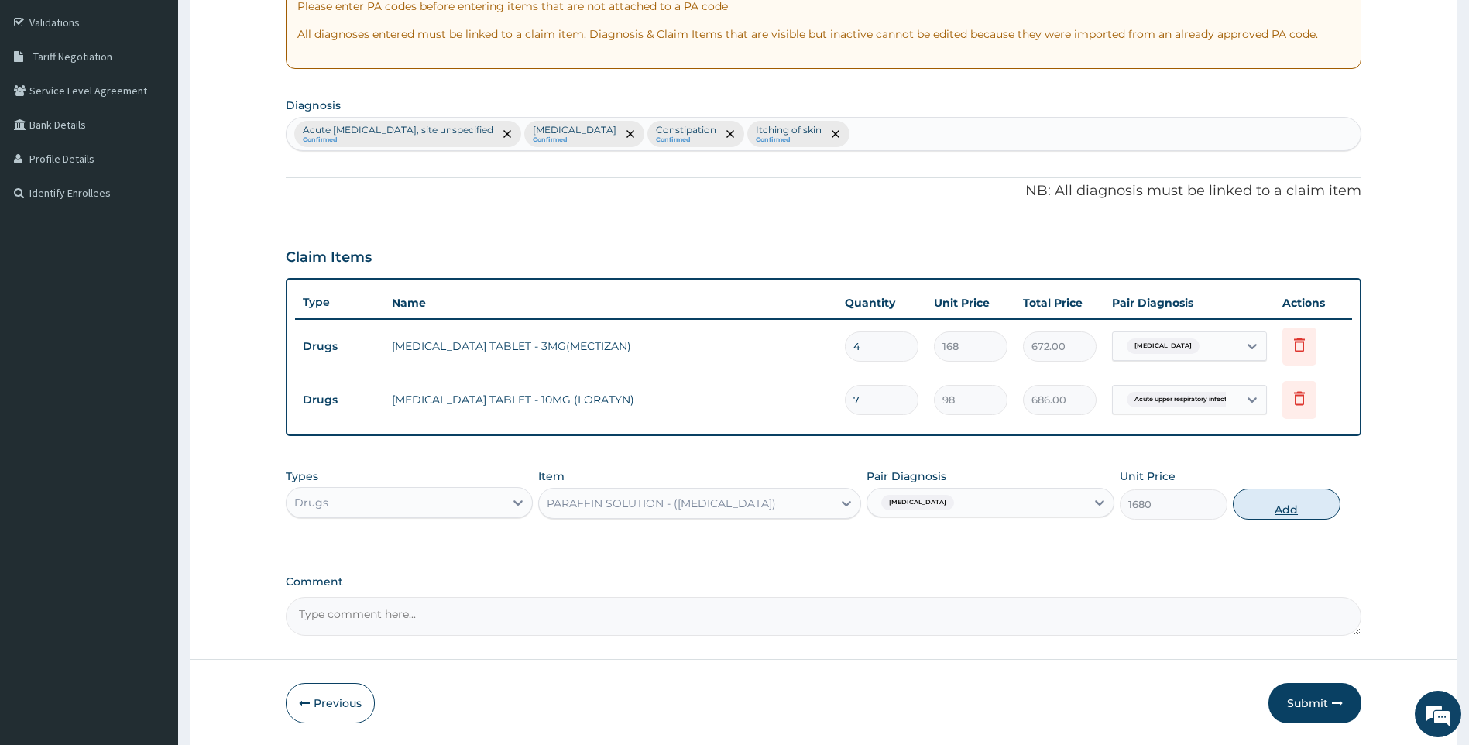
click at [1273, 509] on button "Add" at bounding box center [1287, 504] width 108 height 31
type input "0"
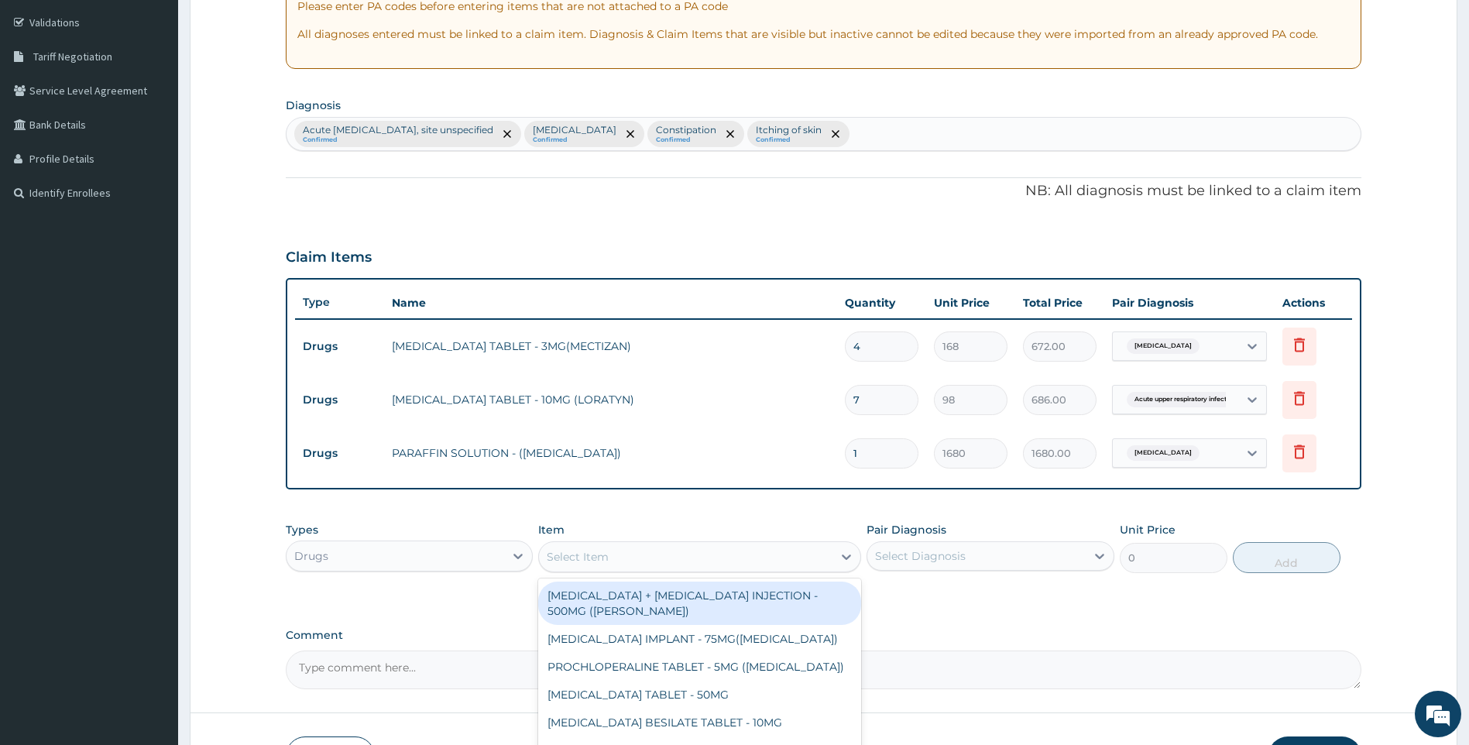
click at [711, 548] on div "Select Item" at bounding box center [686, 557] width 294 height 25
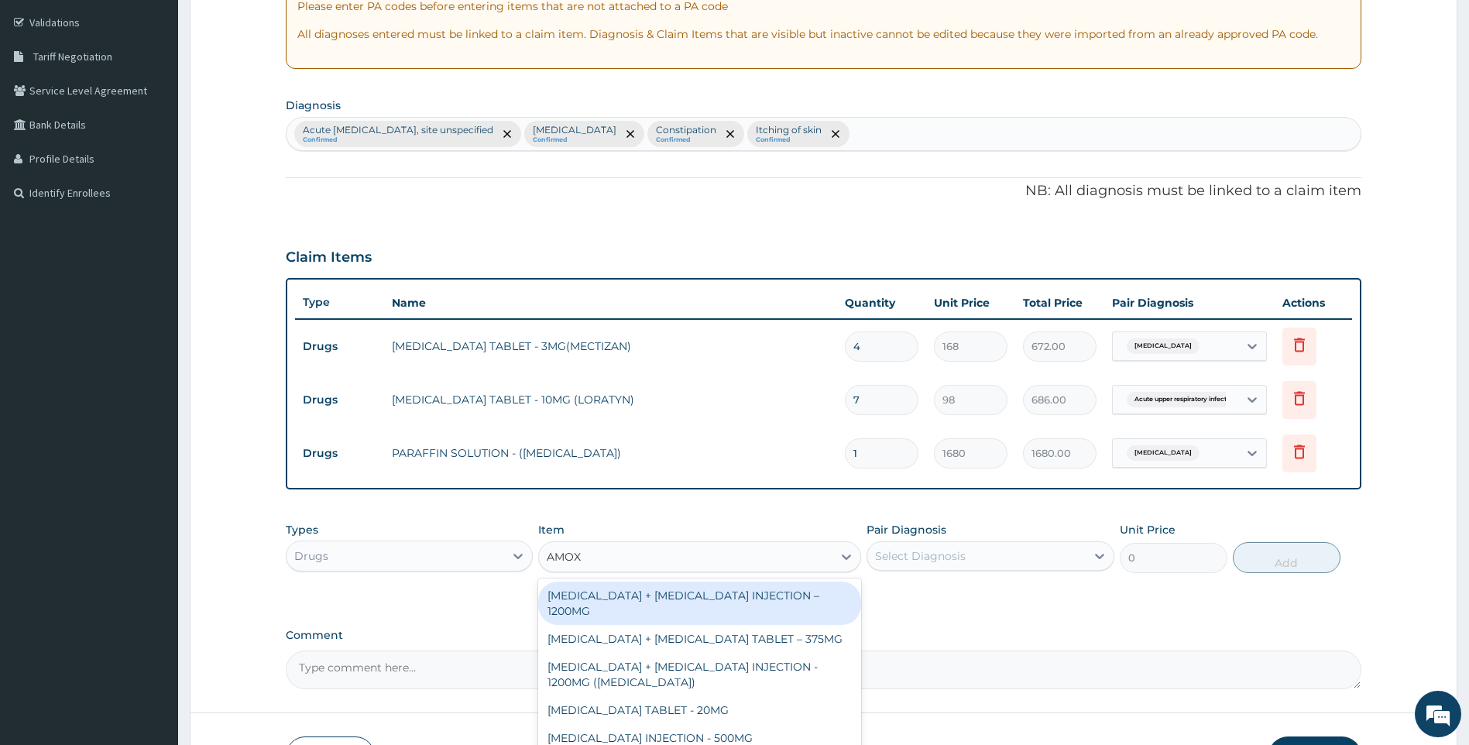
type input "AMOXI"
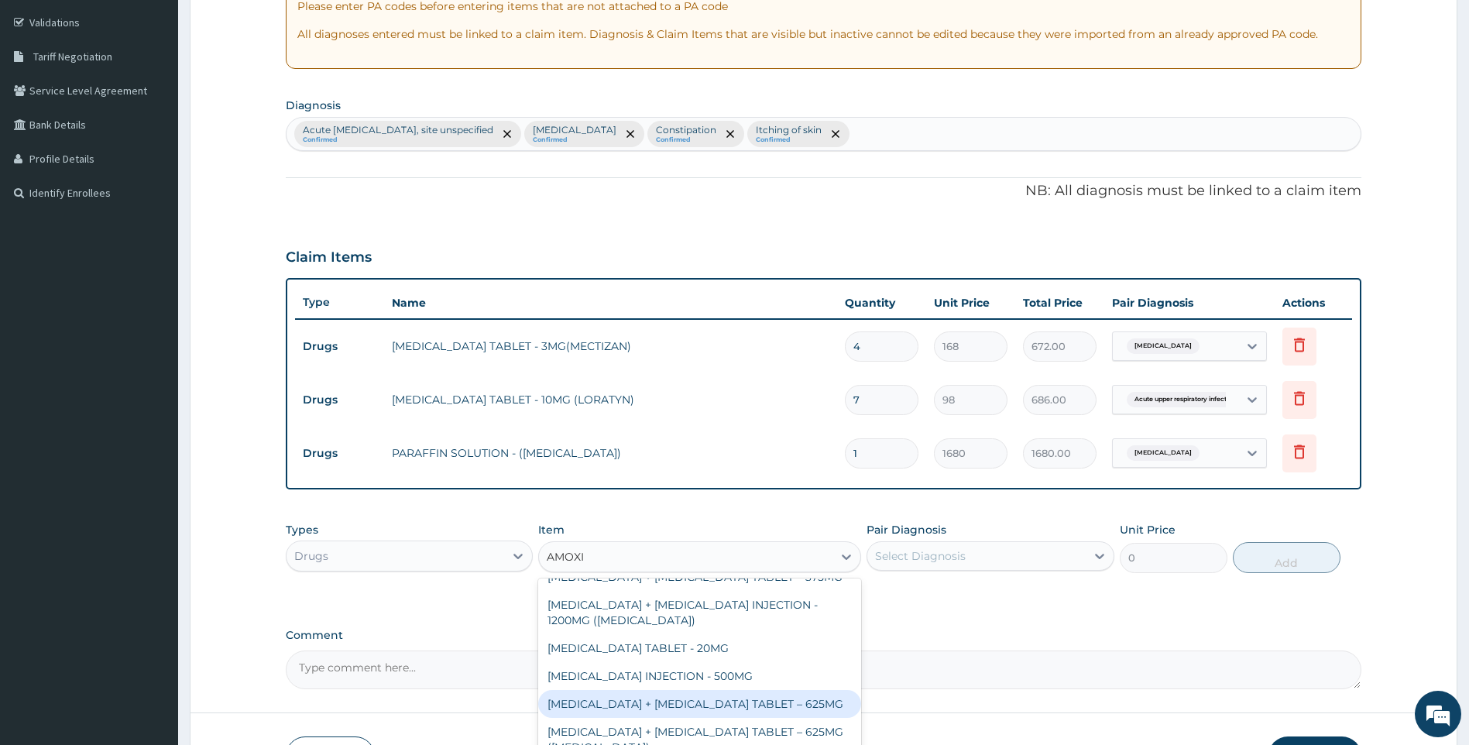
scroll to position [155, 0]
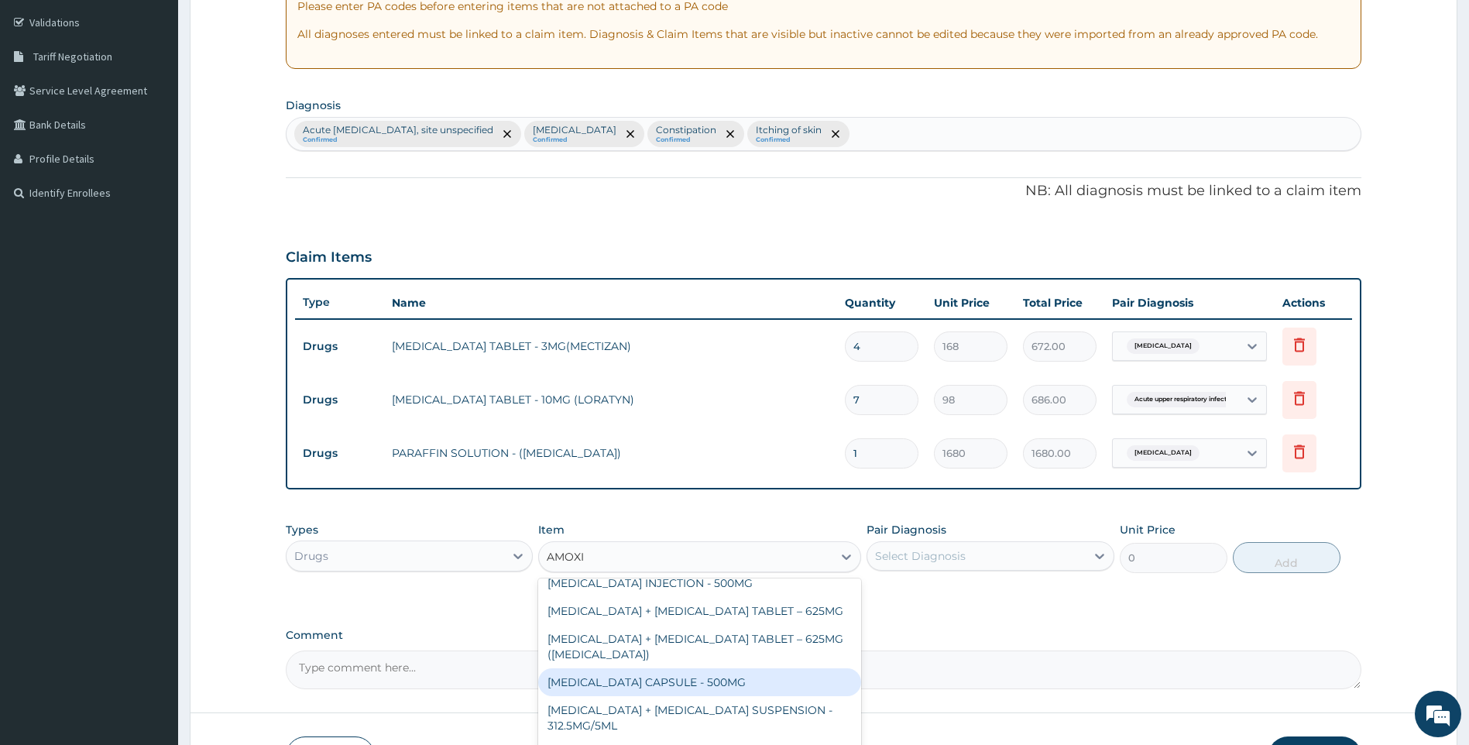
click at [715, 682] on div "[MEDICAL_DATA] CAPSULE - 500MG" at bounding box center [699, 682] width 323 height 28
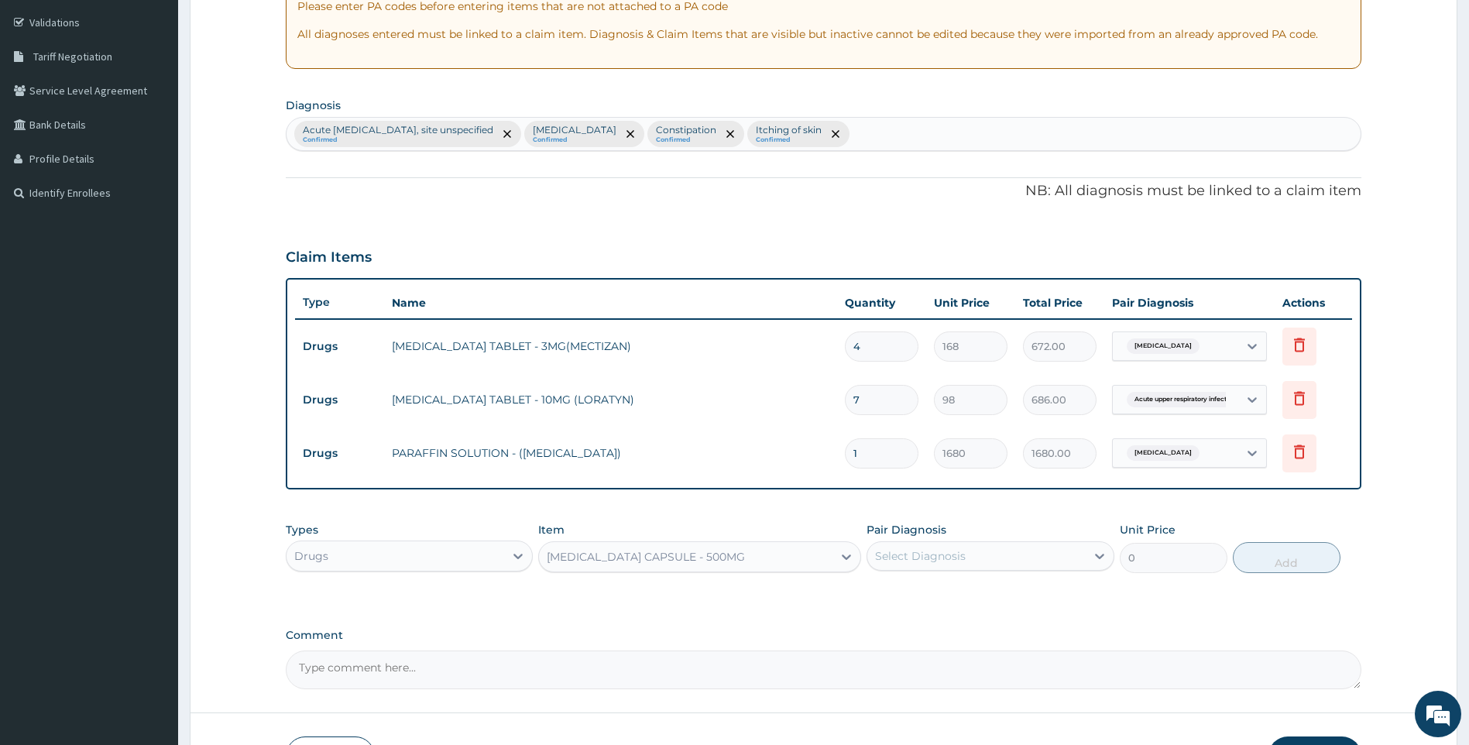
type input "112"
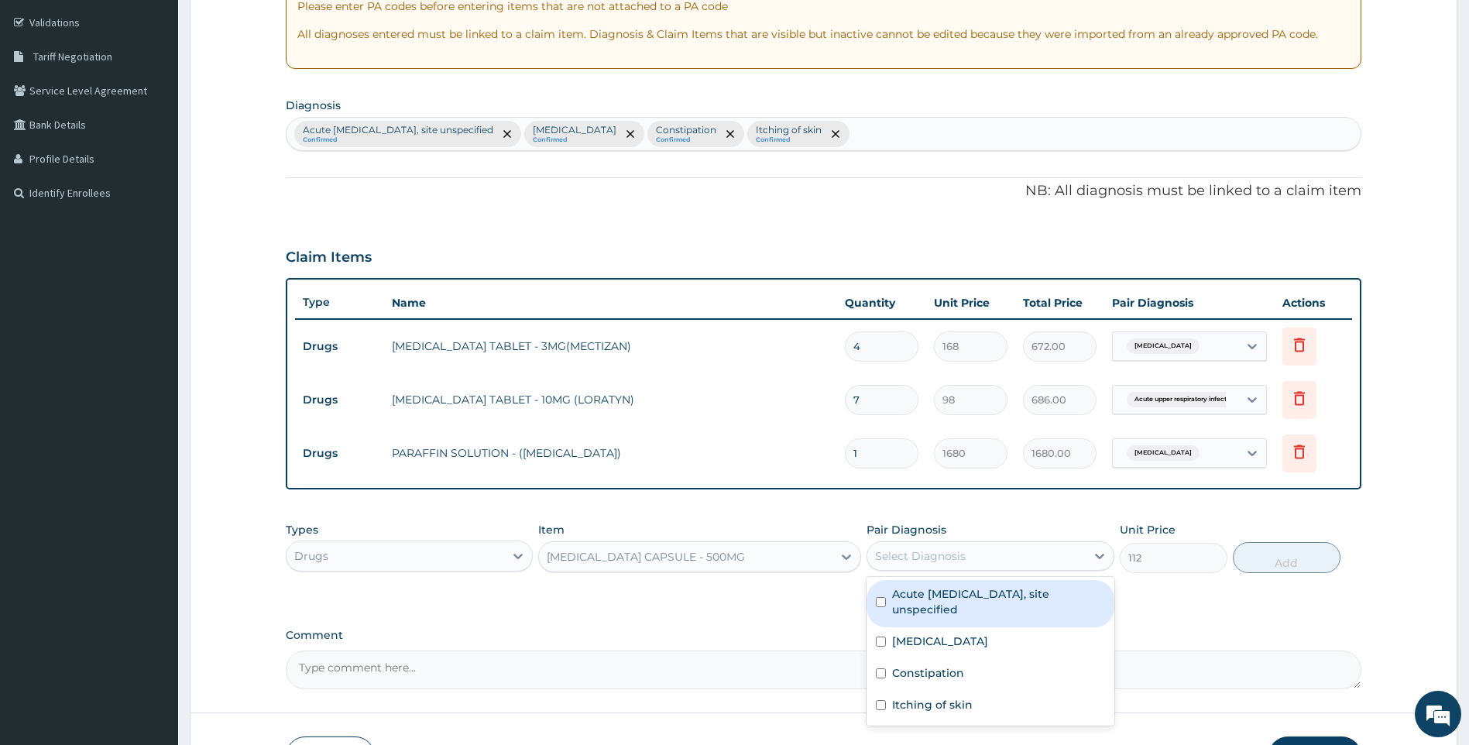
click at [1067, 545] on div "Select Diagnosis" at bounding box center [977, 556] width 218 height 25
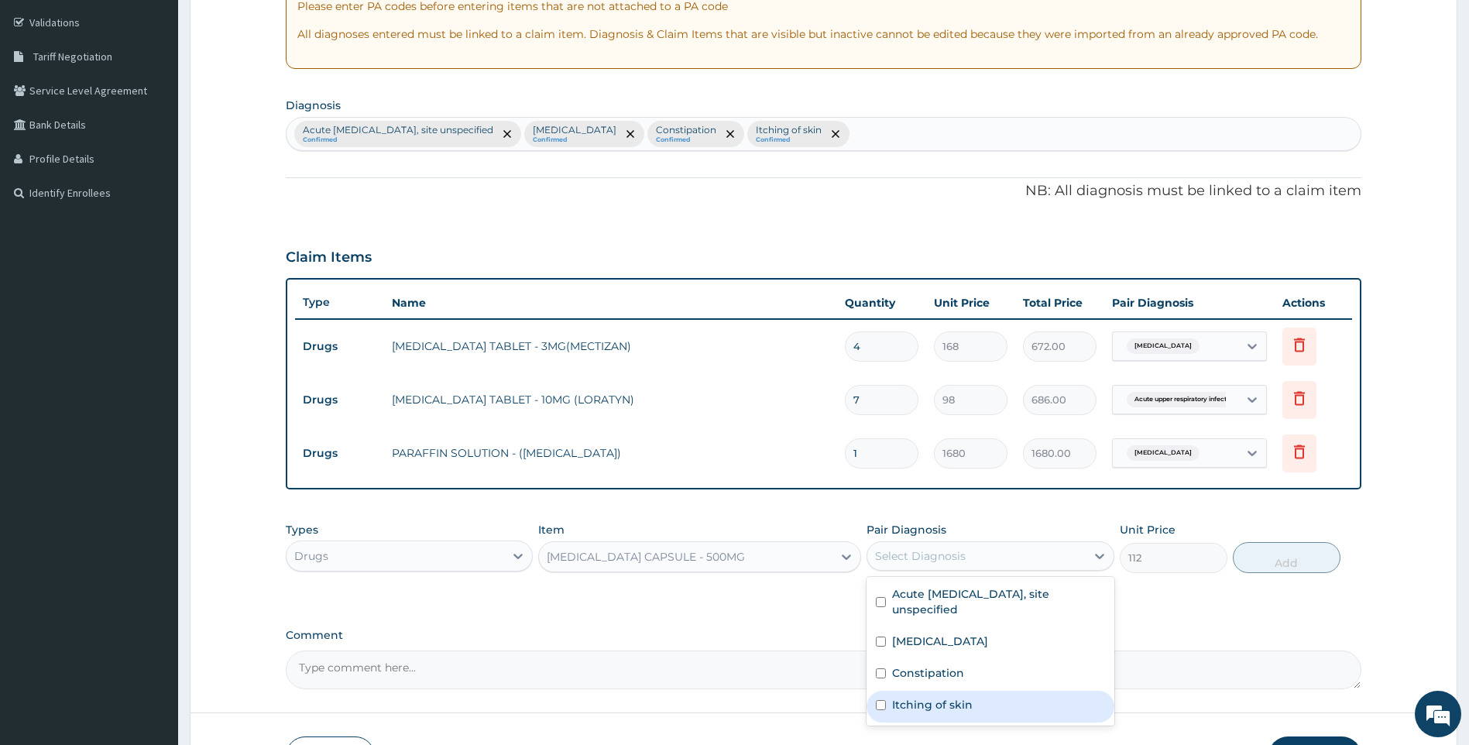
click at [905, 706] on label "Itching of skin" at bounding box center [932, 704] width 81 height 15
checkbox input "true"
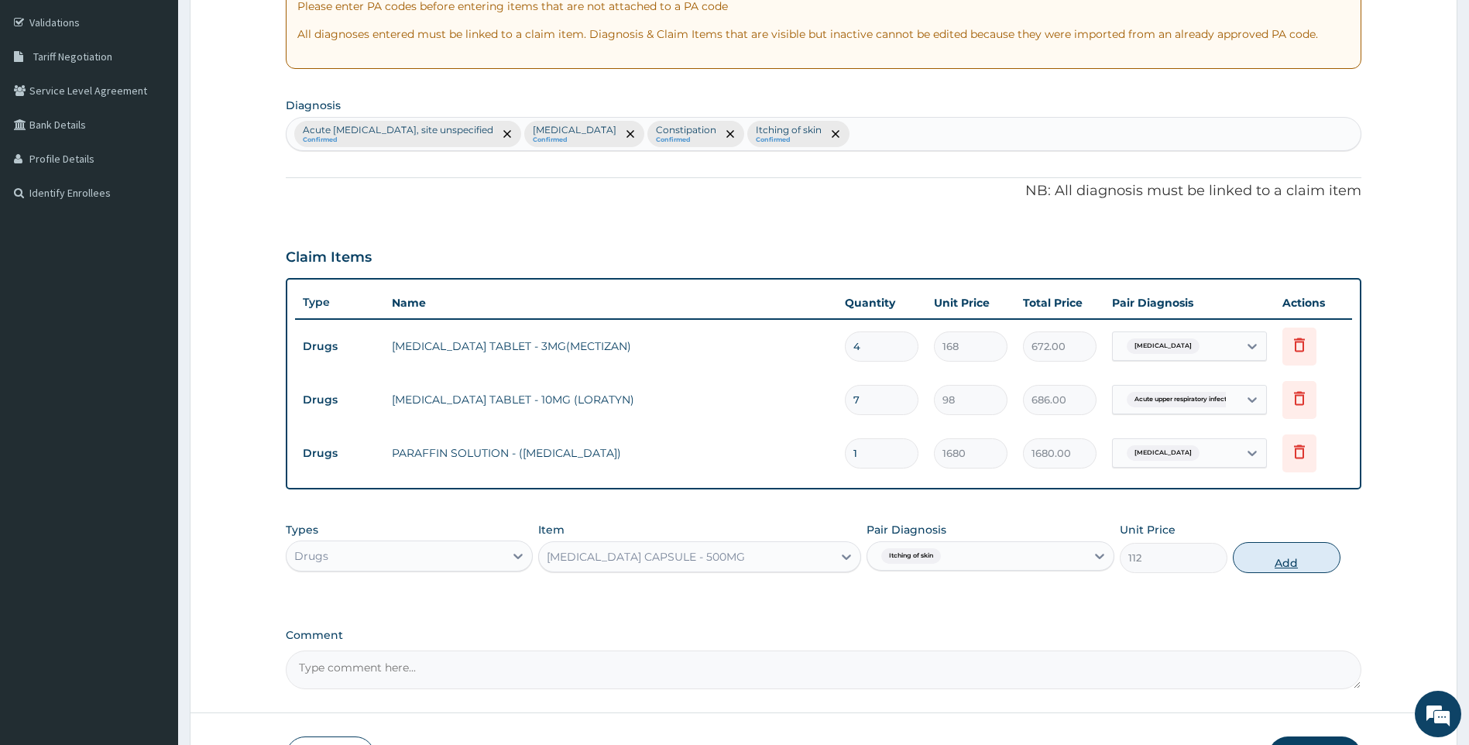
click at [1279, 562] on button "Add" at bounding box center [1287, 557] width 108 height 31
type input "0"
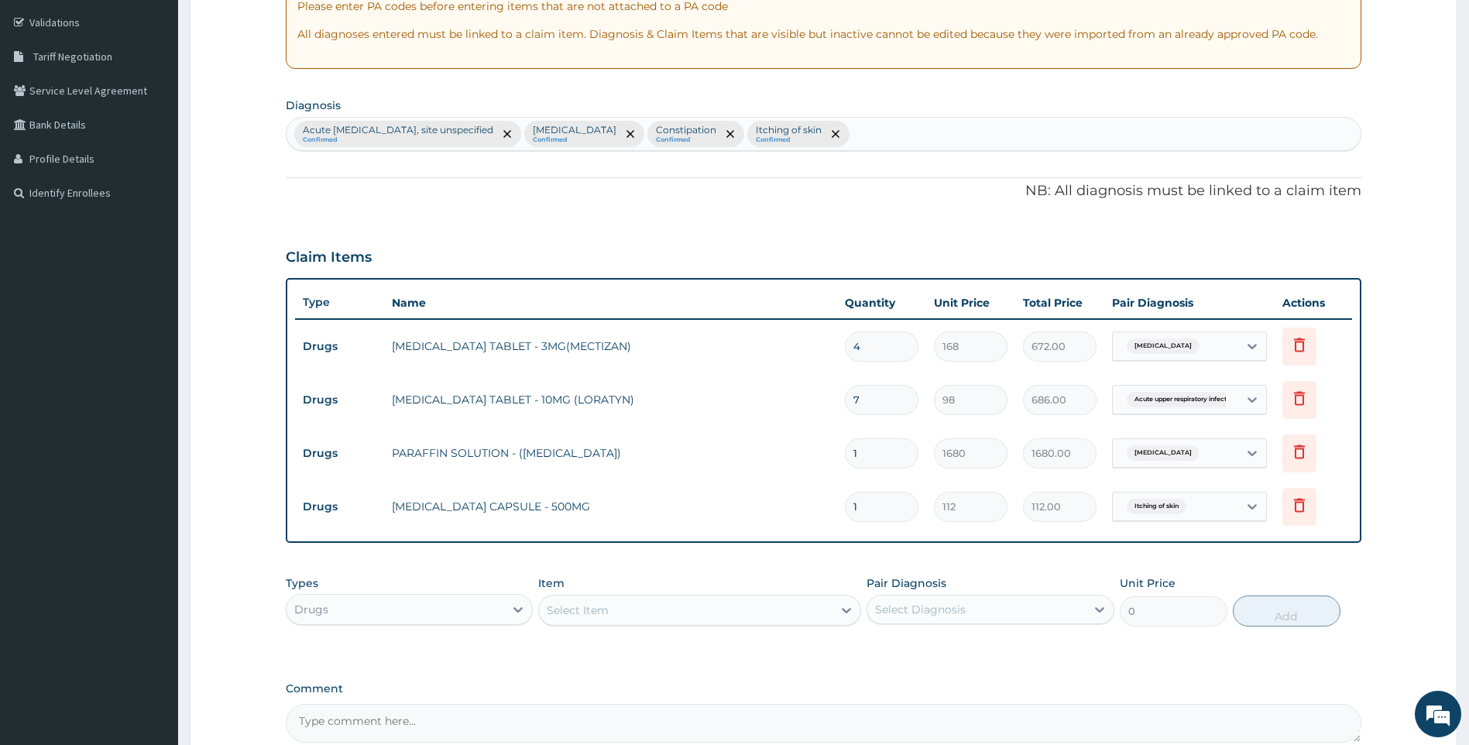
click at [728, 610] on div "Select Item" at bounding box center [686, 610] width 294 height 25
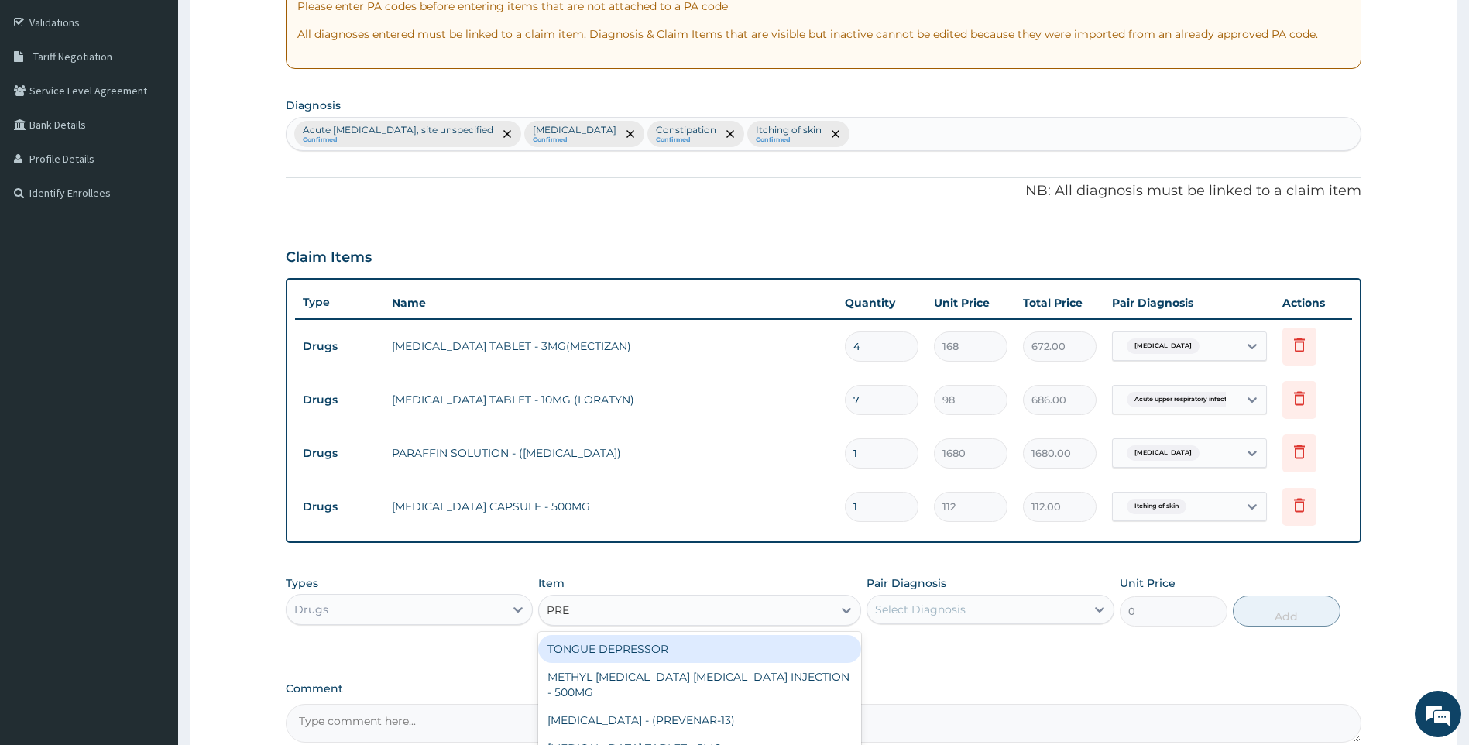
type input "PRED"
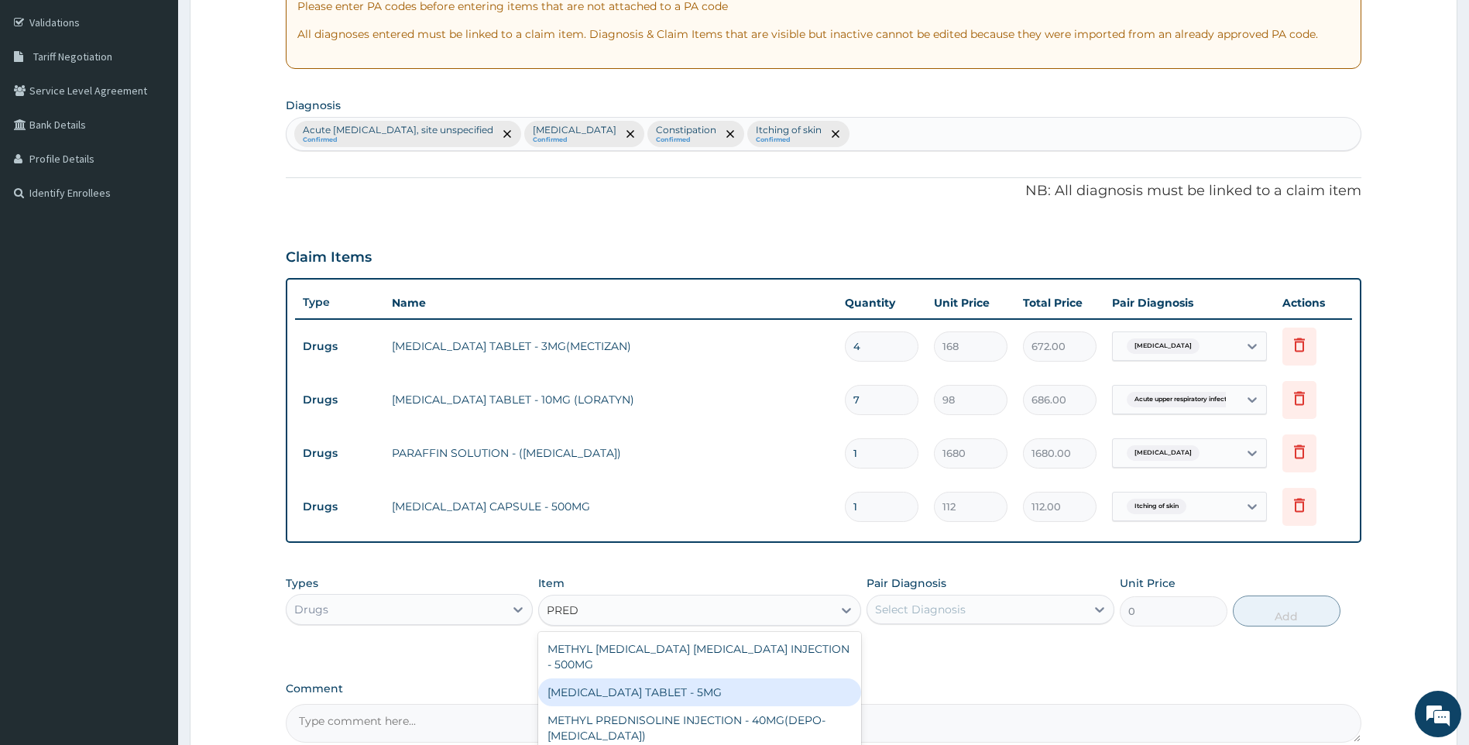
click at [745, 699] on div "[MEDICAL_DATA] TABLET - 5MG" at bounding box center [699, 693] width 323 height 28
type input "42"
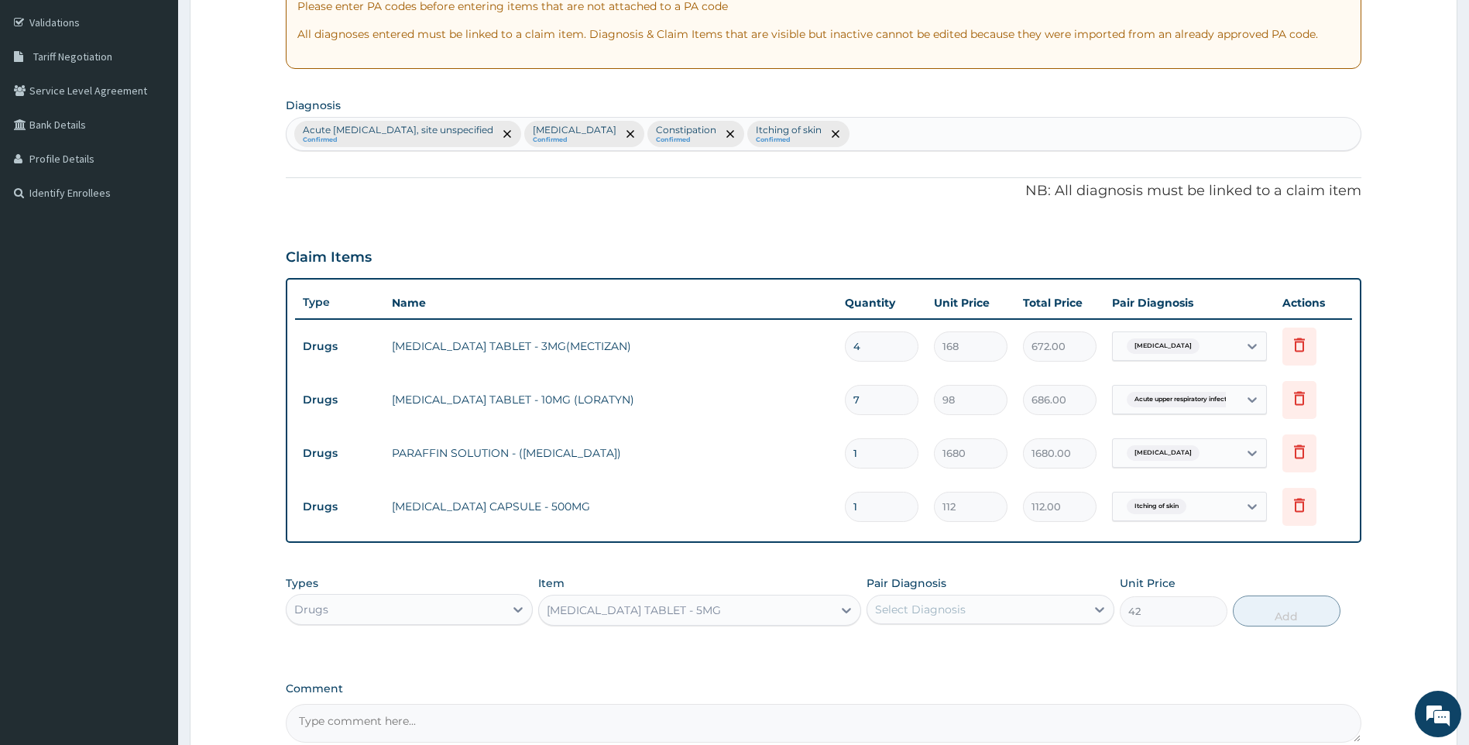
click at [950, 118] on div "Acute [MEDICAL_DATA], site unspecified Confirmed [MEDICAL_DATA] Confirmed Const…" at bounding box center [824, 134] width 1075 height 33
type input "ALLERGIC"
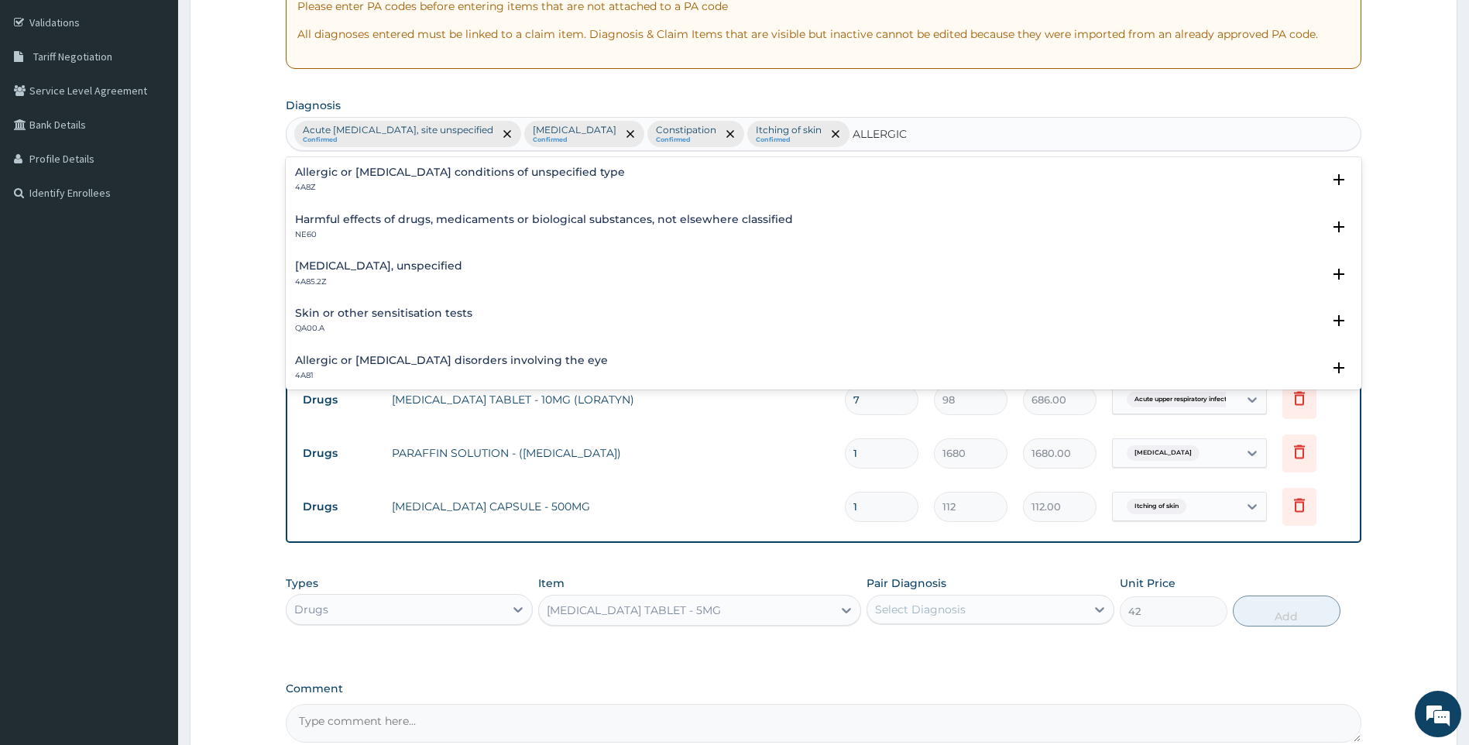
click at [425, 314] on h4 "Skin or other sensitisation tests" at bounding box center [383, 314] width 177 height 12
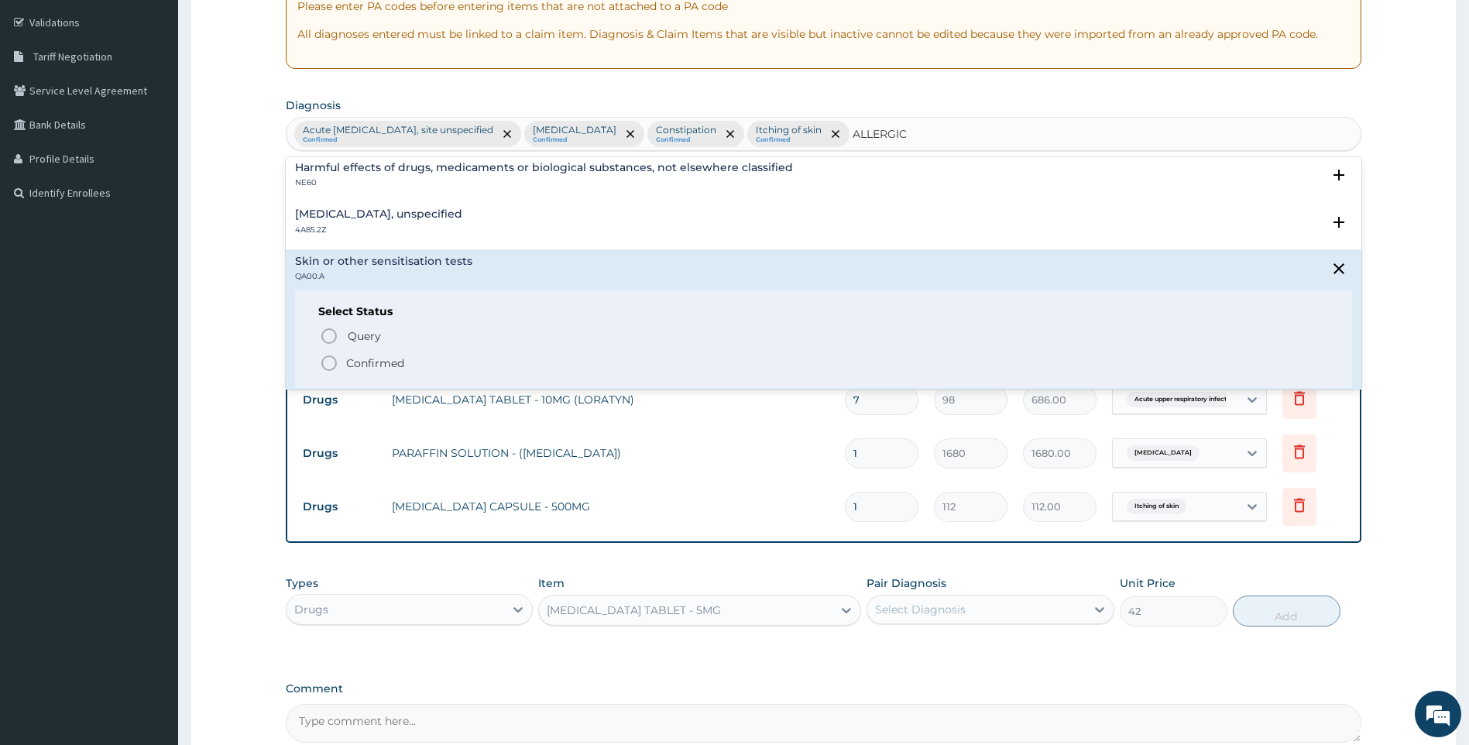
scroll to position [77, 0]
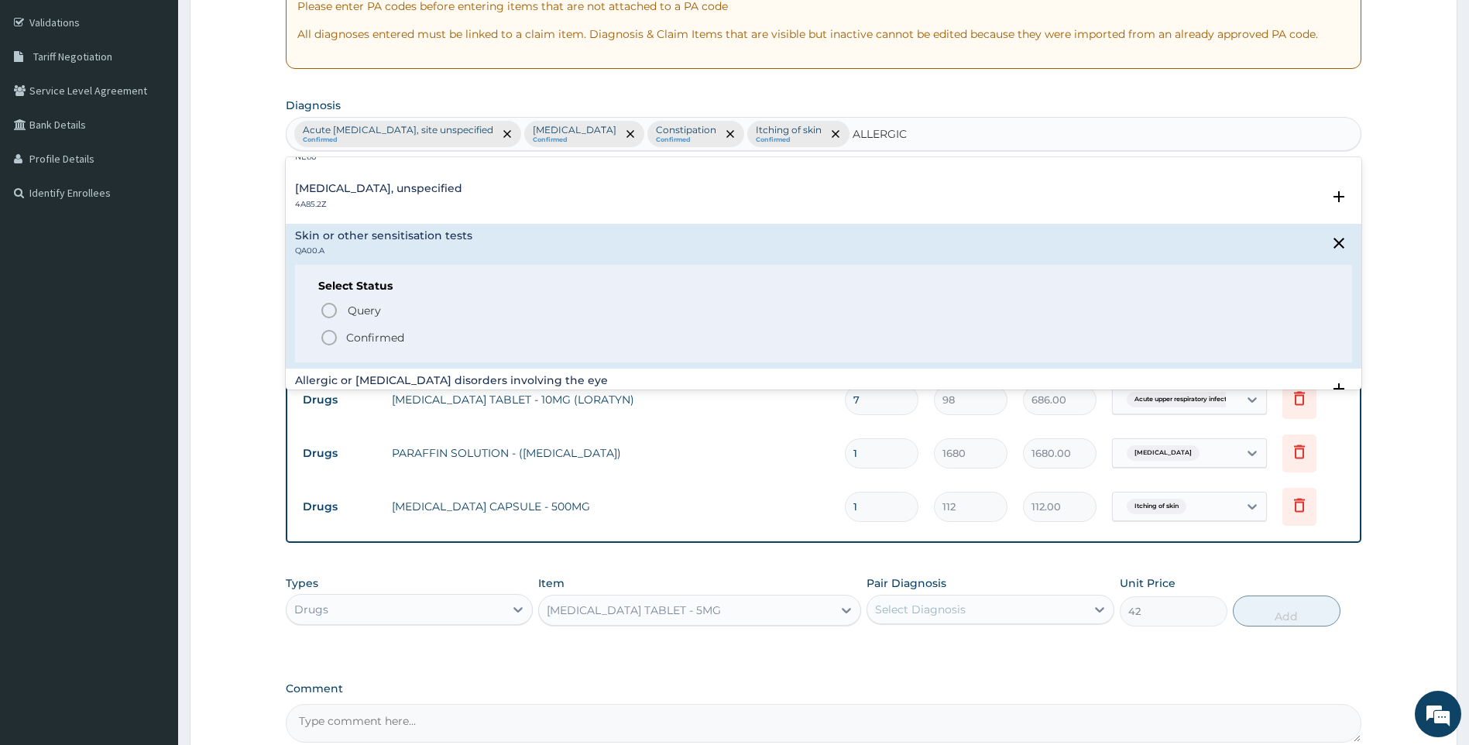
click at [374, 333] on p "Confirmed" at bounding box center [375, 337] width 58 height 15
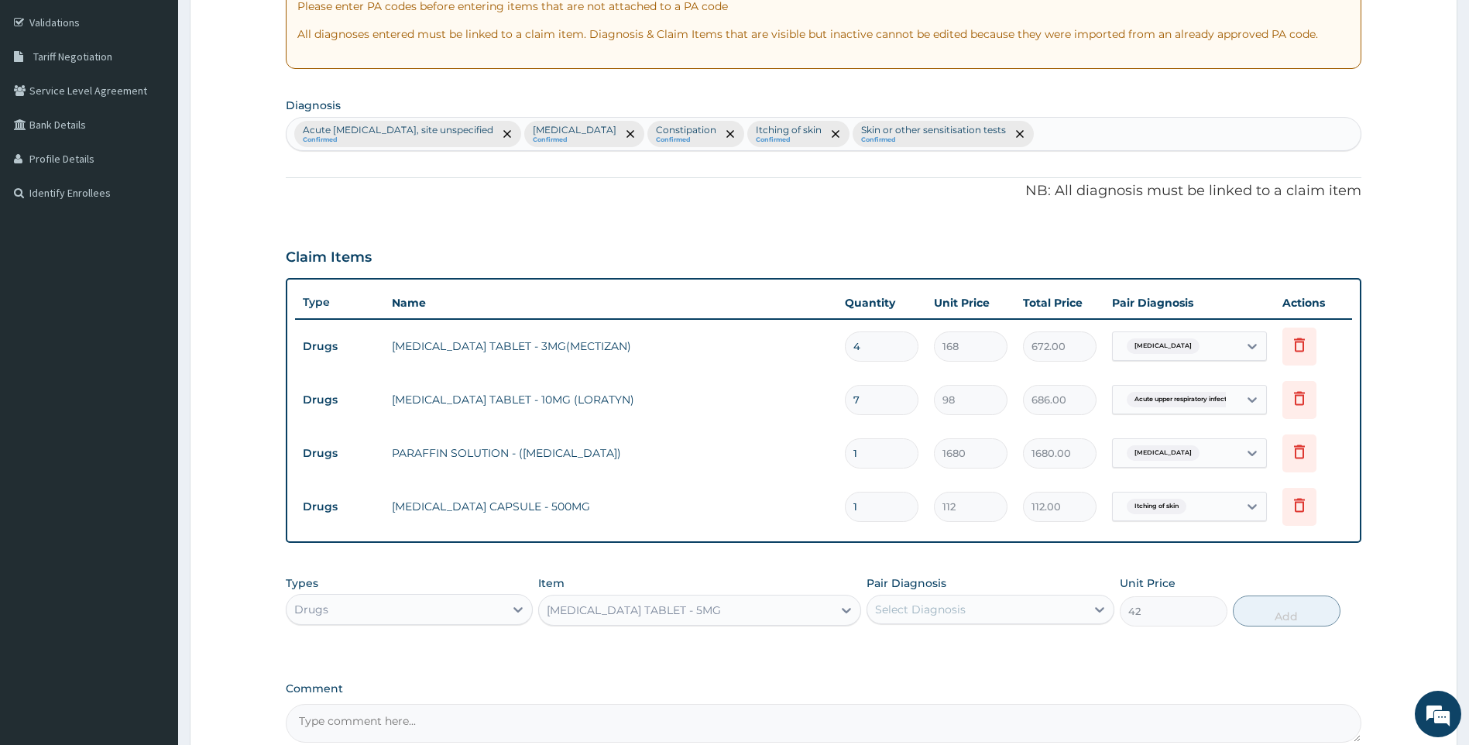
click at [956, 608] on div "Select Diagnosis" at bounding box center [920, 609] width 91 height 15
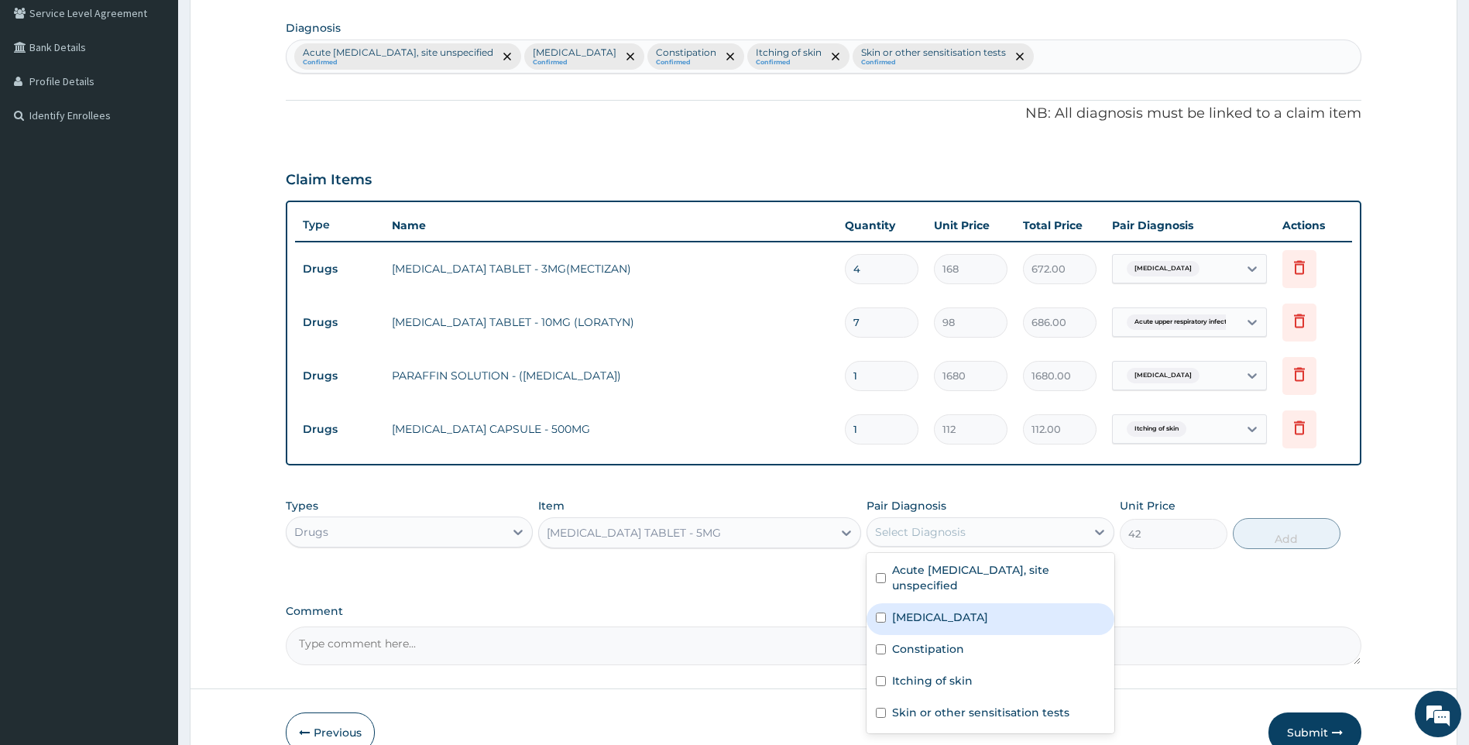
scroll to position [443, 0]
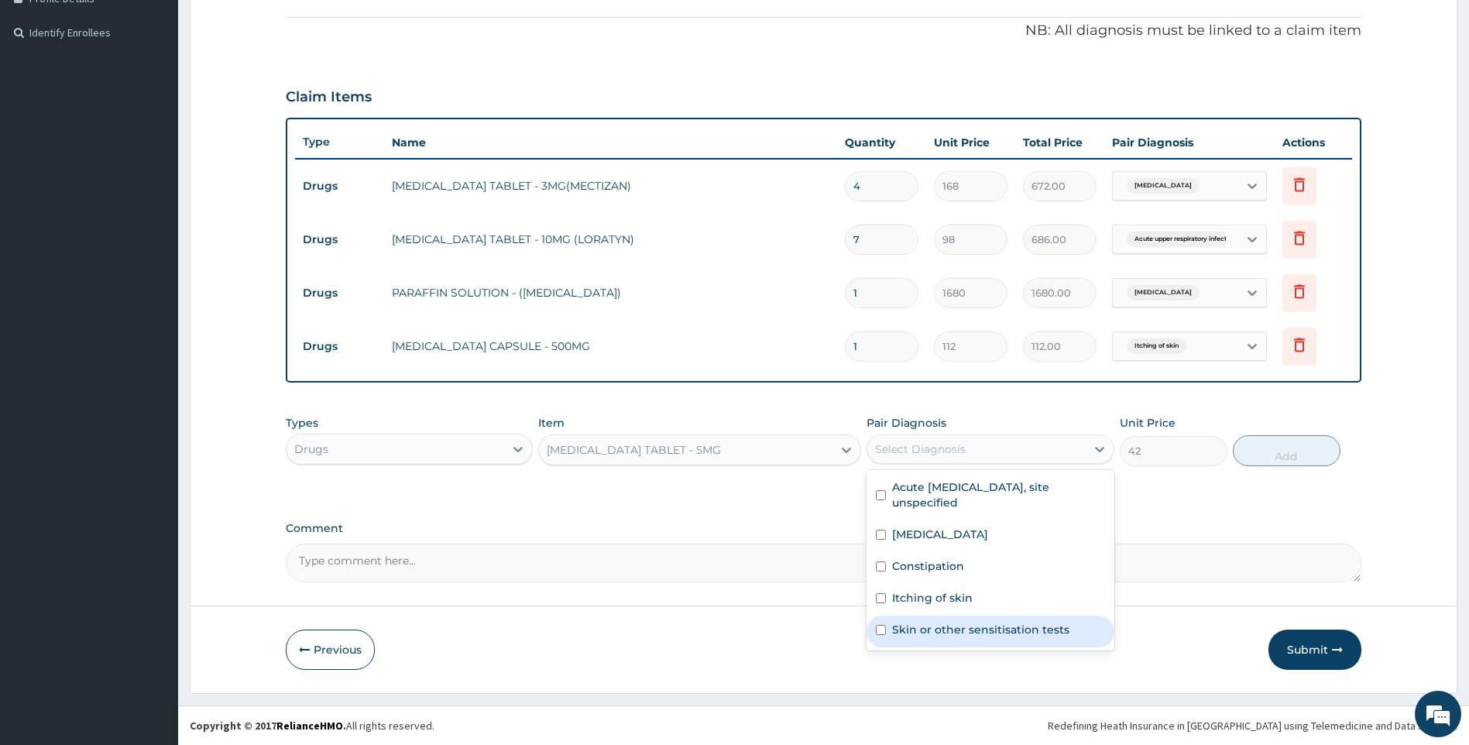
click at [1018, 627] on label "Skin or other sensitisation tests" at bounding box center [980, 629] width 177 height 15
checkbox input "true"
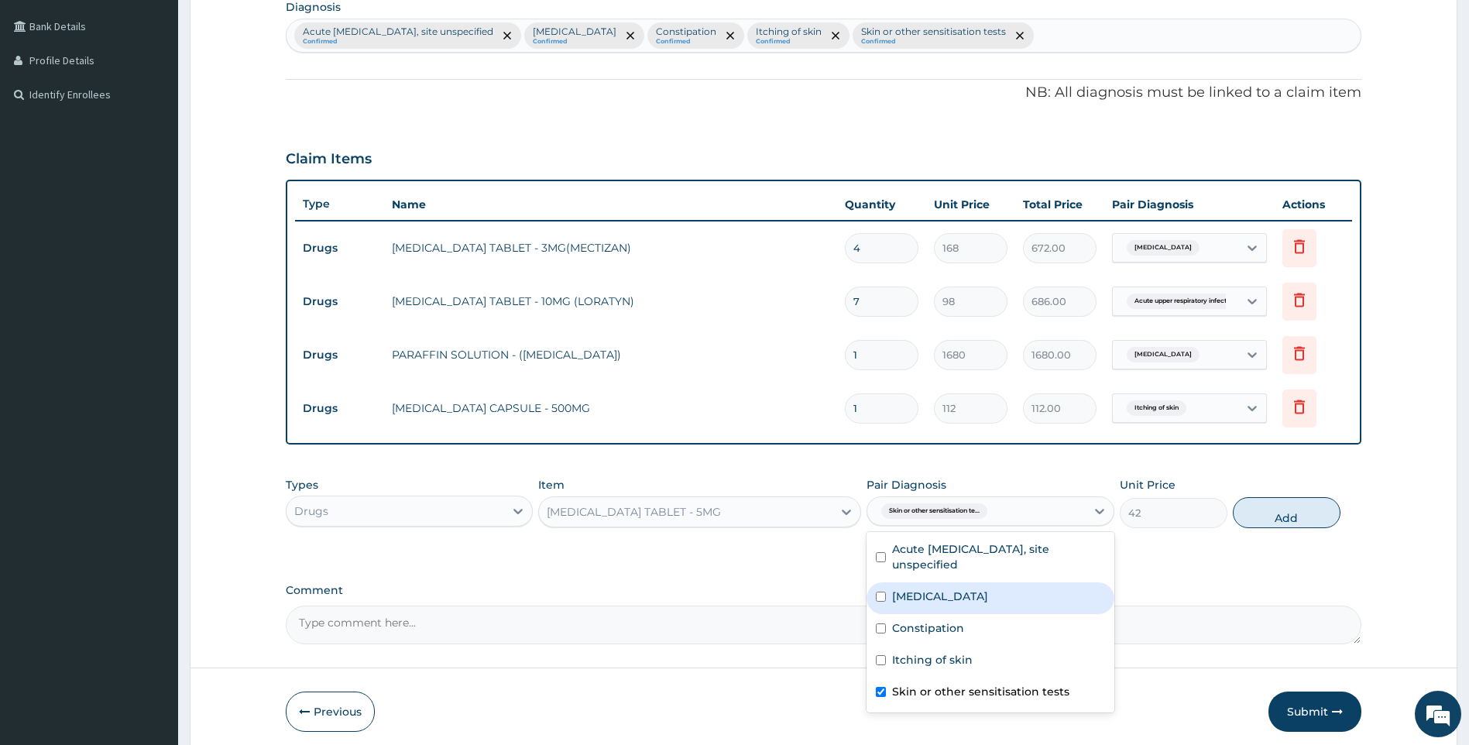
scroll to position [288, 0]
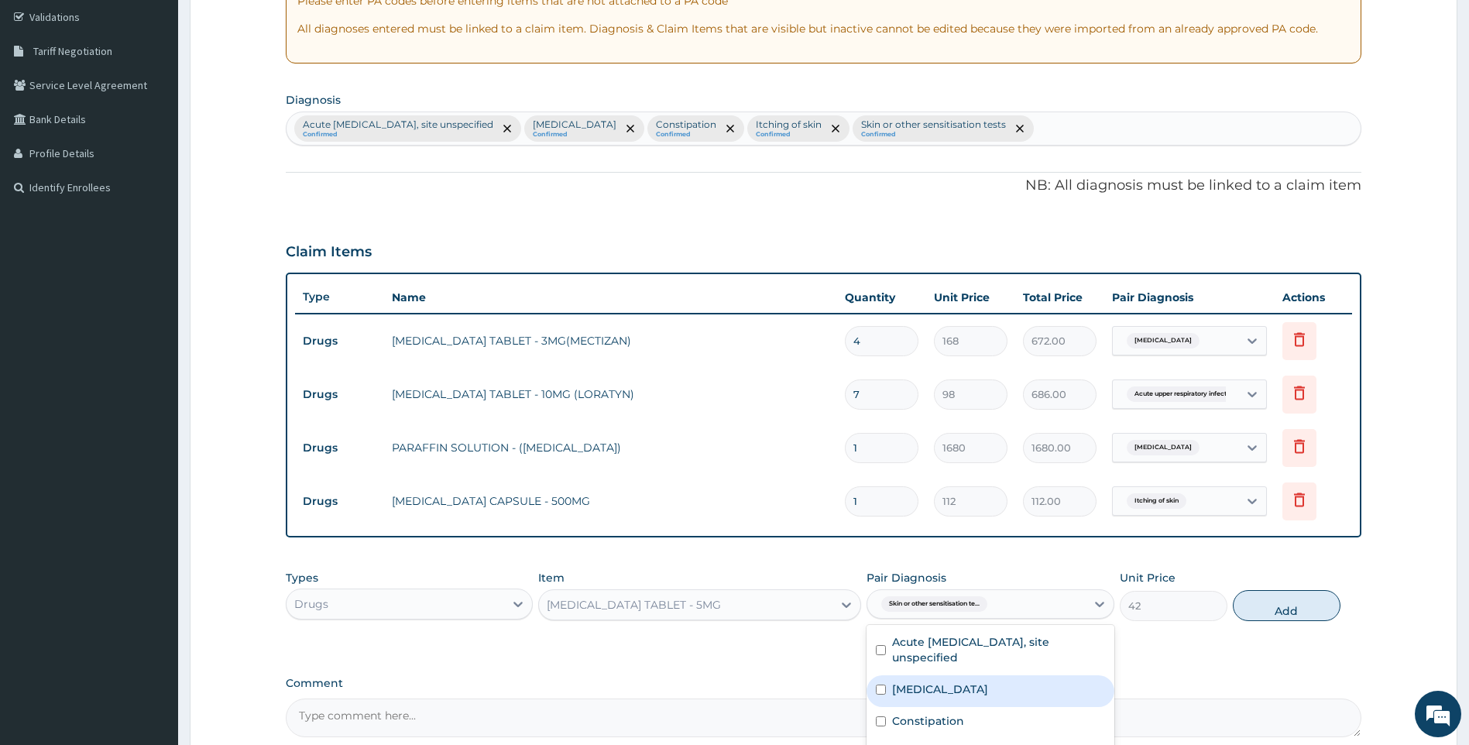
click at [1030, 128] on div at bounding box center [1020, 128] width 22 height 25
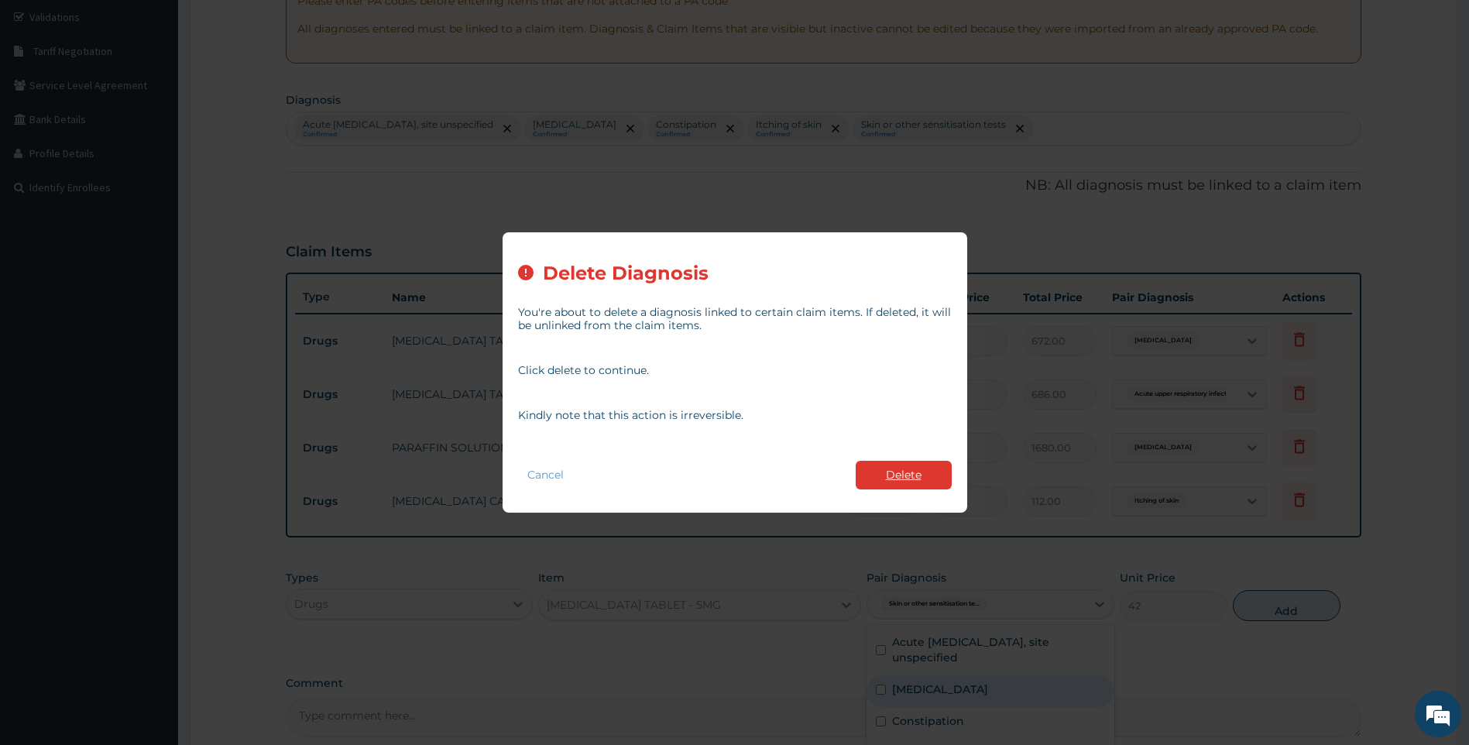
click at [907, 468] on button "Delete" at bounding box center [904, 475] width 96 height 29
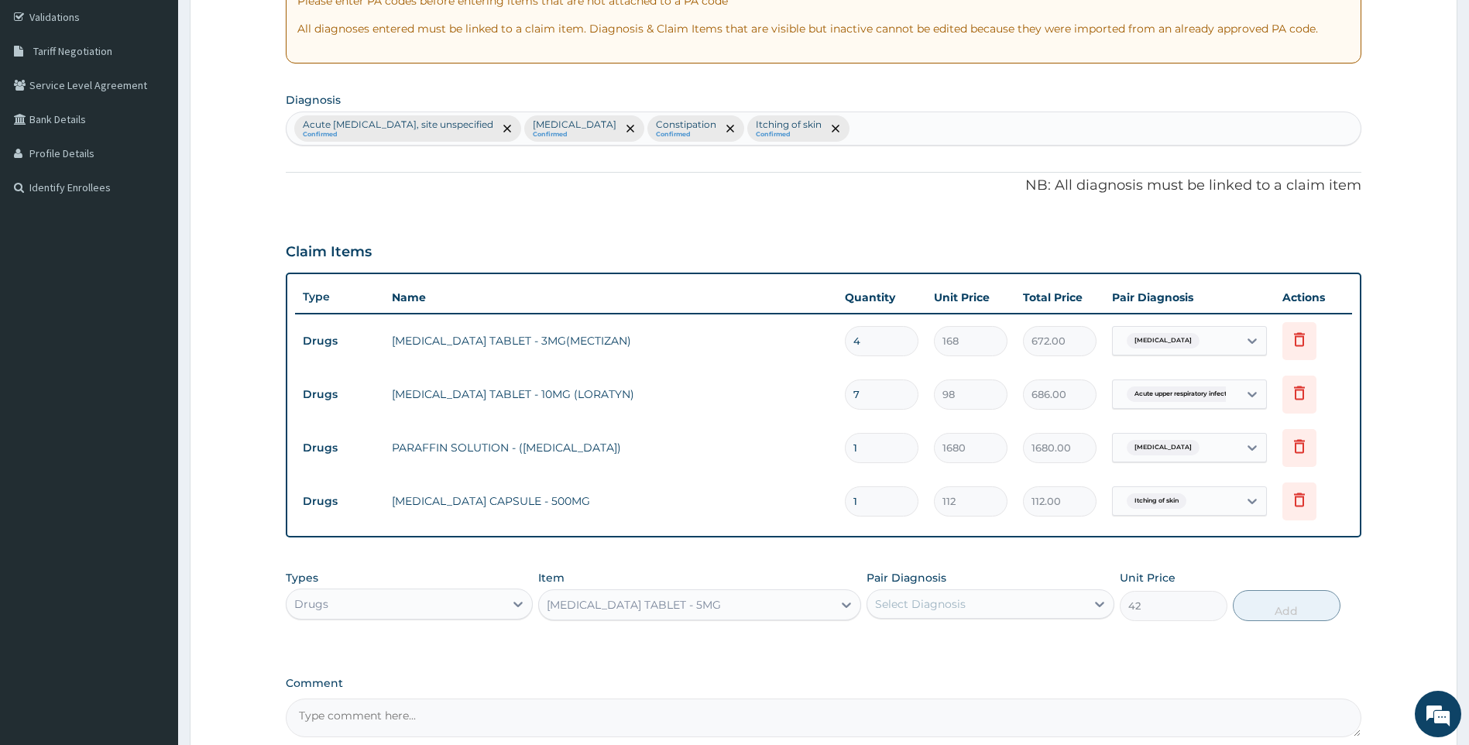
click at [992, 118] on div "Acute [MEDICAL_DATA], site unspecified Confirmed [MEDICAL_DATA] Confirmed Const…" at bounding box center [824, 128] width 1075 height 33
type input "ALLERGIC"
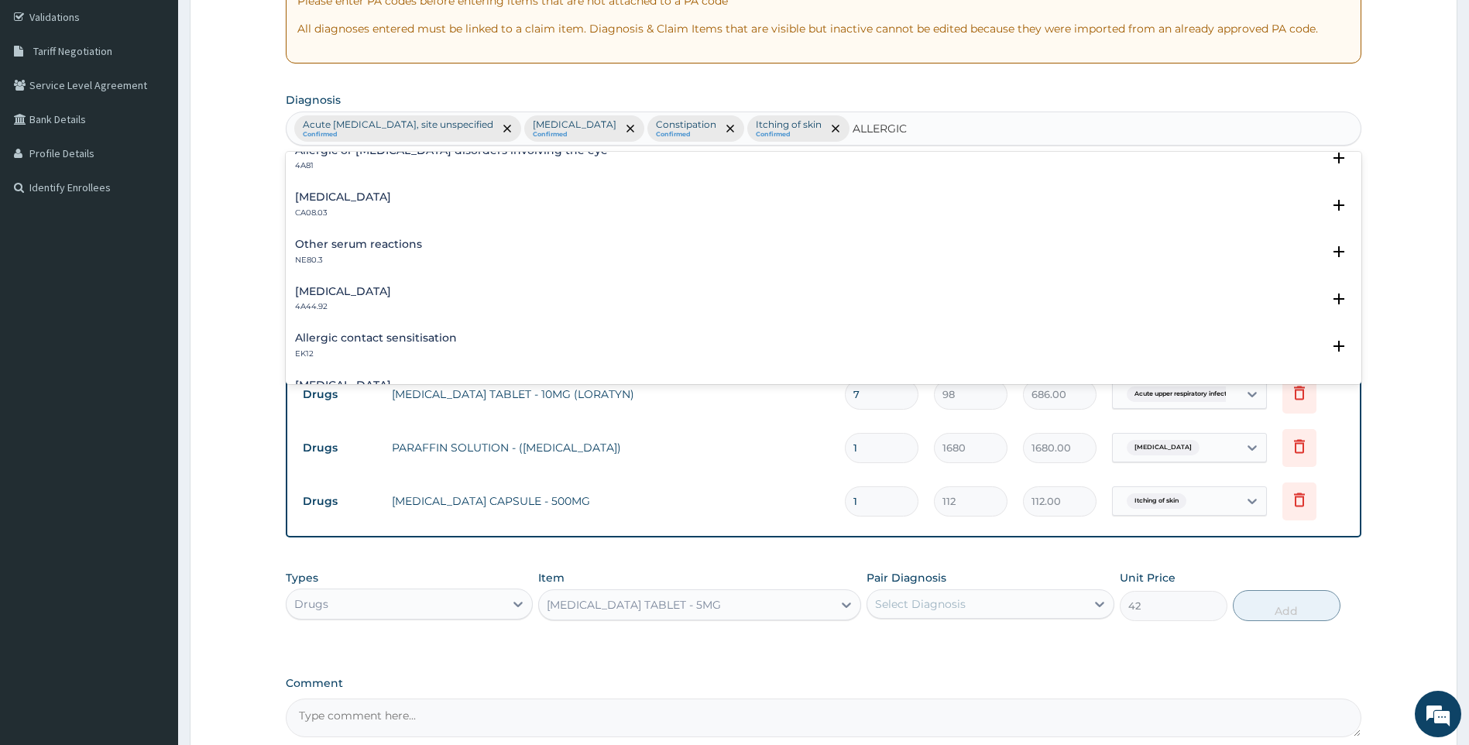
scroll to position [232, 0]
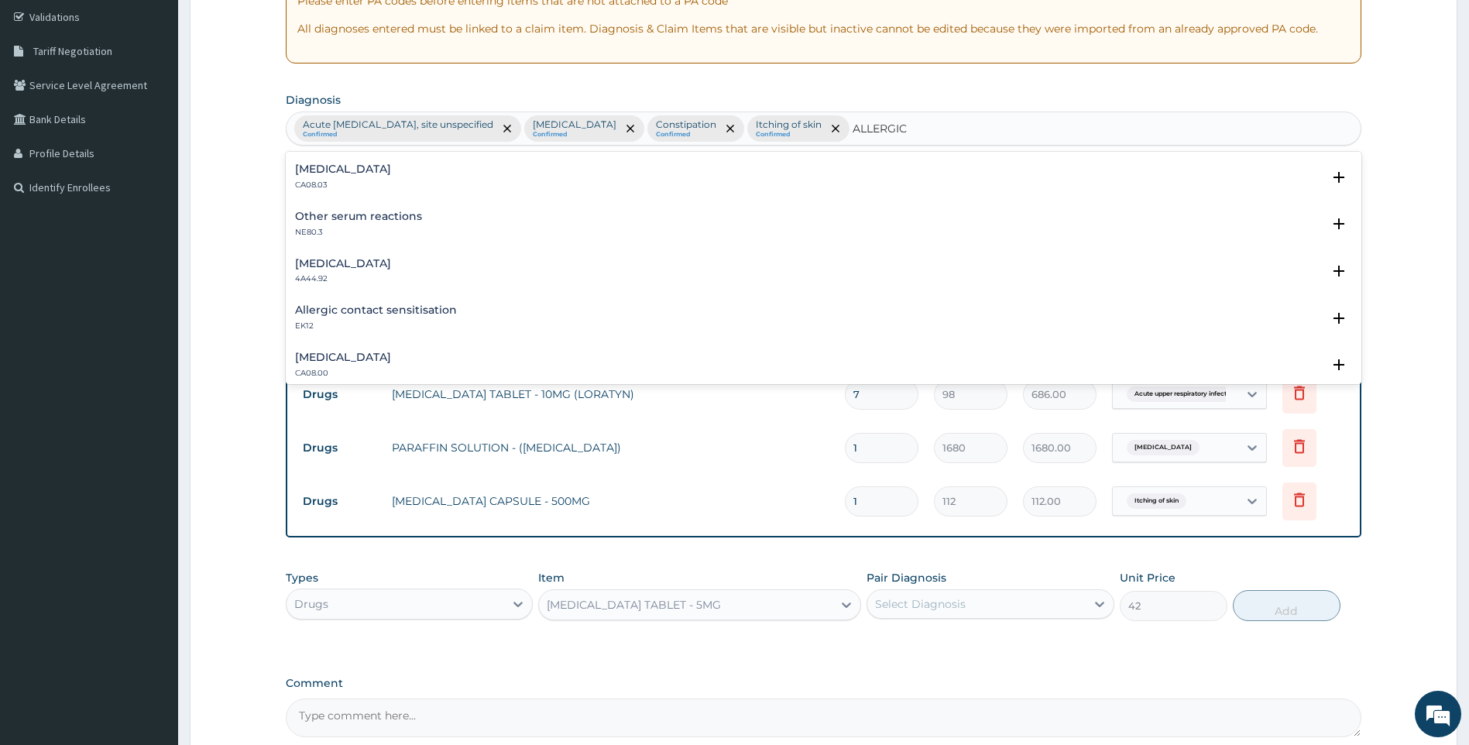
click at [412, 305] on h4 "Allergic contact sensitisation" at bounding box center [376, 310] width 162 height 12
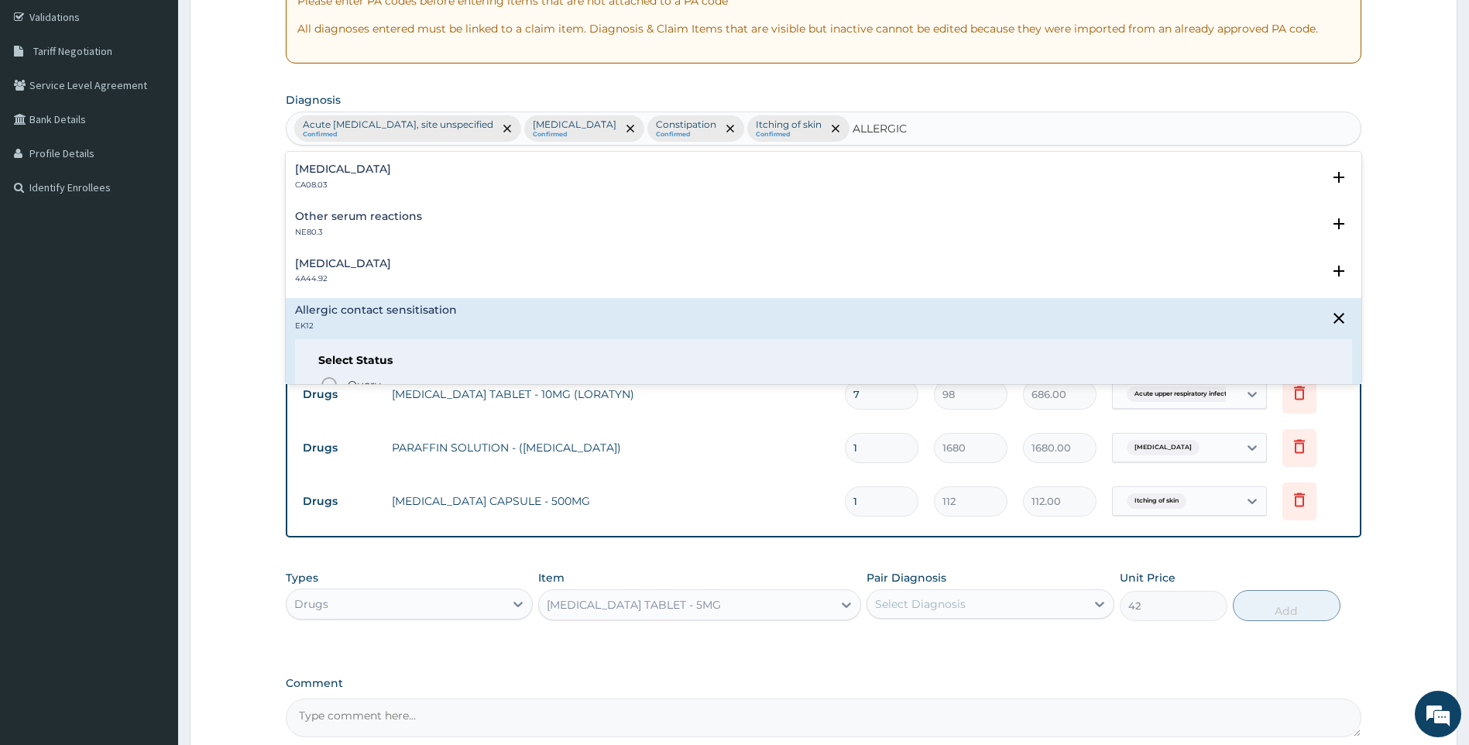
scroll to position [310, 0]
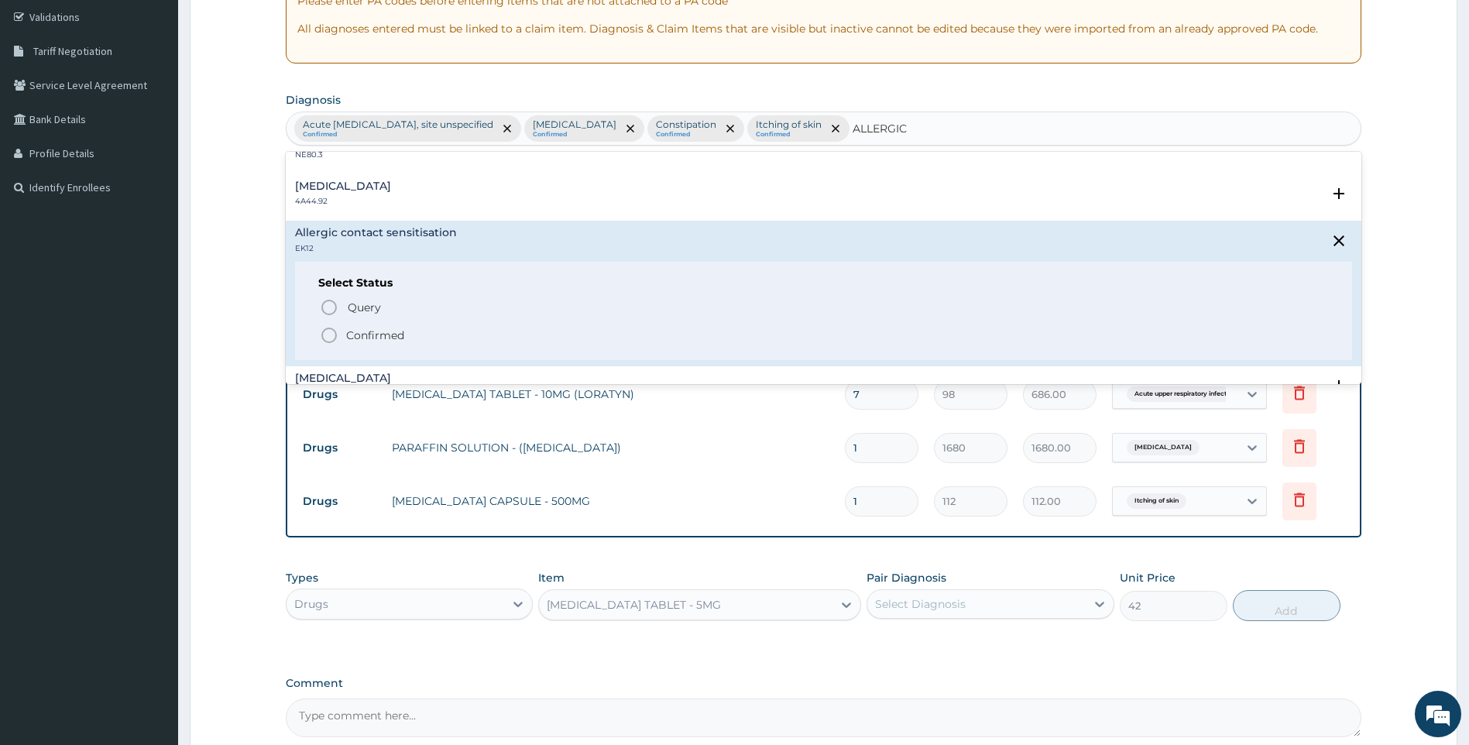
click at [382, 336] on p "Confirmed" at bounding box center [375, 335] width 58 height 15
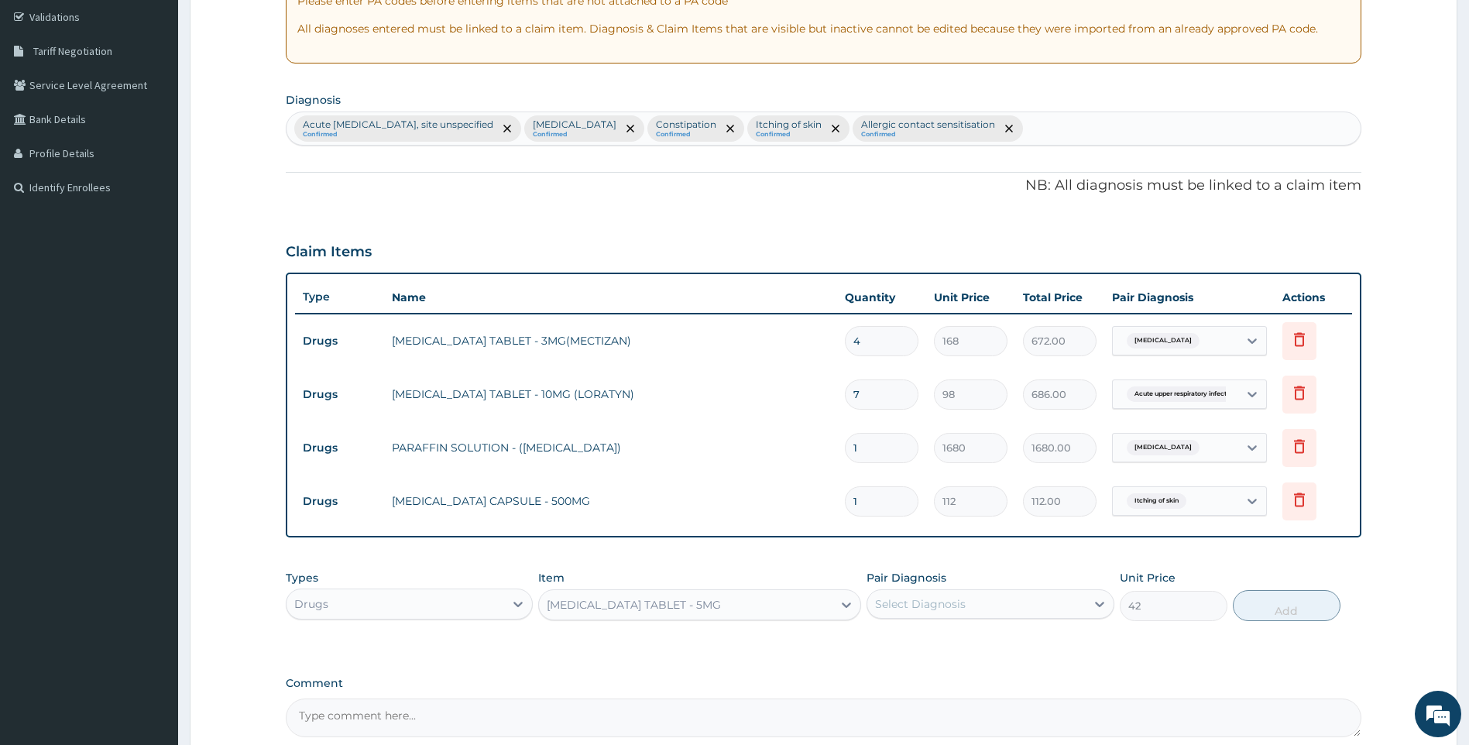
click at [1003, 608] on div "Select Diagnosis" at bounding box center [977, 604] width 218 height 25
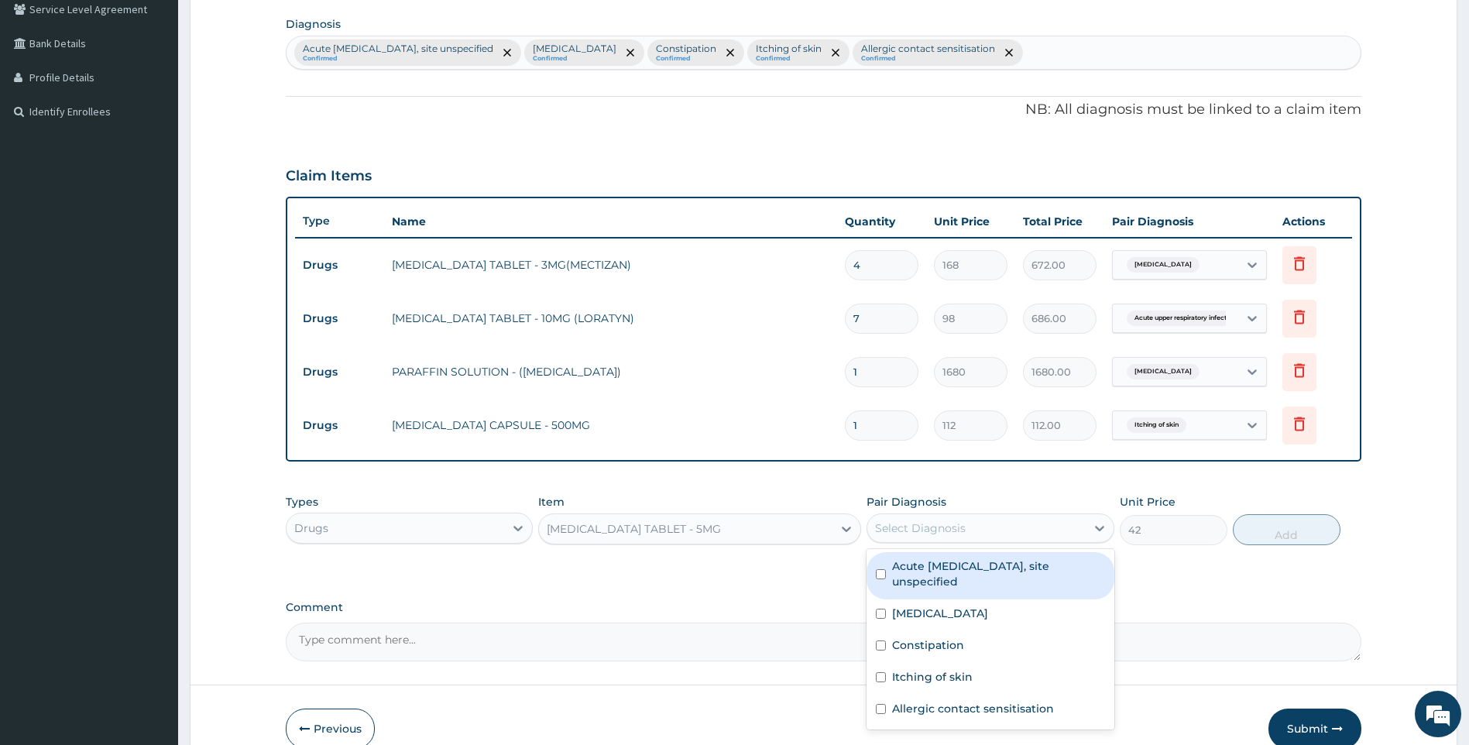
scroll to position [443, 0]
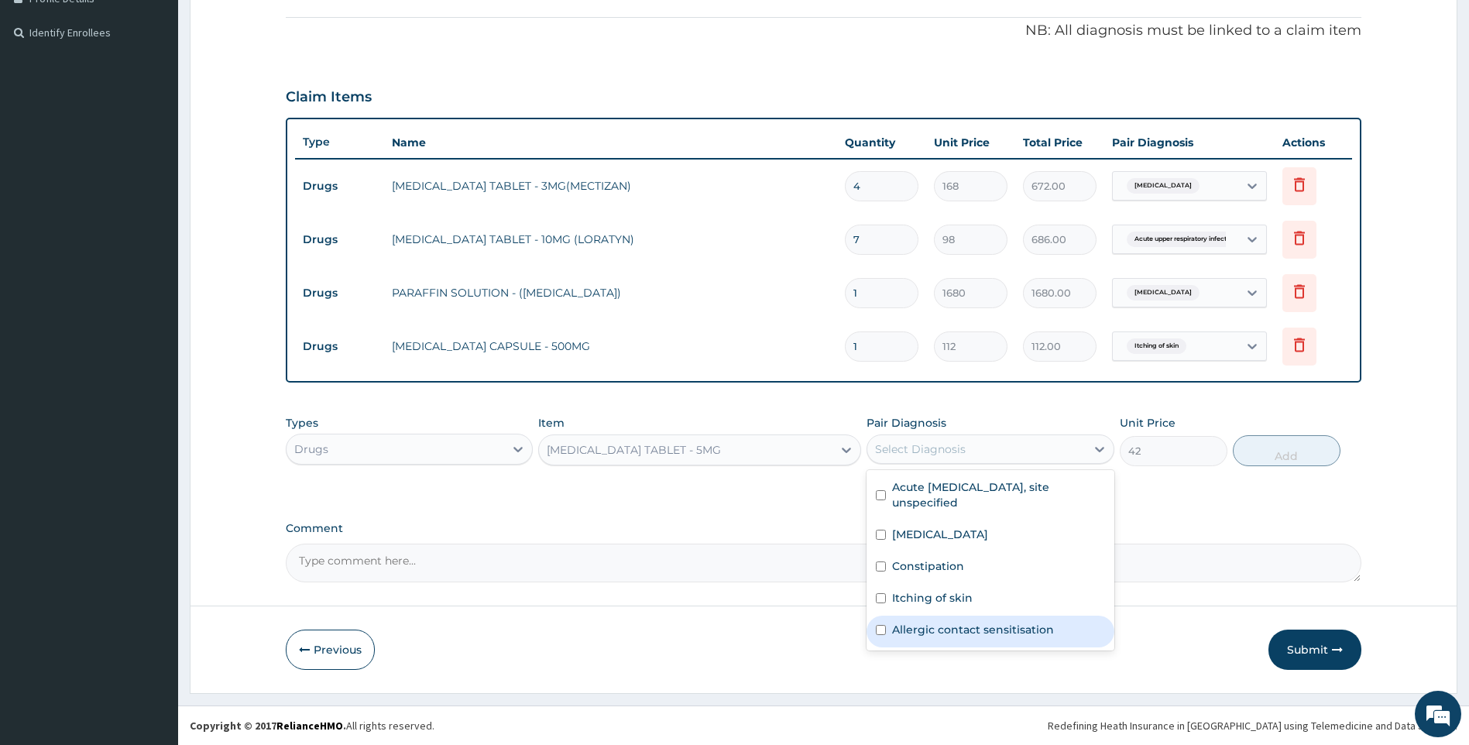
drag, startPoint x: 993, startPoint y: 625, endPoint x: 1074, endPoint y: 538, distance: 118.9
click at [994, 625] on label "Allergic contact sensitisation" at bounding box center [973, 629] width 162 height 15
checkbox input "true"
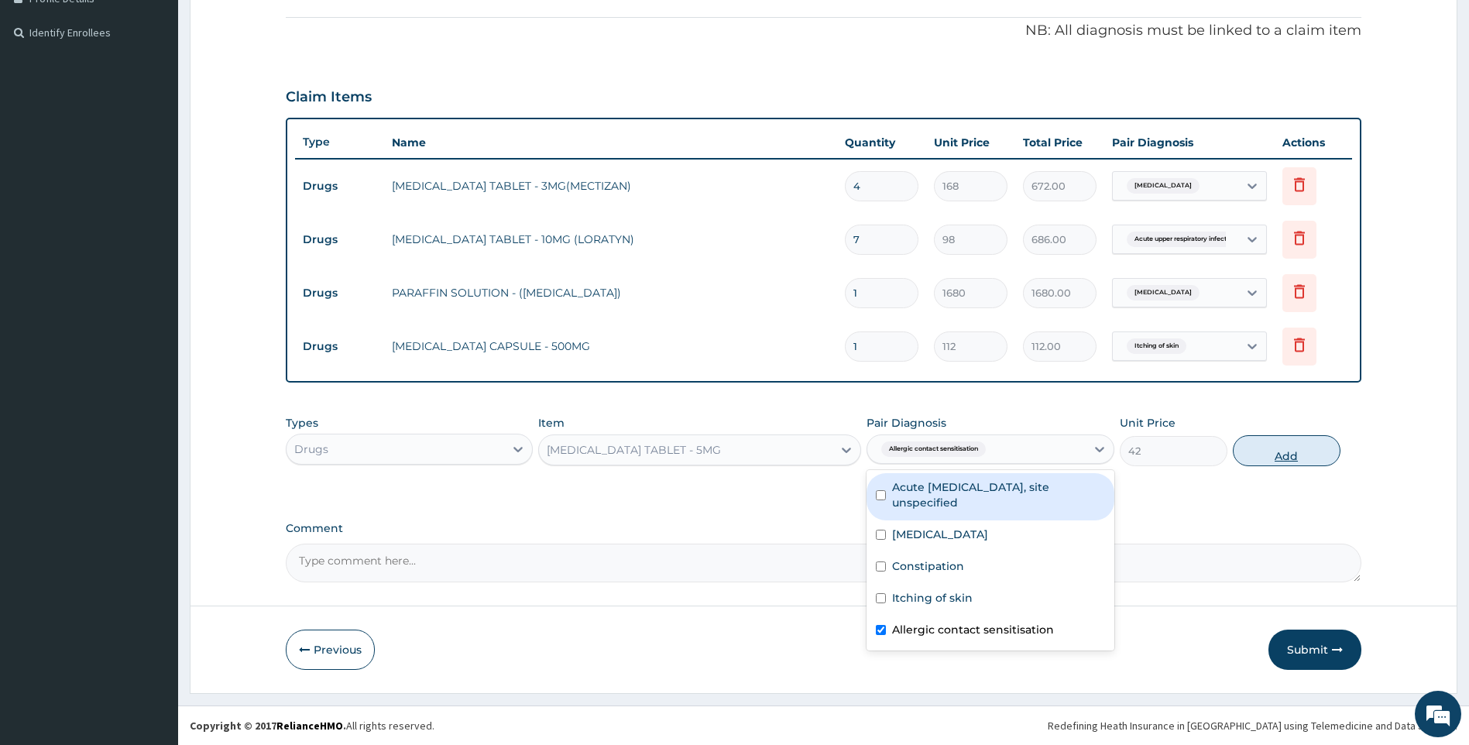
click at [1280, 452] on button "Add" at bounding box center [1287, 450] width 108 height 31
type input "0"
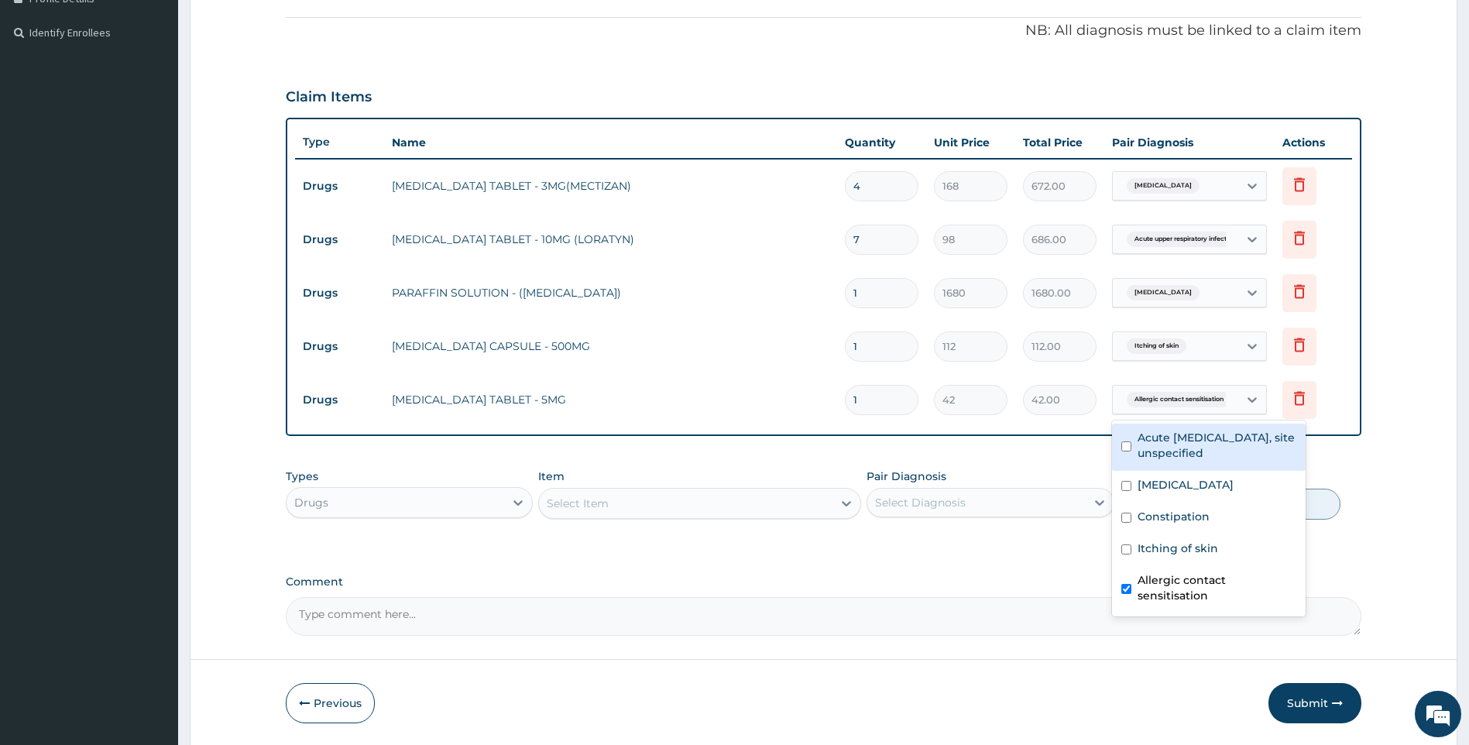
drag, startPoint x: 1156, startPoint y: 396, endPoint x: 1194, endPoint y: 428, distance: 49.5
click at [1158, 397] on span "Allergic contact sensitisation" at bounding box center [1179, 399] width 105 height 15
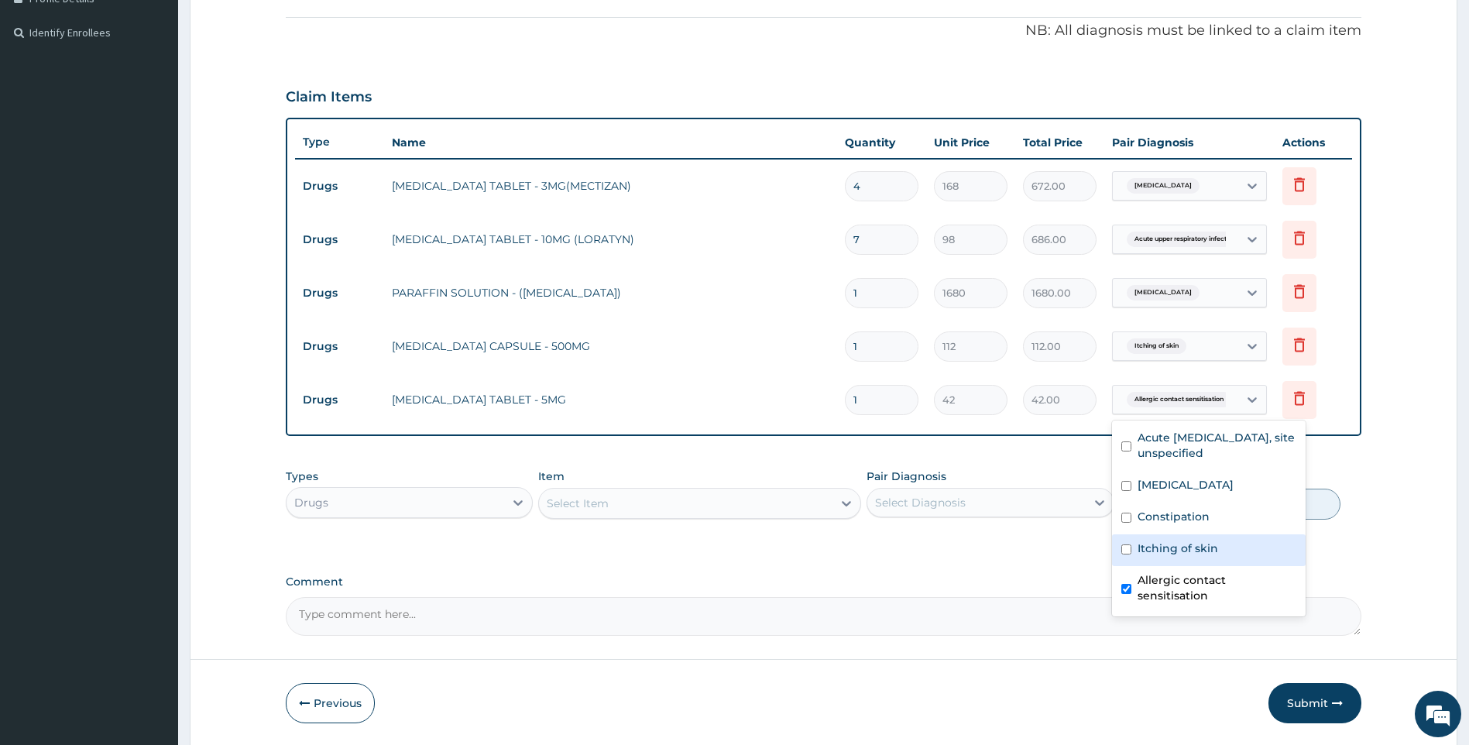
click at [1198, 547] on label "Itching of skin" at bounding box center [1178, 548] width 81 height 15
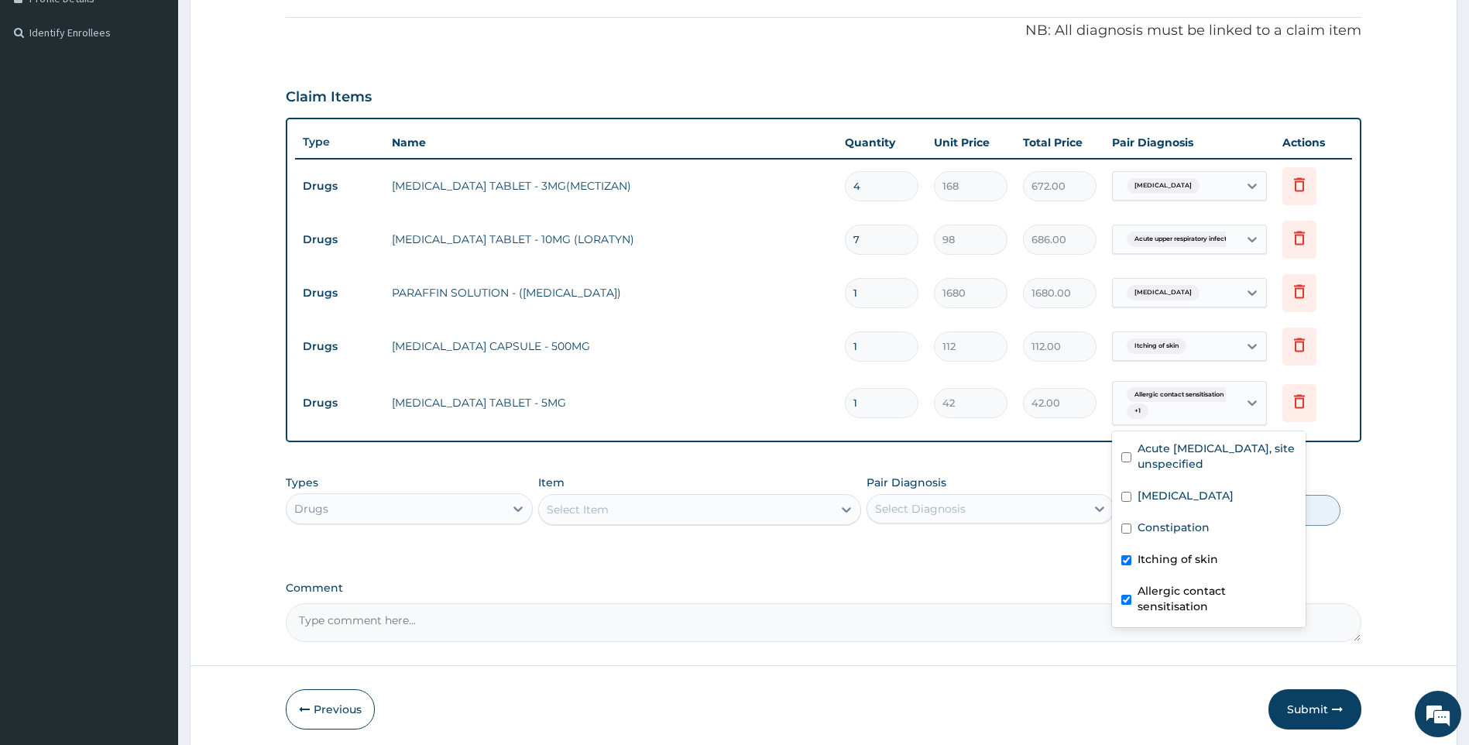
click at [1197, 558] on label "Itching of skin" at bounding box center [1178, 559] width 81 height 15
checkbox input "false"
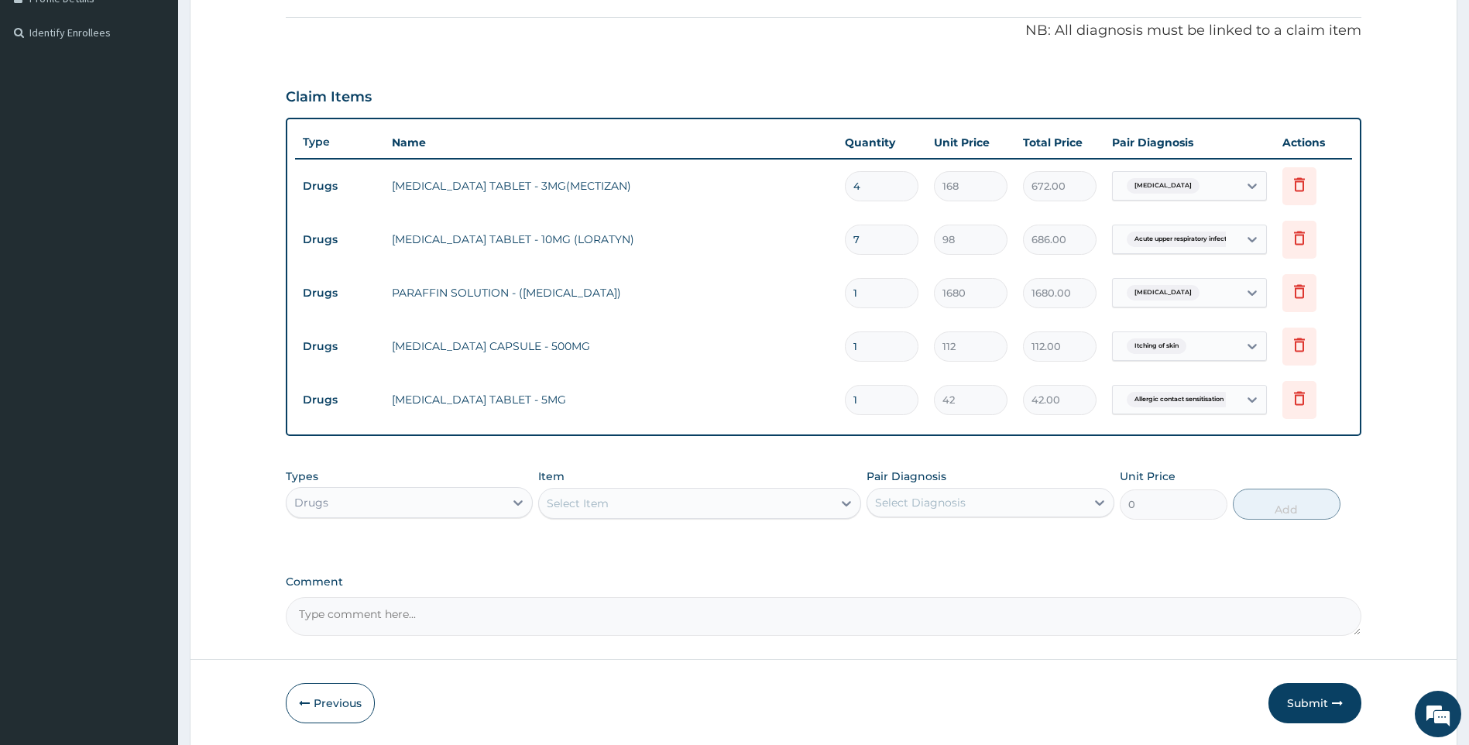
click at [1194, 223] on td "Acute upper respiratory infect..." at bounding box center [1190, 239] width 170 height 45
click at [1207, 237] on span "Acute upper respiratory infect..." at bounding box center [1183, 239] width 112 height 15
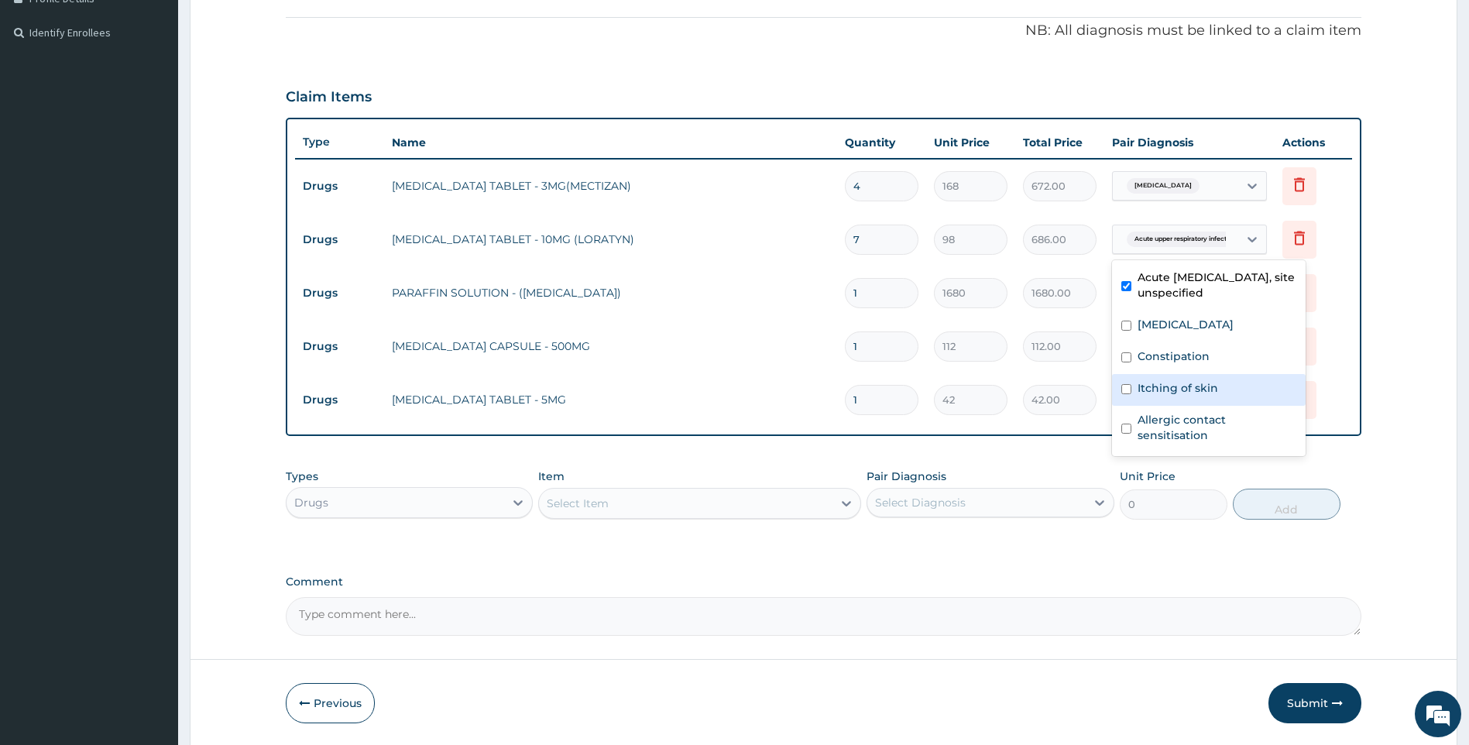
click at [1190, 390] on label "Itching of skin" at bounding box center [1178, 387] width 81 height 15
checkbox input "true"
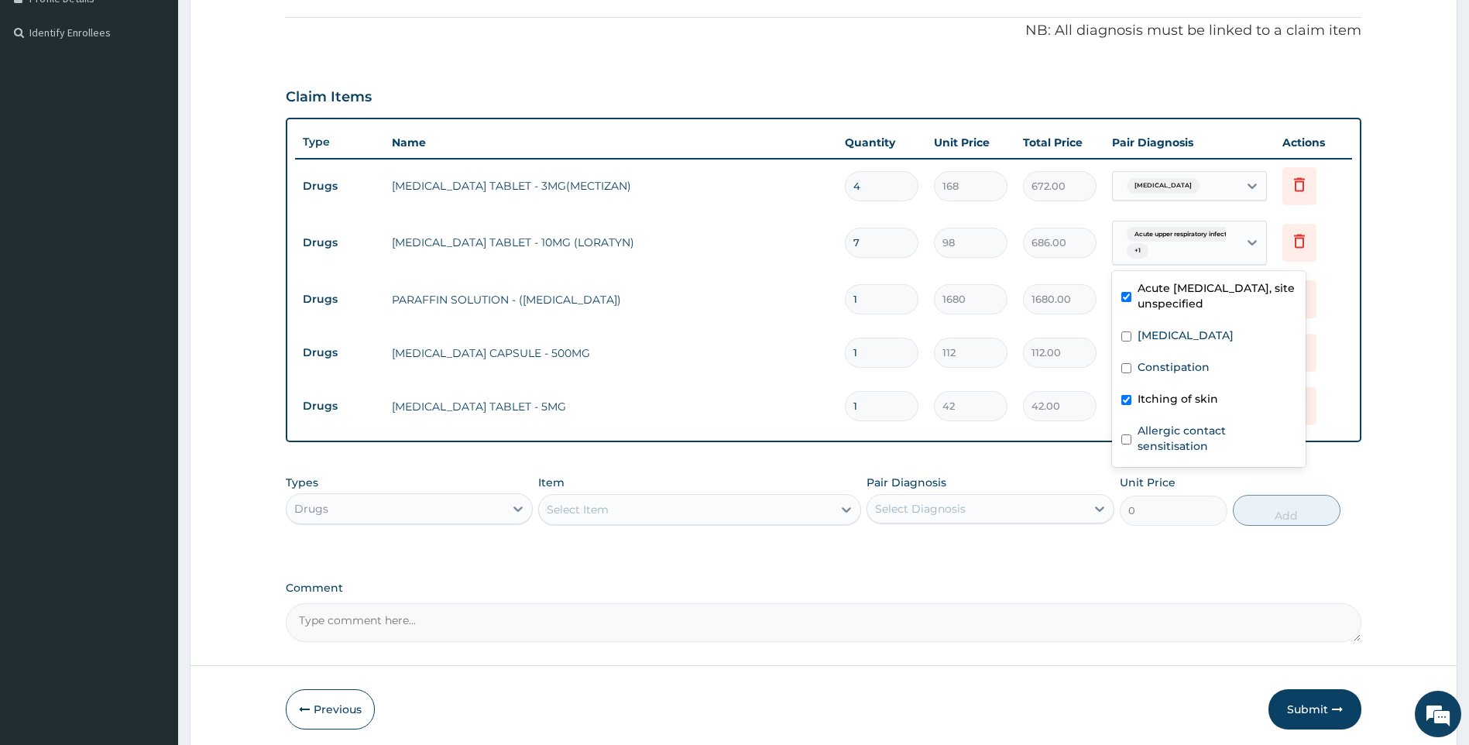
click at [1182, 298] on label "Acute upper respiratory infection, site unspecified" at bounding box center [1217, 295] width 159 height 31
checkbox input "false"
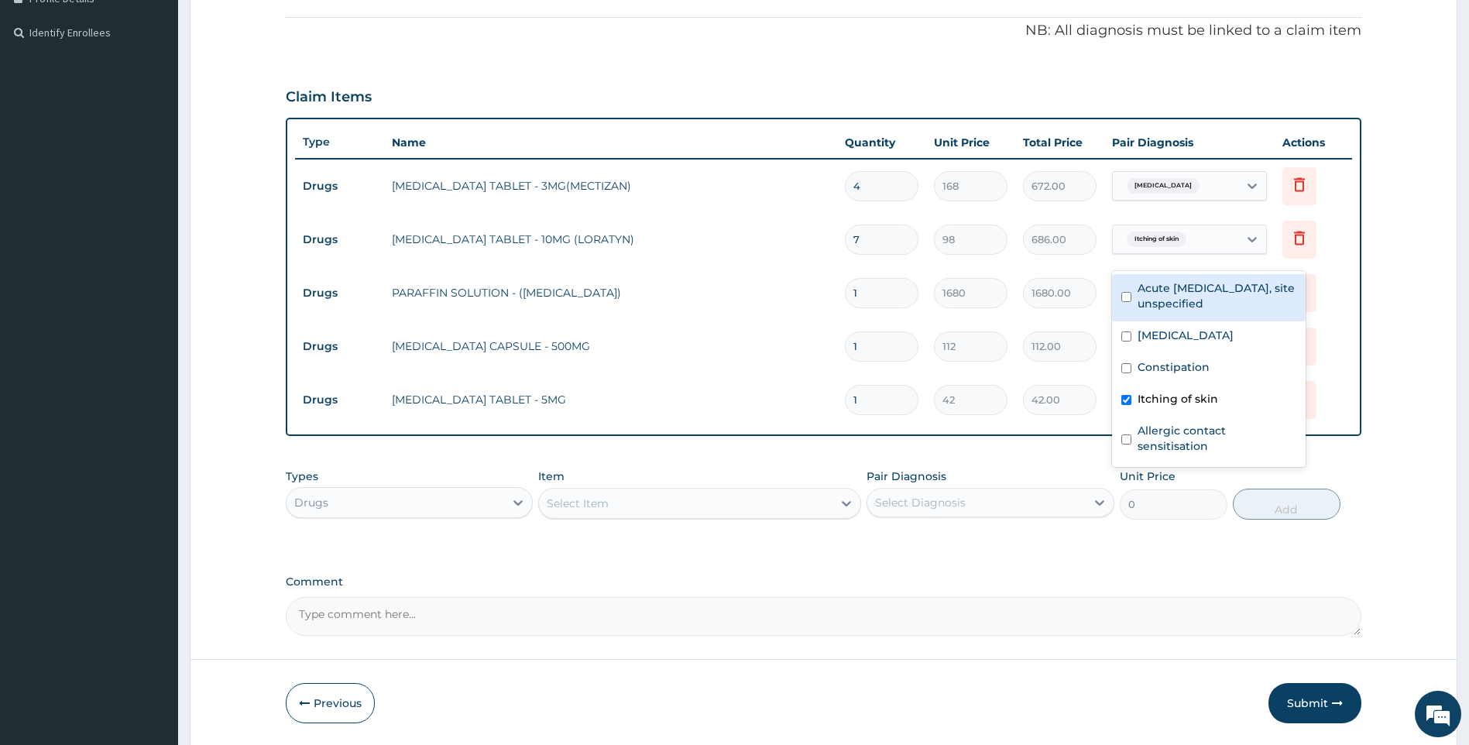
click at [700, 60] on div "PA Code / Prescription Code Enter Code(Secondary Care Only) Encounter Date 13-1…" at bounding box center [824, 170] width 1077 height 931
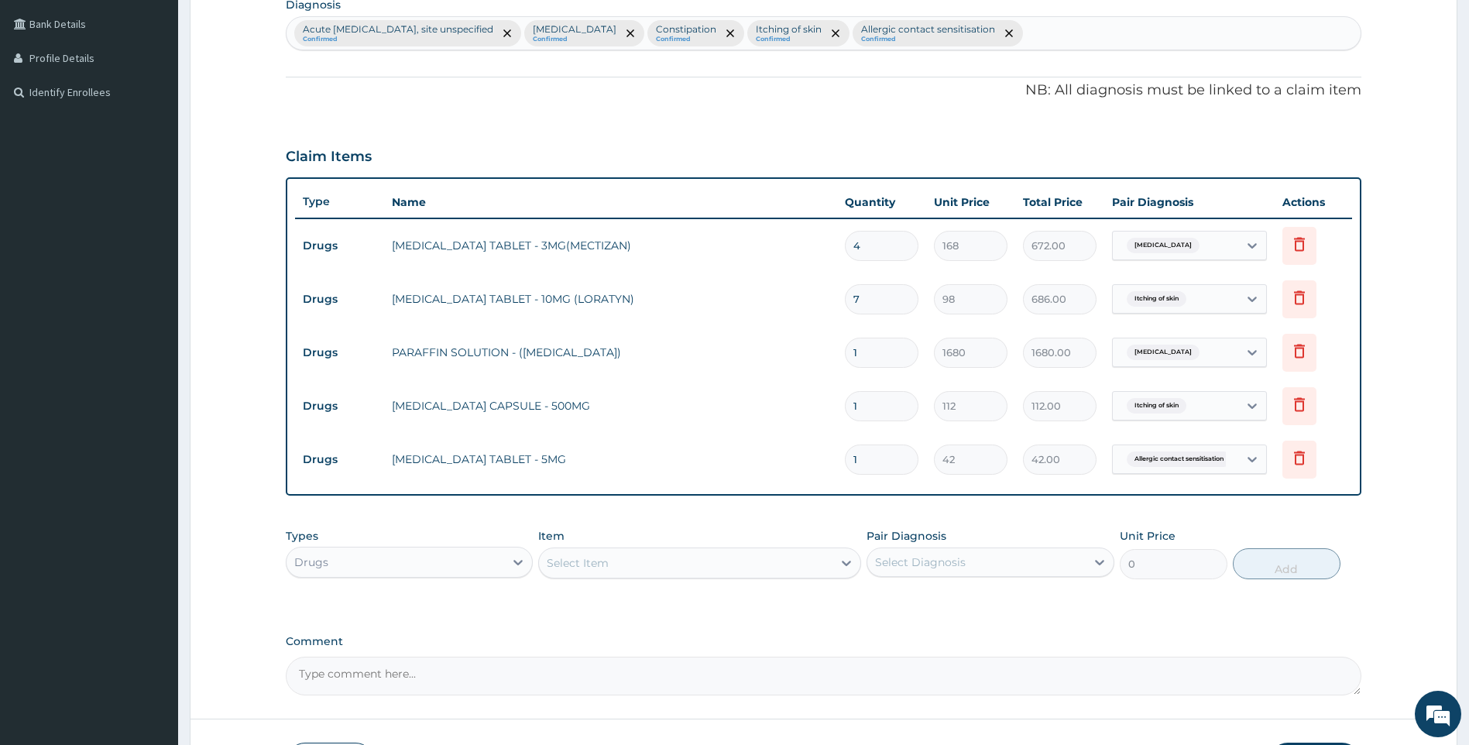
scroll to position [288, 0]
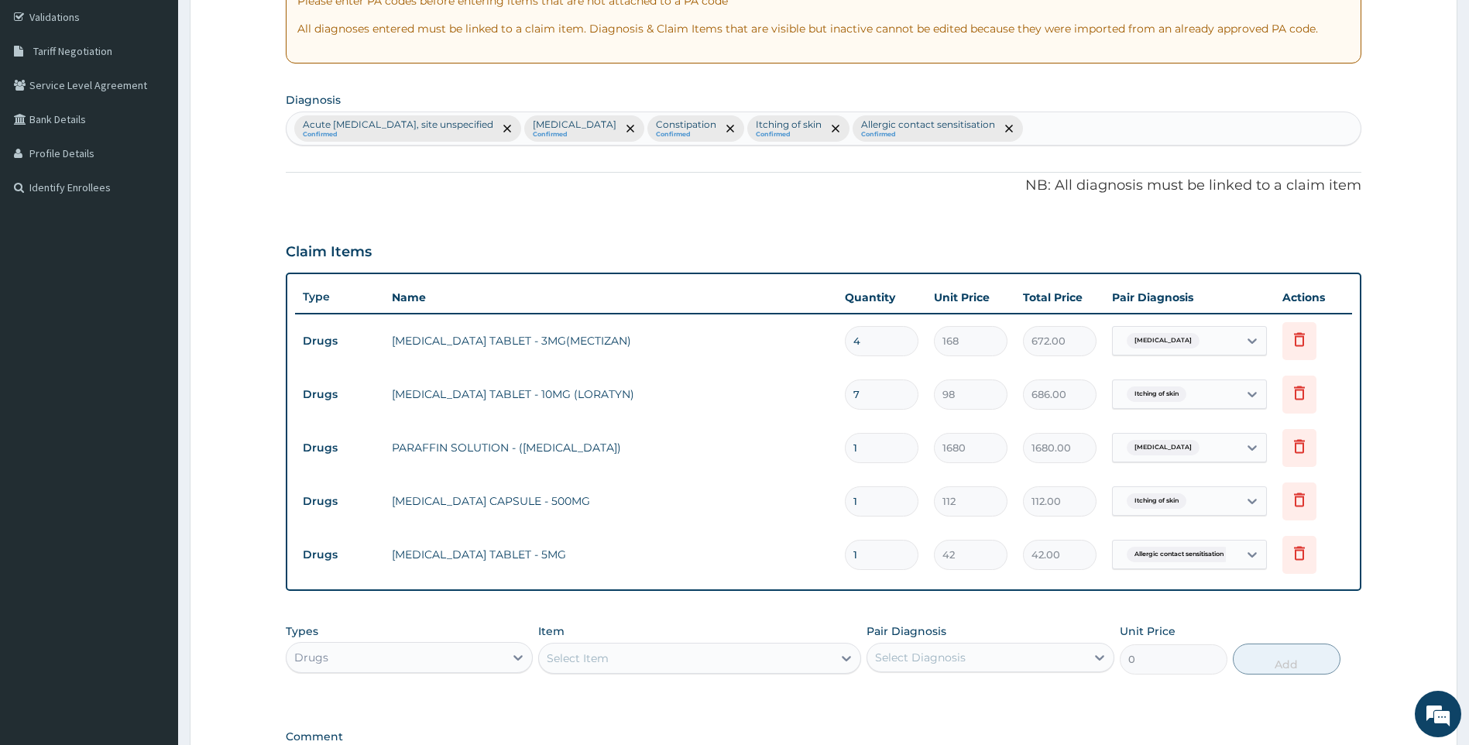
click at [493, 123] on p "Acute upper respiratory infection, site unspecified" at bounding box center [398, 125] width 191 height 12
click at [493, 120] on p "Acute upper respiratory infection, site unspecified" at bounding box center [398, 125] width 191 height 12
click at [517, 125] on div at bounding box center [507, 128] width 22 height 25
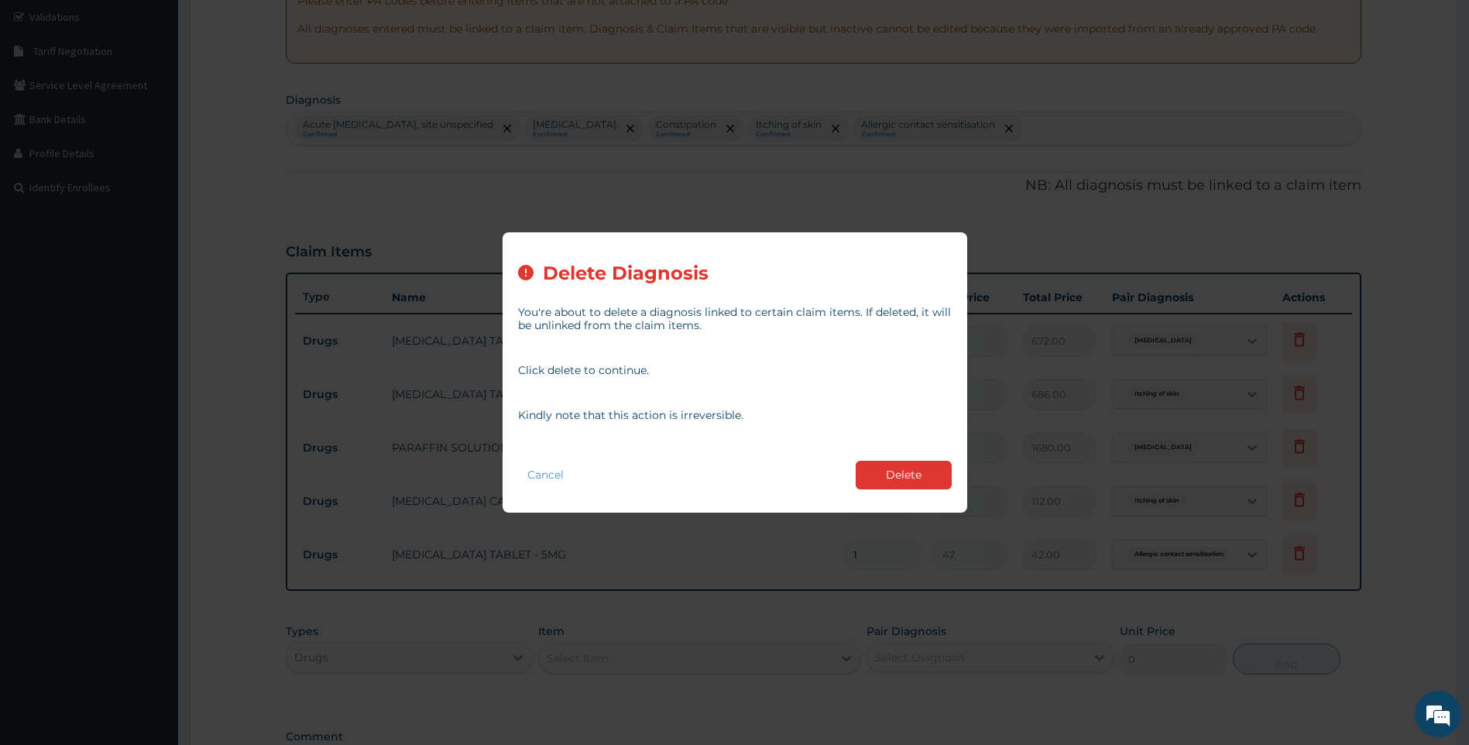
drag, startPoint x: 910, startPoint y: 472, endPoint x: 785, endPoint y: 341, distance: 180.8
click at [898, 466] on button "Delete" at bounding box center [904, 475] width 96 height 29
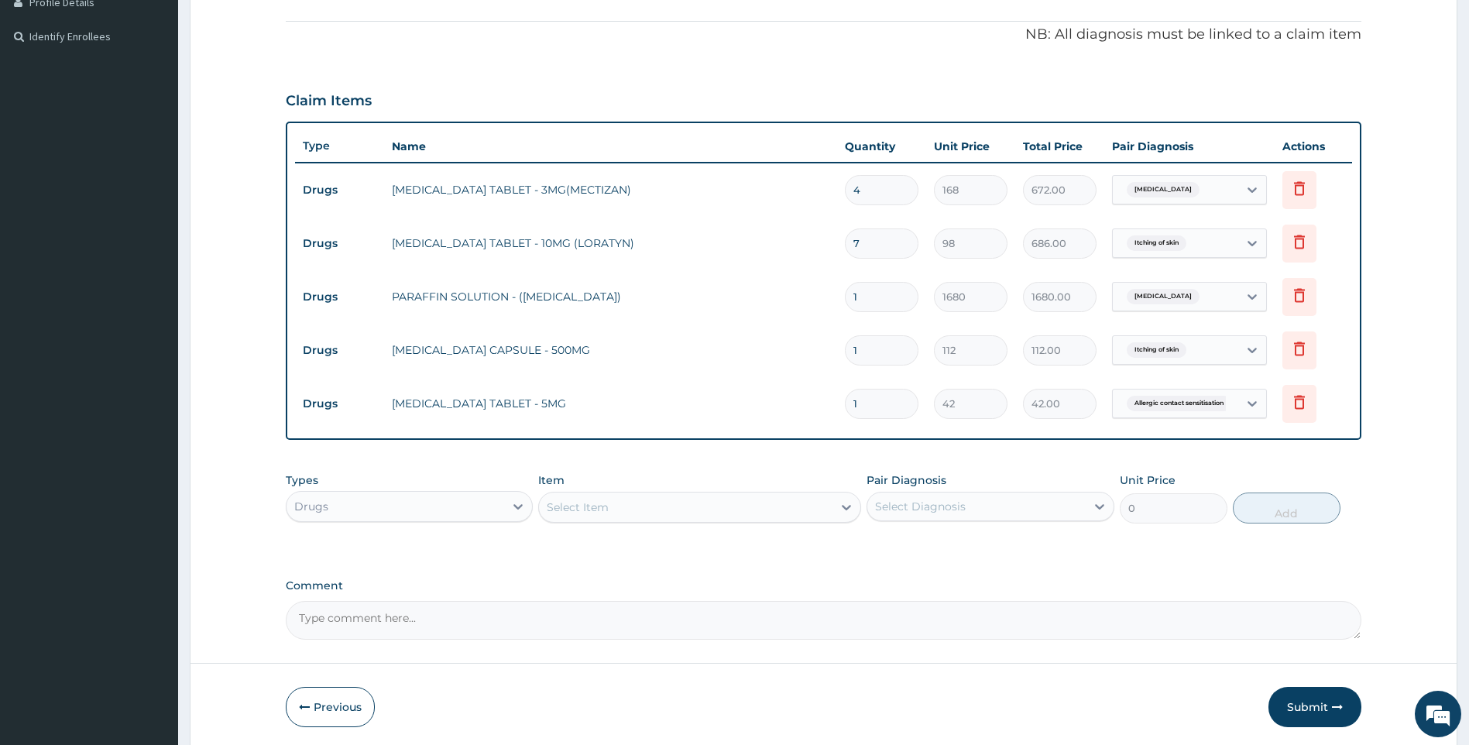
scroll to position [443, 0]
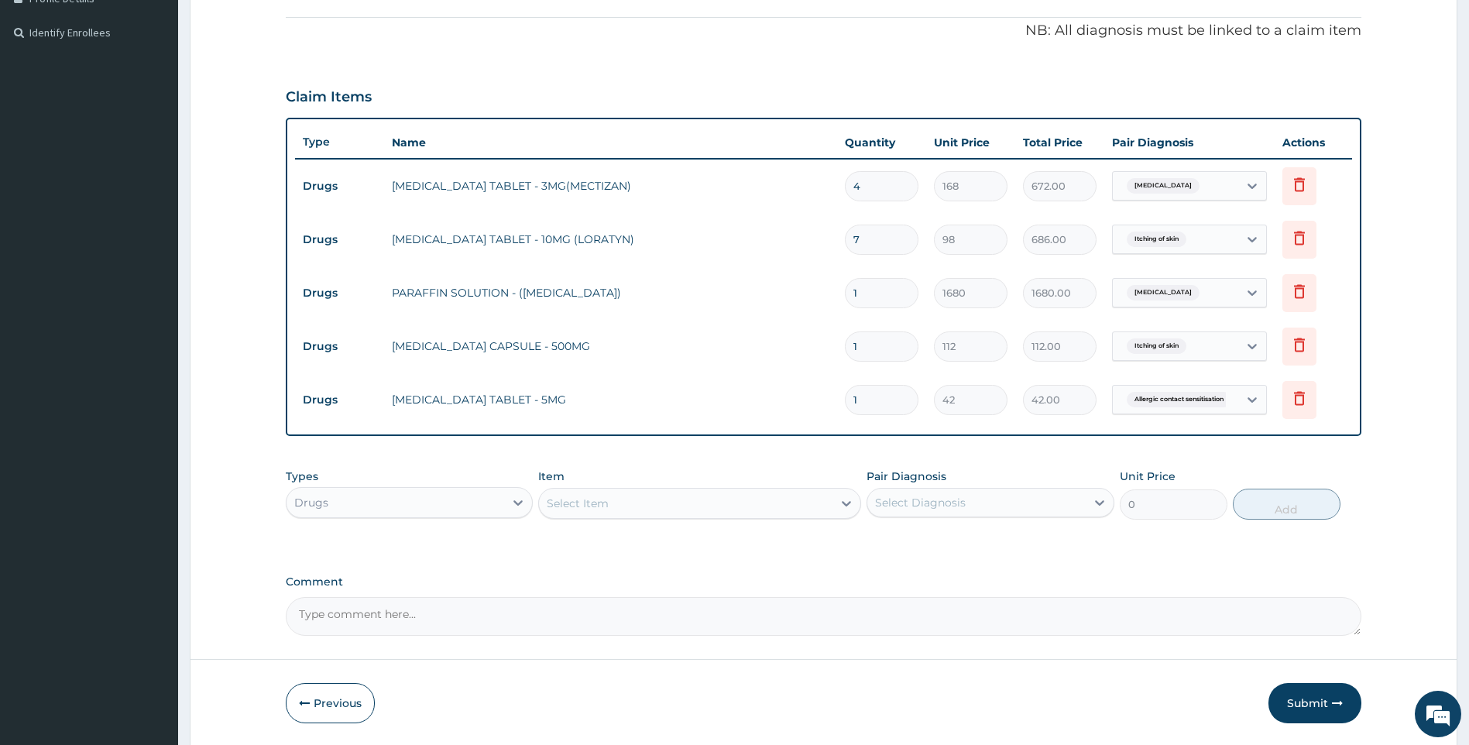
click at [876, 342] on input "1" at bounding box center [882, 347] width 74 height 30
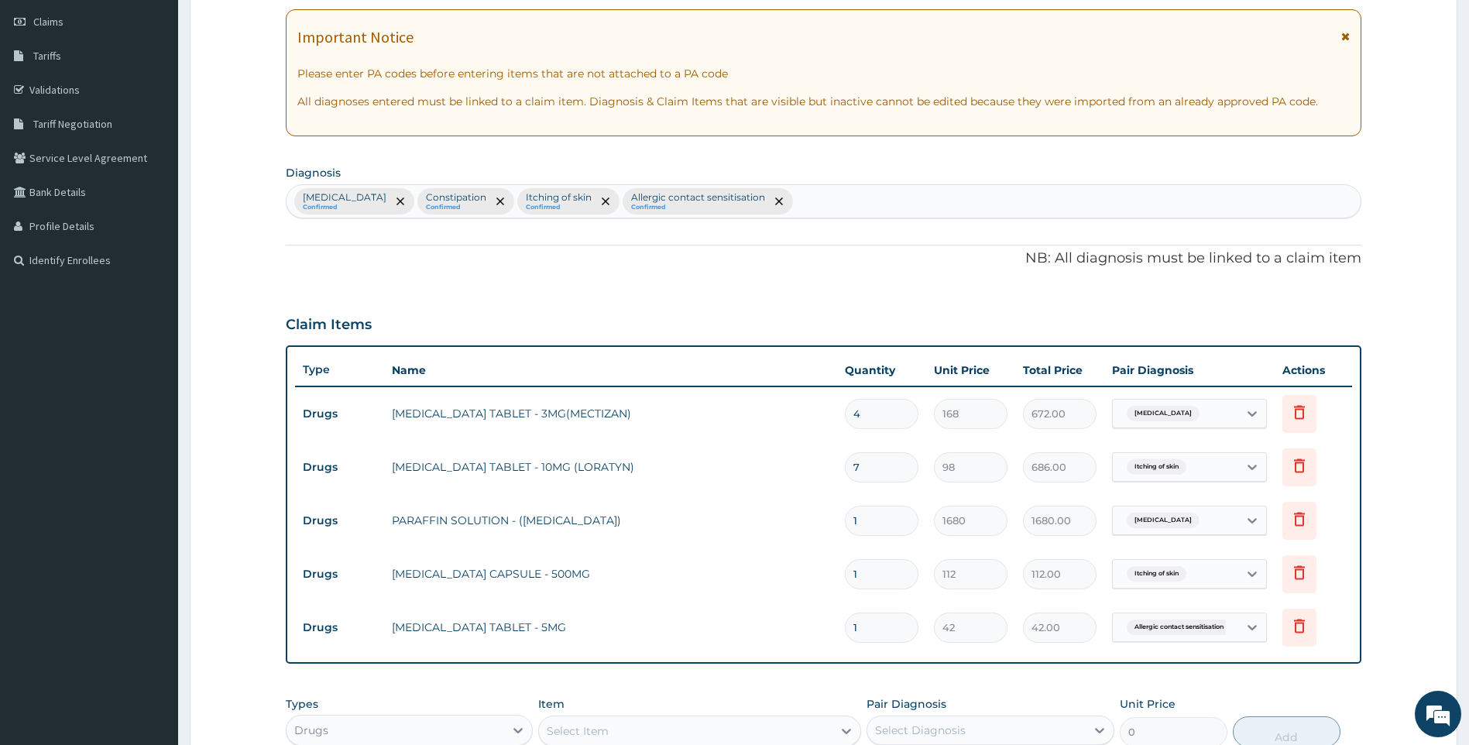
scroll to position [211, 0]
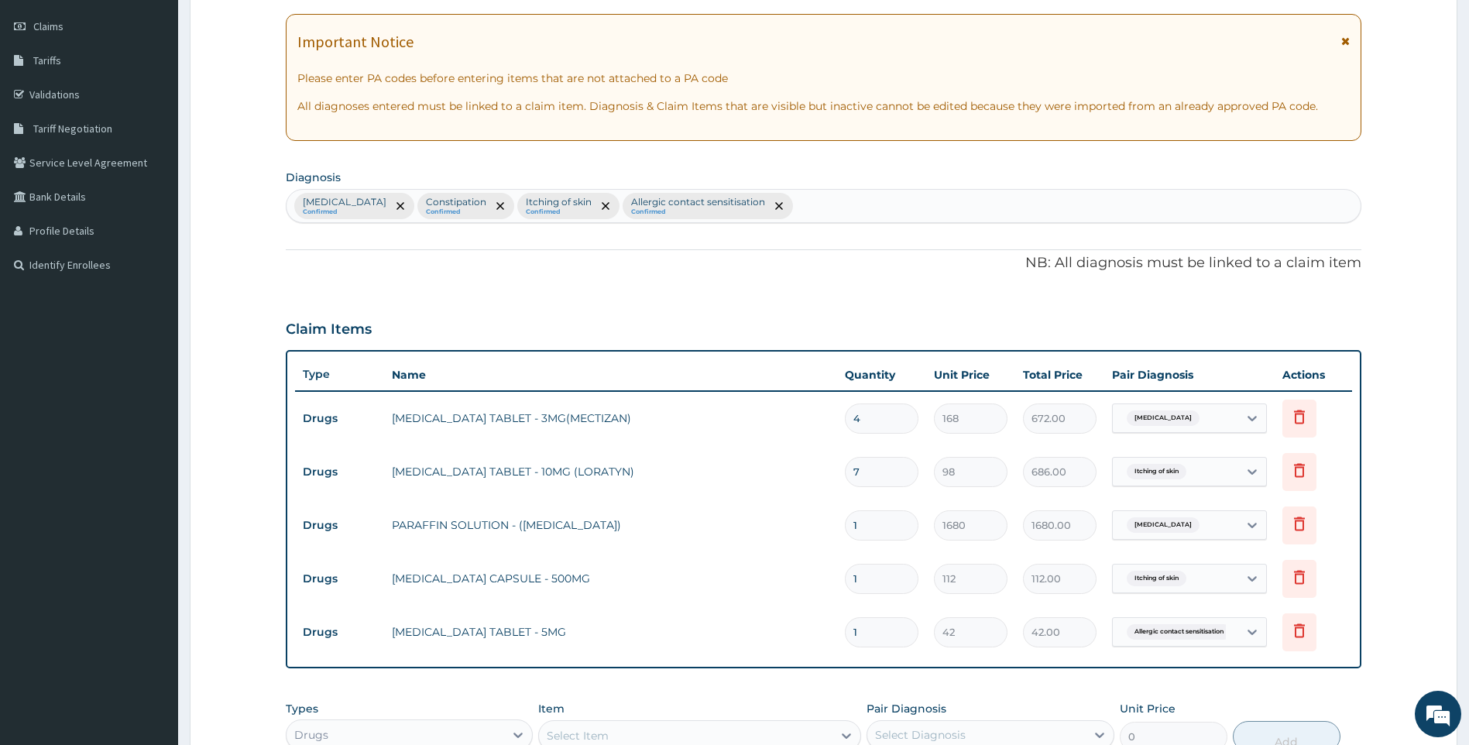
click at [885, 215] on div "Filariasis, unspecified Confirmed Constipation Confirmed Itching of skin Confir…" at bounding box center [824, 206] width 1075 height 33
type input "MUSCULO"
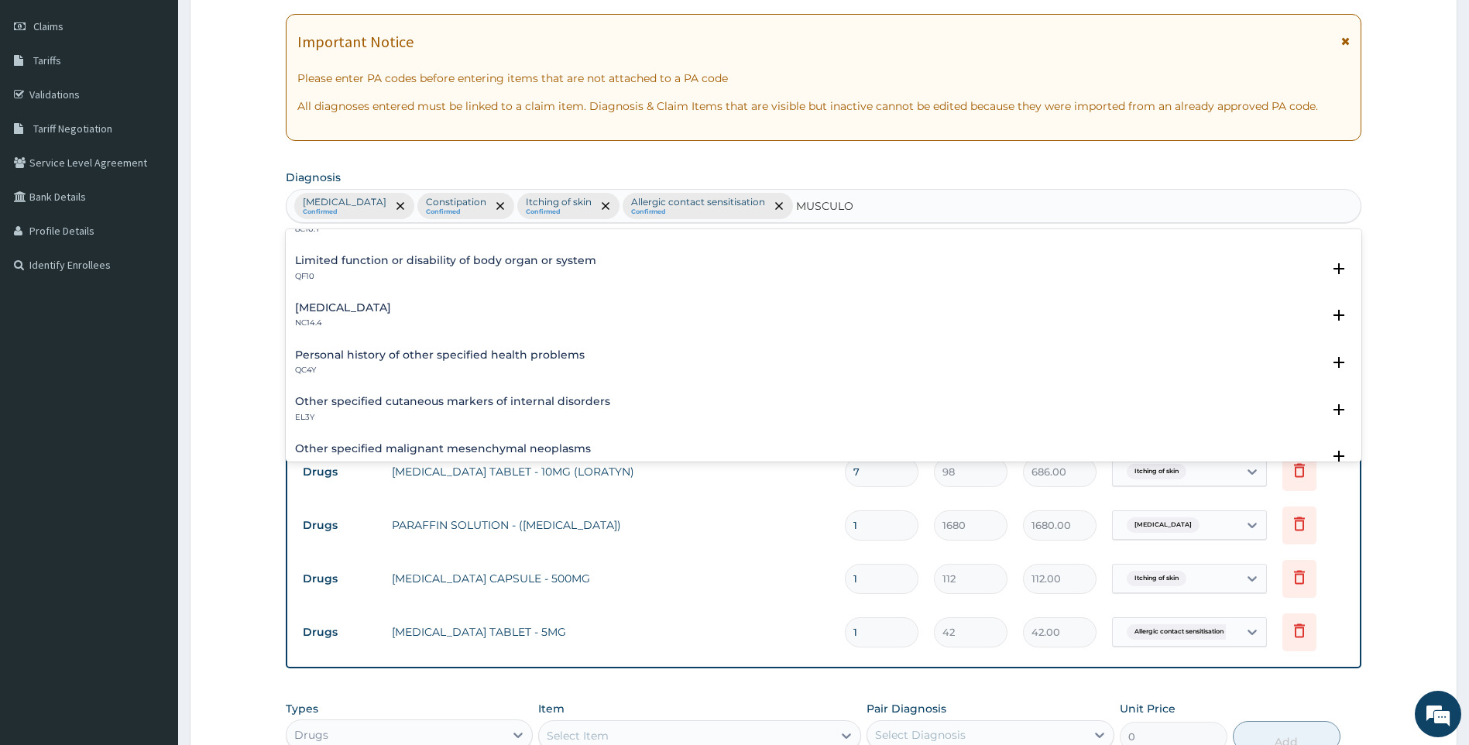
scroll to position [155, 0]
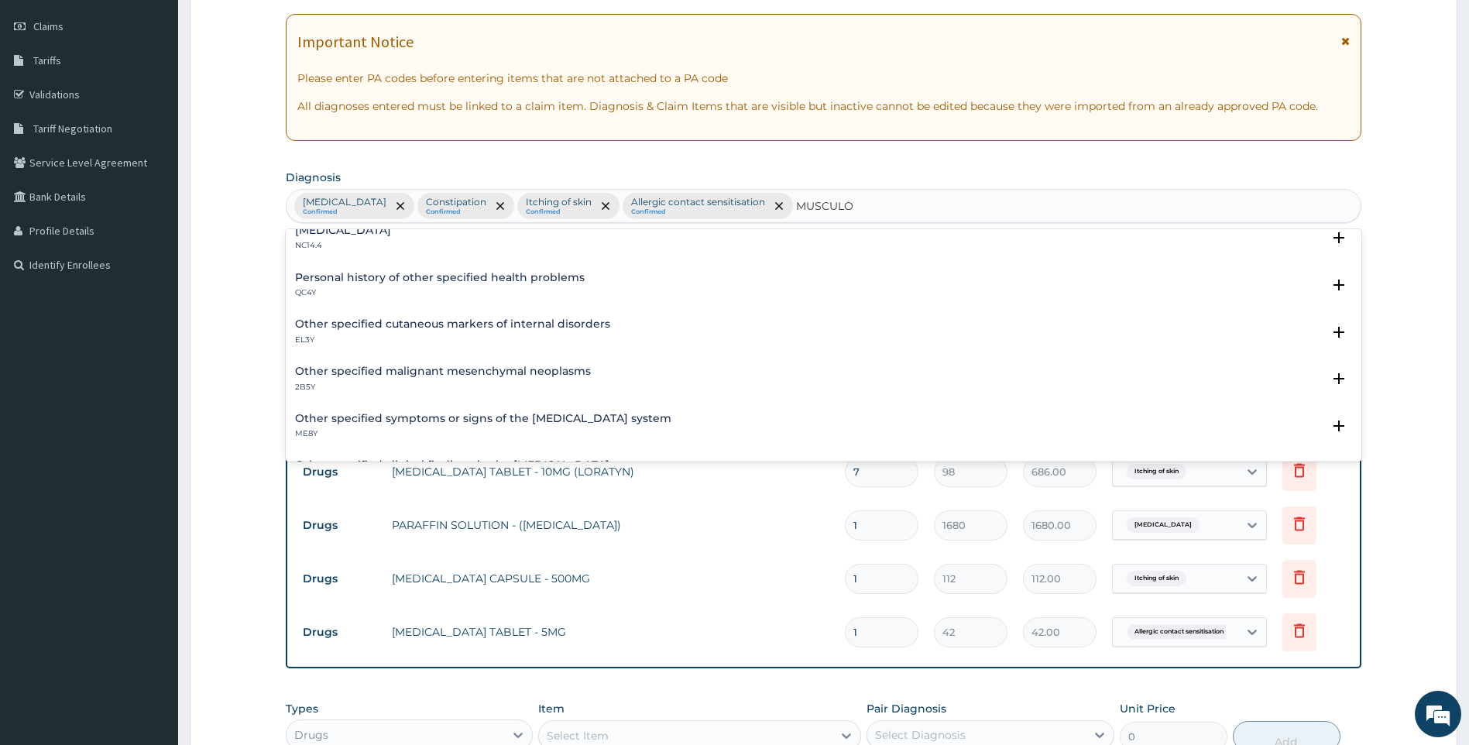
click at [479, 418] on h4 "Other specified symptoms or signs of the [MEDICAL_DATA] system" at bounding box center [483, 419] width 376 height 12
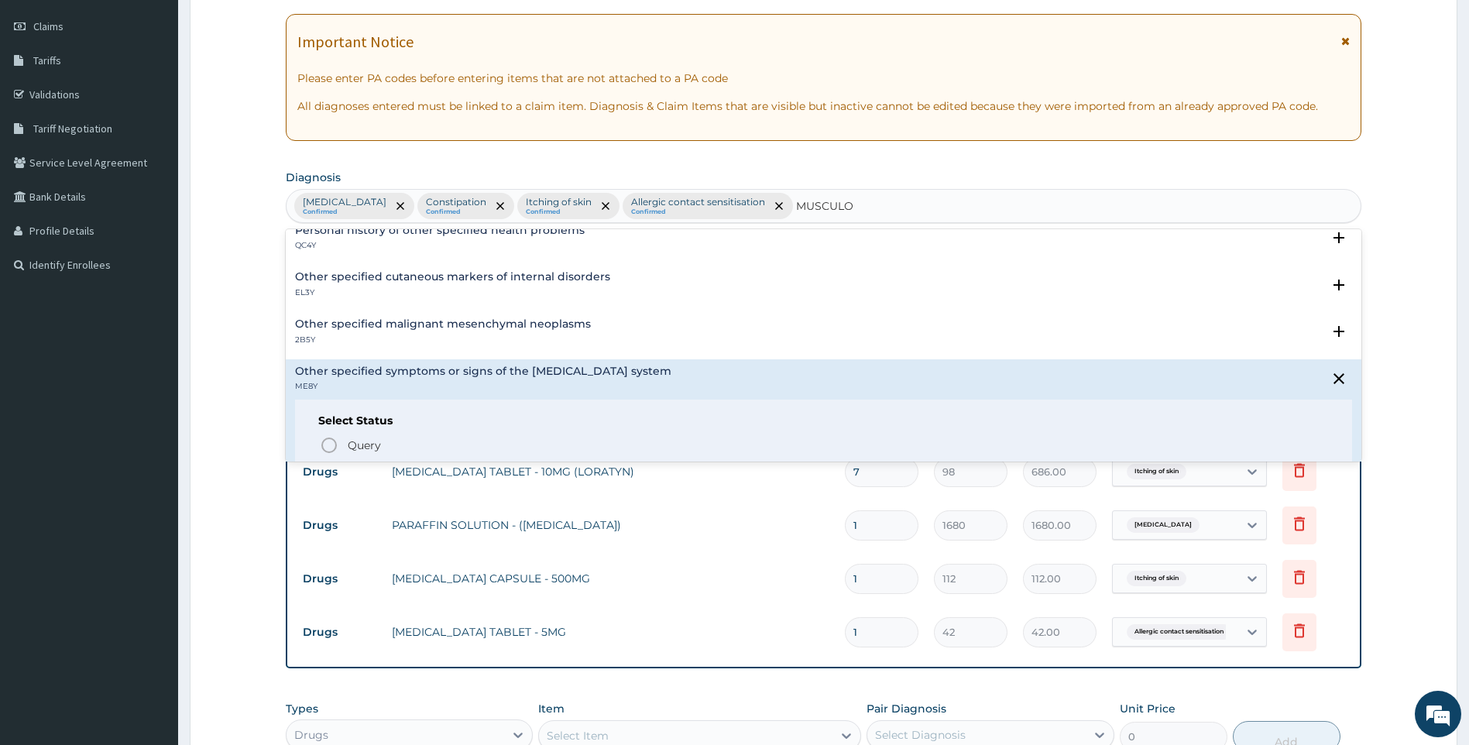
scroll to position [232, 0]
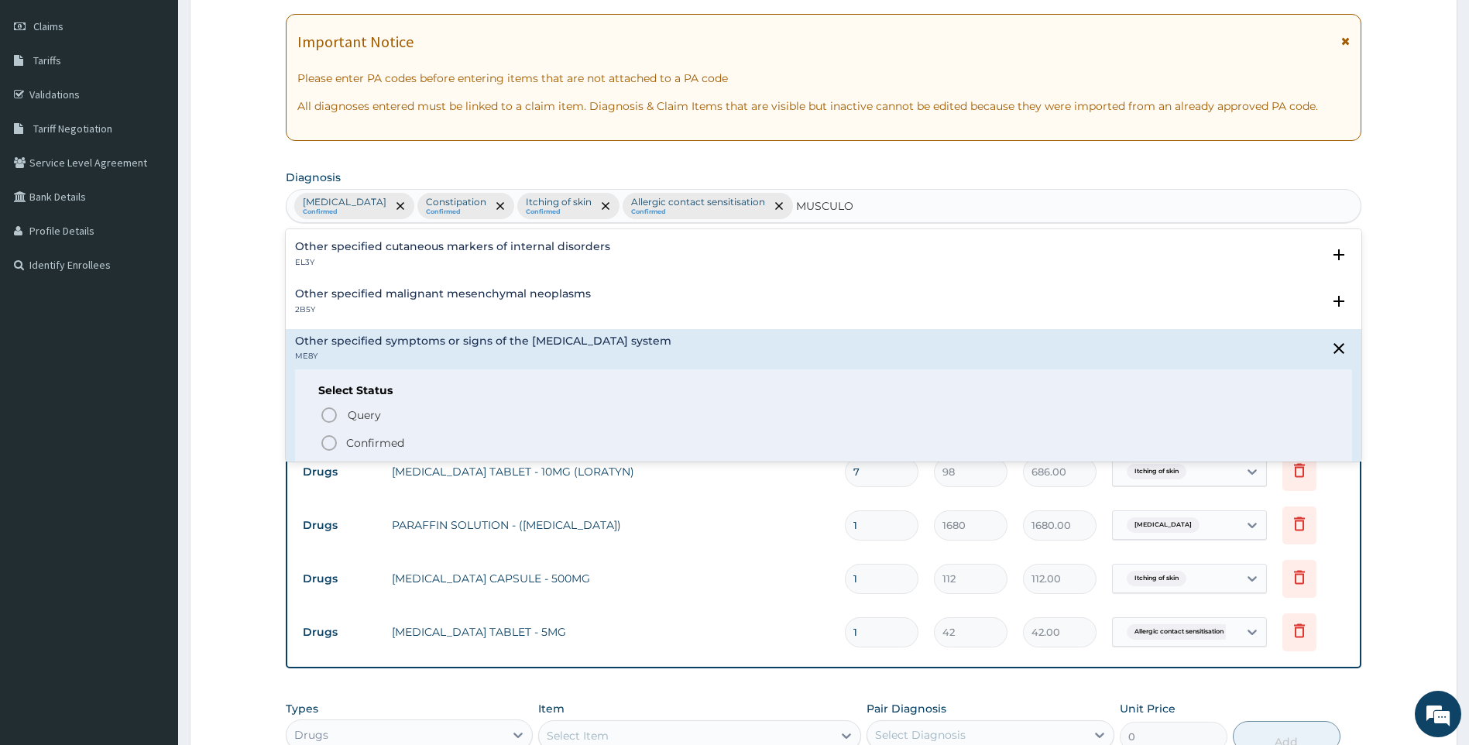
click at [353, 442] on p "Confirmed" at bounding box center [375, 442] width 58 height 15
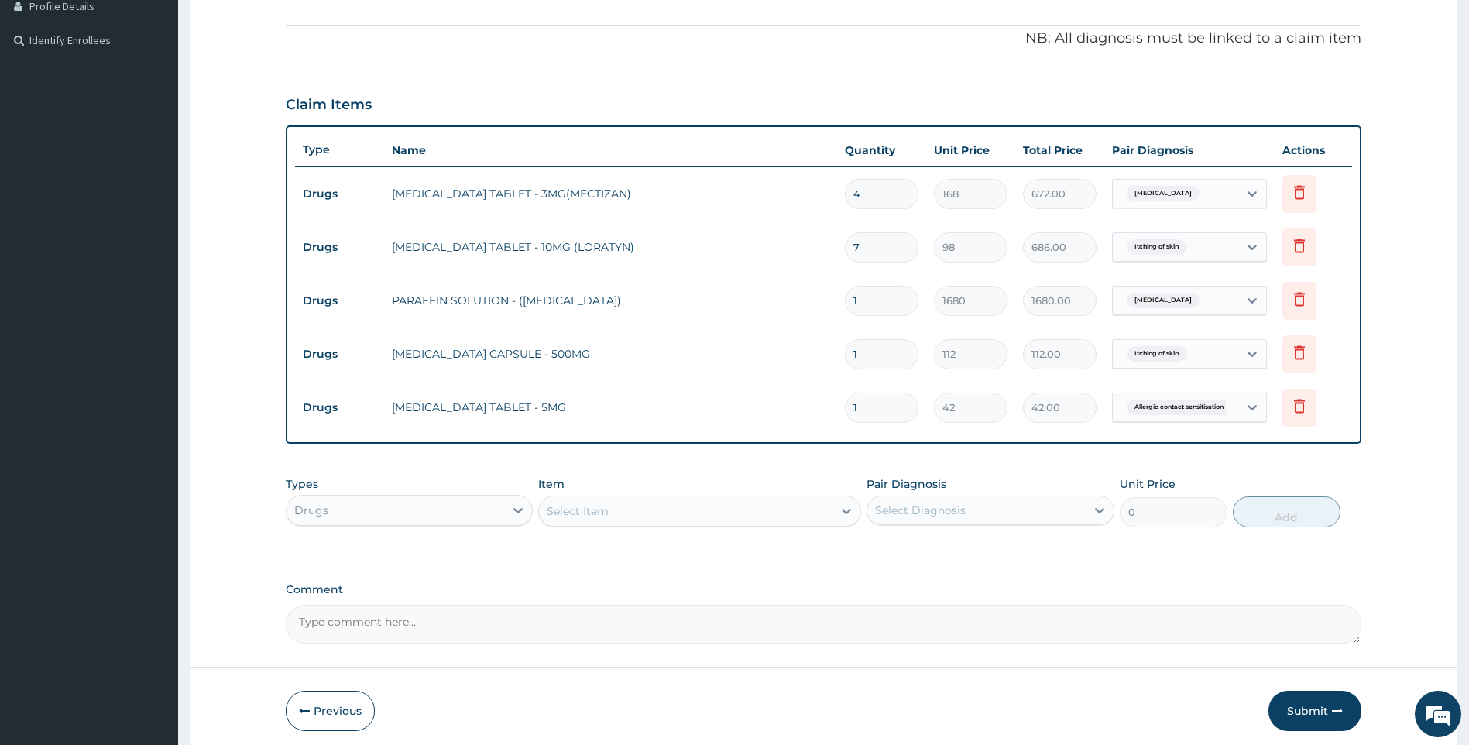
scroll to position [443, 0]
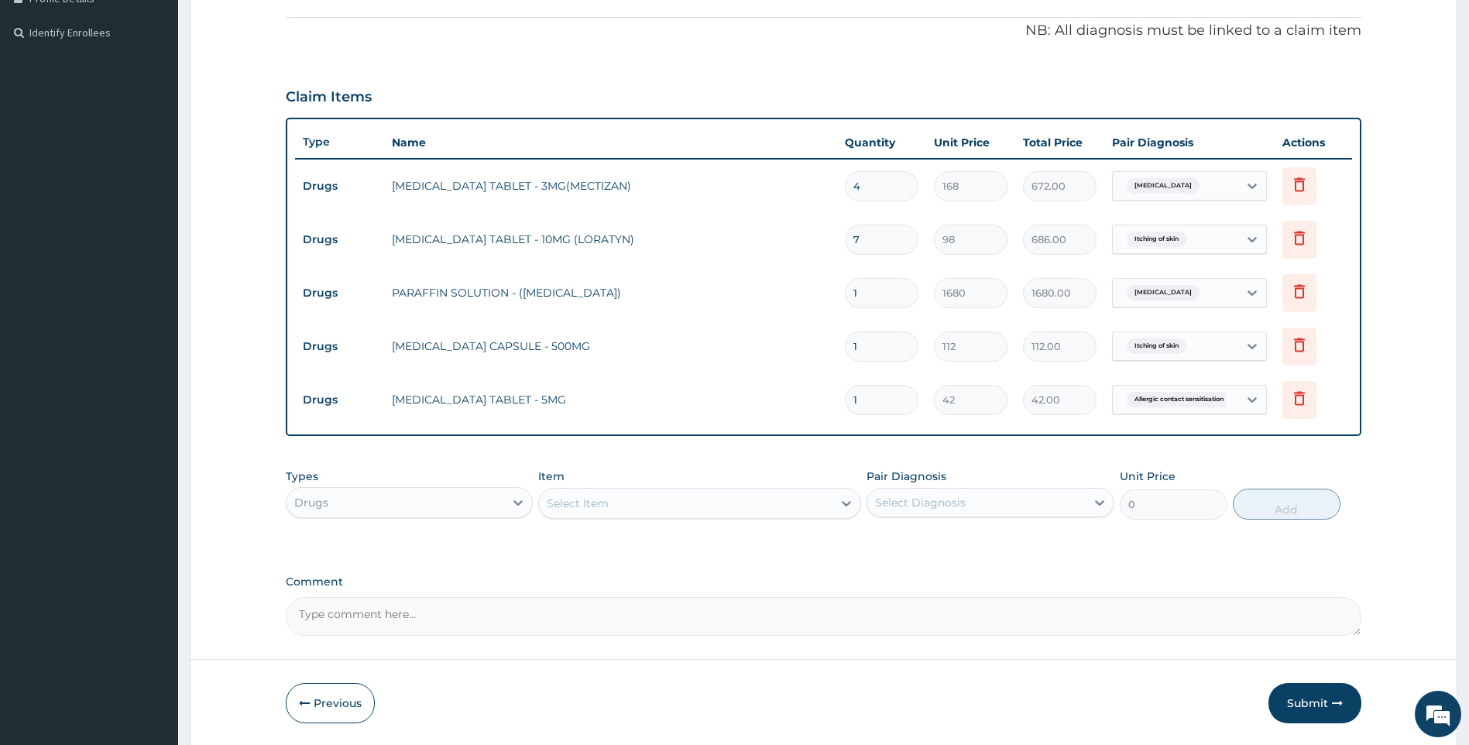
click at [739, 509] on div "Select Item" at bounding box center [686, 503] width 294 height 25
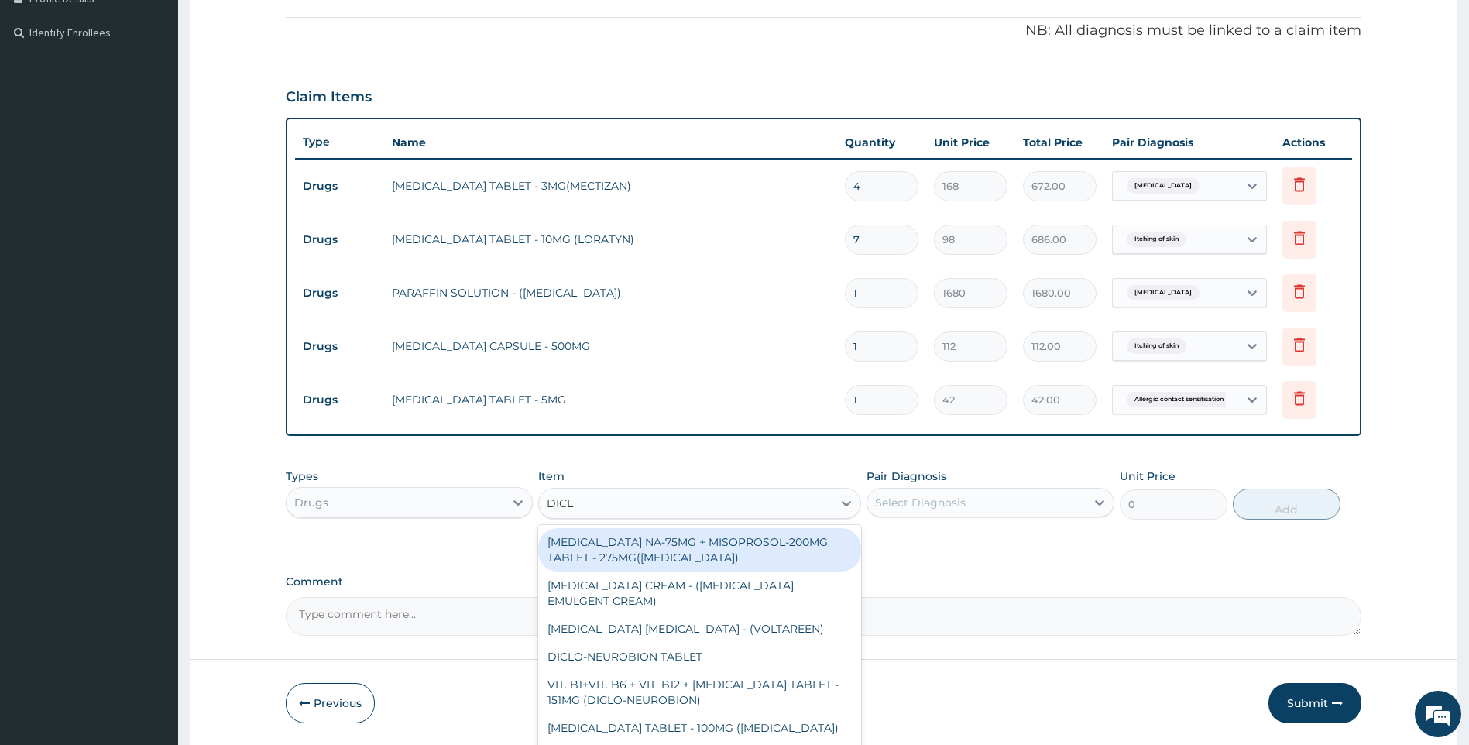
type input "DICLO"
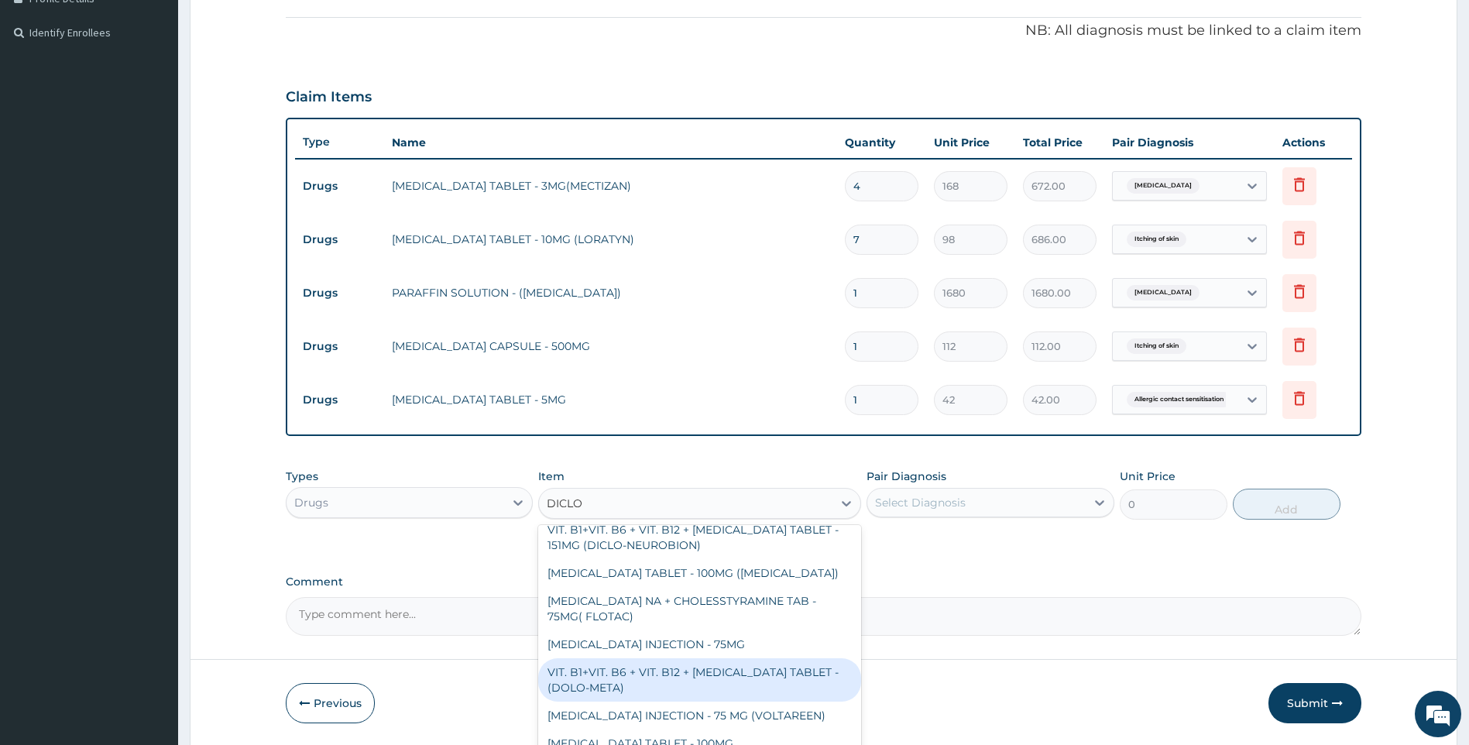
scroll to position [232, 0]
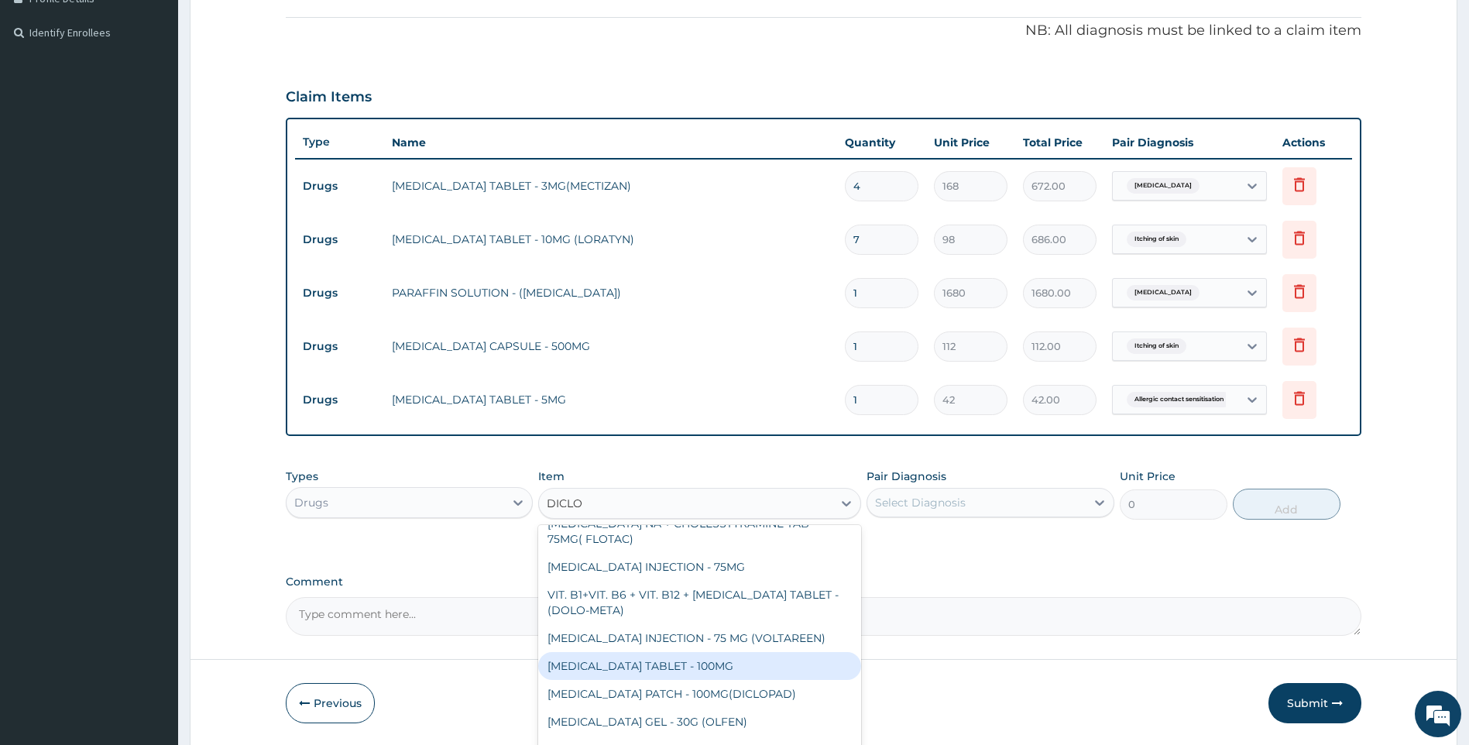
click at [749, 661] on div "[MEDICAL_DATA] TABLET - 100MG" at bounding box center [699, 666] width 323 height 28
type input "112"
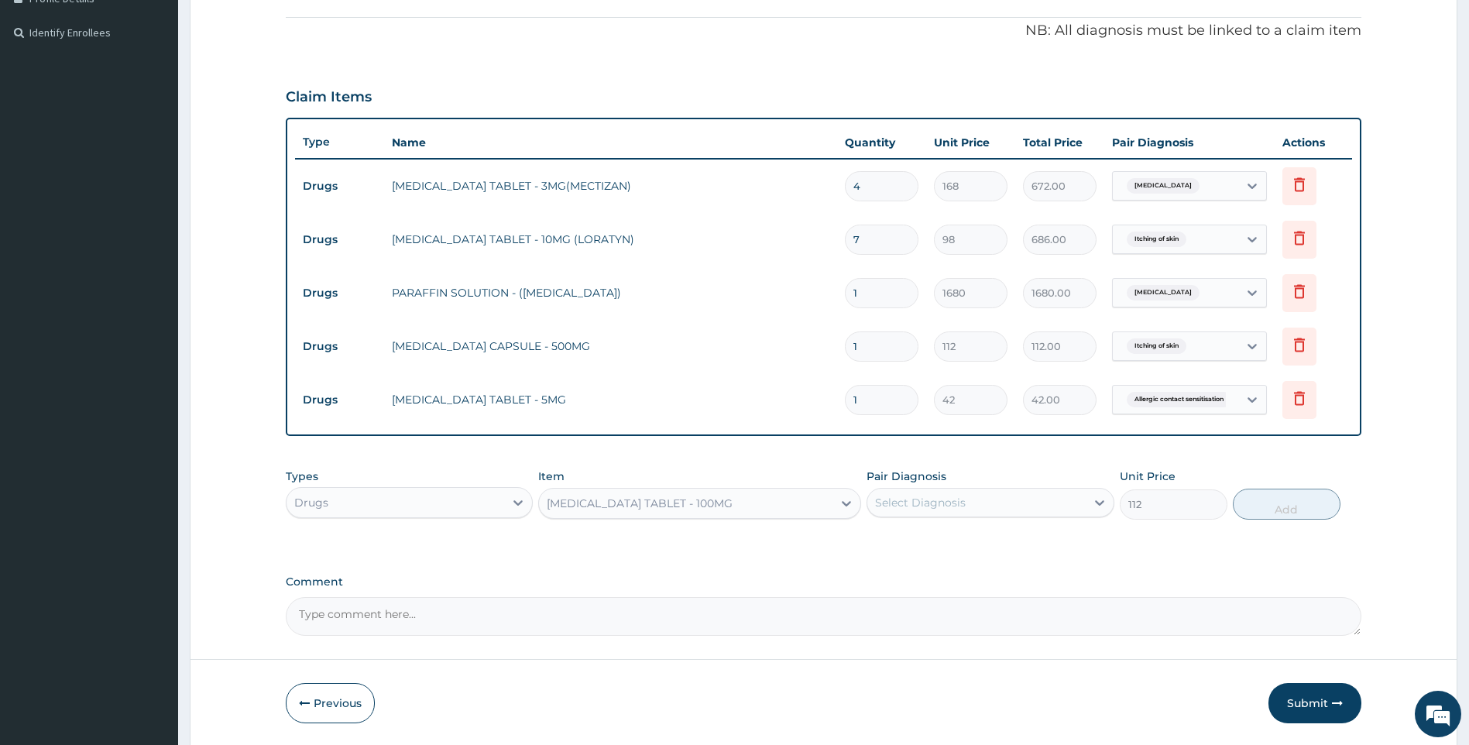
click at [1030, 510] on div "Select Diagnosis" at bounding box center [977, 502] width 218 height 25
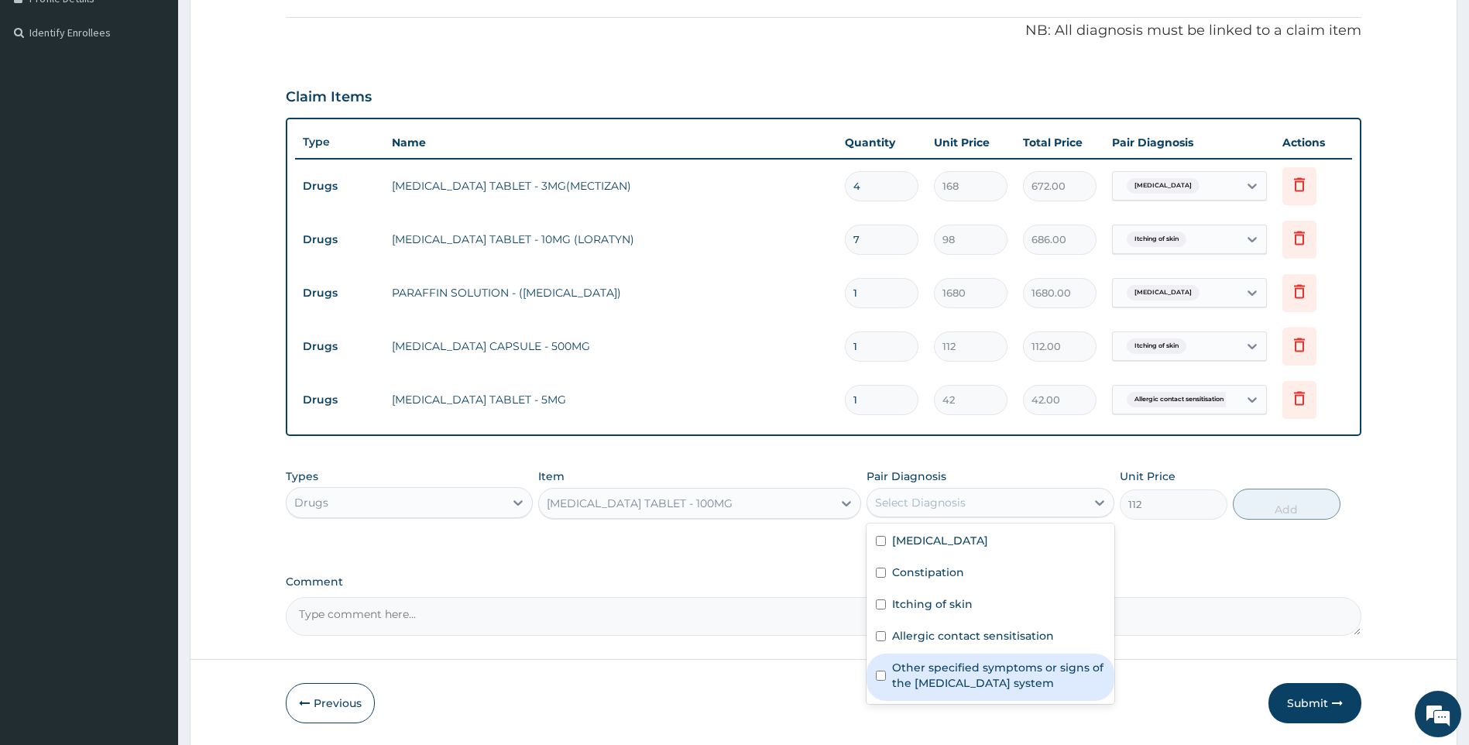
click at [979, 679] on label "Other specified symptoms or signs of the [MEDICAL_DATA] system" at bounding box center [998, 675] width 213 height 31
checkbox input "true"
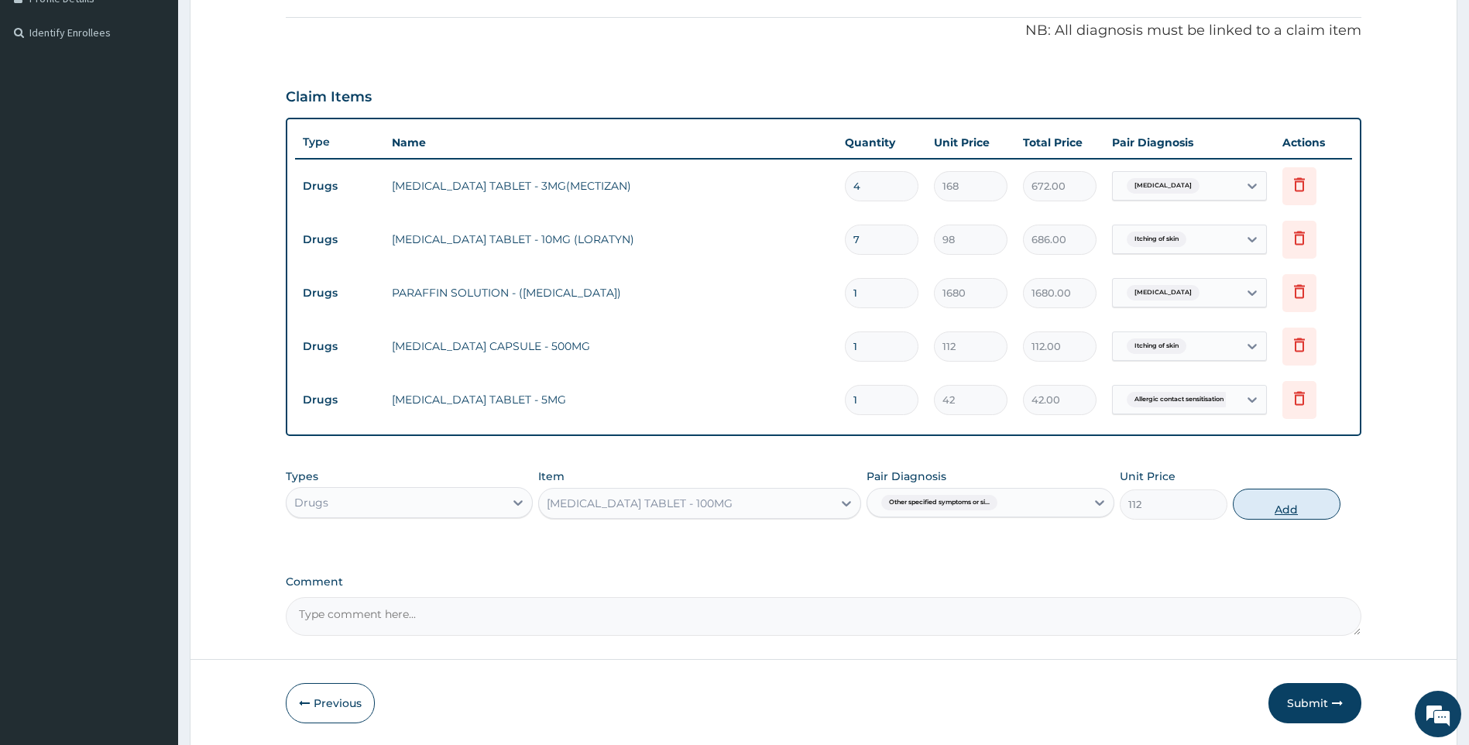
click at [1296, 503] on button "Add" at bounding box center [1287, 504] width 108 height 31
type input "0"
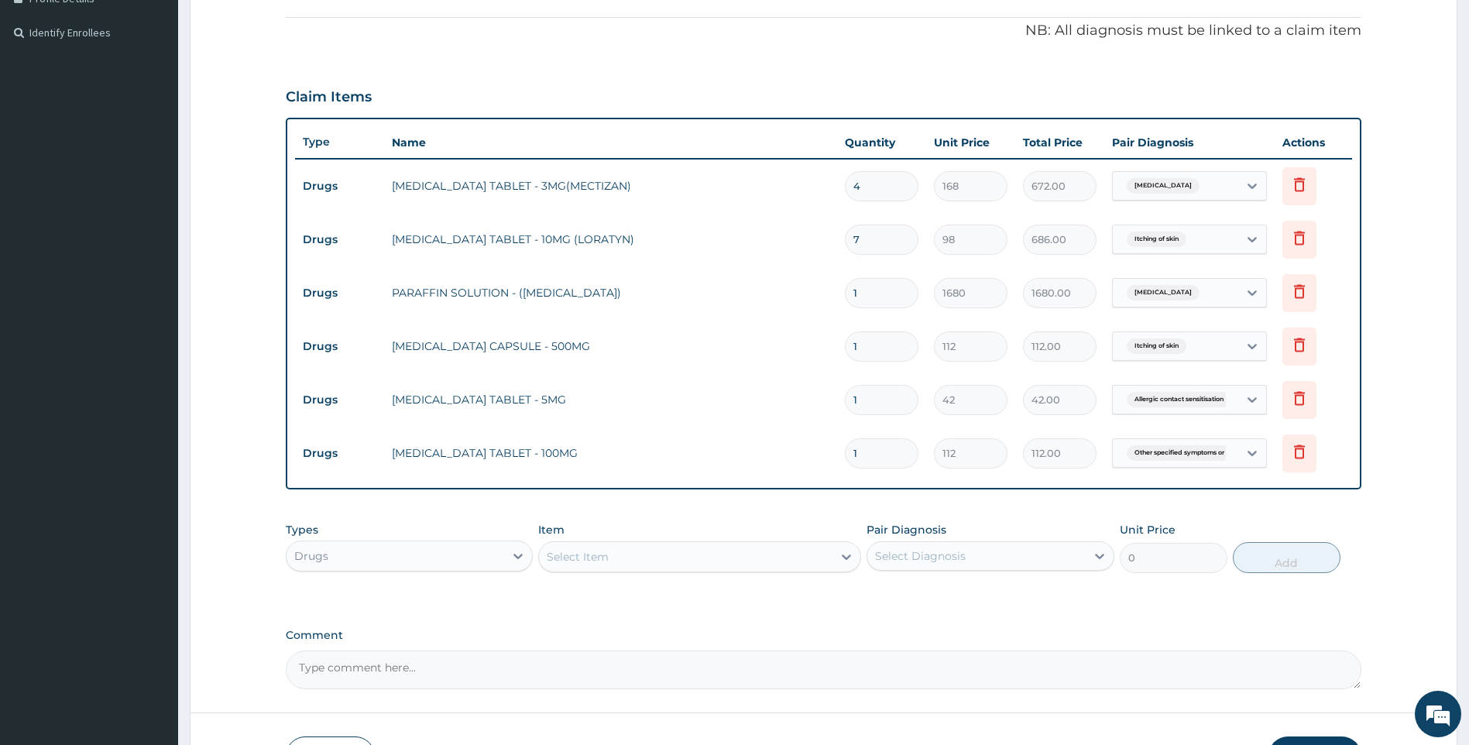
type input "10"
type input "1120.00"
type input "10"
click at [873, 405] on input "1" at bounding box center [882, 400] width 74 height 30
drag, startPoint x: 881, startPoint y: 400, endPoint x: 733, endPoint y: 402, distance: 148.7
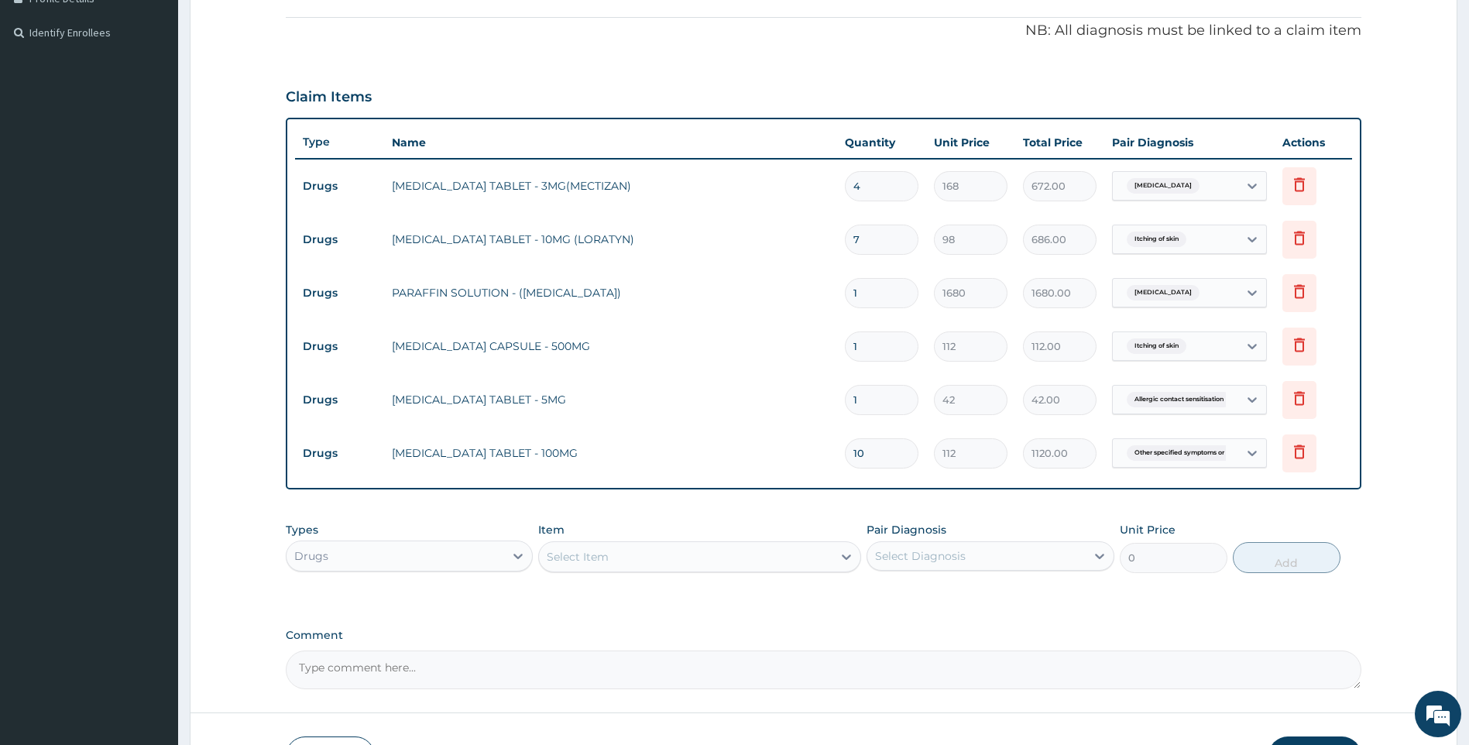
click at [733, 402] on tr "Drugs PREDNISOLONE TABLET - 5MG 1 42 42.00 Allergic contact sensitisation Delete" at bounding box center [824, 399] width 1058 height 53
type input "2"
type input "84.00"
type input "28"
type input "1176.00"
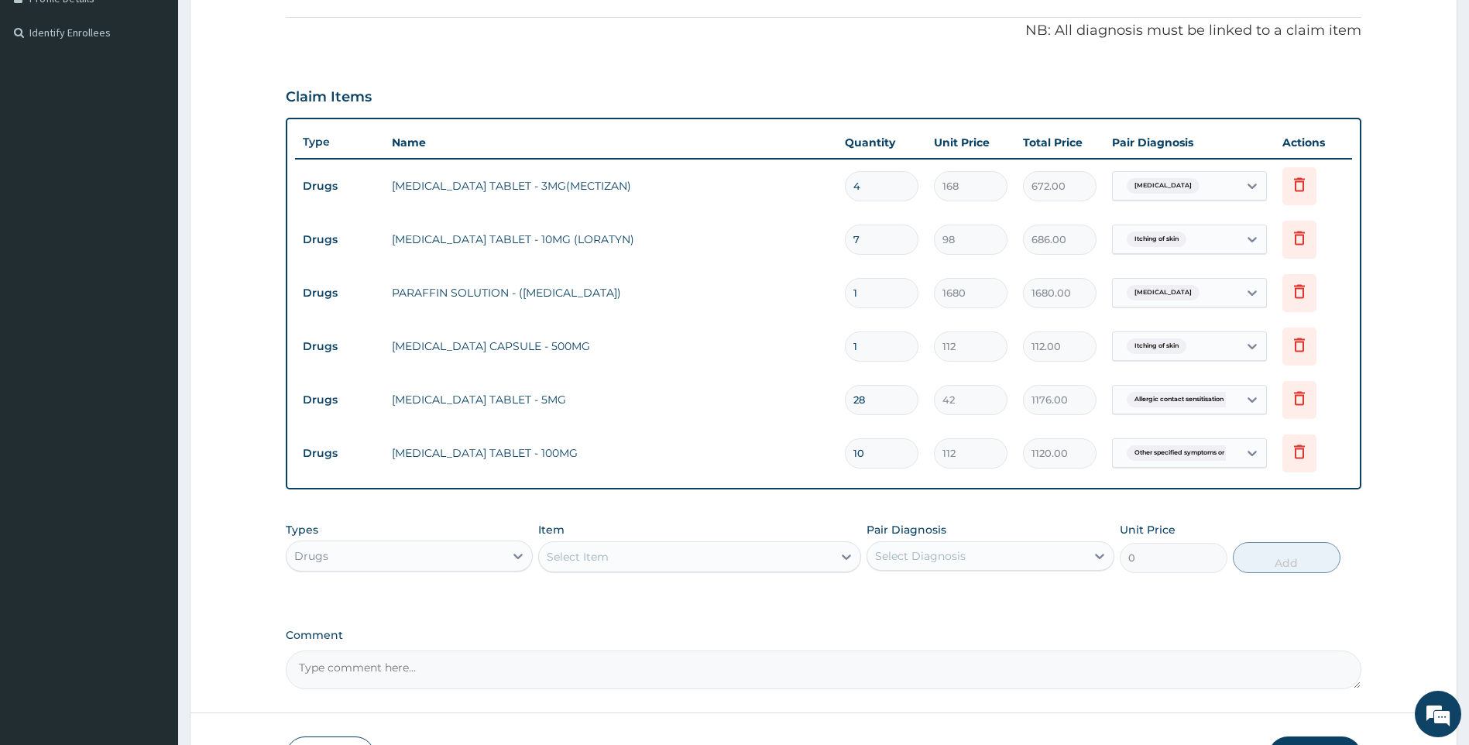
type input "28"
click at [884, 353] on input "1" at bounding box center [882, 347] width 74 height 30
type input "15"
type input "1680.00"
type input "15"
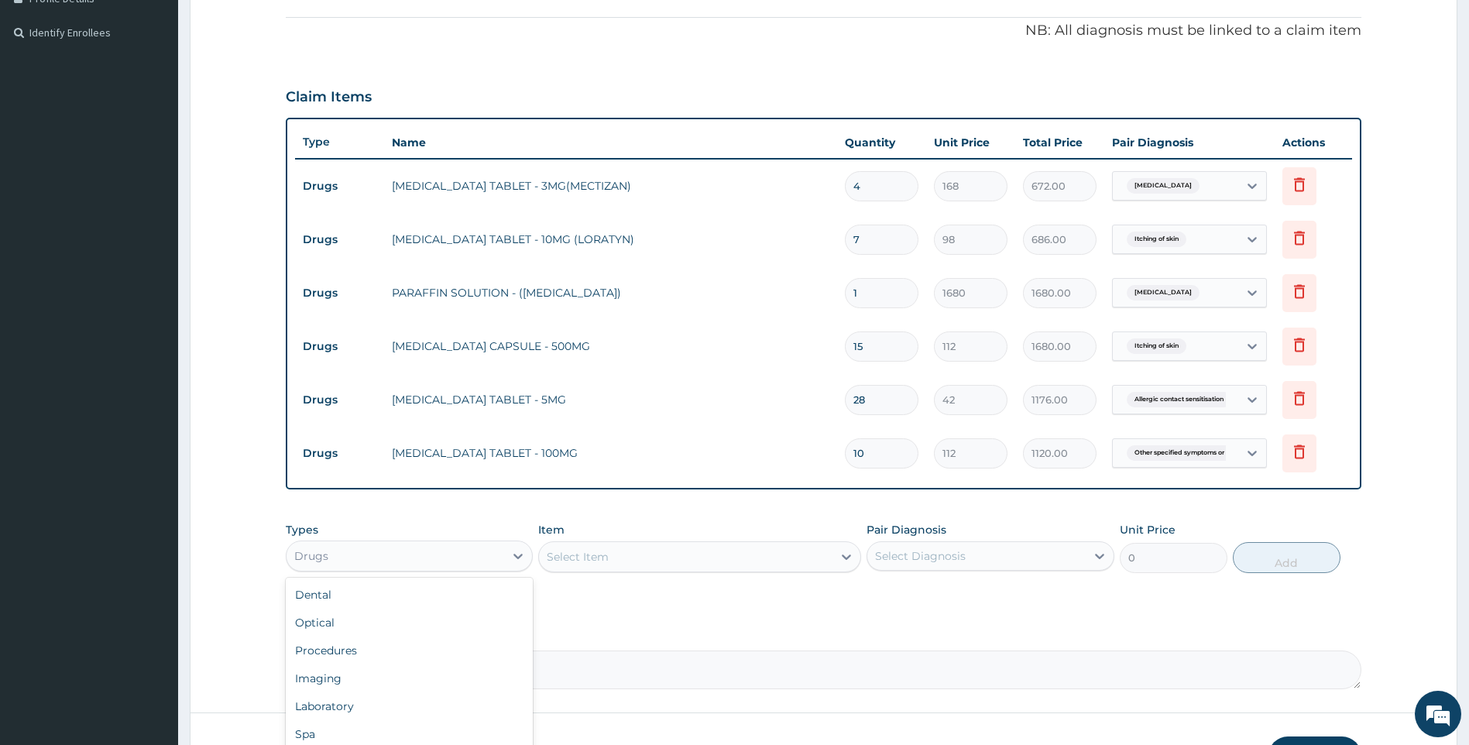
click at [477, 561] on div "Drugs" at bounding box center [396, 556] width 218 height 25
click at [369, 650] on div "Procedures" at bounding box center [410, 651] width 248 height 28
click at [694, 565] on div "Select Item" at bounding box center [699, 556] width 323 height 31
click at [699, 556] on div "Select Item" at bounding box center [699, 556] width 323 height 31
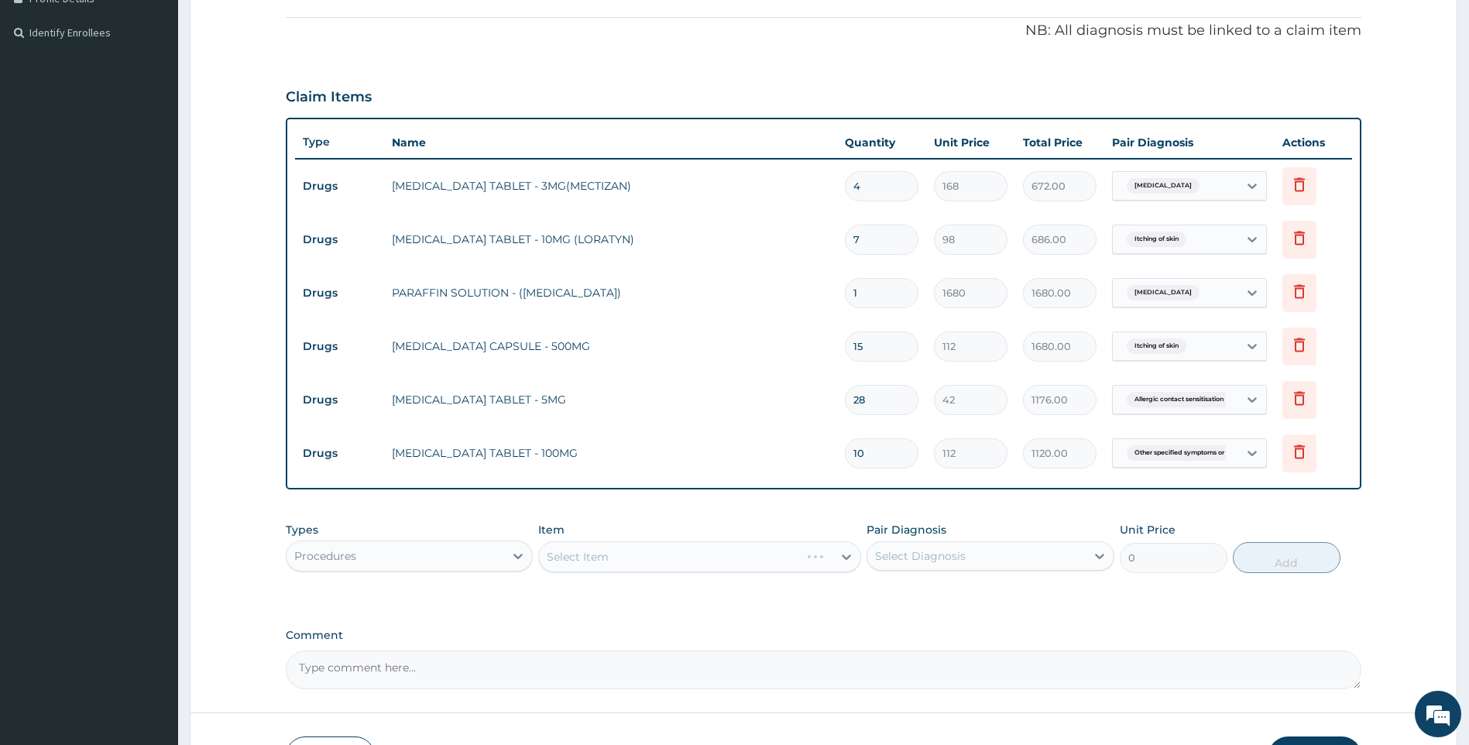
click at [699, 555] on div "Select Item" at bounding box center [699, 556] width 323 height 31
click at [697, 554] on div "Select Item" at bounding box center [699, 556] width 323 height 31
click at [773, 592] on div "Types Procedures Item Select Item Pair Diagnosis Select Diagnosis Unit Price 0 …" at bounding box center [824, 559] width 1077 height 90
click at [839, 534] on div "Item Select Item" at bounding box center [699, 547] width 323 height 51
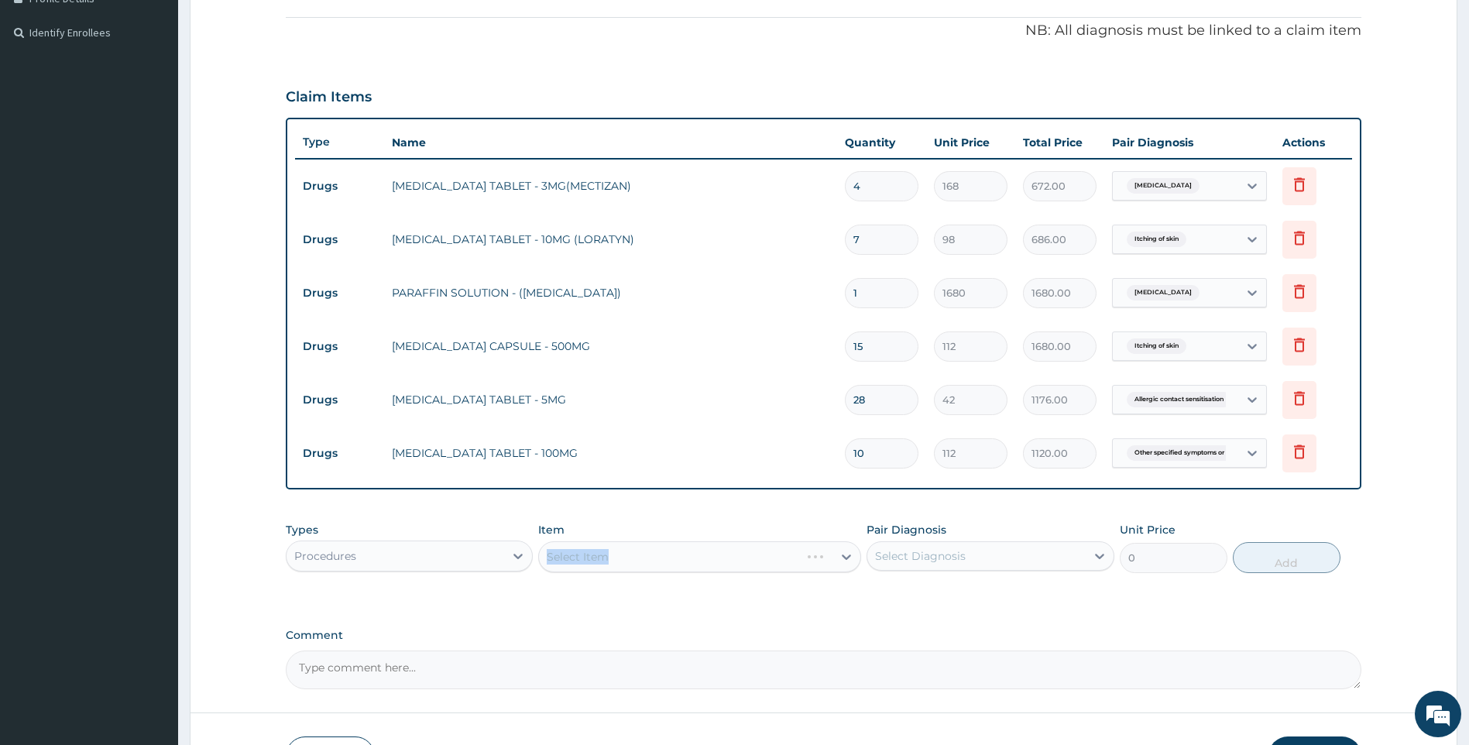
drag, startPoint x: 844, startPoint y: 528, endPoint x: 809, endPoint y: 554, distance: 43.9
click at [809, 554] on div "Select Item" at bounding box center [699, 556] width 323 height 31
click at [765, 565] on div "Select Item" at bounding box center [699, 556] width 323 height 31
click at [766, 560] on div "Select Item" at bounding box center [699, 556] width 323 height 31
click at [723, 564] on div "Select Item" at bounding box center [699, 556] width 323 height 31
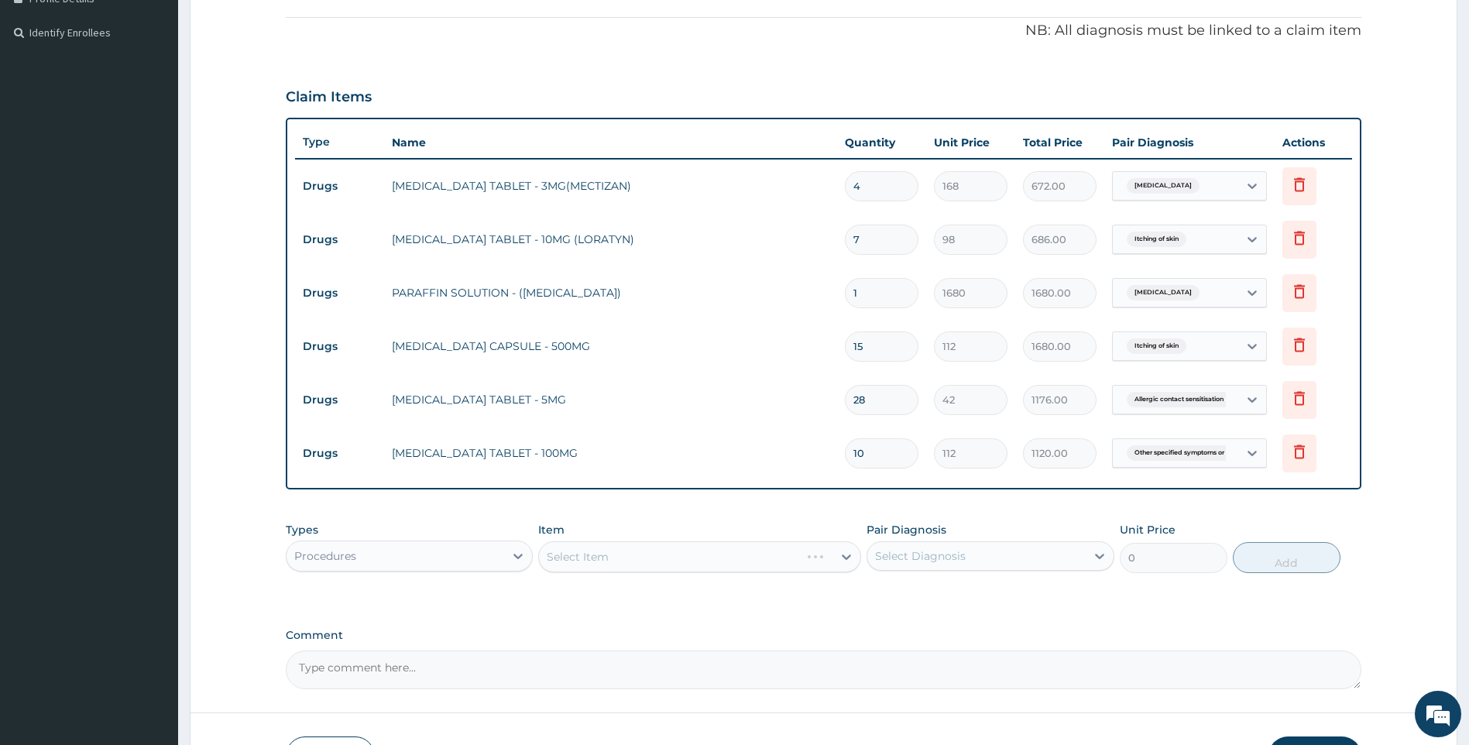
click at [723, 564] on div "Select Item" at bounding box center [699, 556] width 323 height 31
drag, startPoint x: 723, startPoint y: 564, endPoint x: 694, endPoint y: 563, distance: 28.7
click at [694, 563] on div "Select Item" at bounding box center [699, 556] width 323 height 31
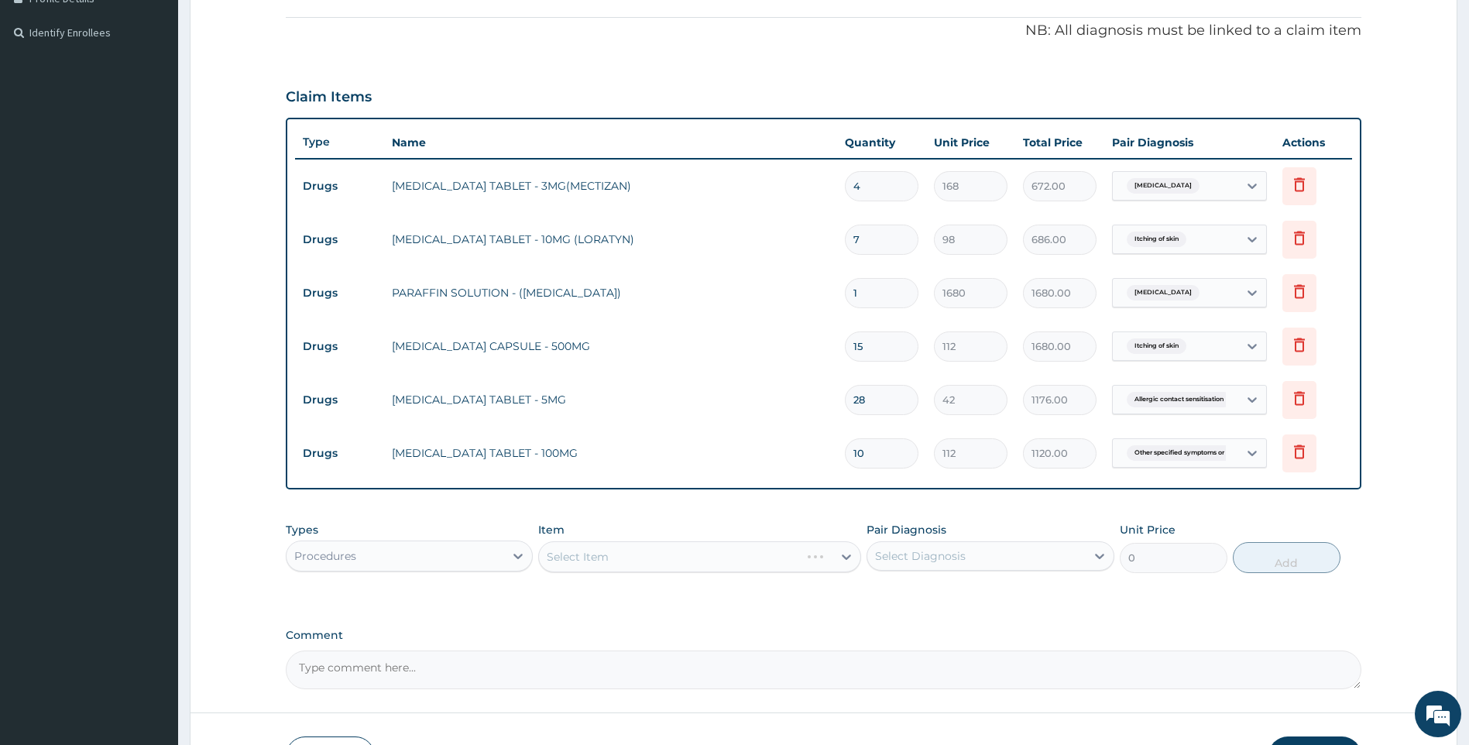
click at [686, 567] on div "Select Item" at bounding box center [699, 556] width 323 height 31
click at [648, 552] on div "Select Item" at bounding box center [686, 557] width 294 height 25
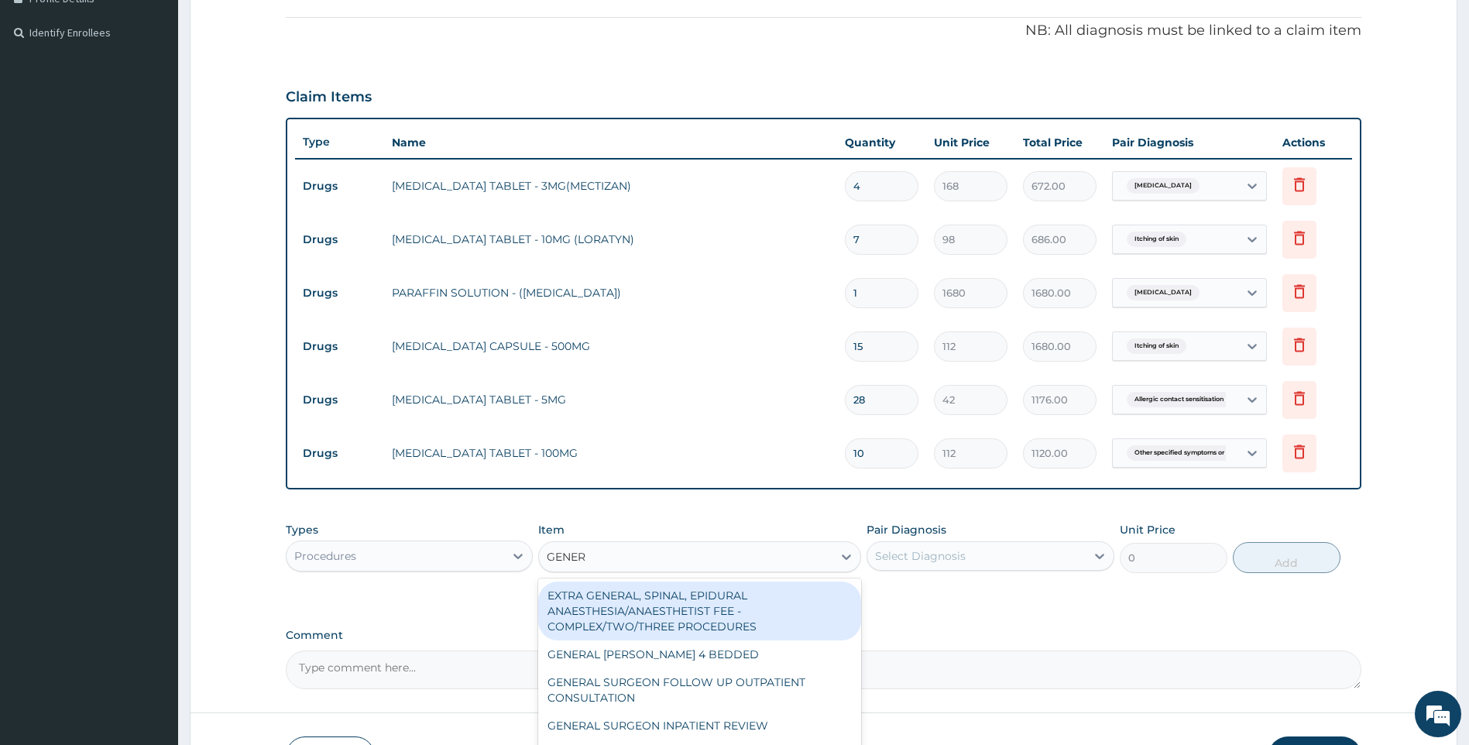
type input "GENERA"
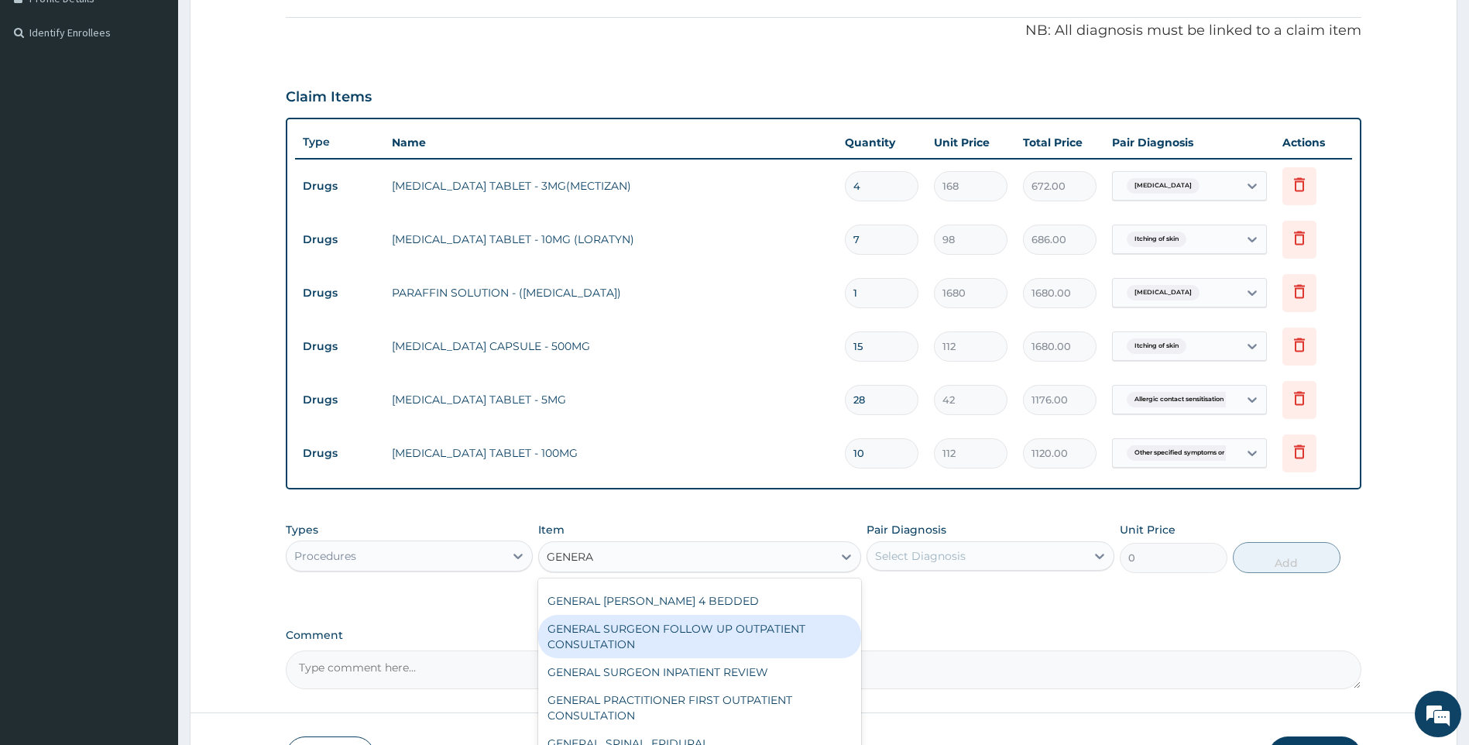
scroll to position [77, 0]
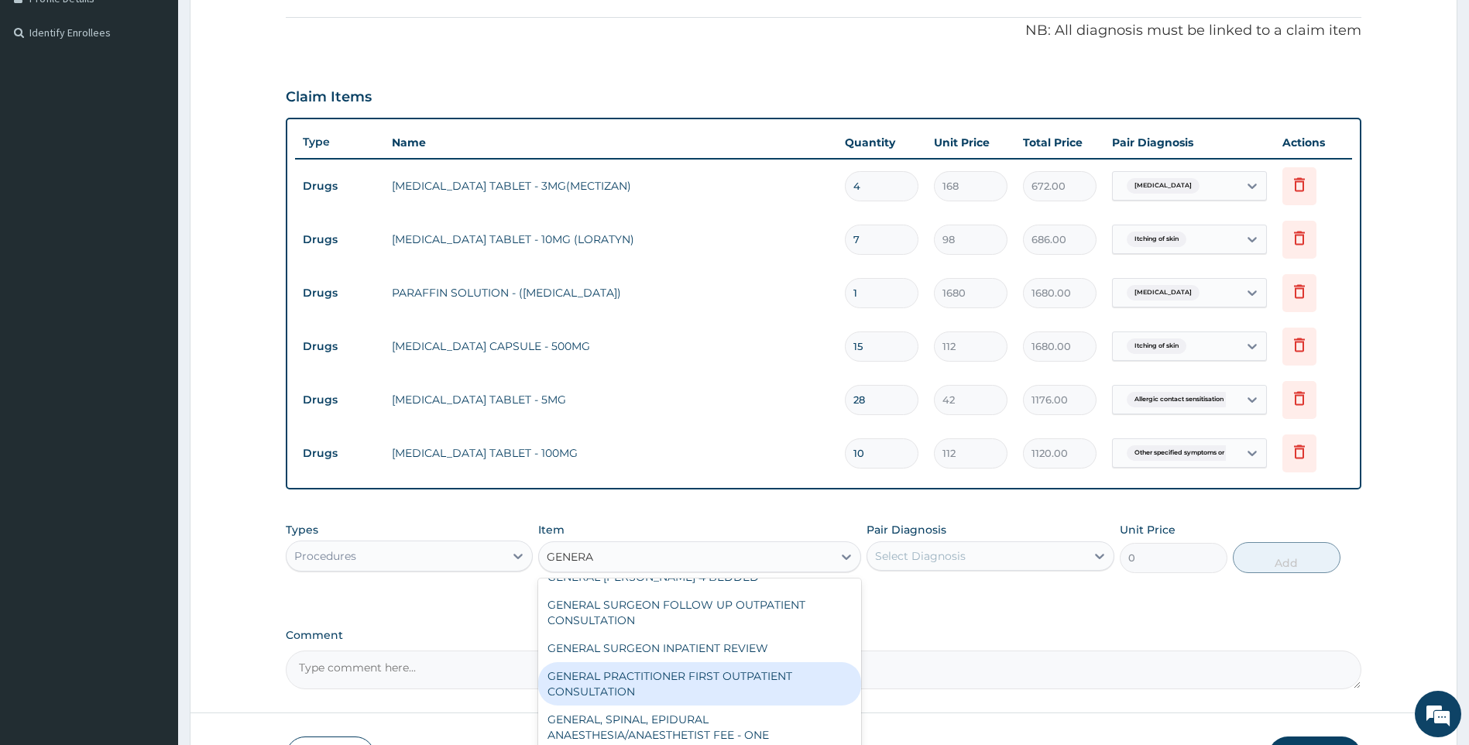
click at [723, 675] on div "GENERAL PRACTITIONER FIRST OUTPATIENT CONSULTATION" at bounding box center [699, 683] width 323 height 43
type input "3750"
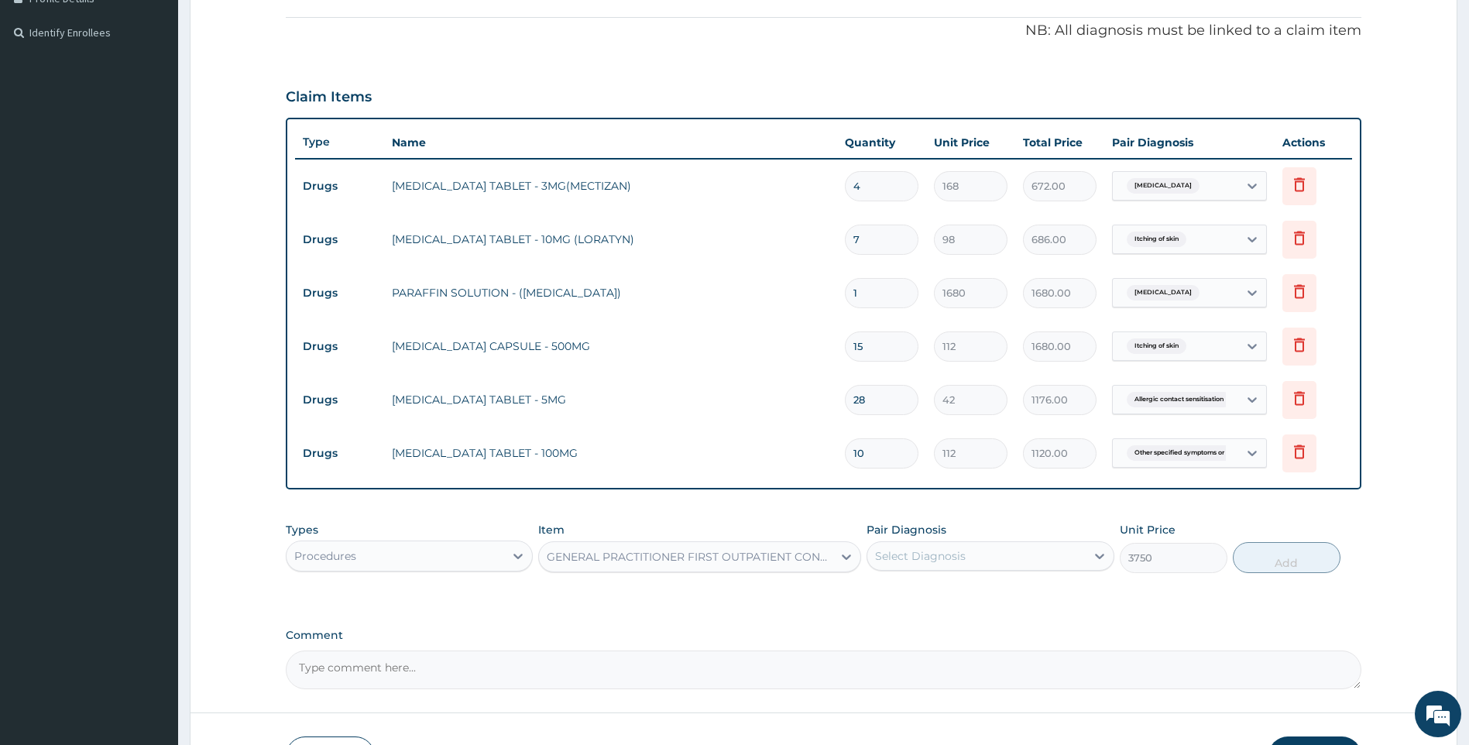
click at [1057, 557] on div "Select Diagnosis" at bounding box center [977, 556] width 218 height 25
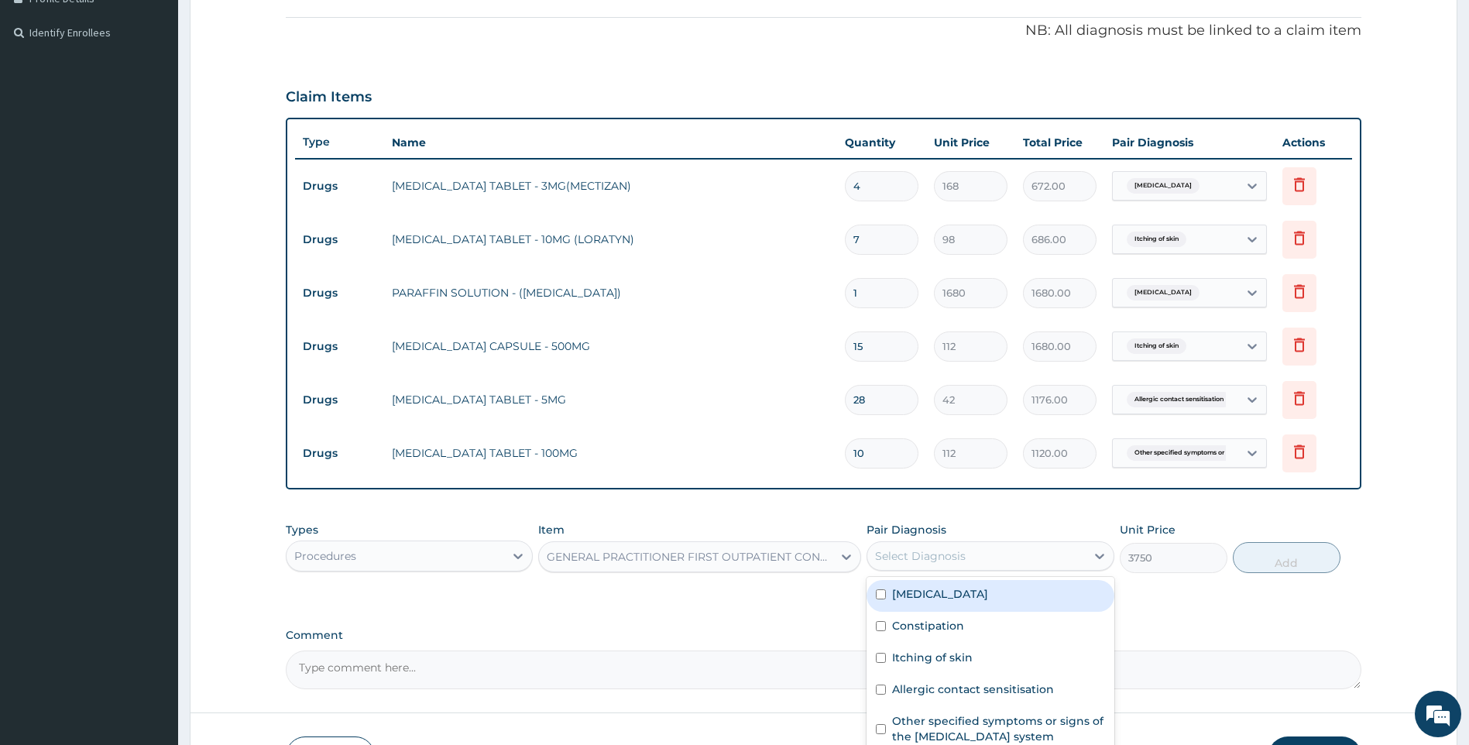
click at [996, 603] on div "Filariasis, unspecified" at bounding box center [991, 596] width 248 height 32
checkbox input "true"
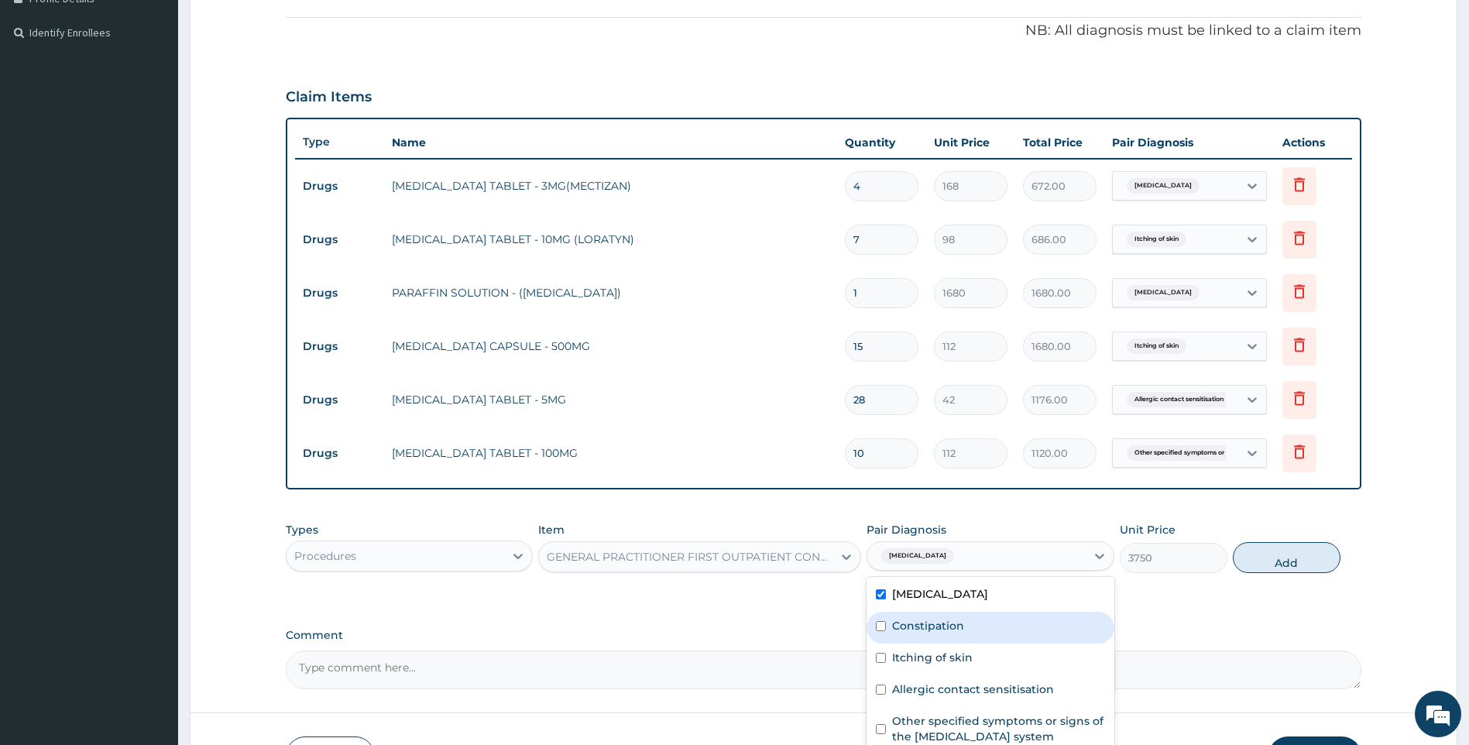
click at [981, 631] on div "Constipation" at bounding box center [991, 628] width 248 height 32
checkbox input "true"
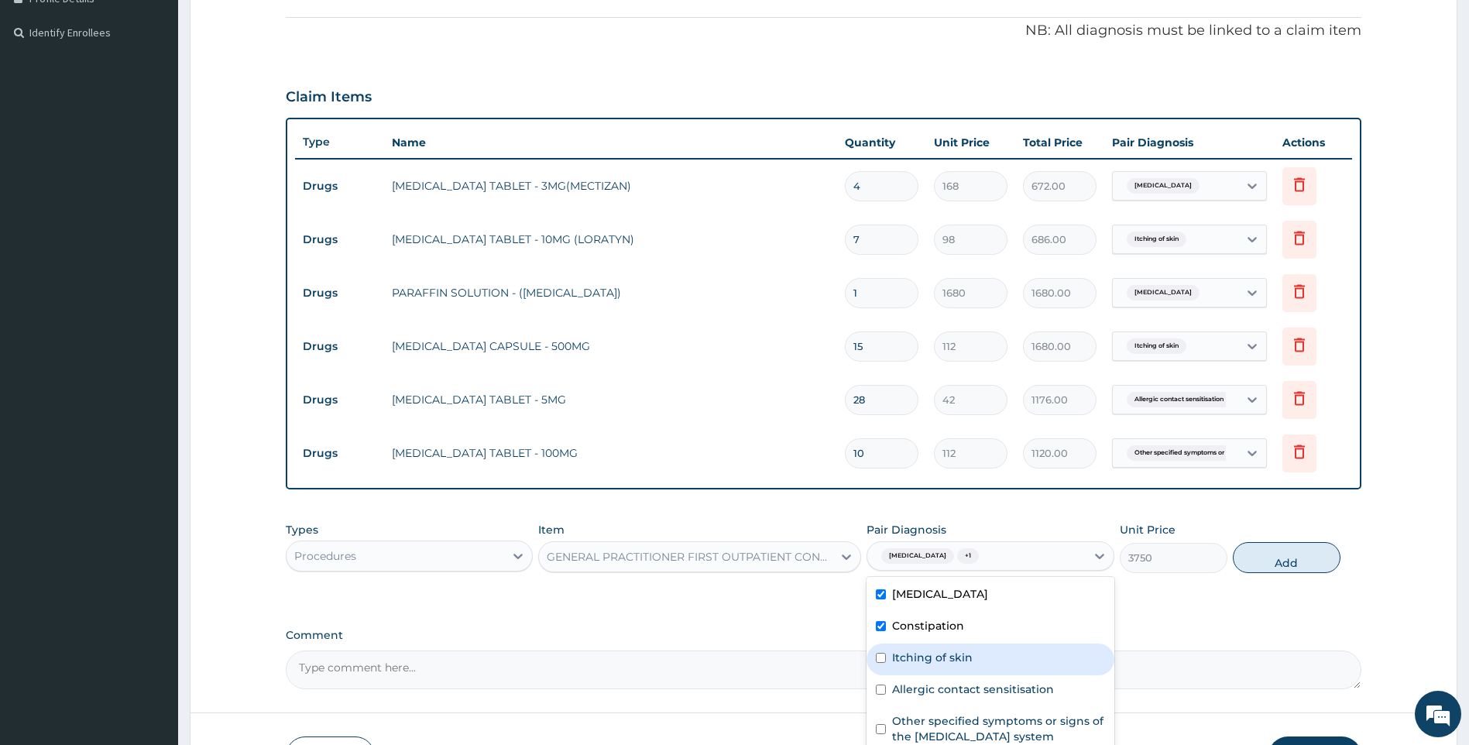
click at [974, 655] on div "Itching of skin" at bounding box center [991, 660] width 248 height 32
checkbox input "true"
drag, startPoint x: 973, startPoint y: 692, endPoint x: 1167, endPoint y: 648, distance: 198.6
click at [973, 693] on label "Allergic contact sensitisation" at bounding box center [973, 689] width 162 height 15
checkbox input "true"
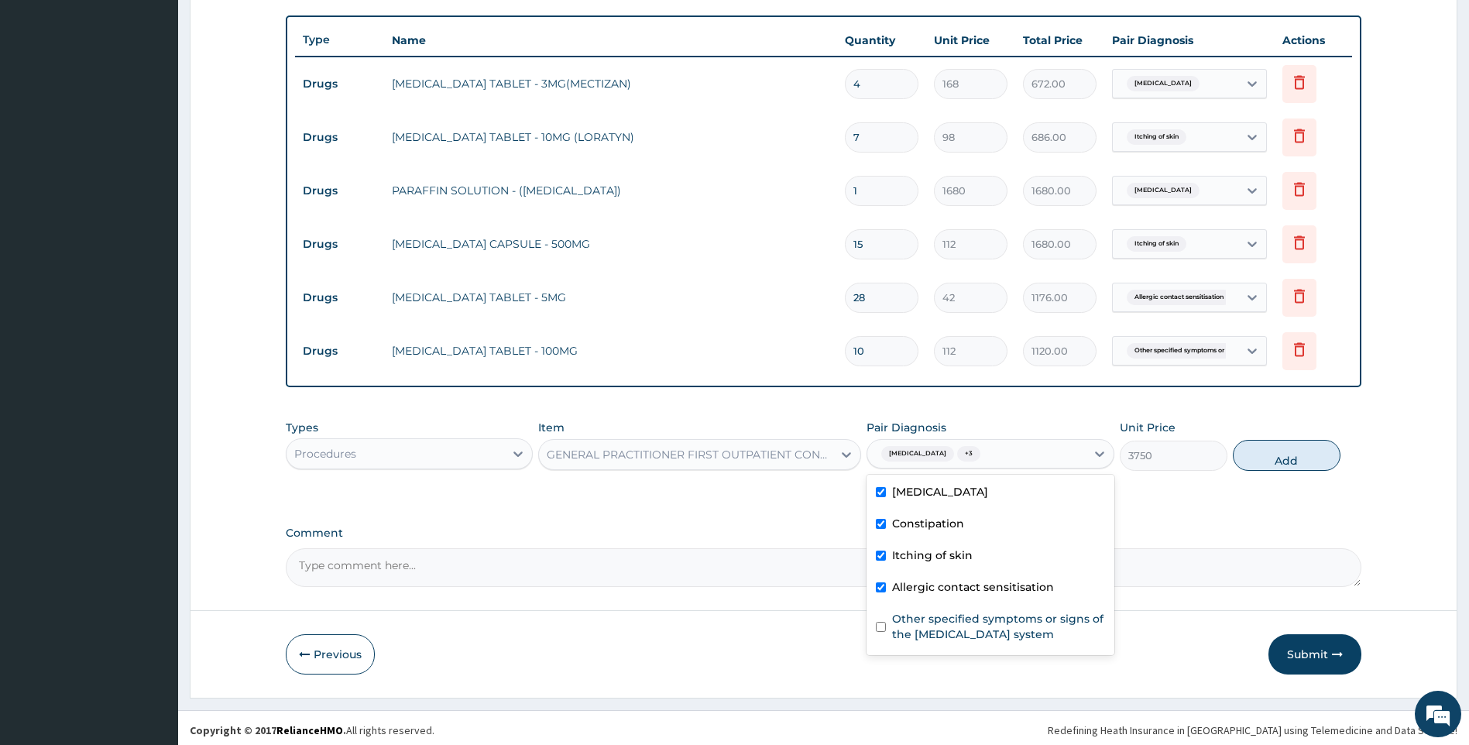
scroll to position [550, 0]
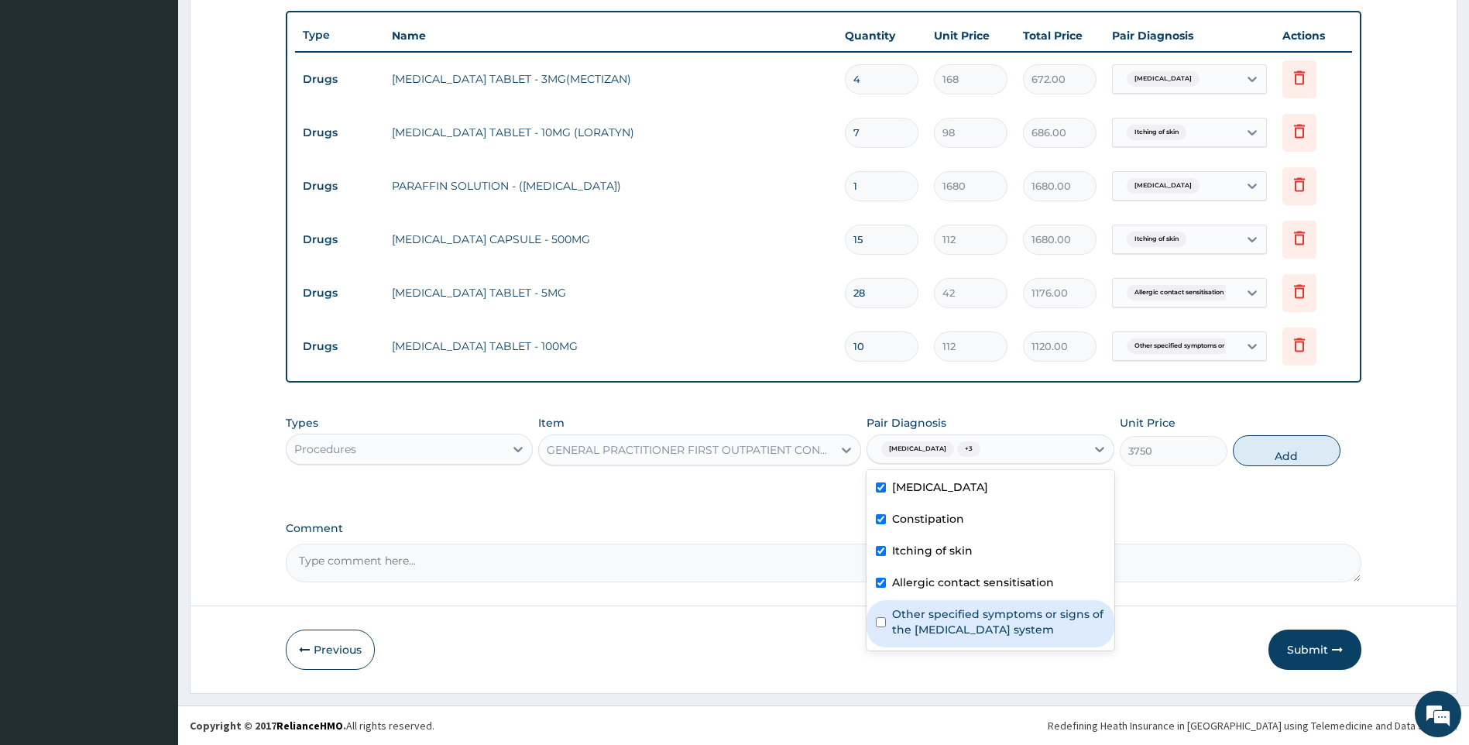
click at [1039, 625] on label "Other specified symptoms or signs of the musculoskeletal system" at bounding box center [998, 622] width 213 height 31
checkbox input "true"
click at [1295, 449] on button "Add" at bounding box center [1287, 450] width 108 height 31
type input "0"
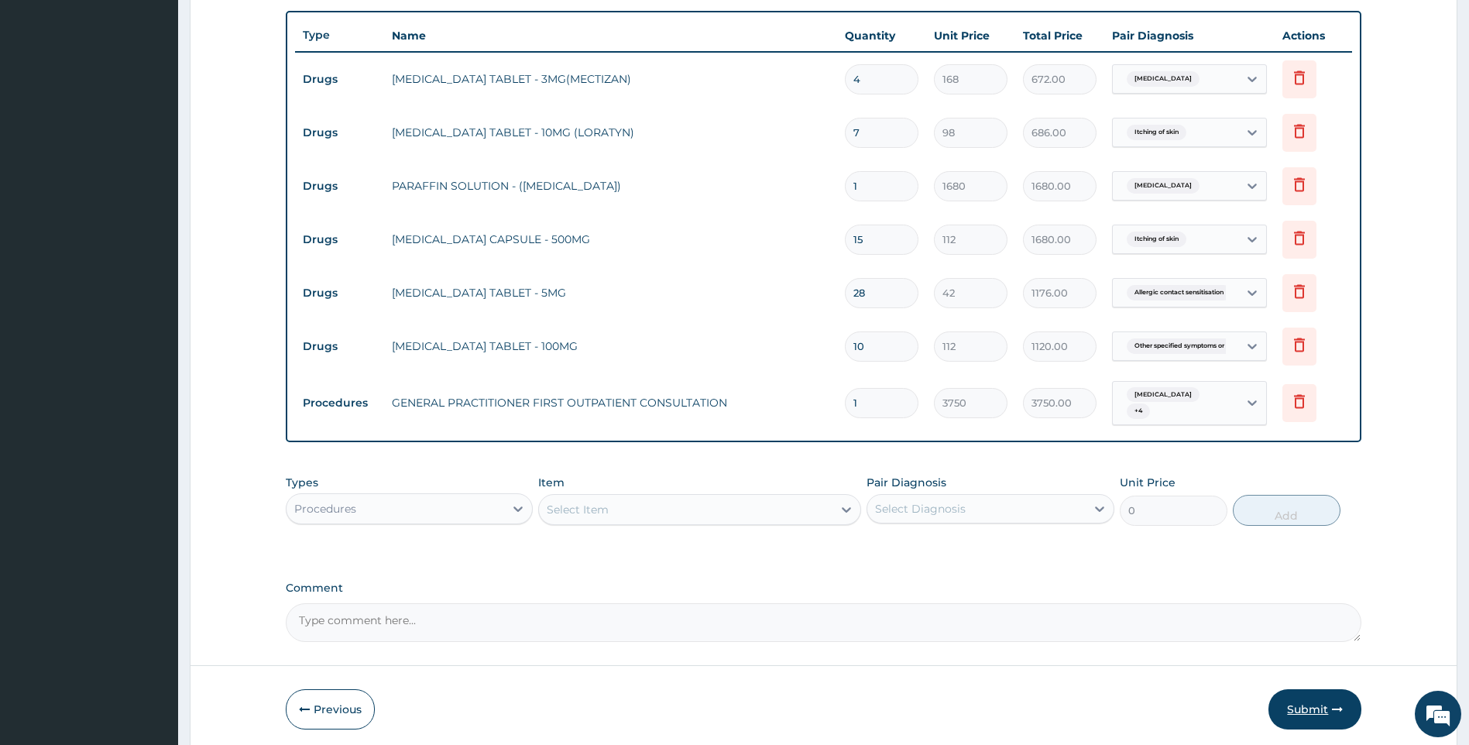
click at [1305, 705] on button "Submit" at bounding box center [1315, 709] width 93 height 40
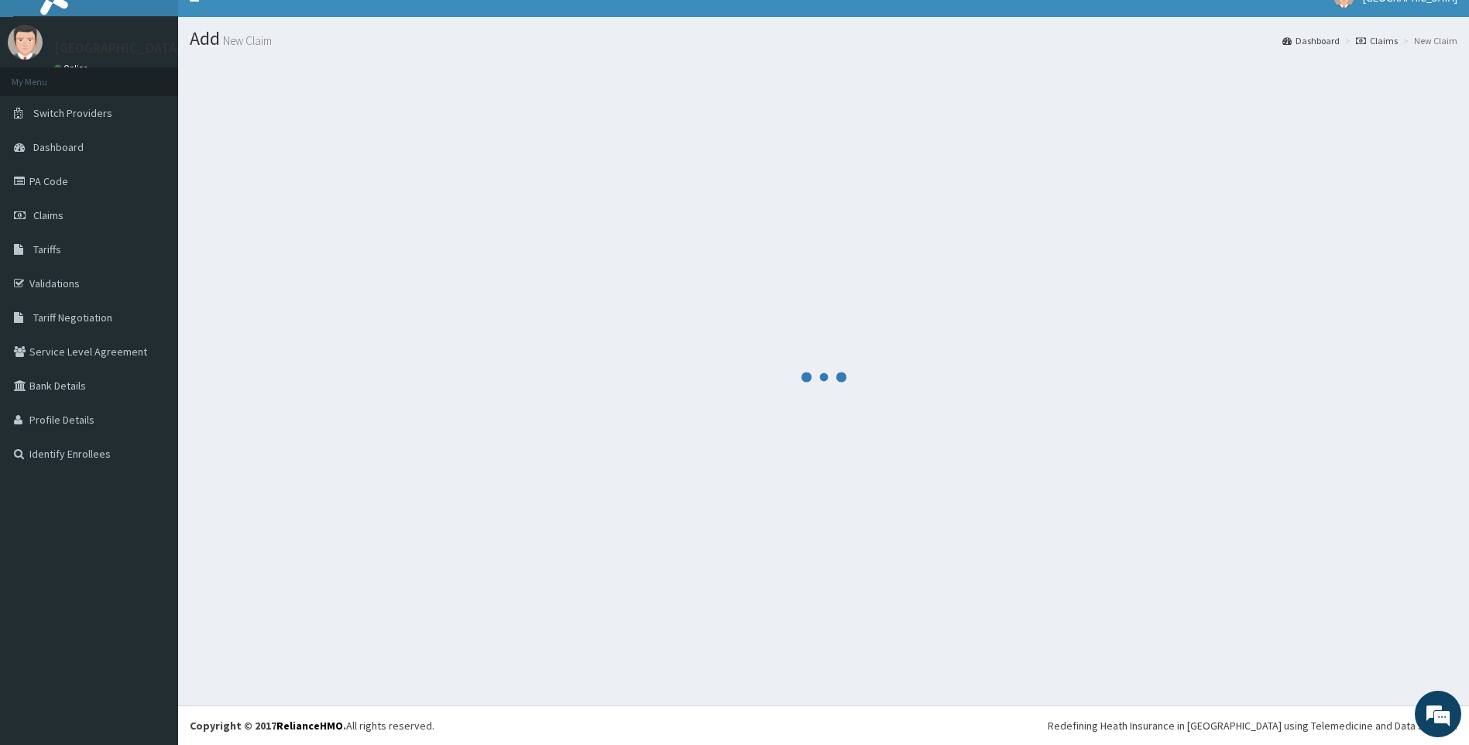
scroll to position [22, 0]
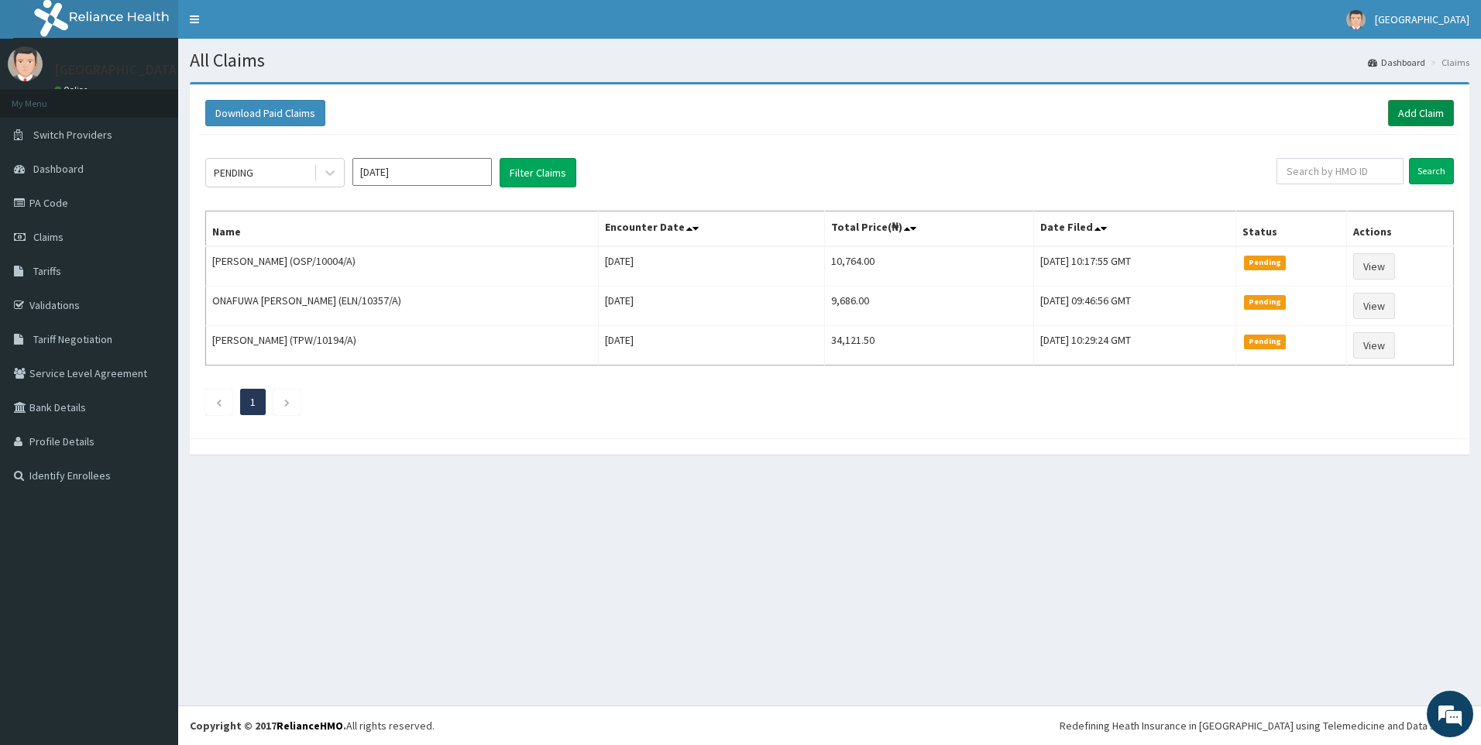
click at [1423, 110] on link "Add Claim" at bounding box center [1421, 113] width 66 height 26
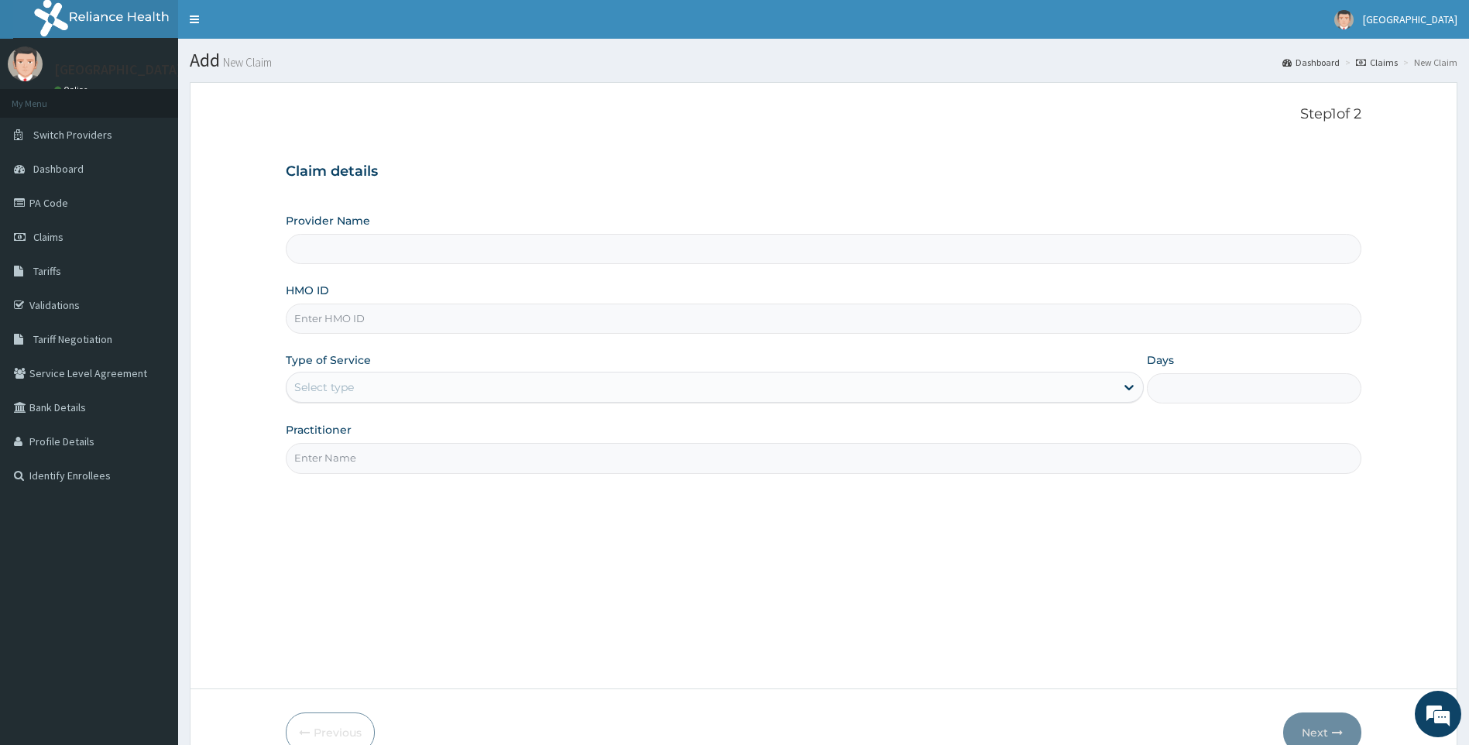
type input "[GEOGRAPHIC_DATA]"
click at [360, 325] on input "HMO ID" at bounding box center [824, 319] width 1077 height 30
paste input "TPW/10057/B"
type input "TPW/10057/B"
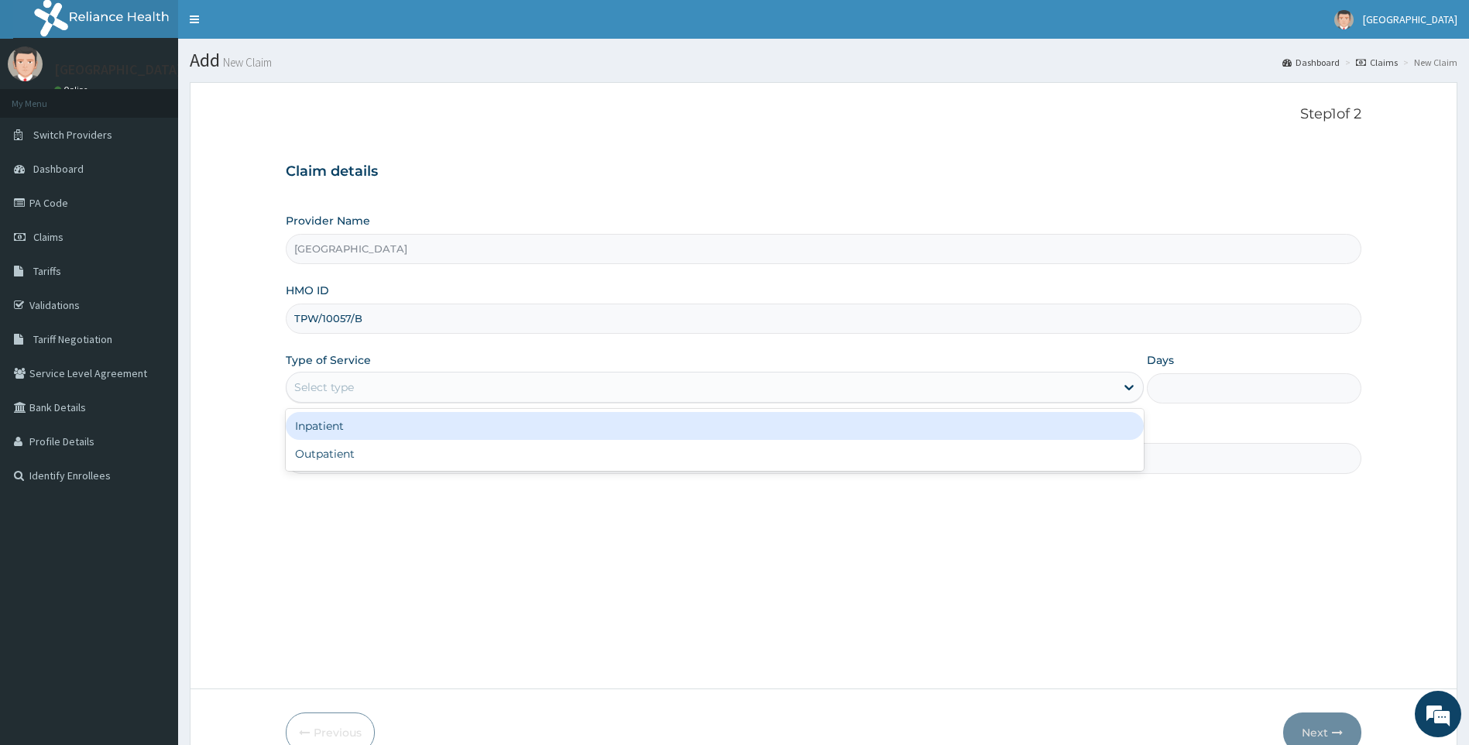
click at [452, 384] on div "Select type" at bounding box center [702, 387] width 830 height 25
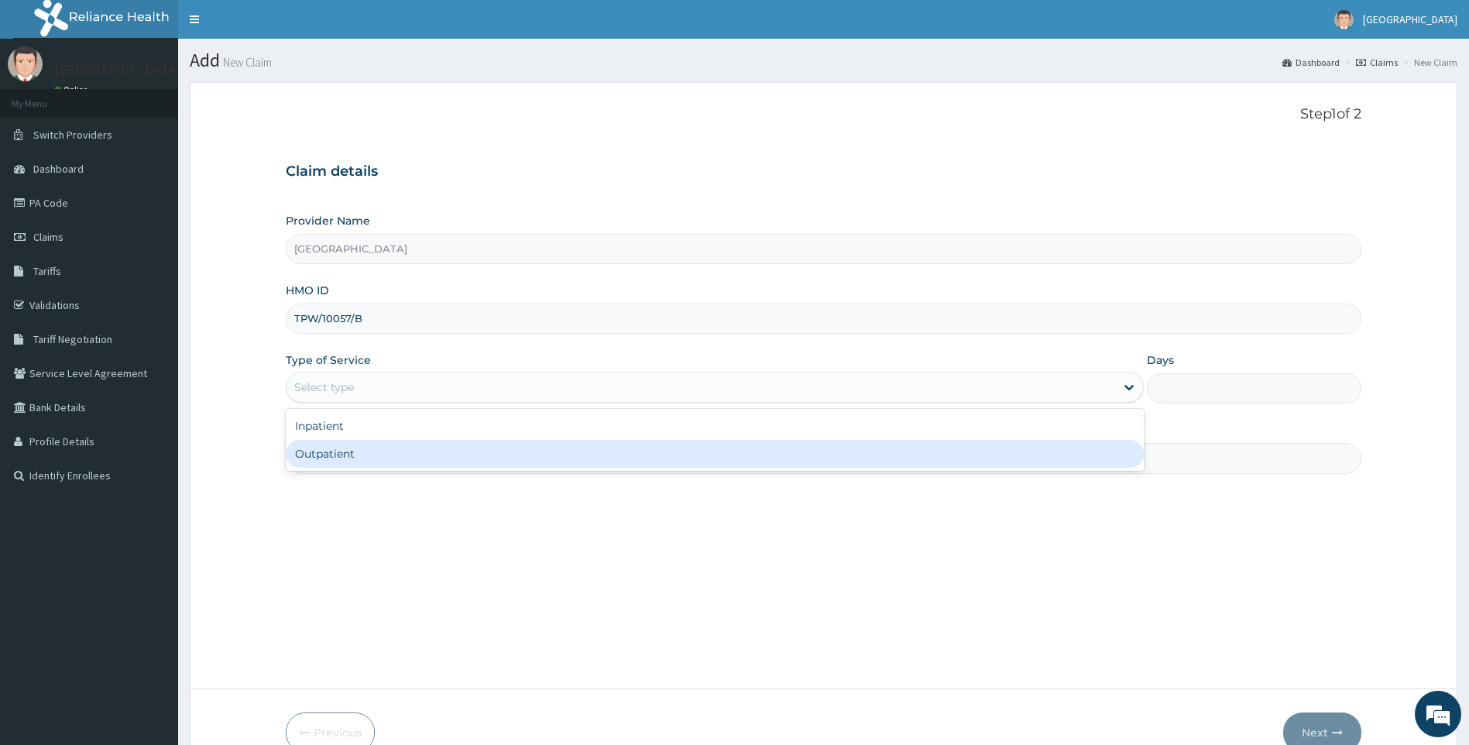
click at [430, 448] on div "Outpatient" at bounding box center [715, 454] width 859 height 28
type input "1"
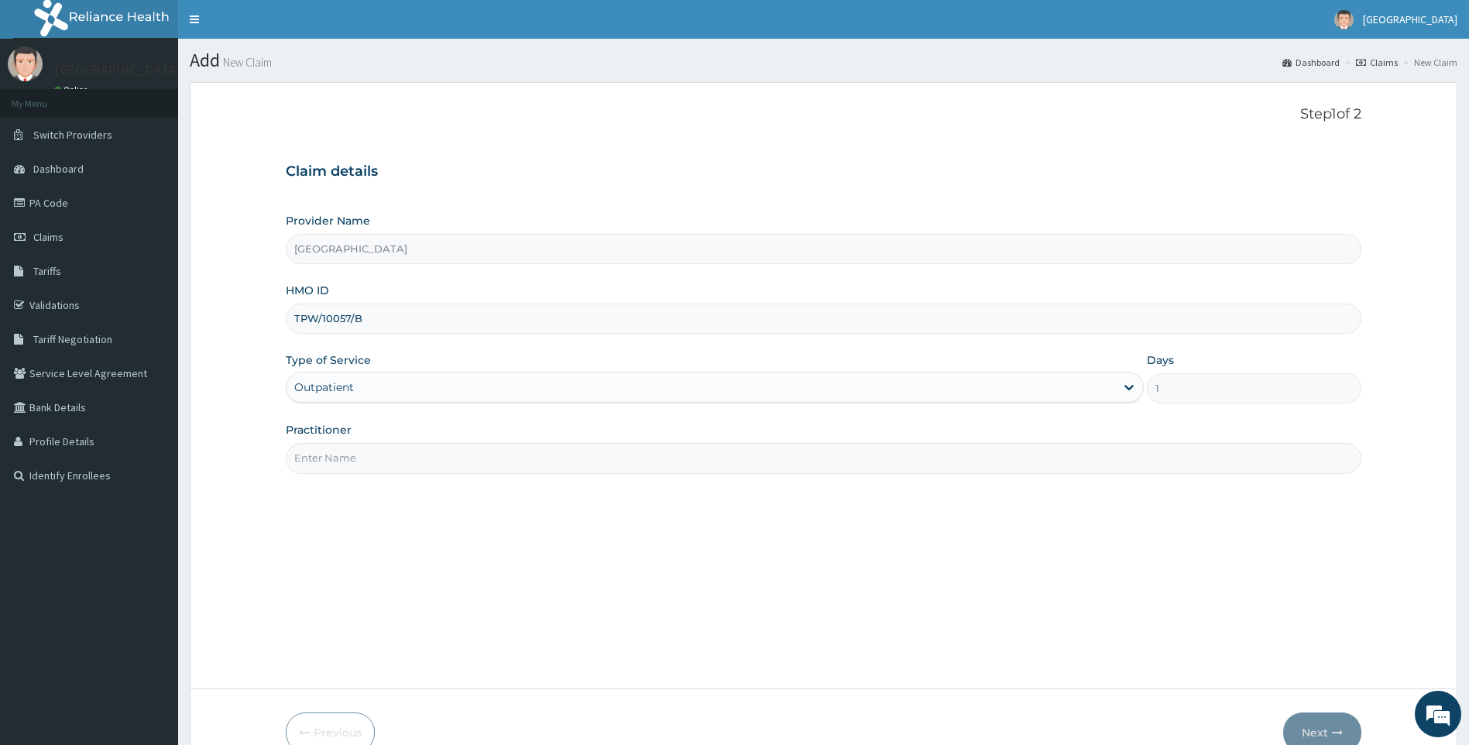
drag, startPoint x: 382, startPoint y: 438, endPoint x: 378, endPoint y: 455, distance: 17.5
click at [378, 455] on div "Practitioner" at bounding box center [824, 447] width 1077 height 51
click at [377, 448] on input "Practitioner" at bounding box center [824, 458] width 1077 height 30
click at [439, 465] on input "Practitioner" at bounding box center [824, 458] width 1077 height 30
type input "[PERSON_NAME]"
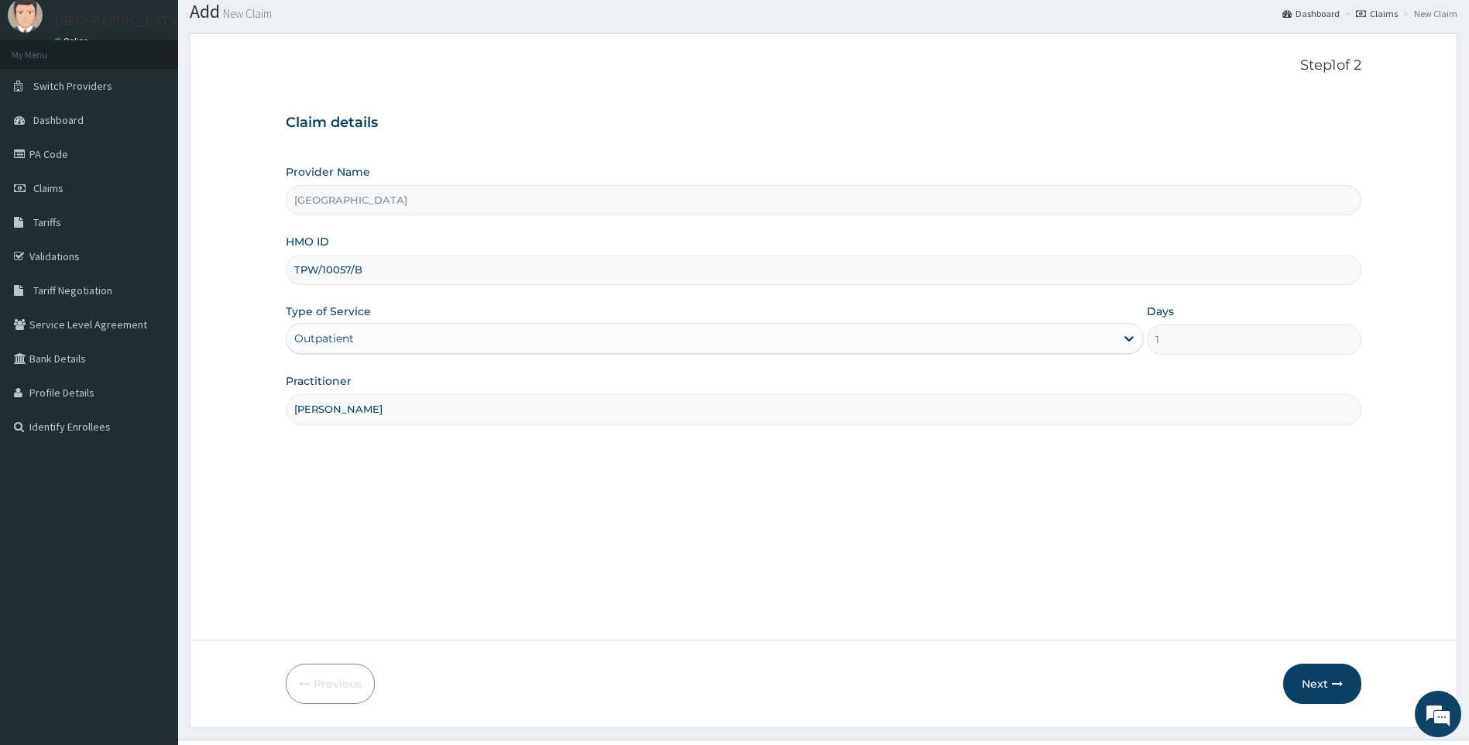
scroll to position [83, 0]
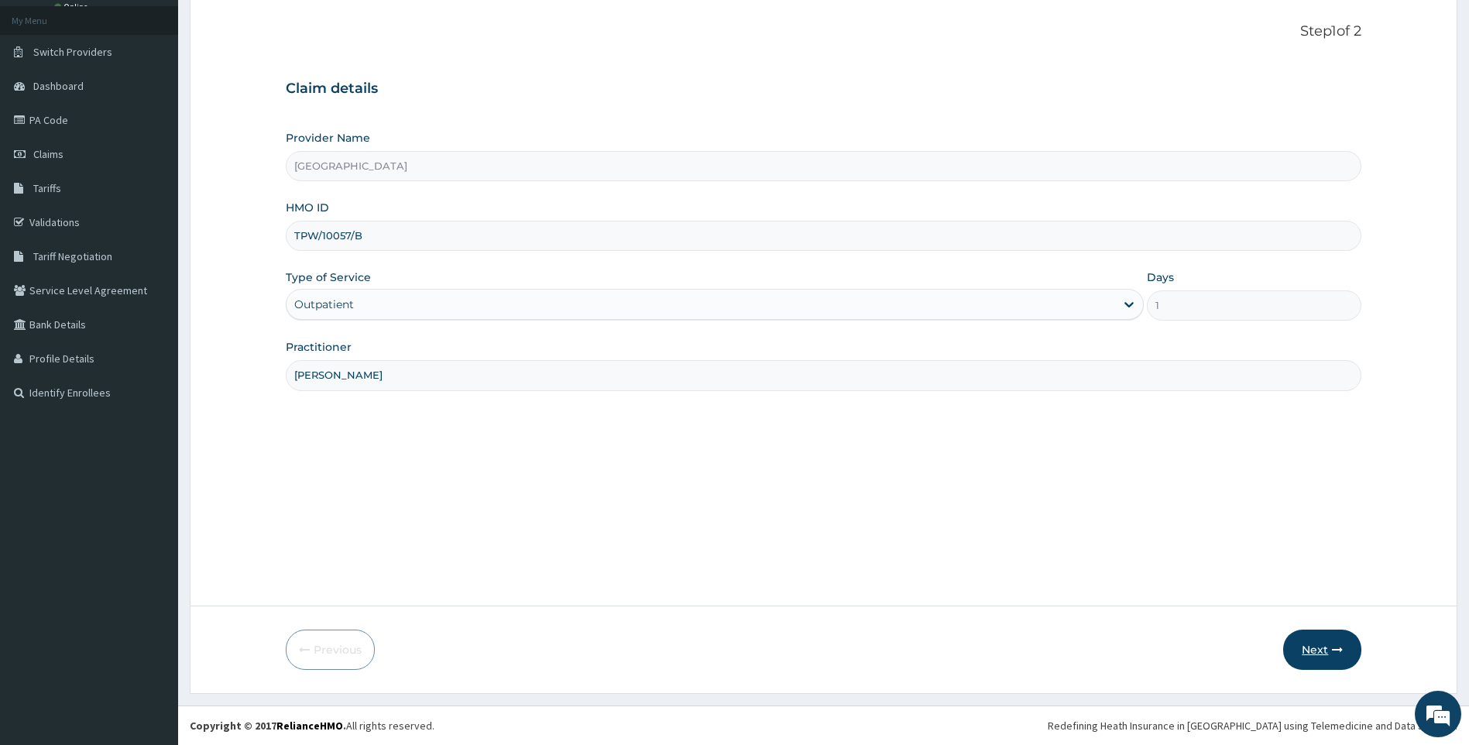
click at [1315, 650] on button "Next" at bounding box center [1322, 650] width 78 height 40
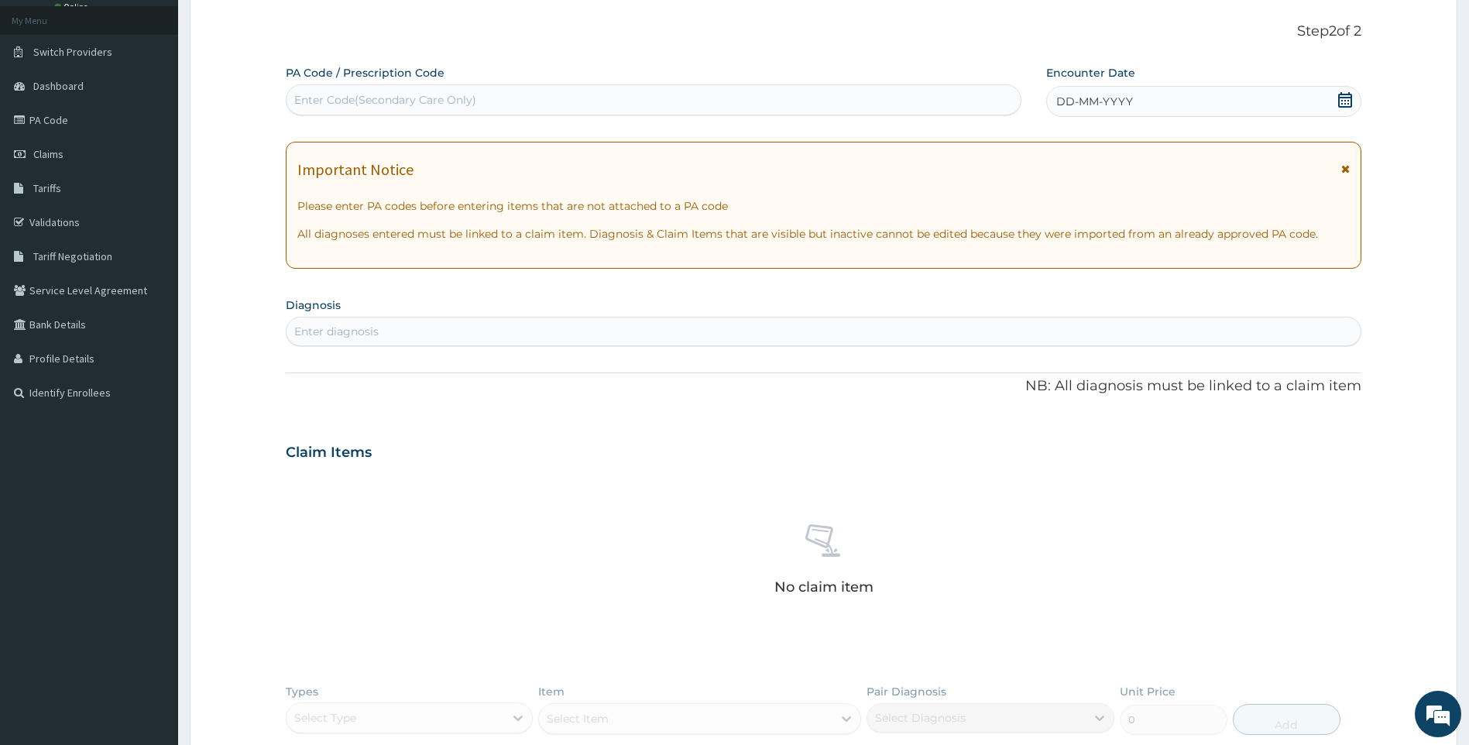
click at [1351, 97] on icon at bounding box center [1345, 99] width 14 height 15
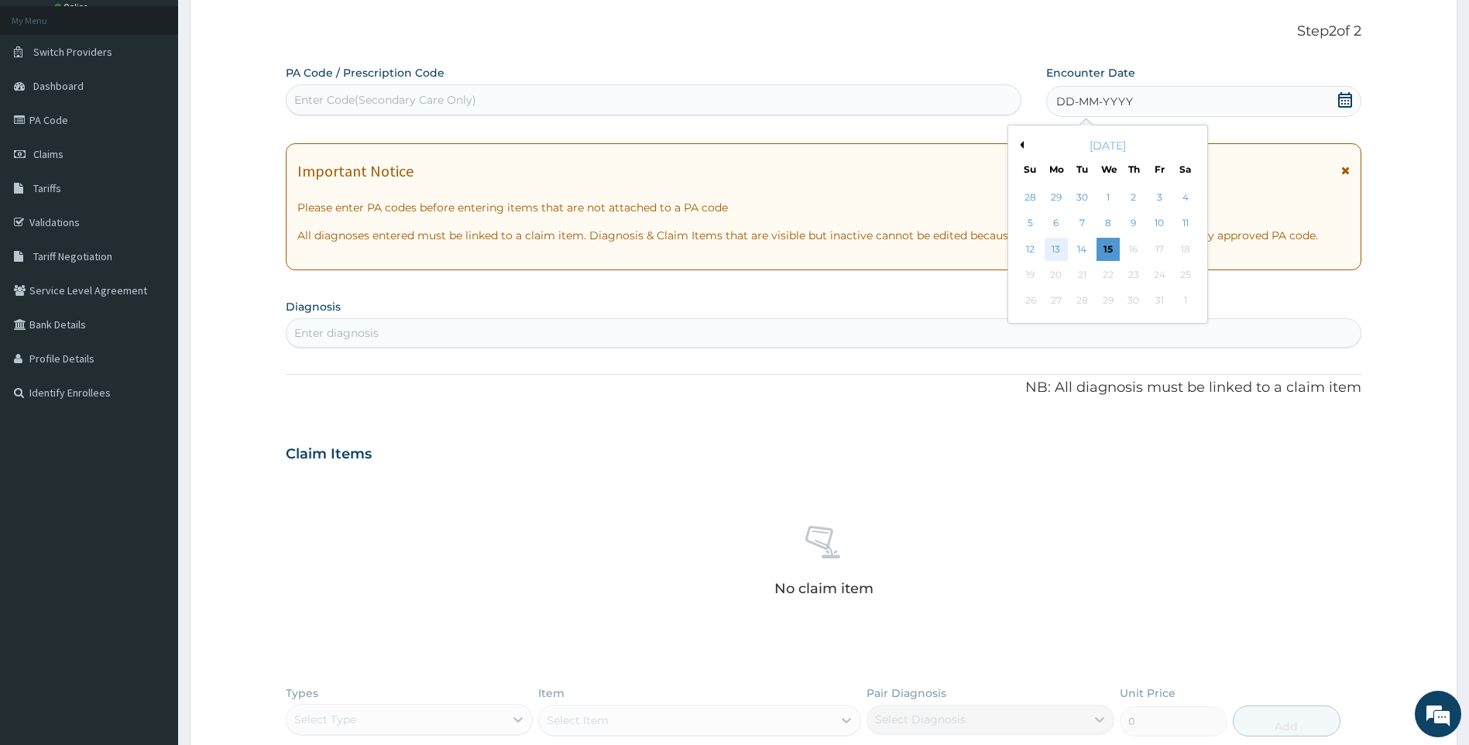
click at [1057, 252] on div "13" at bounding box center [1056, 249] width 23 height 23
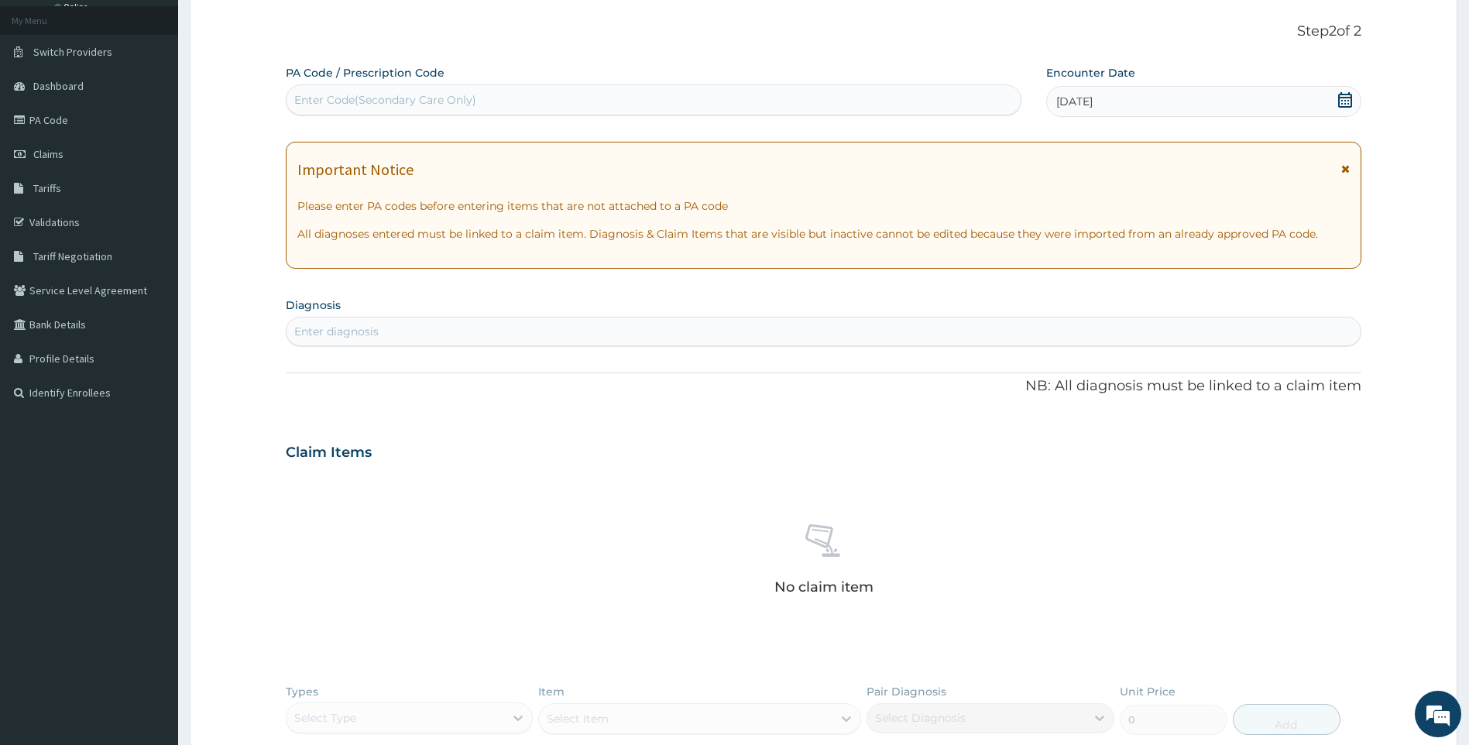
click at [541, 326] on div "Enter diagnosis" at bounding box center [824, 331] width 1075 height 25
type input "BELANI"
type input "B"
click at [644, 318] on div "Enter diagnosis" at bounding box center [824, 331] width 1077 height 29
type input "PENIS"
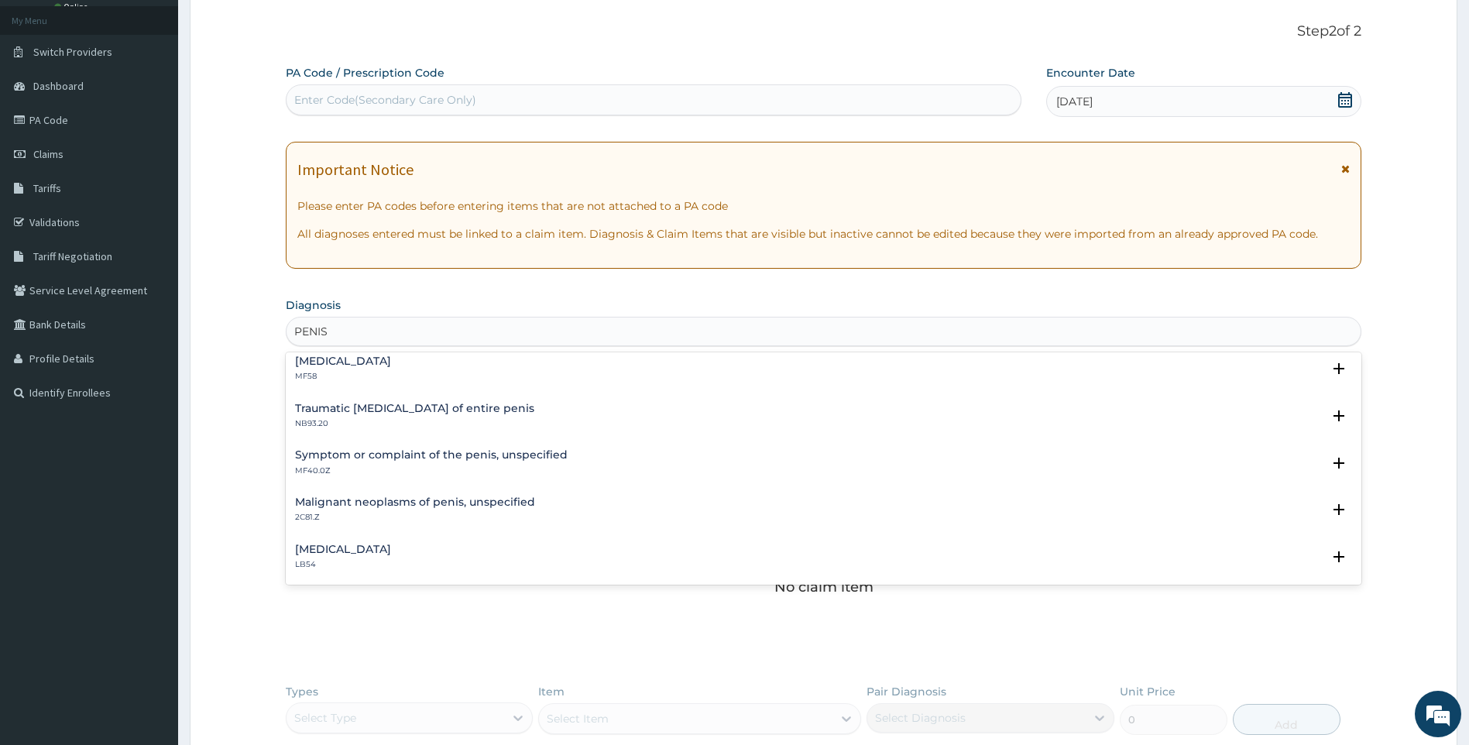
scroll to position [232, 0]
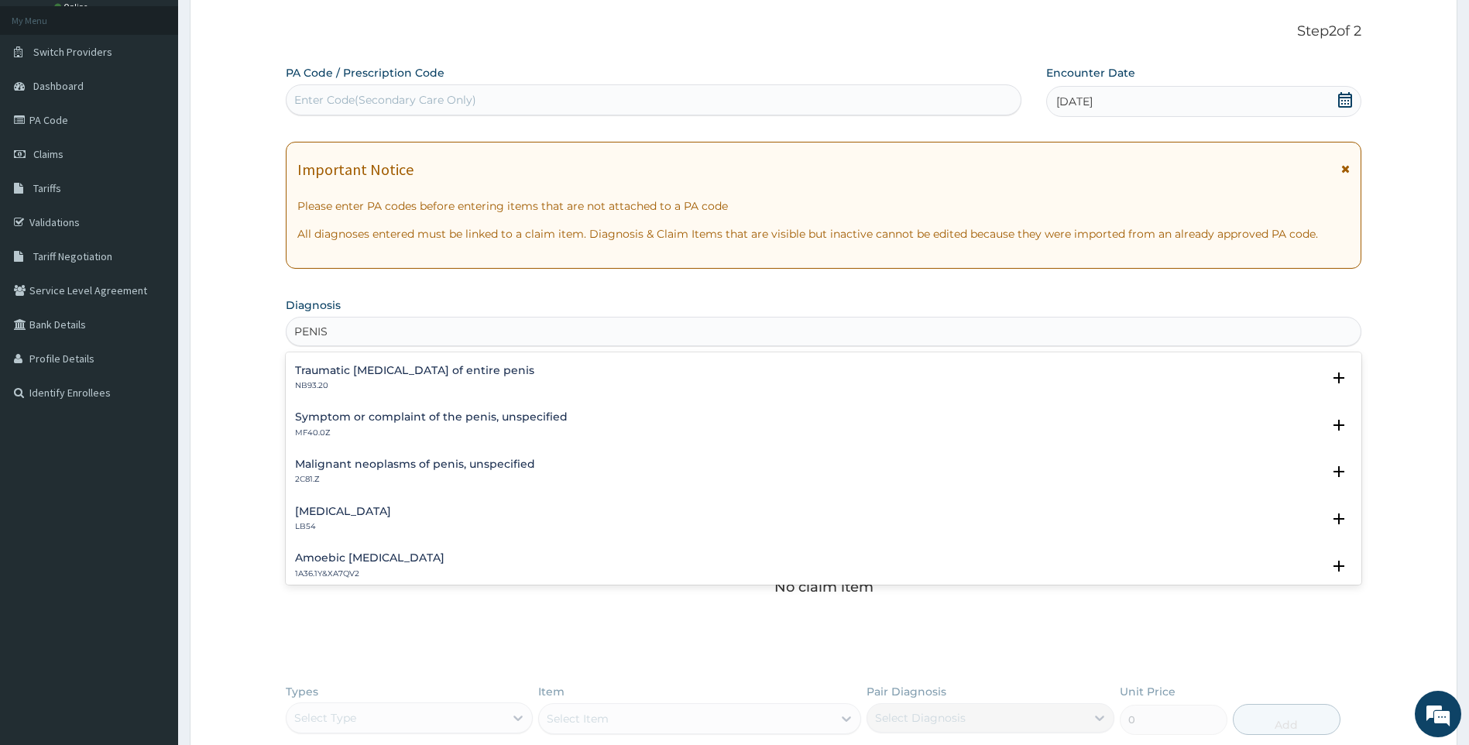
click at [451, 416] on h4 "Symptom or complaint of the penis, unspecified" at bounding box center [431, 417] width 273 height 12
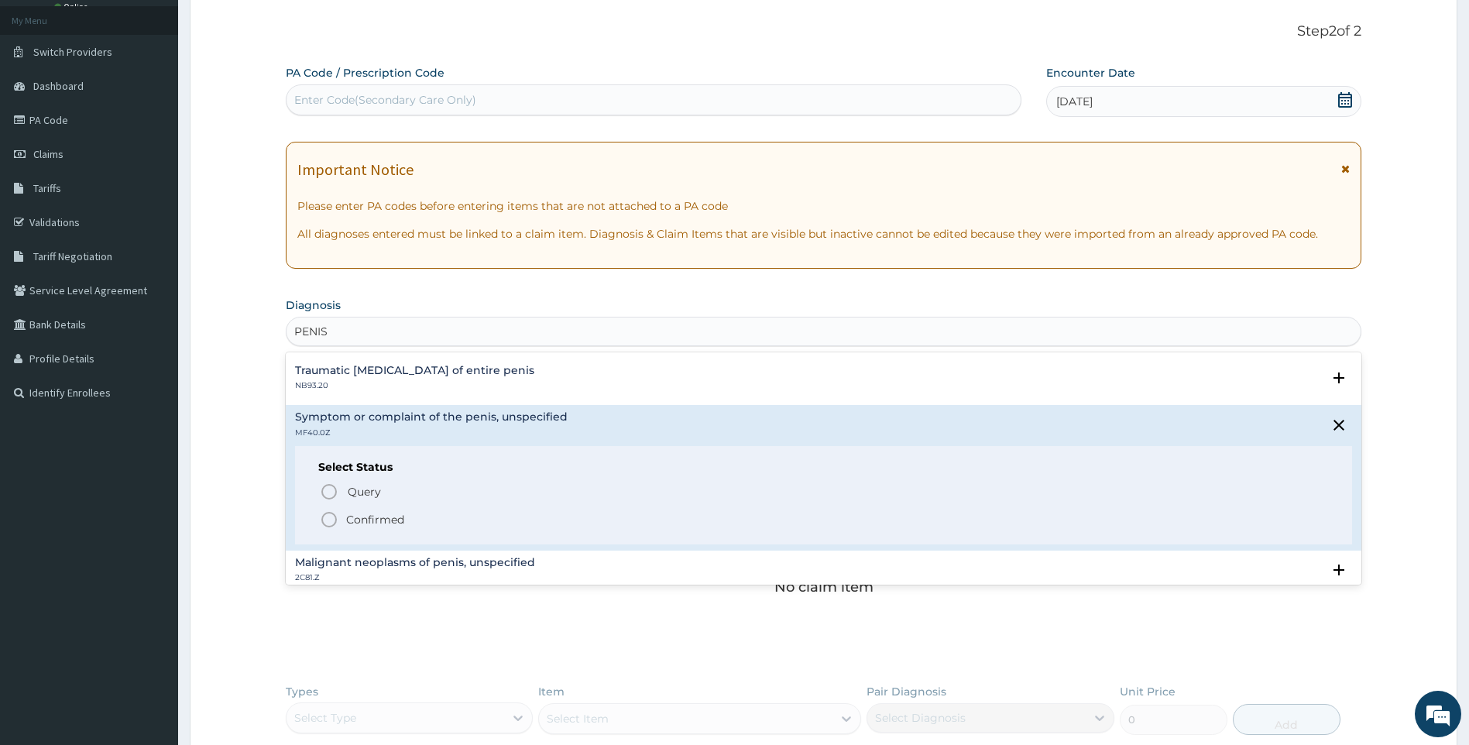
click at [399, 516] on p "Confirmed" at bounding box center [375, 519] width 58 height 15
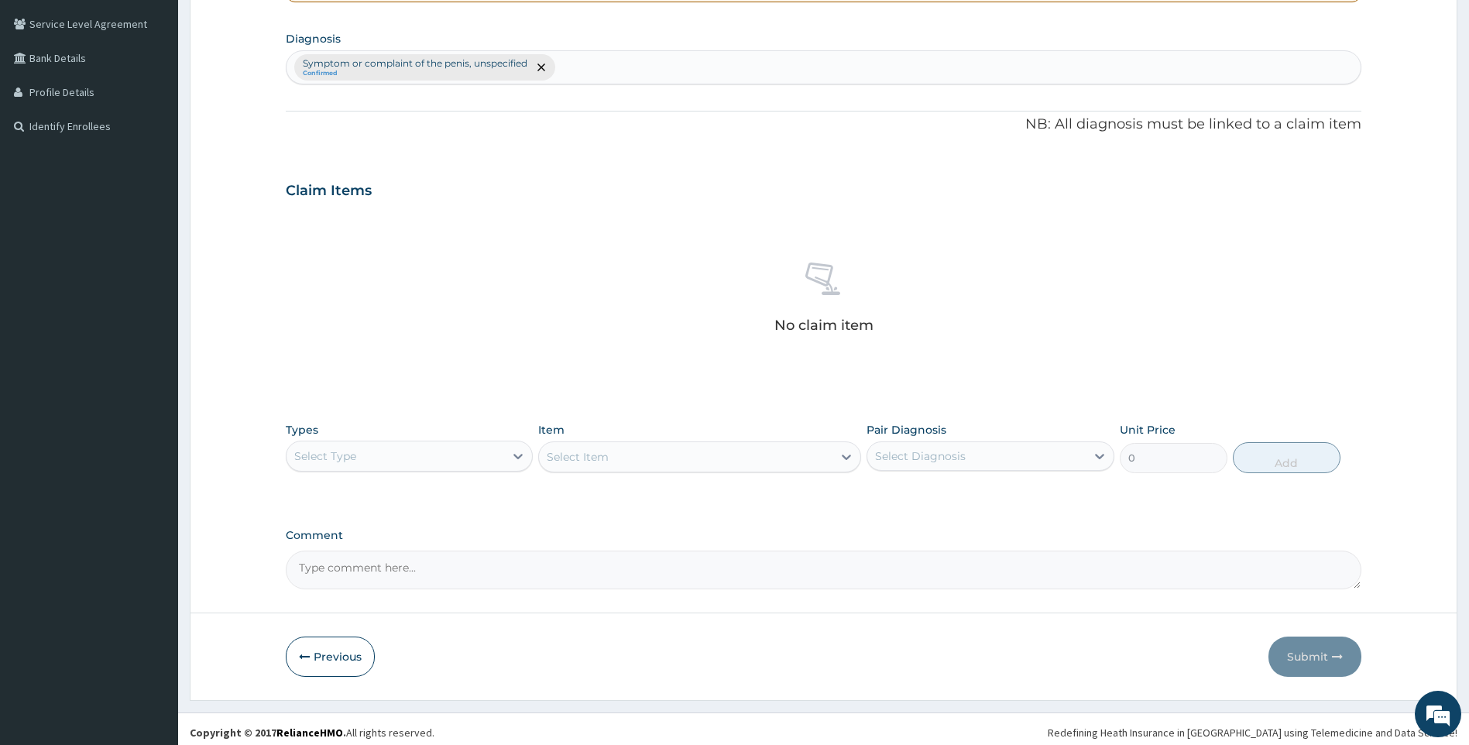
scroll to position [356, 0]
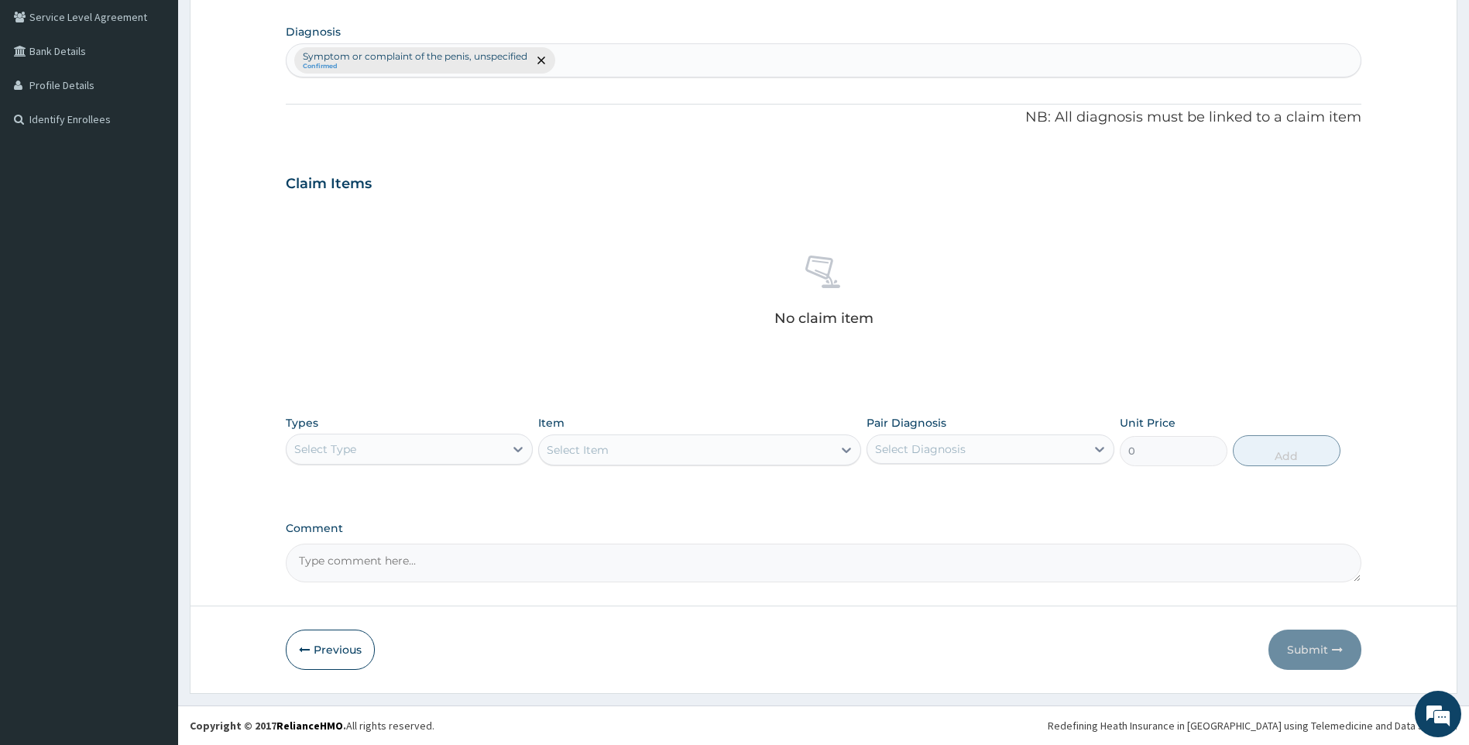
click at [483, 416] on div "Types Select Type" at bounding box center [410, 440] width 248 height 51
click at [473, 457] on div "Select Type" at bounding box center [396, 449] width 218 height 25
drag, startPoint x: 345, startPoint y: 653, endPoint x: 343, endPoint y: 558, distance: 94.5
click at [345, 653] on div "Drugs" at bounding box center [410, 655] width 248 height 28
drag, startPoint x: 741, startPoint y: 456, endPoint x: 745, endPoint y: 464, distance: 9.0
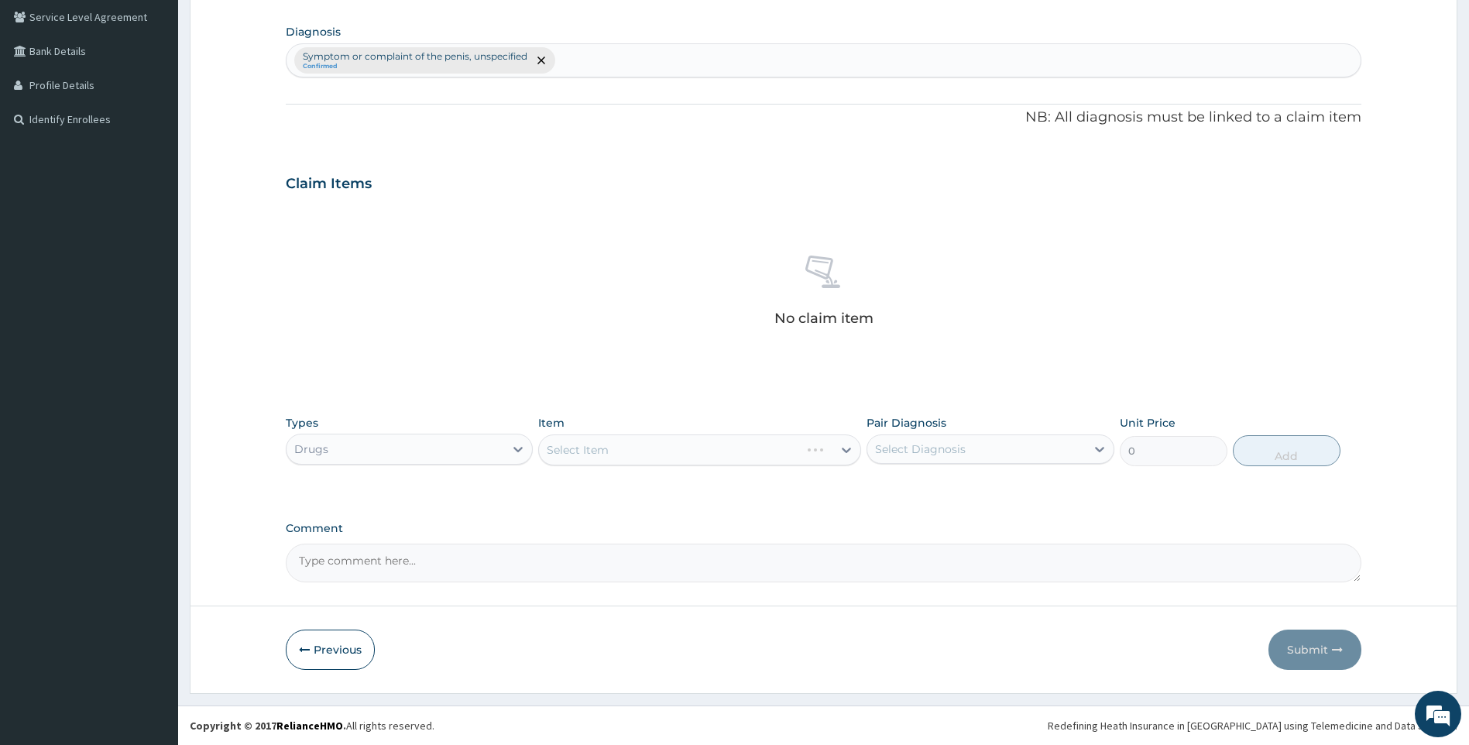
click at [745, 462] on div "Select Item" at bounding box center [699, 450] width 323 height 31
drag, startPoint x: 782, startPoint y: 390, endPoint x: 579, endPoint y: 444, distance: 209.9
click at [579, 444] on div "Select Item" at bounding box center [699, 450] width 323 height 31
click at [670, 447] on div "Select Item" at bounding box center [699, 450] width 323 height 31
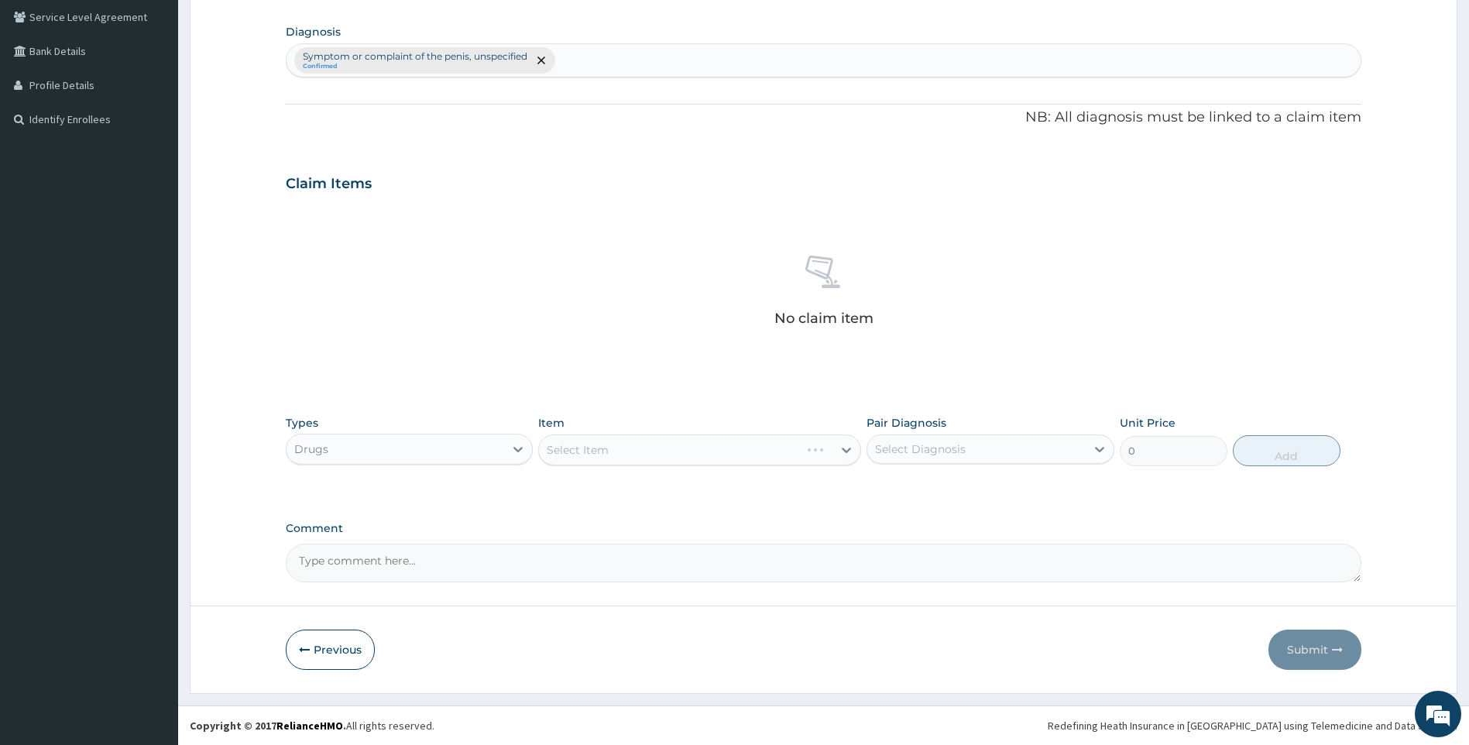
click at [645, 443] on div "Select Item" at bounding box center [699, 450] width 323 height 31
click at [645, 450] on div "Select Item" at bounding box center [699, 450] width 323 height 31
click at [789, 459] on div "Select Item" at bounding box center [699, 450] width 323 height 31
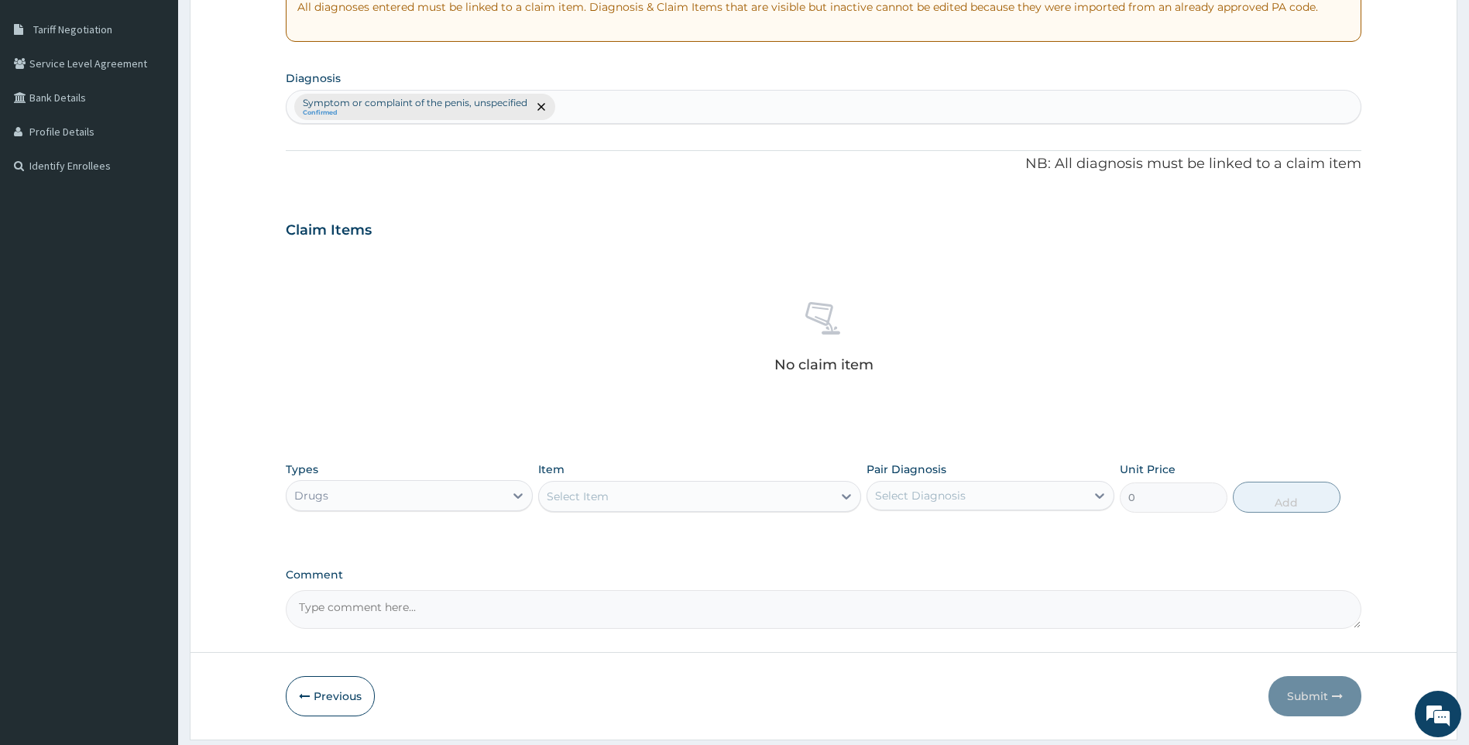
scroll to position [279, 0]
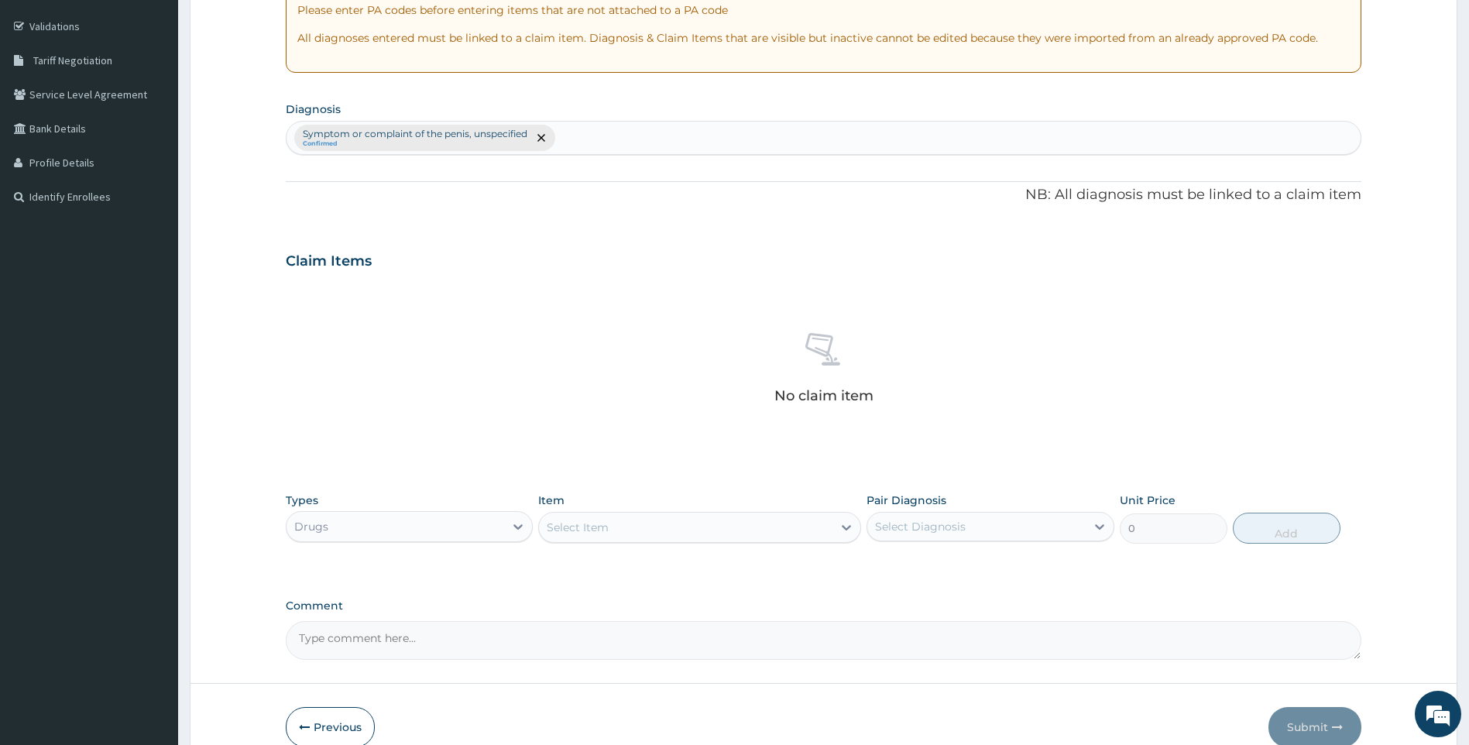
click at [902, 425] on div "No claim item" at bounding box center [824, 371] width 1077 height 178
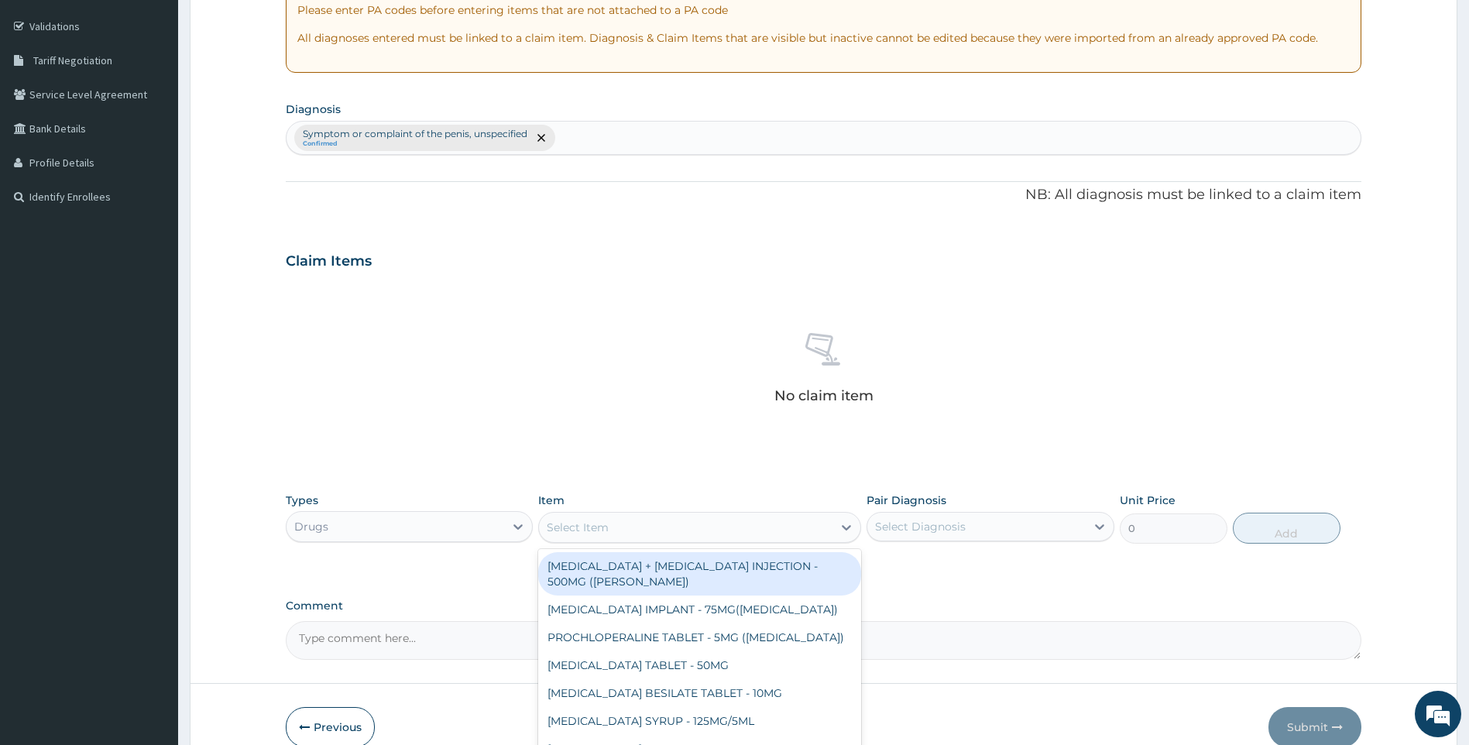
click at [689, 527] on div "Select Item" at bounding box center [686, 527] width 294 height 25
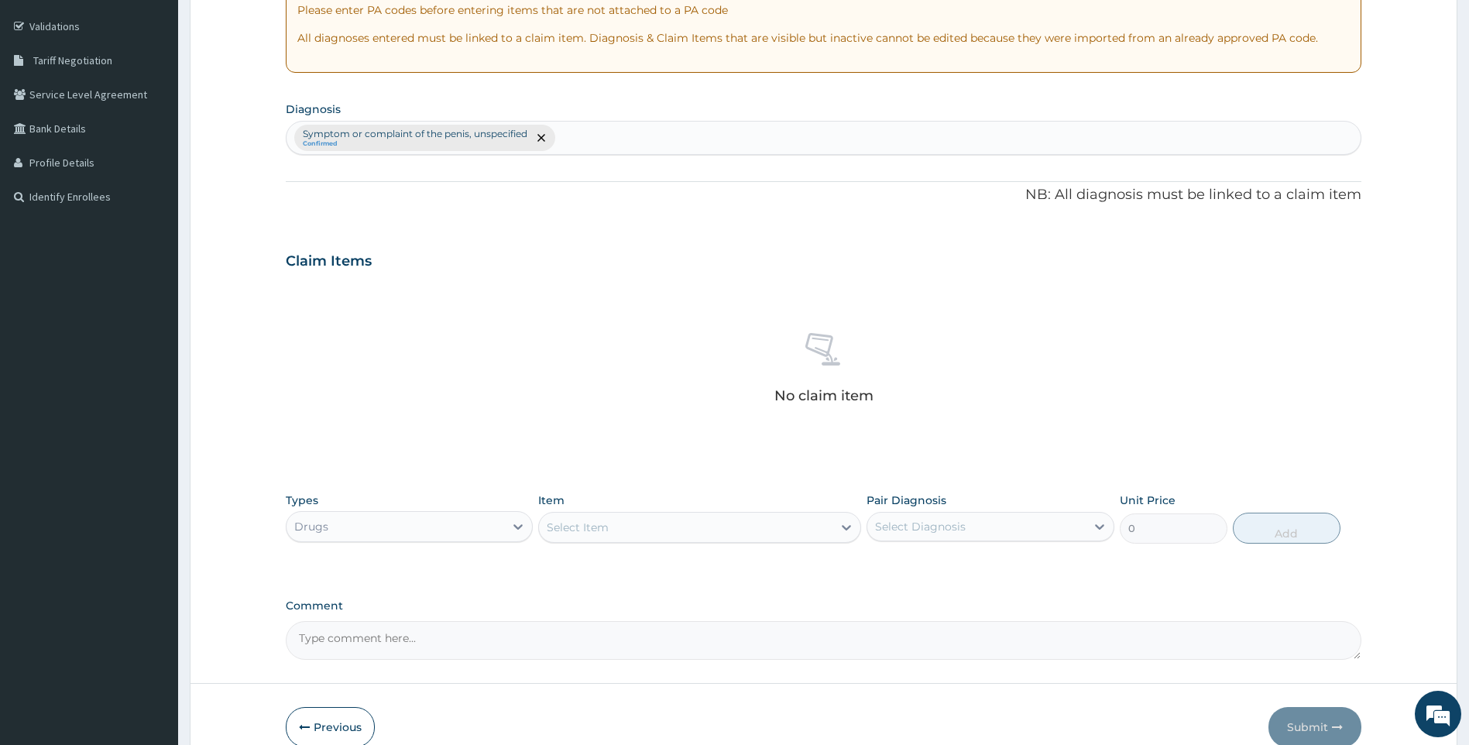
click at [659, 525] on div "Select Item" at bounding box center [686, 527] width 294 height 25
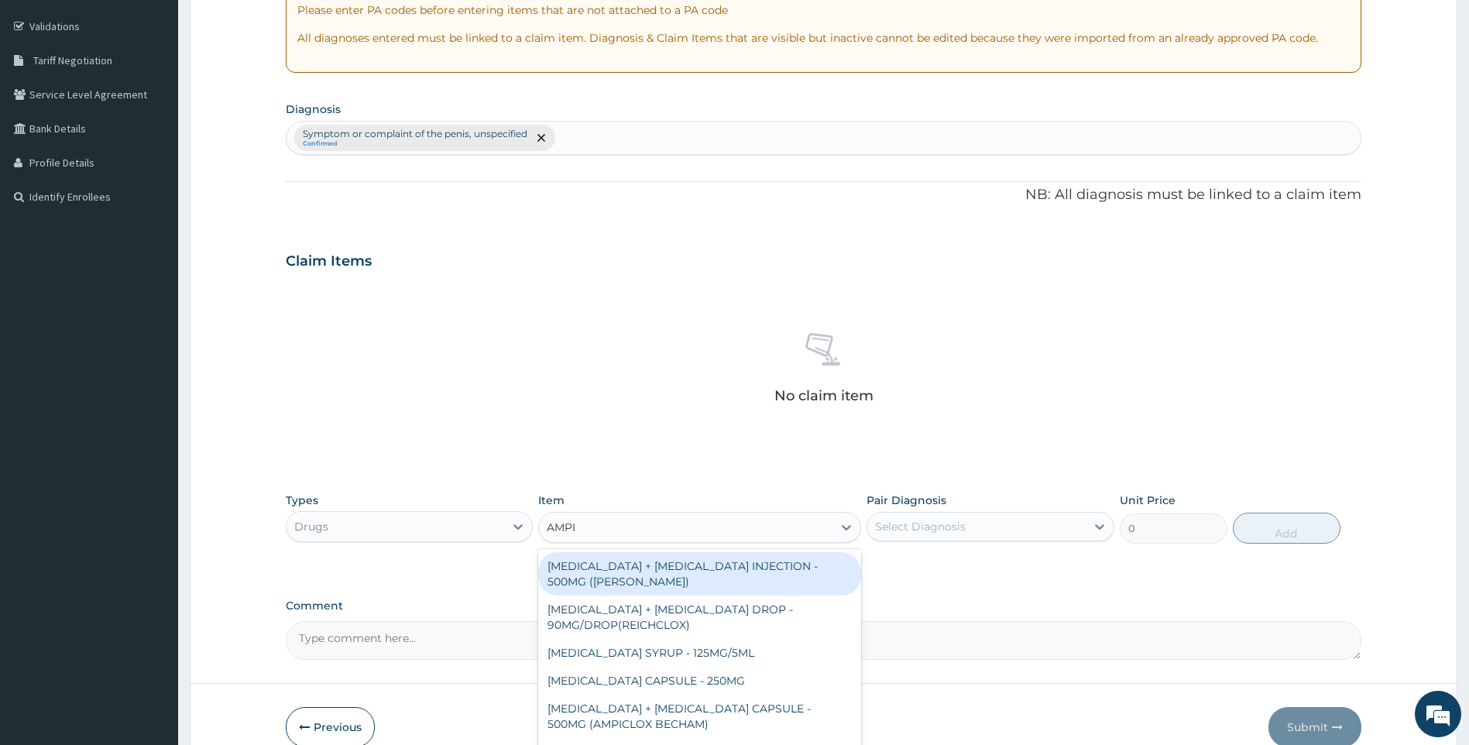
type input "AMPIC"
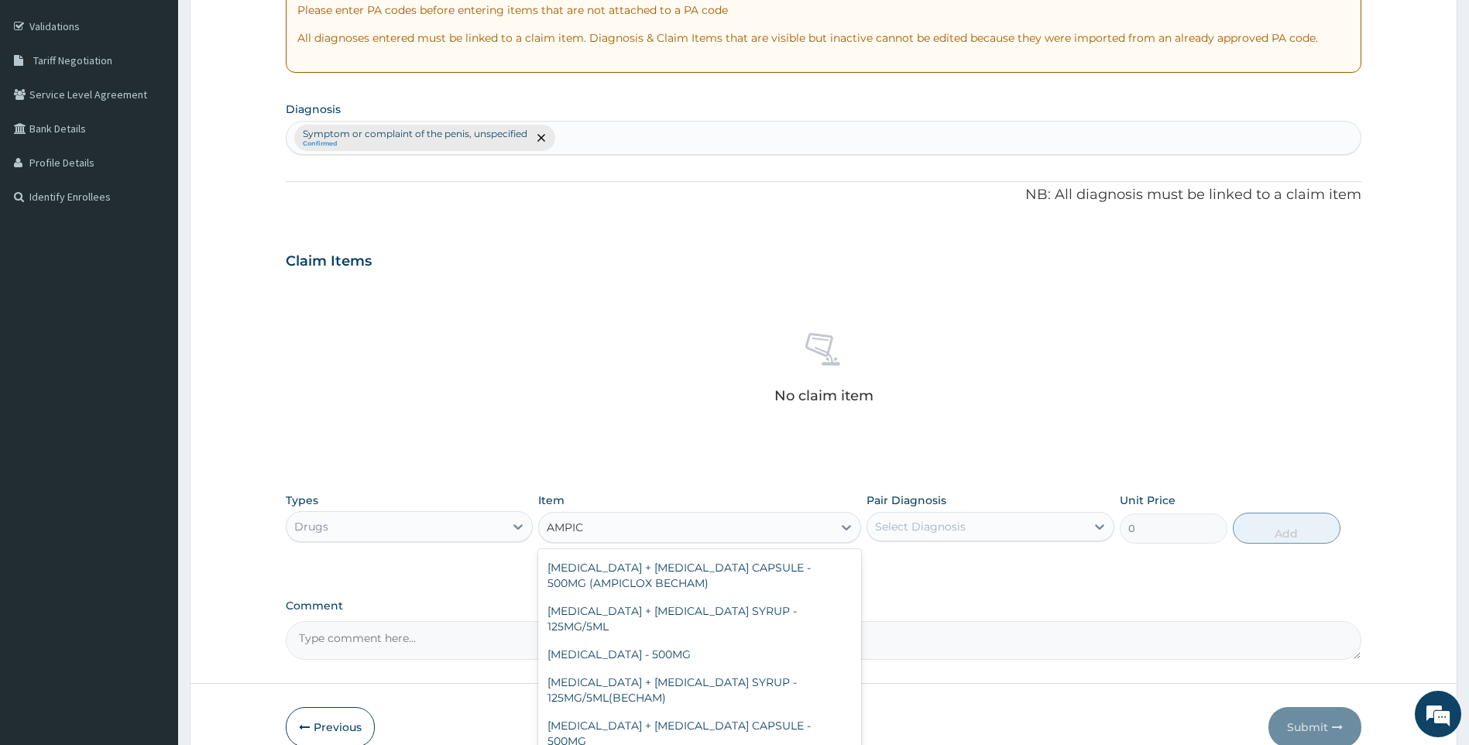
scroll to position [155, 0]
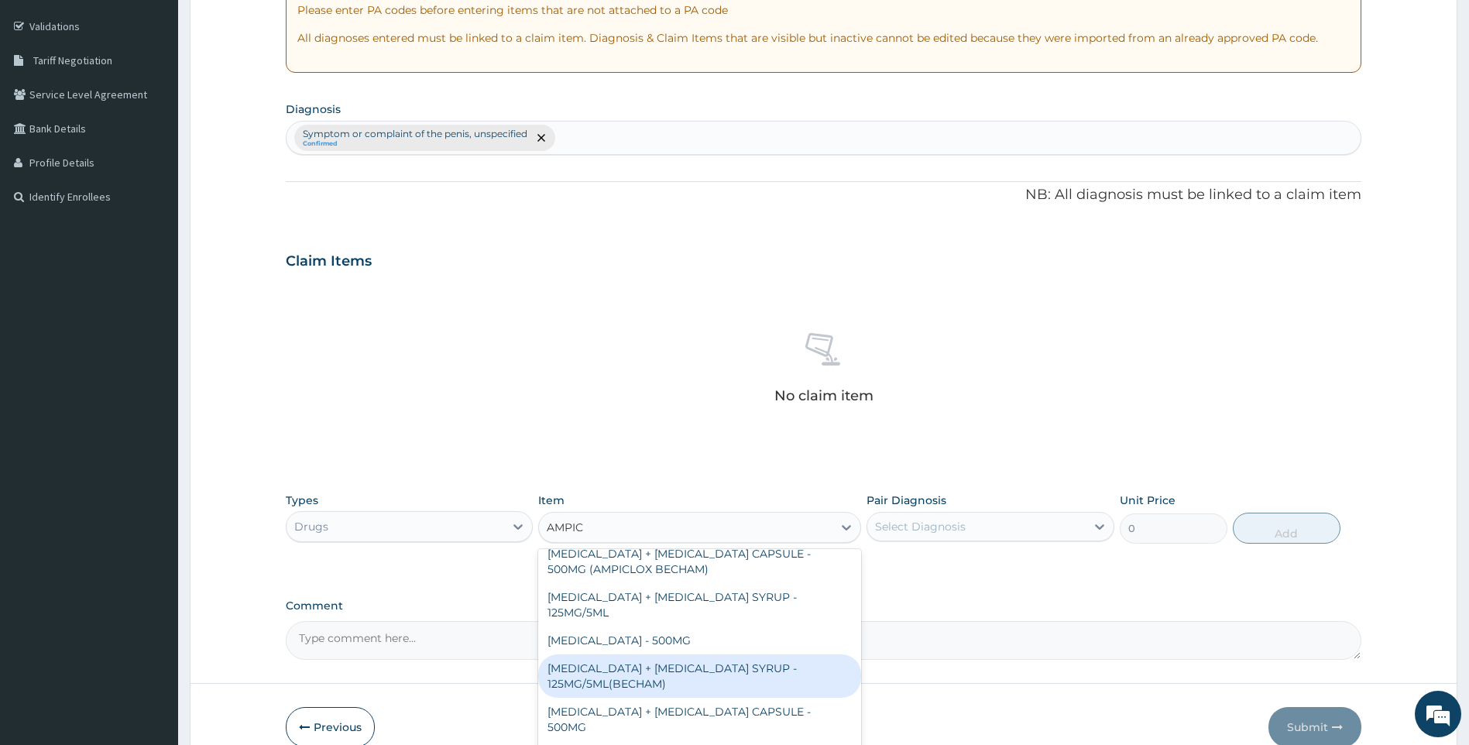
click at [693, 661] on div "AMPICILLIN + CLOXACILLIN SYRUP - 125MG/5ML(BECHAM)" at bounding box center [699, 676] width 323 height 43
type input "5600"
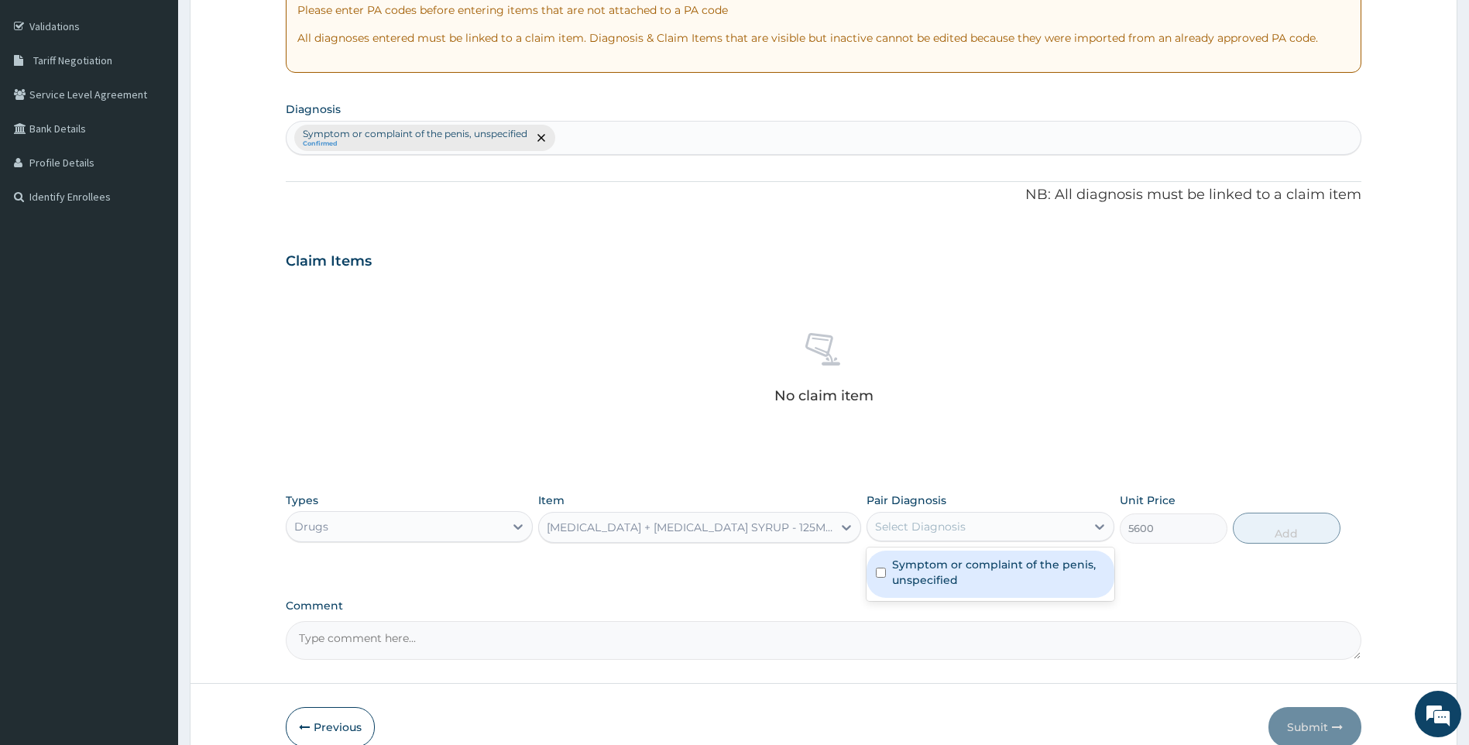
click at [1017, 527] on div "Select Diagnosis" at bounding box center [977, 526] width 218 height 25
click at [973, 583] on label "Symptom or complaint of the penis, unspecified" at bounding box center [998, 572] width 213 height 31
checkbox input "true"
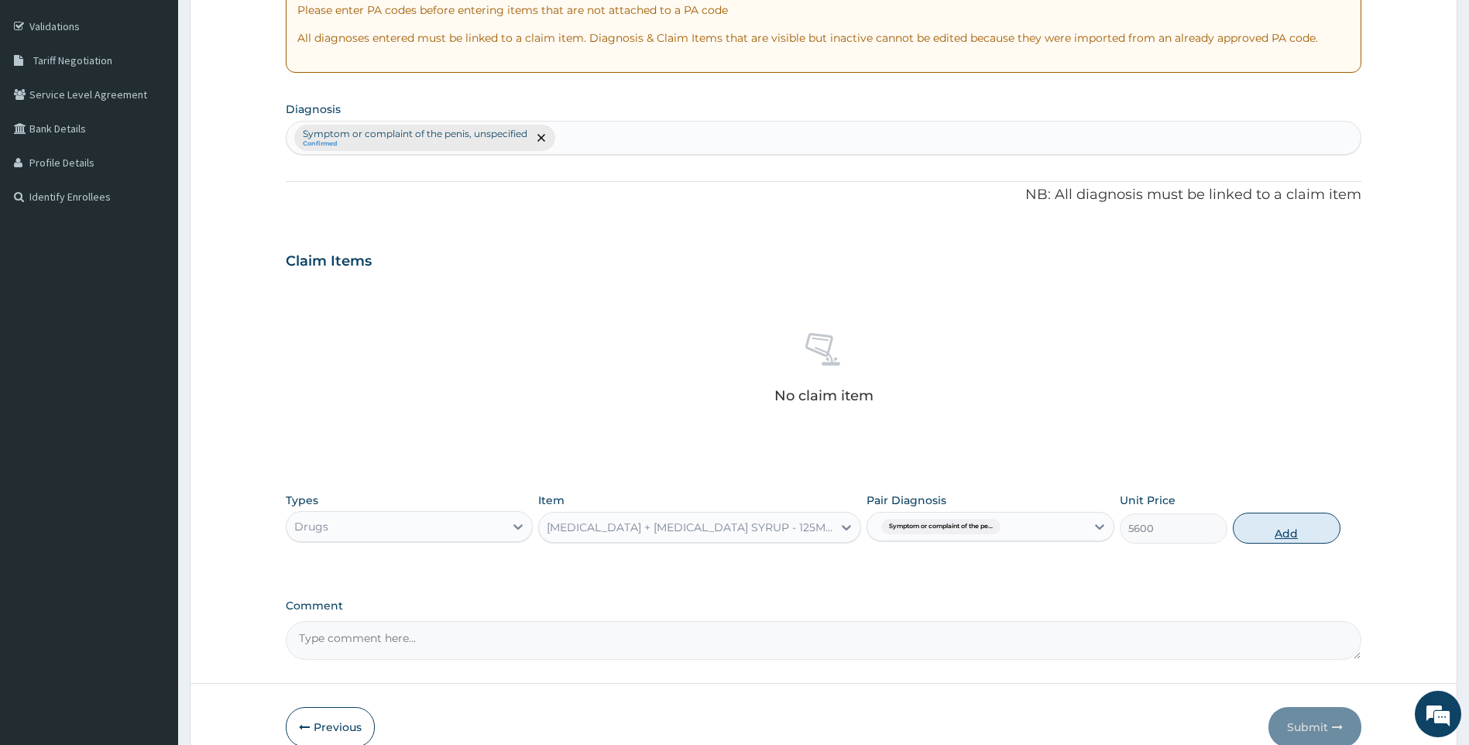
click at [1263, 518] on button "Add" at bounding box center [1287, 528] width 108 height 31
type input "0"
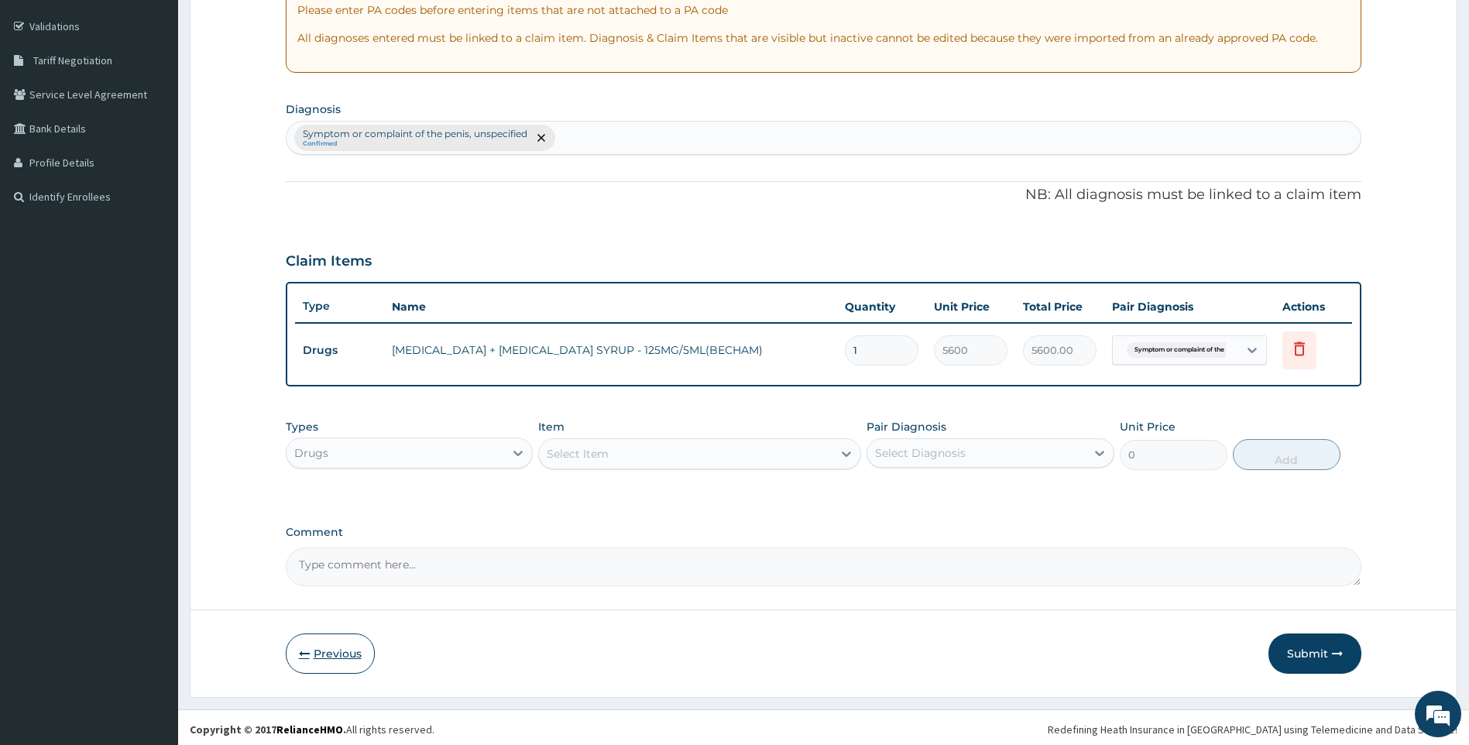
click at [318, 660] on button "Previous" at bounding box center [330, 654] width 89 height 40
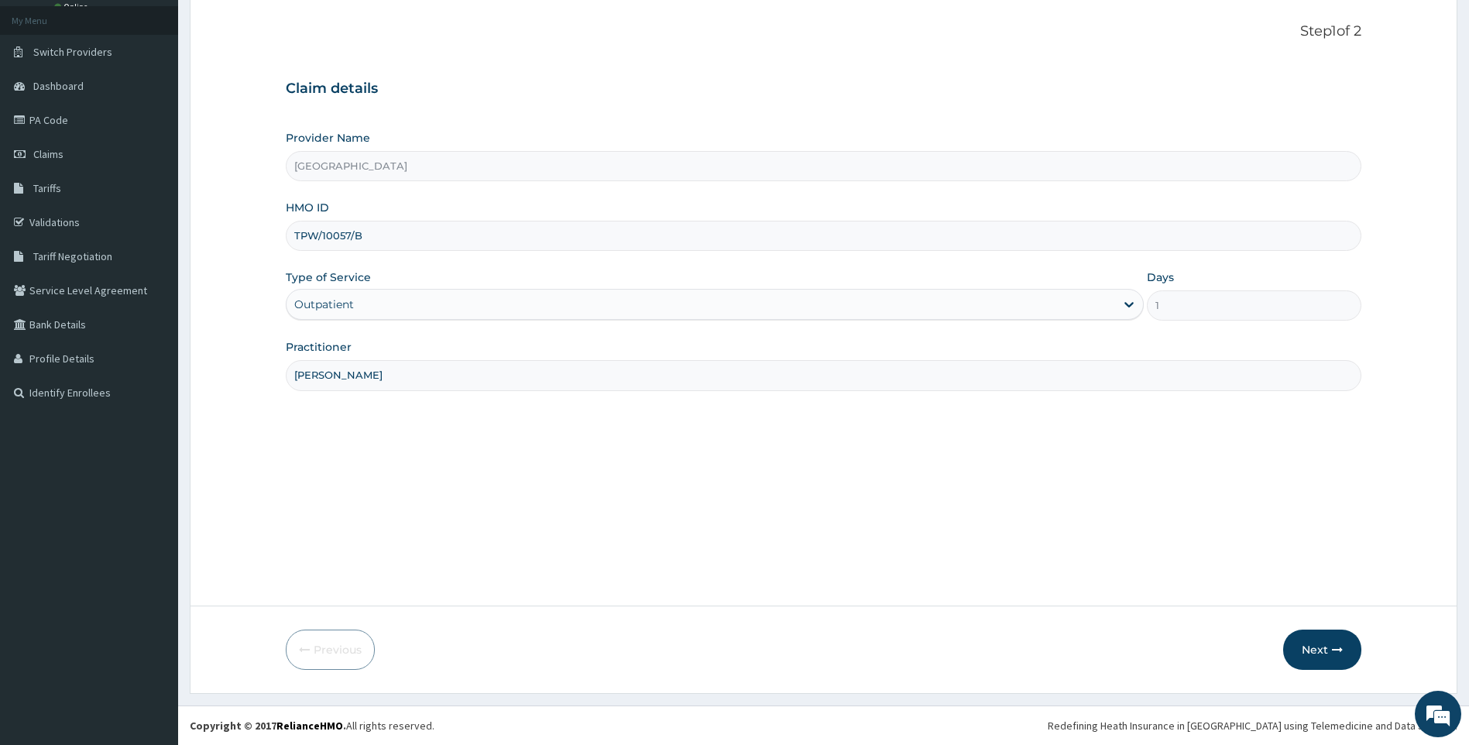
scroll to position [83, 0]
drag, startPoint x: 376, startPoint y: 238, endPoint x: 299, endPoint y: 238, distance: 76.7
click at [299, 238] on input "TPW/10057/B" at bounding box center [824, 236] width 1077 height 30
click at [297, 238] on input "TPW/10057/B" at bounding box center [824, 236] width 1077 height 30
drag, startPoint x: 376, startPoint y: 237, endPoint x: 280, endPoint y: 234, distance: 96.1
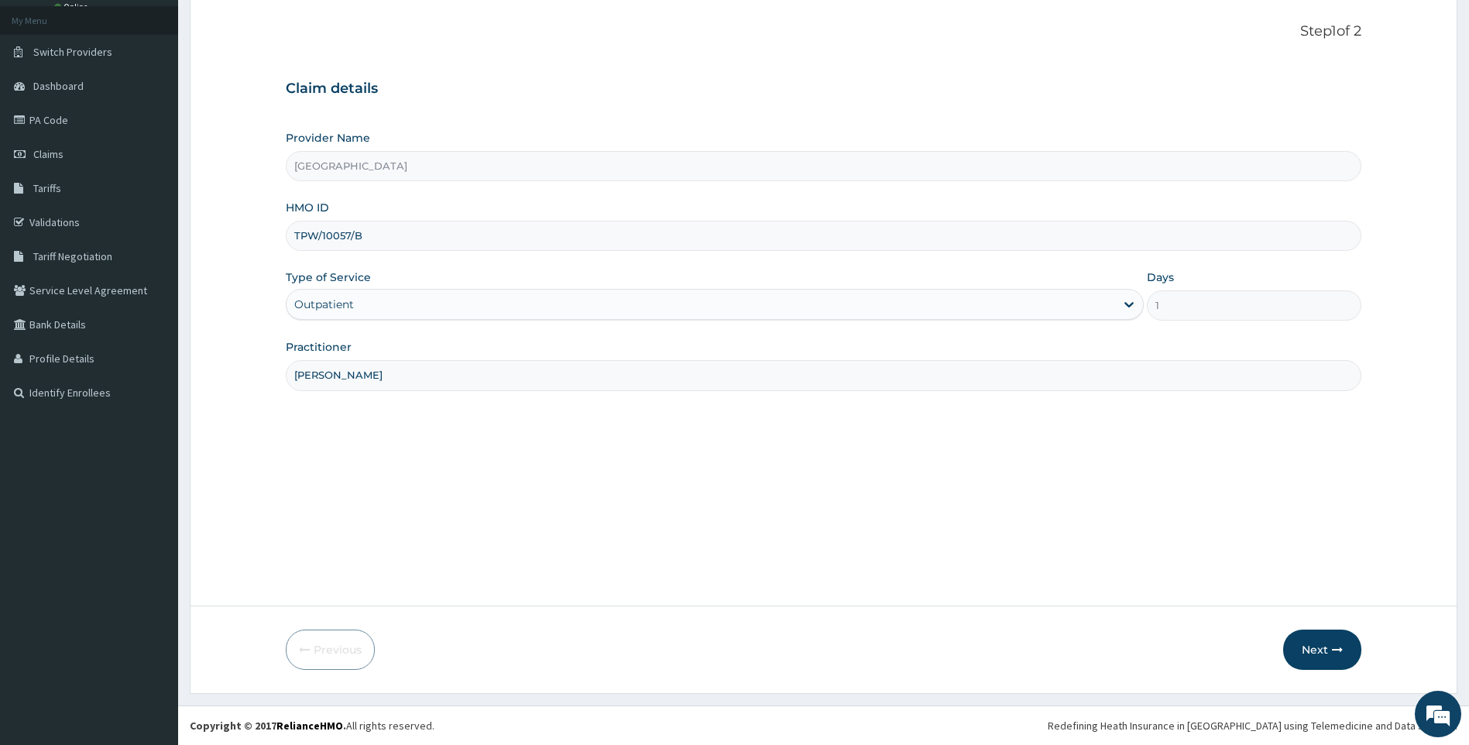
click at [280, 234] on form "Step 1 of 2 Claim details Provider Name Owokoniran Memorial Hospital HMO ID TPW…" at bounding box center [824, 346] width 1268 height 695
paste input "BIF/10002/A"
type input "BIF/10002/A"
click at [1323, 648] on button "Next" at bounding box center [1322, 650] width 78 height 40
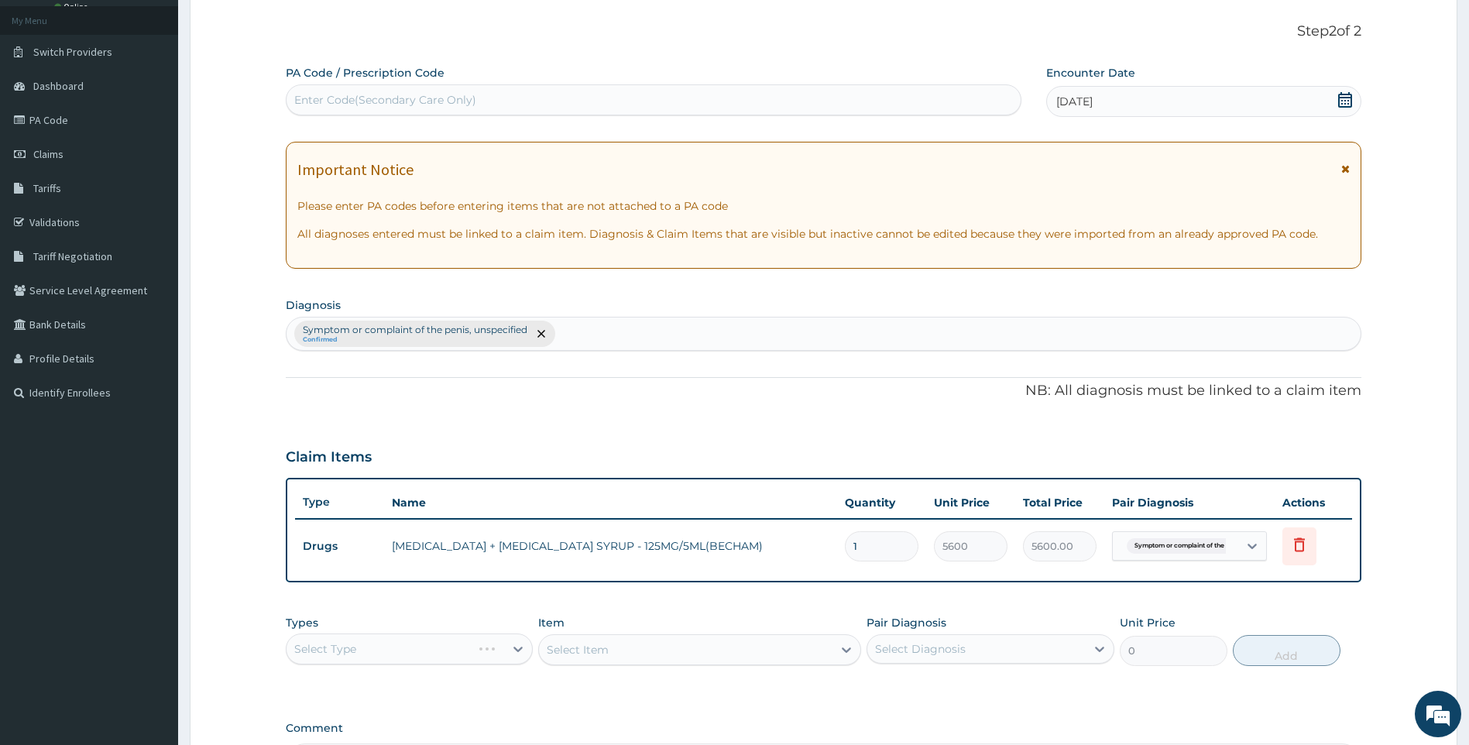
click at [560, 339] on div "Symptom or complaint of the penis, unspecified Confirmed" at bounding box center [824, 334] width 1075 height 33
click at [552, 334] on div "Symptom or complaint of the penis, unspecified Confirmed" at bounding box center [424, 334] width 261 height 26
click at [552, 332] on div "Symptom or complaint of the penis, unspecified Confirmed" at bounding box center [424, 334] width 261 height 26
click at [548, 332] on div at bounding box center [541, 333] width 22 height 25
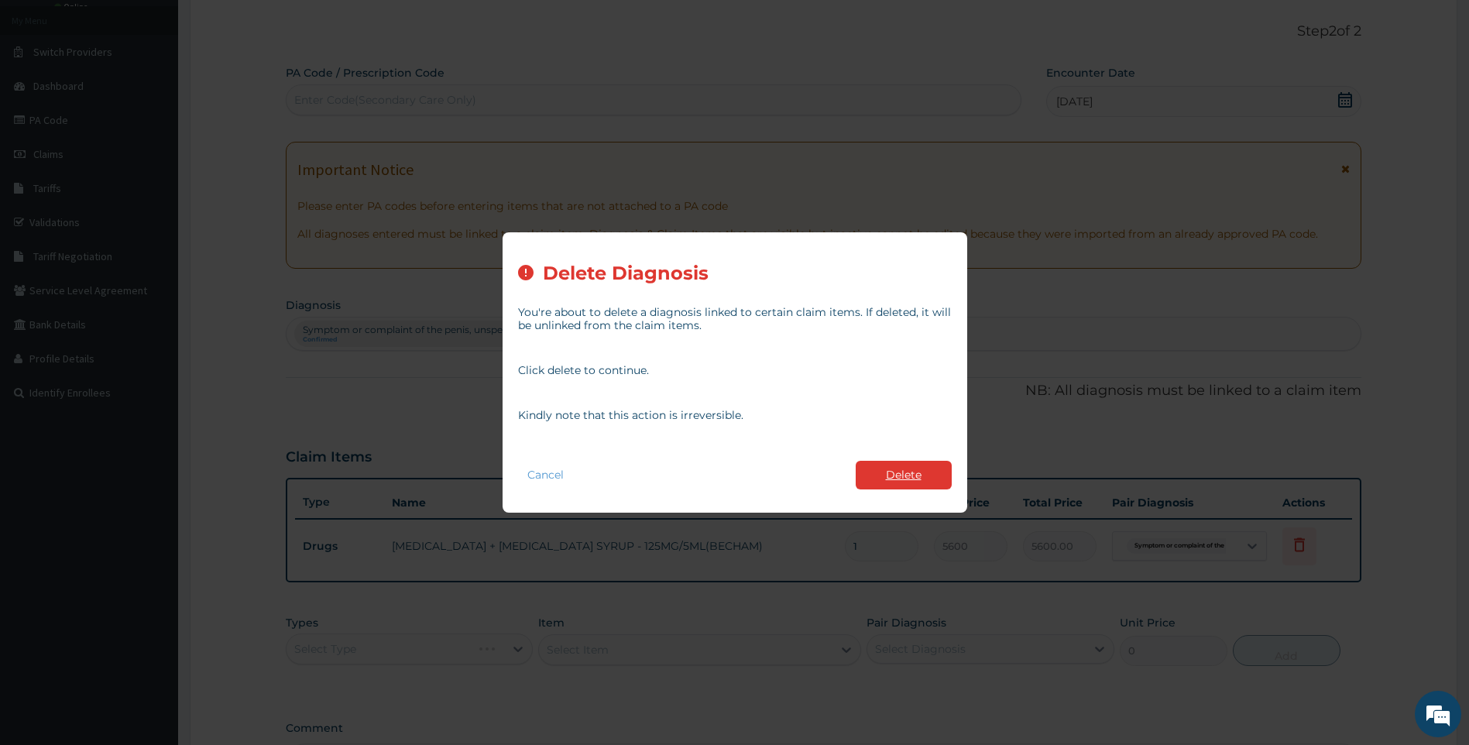
click at [908, 472] on button "Delete" at bounding box center [904, 475] width 96 height 29
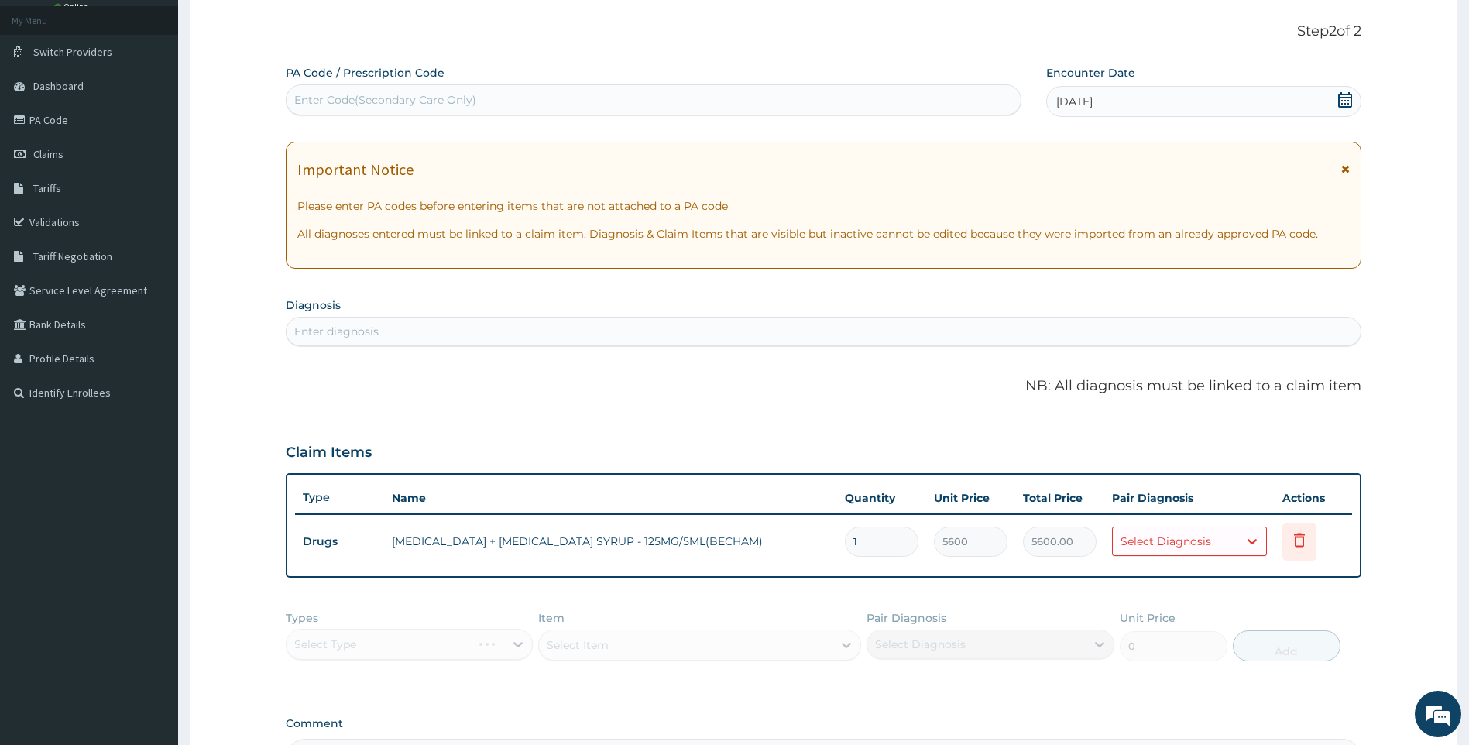
click at [572, 325] on div "Enter diagnosis" at bounding box center [824, 331] width 1075 height 25
type input "MUSCULOS"
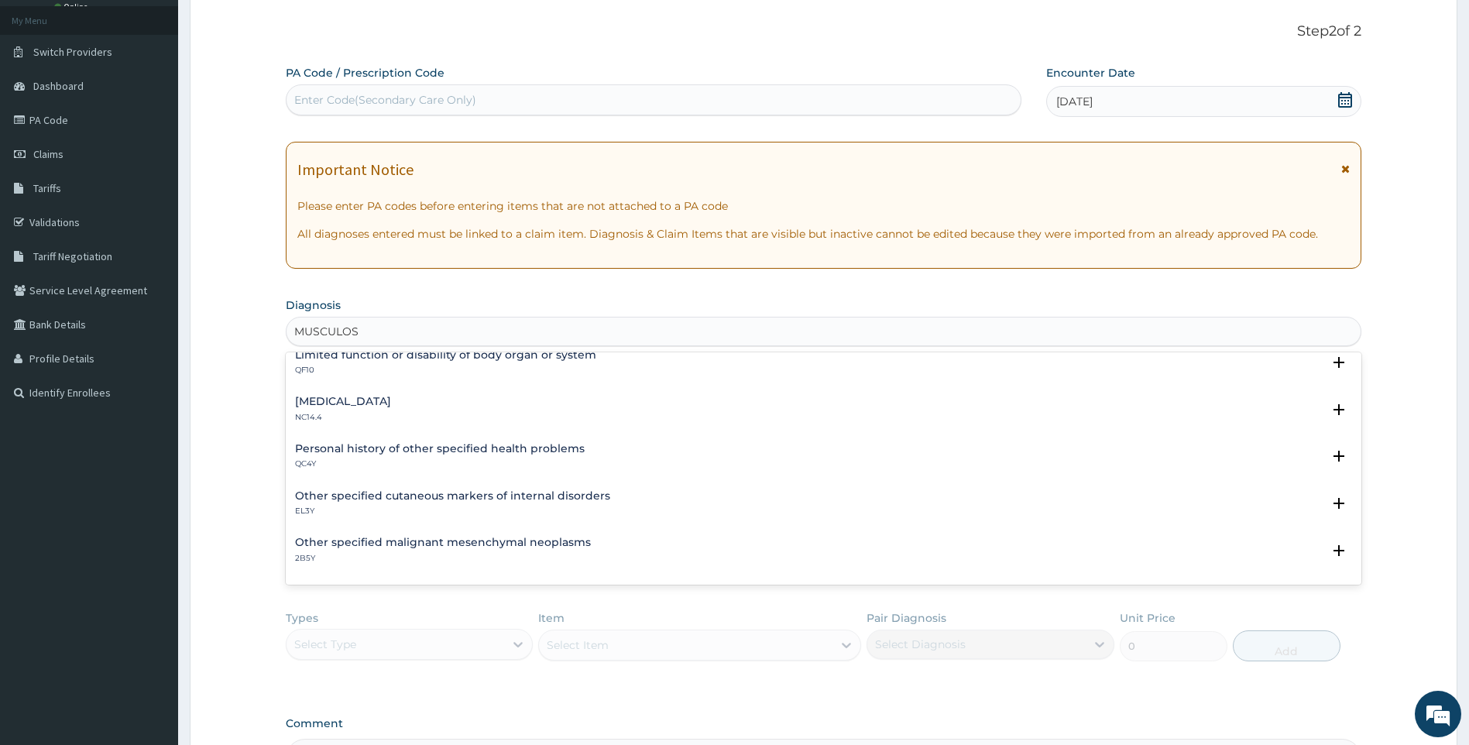
scroll to position [232, 0]
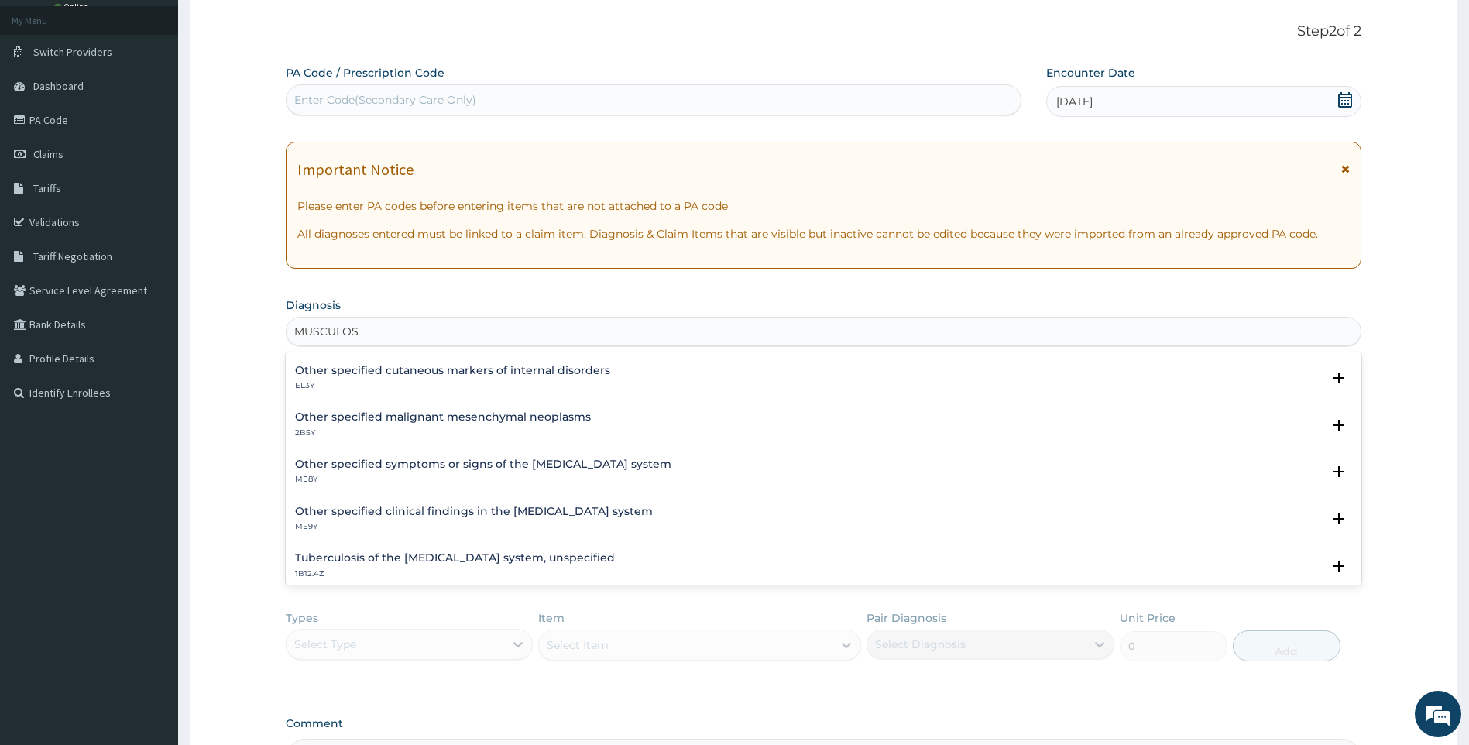
click at [479, 462] on h4 "Other specified symptoms or signs of the musculoskeletal system" at bounding box center [483, 465] width 376 height 12
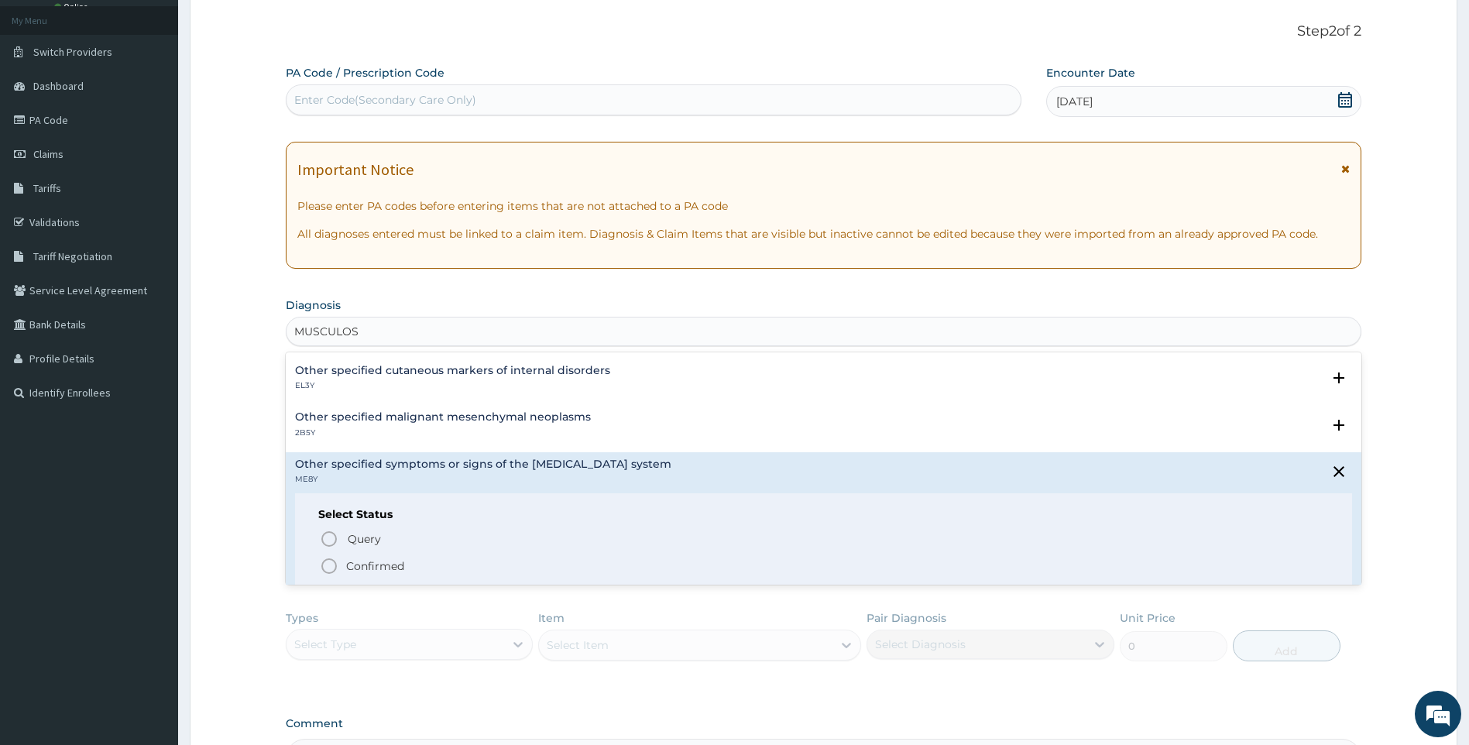
click at [346, 565] on p "Confirmed" at bounding box center [375, 565] width 58 height 15
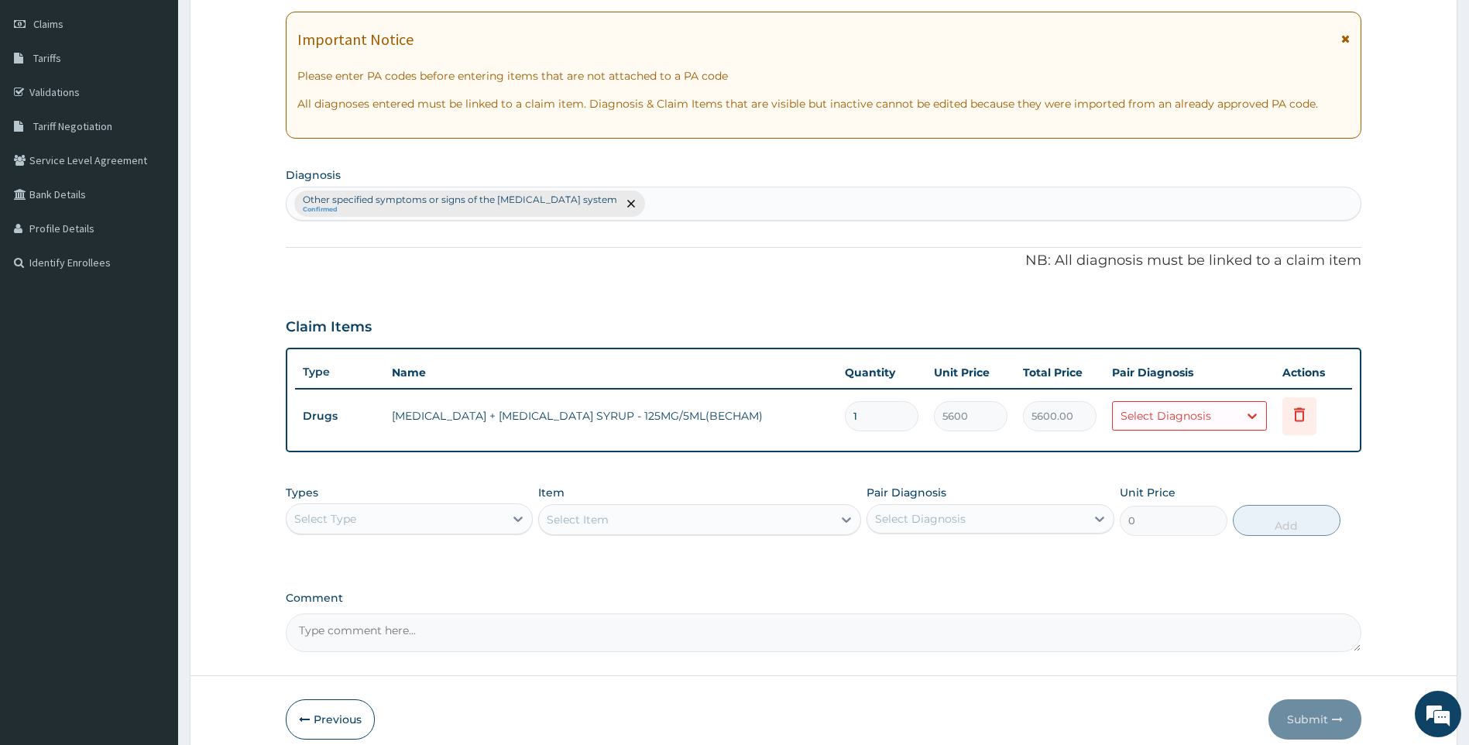
scroll to position [238, 0]
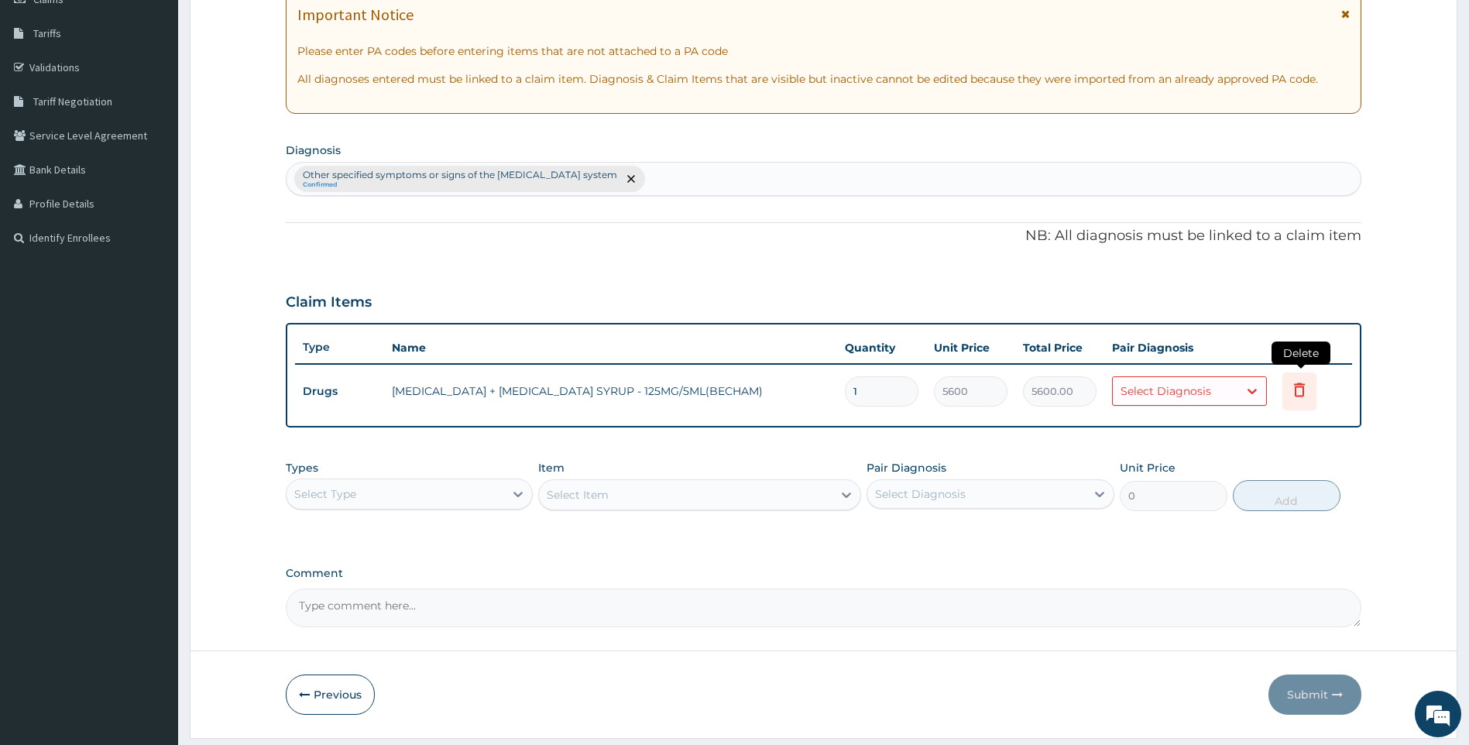
click at [1296, 390] on icon at bounding box center [1299, 390] width 11 height 14
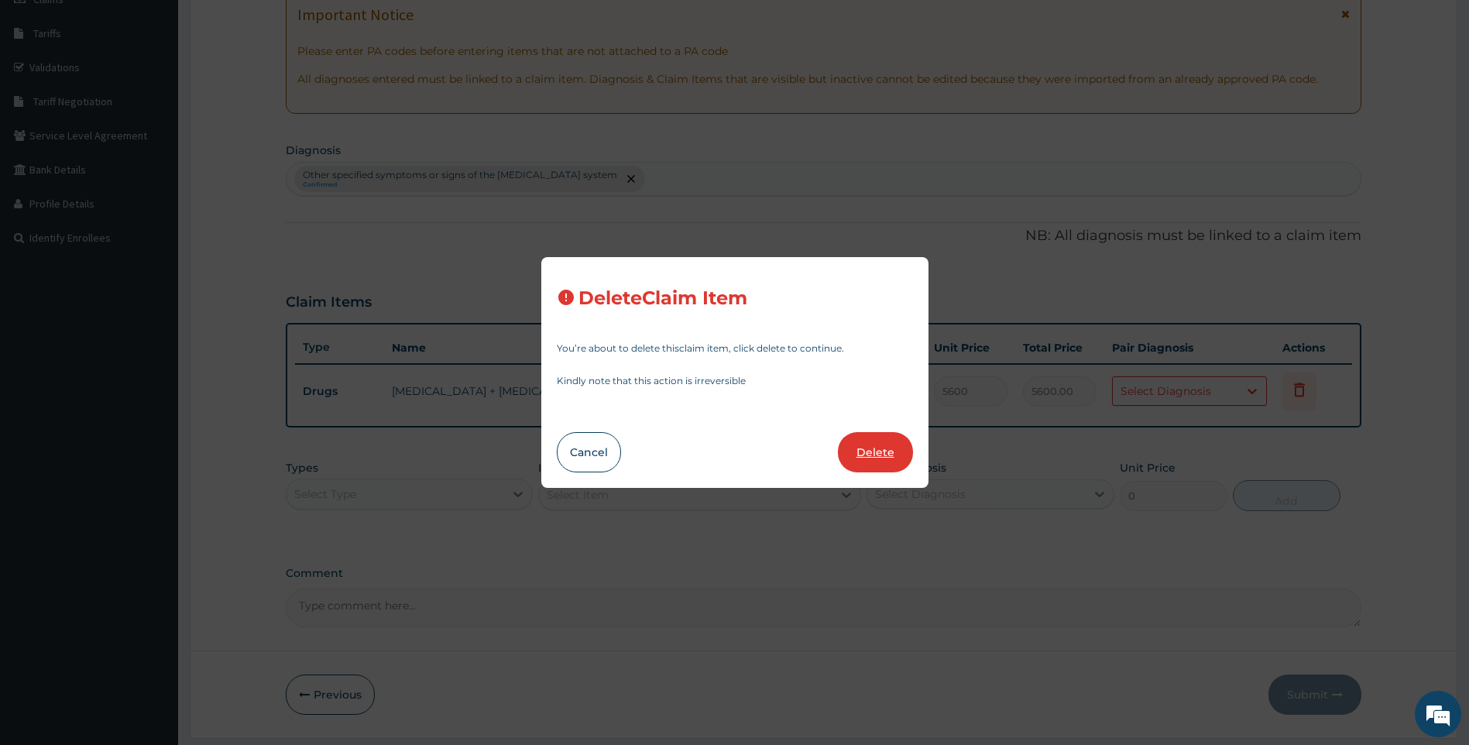
click at [864, 450] on button "Delete" at bounding box center [875, 452] width 75 height 40
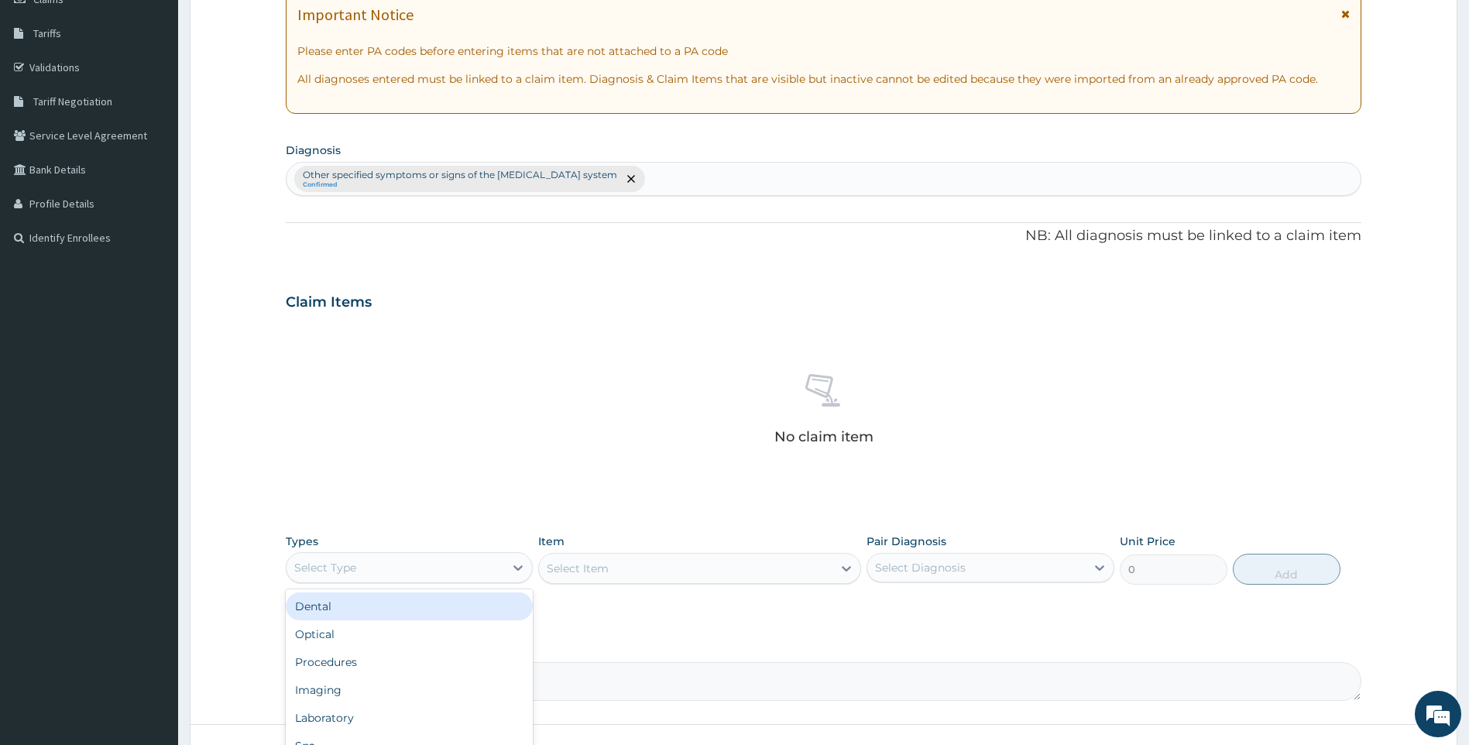
click at [471, 564] on div "Select Type" at bounding box center [396, 567] width 218 height 25
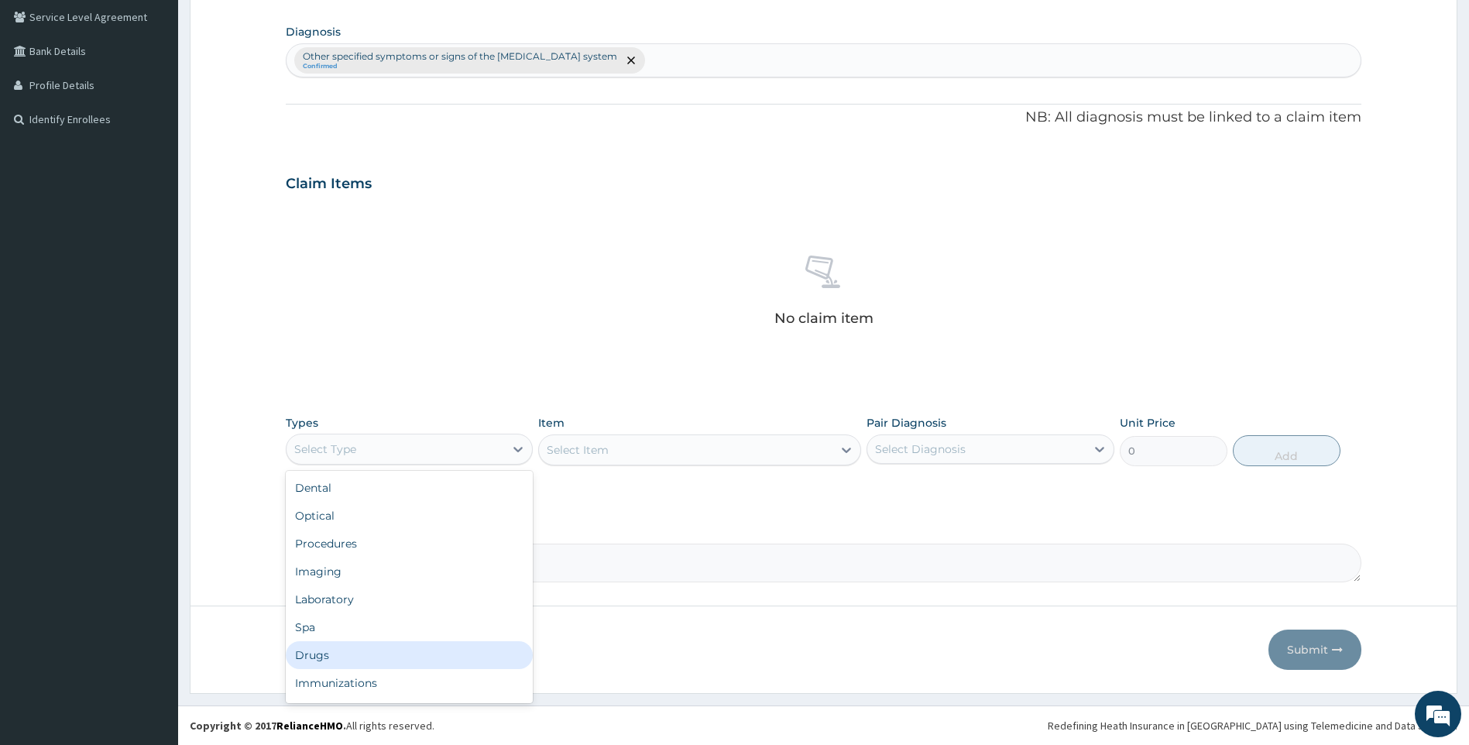
click at [329, 651] on div "Drugs" at bounding box center [410, 655] width 248 height 28
click at [687, 443] on div "Select Item" at bounding box center [699, 450] width 323 height 31
click at [733, 448] on div "Select Item" at bounding box center [699, 450] width 323 height 31
click at [723, 448] on div "Select Item" at bounding box center [699, 450] width 323 height 31
click at [747, 459] on div "Select Item" at bounding box center [699, 450] width 323 height 31
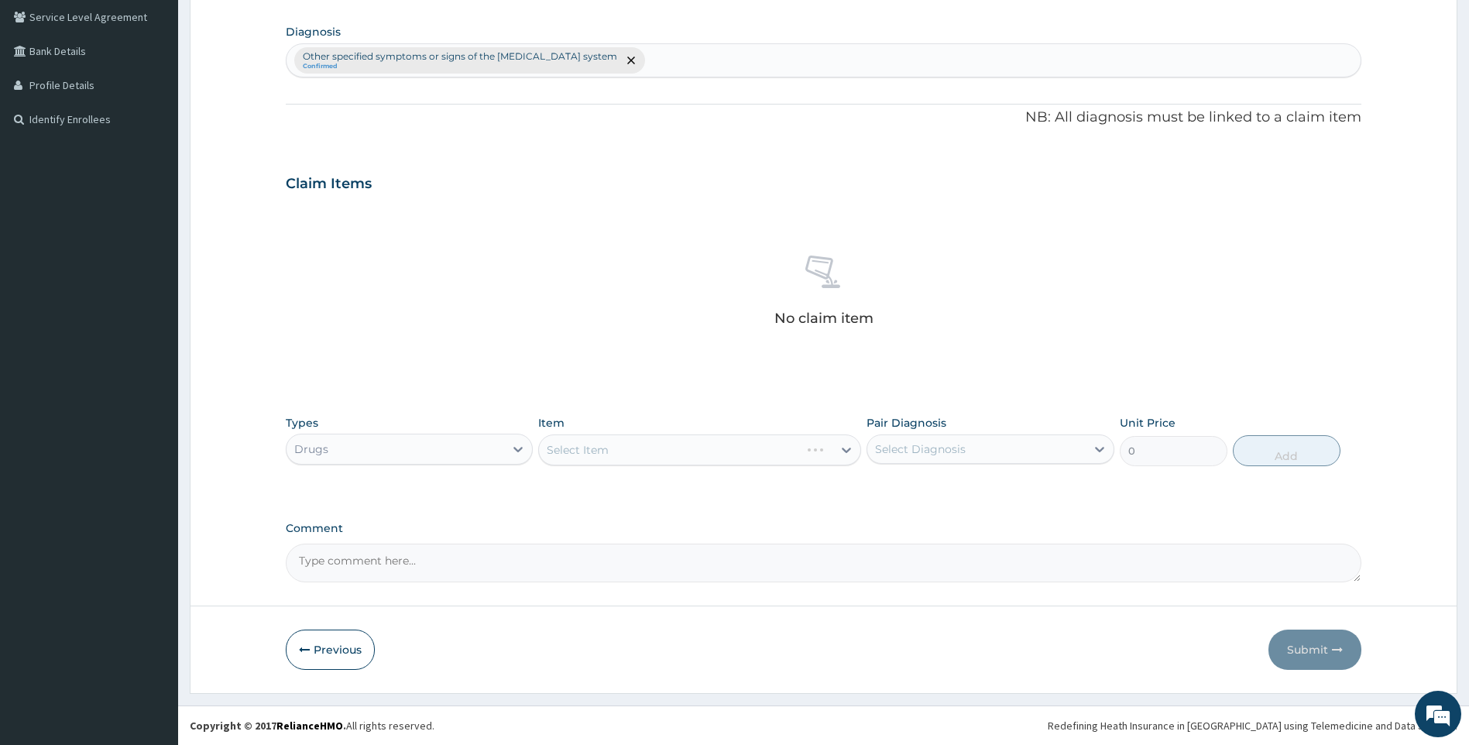
click at [718, 459] on div "Select Item" at bounding box center [699, 450] width 323 height 31
click at [295, 187] on h3 "Claim Items" at bounding box center [329, 184] width 86 height 17
click at [750, 451] on div "Select Item" at bounding box center [699, 450] width 323 height 31
click at [651, 449] on div "Select Item" at bounding box center [699, 450] width 323 height 31
click at [828, 442] on div "Select Item" at bounding box center [699, 450] width 323 height 31
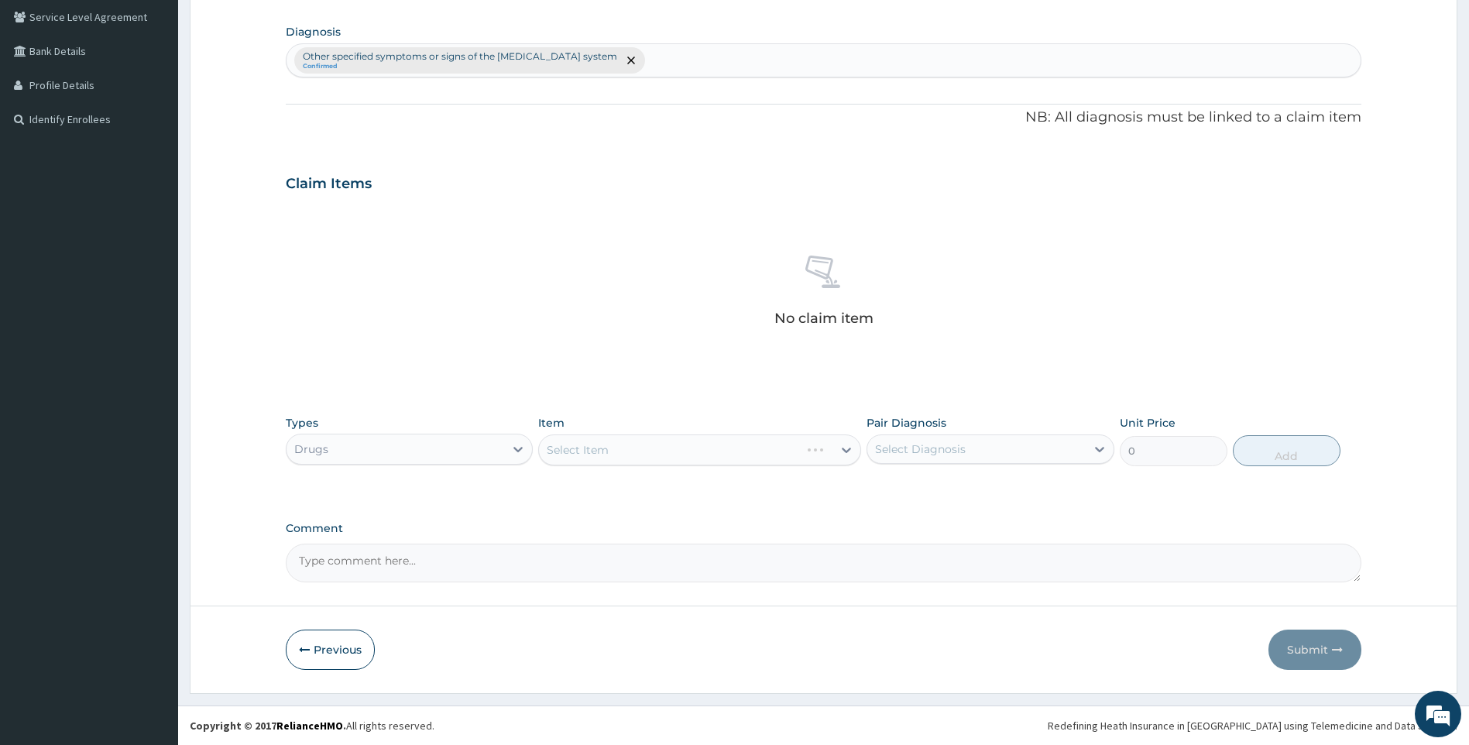
click at [837, 445] on div "Select Item" at bounding box center [699, 450] width 323 height 31
click at [781, 443] on div "Select Item" at bounding box center [699, 450] width 323 height 31
click at [778, 450] on div "Select Item" at bounding box center [699, 450] width 323 height 31
click at [648, 455] on div "Select Item" at bounding box center [699, 450] width 323 height 31
click at [599, 461] on div "Select Item" at bounding box center [699, 450] width 323 height 31
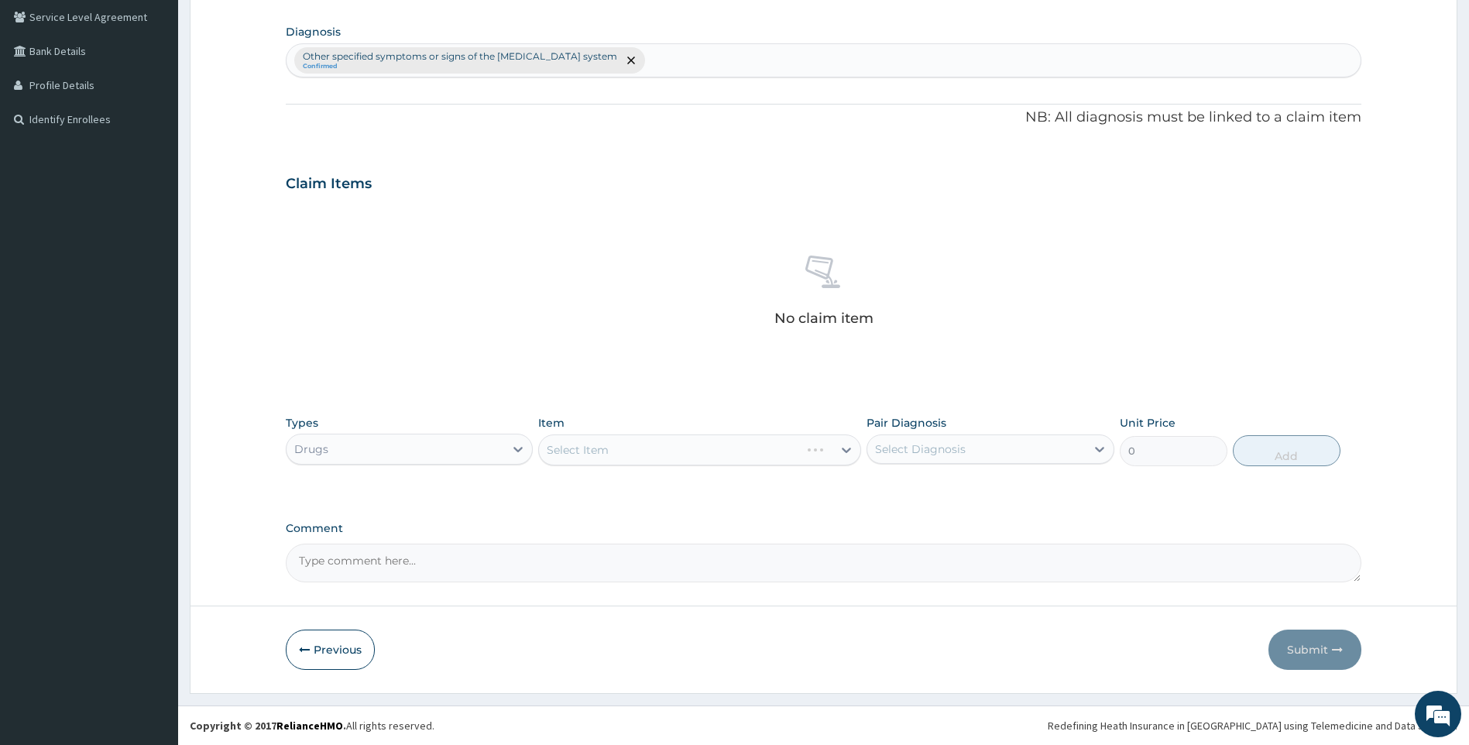
click at [767, 452] on div "Select Item" at bounding box center [699, 450] width 323 height 31
click at [779, 440] on div "Select Item" at bounding box center [699, 450] width 323 height 31
click at [778, 448] on div "Select Item" at bounding box center [699, 450] width 323 height 31
click at [749, 448] on div "Select Item" at bounding box center [699, 450] width 323 height 31
click at [750, 451] on div "Select Item" at bounding box center [699, 450] width 323 height 31
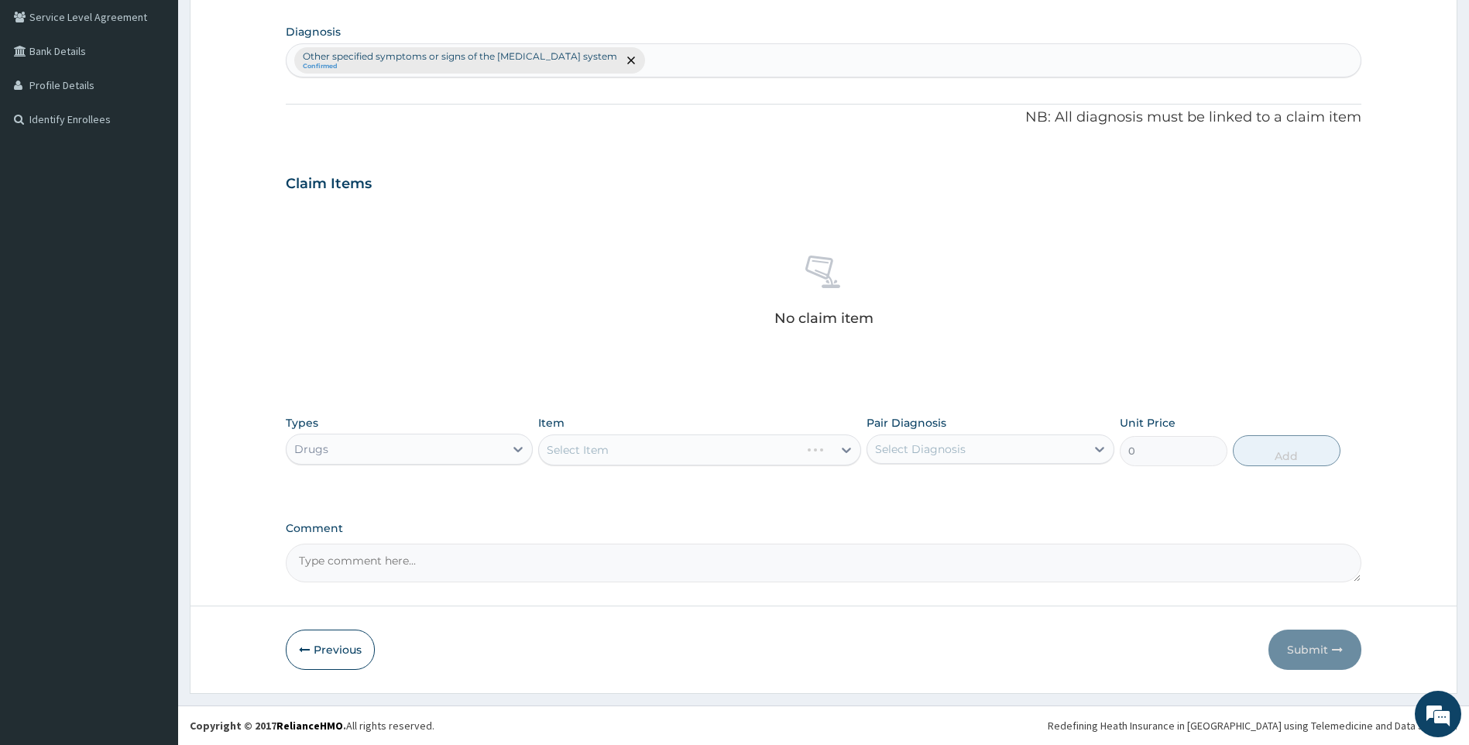
click at [747, 455] on div "Select Item" at bounding box center [699, 450] width 323 height 31
click at [821, 461] on div "Select Item" at bounding box center [699, 450] width 323 height 31
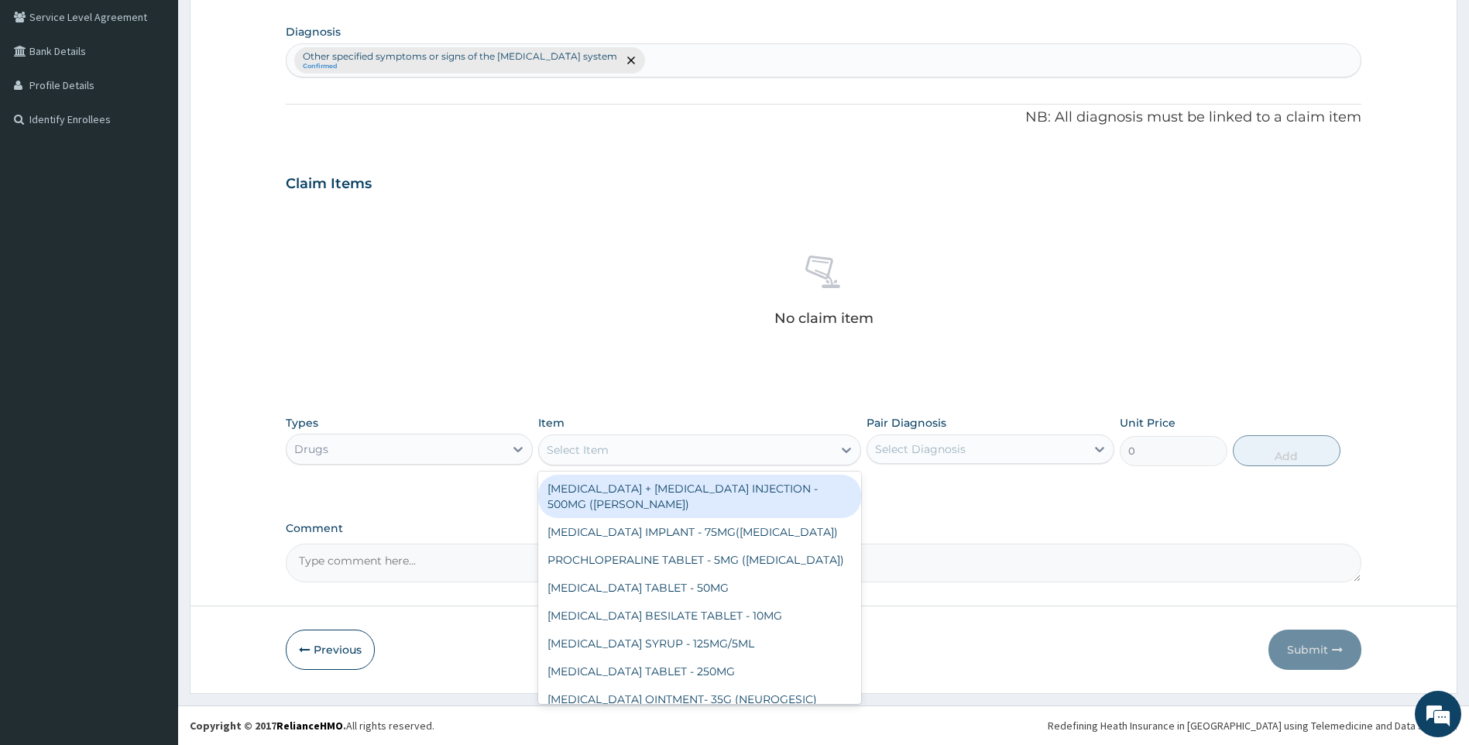
click at [828, 454] on div "Select Item" at bounding box center [686, 450] width 294 height 25
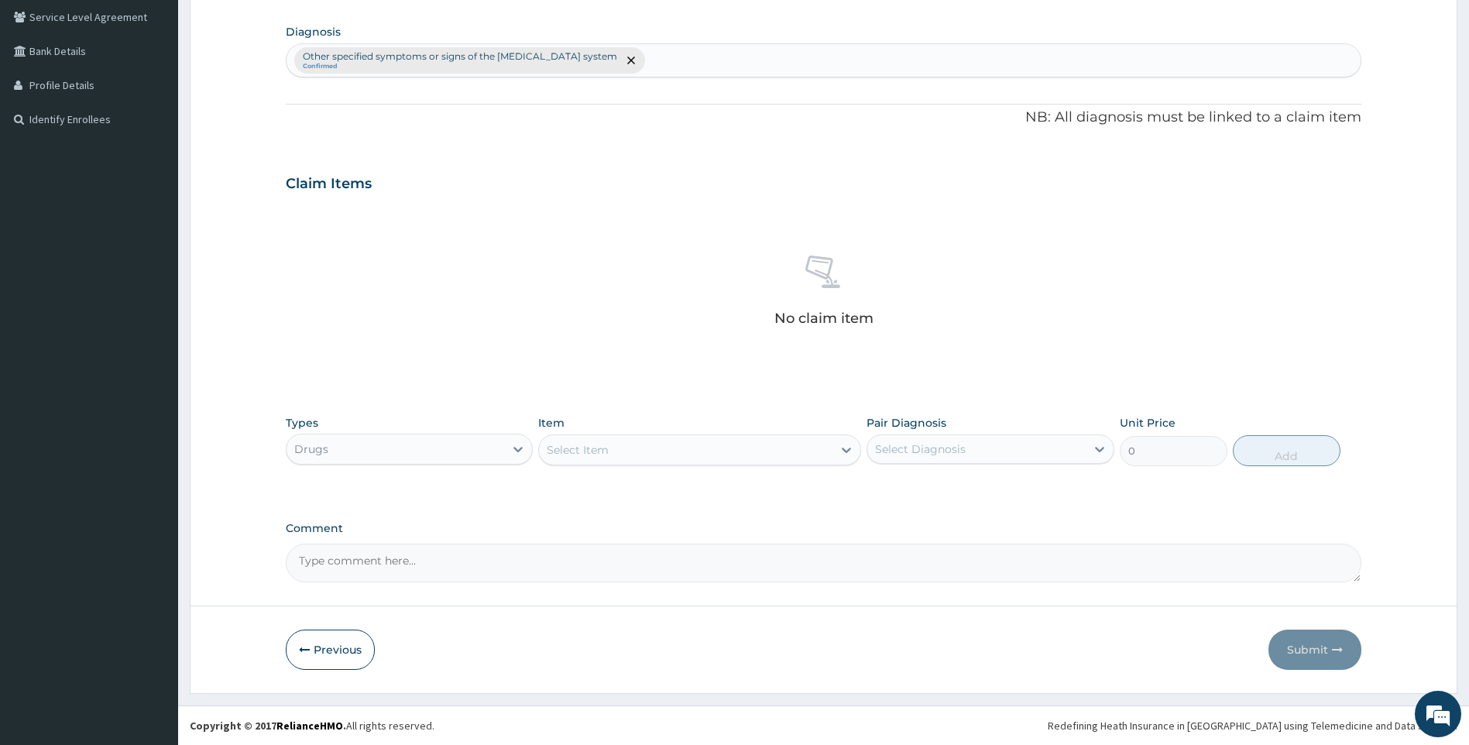
click at [830, 454] on div "Select Item" at bounding box center [686, 450] width 294 height 25
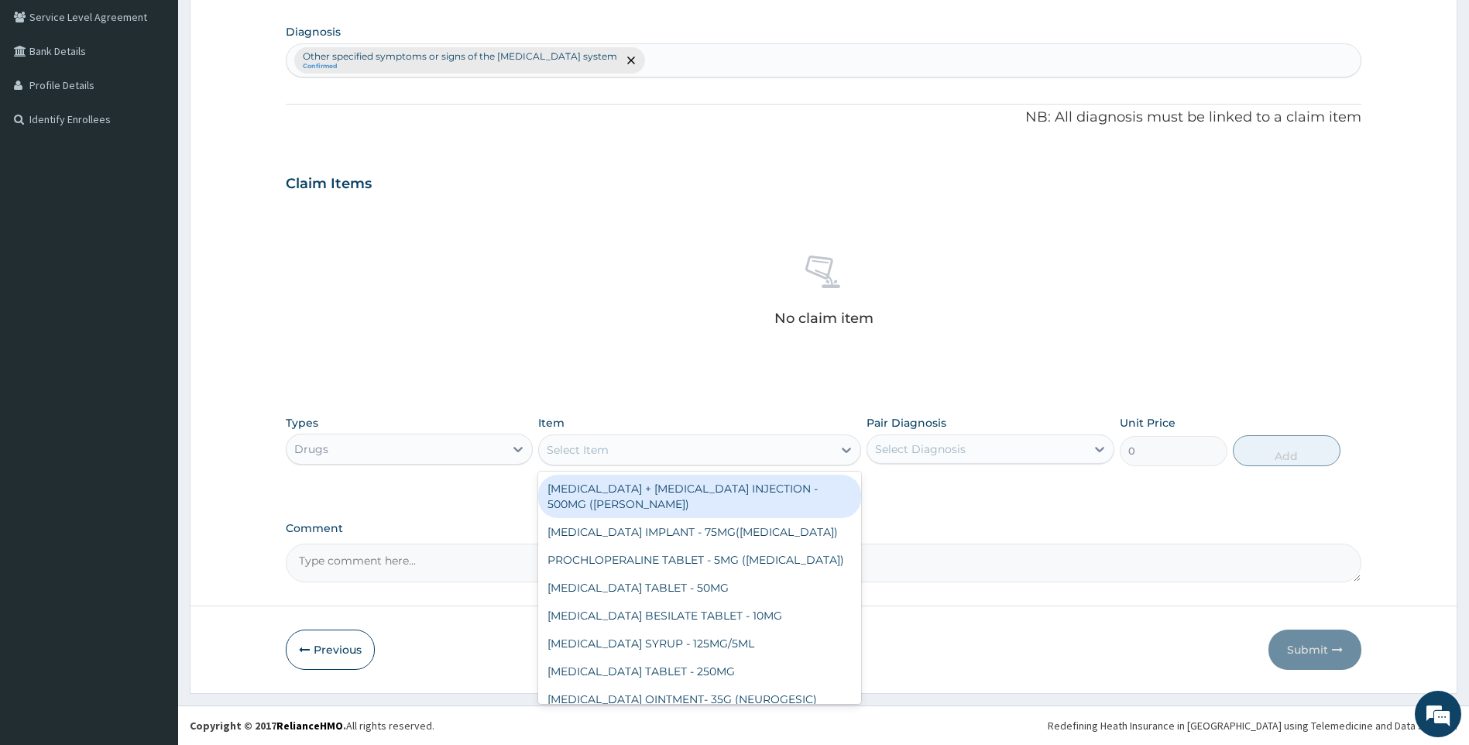
click at [645, 458] on div "Select Item" at bounding box center [686, 450] width 294 height 25
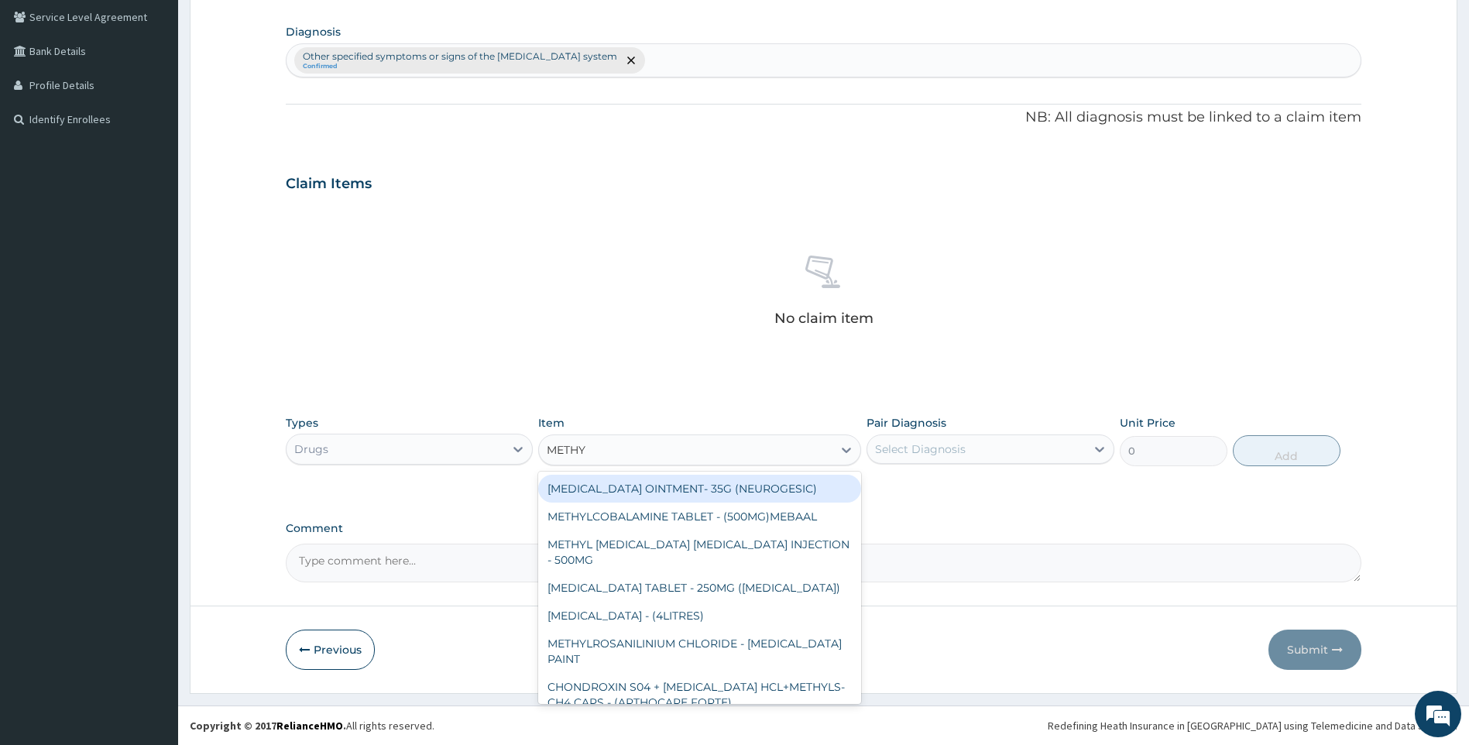
type input "METHYL"
click at [719, 491] on div "METHYL SALICYLATE OINTMENT- 35G (NEUROGESIC)" at bounding box center [699, 489] width 323 height 28
type input "1400"
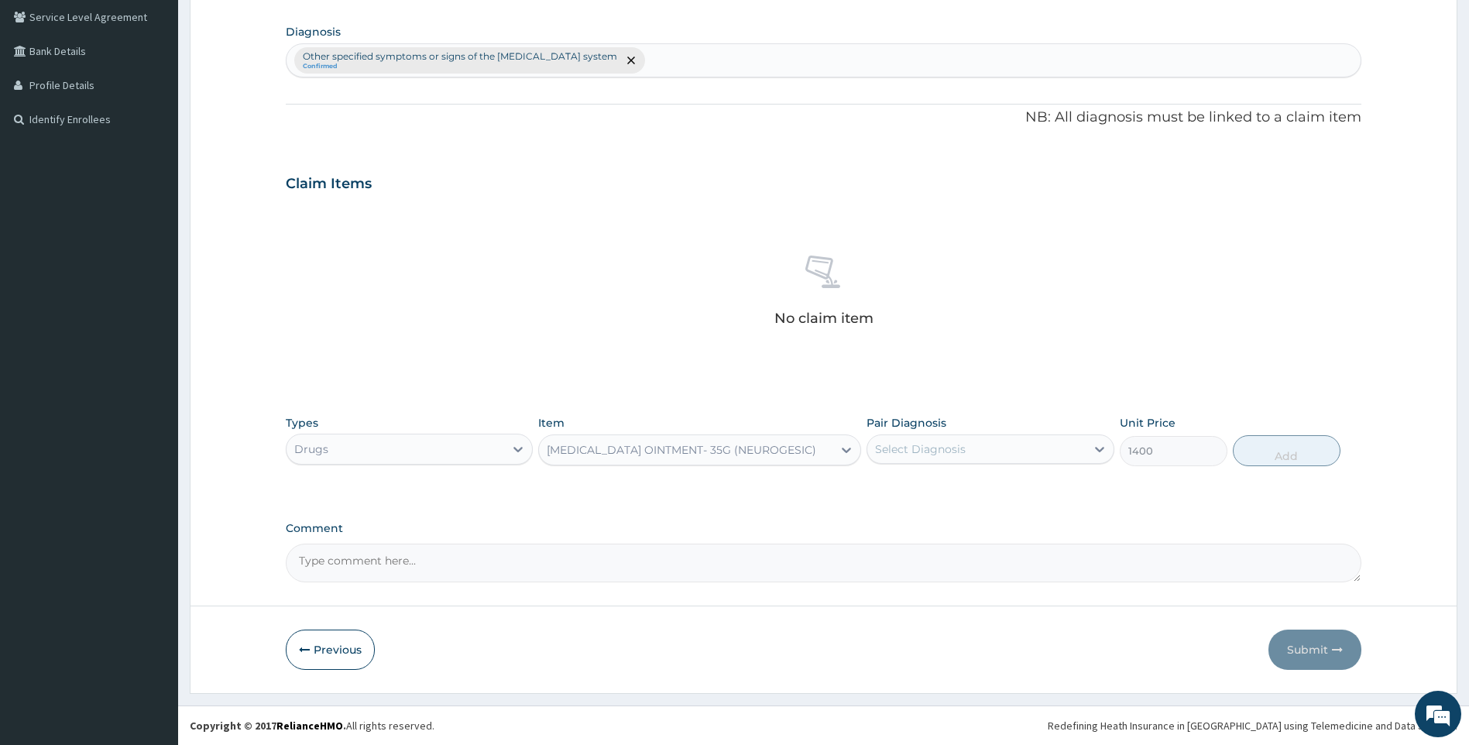
click at [950, 457] on div "Select Diagnosis" at bounding box center [977, 449] width 218 height 25
click at [949, 494] on label "Other specified symptoms or signs of the musculoskeletal system" at bounding box center [998, 494] width 213 height 31
checkbox input "true"
drag, startPoint x: 1287, startPoint y: 445, endPoint x: 1261, endPoint y: 449, distance: 26.7
click at [1288, 445] on button "Add" at bounding box center [1287, 450] width 108 height 31
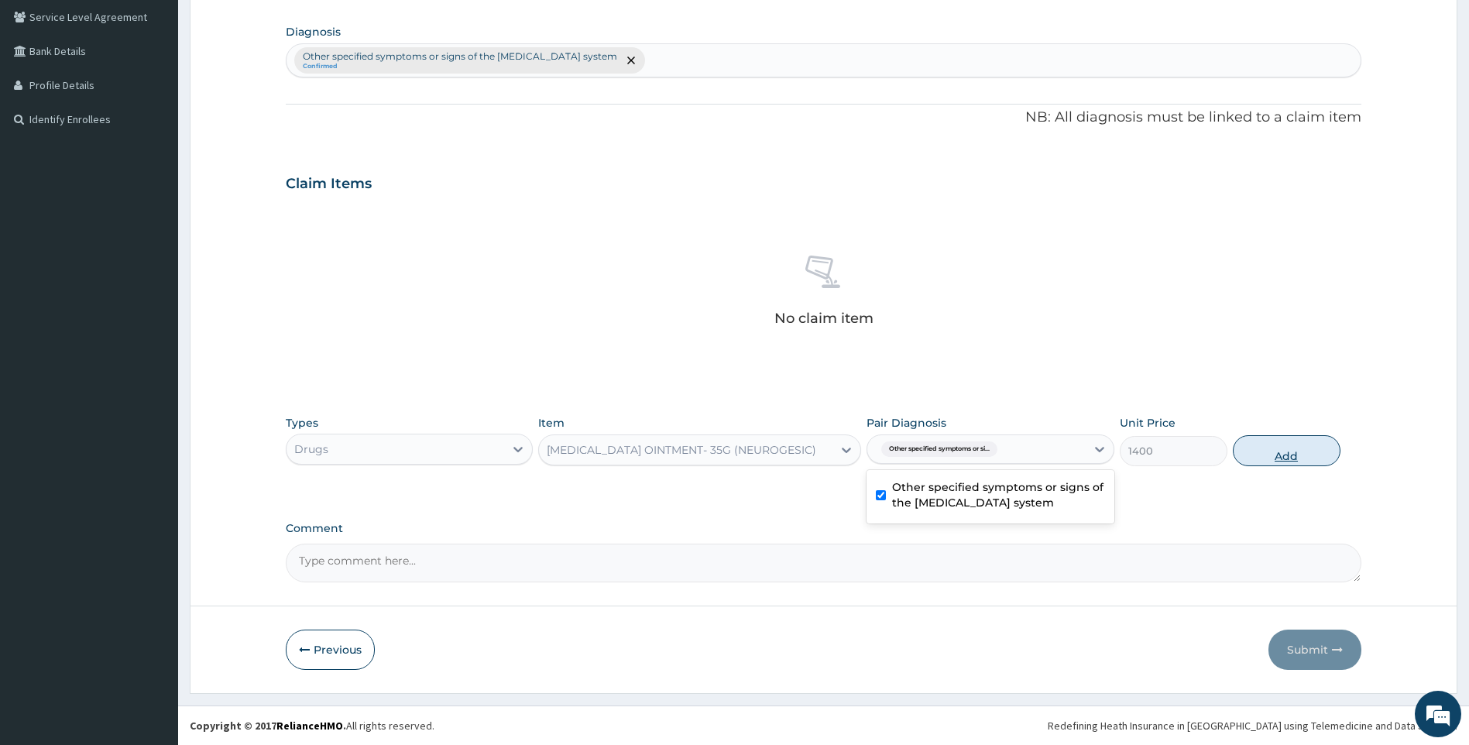
type input "0"
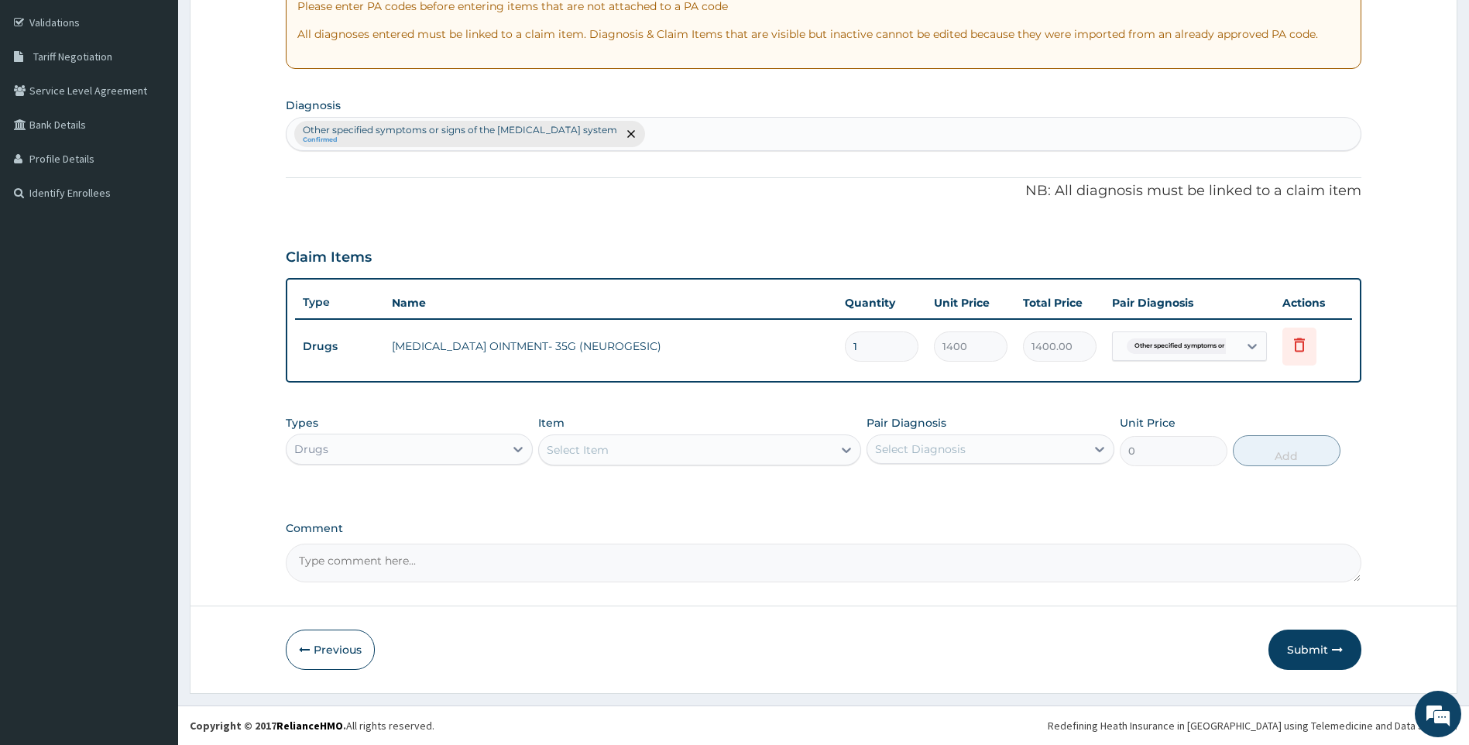
scroll to position [283, 0]
click at [612, 441] on div "Select Item" at bounding box center [686, 450] width 294 height 25
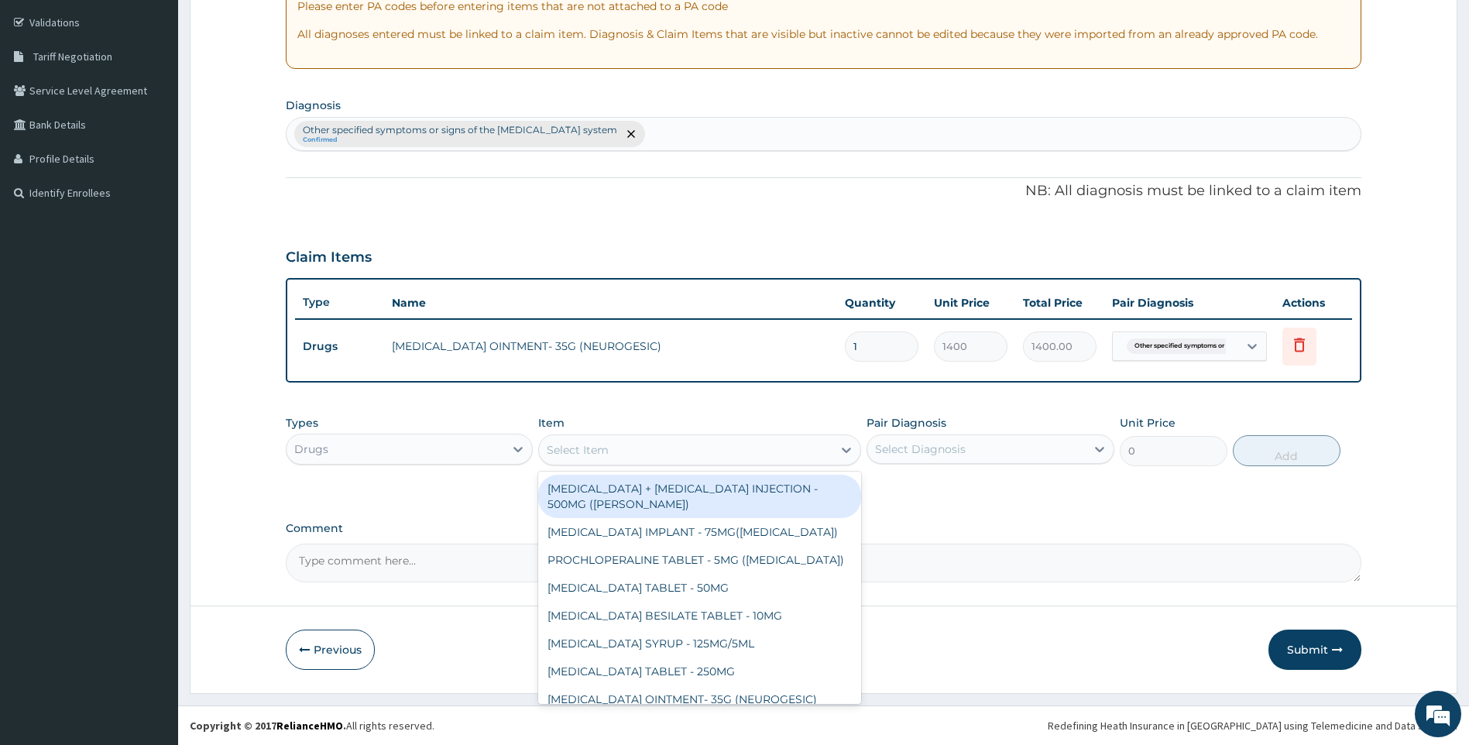
click at [744, 446] on div "Select Item" at bounding box center [686, 450] width 294 height 25
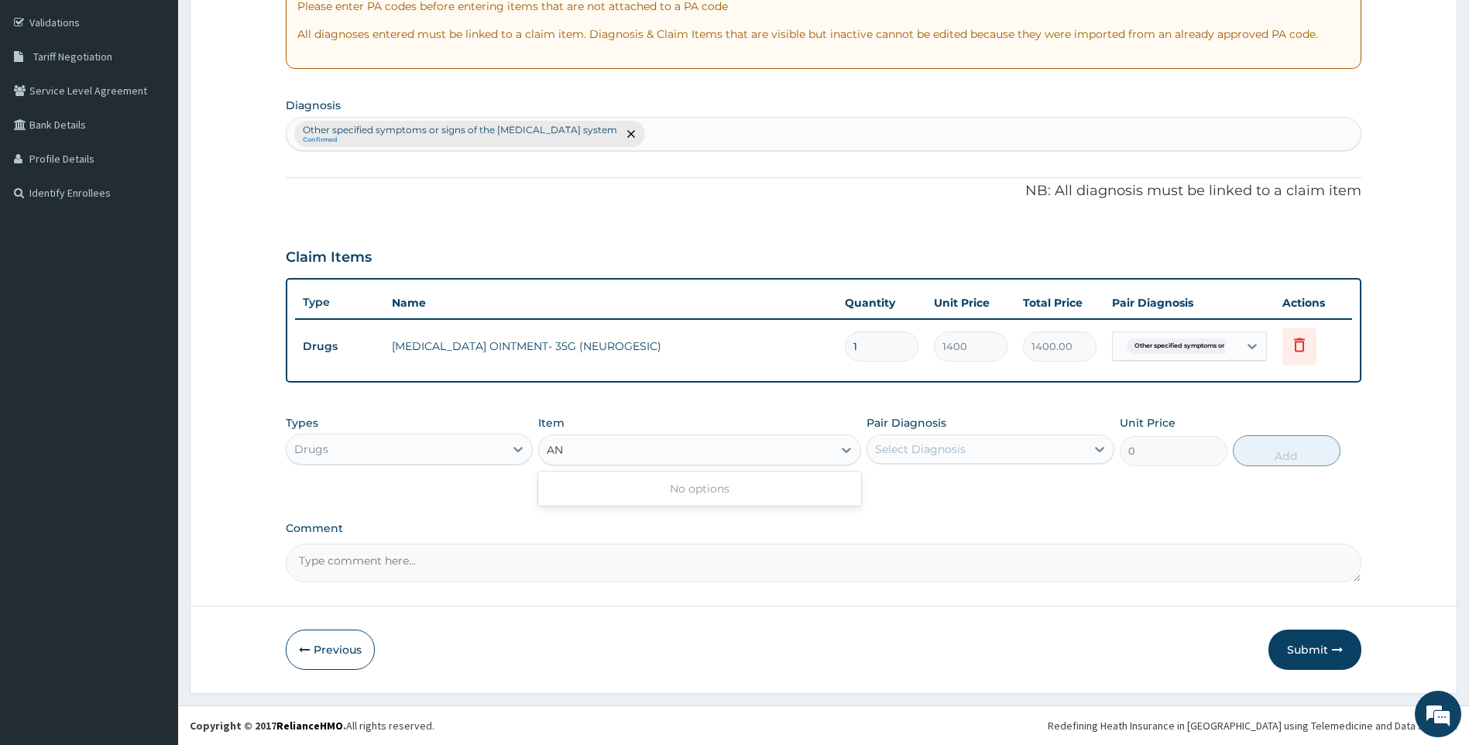
type input "A"
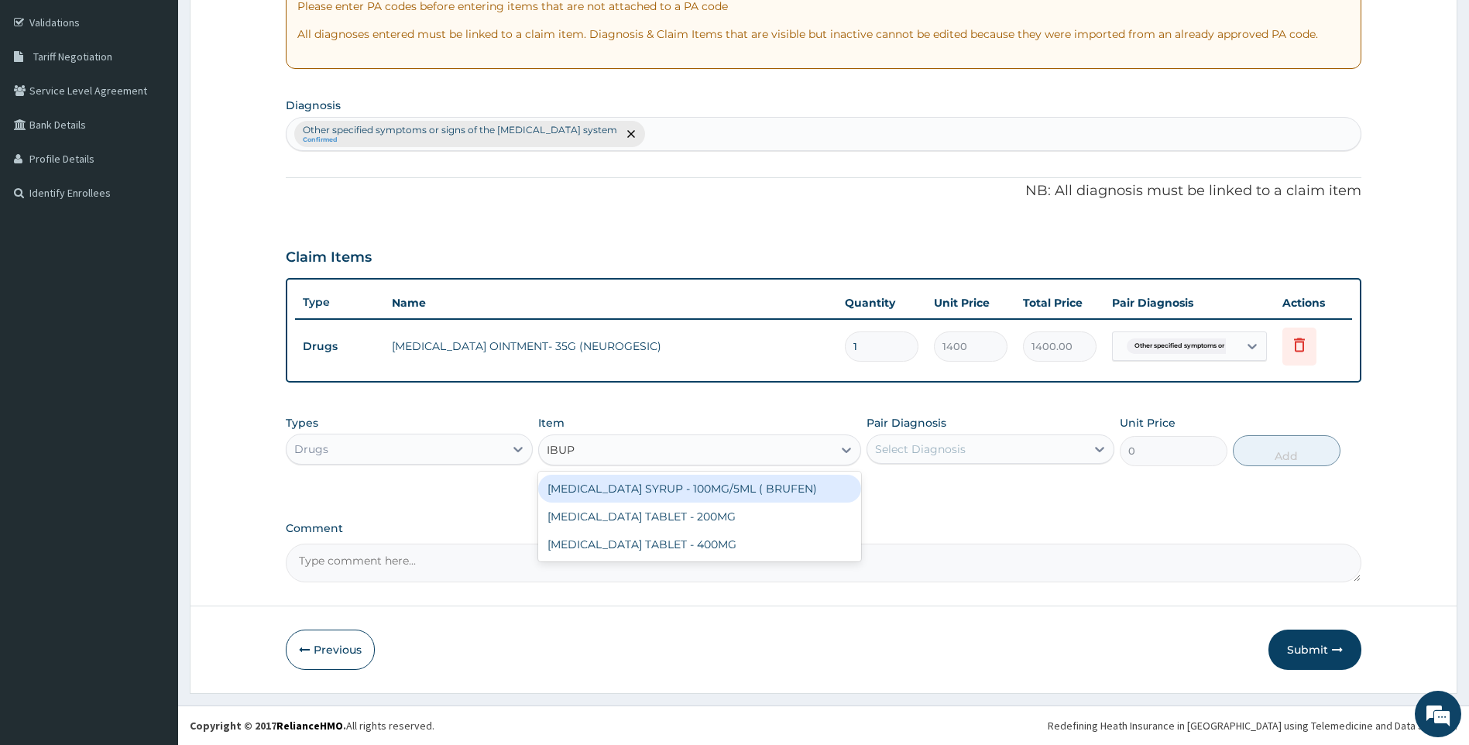
type input "IBUPR"
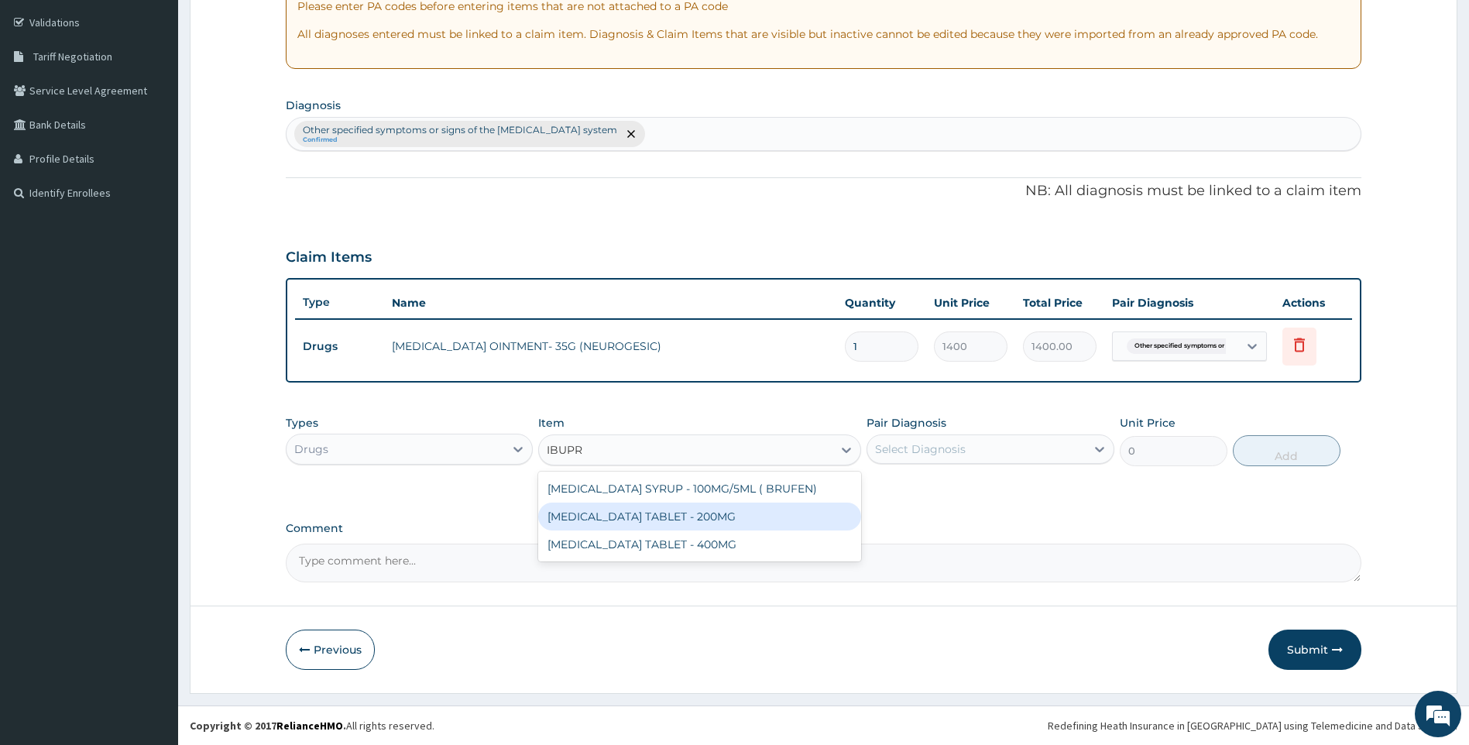
click at [700, 521] on div "IBUPROFEN TABLET - 200MG" at bounding box center [699, 517] width 323 height 28
type input "672"
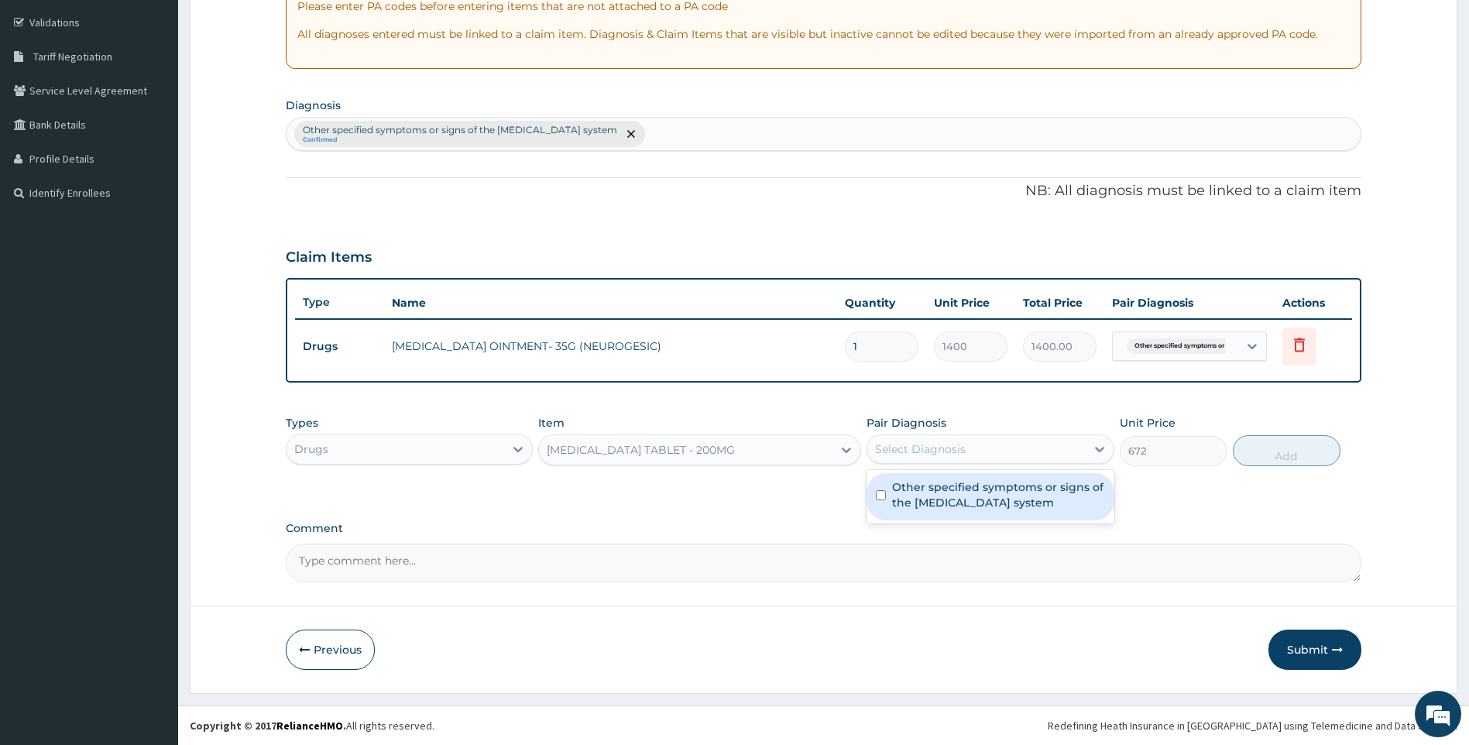
click at [981, 442] on div "Select Diagnosis" at bounding box center [977, 449] width 218 height 25
click at [950, 503] on label "Other specified symptoms or signs of the musculoskeletal system" at bounding box center [998, 494] width 213 height 31
checkbox input "true"
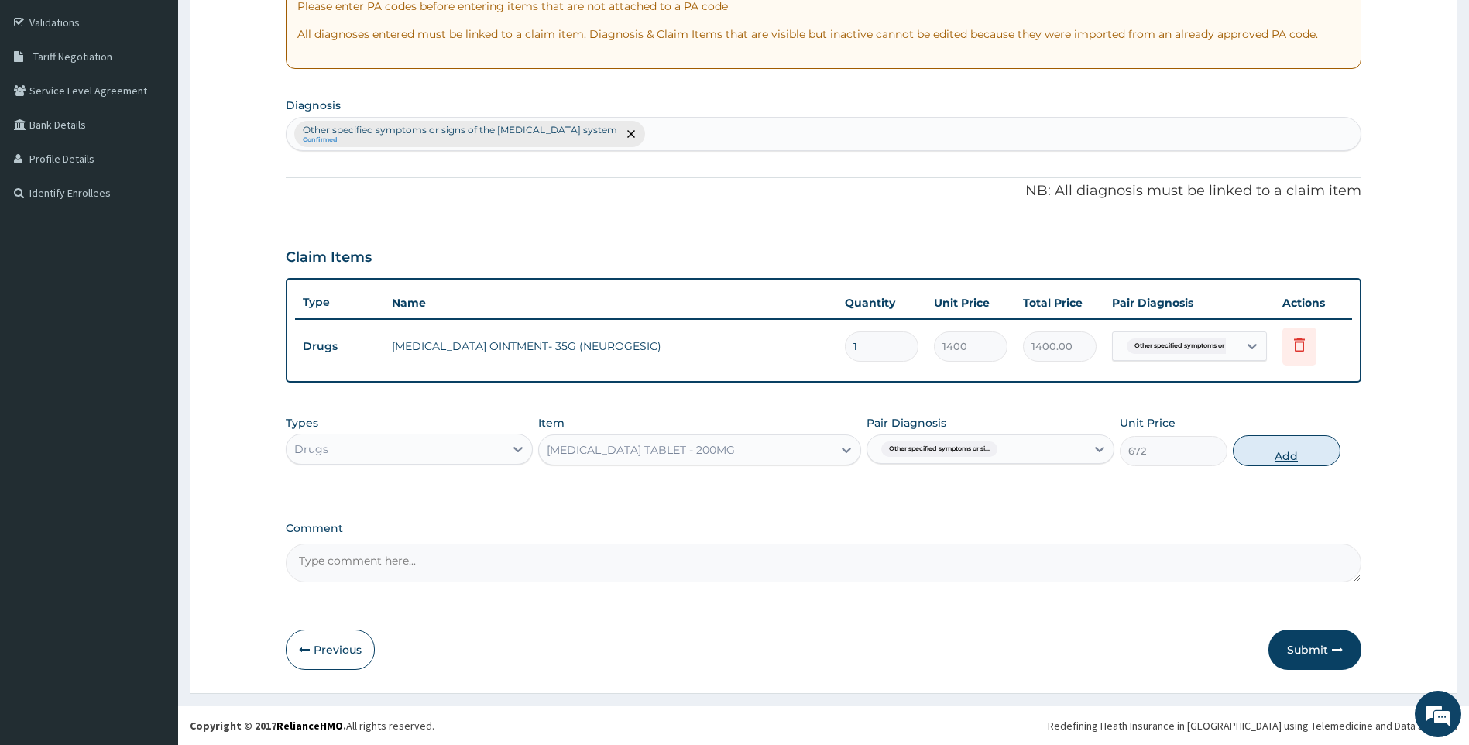
click at [1259, 448] on button "Add" at bounding box center [1287, 450] width 108 height 31
type input "0"
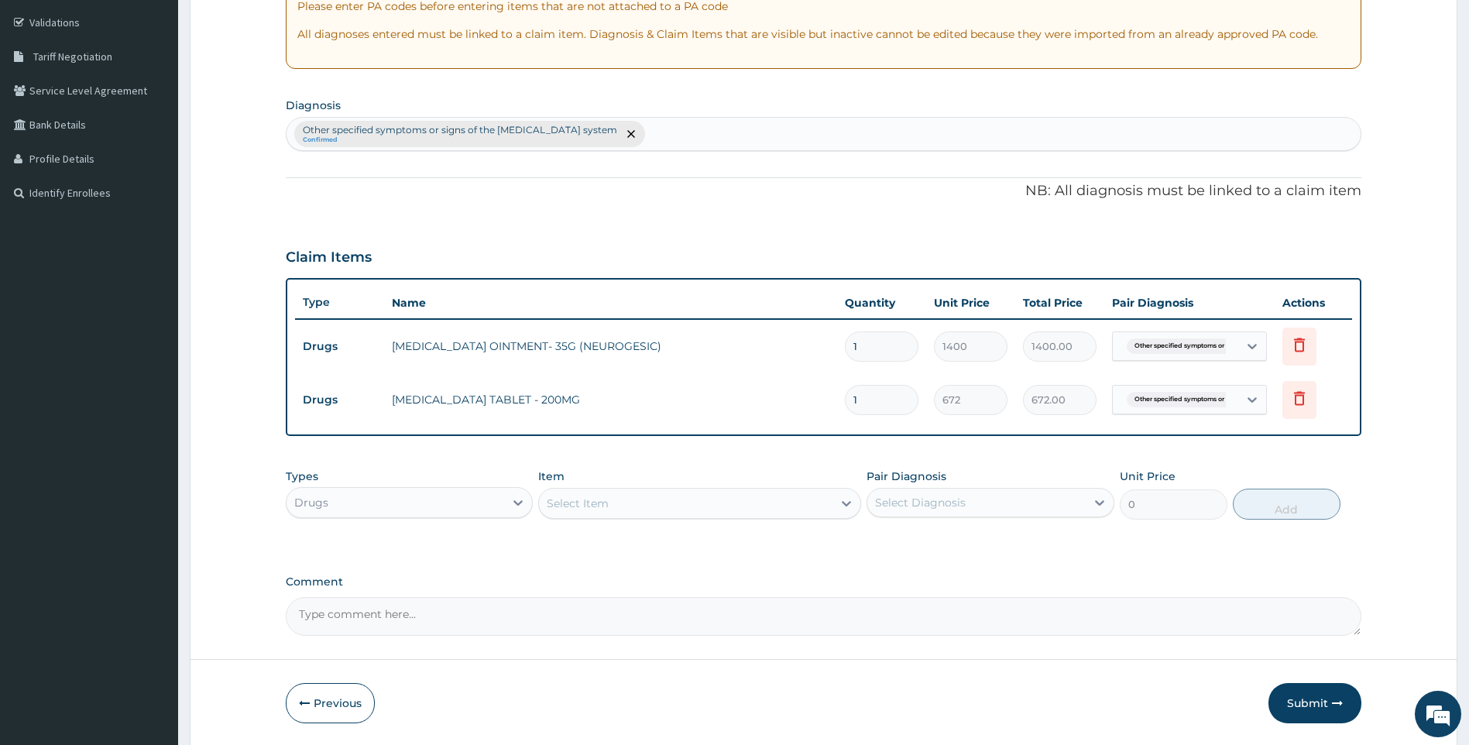
click at [867, 399] on input "1" at bounding box center [882, 400] width 74 height 30
type input "12"
type input "8064.00"
type input "12"
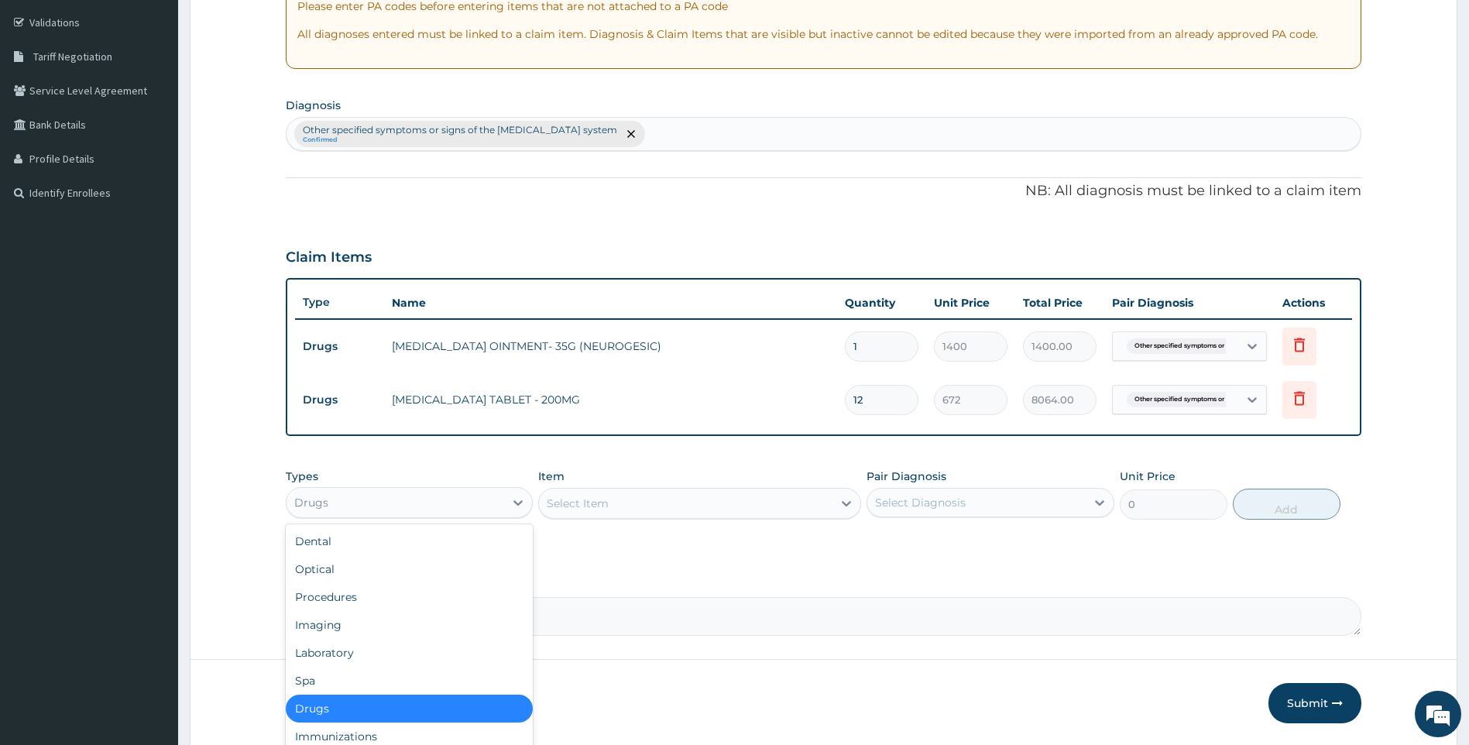
click at [380, 510] on div "Drugs" at bounding box center [396, 502] width 218 height 25
click at [393, 600] on div "Procedures" at bounding box center [410, 597] width 248 height 28
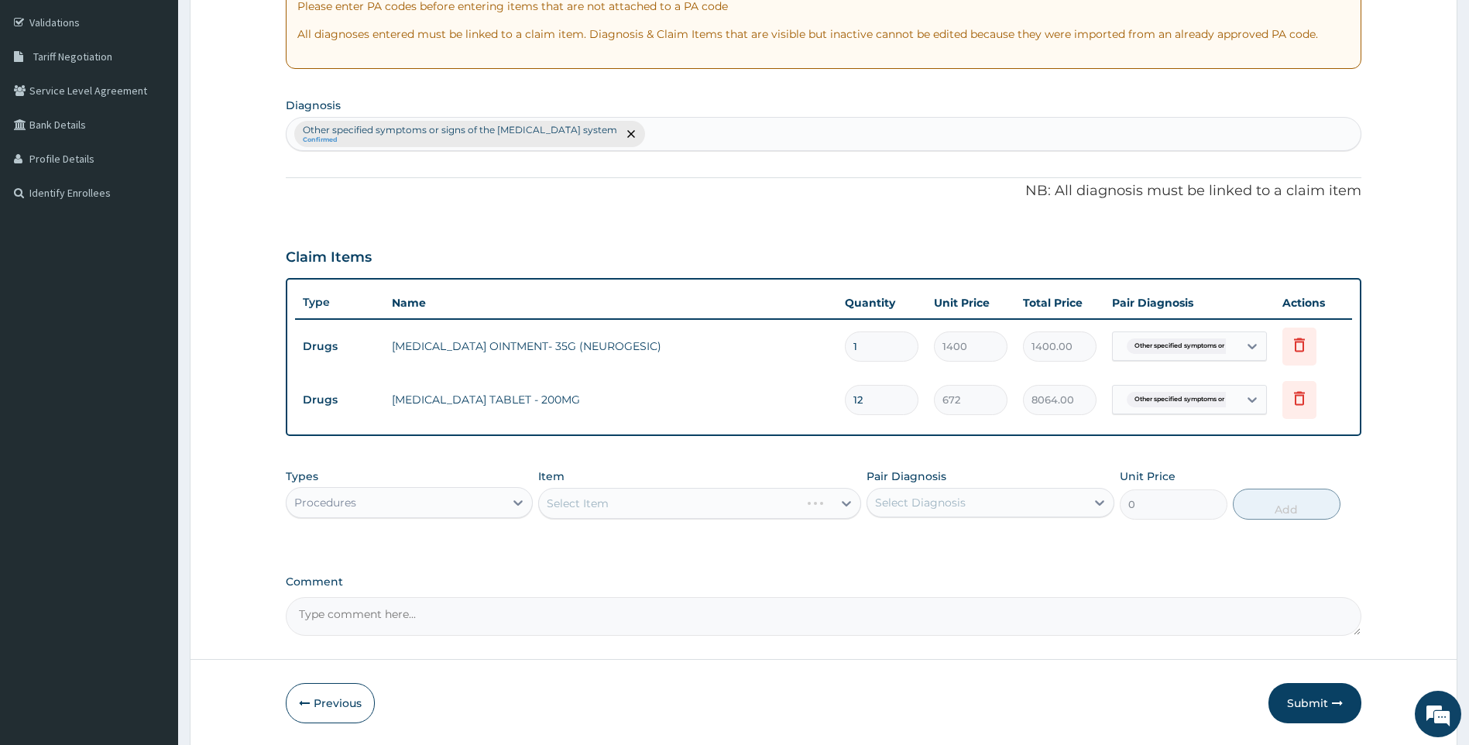
click at [665, 510] on div "Select Item" at bounding box center [699, 503] width 323 height 31
click at [780, 504] on div "Select Item" at bounding box center [699, 503] width 323 height 31
click at [780, 505] on div "Select Item" at bounding box center [699, 503] width 323 height 31
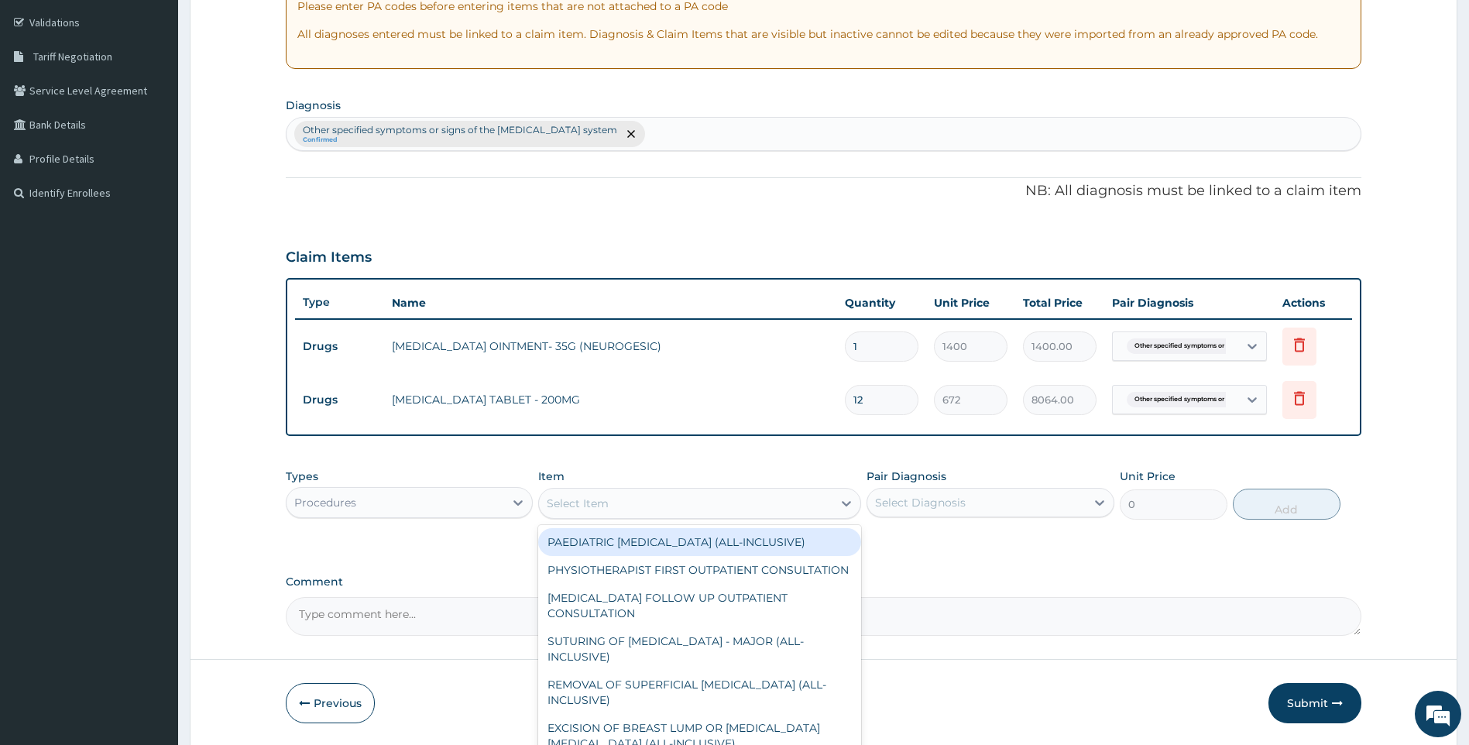
click at [792, 493] on div "Select Item" at bounding box center [686, 503] width 294 height 25
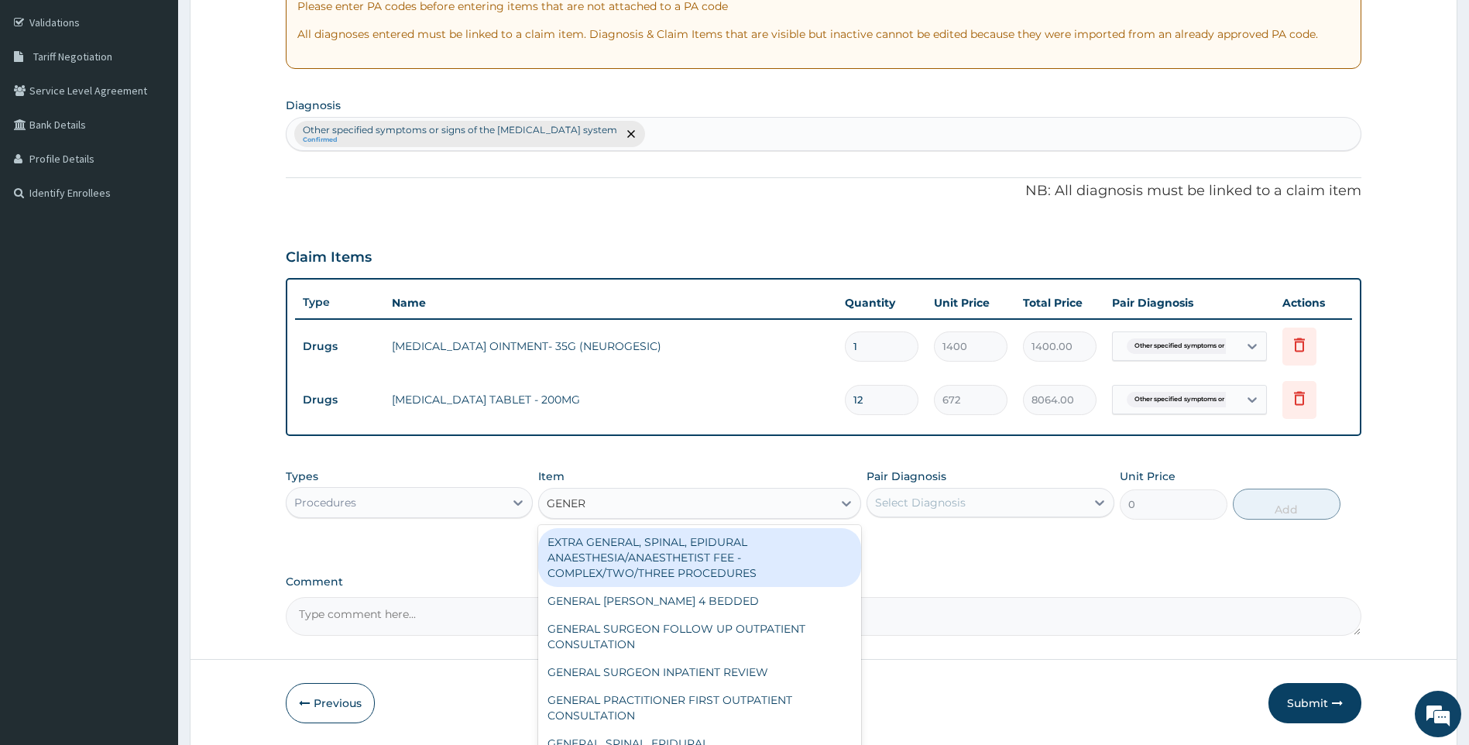
type input "GENERA"
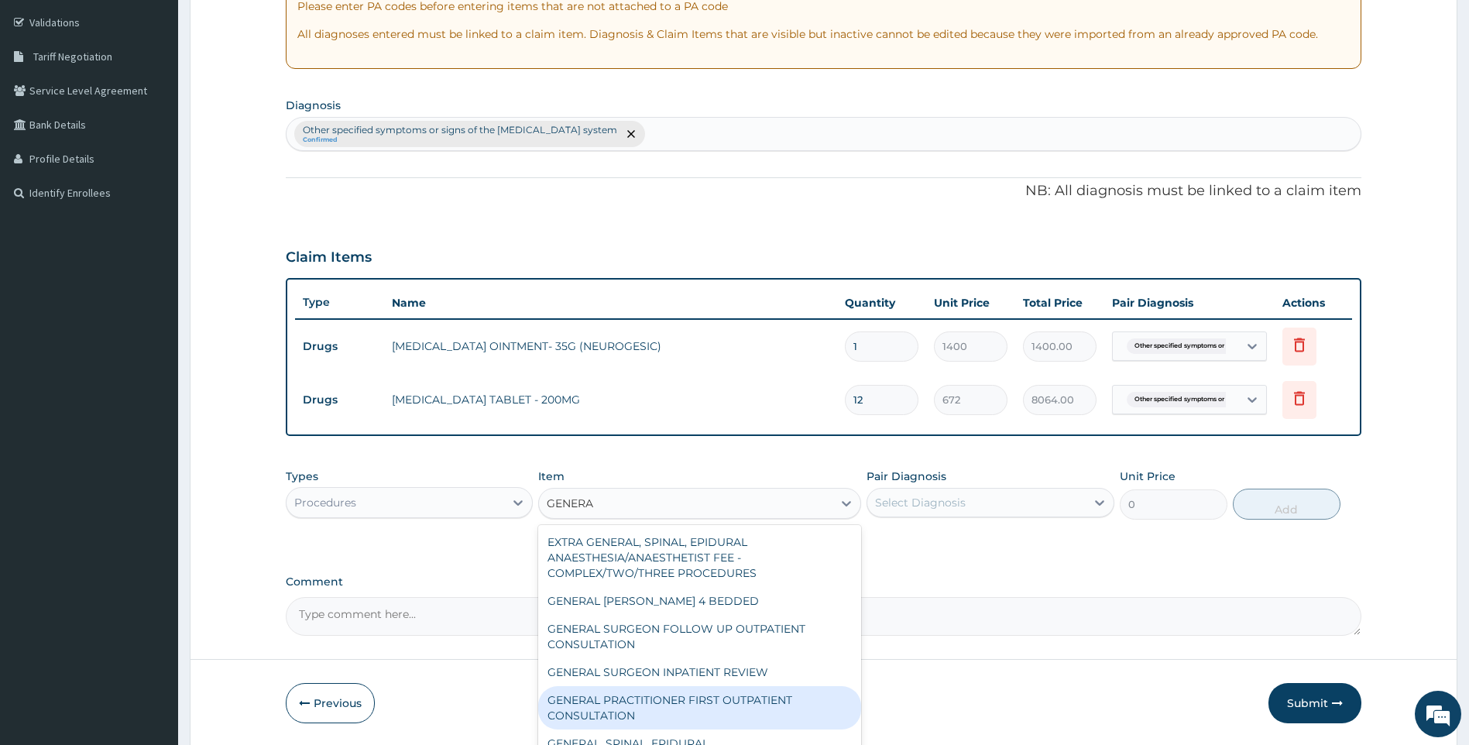
click at [755, 701] on div "GENERAL PRACTITIONER FIRST OUTPATIENT CONSULTATION" at bounding box center [699, 707] width 323 height 43
type input "3750"
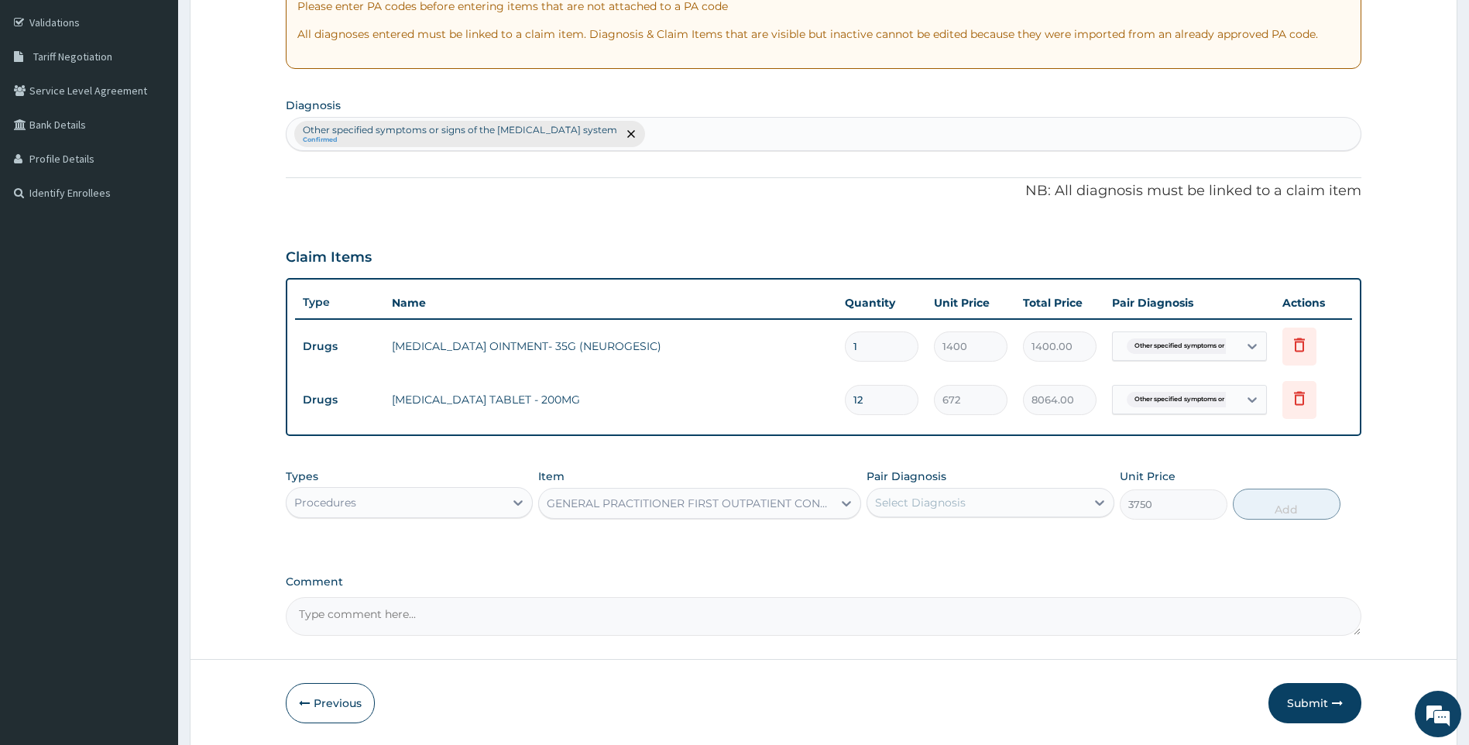
click at [1026, 500] on div "Select Diagnosis" at bounding box center [977, 502] width 218 height 25
click at [1002, 527] on div "Other specified symptoms or signs of the musculoskeletal system" at bounding box center [991, 550] width 248 height 47
checkbox input "true"
click at [1272, 509] on button "Add" at bounding box center [1287, 504] width 108 height 31
type input "0"
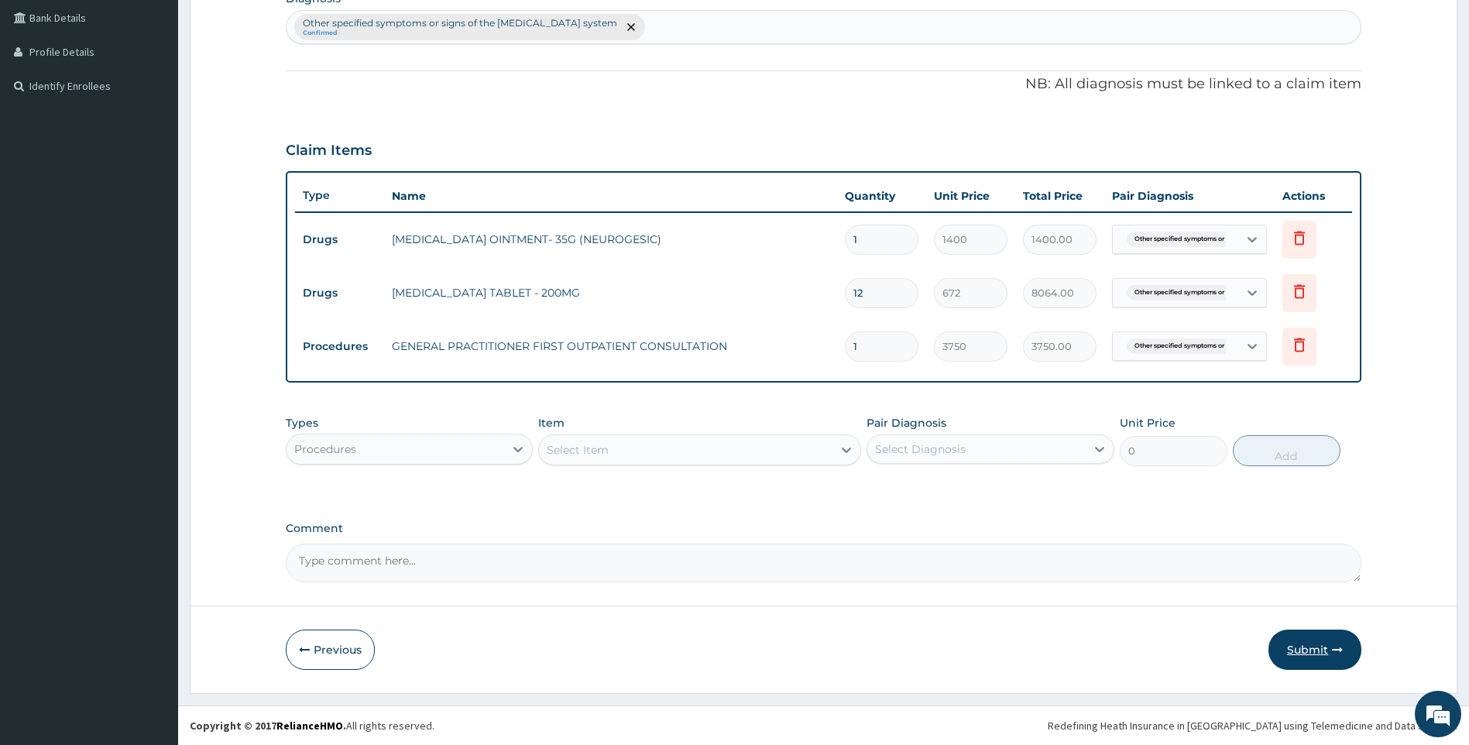
click at [1312, 648] on button "Submit" at bounding box center [1315, 650] width 93 height 40
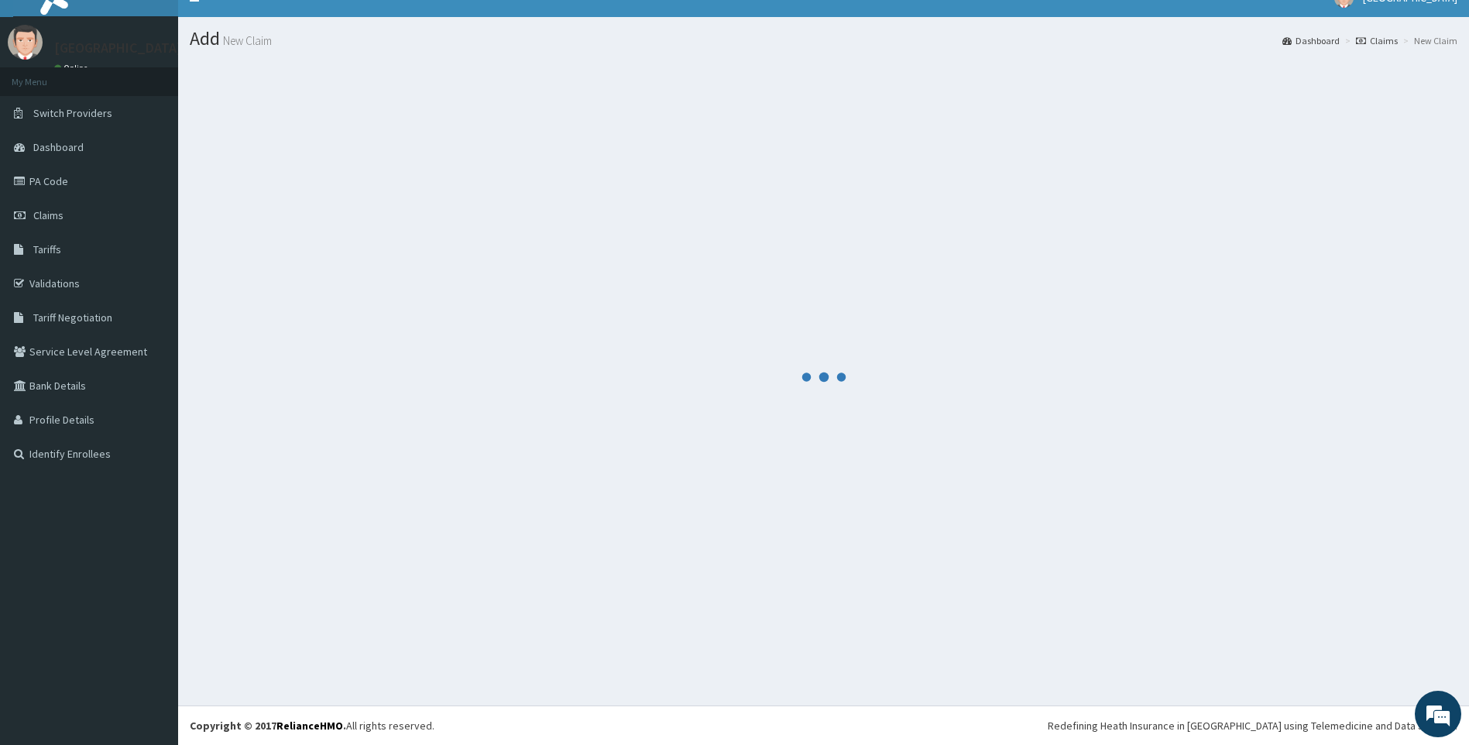
scroll to position [22, 0]
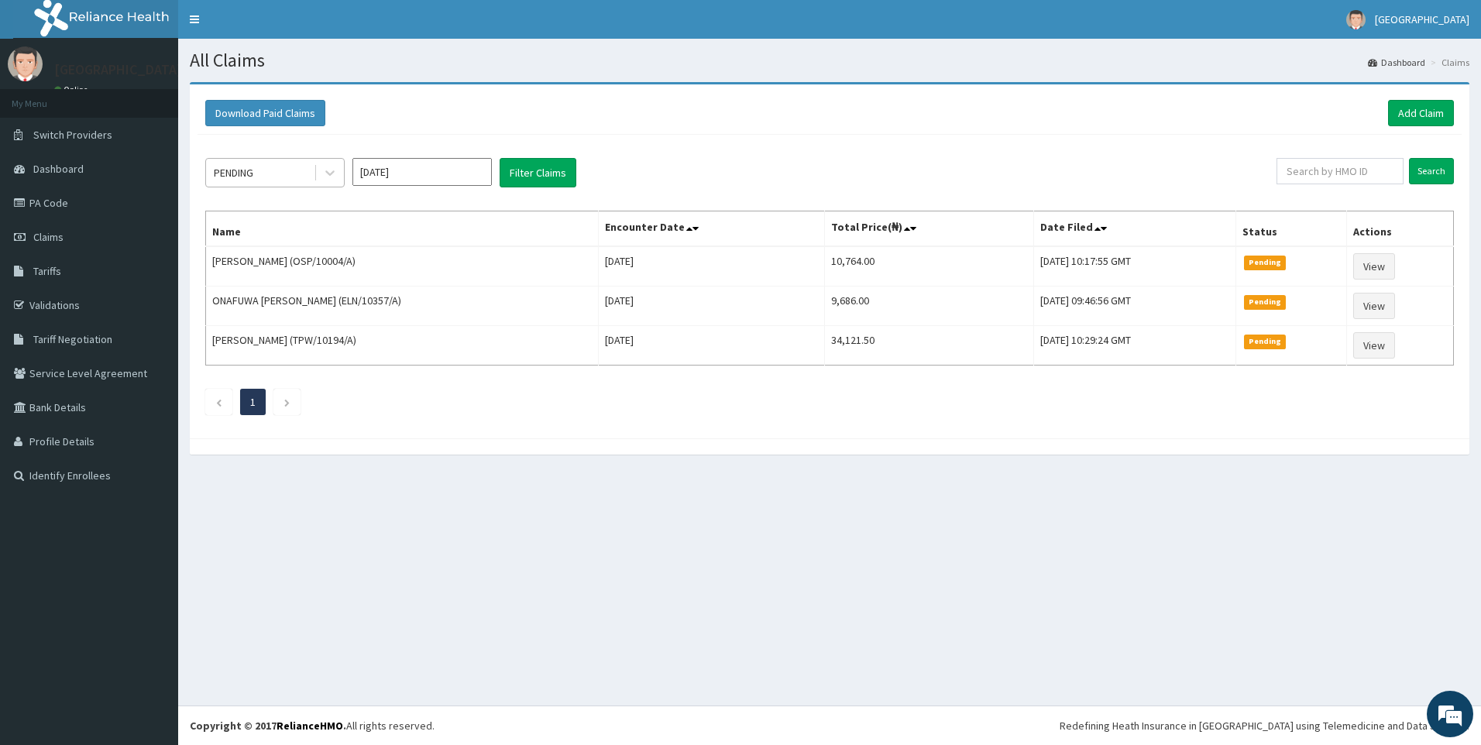
click at [280, 170] on div "PENDING" at bounding box center [260, 172] width 108 height 25
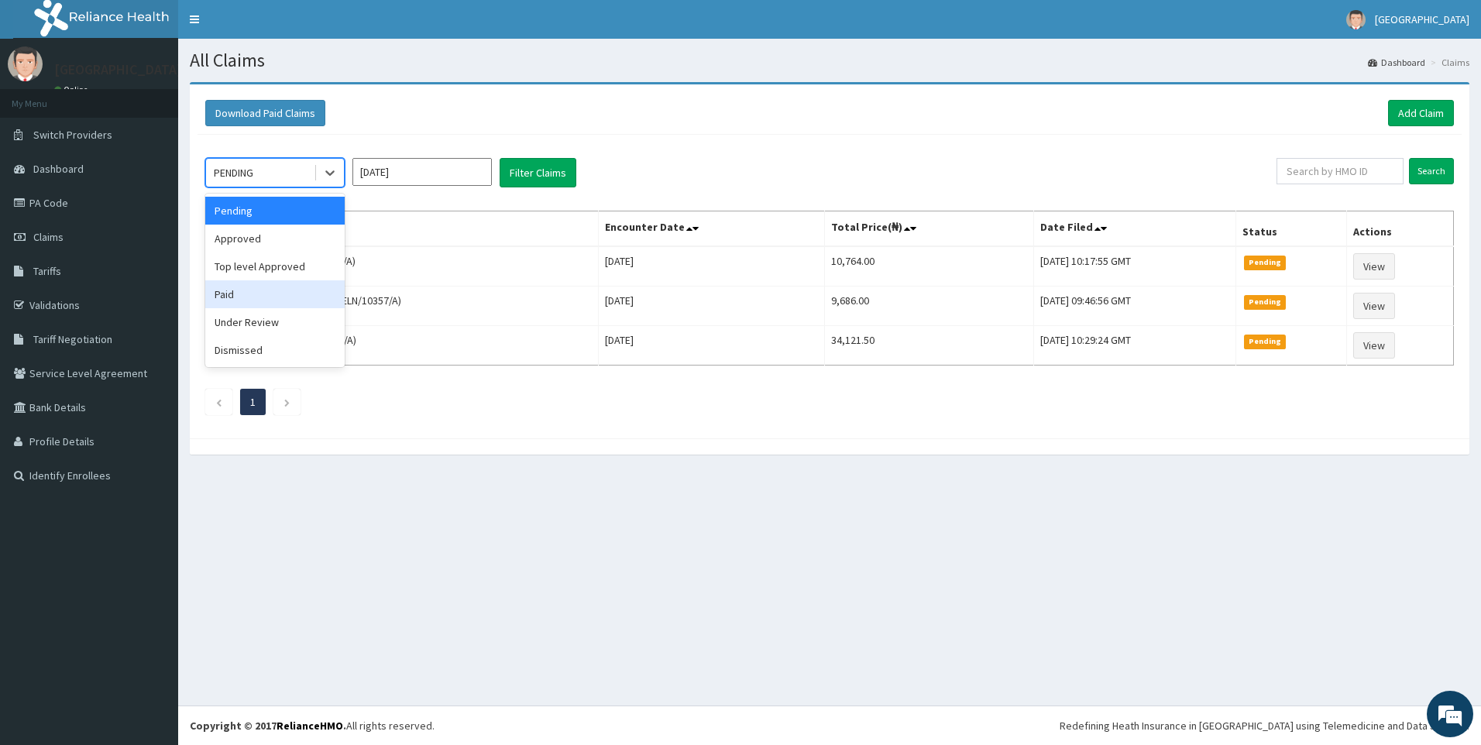
click at [270, 290] on div "Paid" at bounding box center [274, 294] width 139 height 28
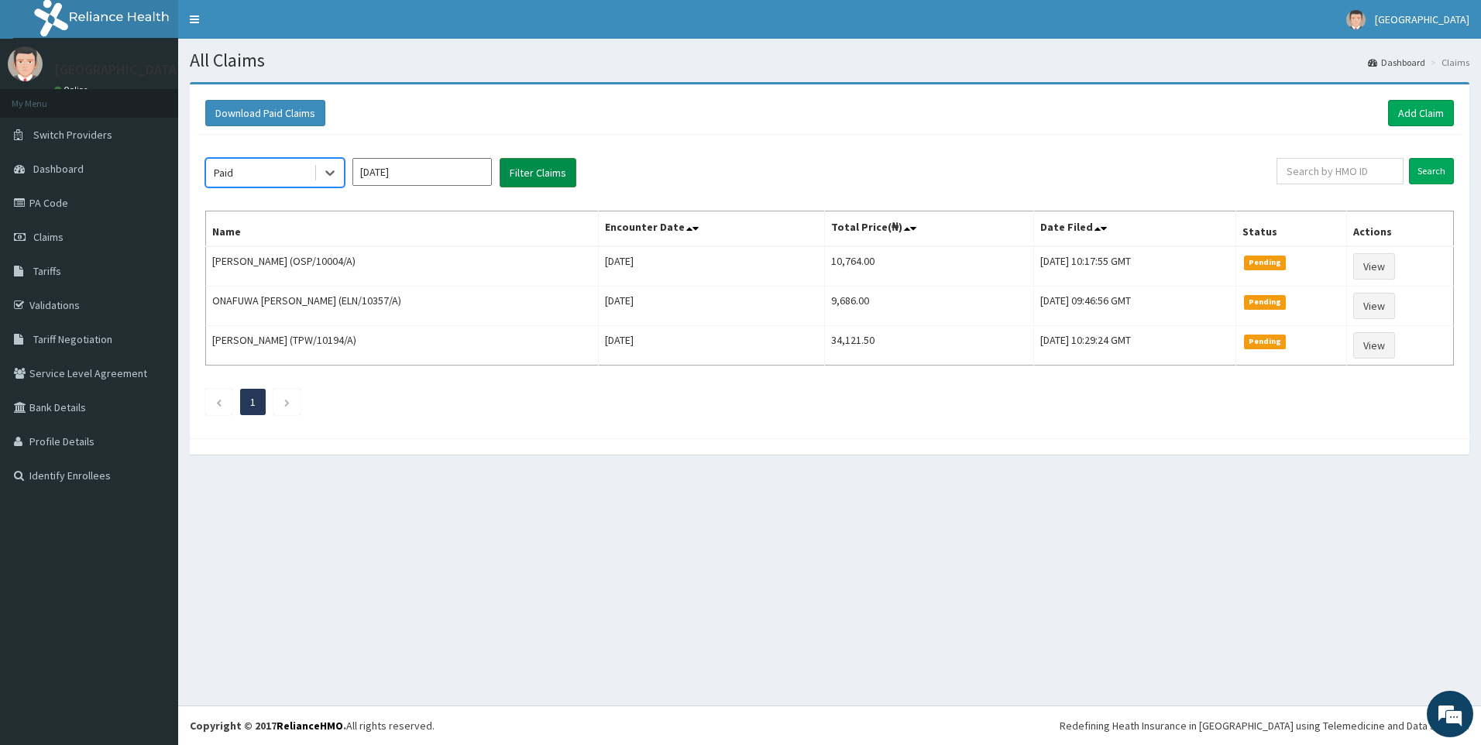
click at [514, 173] on button "Filter Claims" at bounding box center [538, 172] width 77 height 29
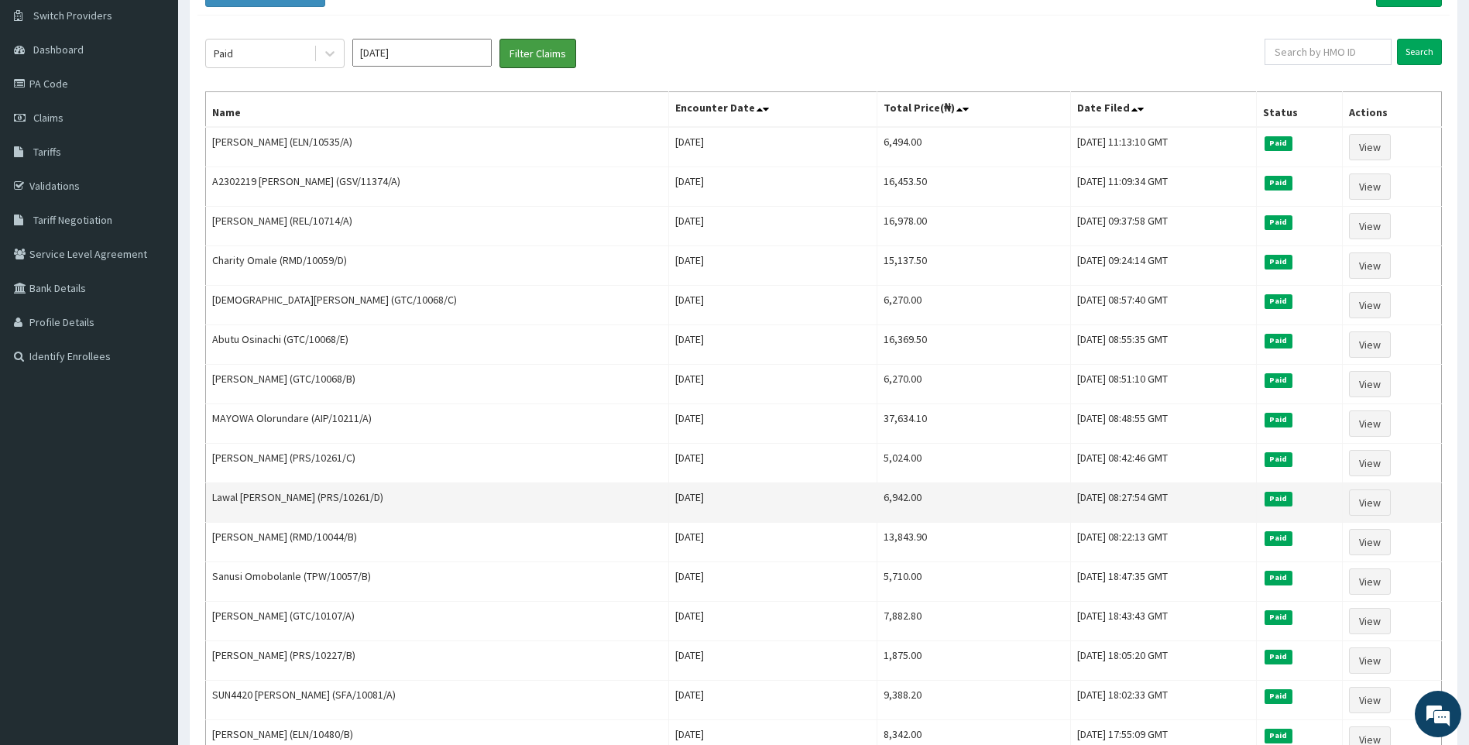
scroll to position [77, 0]
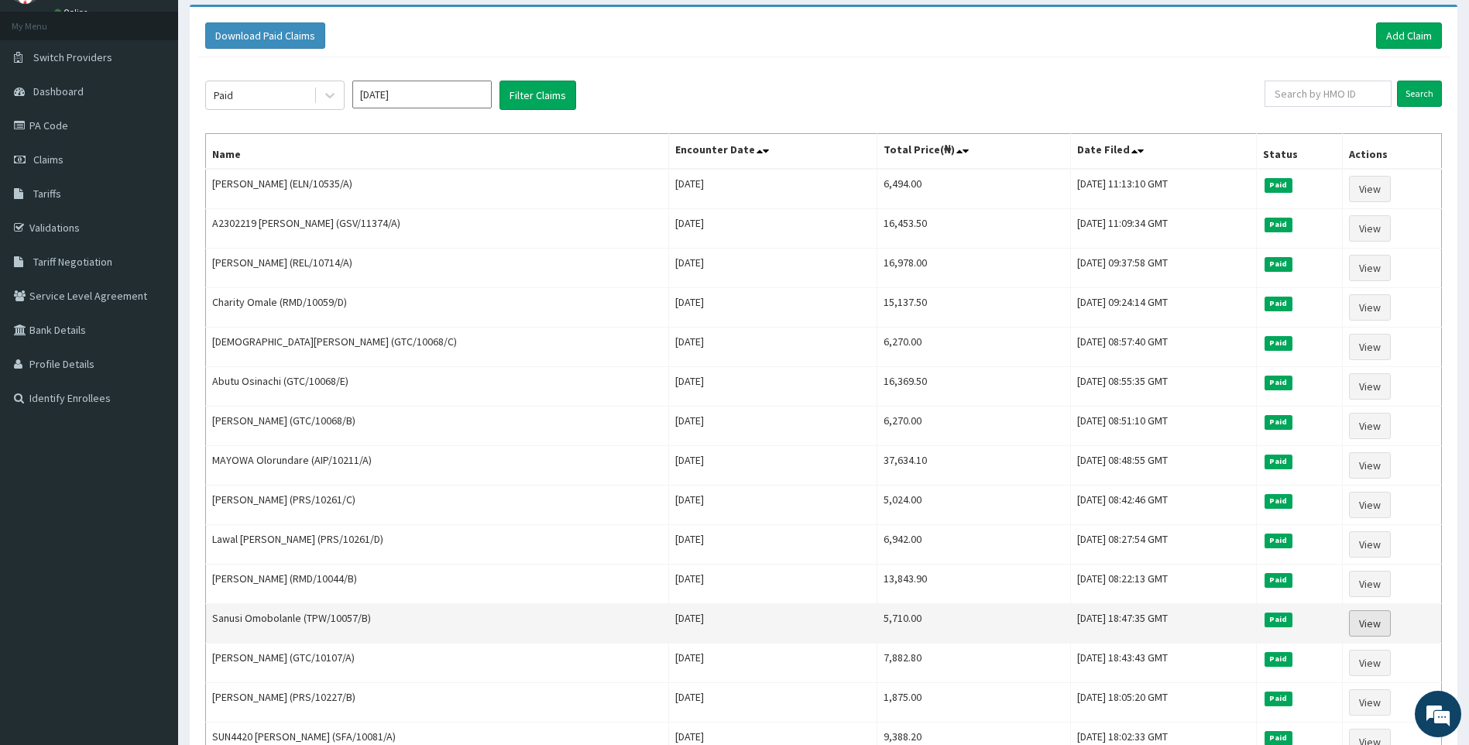
click at [1384, 623] on link "View" at bounding box center [1370, 623] width 42 height 26
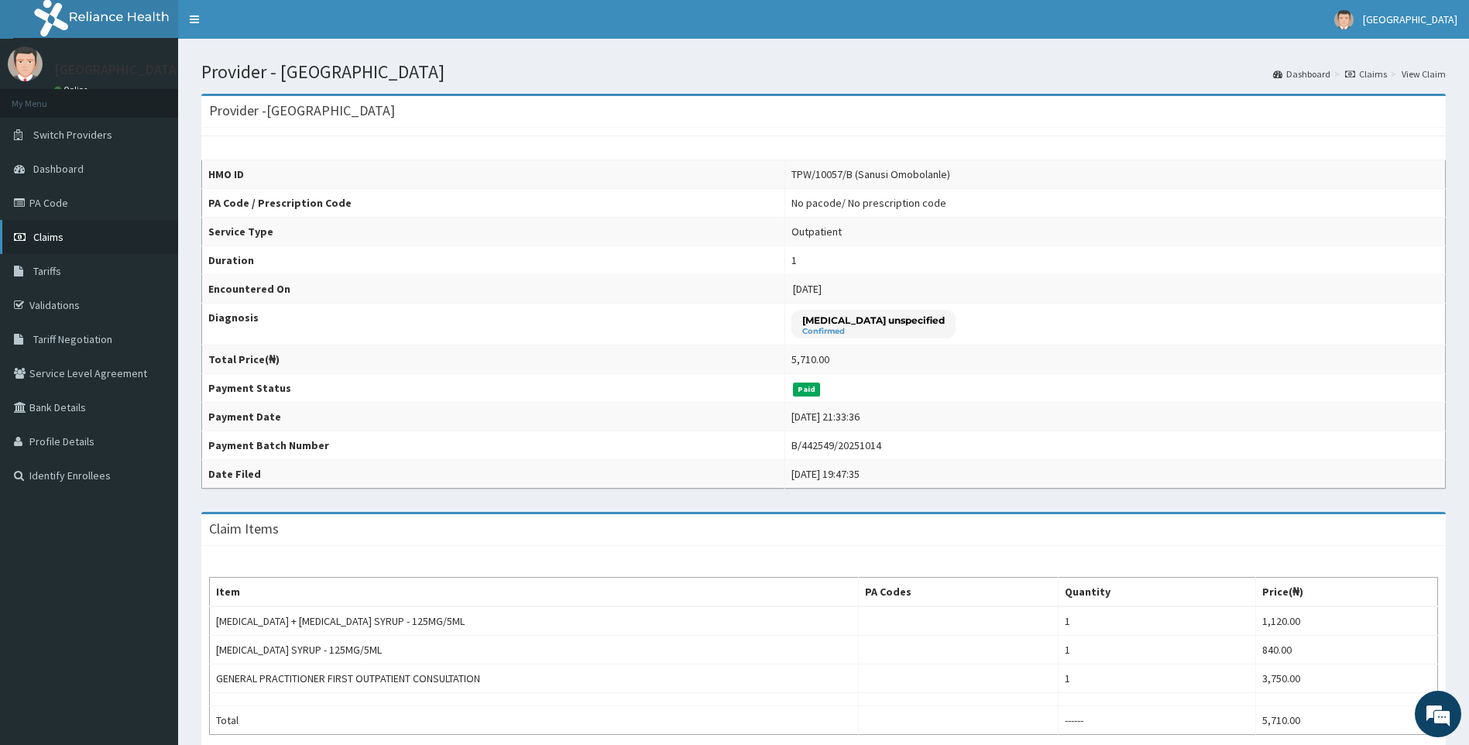
click at [50, 235] on span "Claims" at bounding box center [48, 237] width 30 height 14
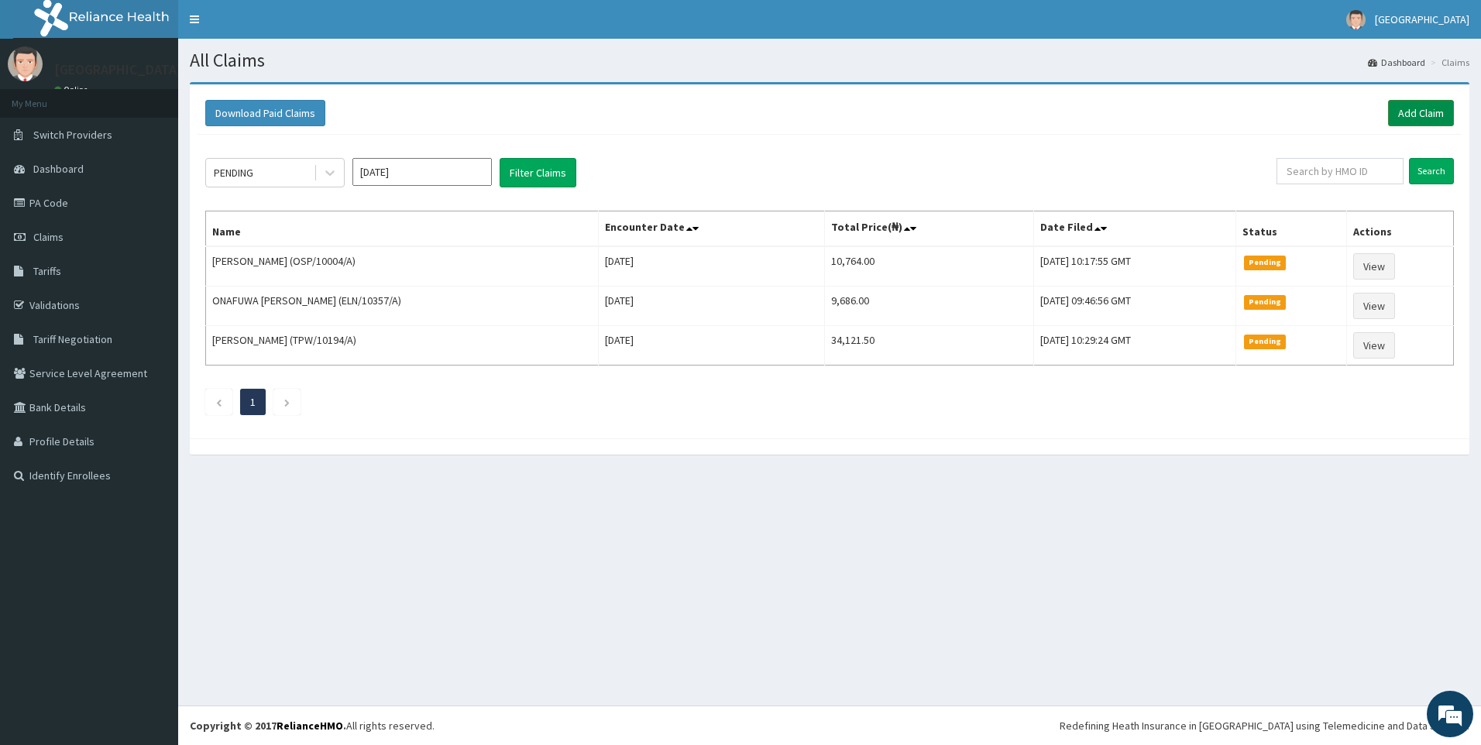
click at [1415, 119] on link "Add Claim" at bounding box center [1421, 113] width 66 height 26
click at [1407, 115] on link "Add Claim" at bounding box center [1421, 113] width 66 height 26
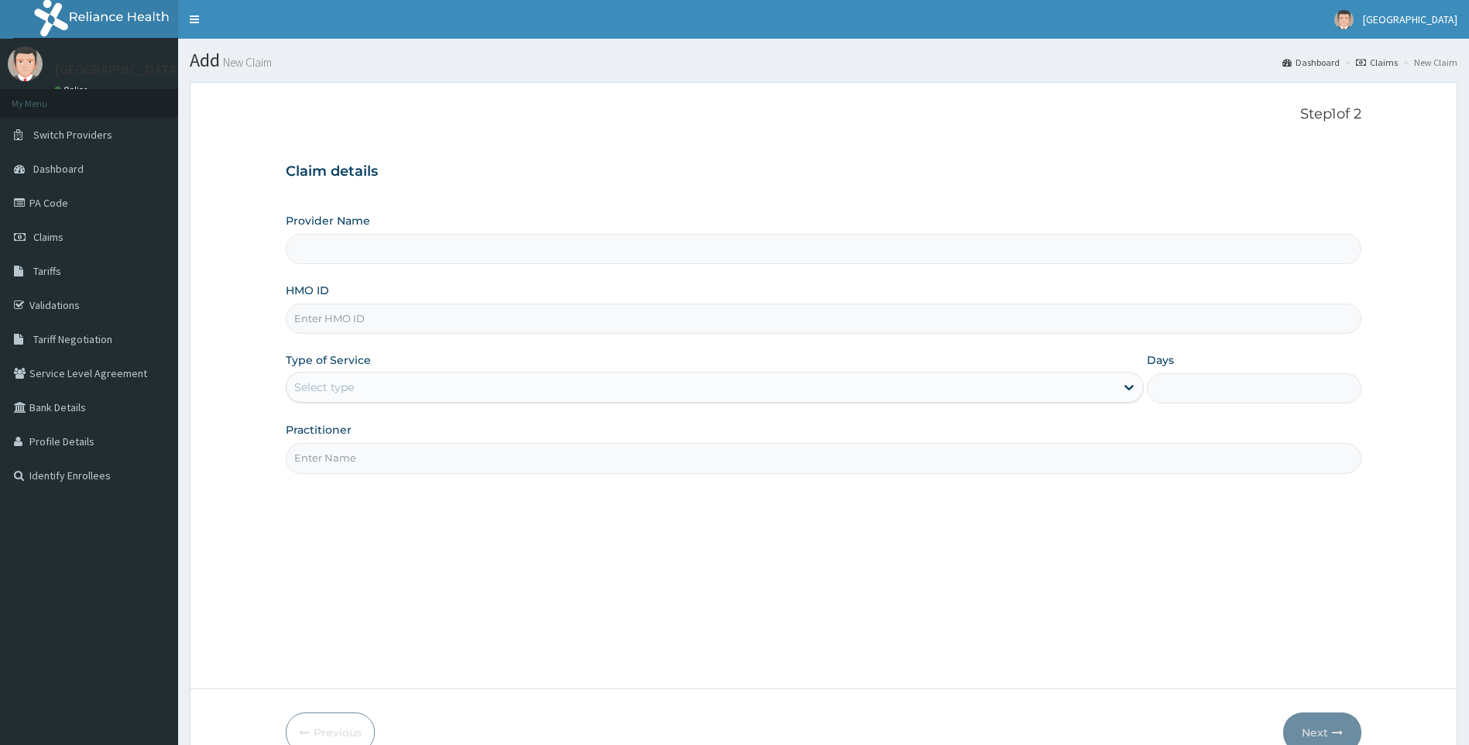
type input "[GEOGRAPHIC_DATA]"
paste input "BIF/10002/A"
type input "BIF/10002/A"
click at [340, 391] on div "Select type" at bounding box center [324, 387] width 60 height 15
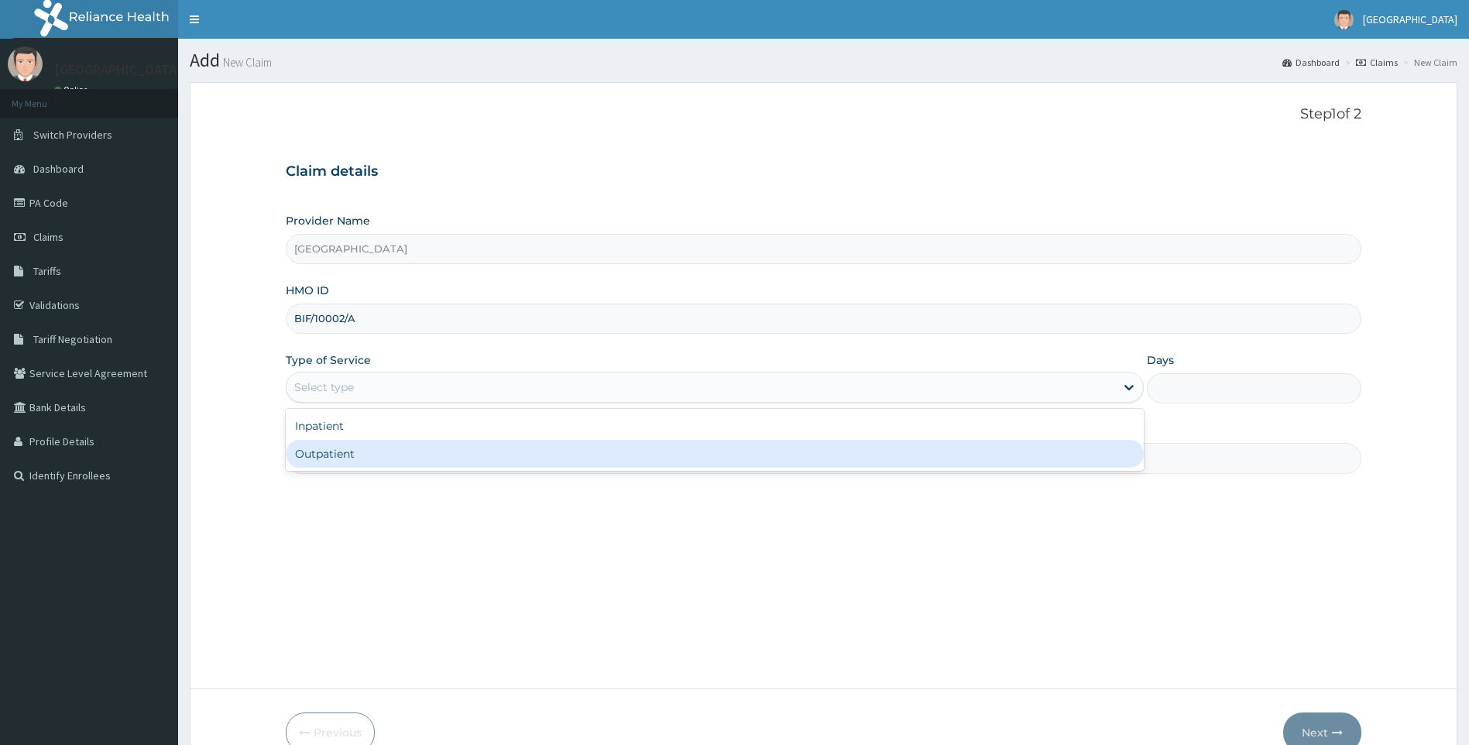
click at [338, 452] on div "Outpatient" at bounding box center [715, 454] width 859 height 28
type input "1"
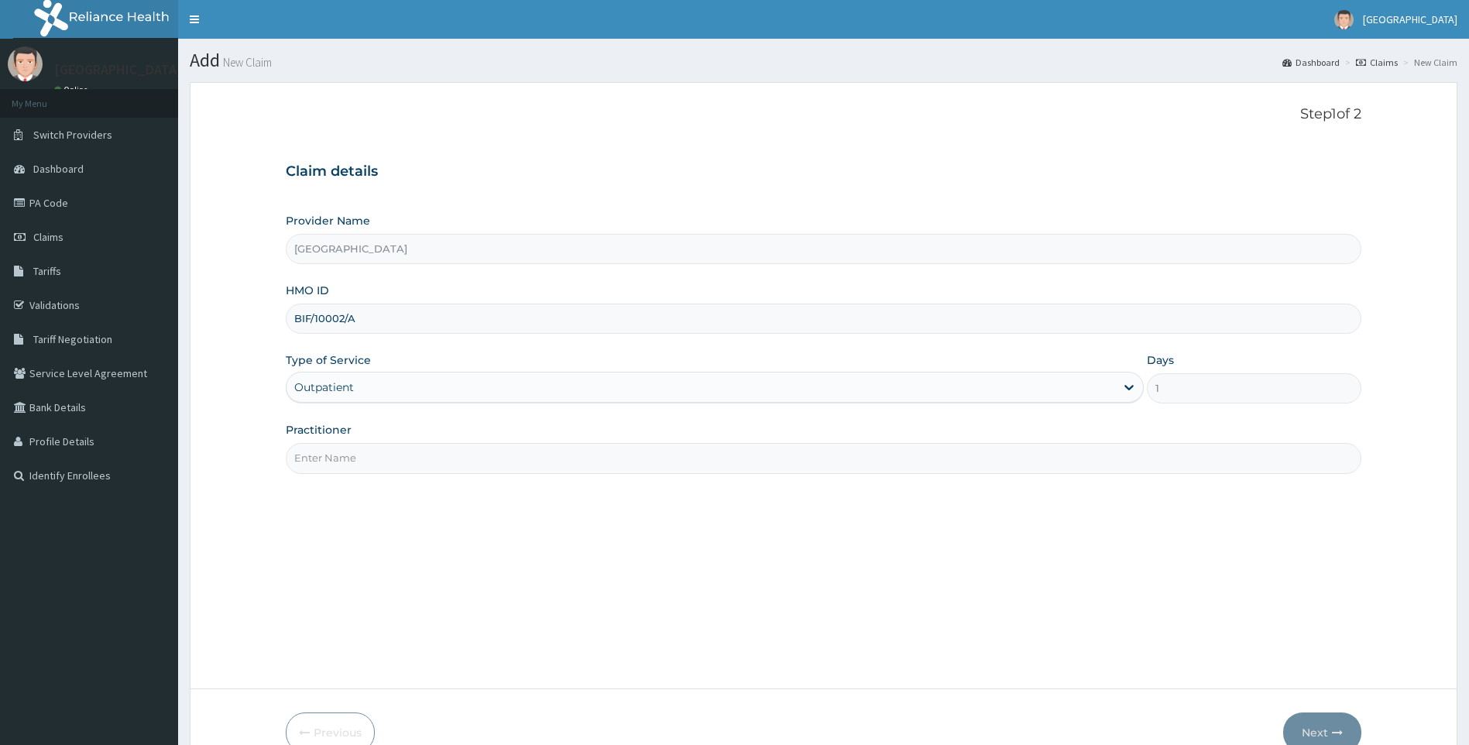
click at [351, 458] on input "Practitioner" at bounding box center [824, 458] width 1077 height 30
click at [404, 459] on input "Practitioner" at bounding box center [824, 458] width 1077 height 30
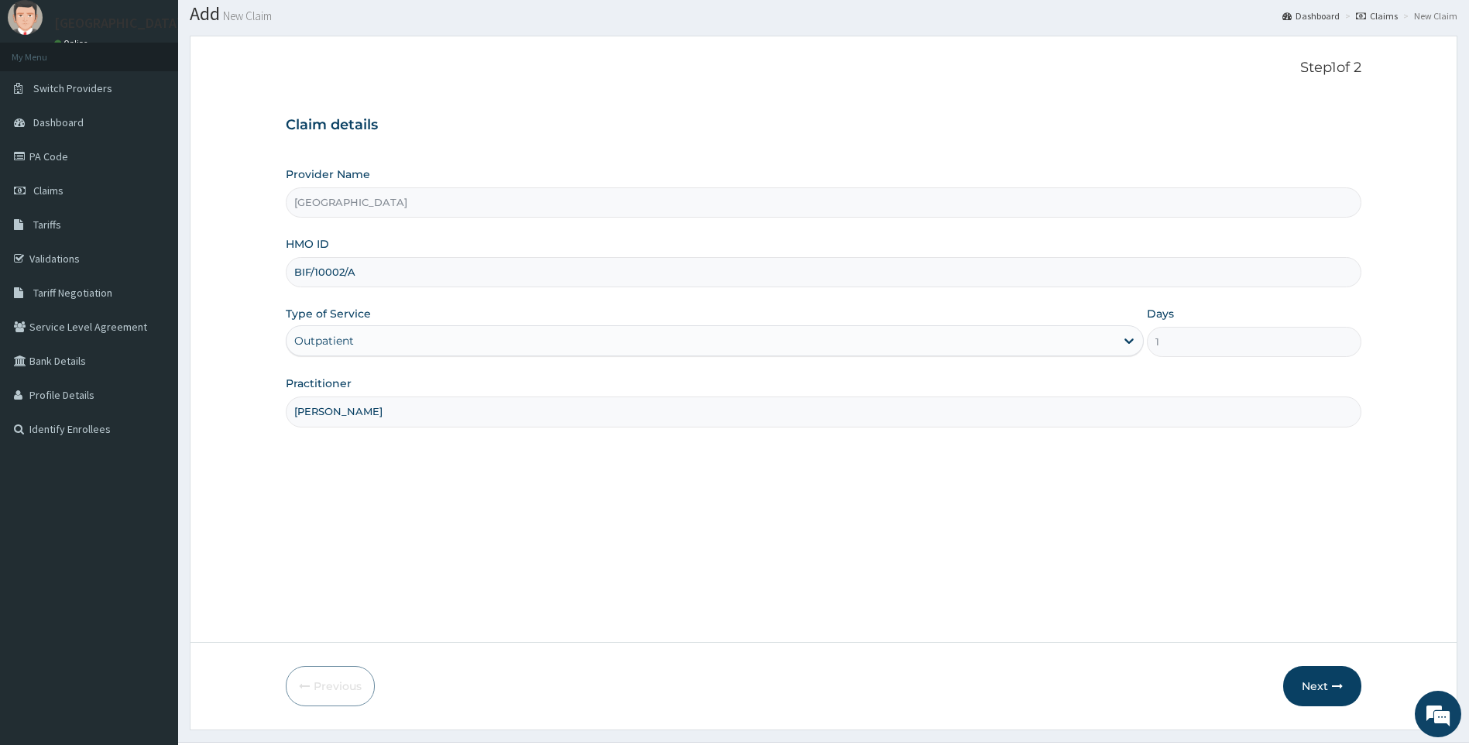
scroll to position [77, 0]
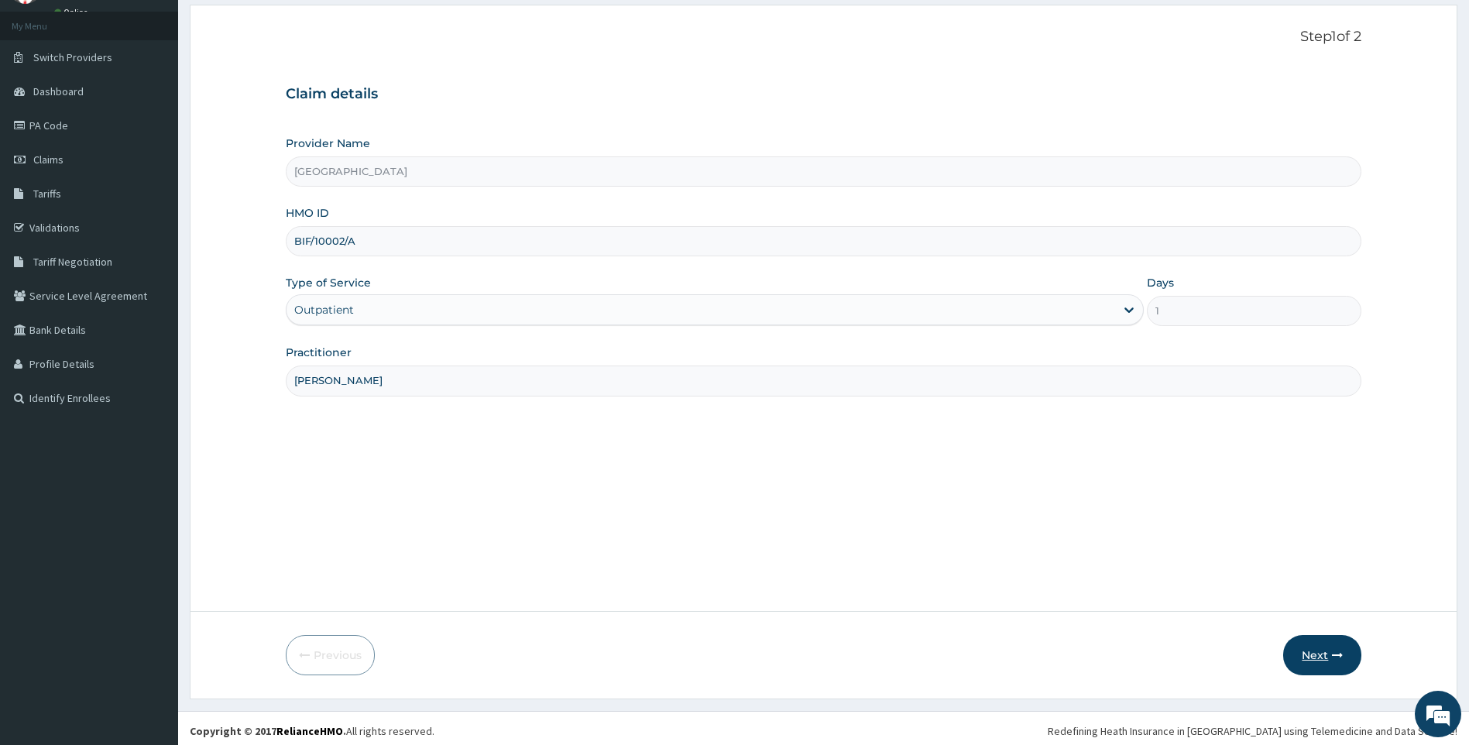
type input "DR ILORI"
click at [1311, 652] on button "Next" at bounding box center [1322, 655] width 78 height 40
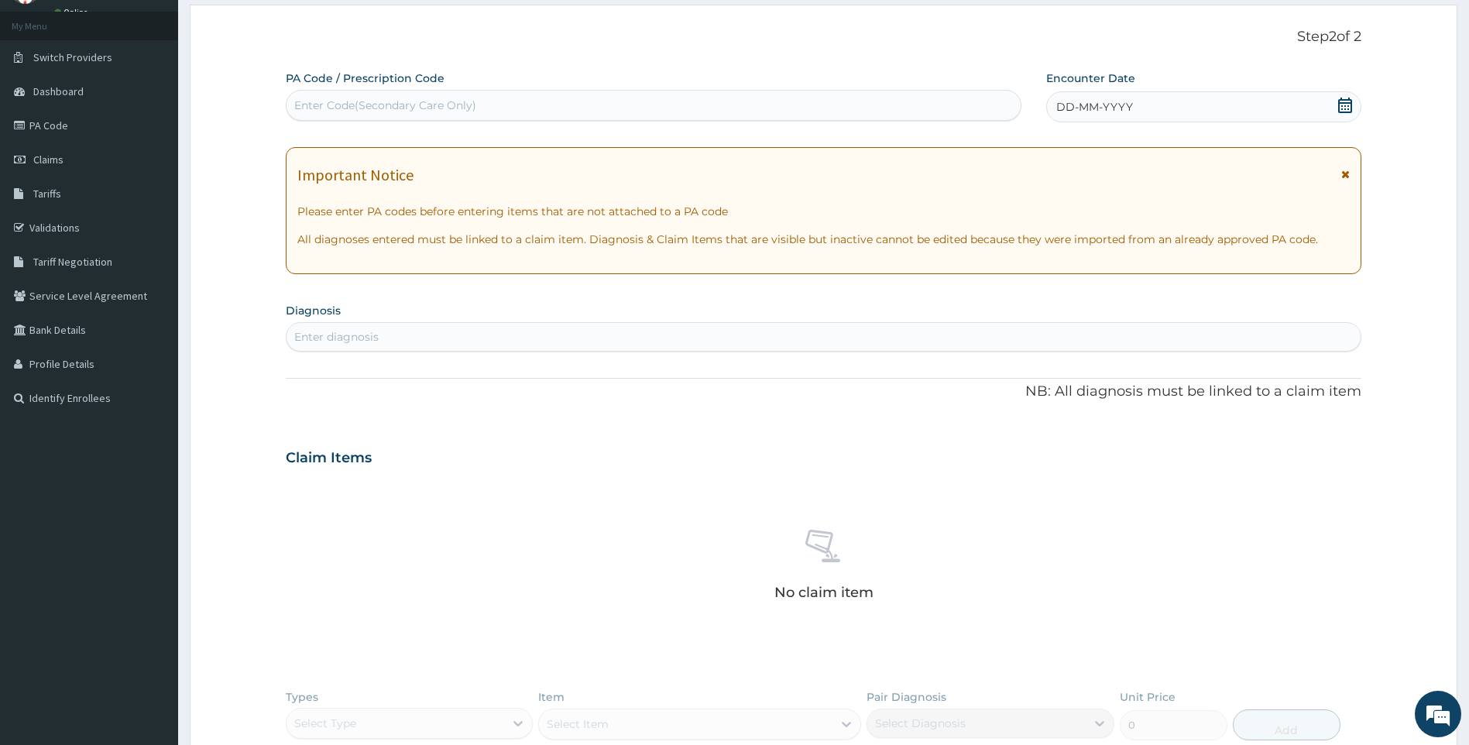
click at [1346, 102] on icon at bounding box center [1345, 105] width 14 height 15
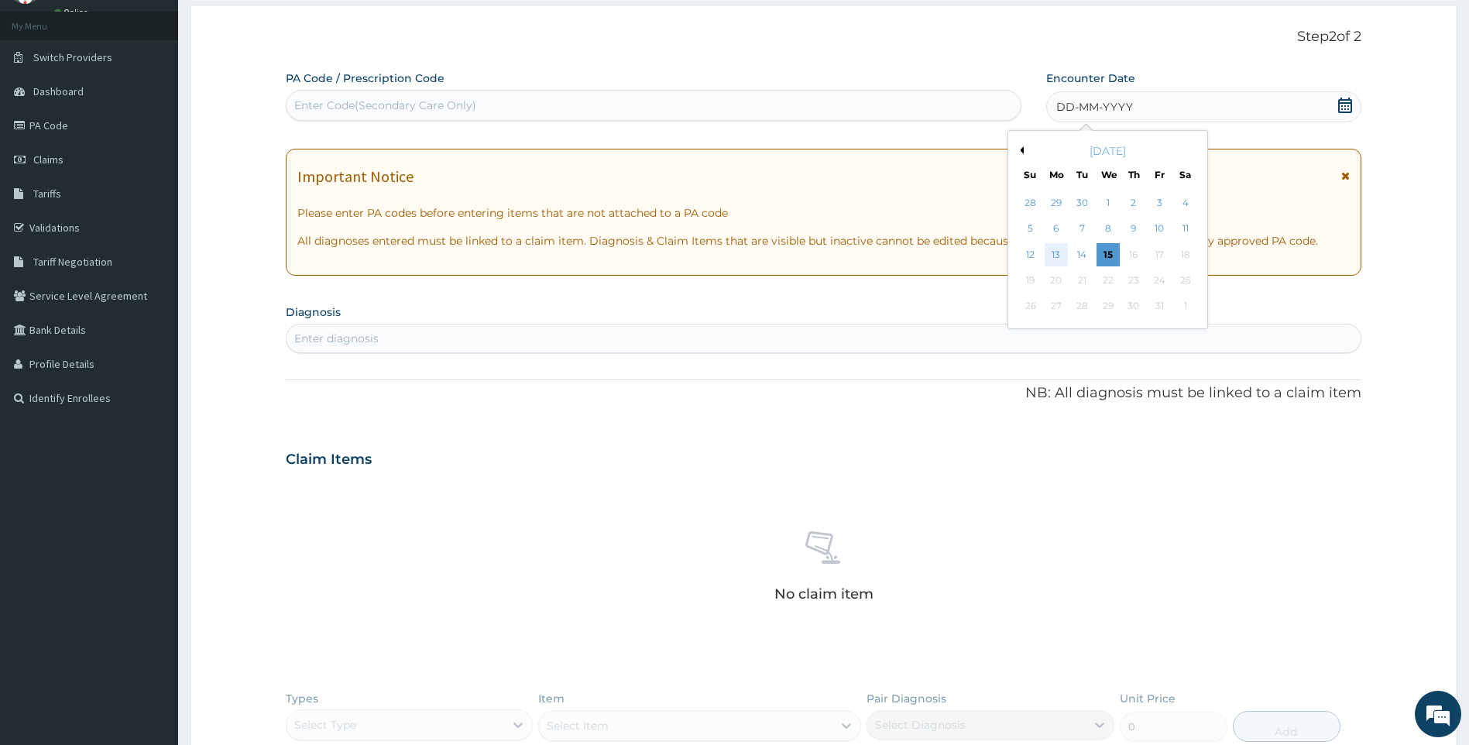
click at [1050, 252] on div "13" at bounding box center [1056, 254] width 23 height 23
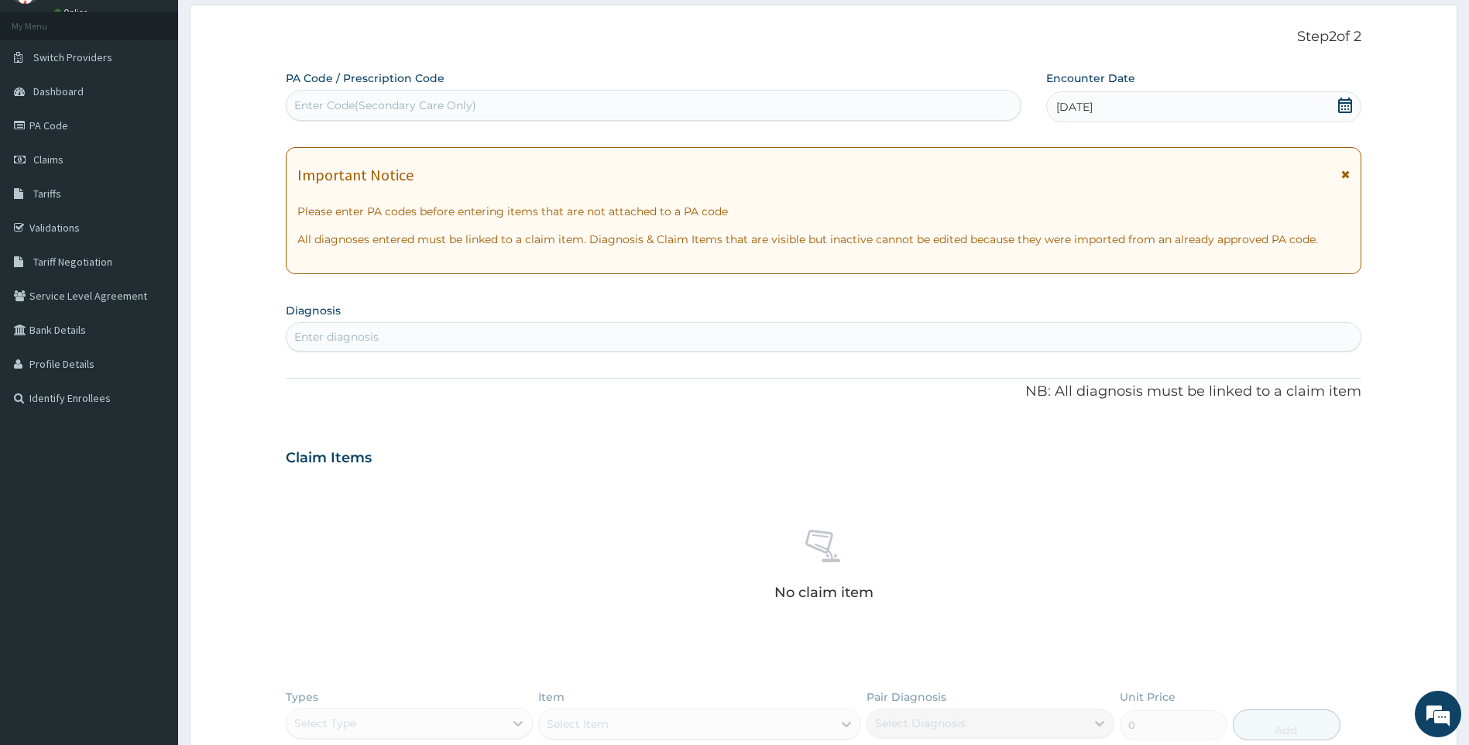
click at [408, 328] on div "Enter diagnosis" at bounding box center [824, 337] width 1075 height 25
type input "MUSCULO"
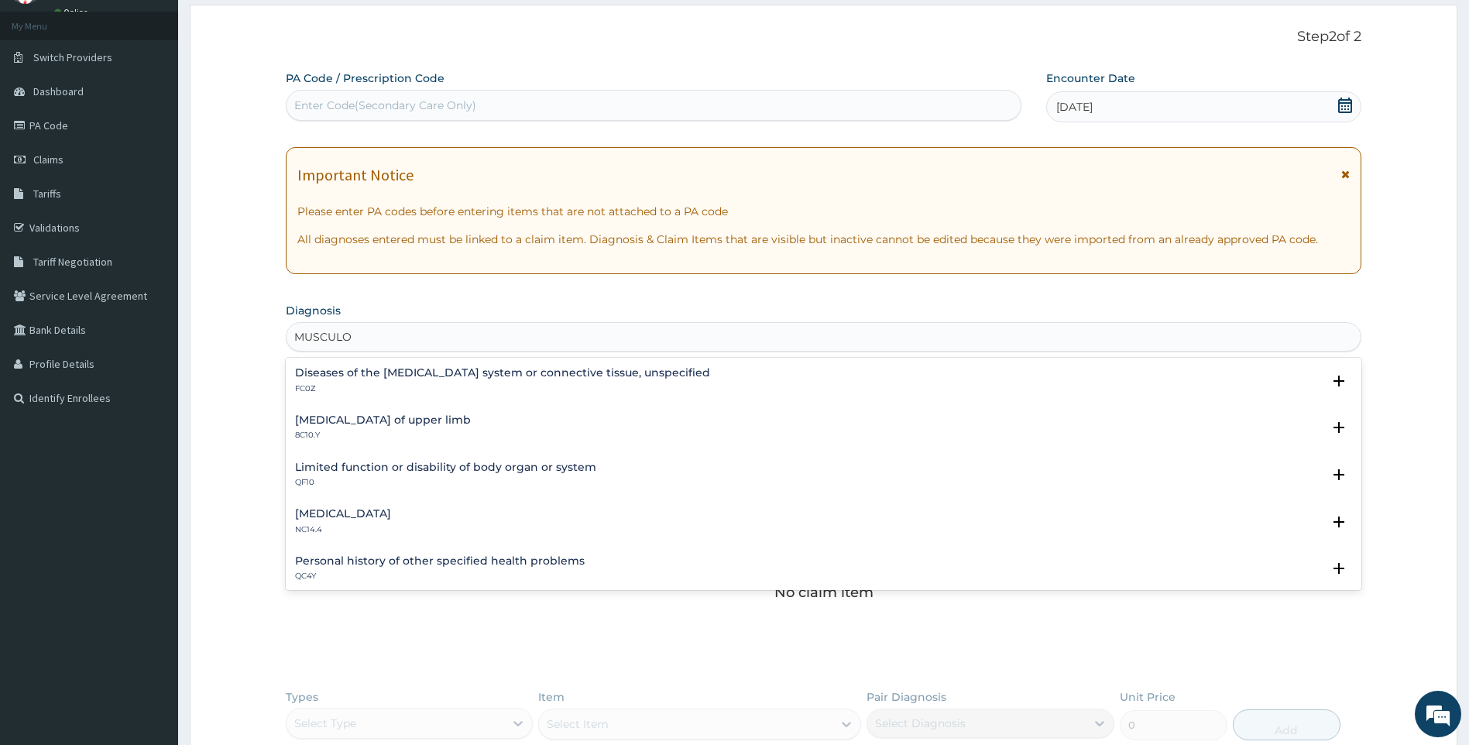
scroll to position [155, 0]
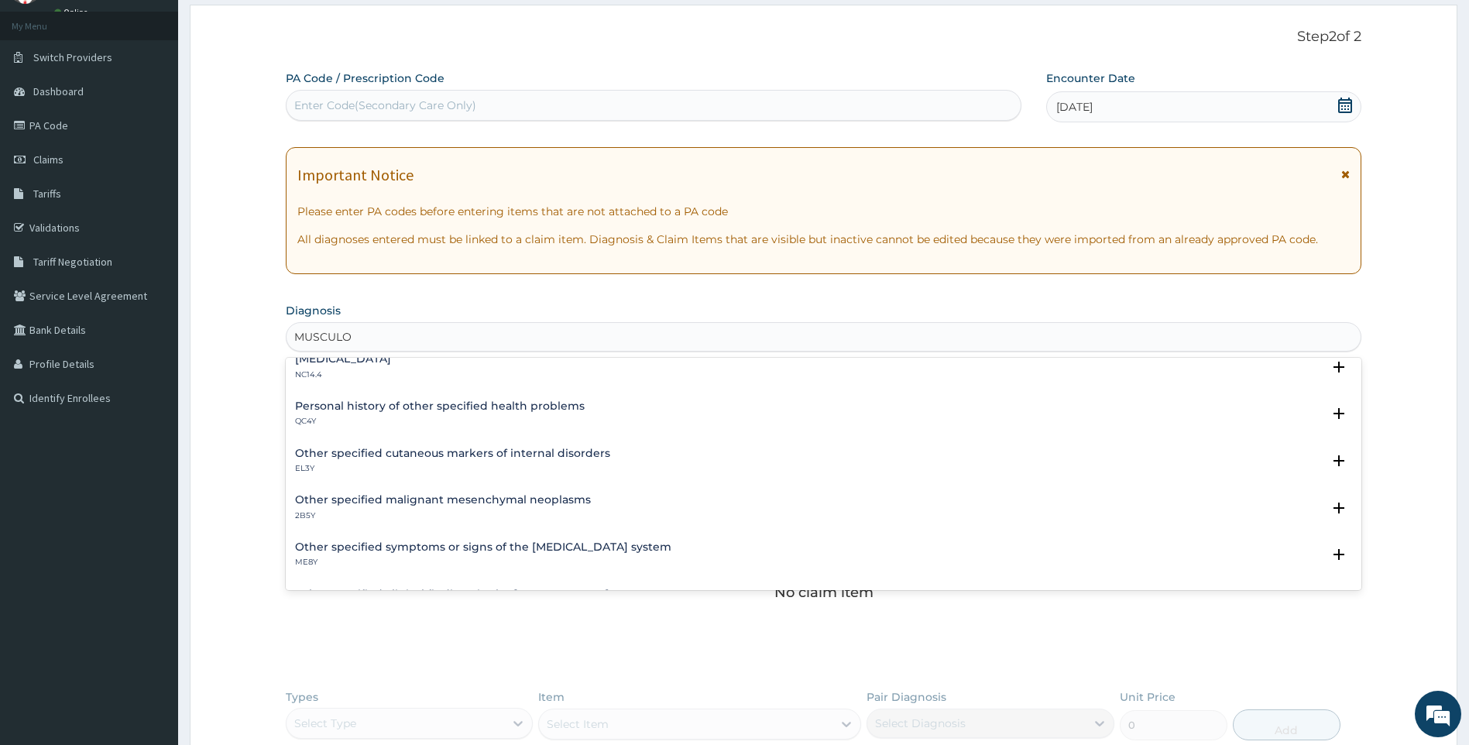
click at [512, 547] on h4 "Other specified symptoms or signs of the musculoskeletal system" at bounding box center [483, 547] width 376 height 12
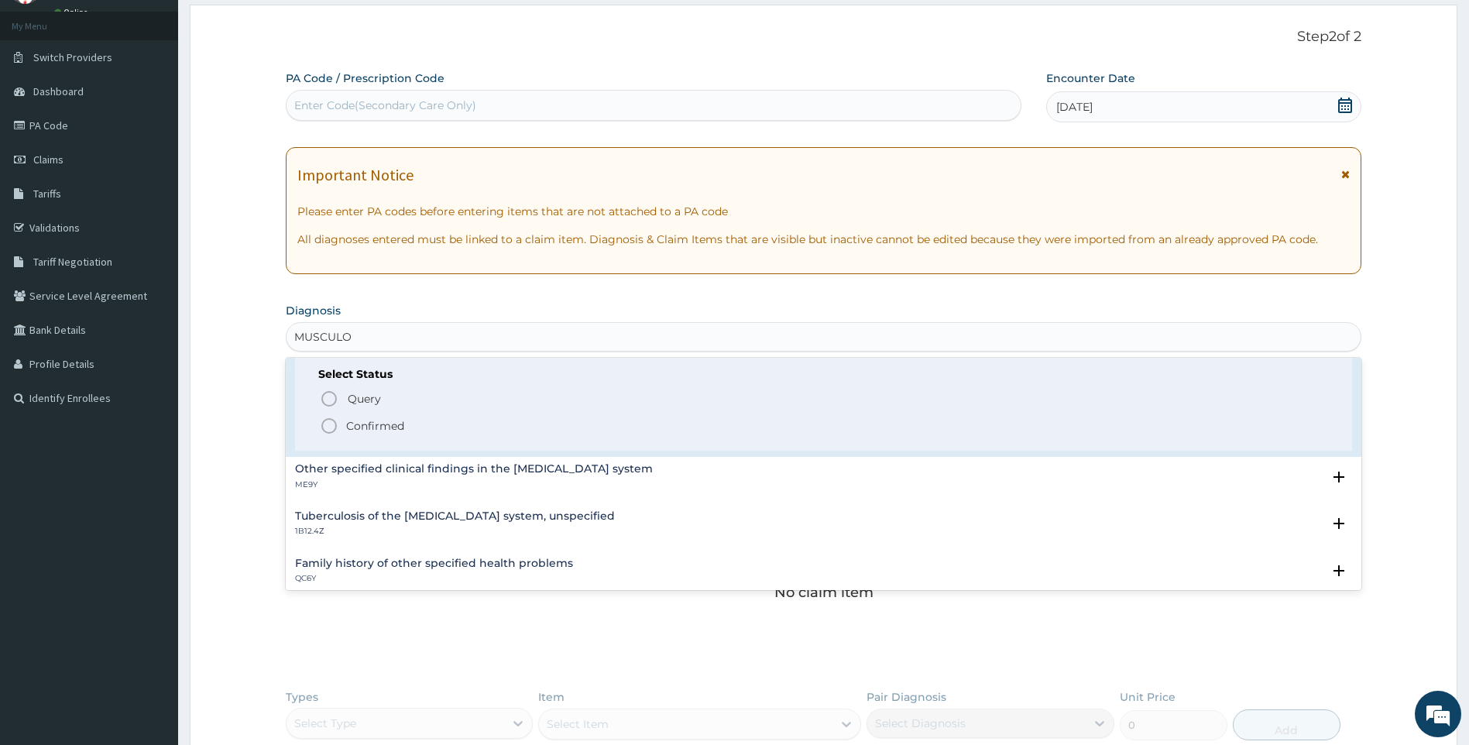
scroll to position [387, 0]
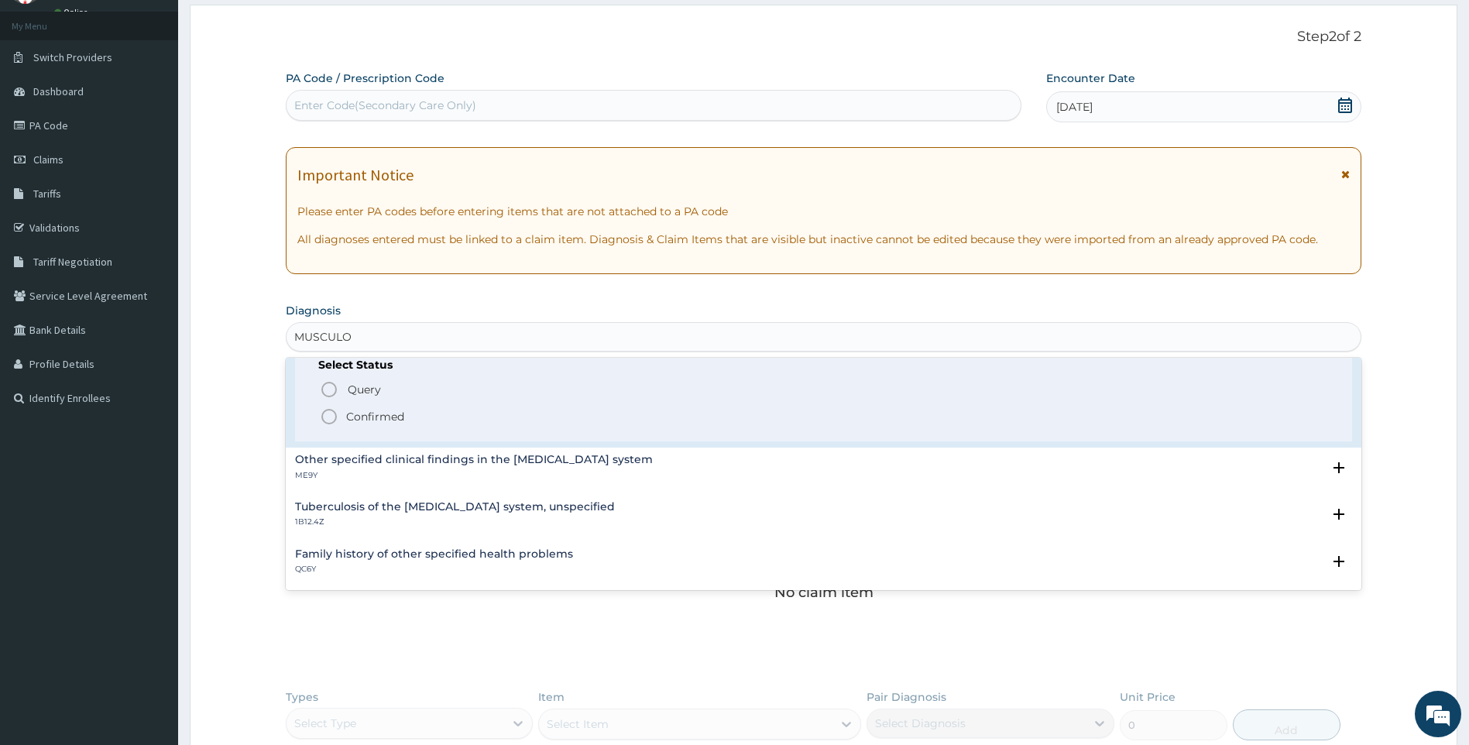
click at [359, 415] on p "Confirmed" at bounding box center [375, 416] width 58 height 15
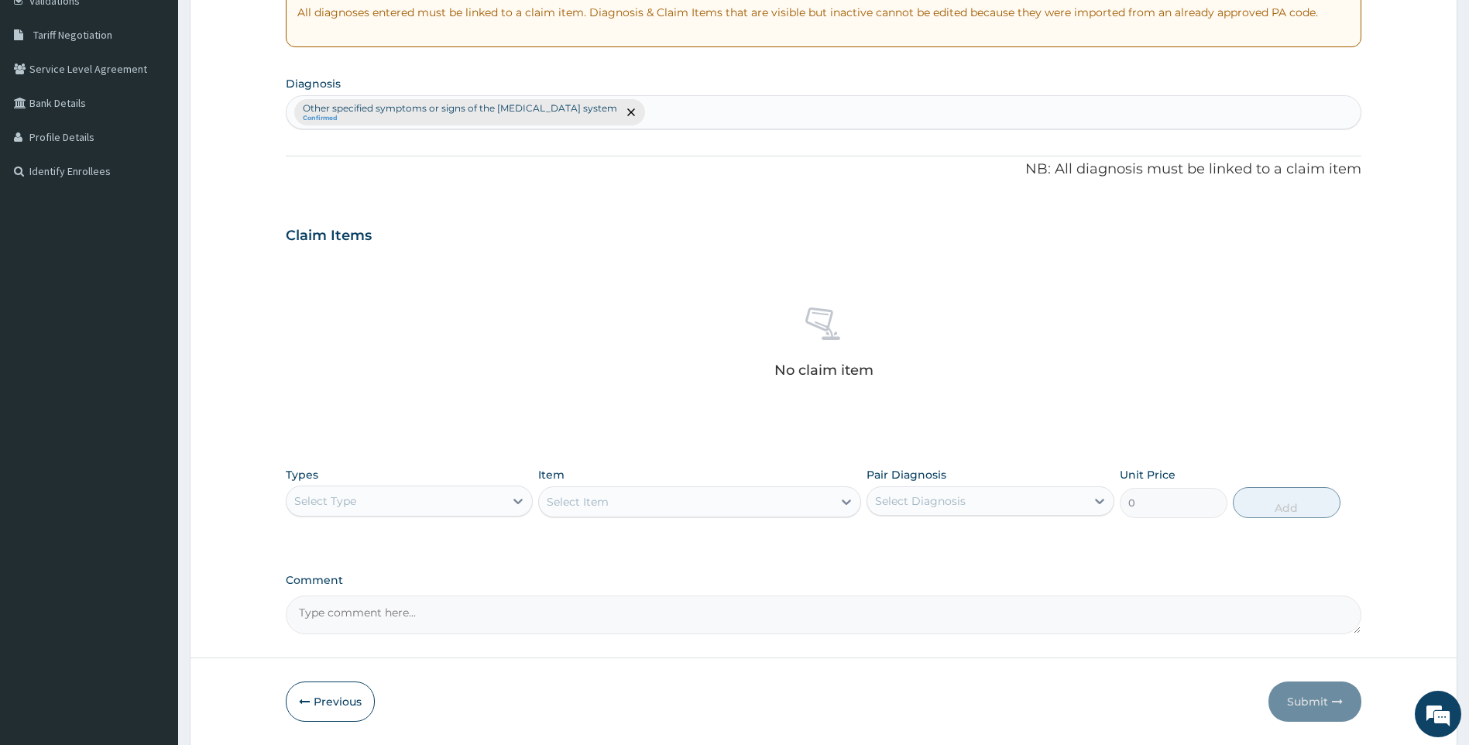
scroll to position [310, 0]
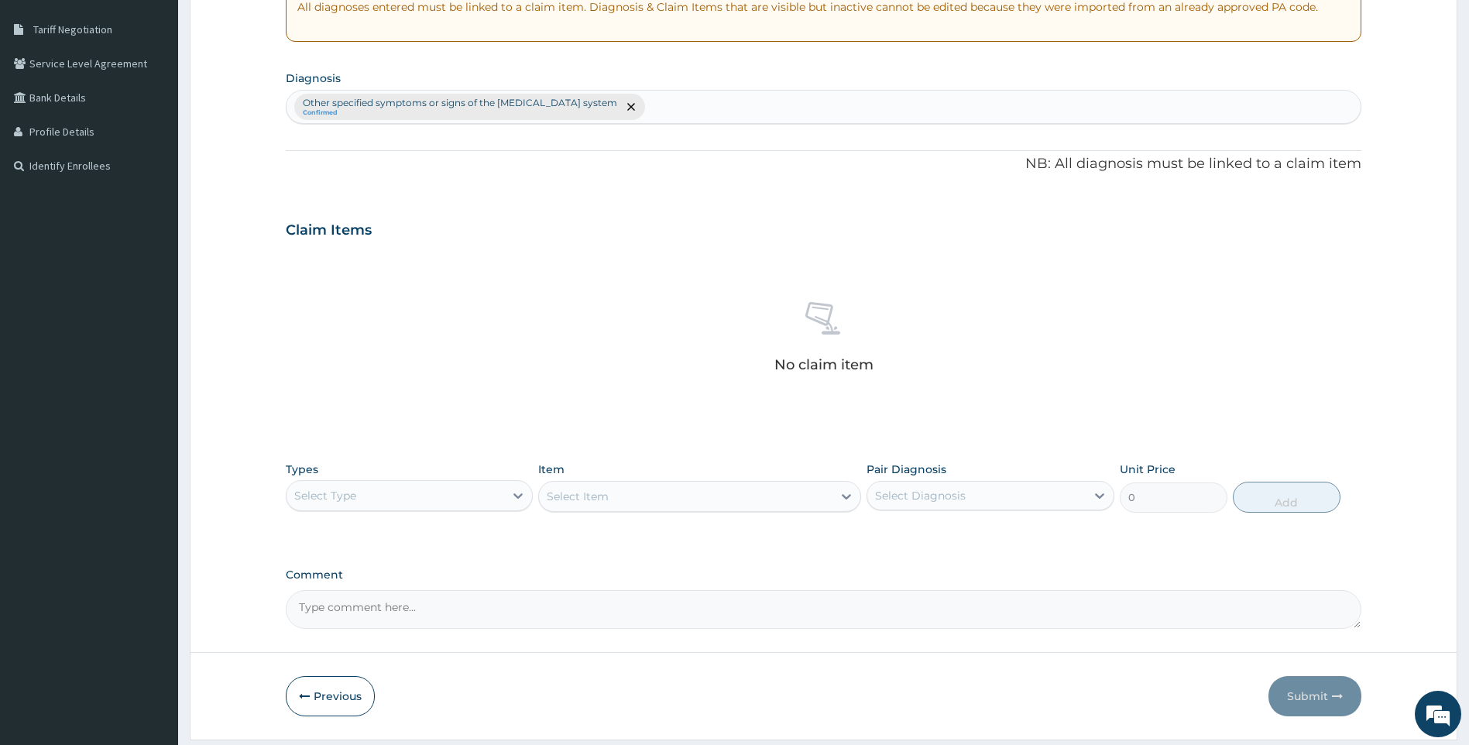
drag, startPoint x: 735, startPoint y: 285, endPoint x: 684, endPoint y: 346, distance: 79.7
click at [684, 346] on div "No claim item" at bounding box center [824, 340] width 1077 height 178
click at [438, 496] on div "Select Type" at bounding box center [396, 495] width 218 height 25
click at [450, 497] on div "Select Type" at bounding box center [396, 495] width 218 height 25
click at [314, 704] on div "Drugs" at bounding box center [410, 702] width 248 height 28
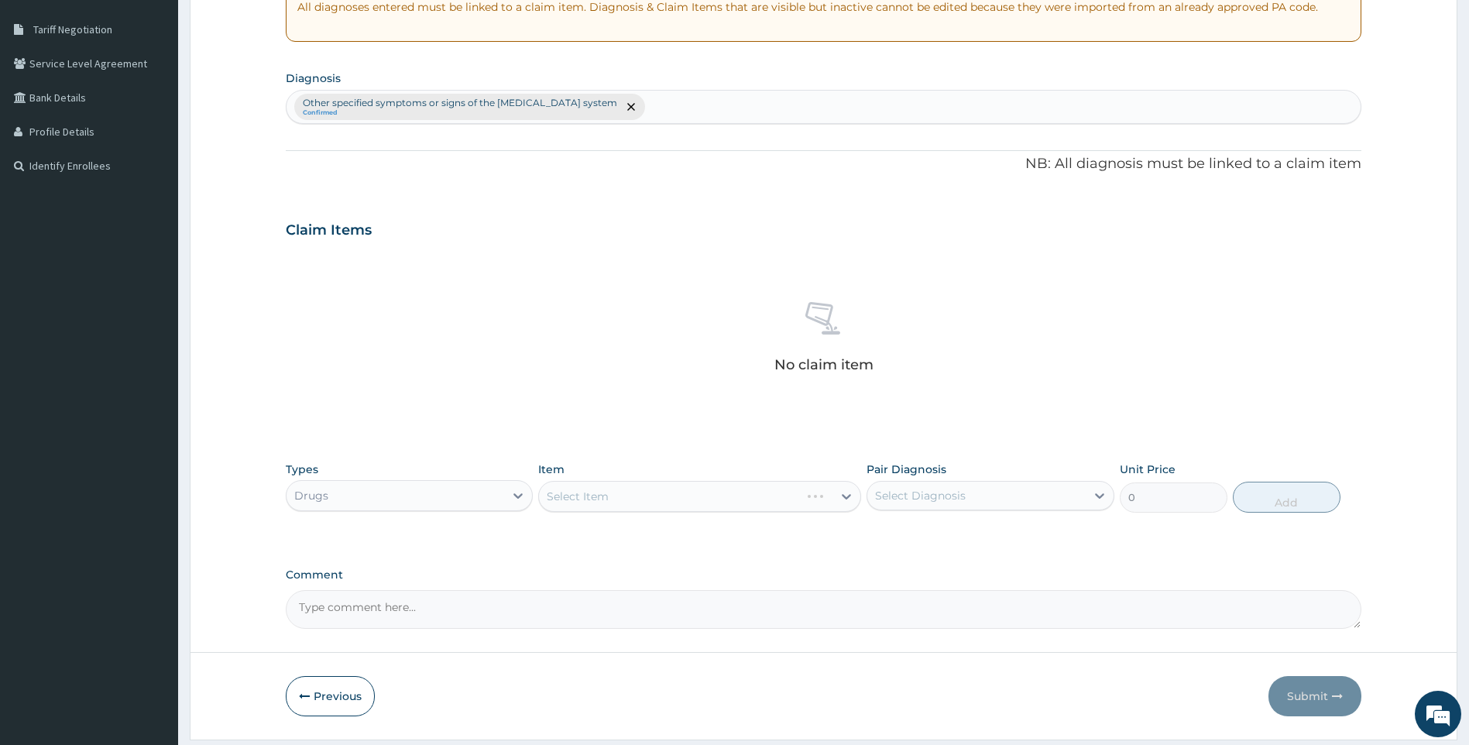
click at [644, 496] on div "Select Item" at bounding box center [699, 496] width 323 height 31
click at [705, 497] on div "Select Item" at bounding box center [699, 496] width 323 height 31
click at [701, 492] on div "Select Item" at bounding box center [699, 496] width 323 height 31
click at [701, 496] on div "Select Item" at bounding box center [699, 496] width 323 height 31
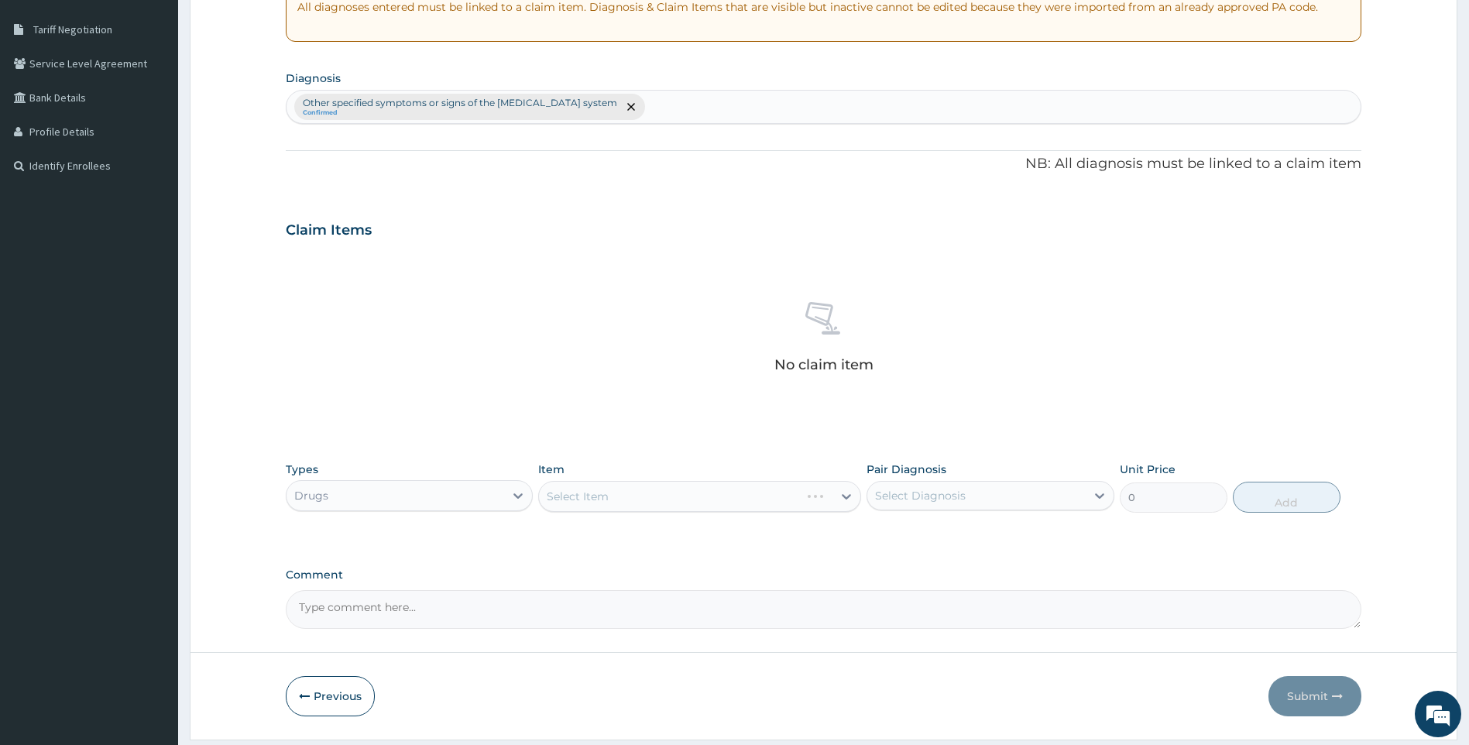
click at [701, 496] on div "Select Item" at bounding box center [699, 496] width 323 height 31
drag, startPoint x: 701, startPoint y: 496, endPoint x: 765, endPoint y: 493, distance: 64.4
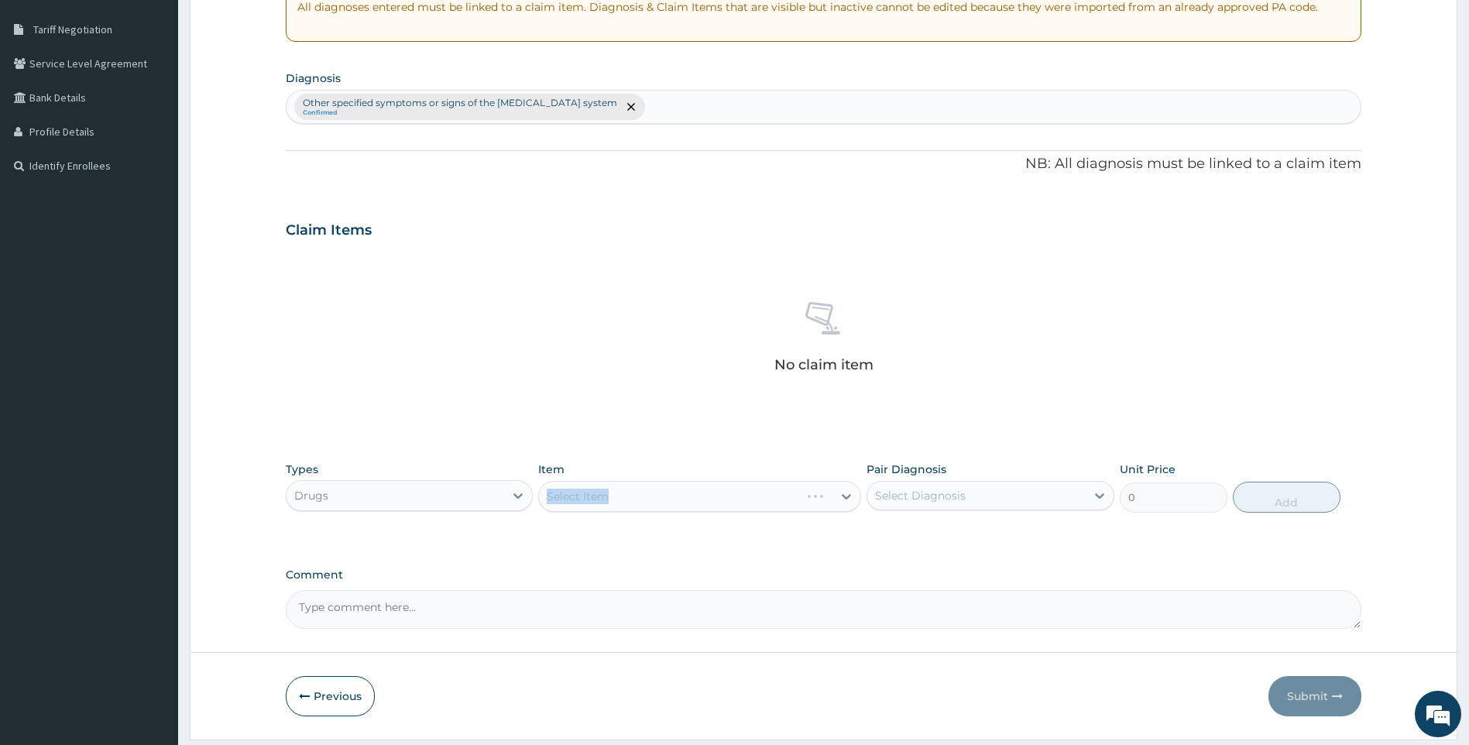
click at [765, 493] on div "Select Item" at bounding box center [699, 496] width 323 height 31
click at [565, 501] on div "Select Item" at bounding box center [699, 496] width 323 height 31
click at [630, 502] on div "Select Item" at bounding box center [699, 496] width 323 height 31
click at [637, 502] on div "Select Item" at bounding box center [699, 496] width 323 height 31
click at [731, 497] on div "Select Item" at bounding box center [699, 496] width 323 height 31
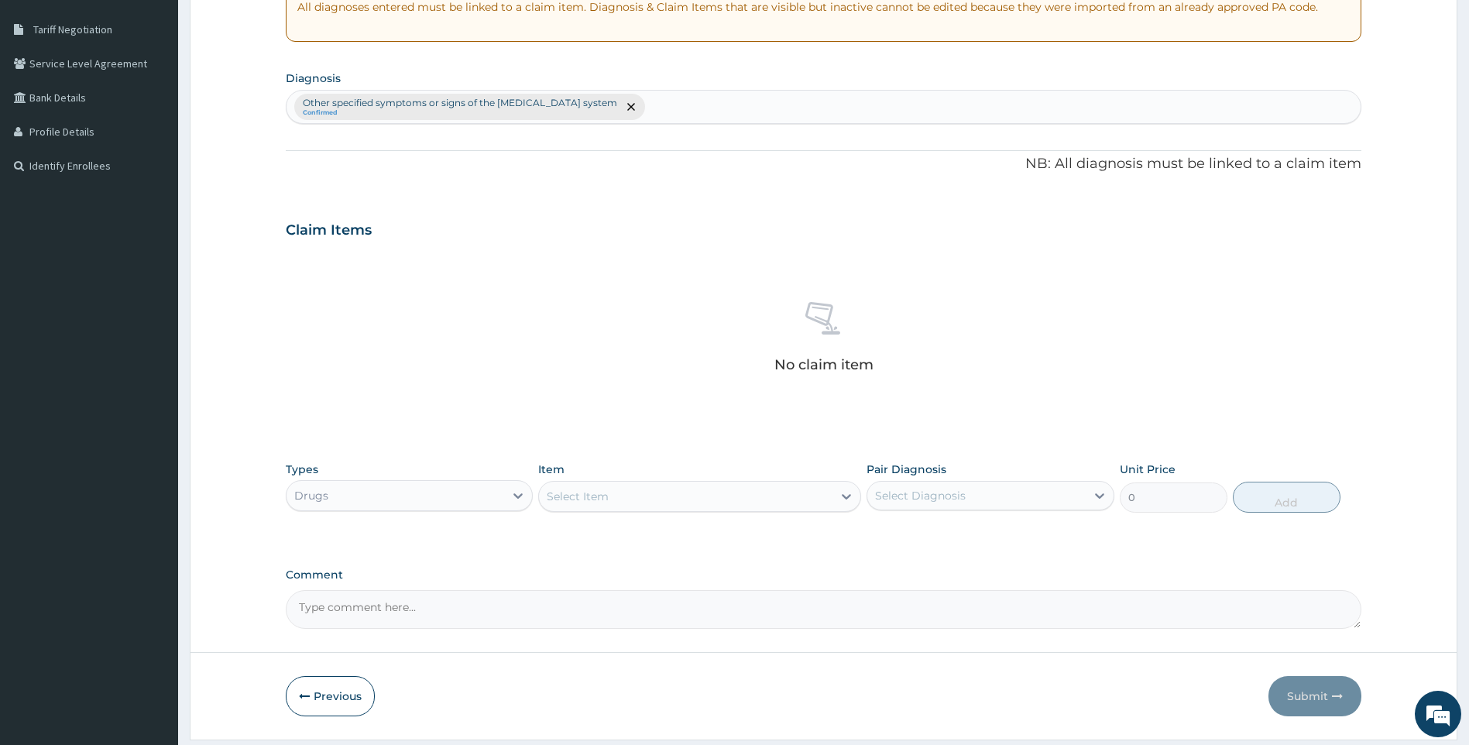
click at [706, 487] on div "Select Item" at bounding box center [686, 496] width 294 height 25
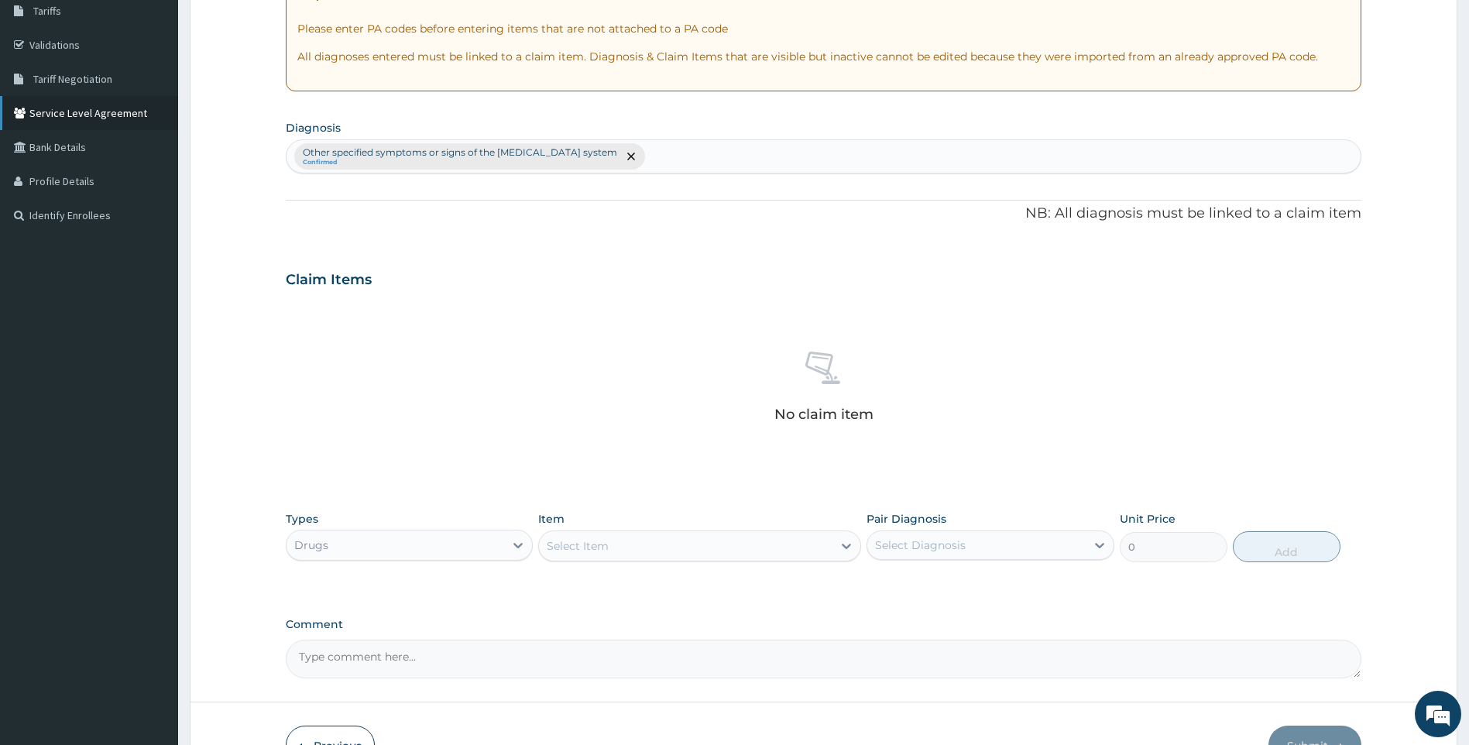
scroll to position [155, 0]
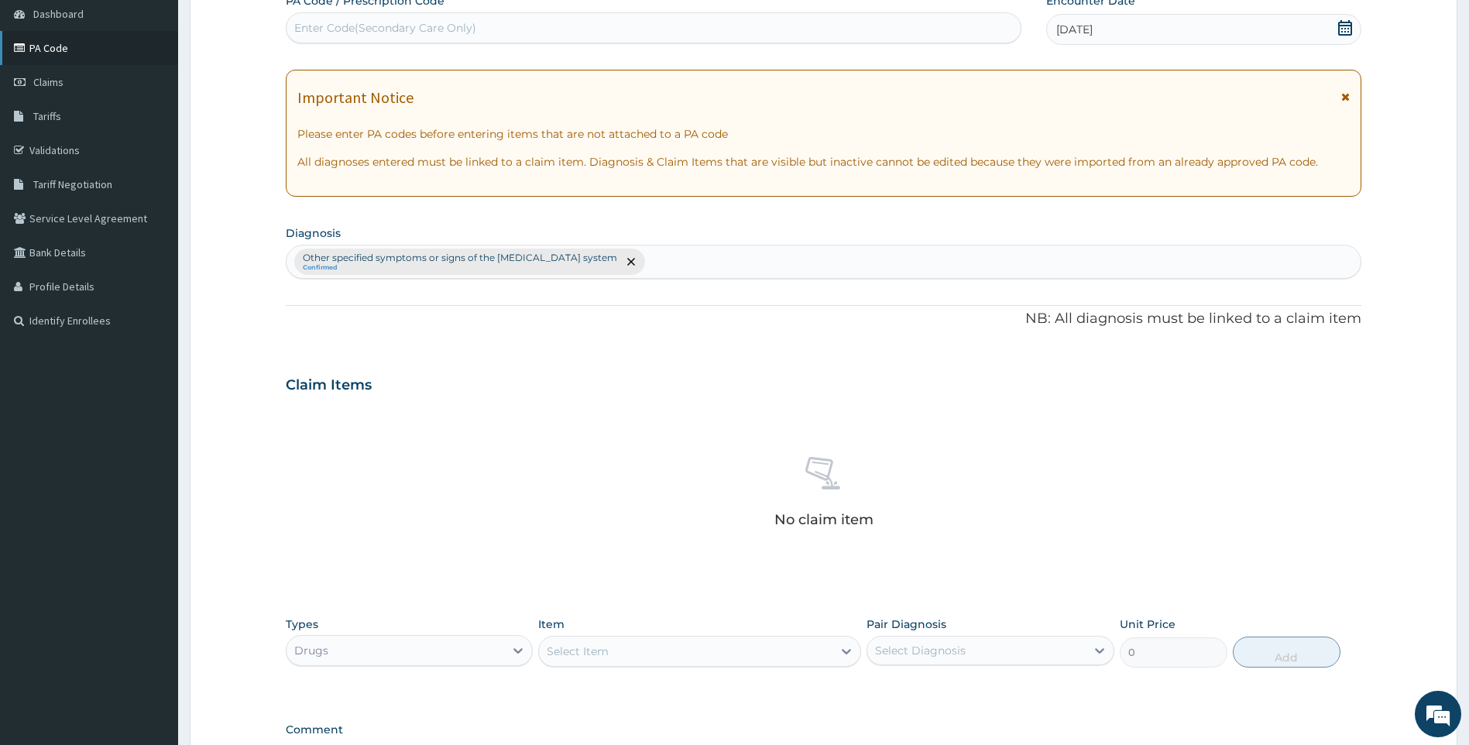
click at [79, 46] on link "PA Code" at bounding box center [89, 48] width 178 height 34
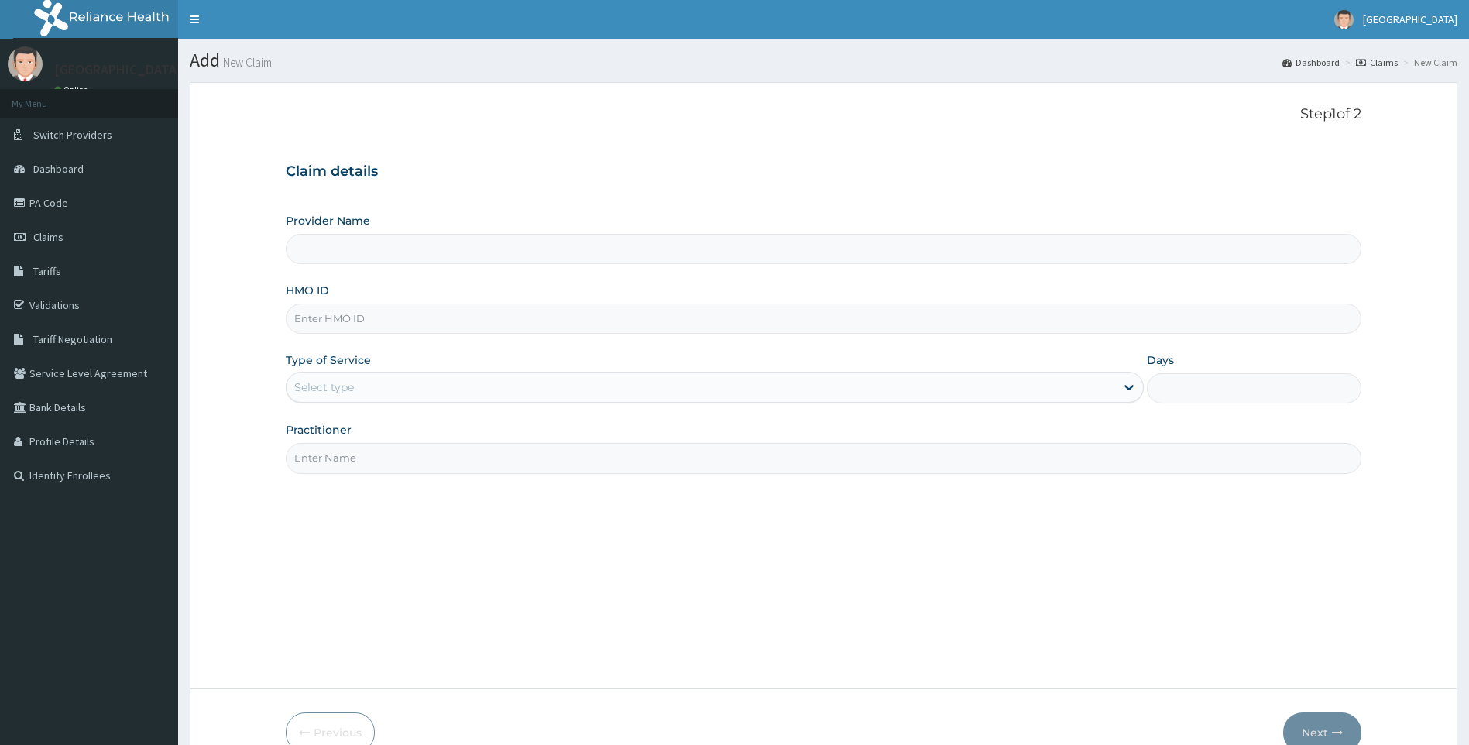
paste input "TPW/10271/D"
type input "TPW/10271/D"
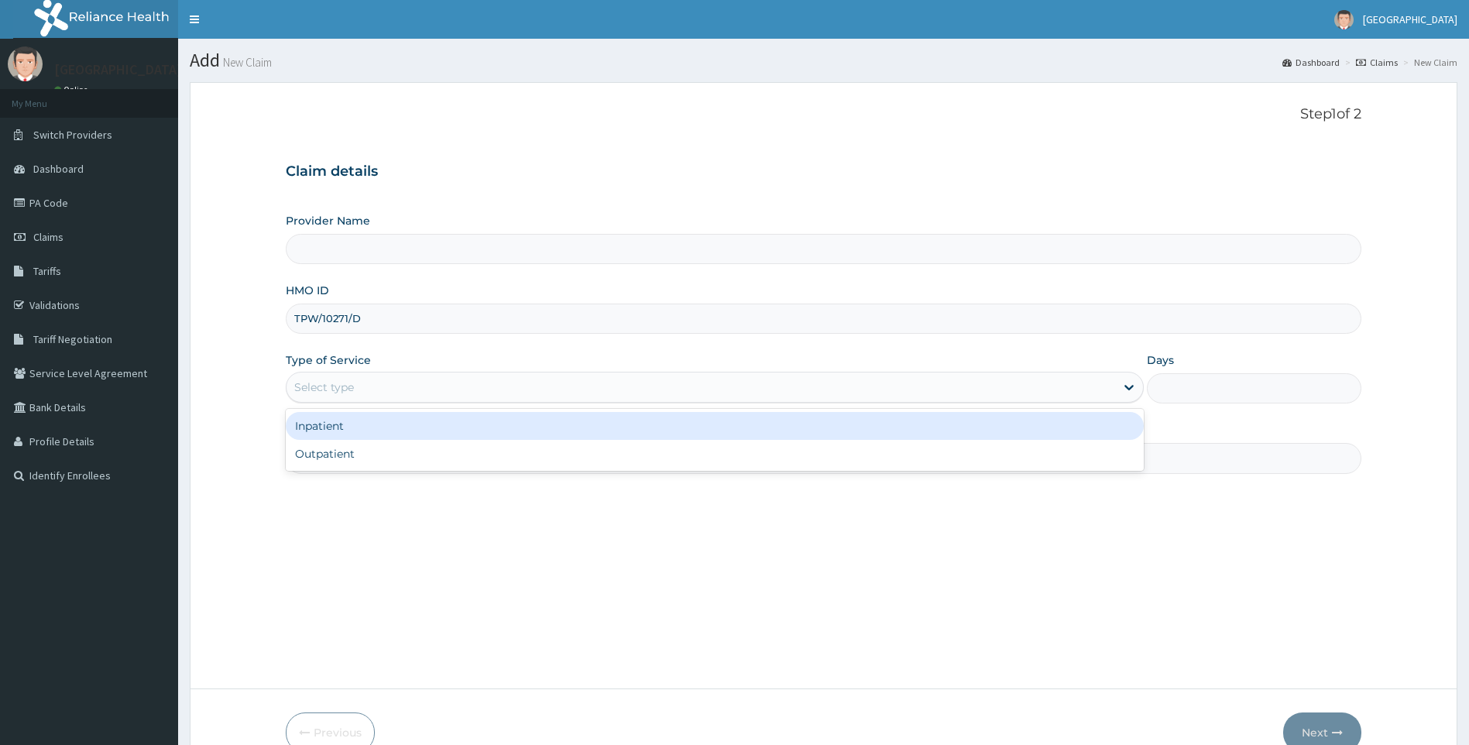
drag, startPoint x: 342, startPoint y: 376, endPoint x: 342, endPoint y: 415, distance: 38.7
click at [342, 377] on div "Select type" at bounding box center [702, 387] width 830 height 25
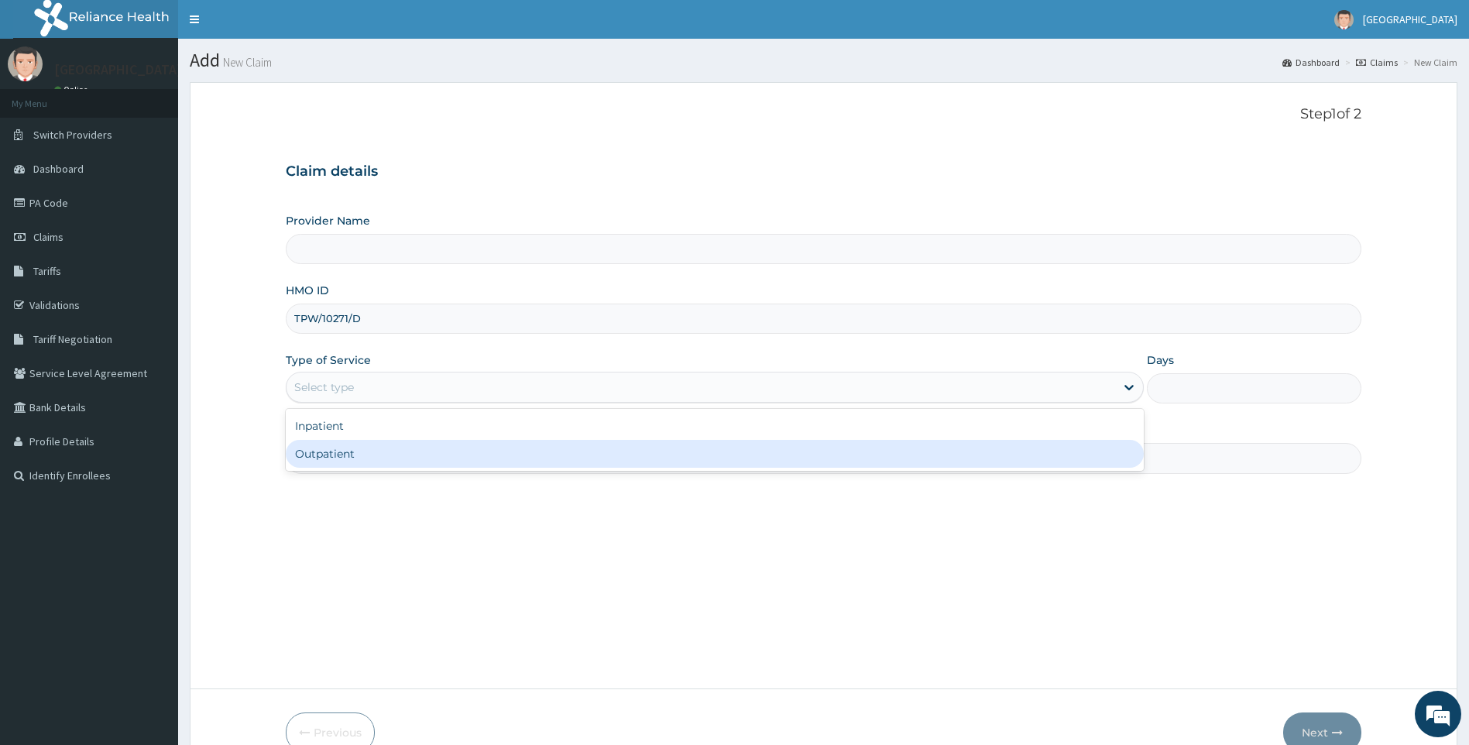
click at [342, 451] on div "Outpatient" at bounding box center [715, 454] width 859 height 28
type input "1"
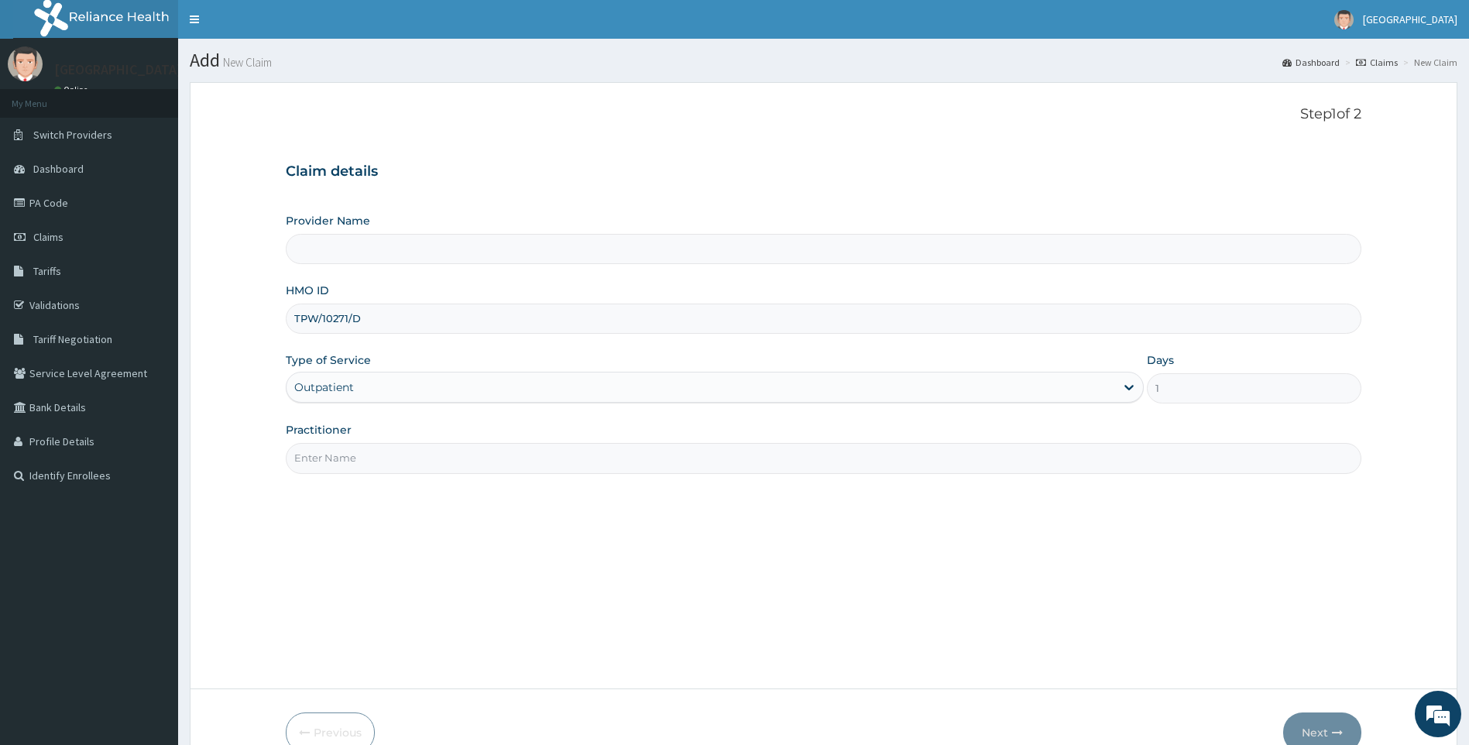
click at [345, 458] on input "Practitioner" at bounding box center [824, 458] width 1077 height 30
type input "[GEOGRAPHIC_DATA]"
click at [556, 462] on input "Practitioner" at bounding box center [824, 458] width 1077 height 30
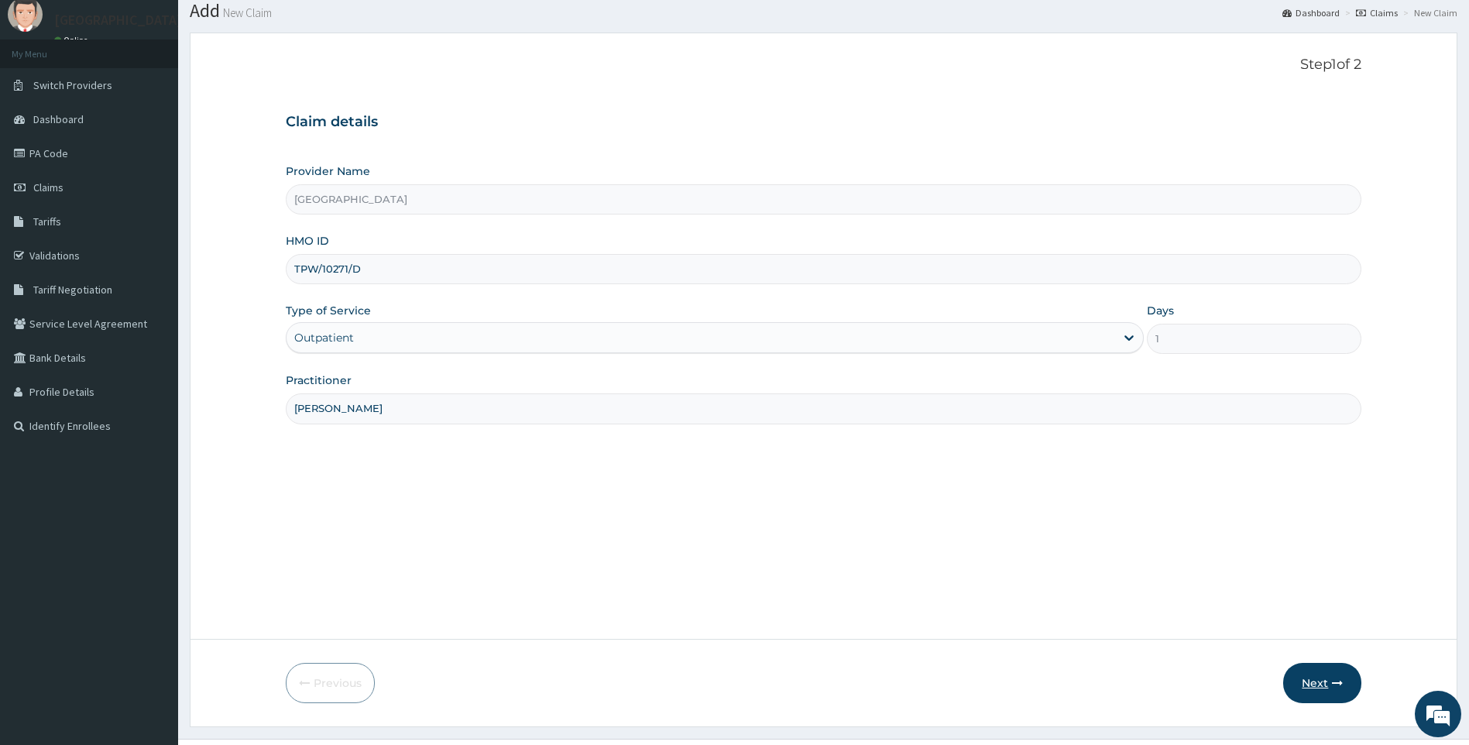
scroll to position [77, 0]
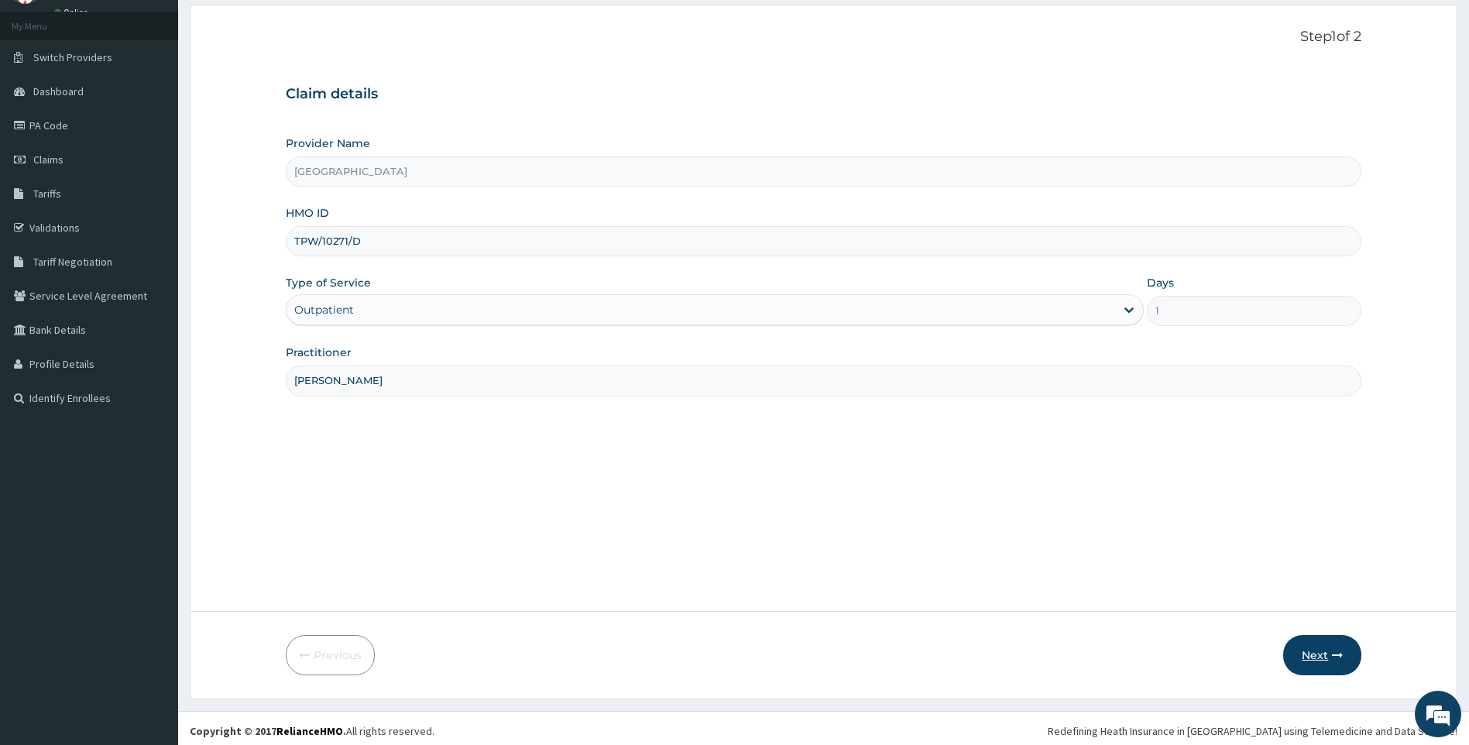
type input "[PERSON_NAME]"
click at [1328, 648] on button "Next" at bounding box center [1322, 655] width 78 height 40
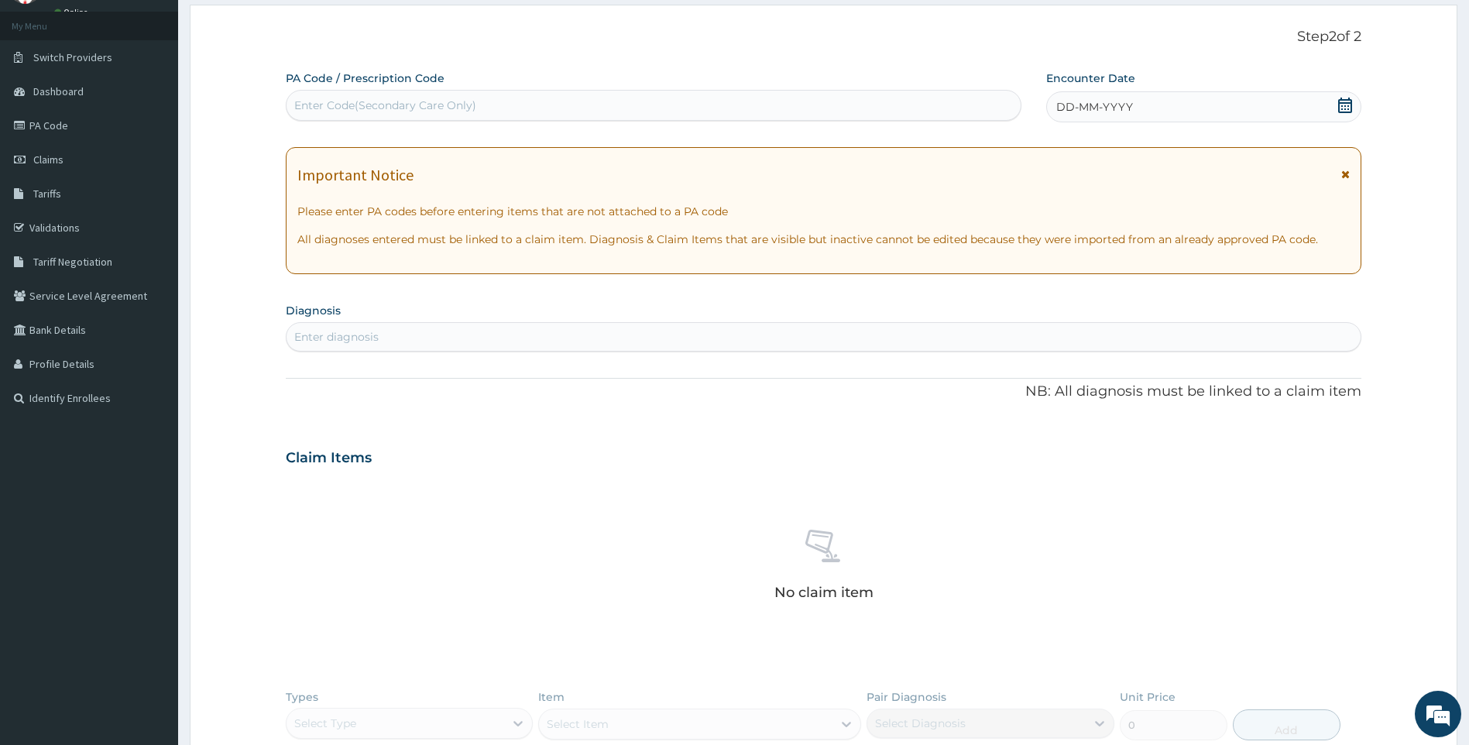
click at [1350, 95] on div "DD-MM-YYYY" at bounding box center [1203, 106] width 315 height 31
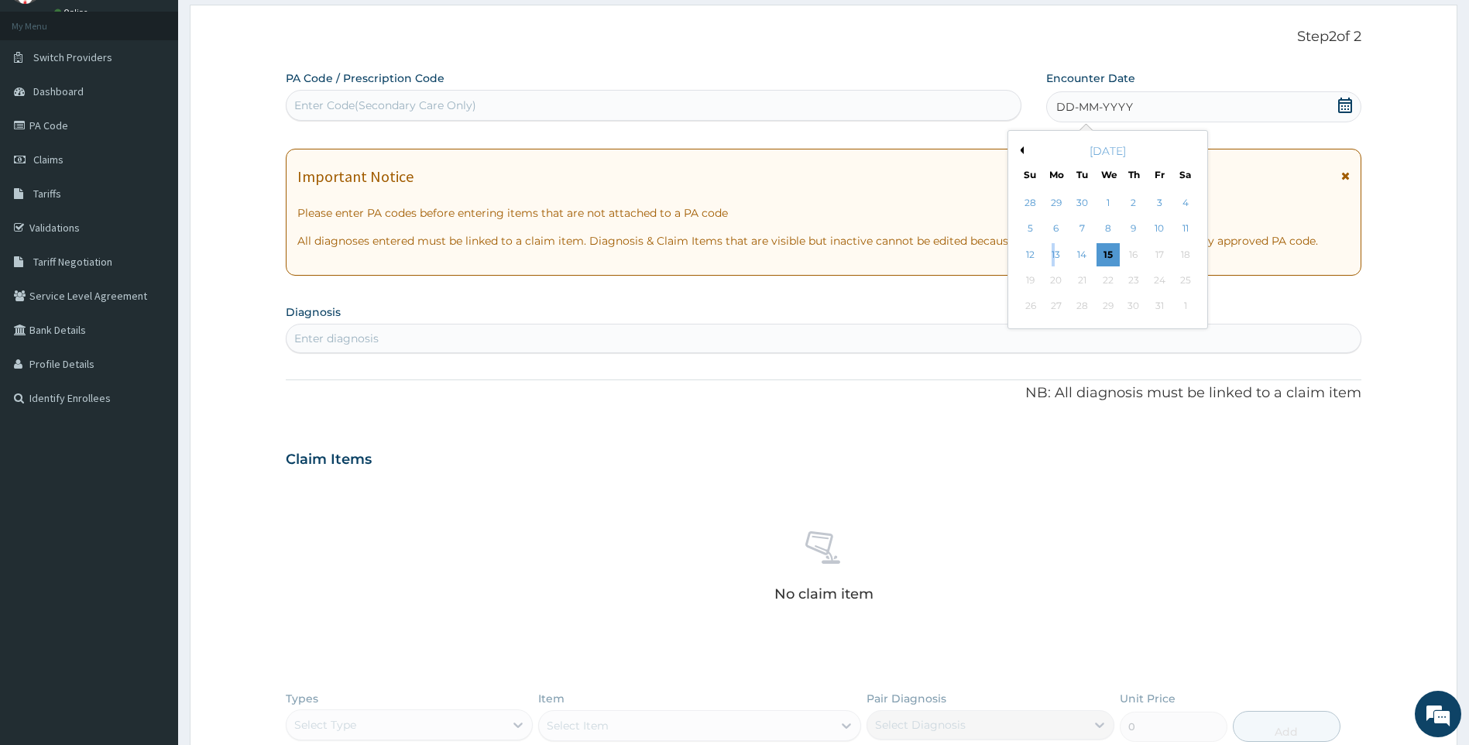
drag, startPoint x: 1054, startPoint y: 256, endPoint x: 1043, endPoint y: 265, distance: 14.4
click at [1053, 256] on div "13" at bounding box center [1056, 254] width 23 height 23
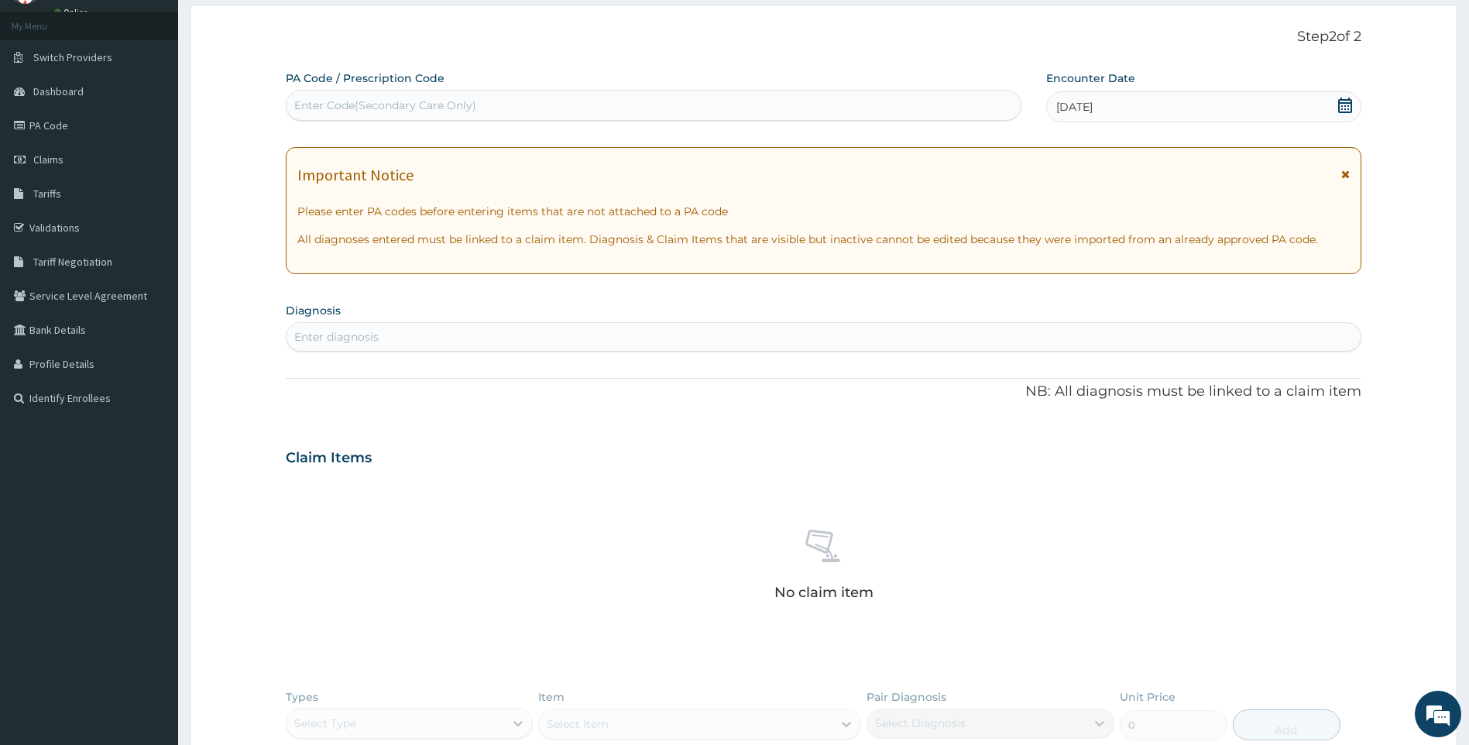
click at [767, 330] on div "Enter diagnosis" at bounding box center [824, 337] width 1075 height 25
click at [603, 334] on div "Enter diagnosis" at bounding box center [824, 337] width 1075 height 25
type input "[MEDICAL_DATA]"
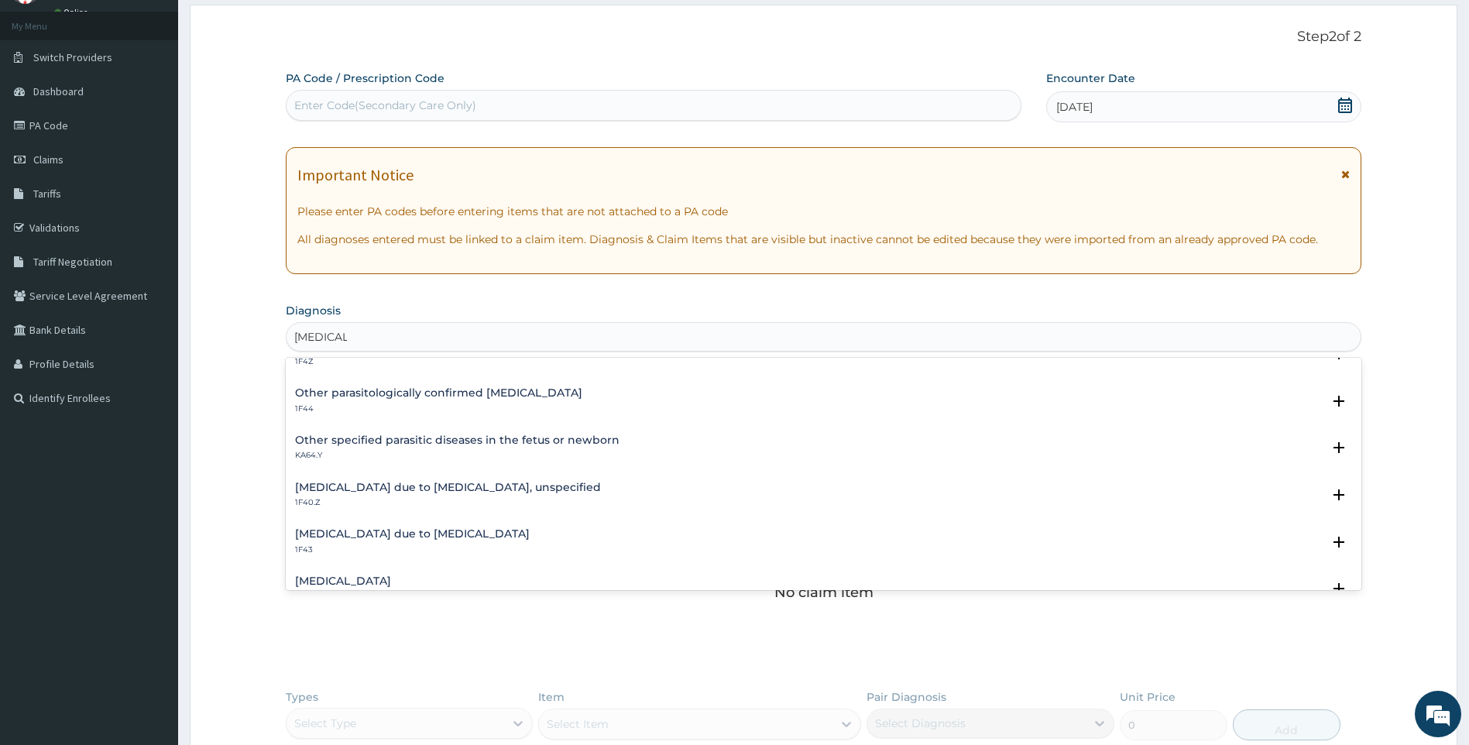
scroll to position [232, 0]
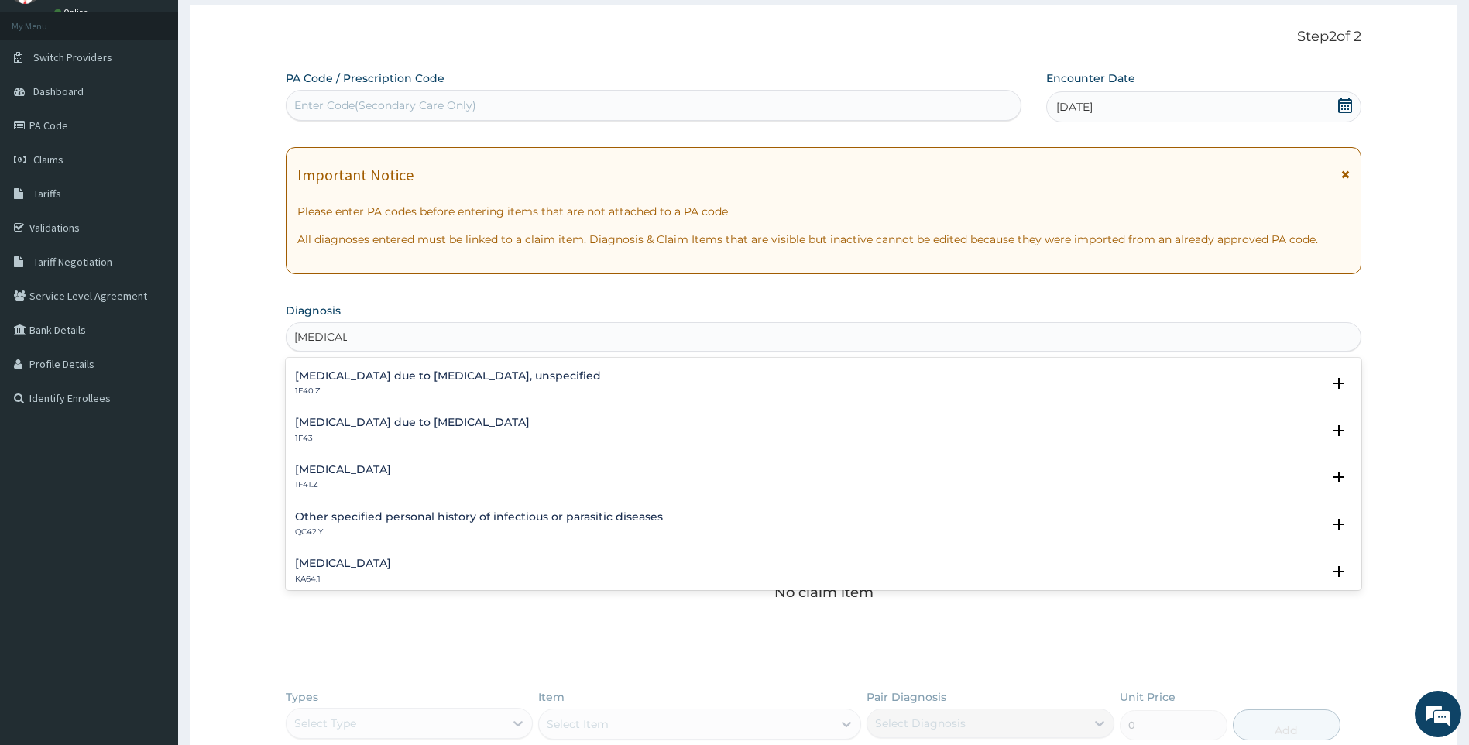
click at [489, 380] on h4 "[MEDICAL_DATA] due to [MEDICAL_DATA], unspecified" at bounding box center [448, 376] width 306 height 12
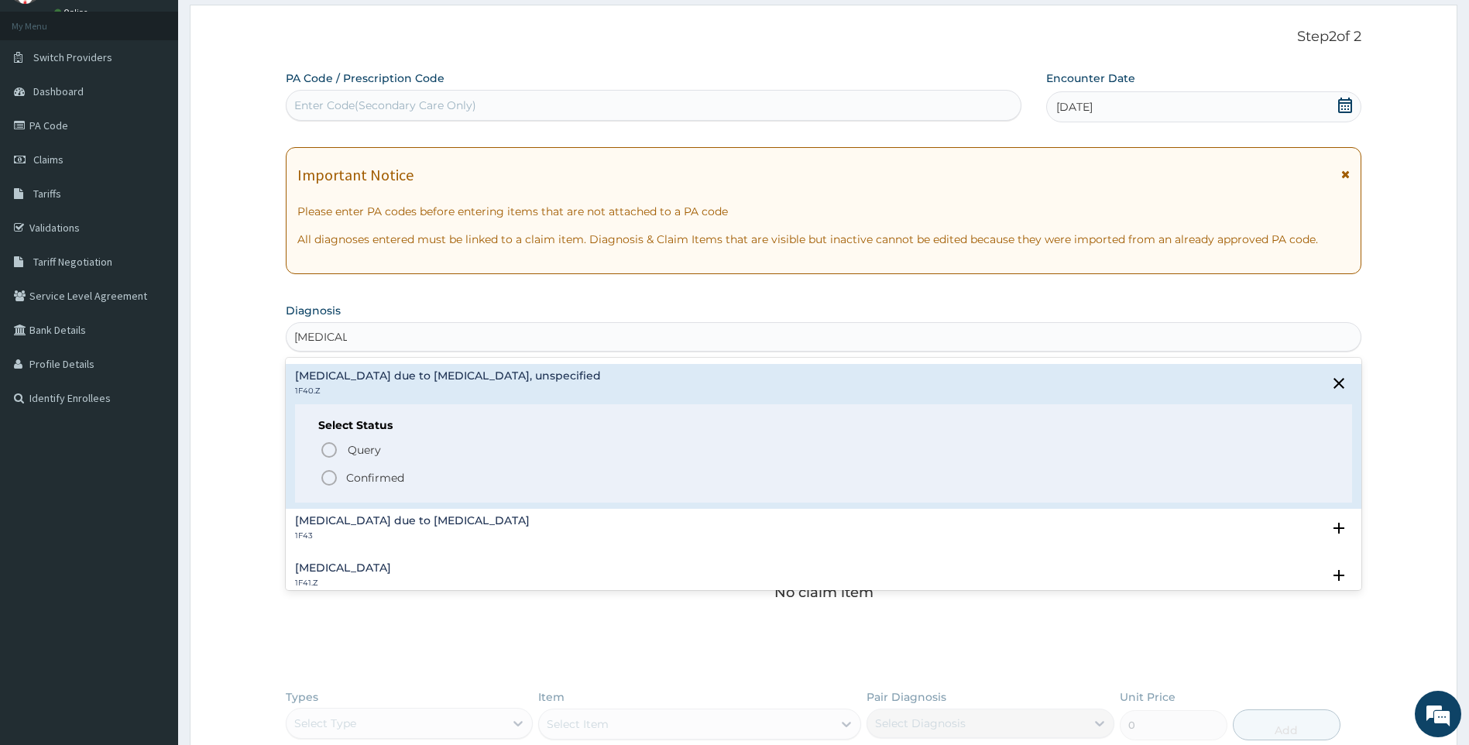
click at [375, 471] on p "Confirmed" at bounding box center [375, 477] width 58 height 15
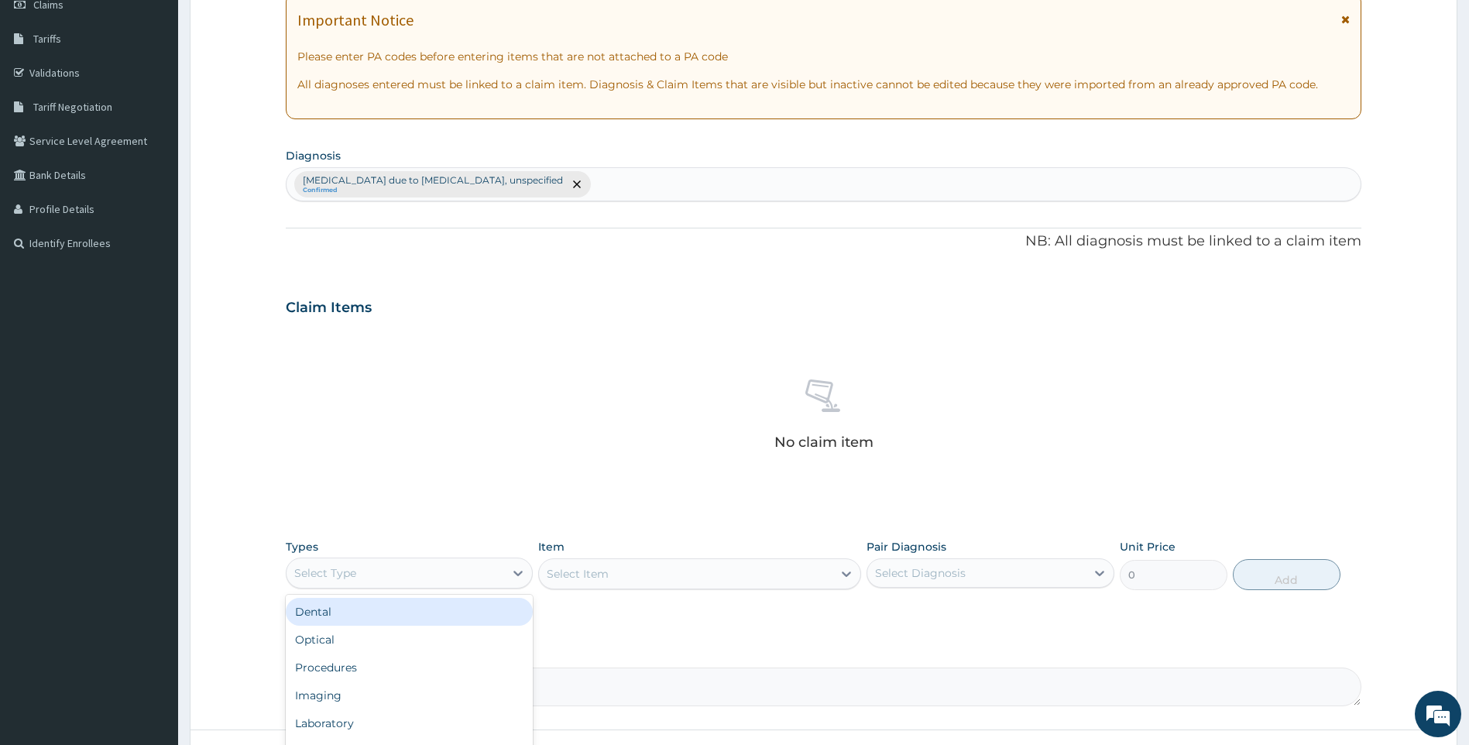
drag, startPoint x: 456, startPoint y: 579, endPoint x: 458, endPoint y: 513, distance: 66.6
click at [455, 579] on div "Select Type" at bounding box center [396, 573] width 218 height 25
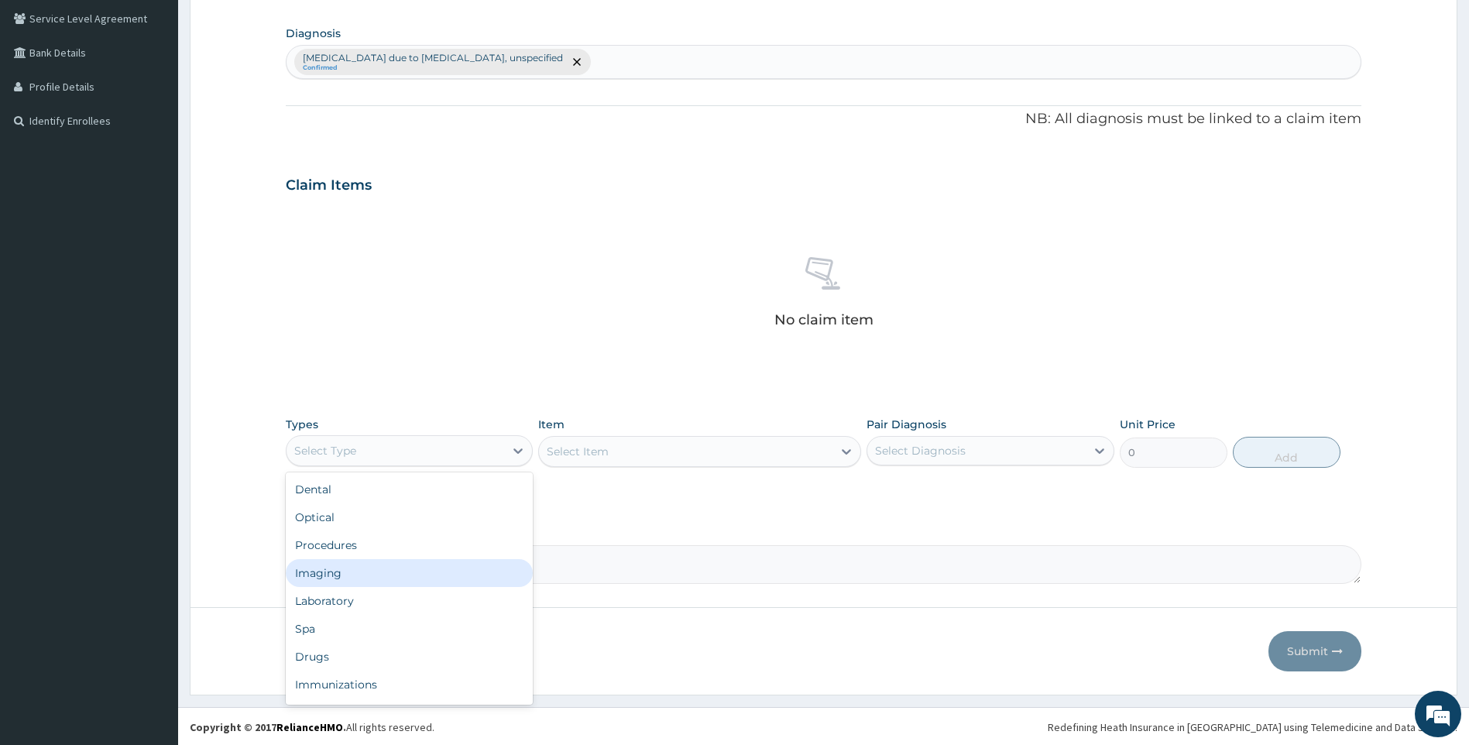
scroll to position [356, 0]
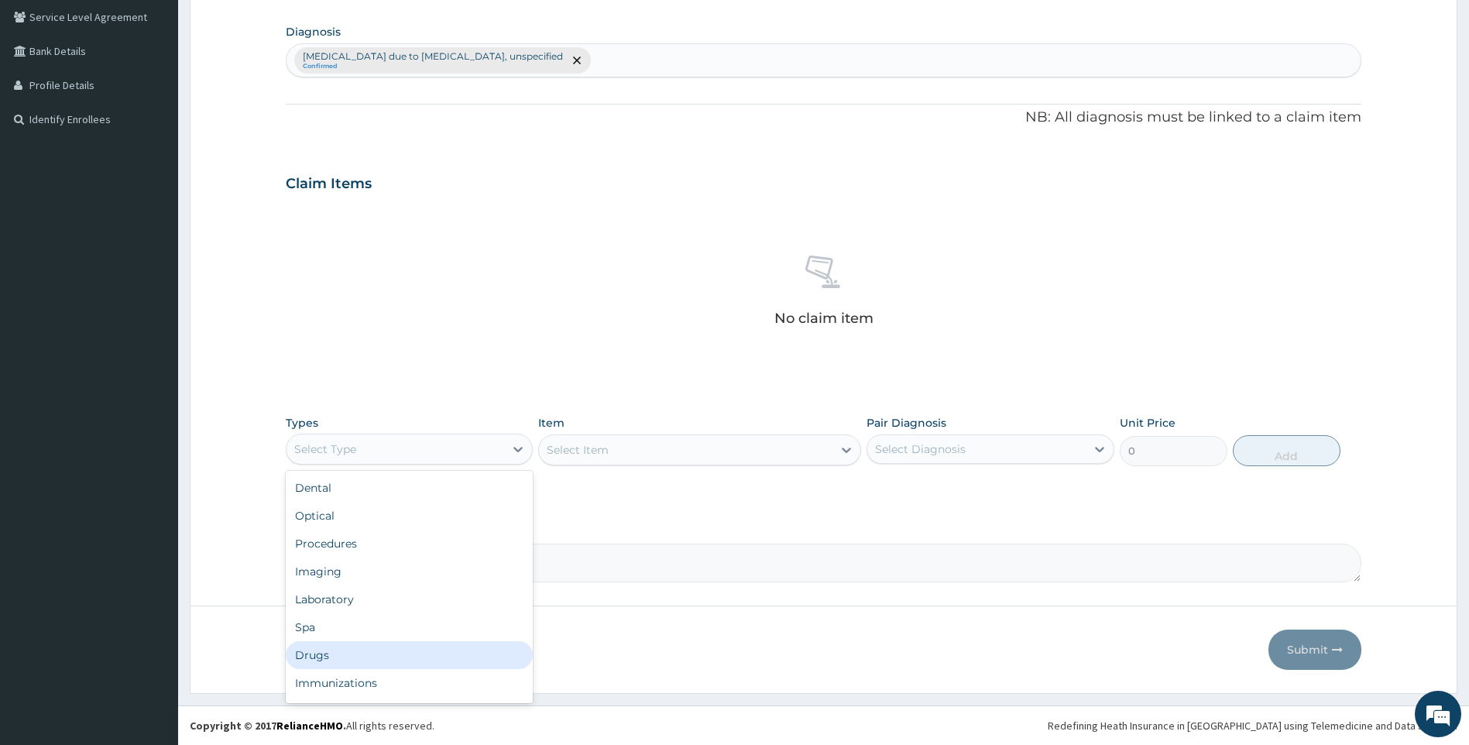
click at [329, 650] on div "Drugs" at bounding box center [410, 655] width 248 height 28
click at [589, 449] on div "Select Item" at bounding box center [699, 450] width 323 height 31
click at [734, 440] on div "Select Item" at bounding box center [699, 450] width 323 height 31
click at [677, 445] on div "Select Item" at bounding box center [699, 450] width 323 height 31
click at [661, 445] on div "Select Item" at bounding box center [699, 450] width 323 height 31
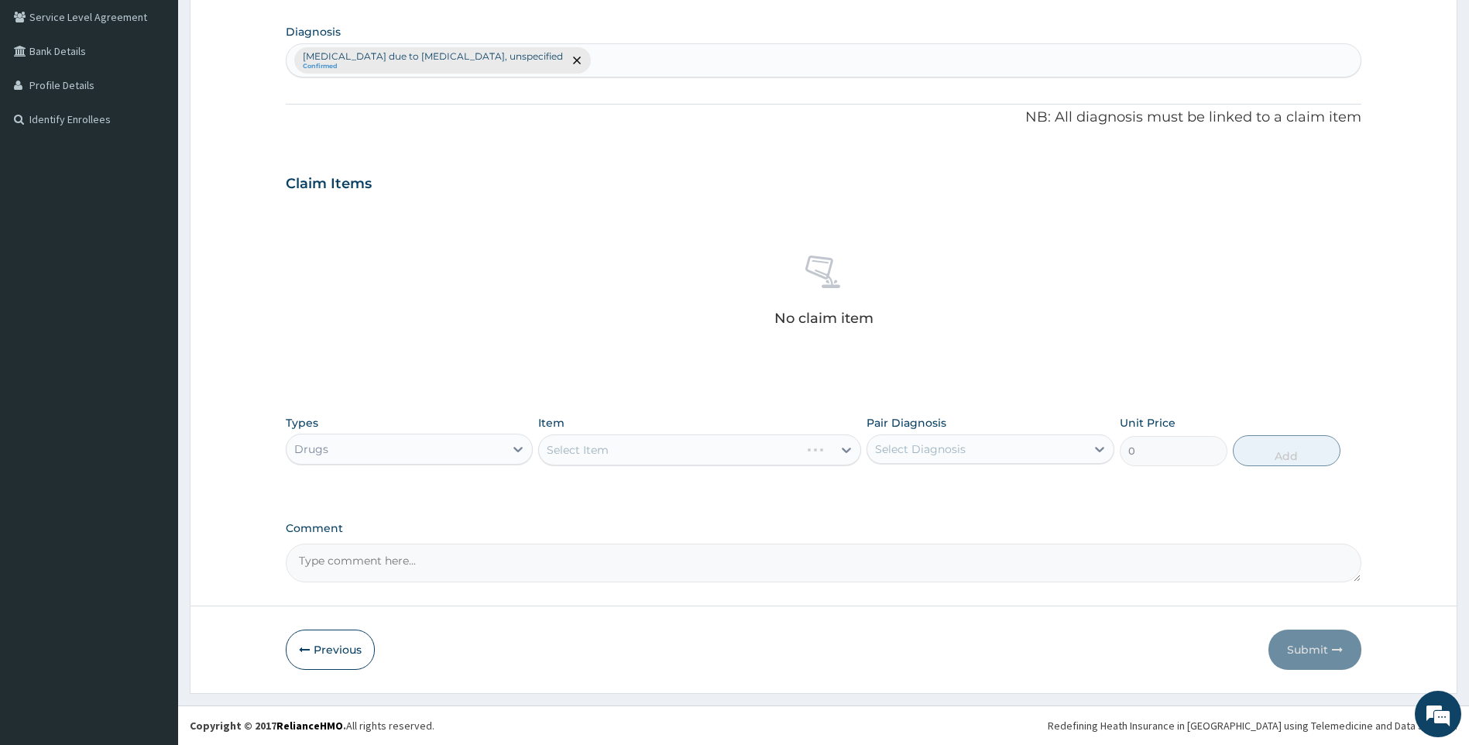
click at [629, 458] on div "Select Item" at bounding box center [699, 450] width 323 height 31
click at [632, 450] on div "Select Item" at bounding box center [699, 450] width 323 height 31
click at [661, 443] on div "Select Item" at bounding box center [686, 450] width 294 height 25
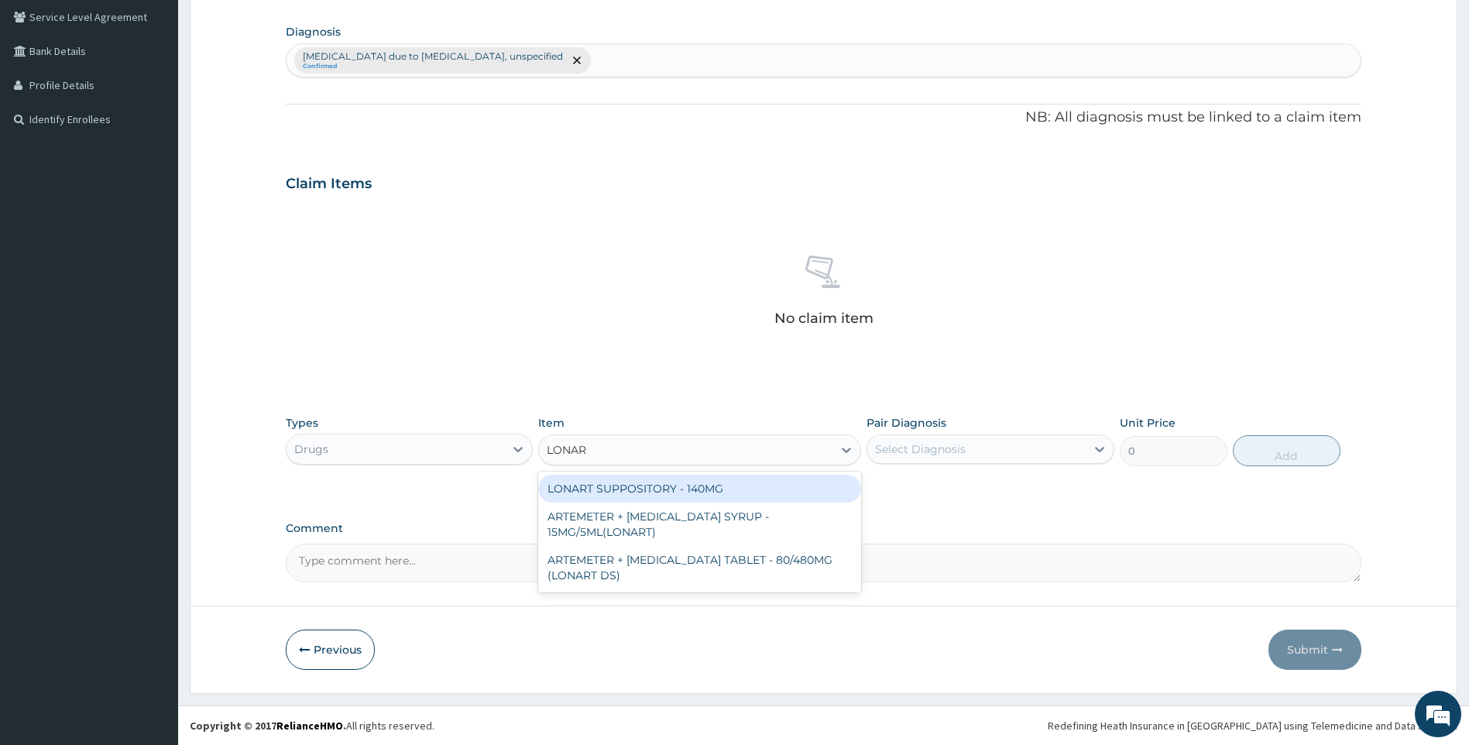
type input "LONART"
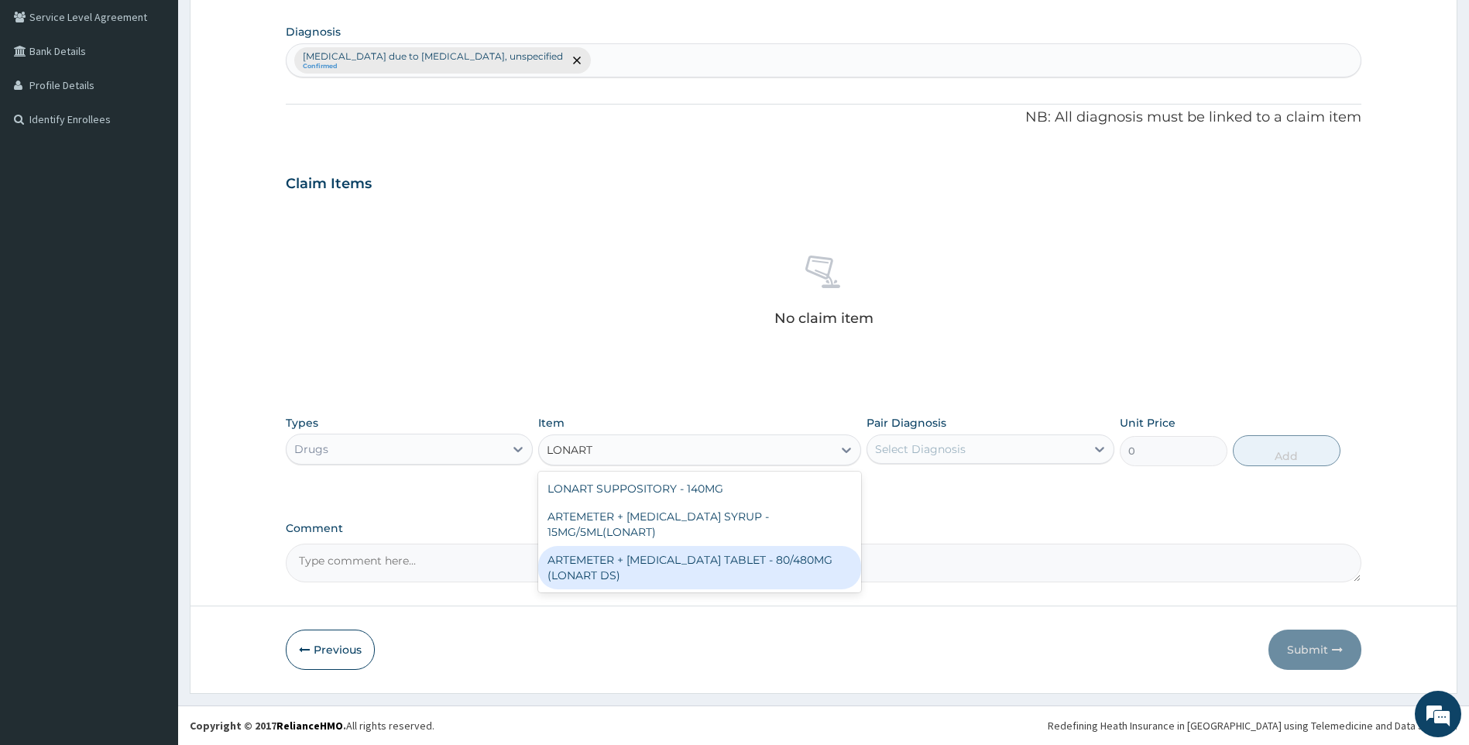
click at [660, 565] on div "ARTEMETER + [MEDICAL_DATA] TABLET - 80/480MG (LONART DS)" at bounding box center [699, 567] width 323 height 43
type input "588"
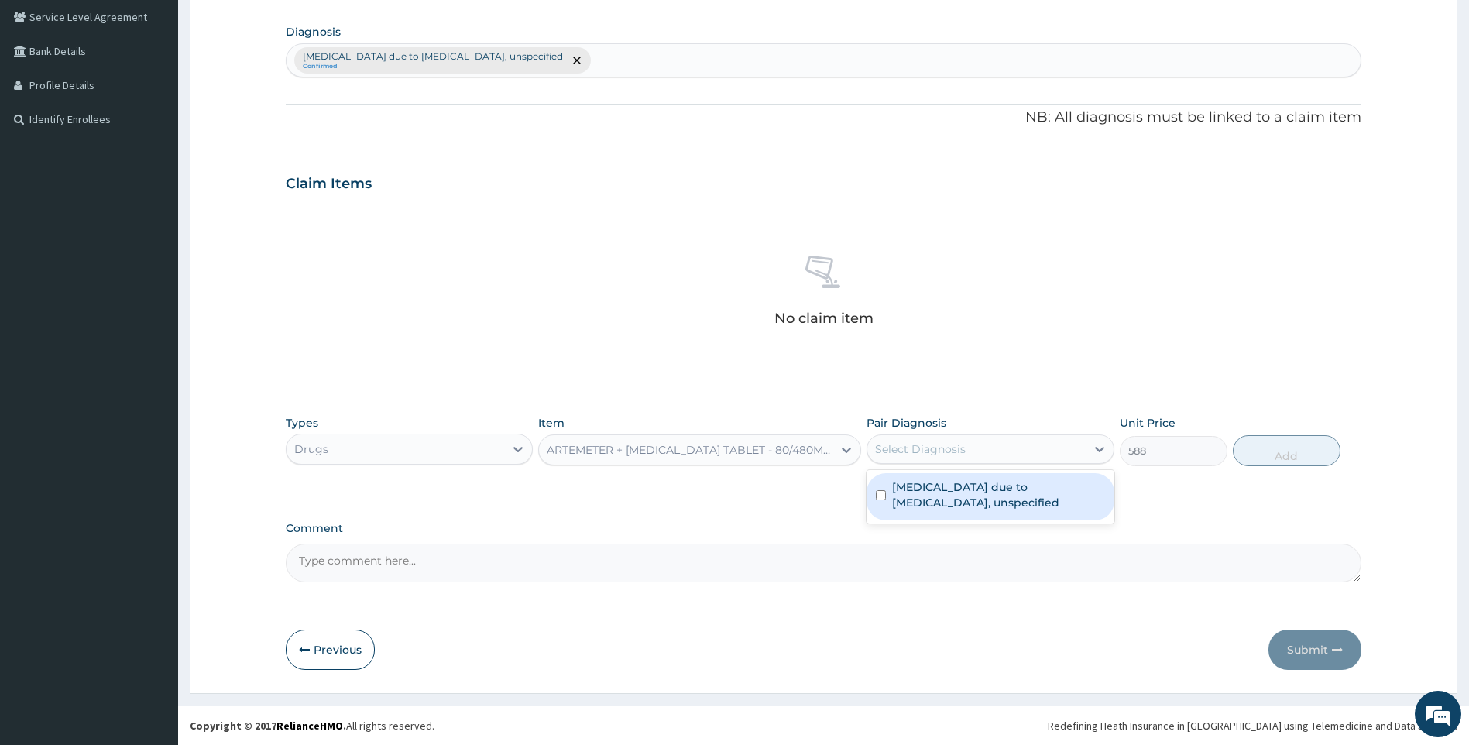
click at [946, 455] on div "Select Diagnosis" at bounding box center [920, 449] width 91 height 15
drag, startPoint x: 943, startPoint y: 488, endPoint x: 1022, endPoint y: 497, distance: 80.2
click at [943, 493] on label "[MEDICAL_DATA] due to [MEDICAL_DATA], unspecified" at bounding box center [998, 494] width 213 height 31
checkbox input "true"
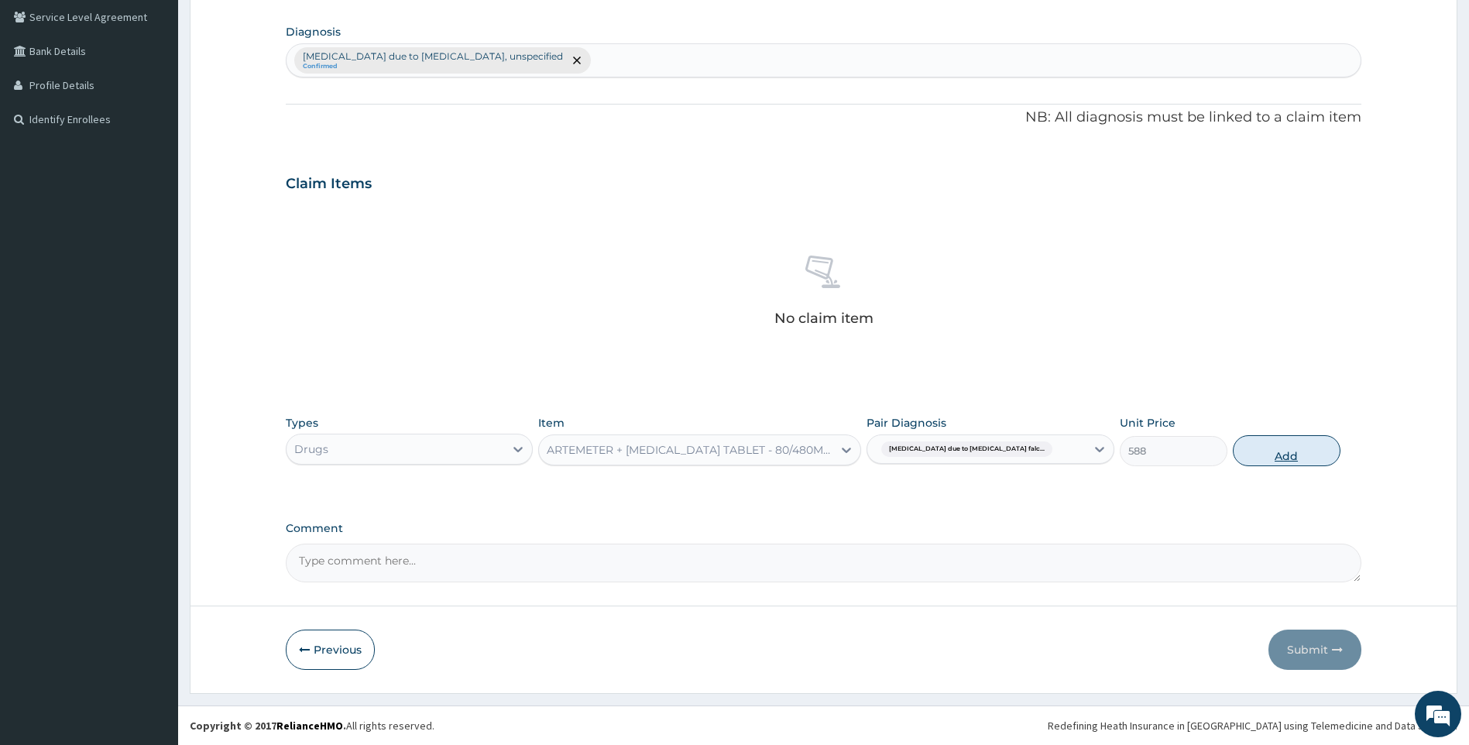
drag, startPoint x: 1239, startPoint y: 464, endPoint x: 1268, endPoint y: 462, distance: 28.7
click at [1245, 464] on div "Types Drugs Item ARTEMETER + [MEDICAL_DATA] TABLET - 80/480MG (LONART DS) Pair …" at bounding box center [824, 440] width 1077 height 67
click at [1268, 462] on button "Add" at bounding box center [1287, 450] width 108 height 31
type input "0"
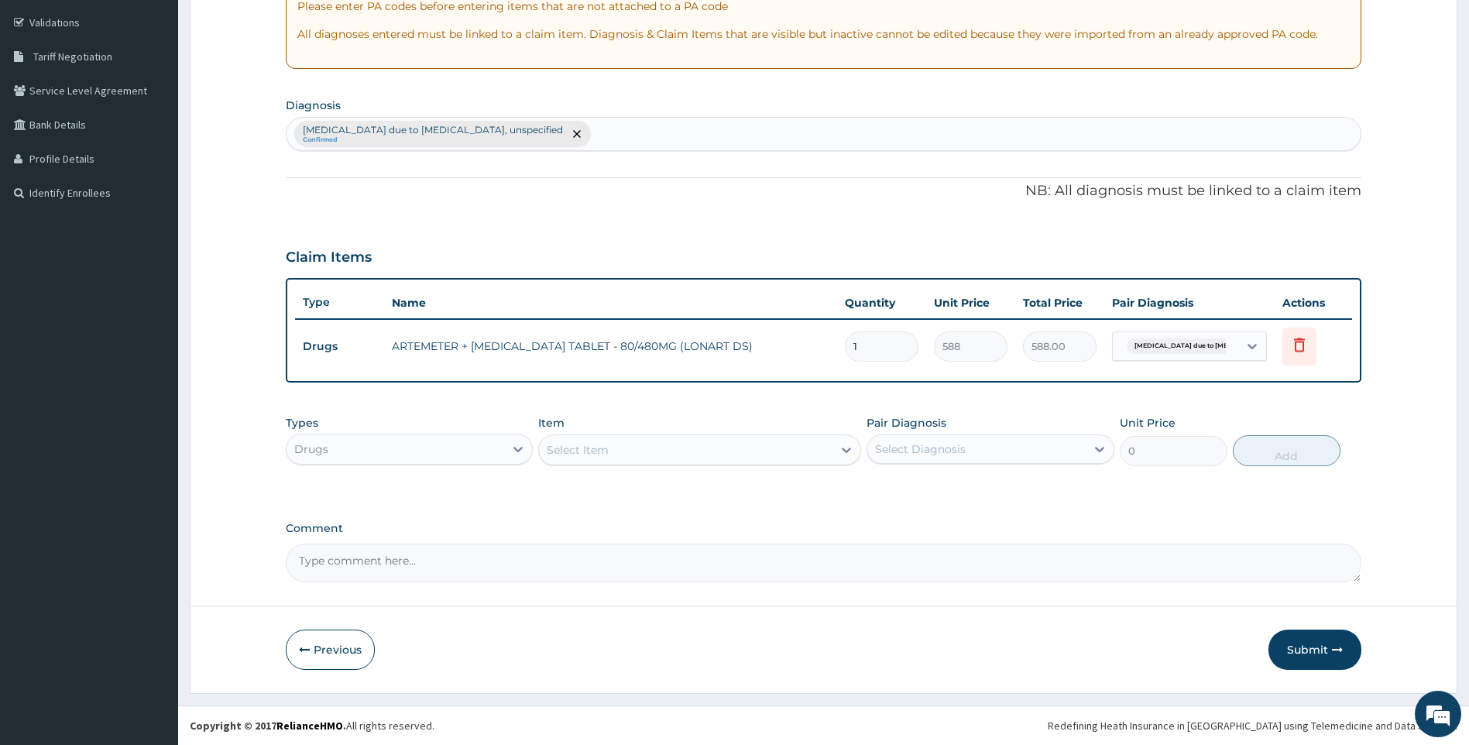
scroll to position [283, 0]
click at [662, 450] on div "Select Item" at bounding box center [686, 450] width 294 height 25
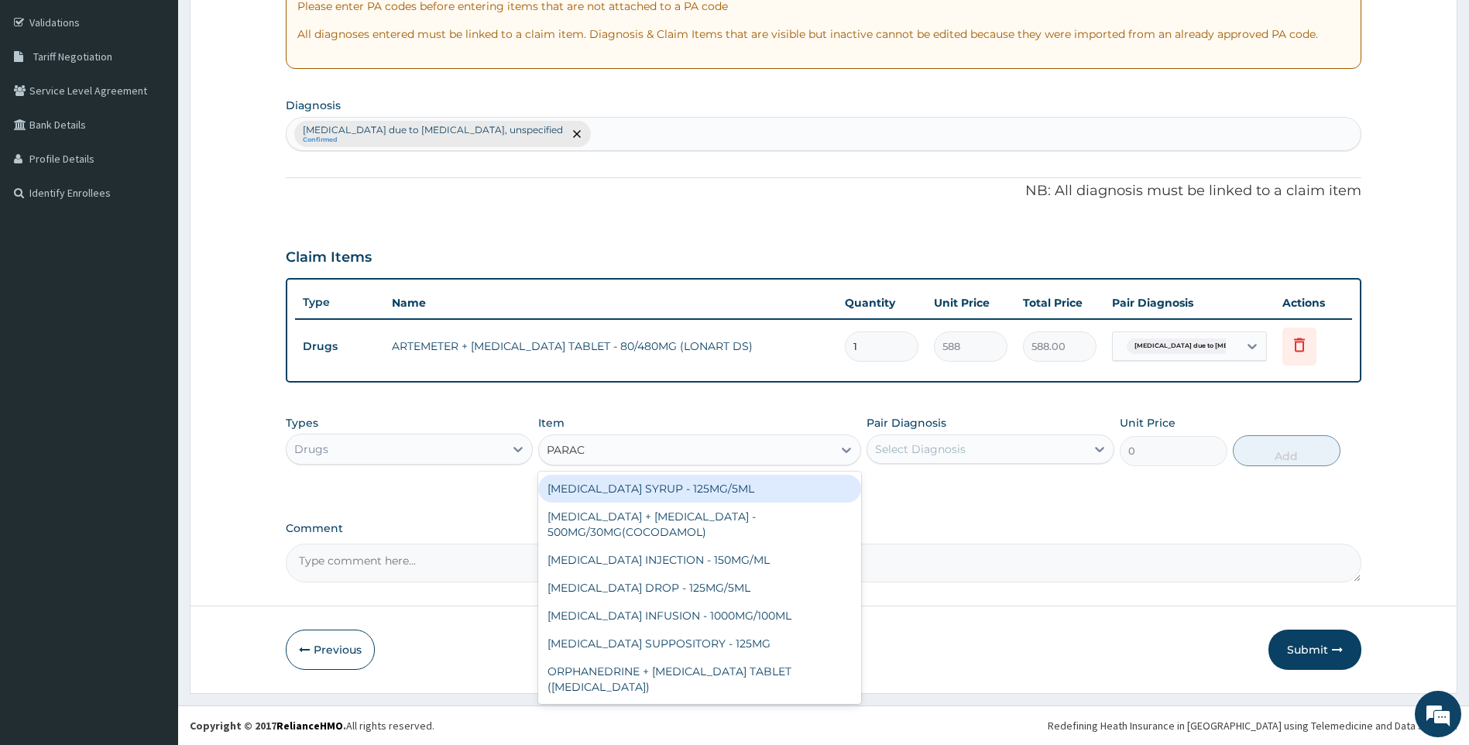
type input "PARACE"
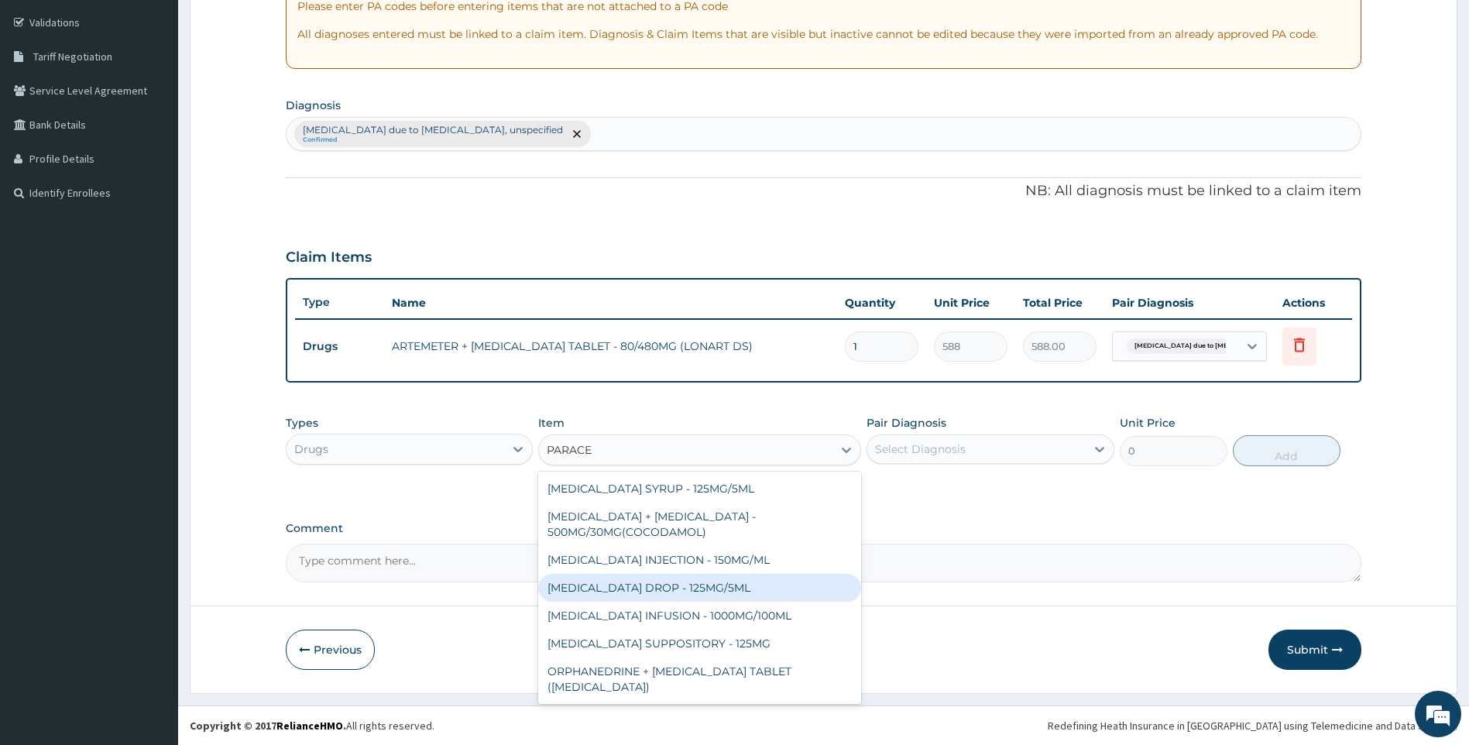
scroll to position [56, 0]
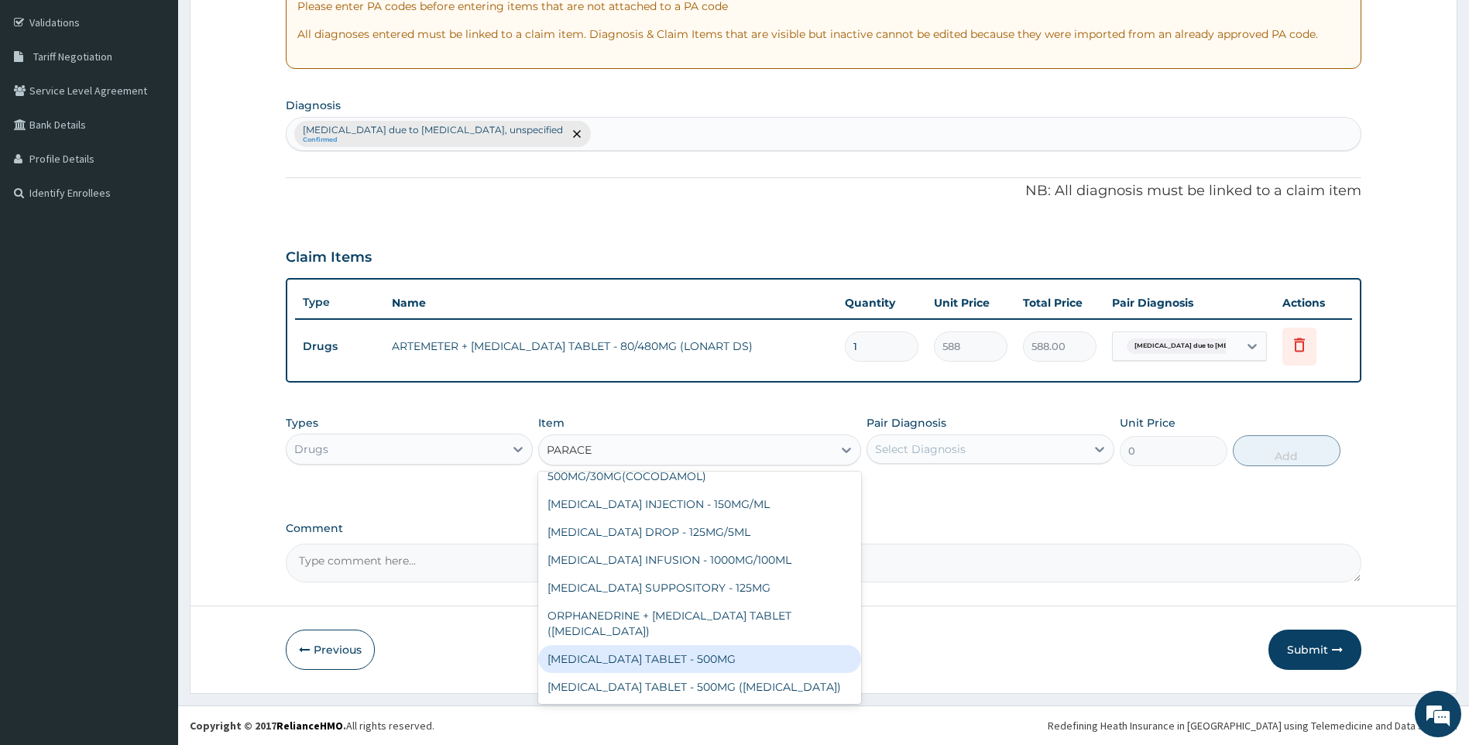
click at [730, 655] on div "PARACETAMOL TABLET - 500MG" at bounding box center [699, 659] width 323 height 28
type input "33.599999999999994"
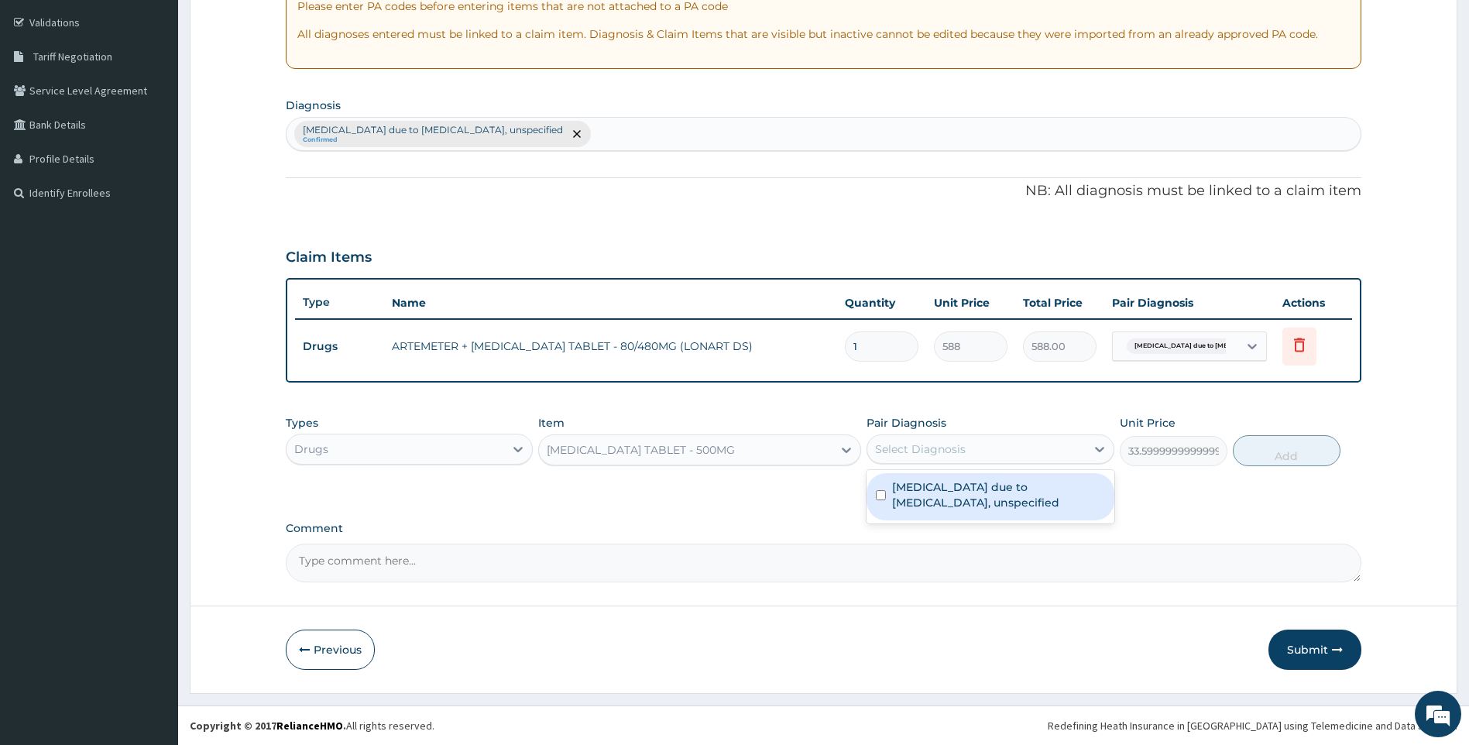
drag, startPoint x: 1053, startPoint y: 447, endPoint x: 1010, endPoint y: 530, distance: 93.5
click at [1053, 452] on div "Select Diagnosis" at bounding box center [977, 449] width 218 height 25
click at [1011, 502] on label "Malaria due to Plasmodium falciparum, unspecified" at bounding box center [998, 494] width 213 height 31
checkbox input "true"
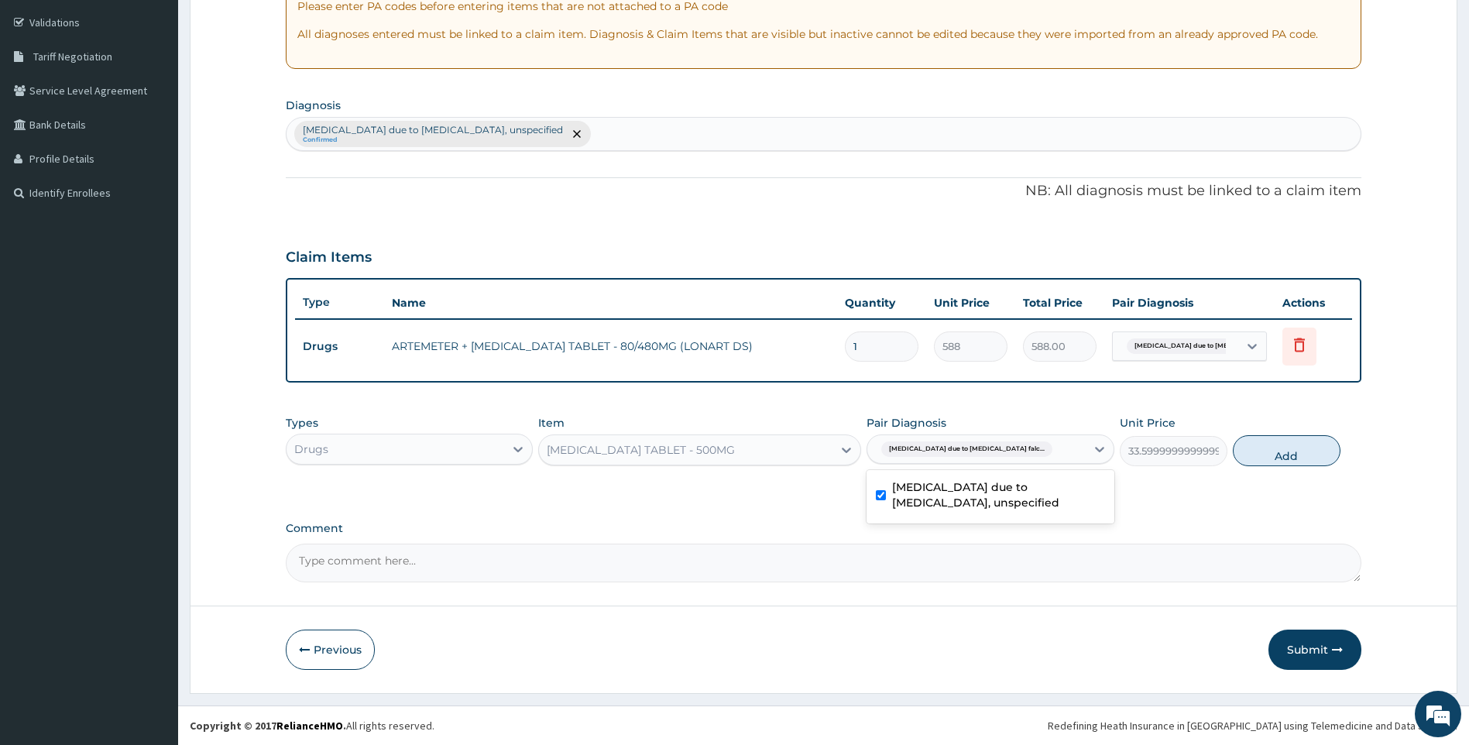
drag, startPoint x: 1265, startPoint y: 457, endPoint x: 1164, endPoint y: 436, distance: 102.8
click at [1266, 457] on button "Add" at bounding box center [1287, 450] width 108 height 31
type input "0"
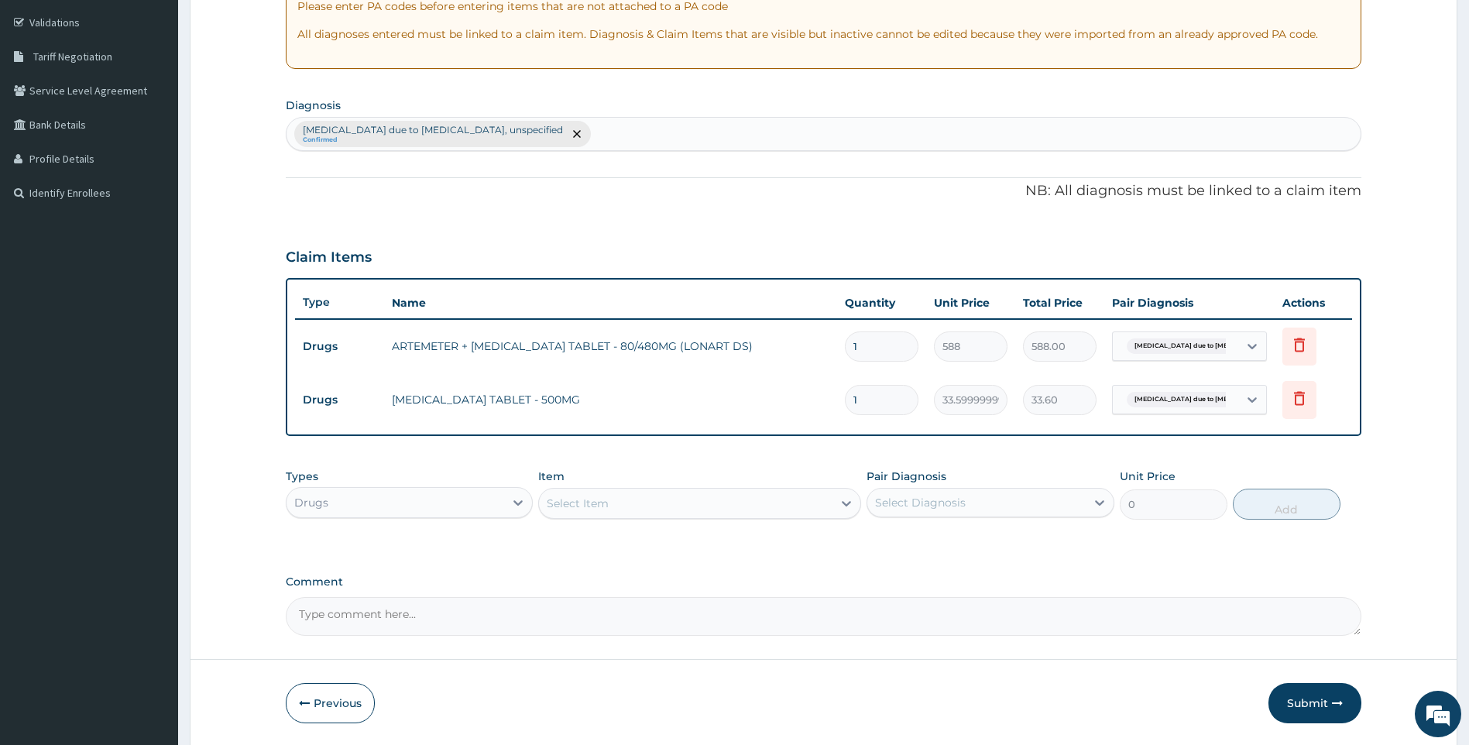
type input "18"
type input "604.80"
type input "18"
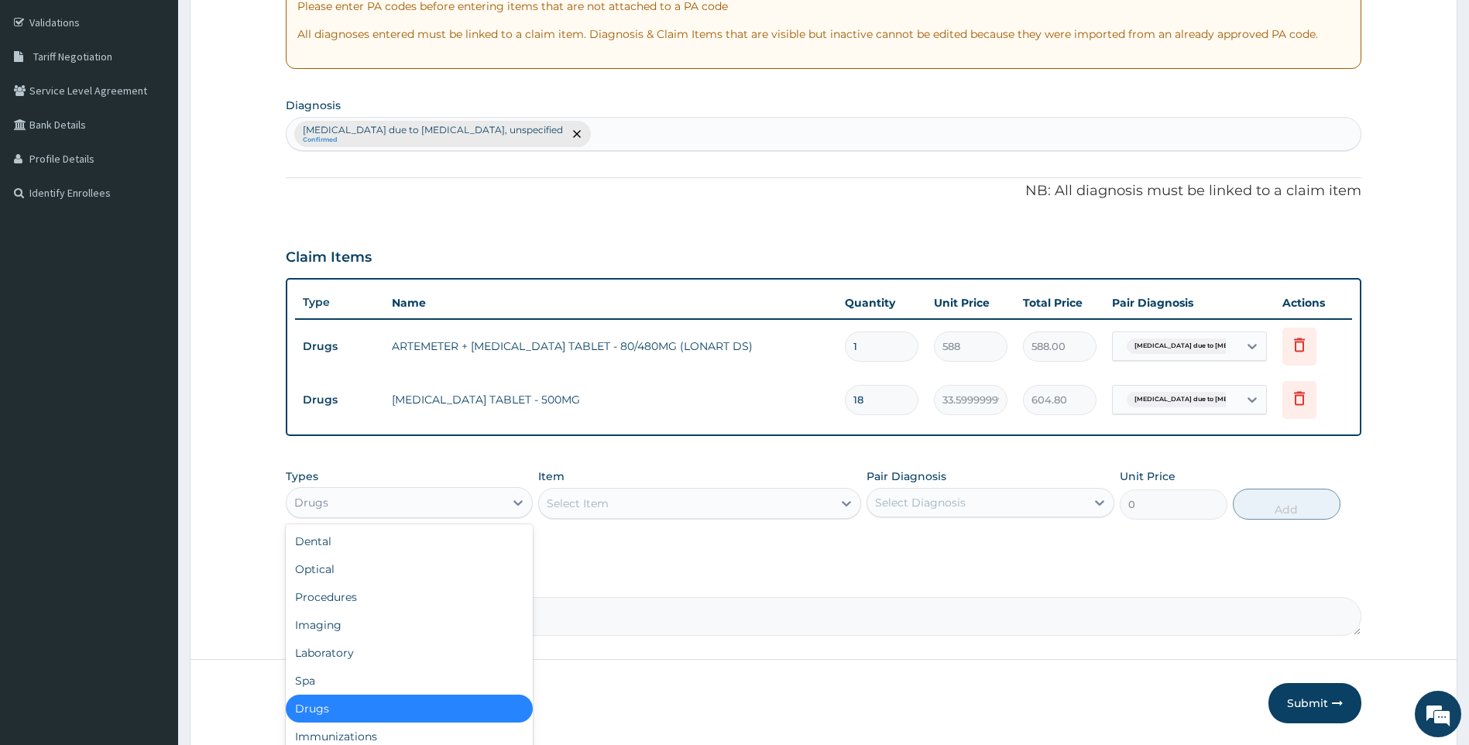
click at [474, 508] on div "Drugs" at bounding box center [396, 502] width 218 height 25
click at [368, 653] on div "Laboratory" at bounding box center [410, 653] width 248 height 28
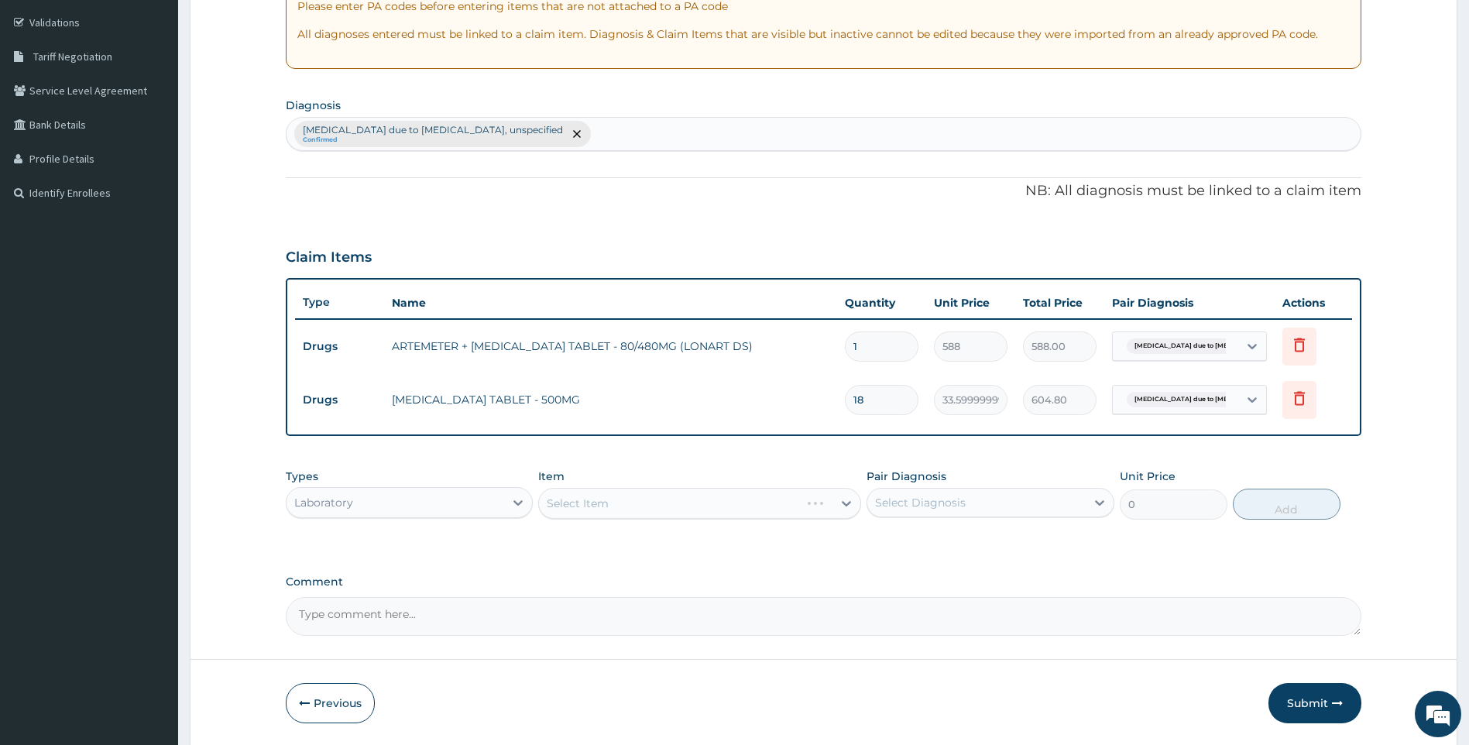
click at [620, 506] on div "Select Item" at bounding box center [699, 503] width 323 height 31
click at [633, 509] on div "Select Item" at bounding box center [686, 503] width 294 height 25
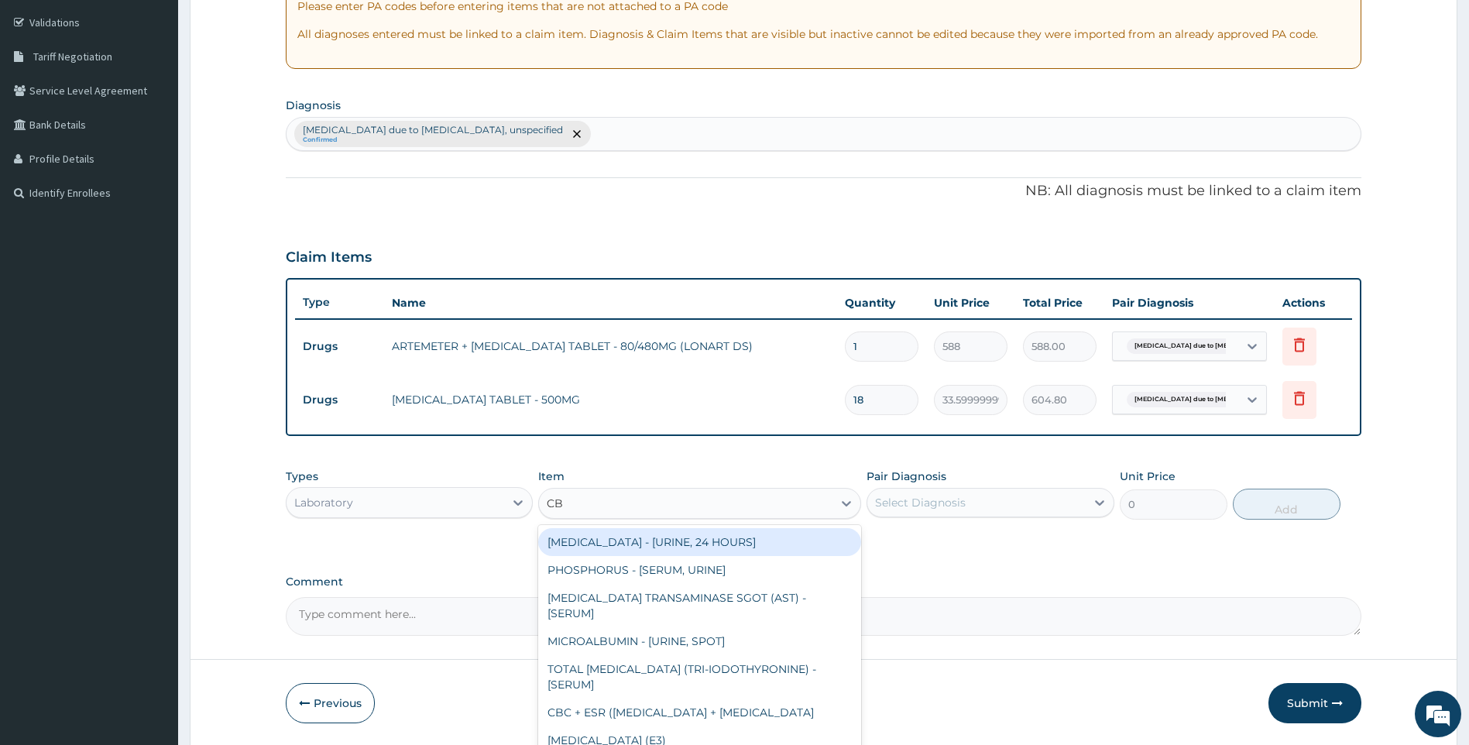
type input "CBC"
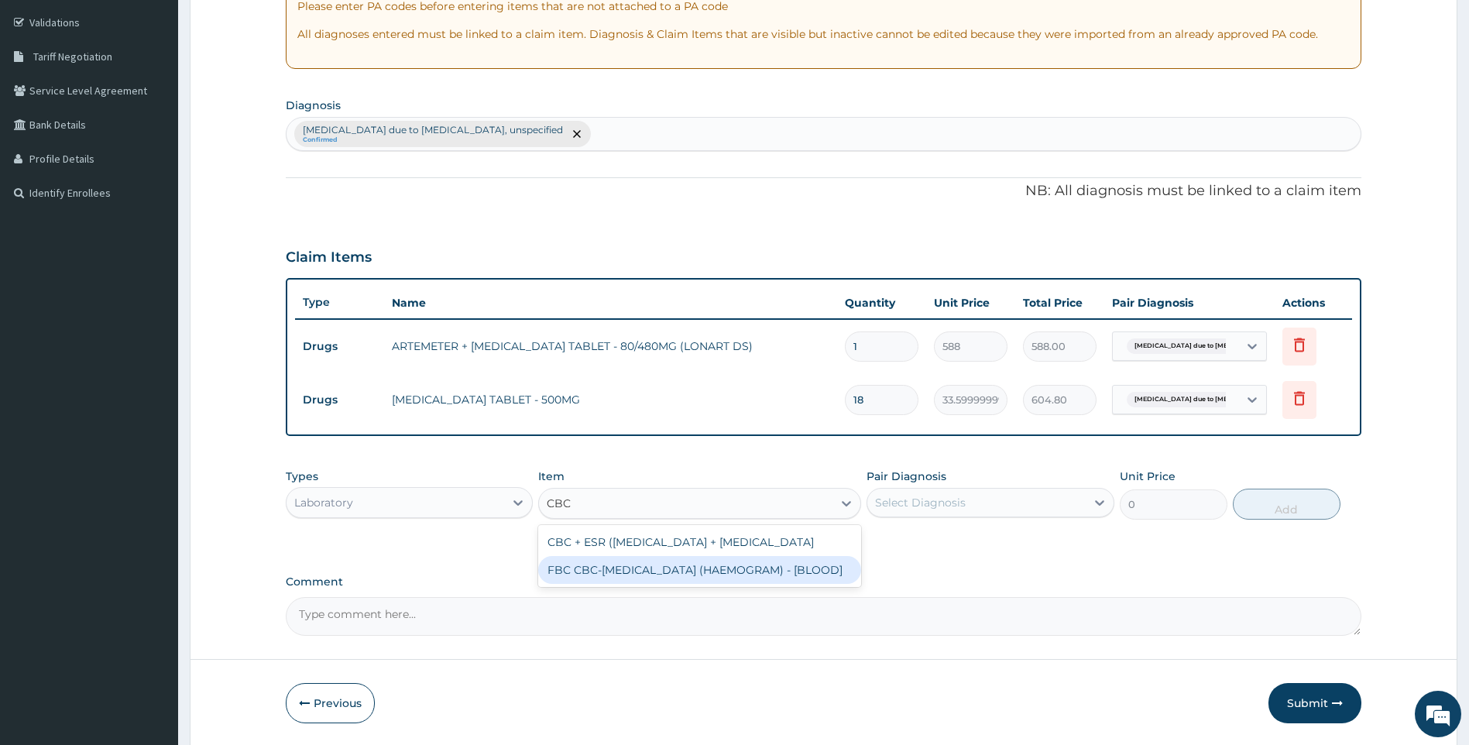
click at [666, 584] on div "FBC CBC-COMPLETE BLOOD COUNT (HAEMOGRAM) - [BLOOD]" at bounding box center [699, 570] width 323 height 28
type input "5000"
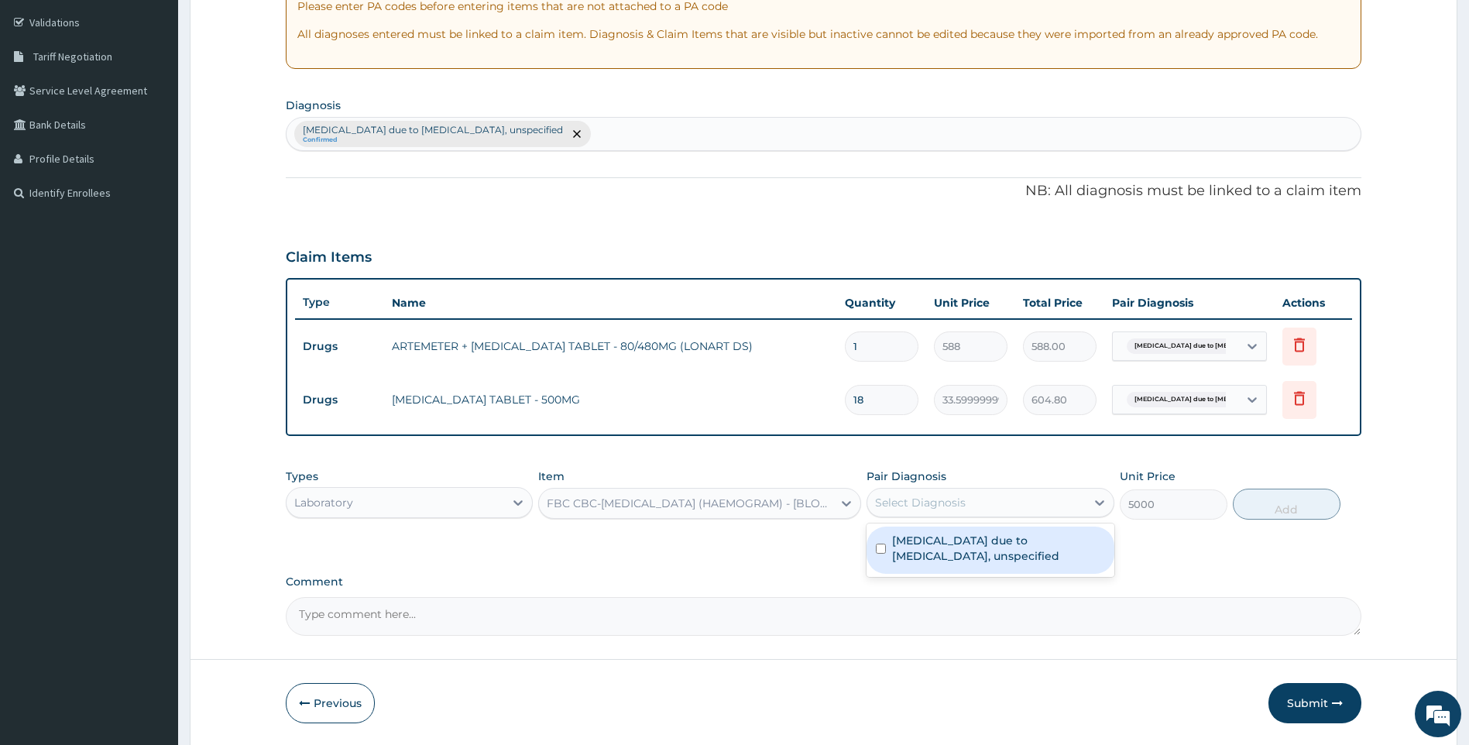
click at [984, 513] on div "Select Diagnosis" at bounding box center [977, 502] width 218 height 25
click at [975, 549] on label "Malaria due to Plasmodium falciparum, unspecified" at bounding box center [998, 548] width 213 height 31
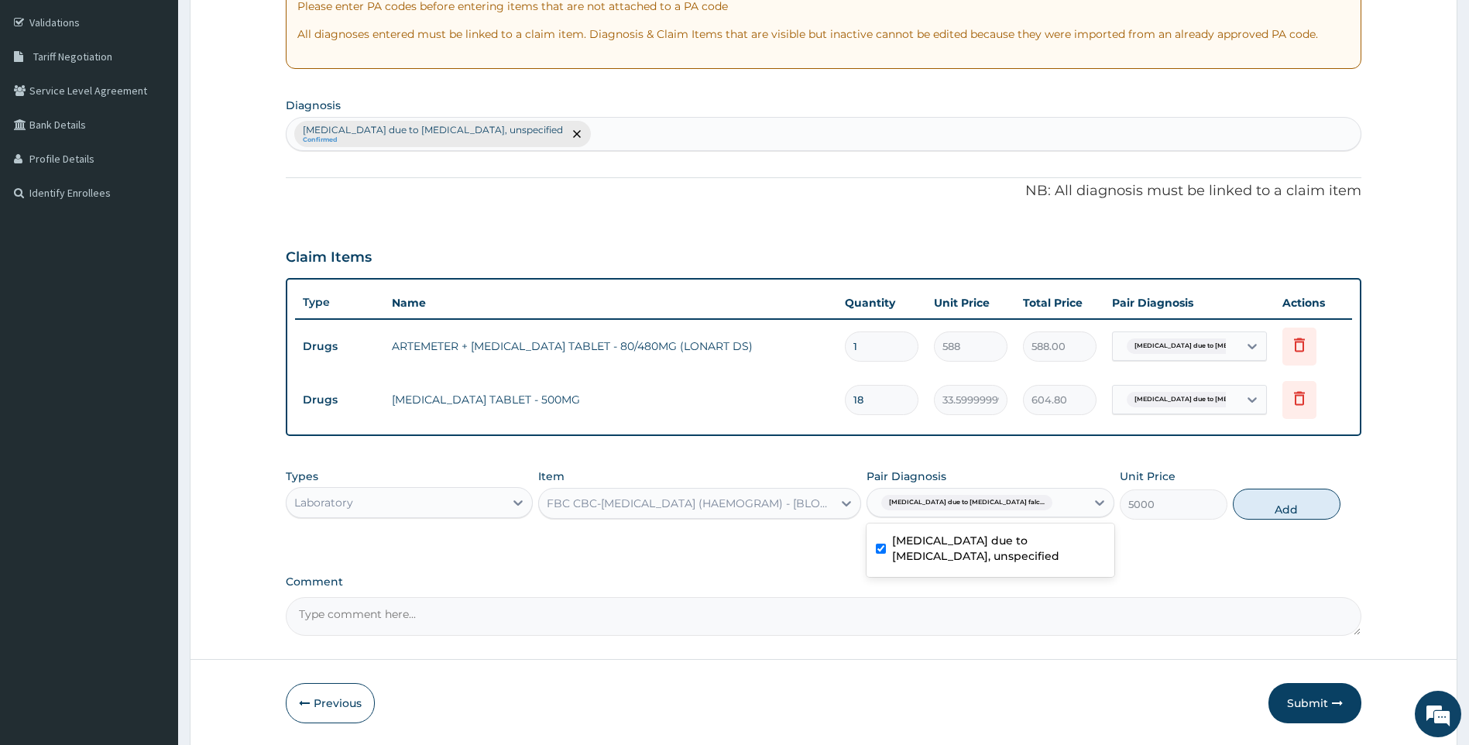
click at [945, 541] on label "Malaria due to Plasmodium falciparum, unspecified" at bounding box center [998, 548] width 213 height 31
checkbox input "false"
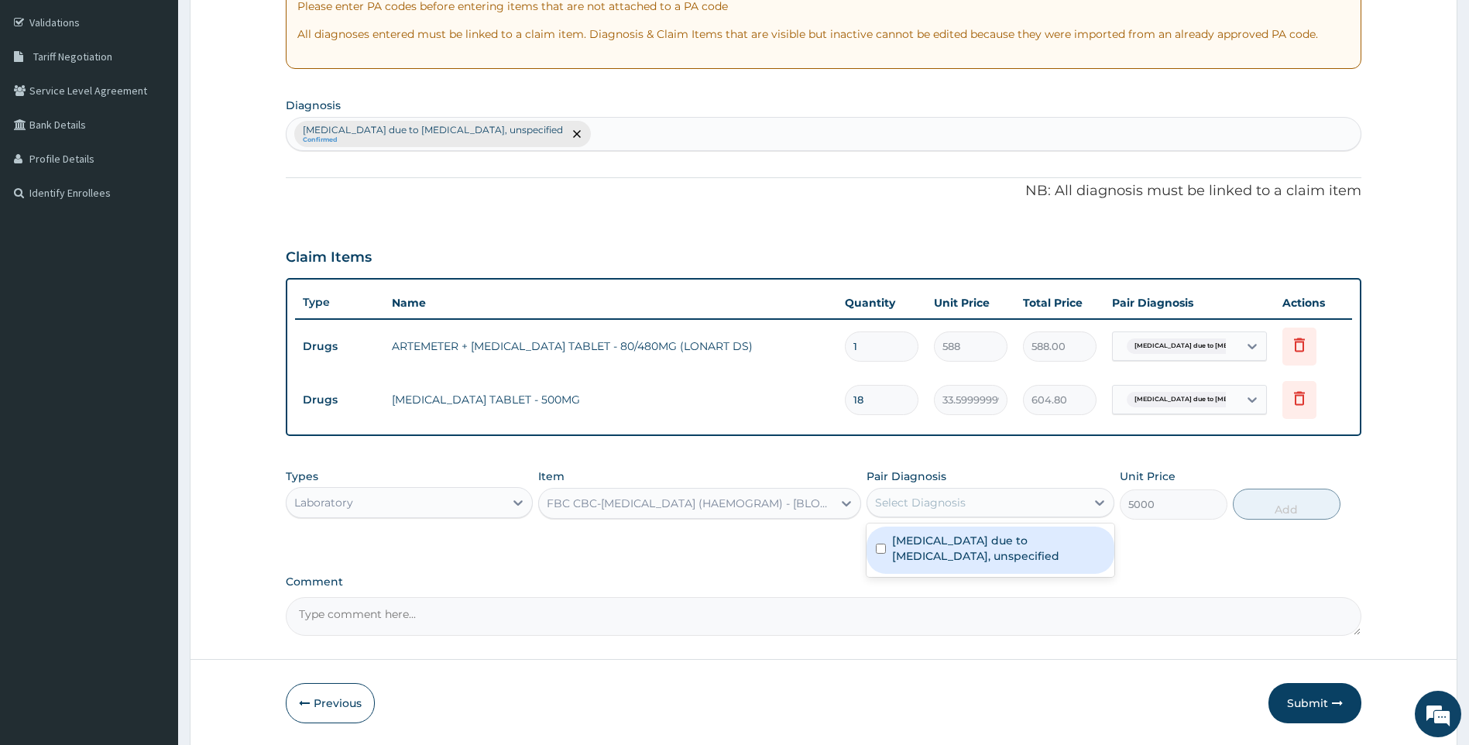
click at [583, 125] on div "Malaria due to Plasmodium falciparum, unspecified Confirmed" at bounding box center [824, 134] width 1075 height 33
type input "SEPSIS"
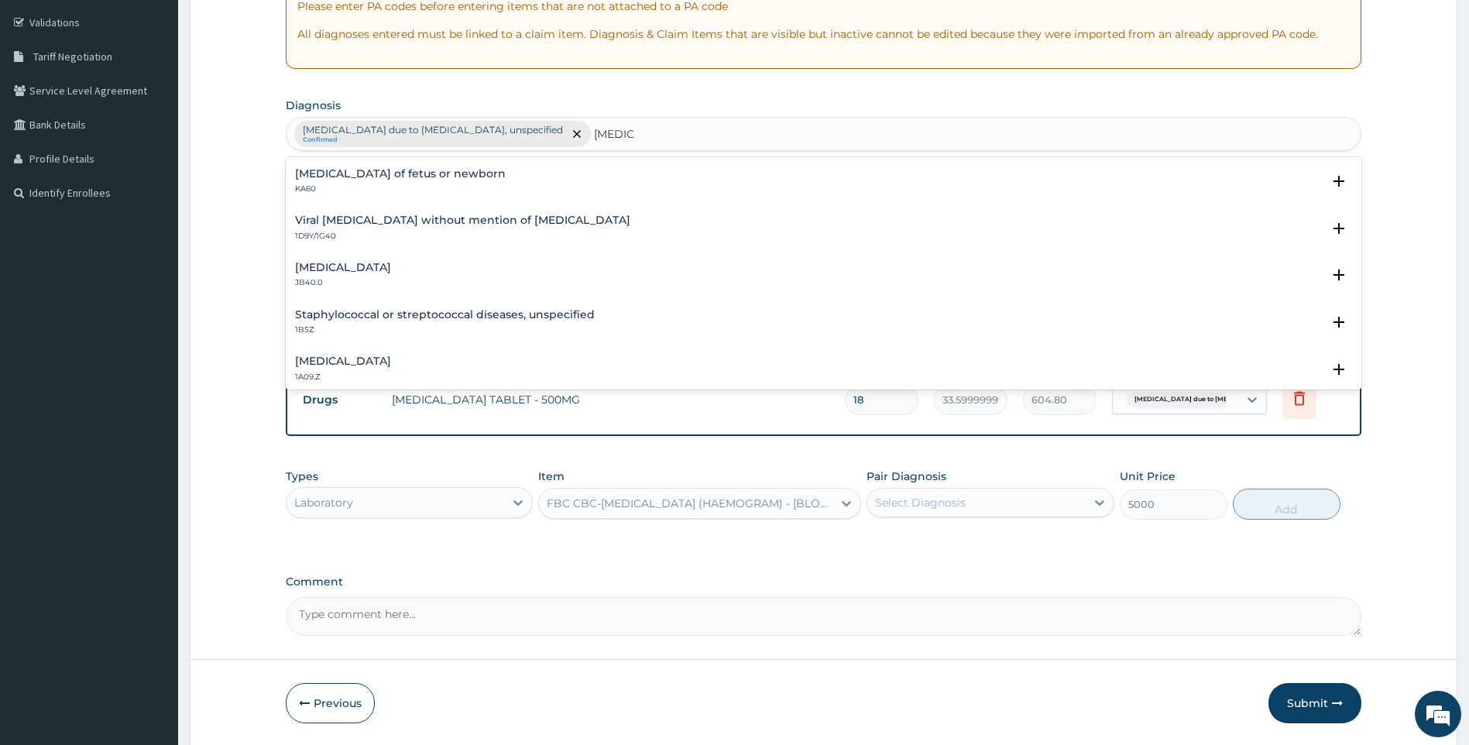
scroll to position [77, 0]
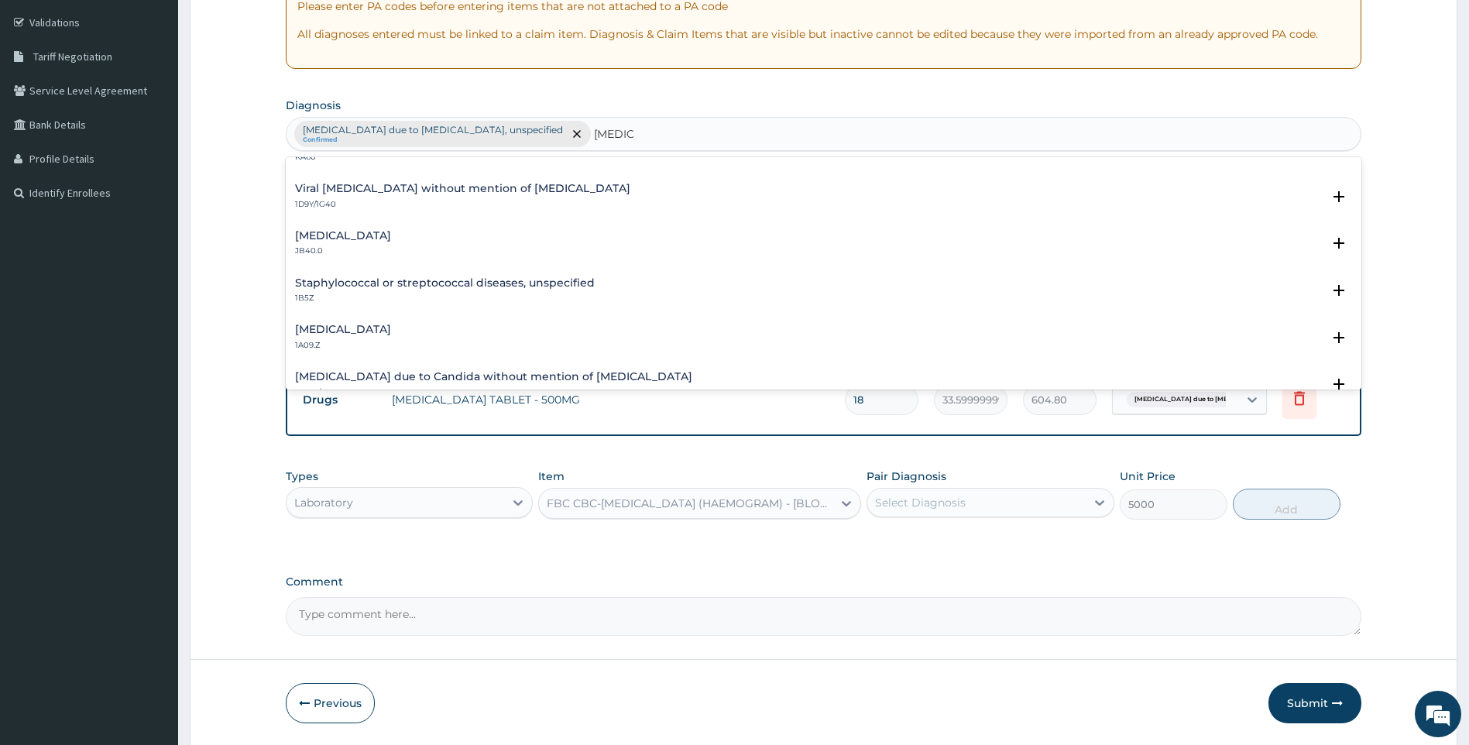
click at [391, 324] on h4 "Salmonella infection, unspecified" at bounding box center [343, 330] width 96 height 12
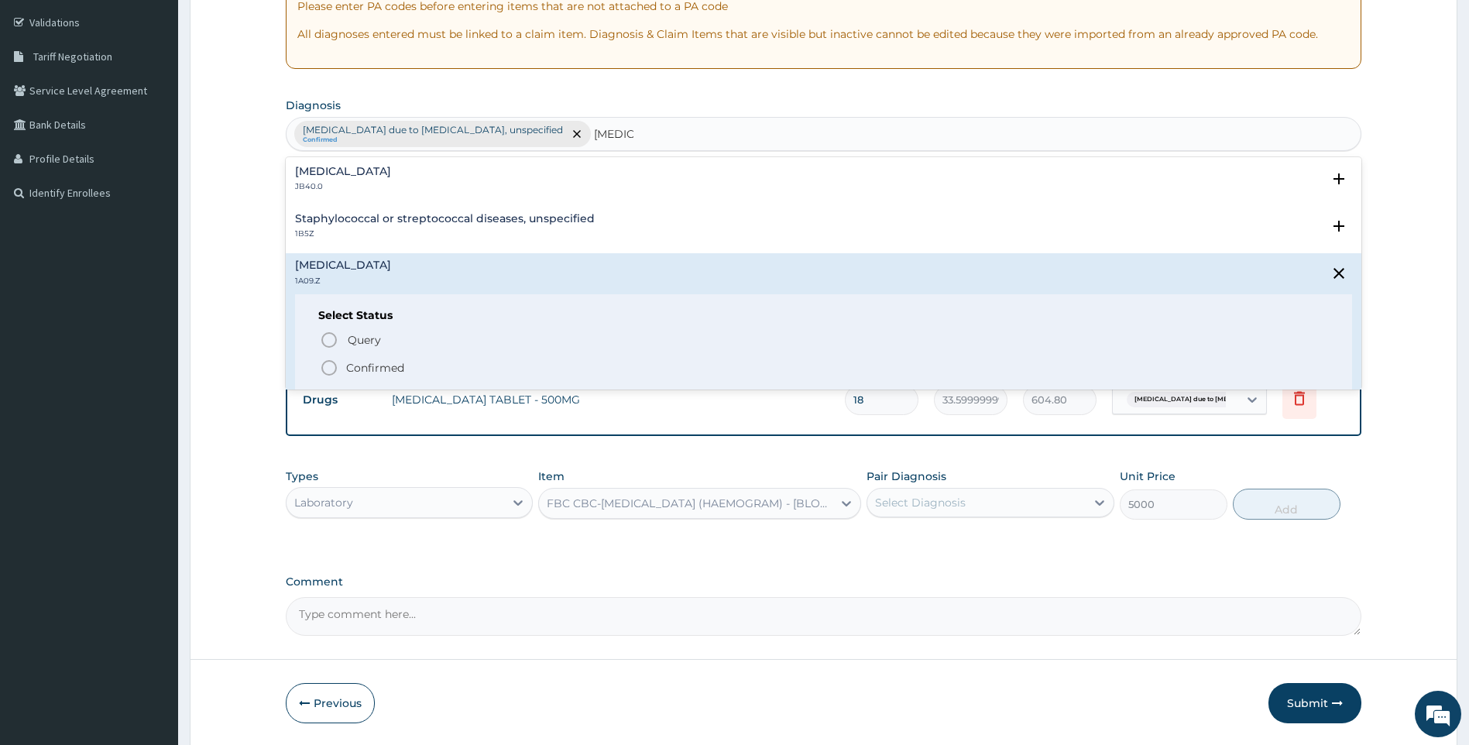
scroll to position [232, 0]
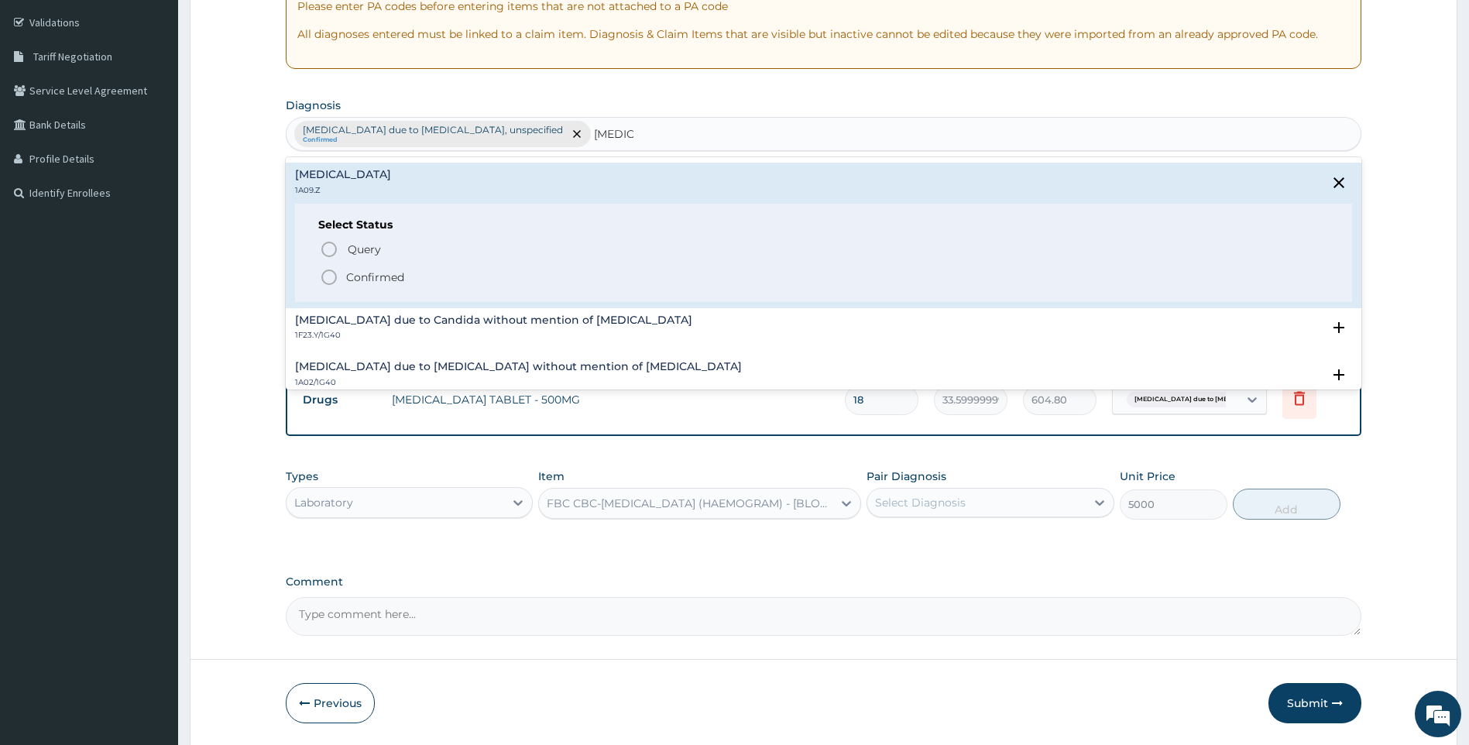
click at [383, 271] on p "Confirmed" at bounding box center [375, 277] width 58 height 15
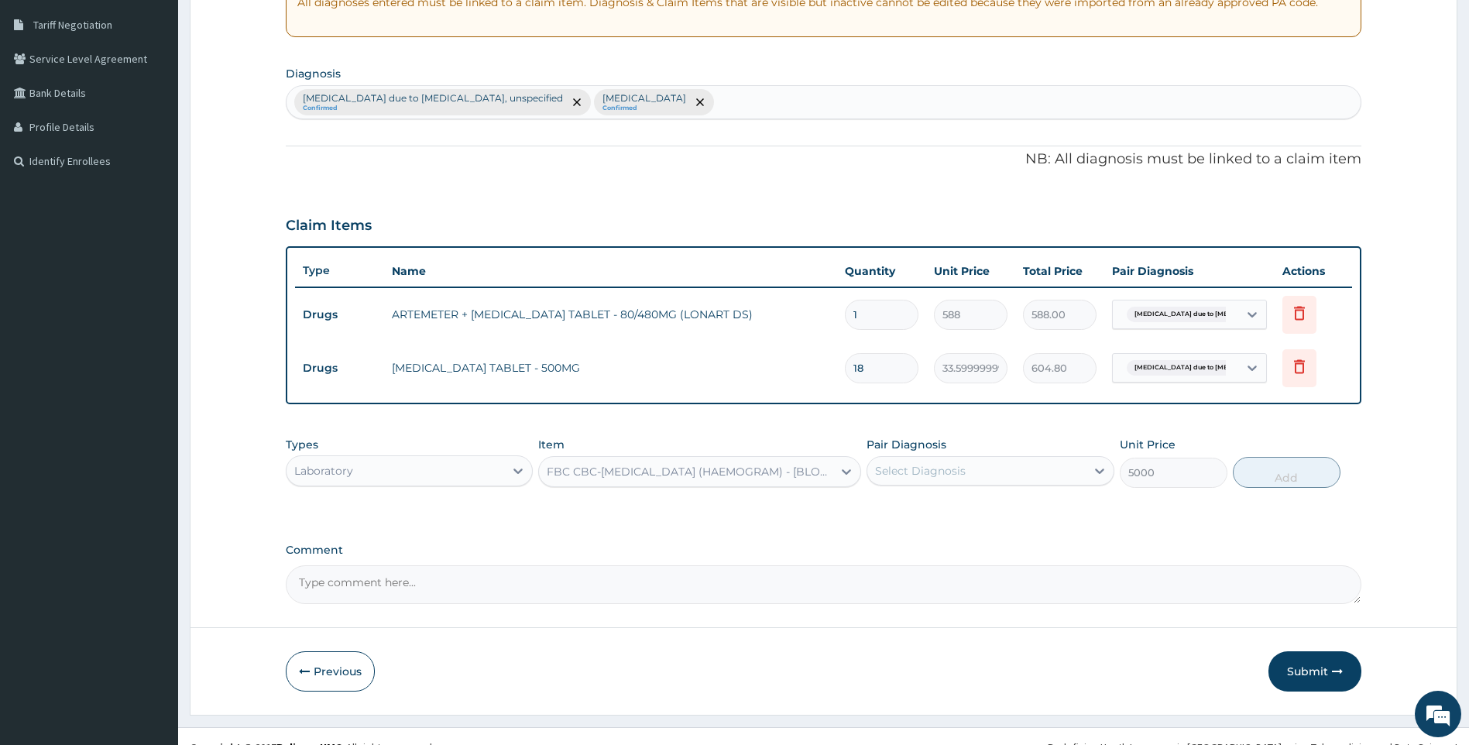
scroll to position [336, 0]
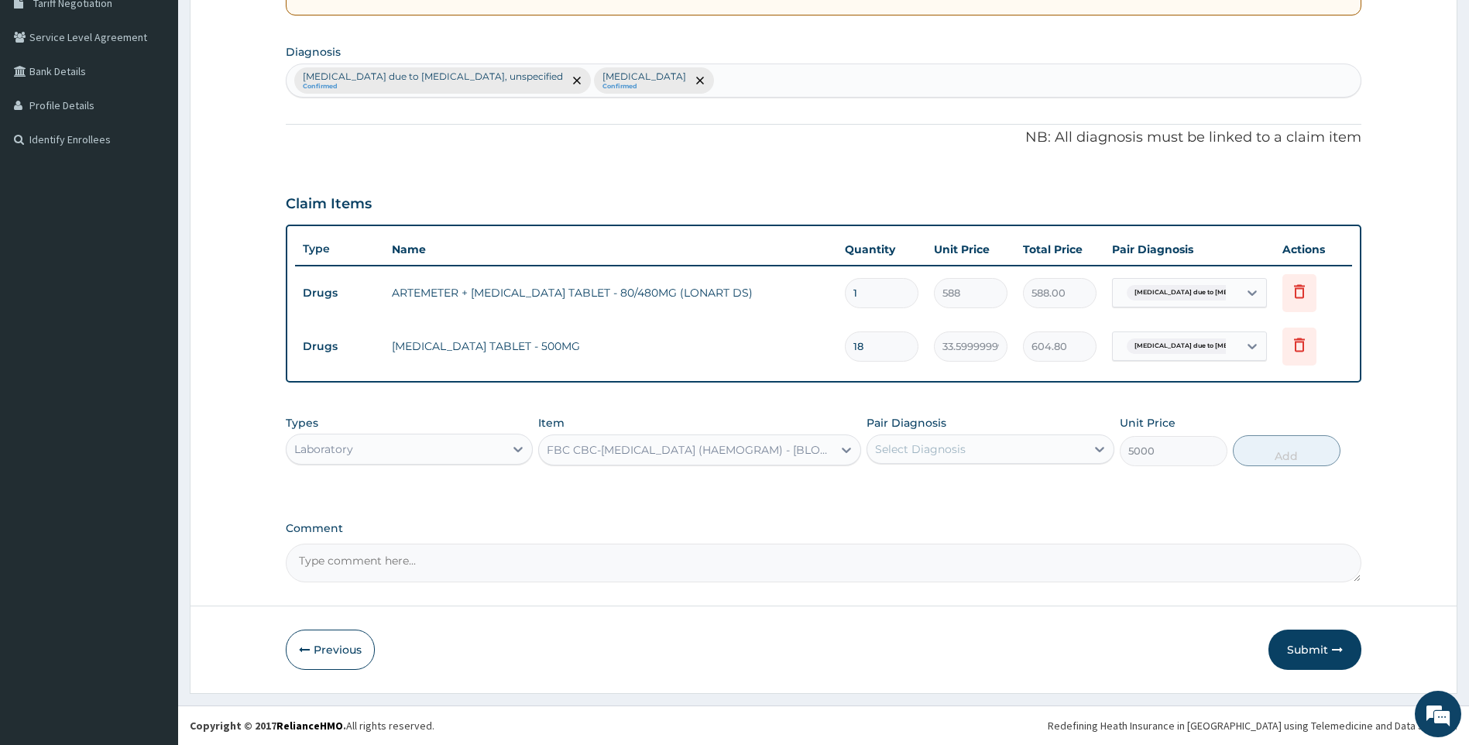
click at [940, 448] on div "Select Diagnosis" at bounding box center [920, 449] width 91 height 15
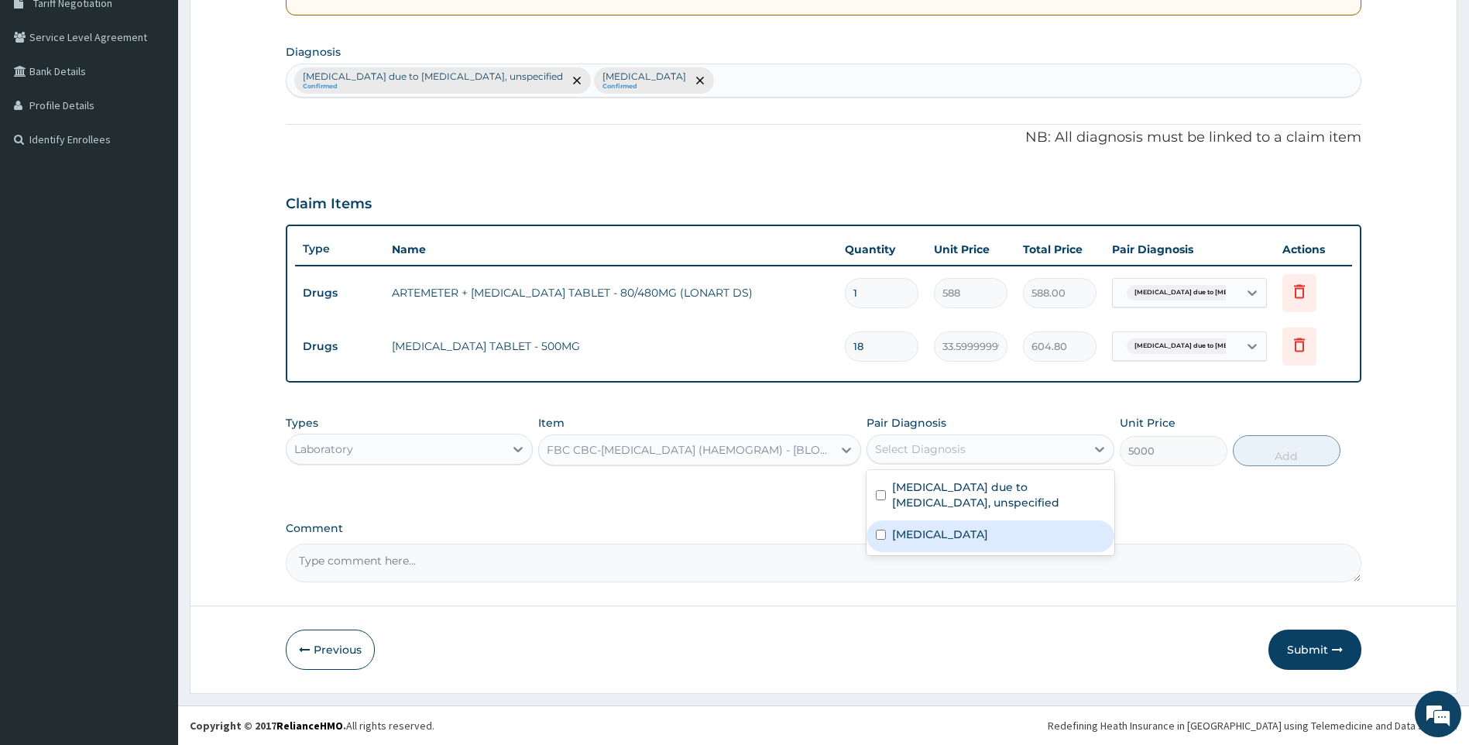
click at [955, 540] on label "Salmonella infection, unspecified" at bounding box center [940, 534] width 96 height 15
checkbox input "true"
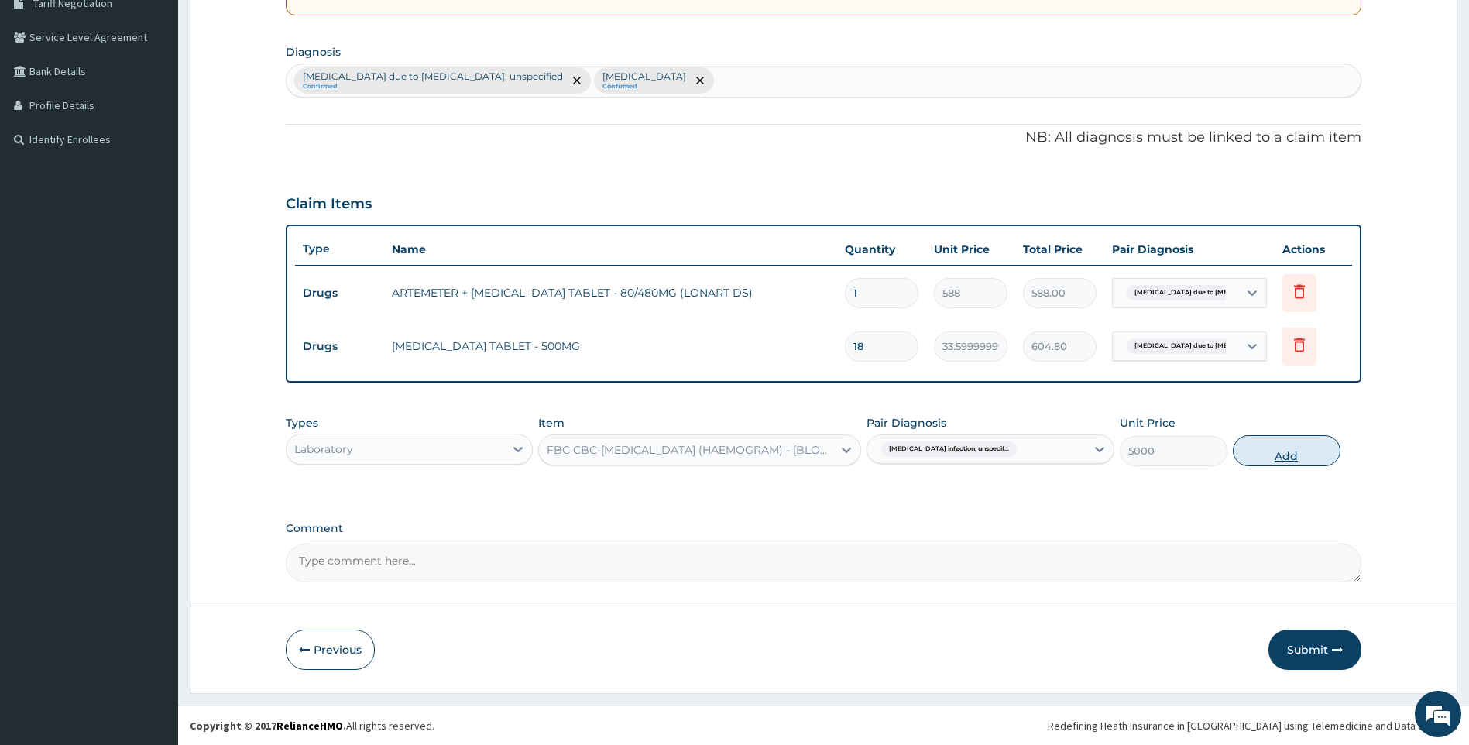
click at [1265, 448] on button "Add" at bounding box center [1287, 450] width 108 height 31
type input "0"
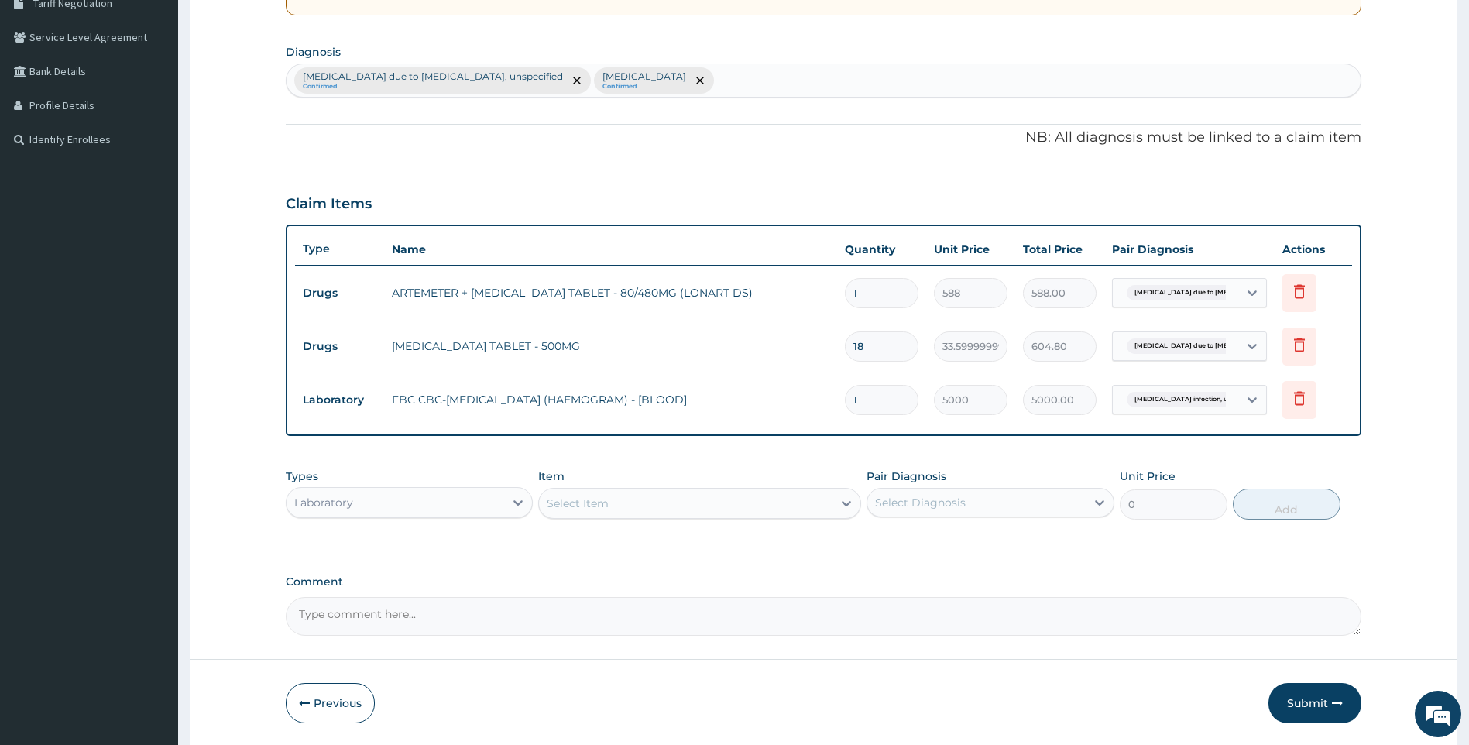
click at [693, 500] on div "Select Item" at bounding box center [686, 503] width 294 height 25
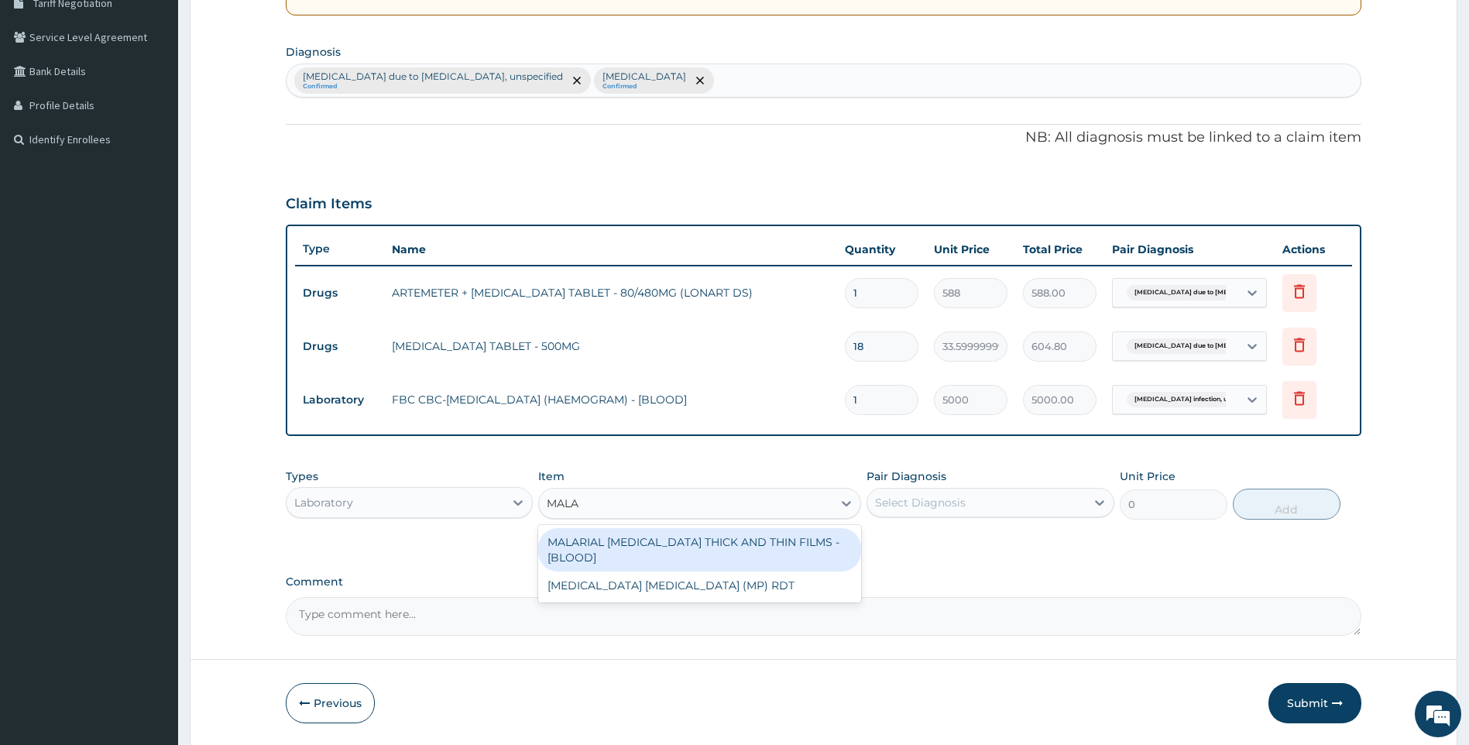
type input "MALAR"
click at [790, 547] on div "MALARIAL PARASITE THICK AND THIN FILMS - [BLOOD]" at bounding box center [699, 549] width 323 height 43
type input "2187.5"
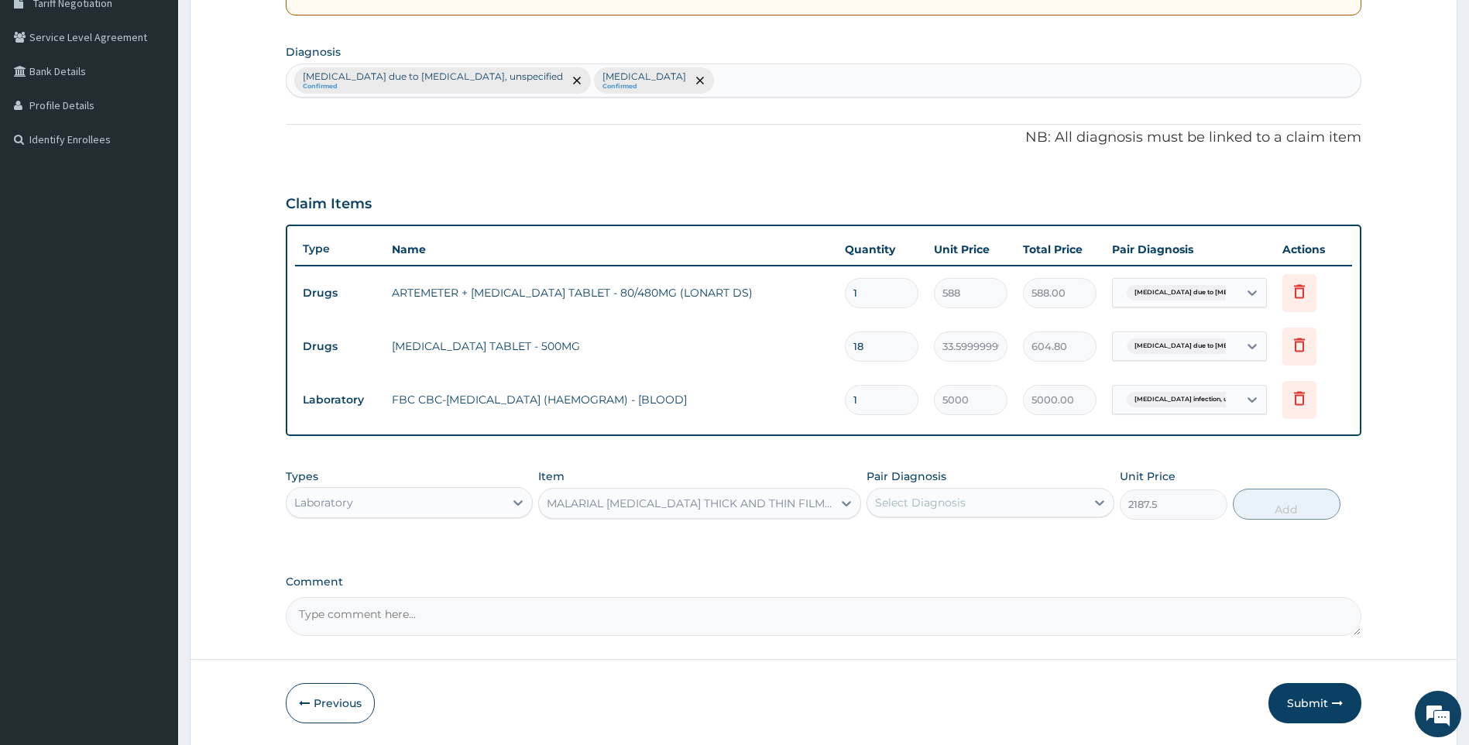
click at [992, 504] on div "Select Diagnosis" at bounding box center [977, 502] width 218 height 25
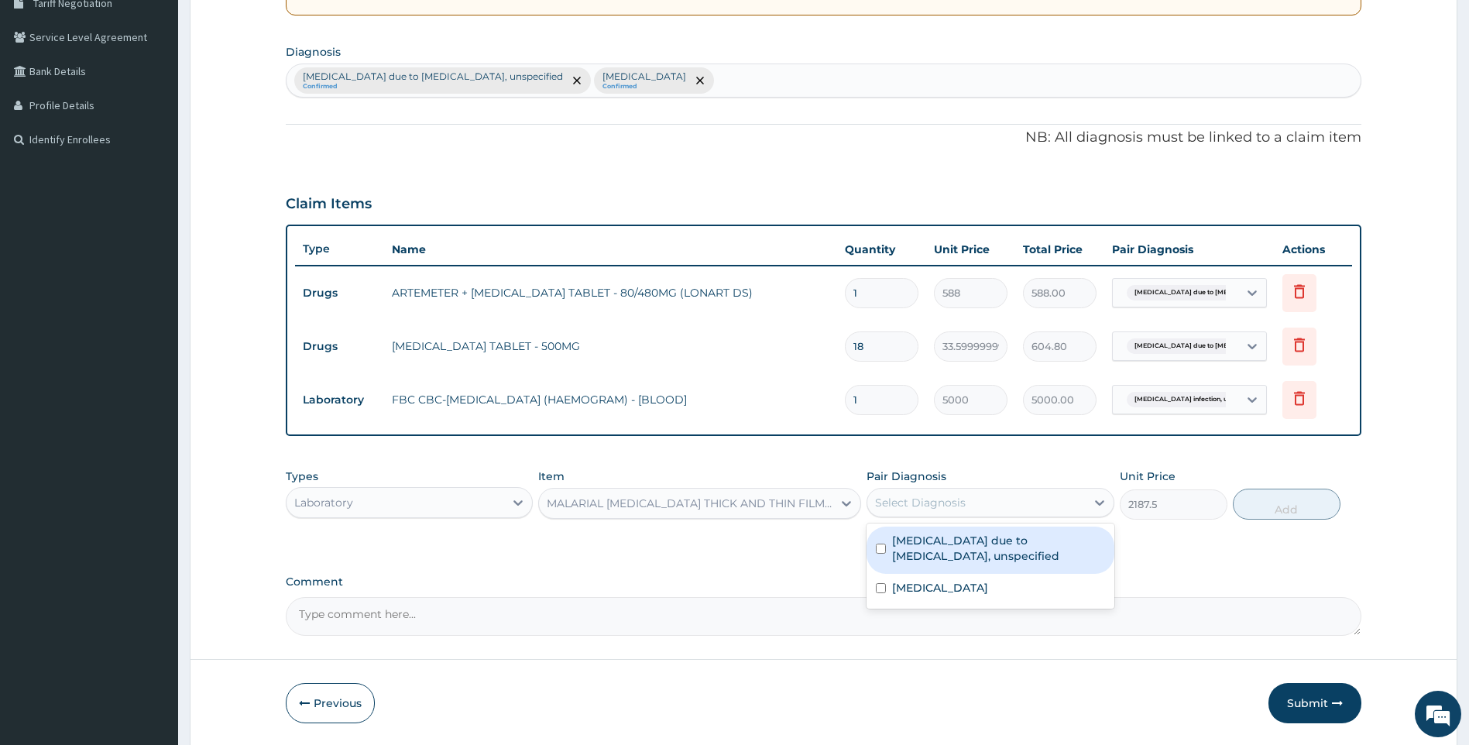
drag, startPoint x: 974, startPoint y: 538, endPoint x: 1118, endPoint y: 535, distance: 144.1
click at [981, 541] on label "Malaria due to Plasmodium falciparum, unspecified" at bounding box center [998, 548] width 213 height 31
checkbox input "true"
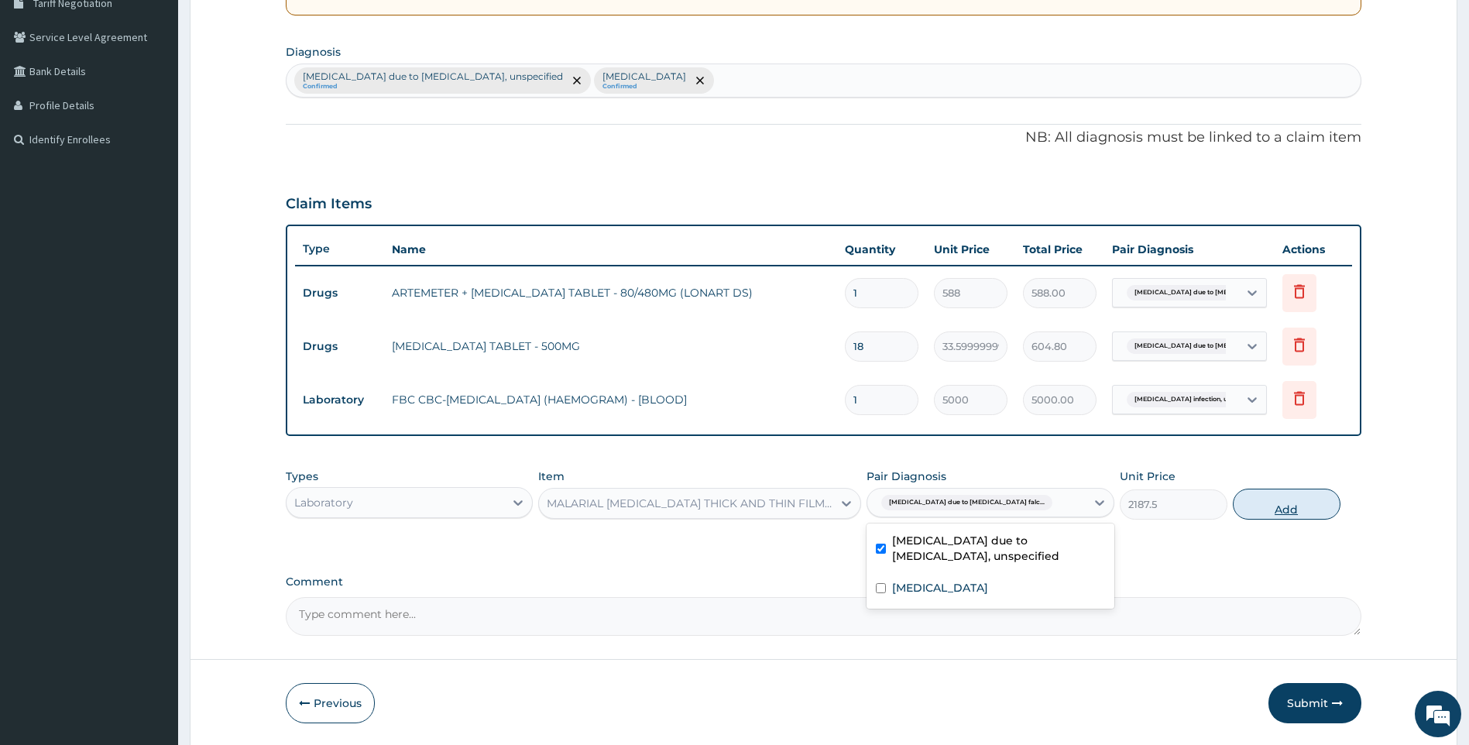
click at [1247, 513] on button "Add" at bounding box center [1287, 504] width 108 height 31
type input "0"
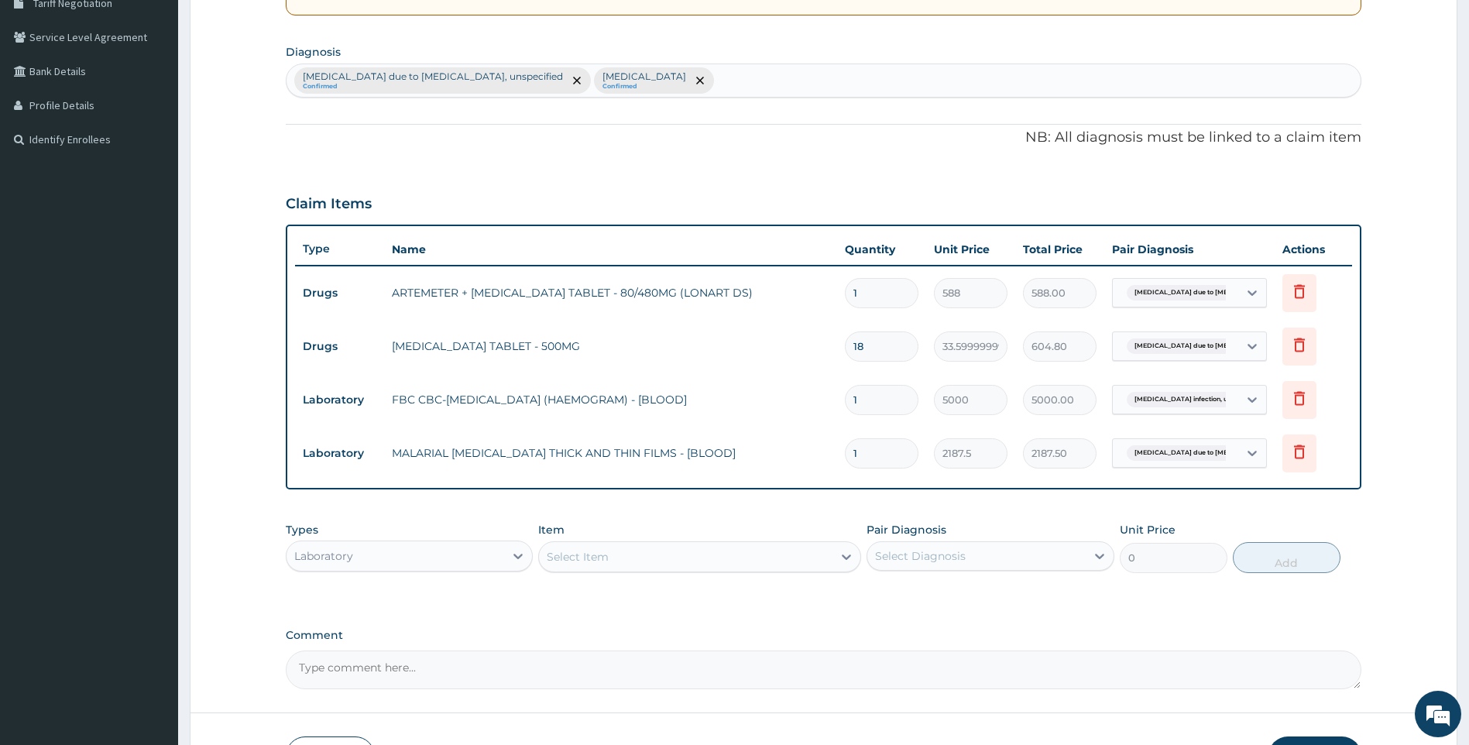
click at [446, 565] on div "Laboratory" at bounding box center [396, 556] width 218 height 25
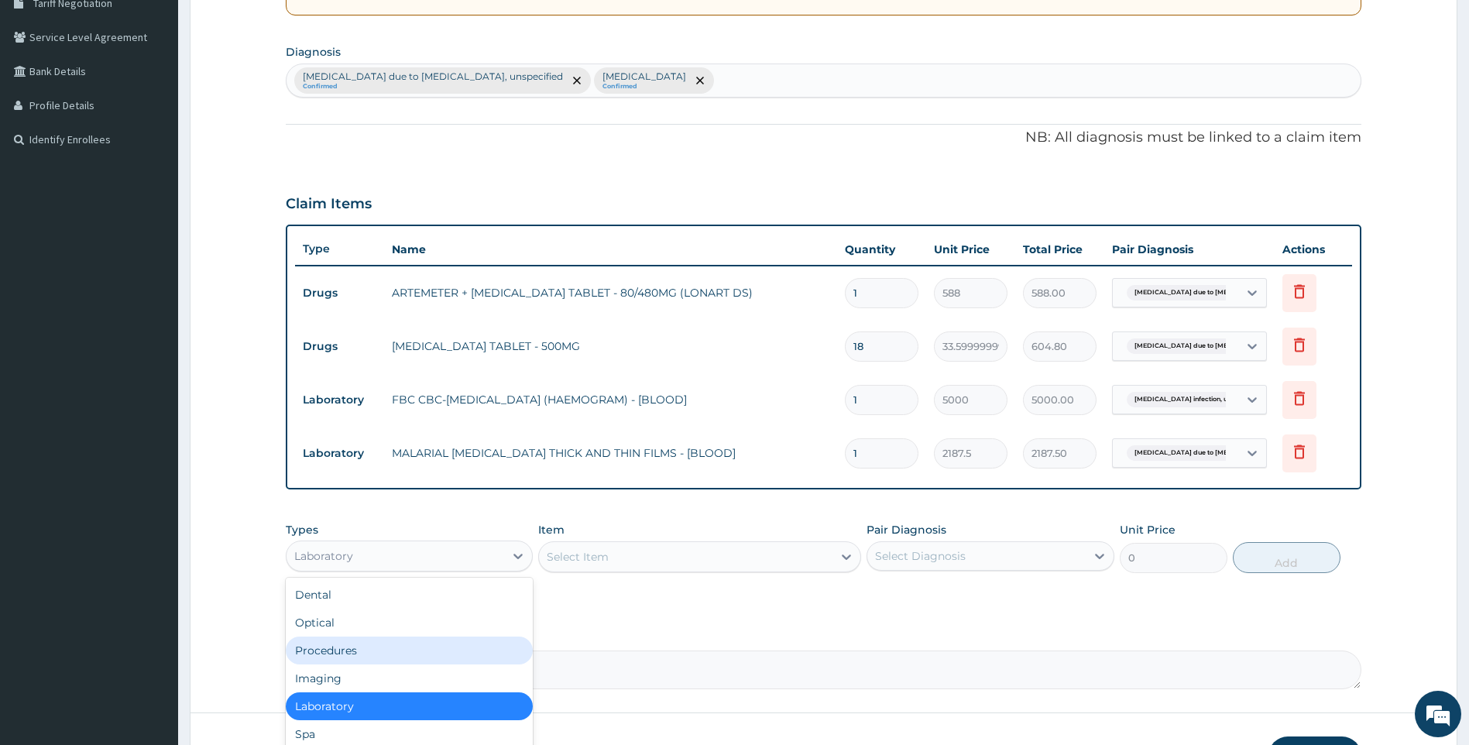
click at [372, 648] on div "Procedures" at bounding box center [410, 651] width 248 height 28
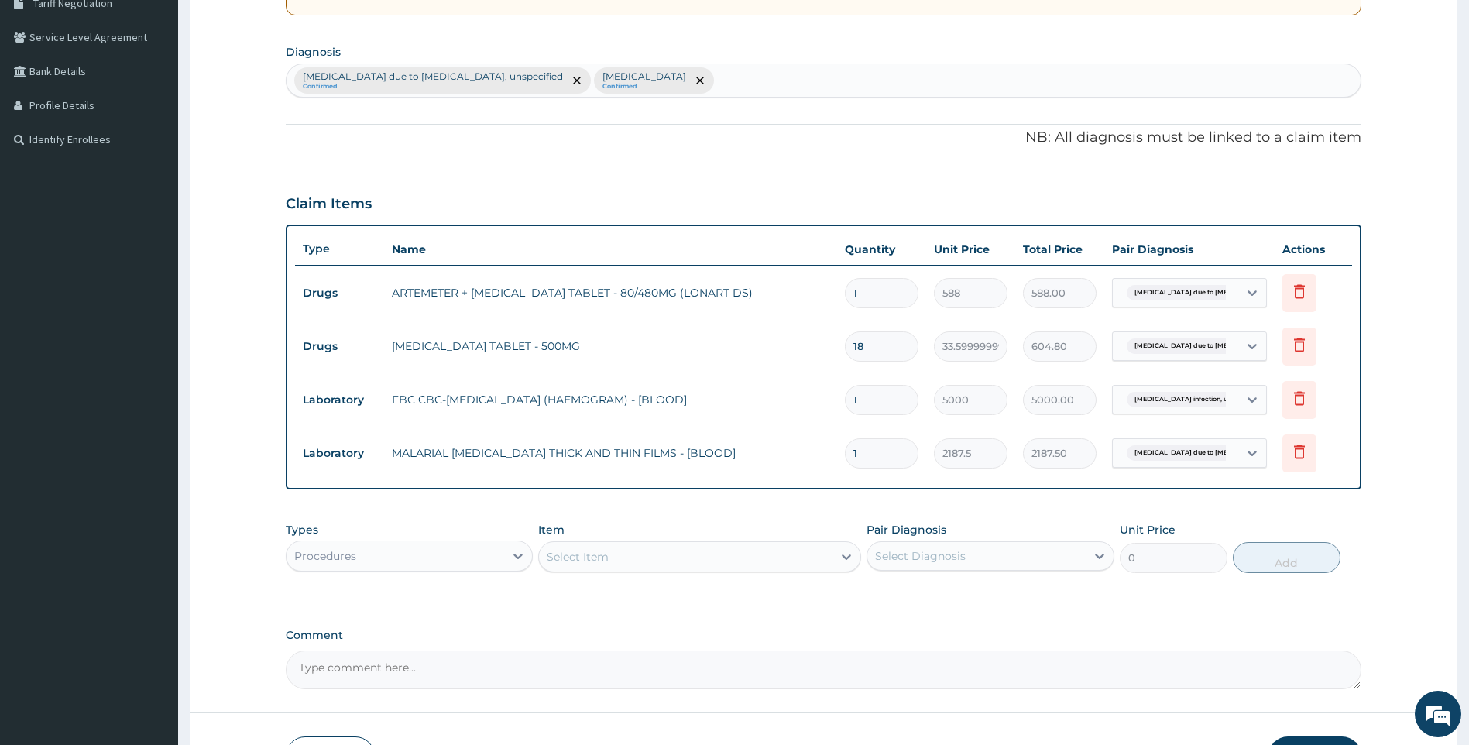
click at [644, 572] on div "Item Select Item" at bounding box center [699, 547] width 323 height 51
click at [646, 563] on div "Select Item" at bounding box center [686, 557] width 294 height 25
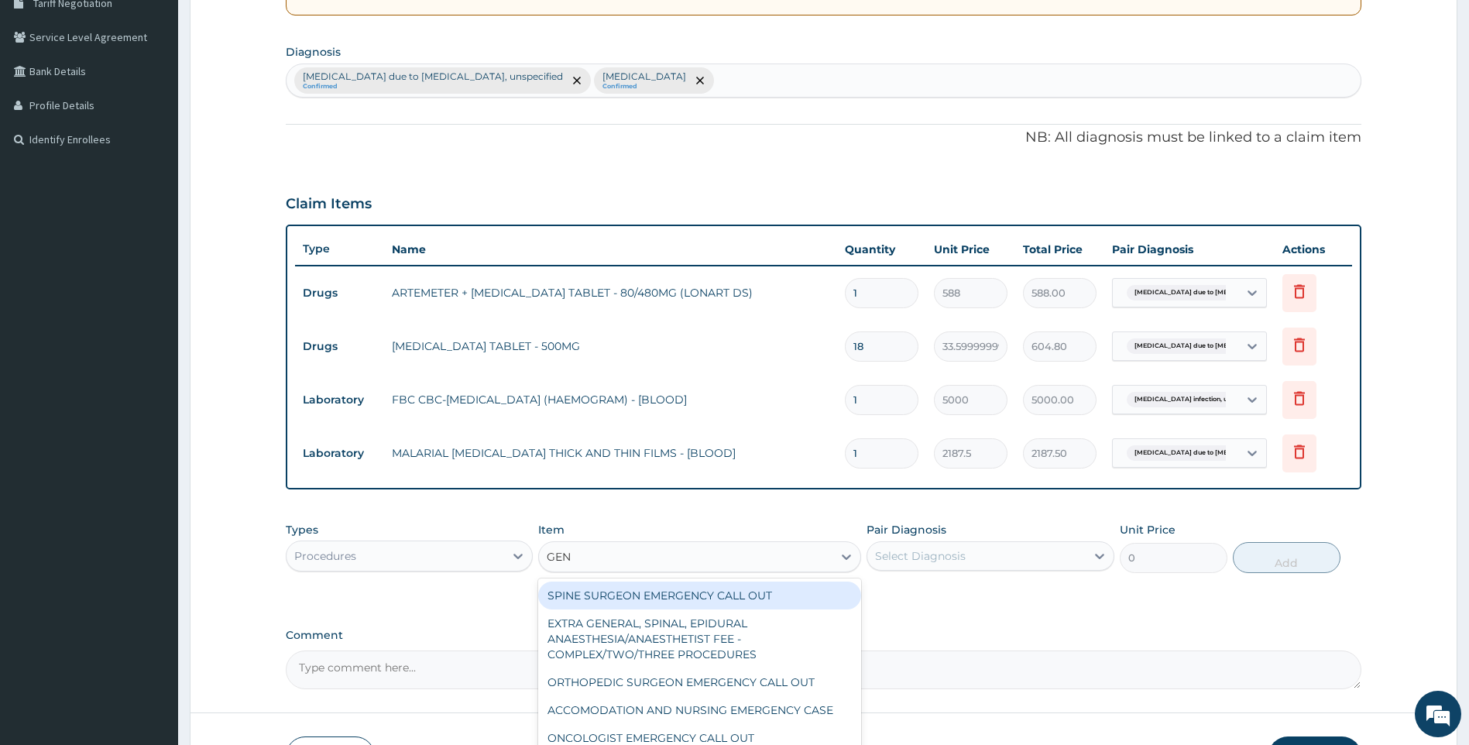
type input "GEN"
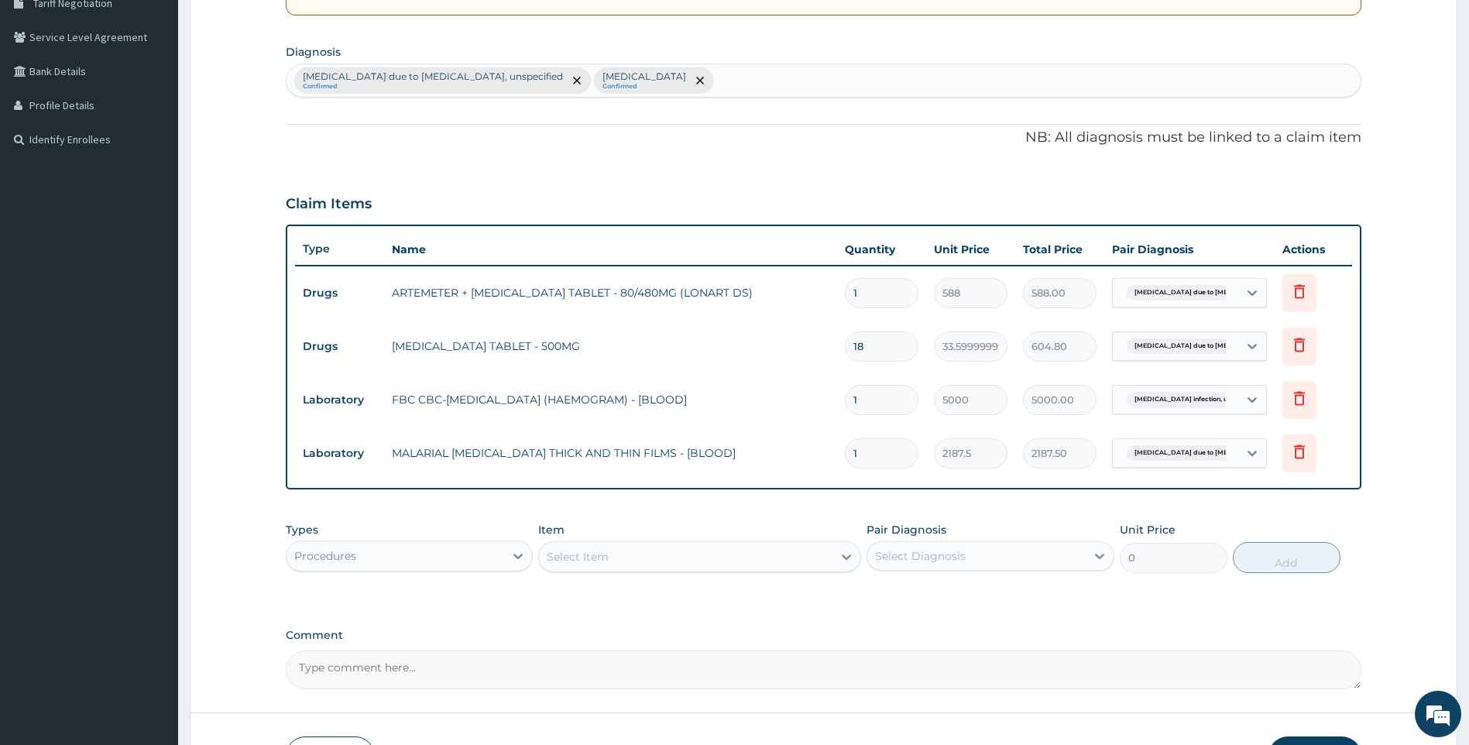
click at [605, 560] on div "Select Item" at bounding box center [578, 556] width 62 height 15
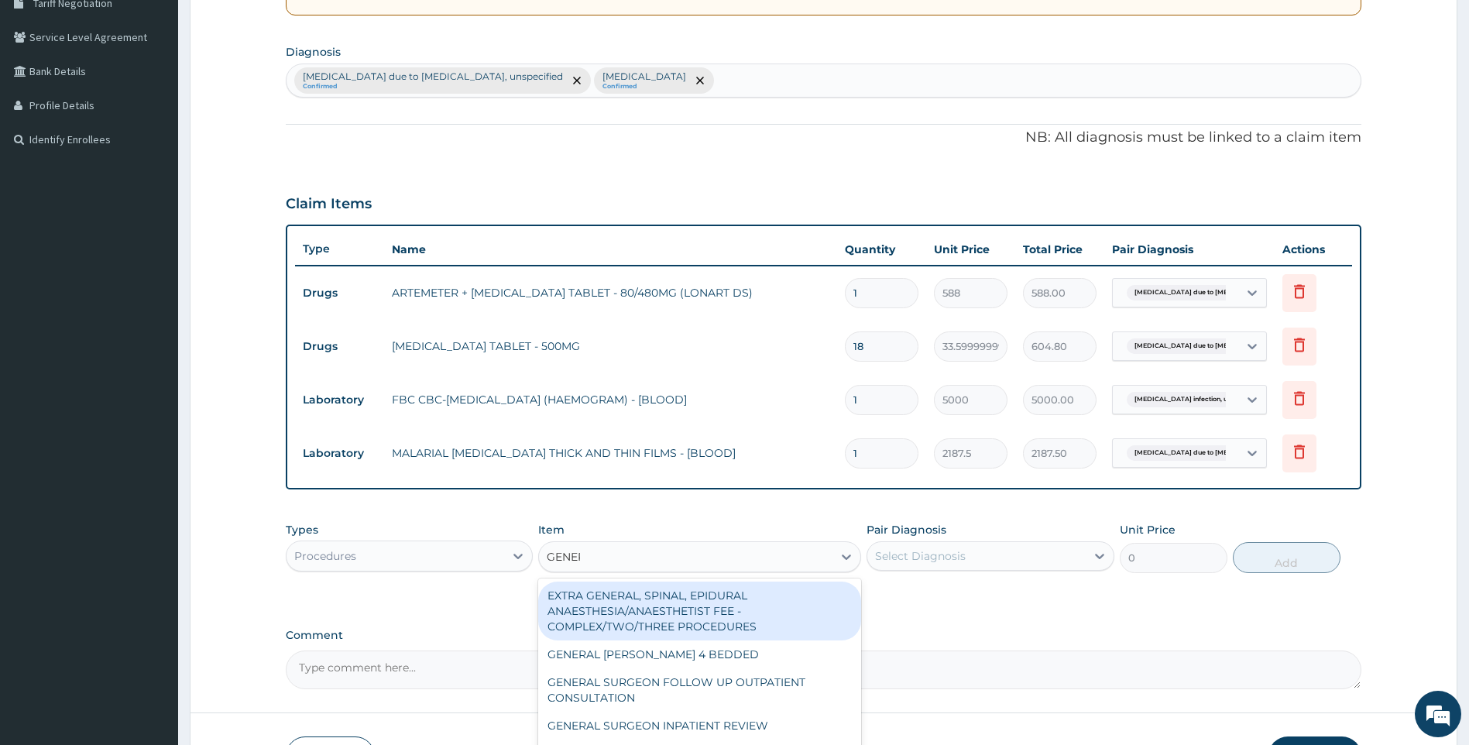
type input "GENERA"
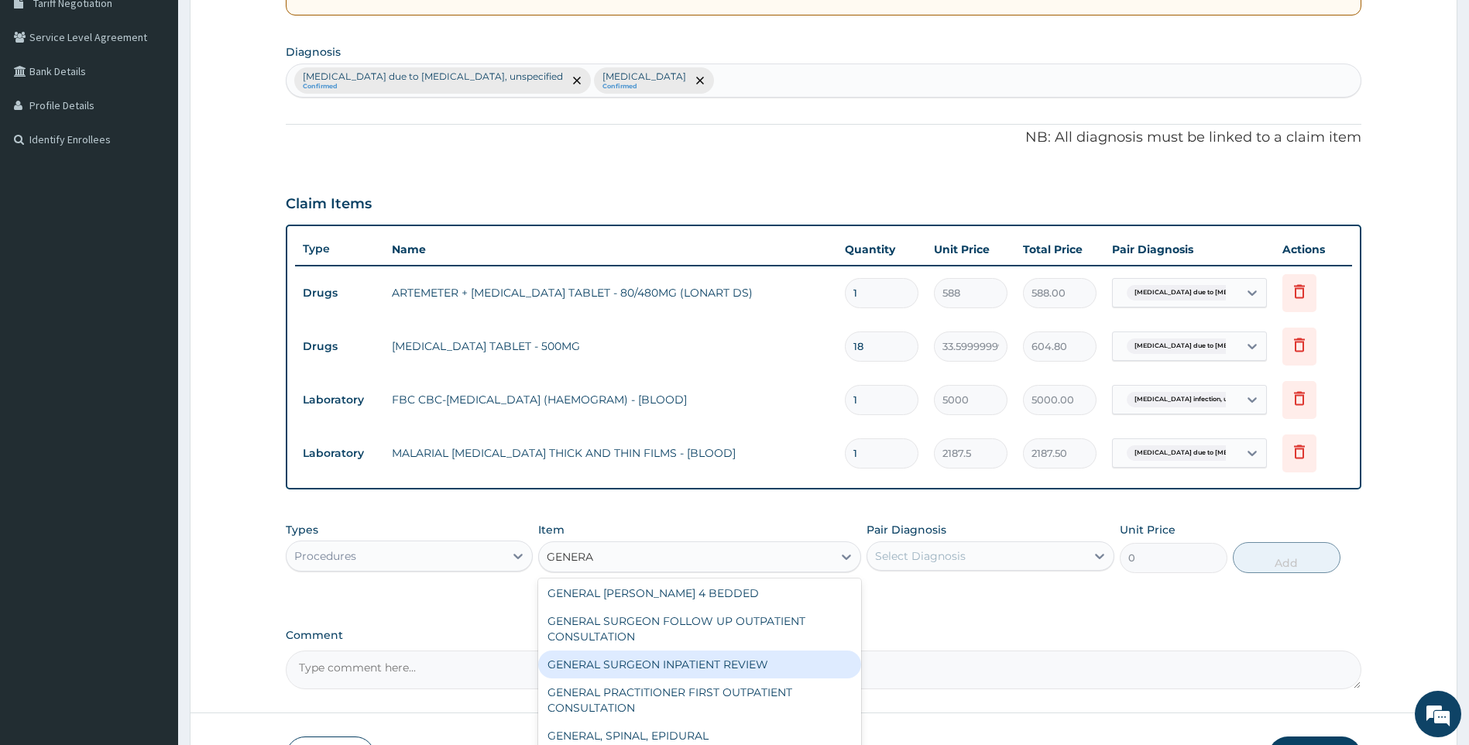
scroll to position [77, 0]
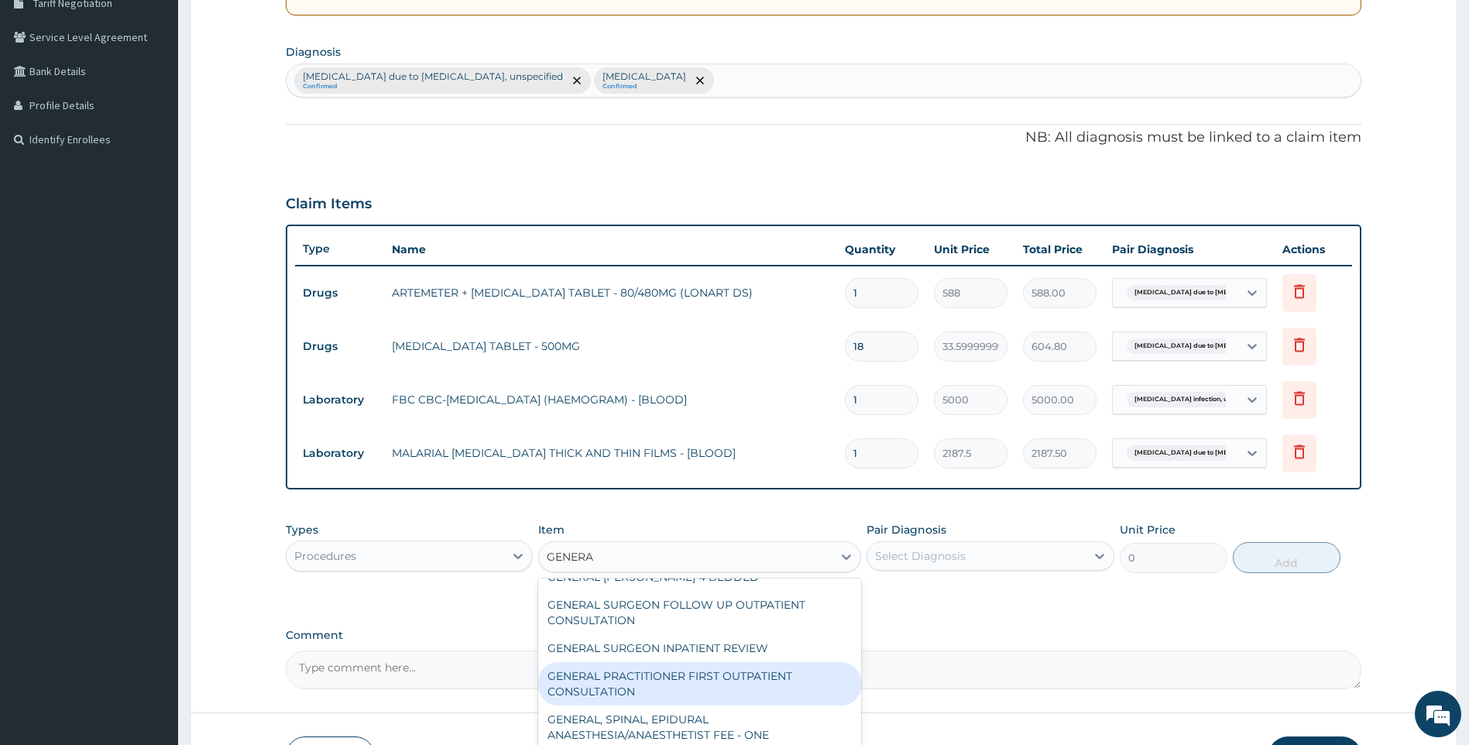
click at [697, 674] on div "GENERAL PRACTITIONER FIRST OUTPATIENT CONSULTATION" at bounding box center [699, 683] width 323 height 43
type input "3750"
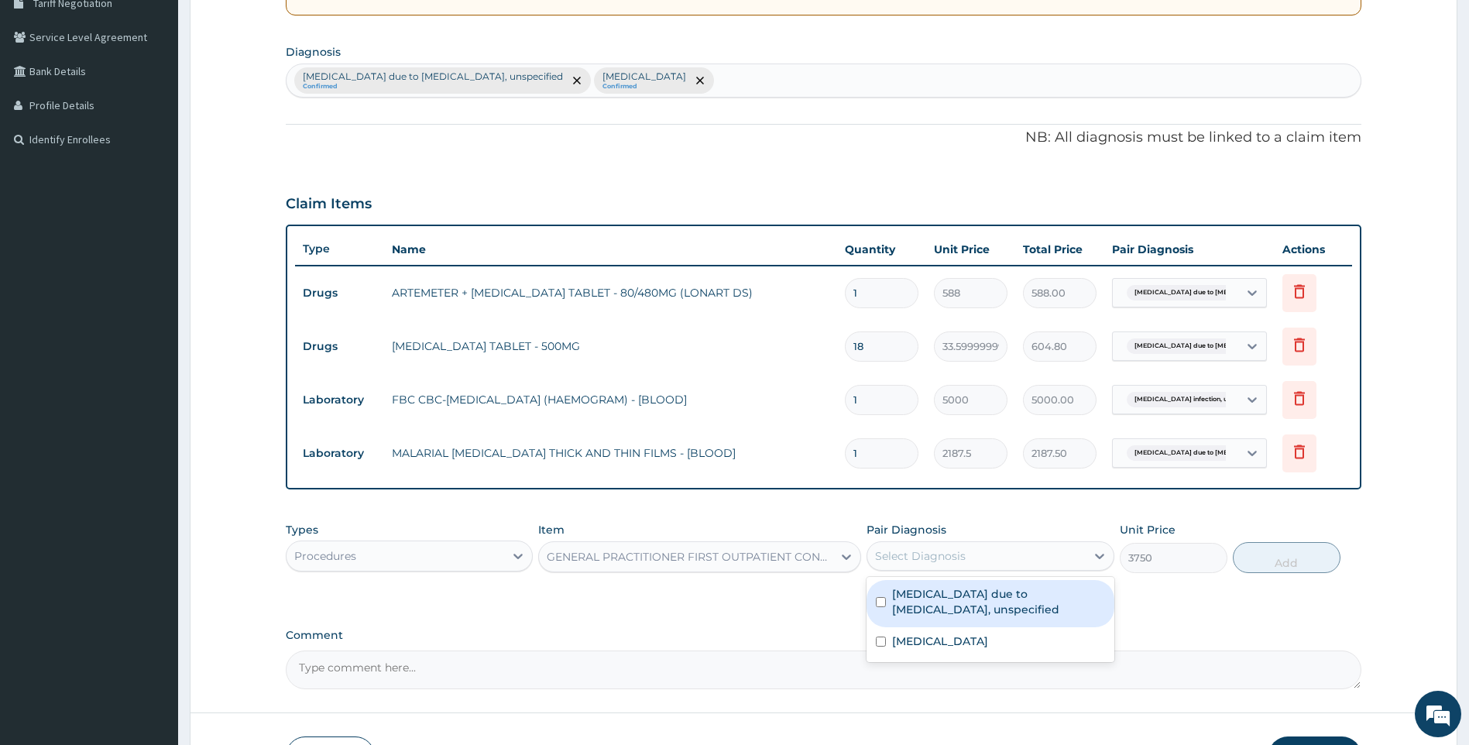
click at [972, 566] on div "Select Diagnosis" at bounding box center [977, 556] width 218 height 25
drag, startPoint x: 967, startPoint y: 606, endPoint x: 952, endPoint y: 637, distance: 34.6
click at [968, 611] on label "Malaria due to Plasmodium falciparum, unspecified" at bounding box center [998, 601] width 213 height 31
checkbox input "true"
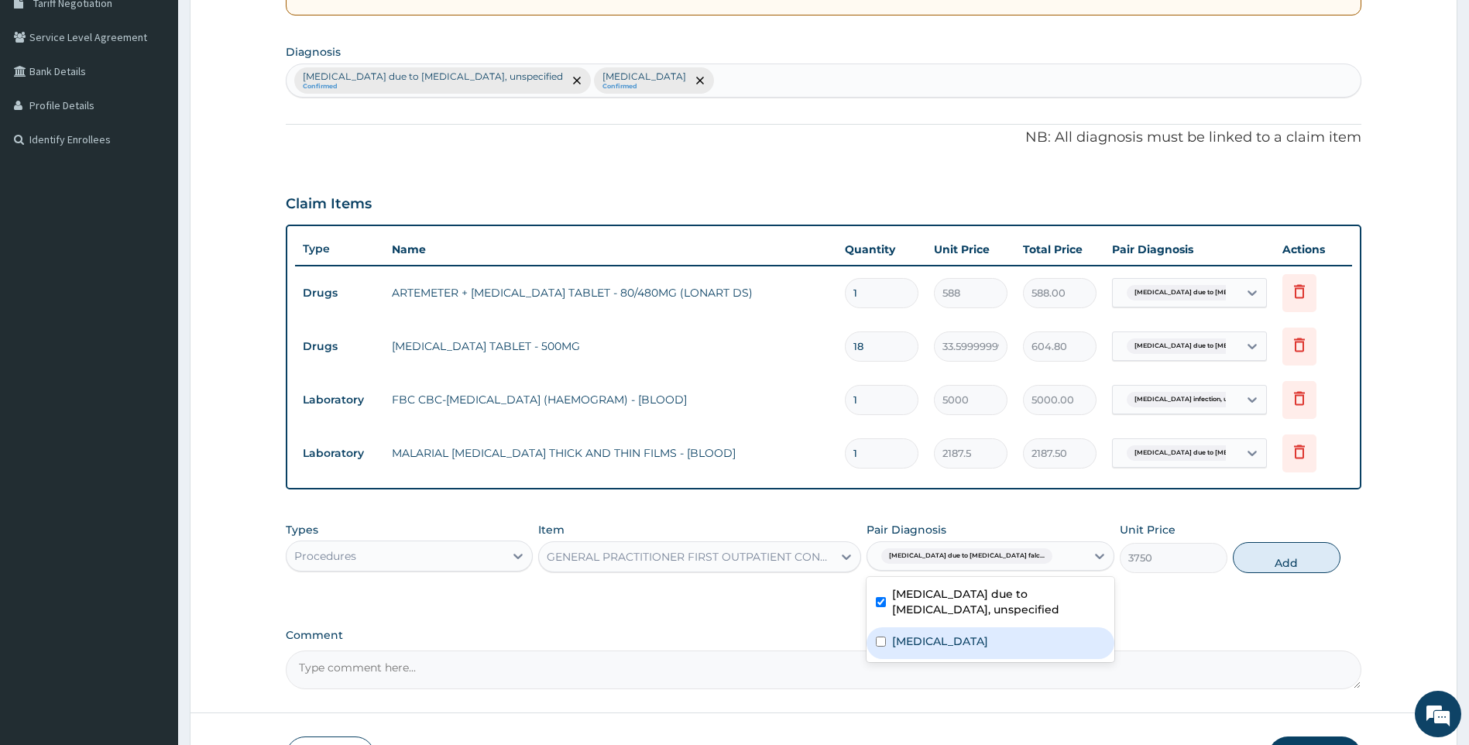
drag, startPoint x: 954, startPoint y: 637, endPoint x: 964, endPoint y: 636, distance: 10.9
click at [959, 637] on label "Salmonella infection, unspecified" at bounding box center [940, 641] width 96 height 15
checkbox input "true"
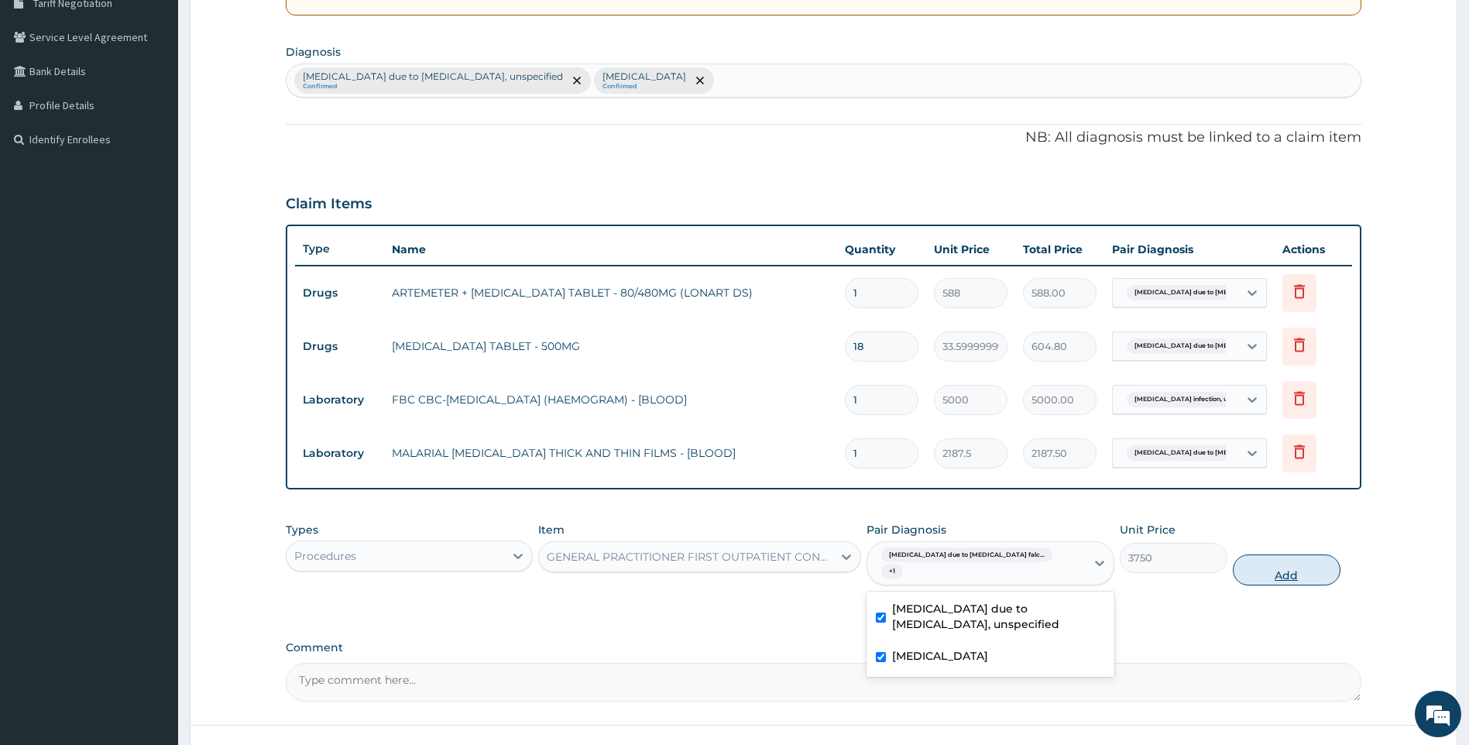
drag, startPoint x: 1275, startPoint y: 555, endPoint x: 1291, endPoint y: 604, distance: 52.2
click at [1277, 555] on button "Add" at bounding box center [1287, 570] width 108 height 31
type input "0"
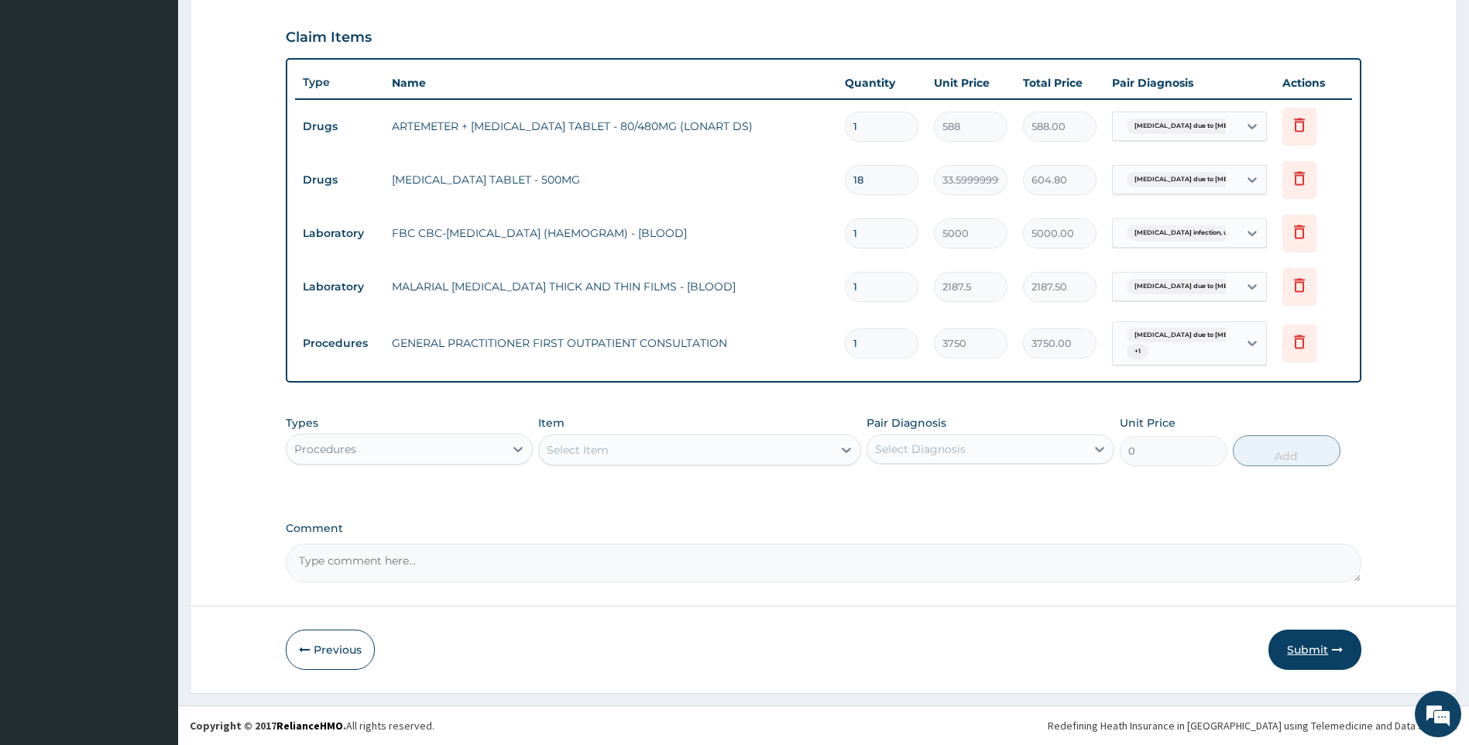
click at [1319, 651] on button "Submit" at bounding box center [1315, 650] width 93 height 40
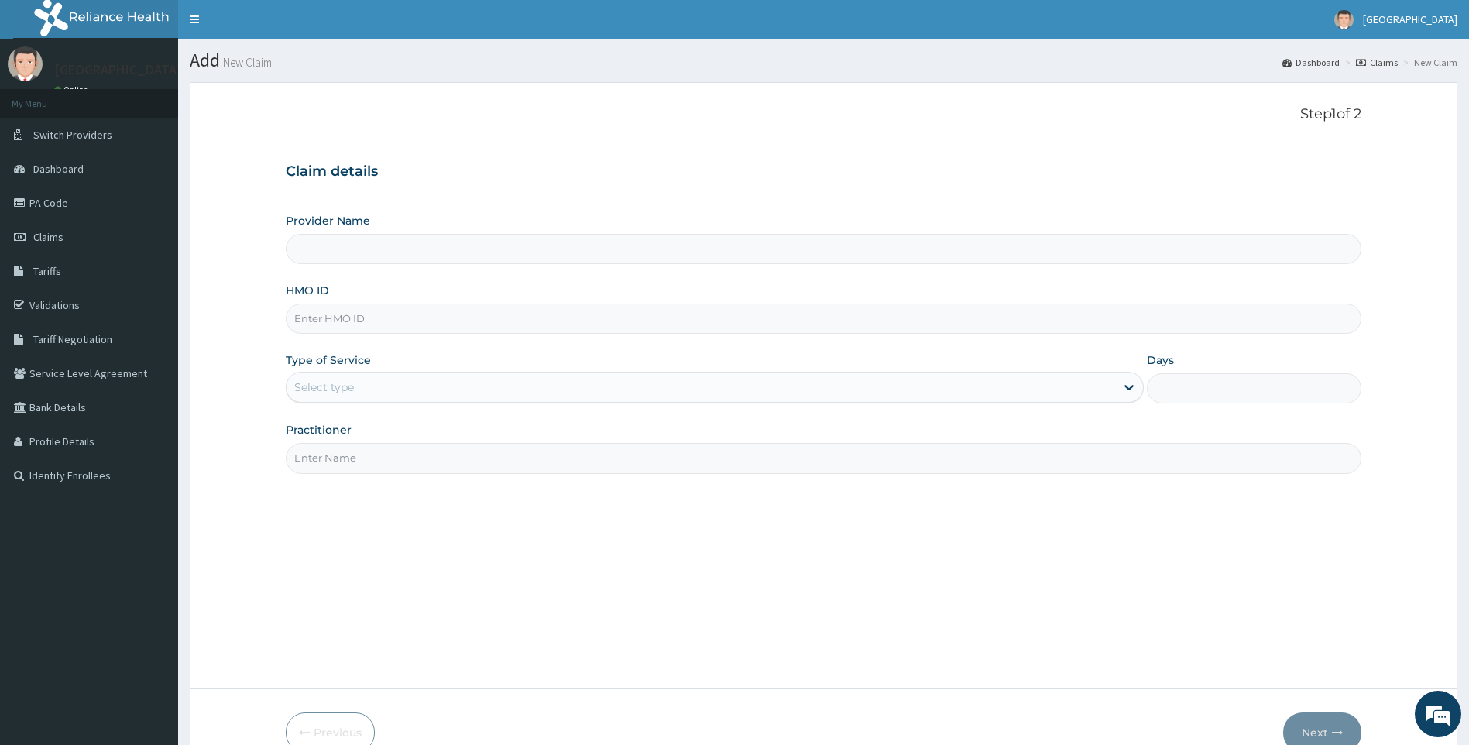
type input "[GEOGRAPHIC_DATA]"
paste input "WTC/10141/A"
type input "WTC/10141/A"
click at [465, 387] on div "Select type" at bounding box center [702, 387] width 830 height 25
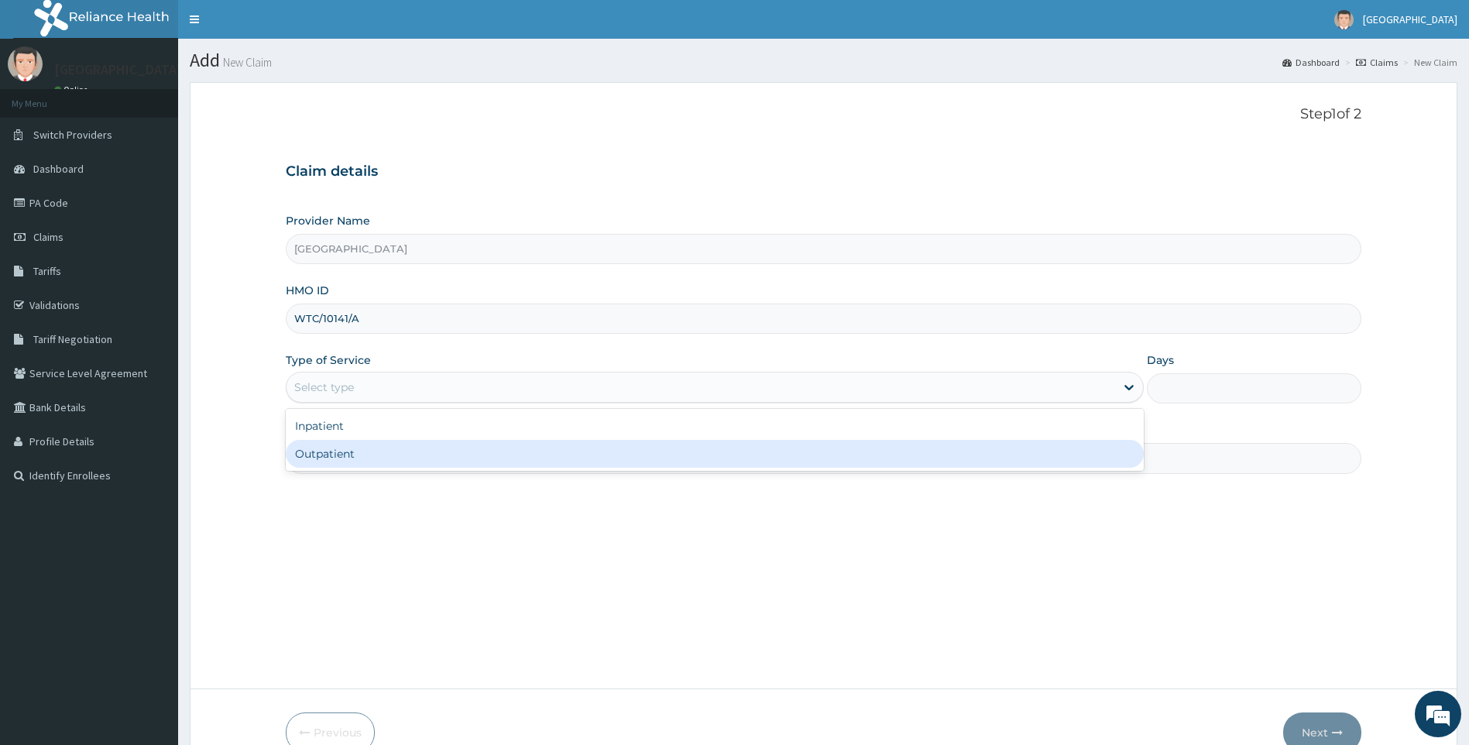
click at [391, 461] on div "Outpatient" at bounding box center [715, 454] width 859 height 28
type input "1"
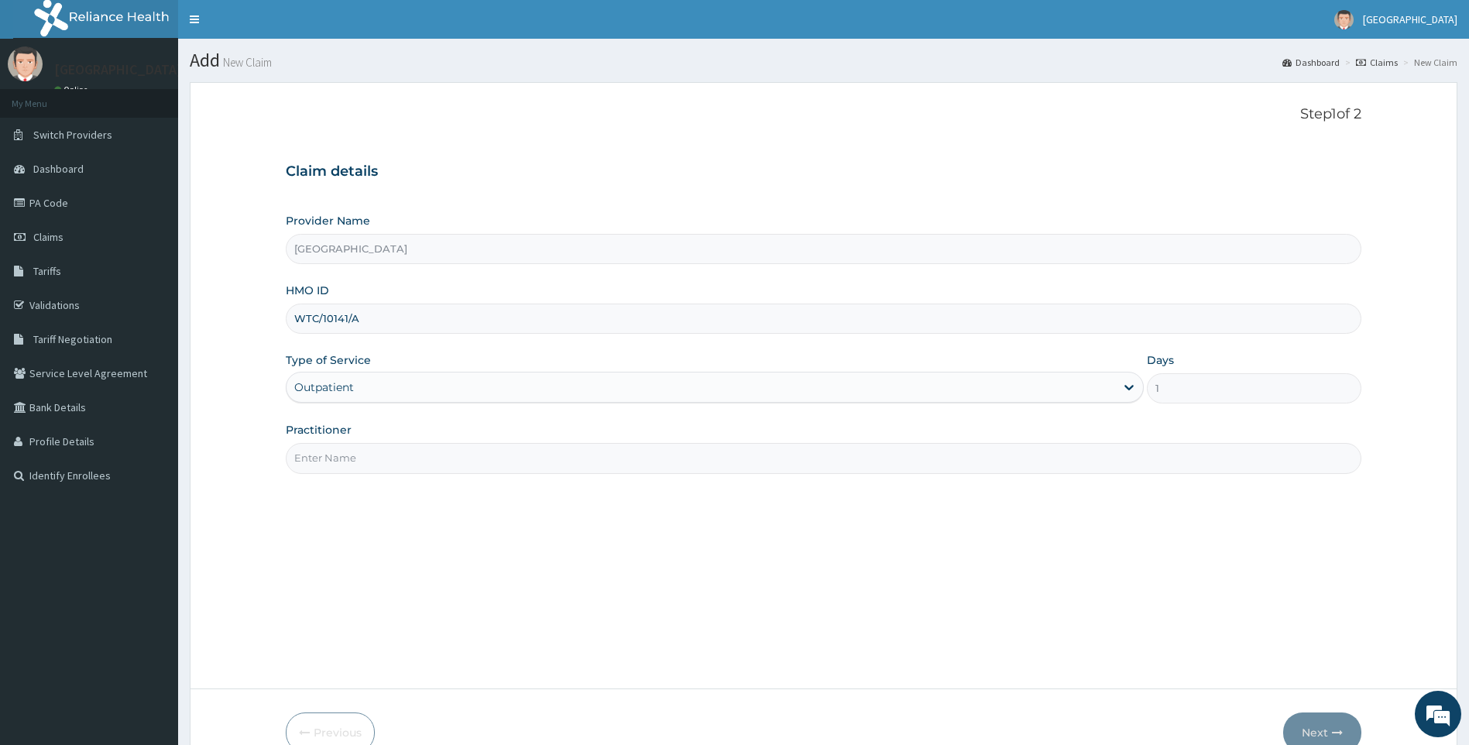
click at [380, 473] on input "Practitioner" at bounding box center [824, 458] width 1077 height 30
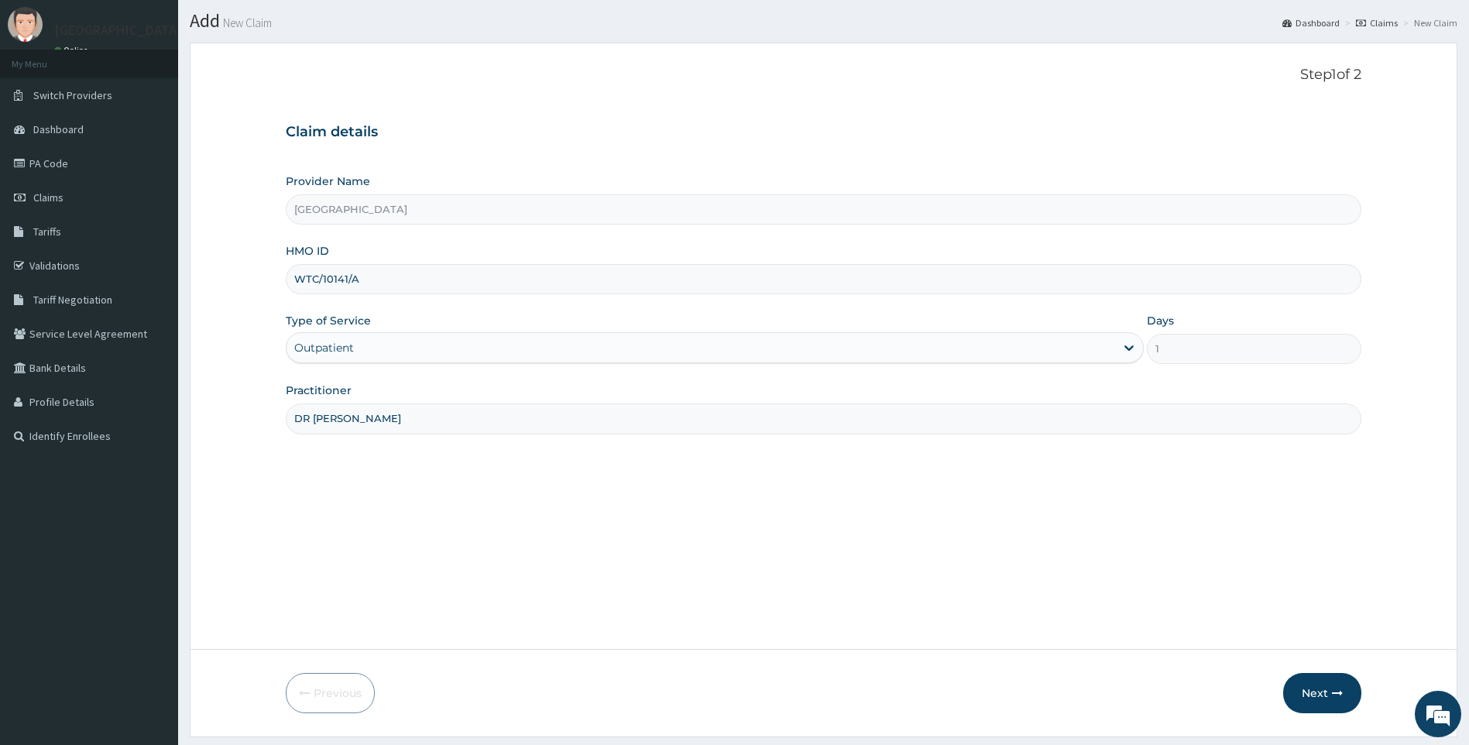
scroll to position [83, 0]
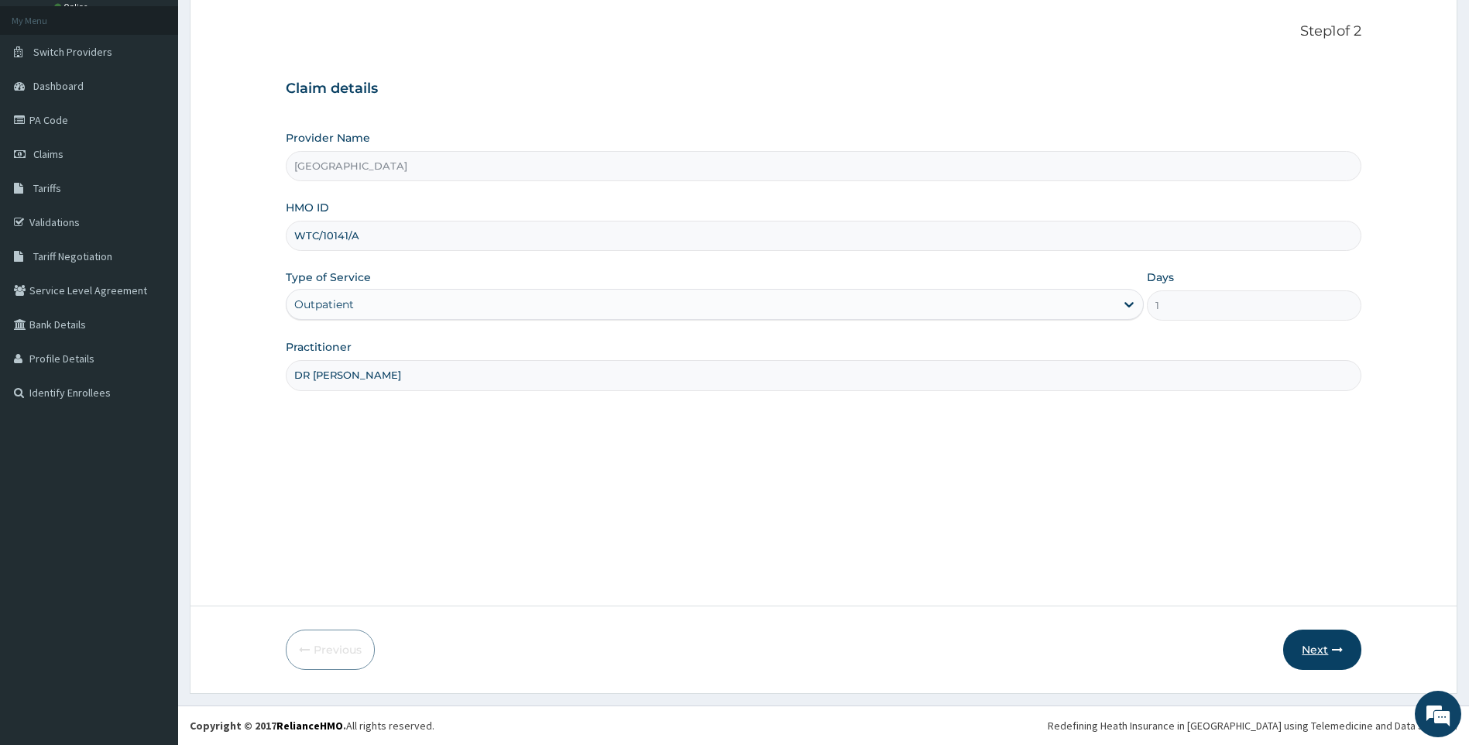
type input "DR [PERSON_NAME]"
drag, startPoint x: 1314, startPoint y: 648, endPoint x: 564, endPoint y: 50, distance: 959.1
click at [1311, 648] on button "Next" at bounding box center [1322, 650] width 78 height 40
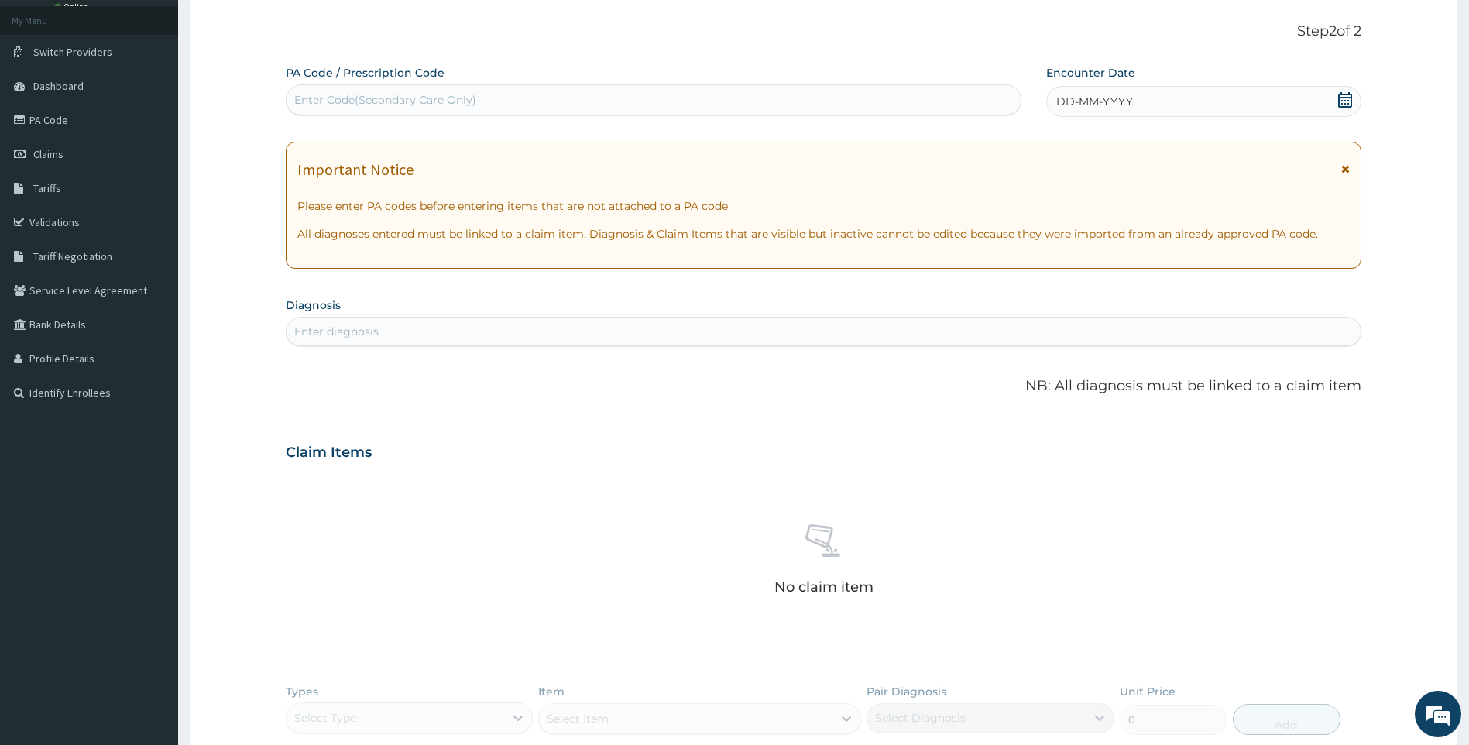
click at [1339, 99] on icon at bounding box center [1345, 99] width 14 height 15
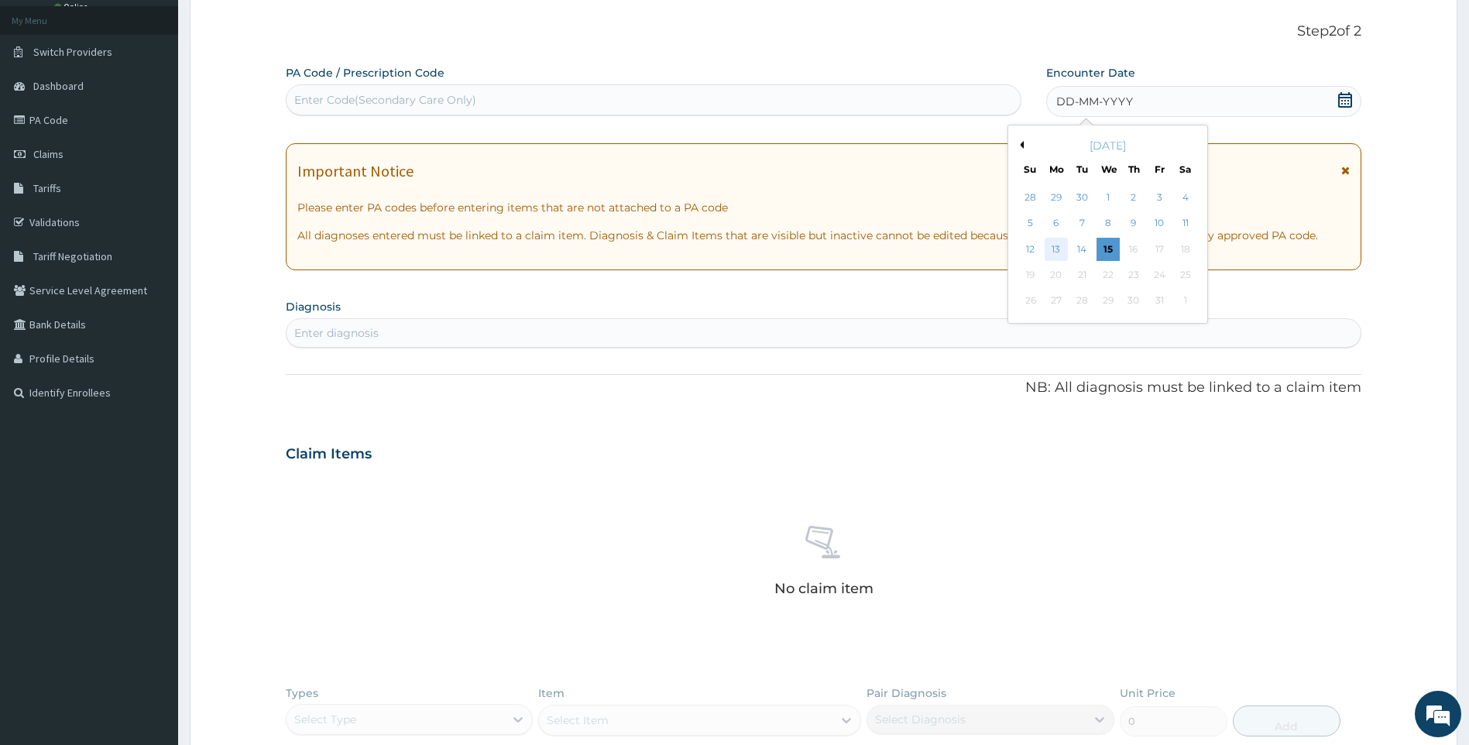
click at [1060, 255] on div "13" at bounding box center [1056, 249] width 23 height 23
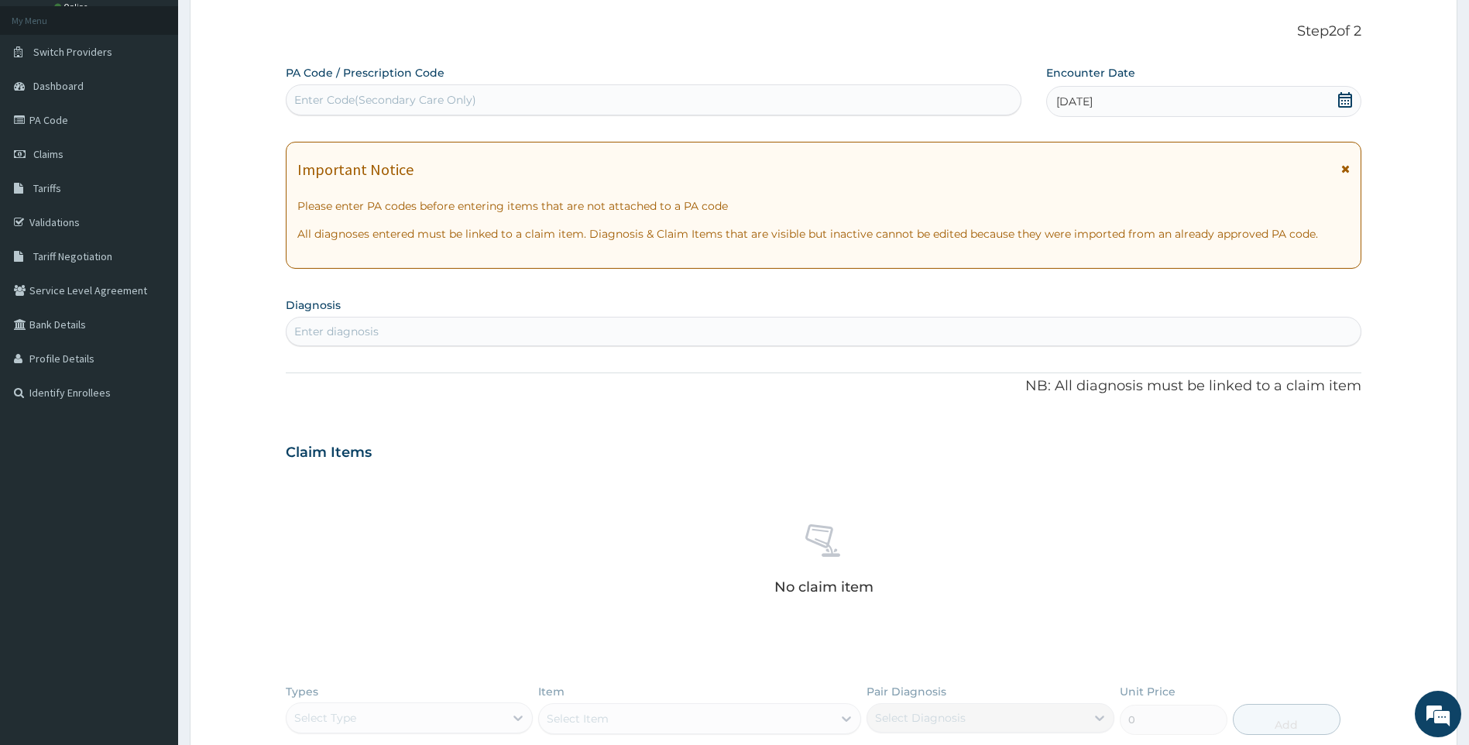
click at [754, 325] on div "Enter diagnosis" at bounding box center [824, 331] width 1075 height 25
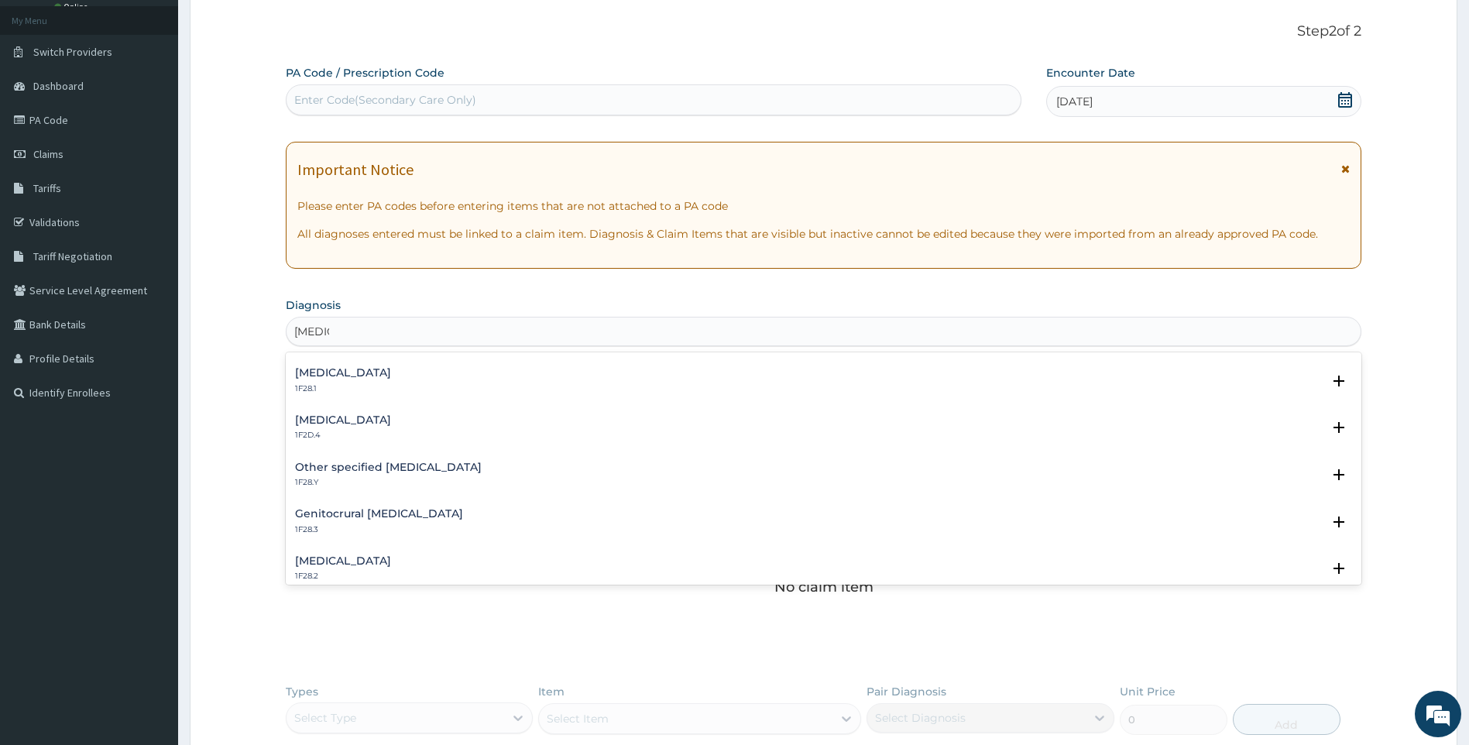
scroll to position [0, 0]
type input "[MEDICAL_DATA]"
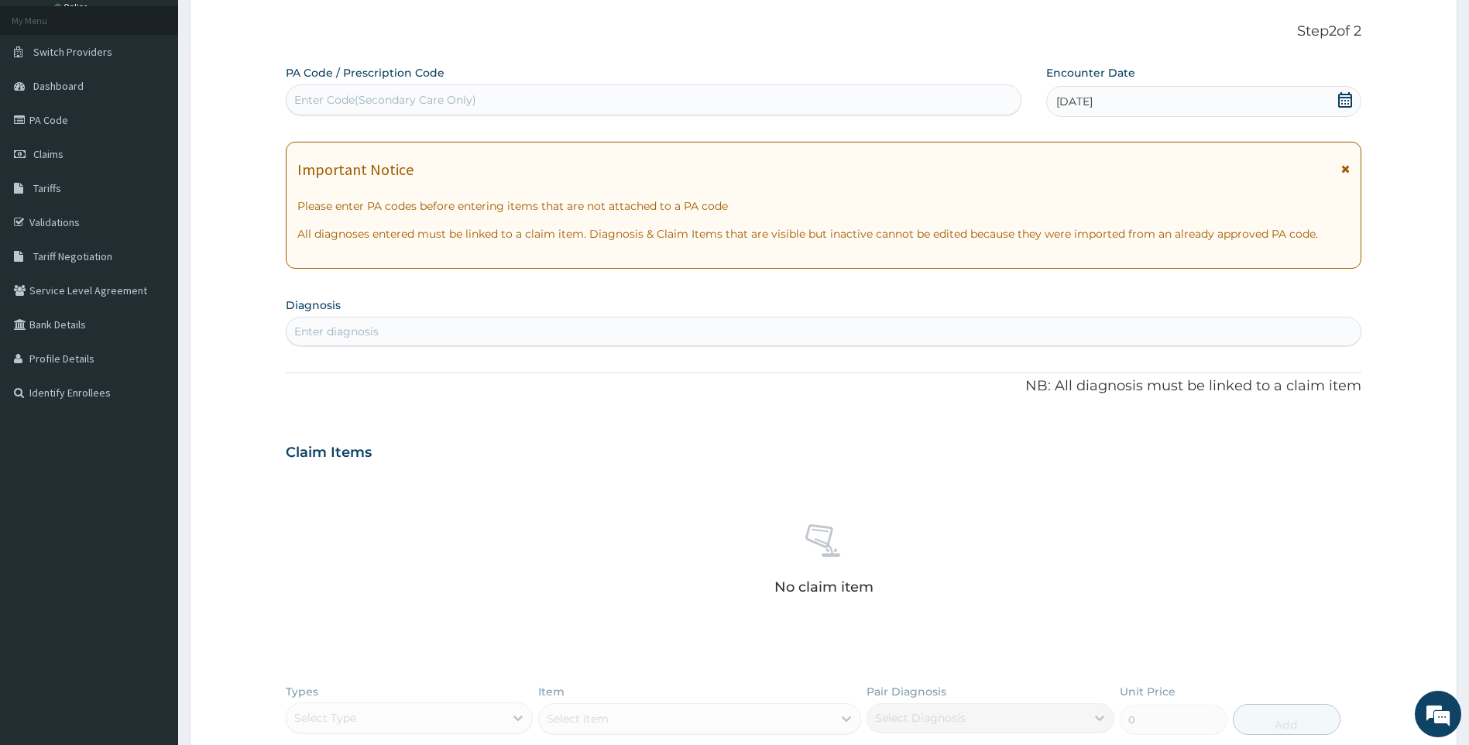
click at [528, 327] on div "Enter diagnosis" at bounding box center [824, 331] width 1075 height 25
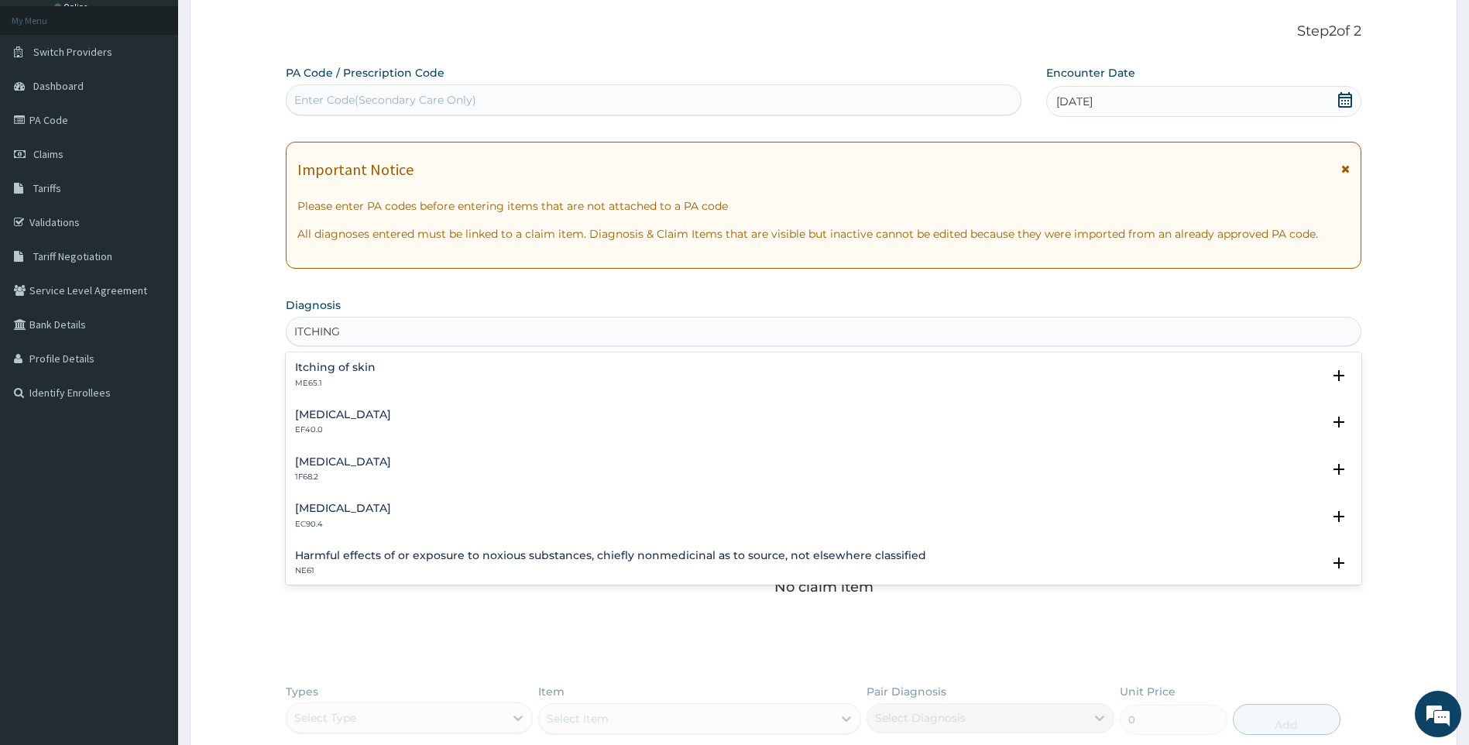
type input "ITCHING"
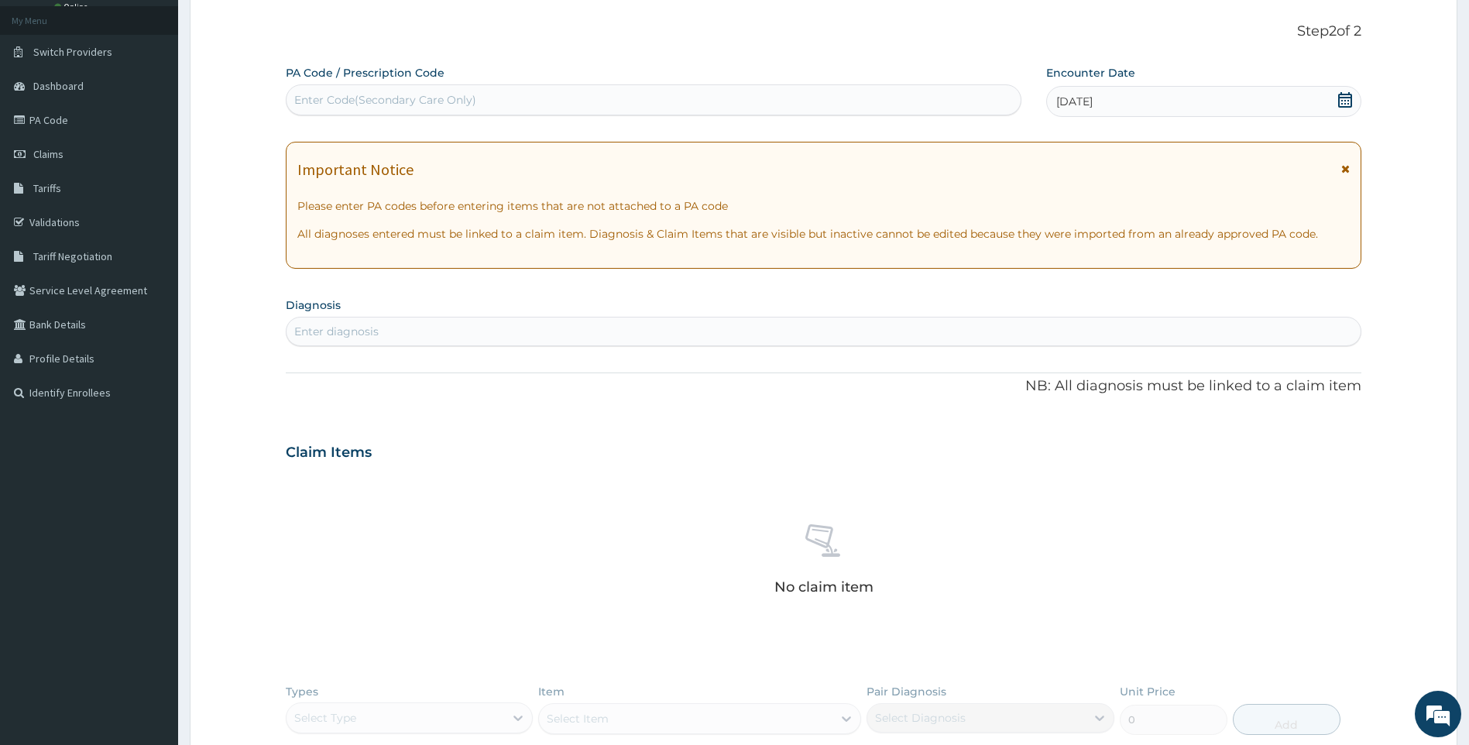
click at [383, 338] on div "Enter diagnosis" at bounding box center [824, 331] width 1075 height 25
type input "ITCHING"
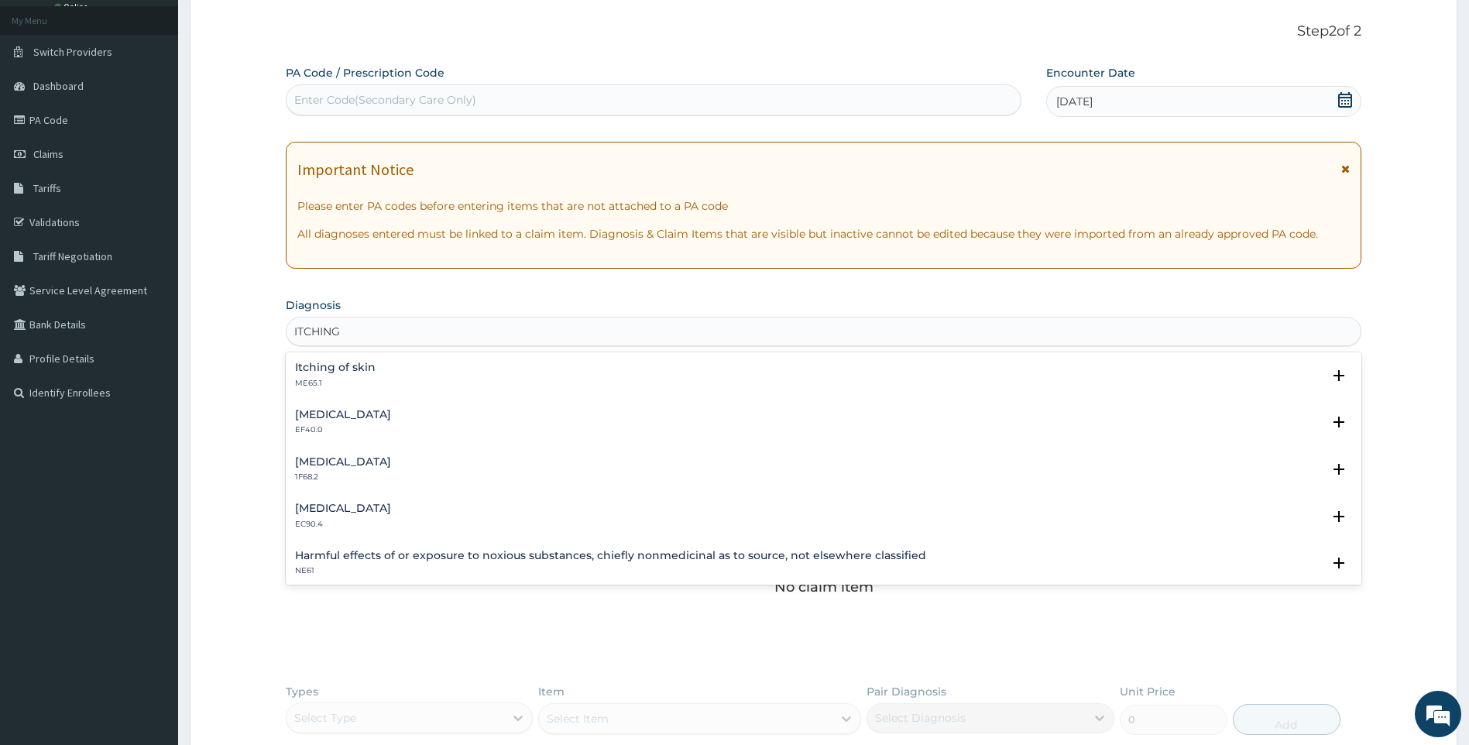
click at [359, 369] on h4 "Itching of skin" at bounding box center [335, 368] width 81 height 12
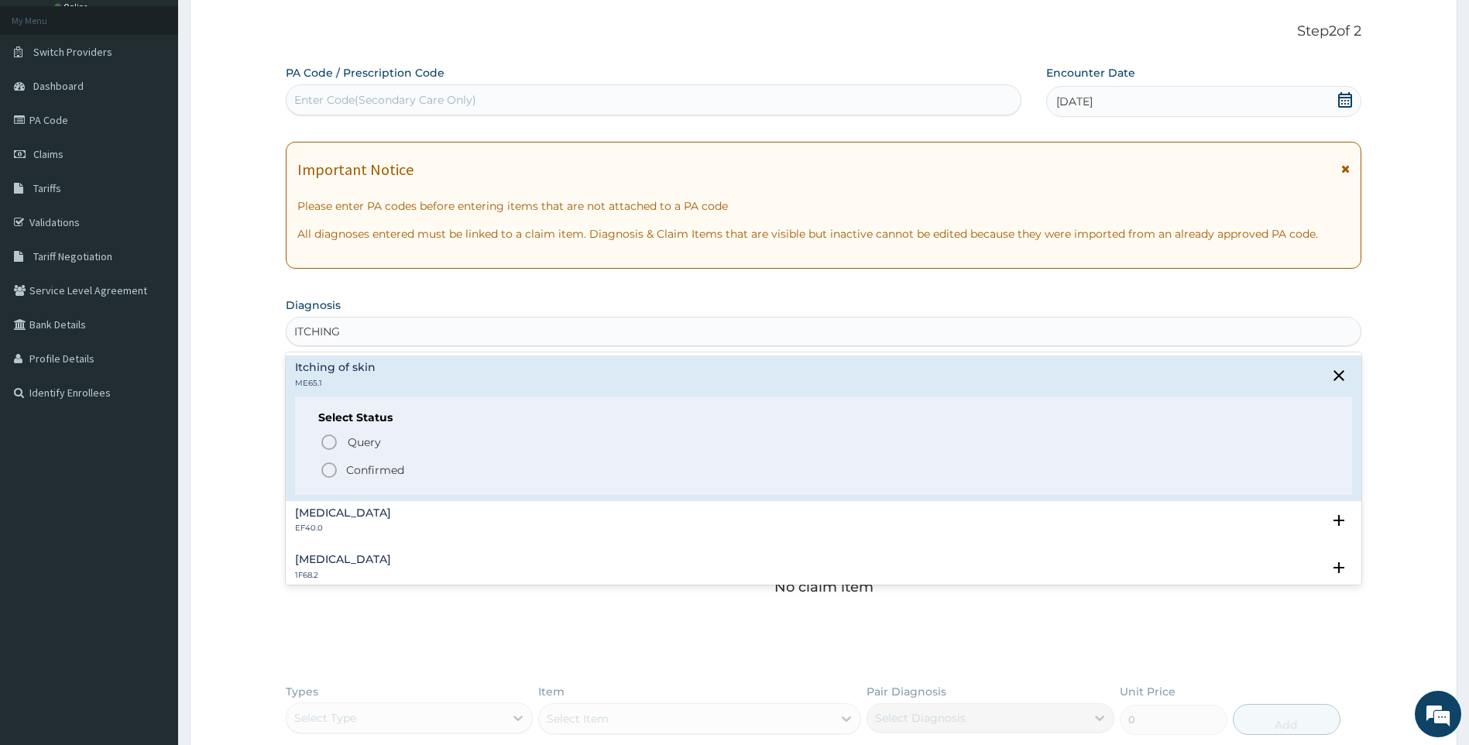
click at [338, 466] on icon "status option filled" at bounding box center [329, 470] width 19 height 19
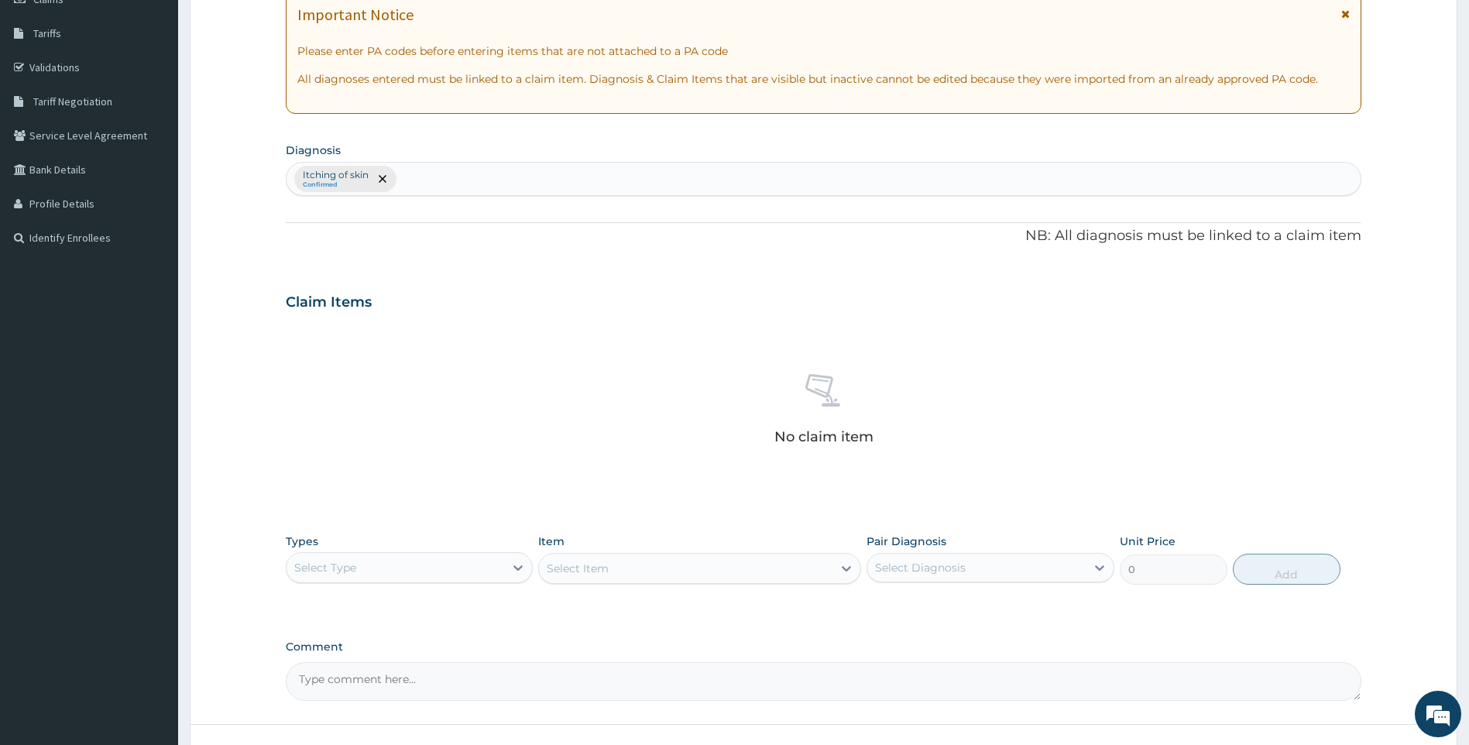
click at [427, 578] on div "Select Type" at bounding box center [396, 567] width 218 height 25
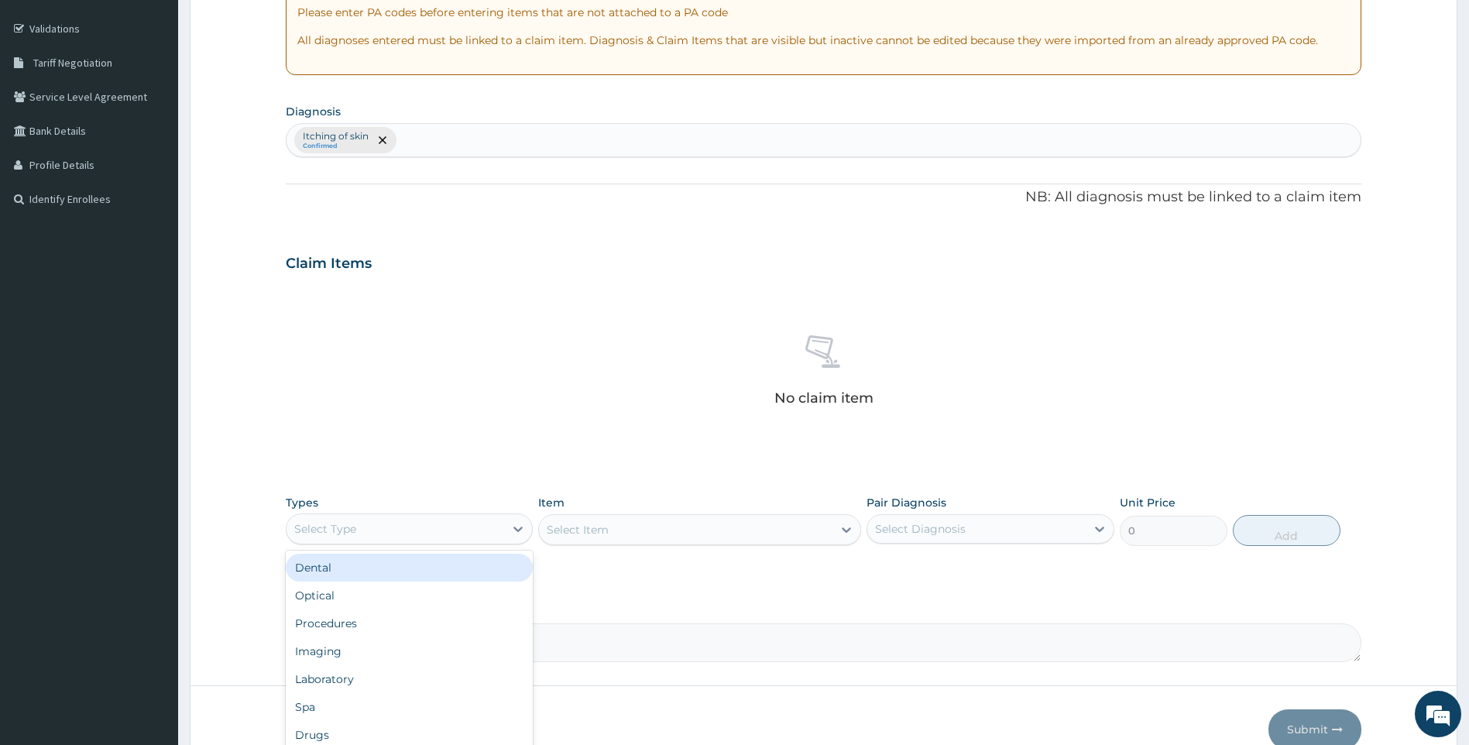
scroll to position [356, 0]
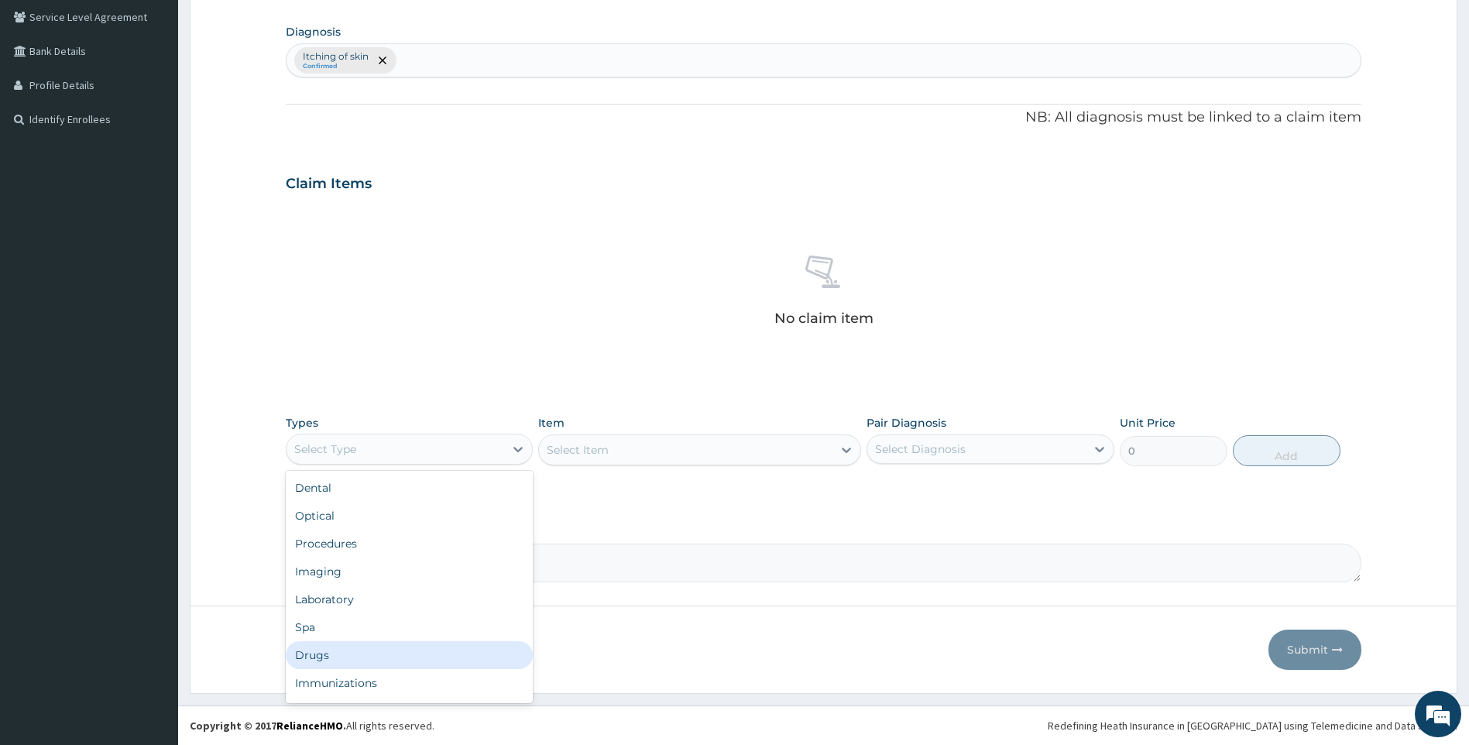
click at [319, 652] on div "Drugs" at bounding box center [410, 655] width 248 height 28
click at [658, 455] on div "Select Item" at bounding box center [699, 450] width 323 height 31
click at [610, 436] on div "Select Item" at bounding box center [699, 450] width 323 height 31
click at [615, 449] on div "Select Item" at bounding box center [699, 450] width 323 height 31
click at [650, 449] on div "Select Item" at bounding box center [699, 450] width 323 height 31
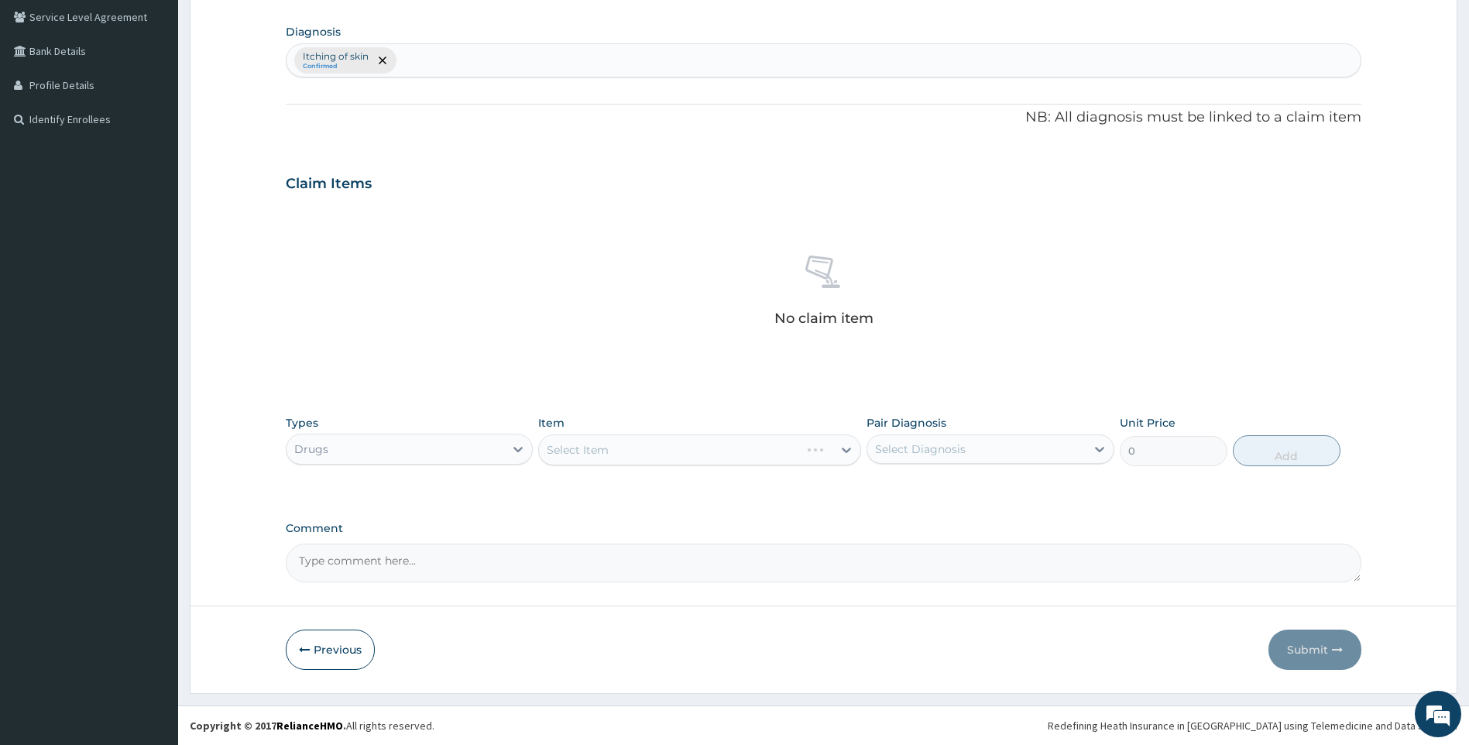
click at [650, 449] on div "Select Item" at bounding box center [699, 450] width 323 height 31
